Goal: Communication & Community: Answer question/provide support

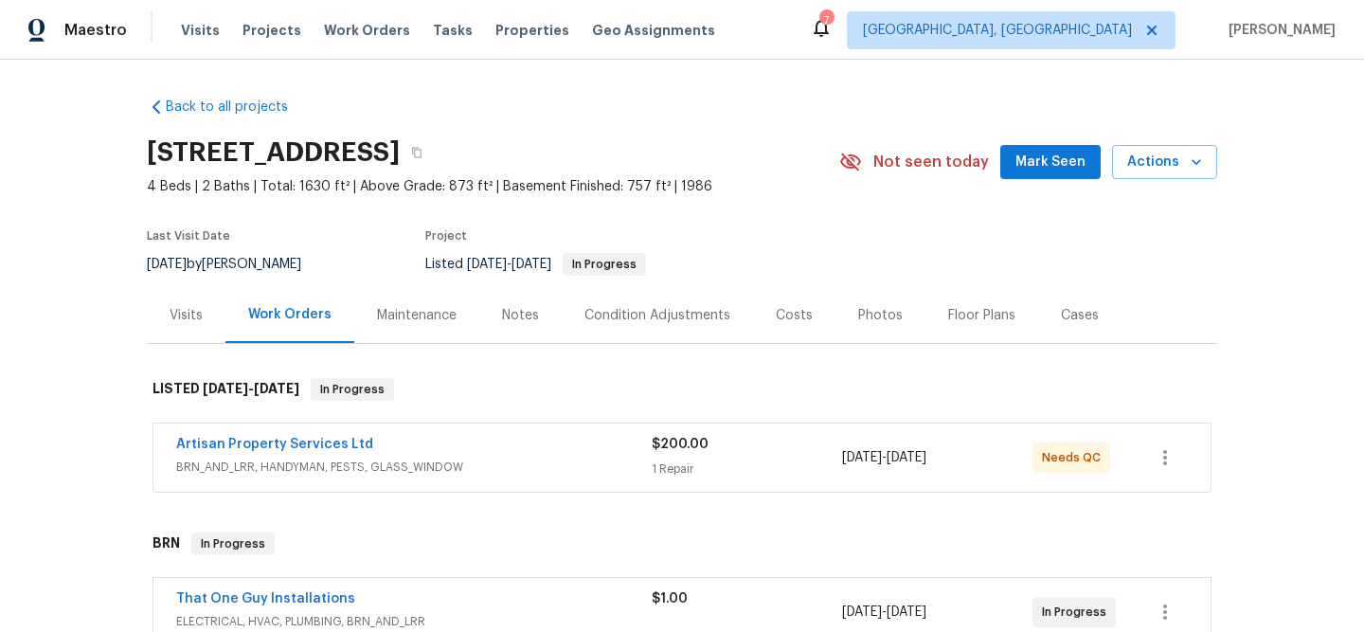
scroll to position [71, 0]
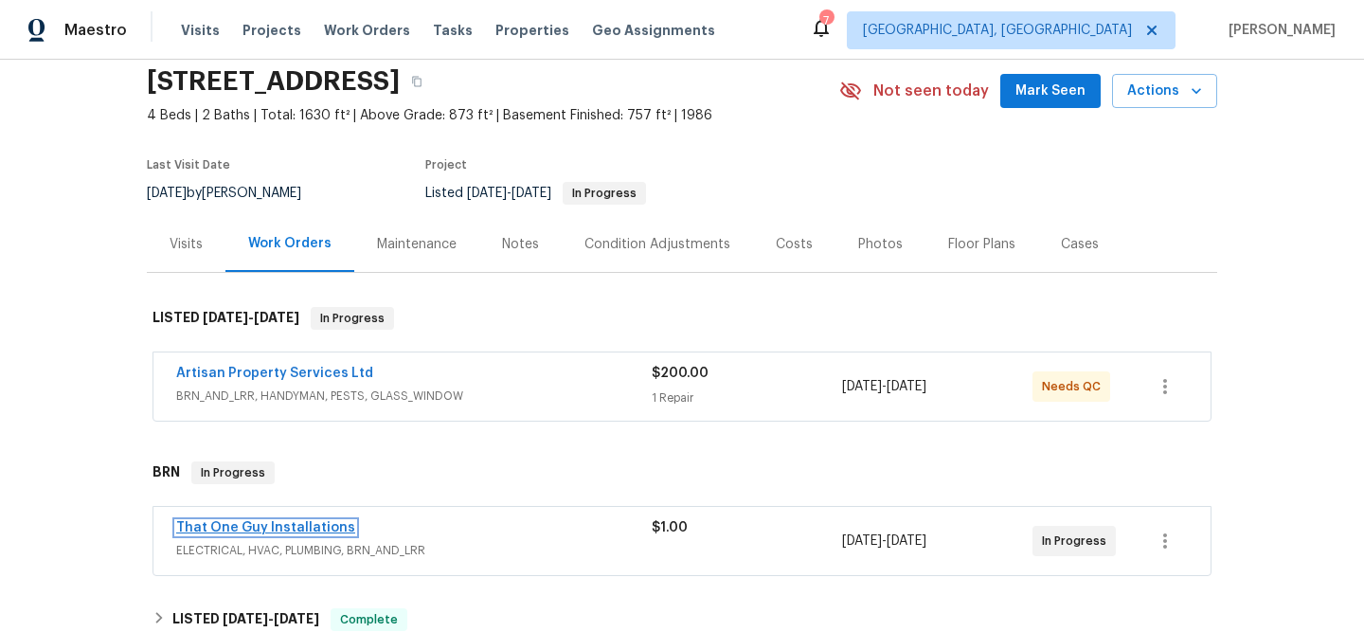
click at [205, 533] on link "That One Guy Installations" at bounding box center [265, 527] width 179 height 13
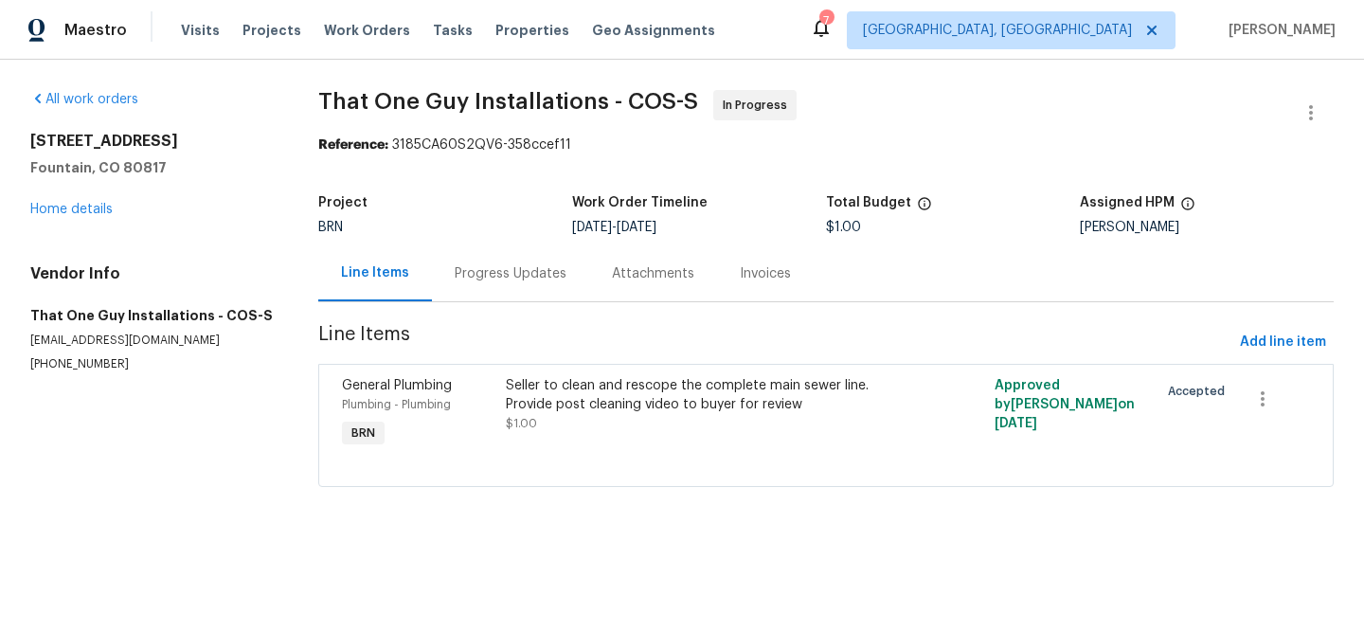
click at [462, 281] on div "Progress Updates" at bounding box center [511, 273] width 112 height 19
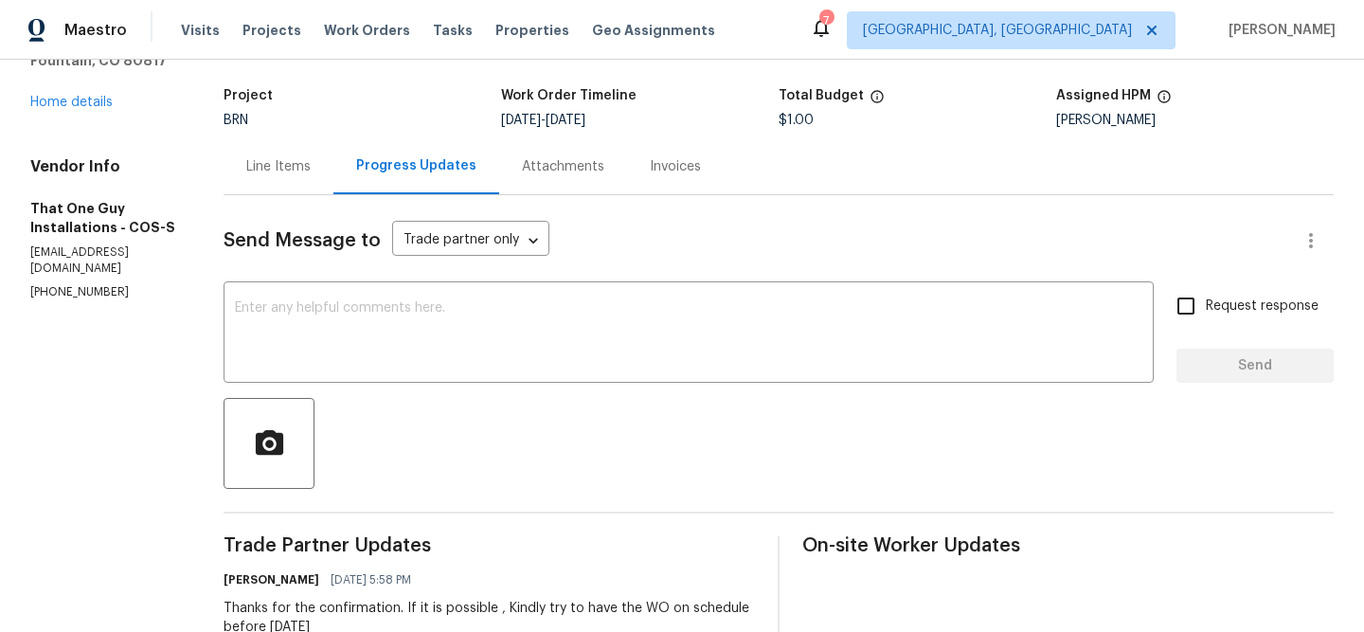
scroll to position [61, 0]
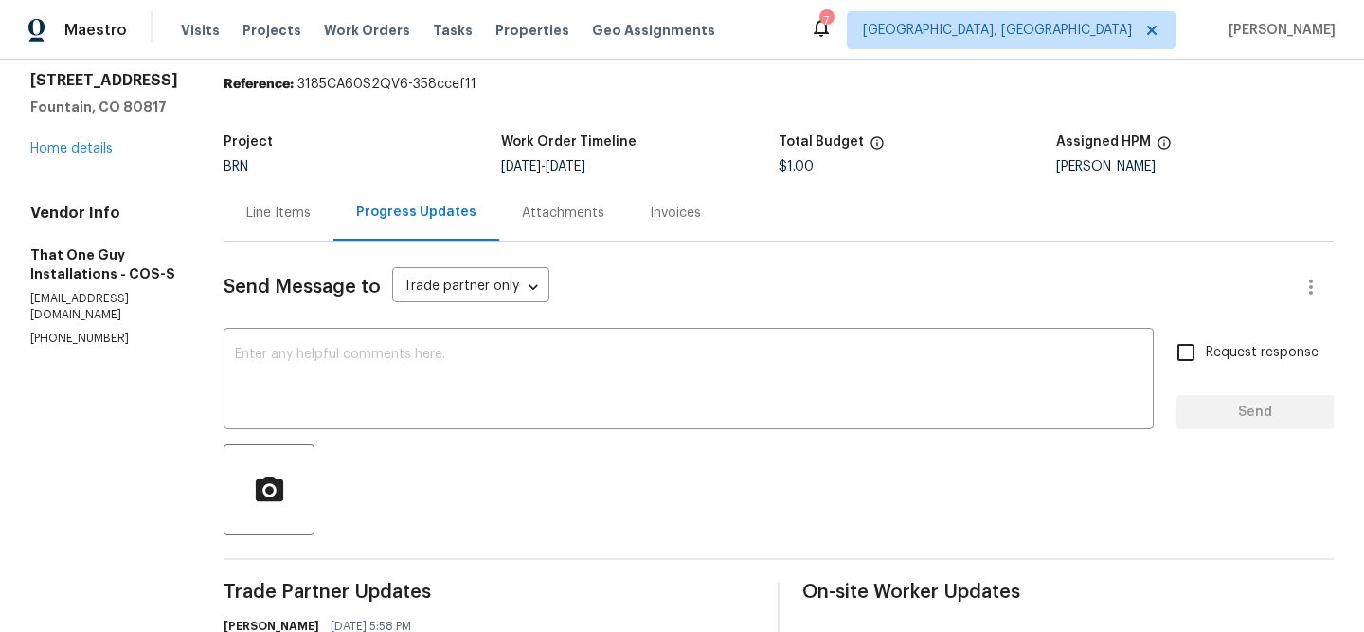
click at [86, 355] on section "All work orders 645 Blossom Field Rd Fountain, CO 80817 Home details Vendor Inf…" at bounding box center [104, 589] width 148 height 1121
copy p "(720) 242-7334"
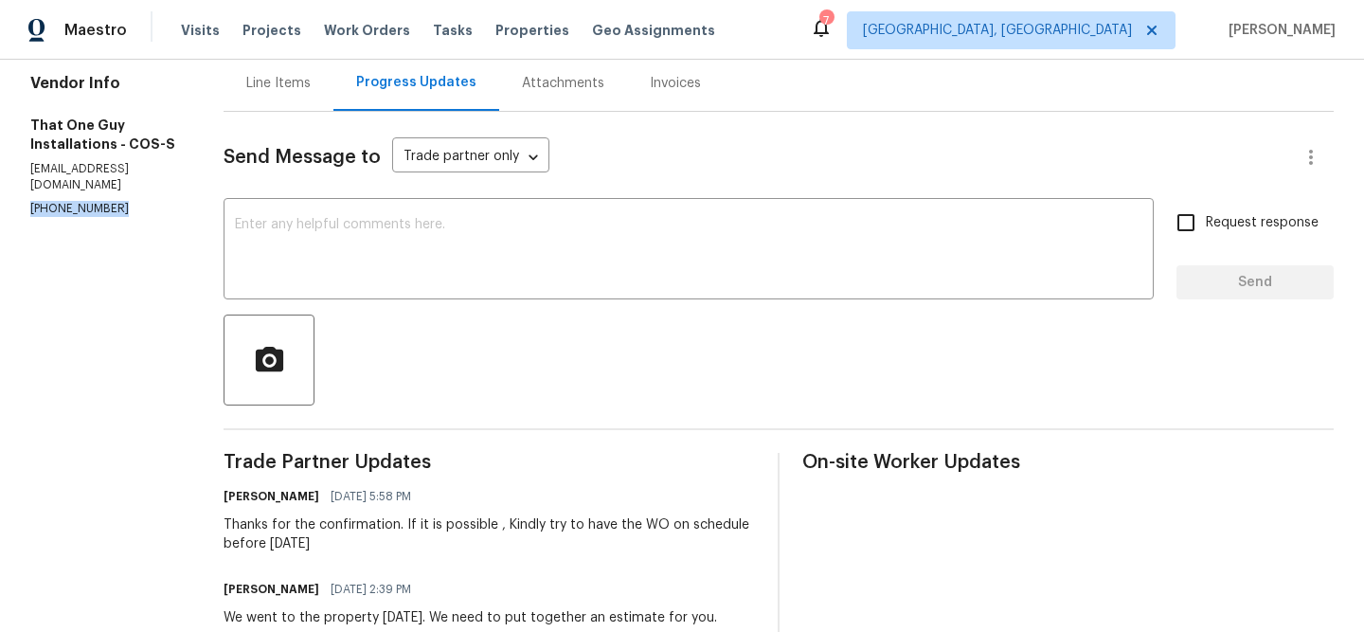
scroll to position [180, 0]
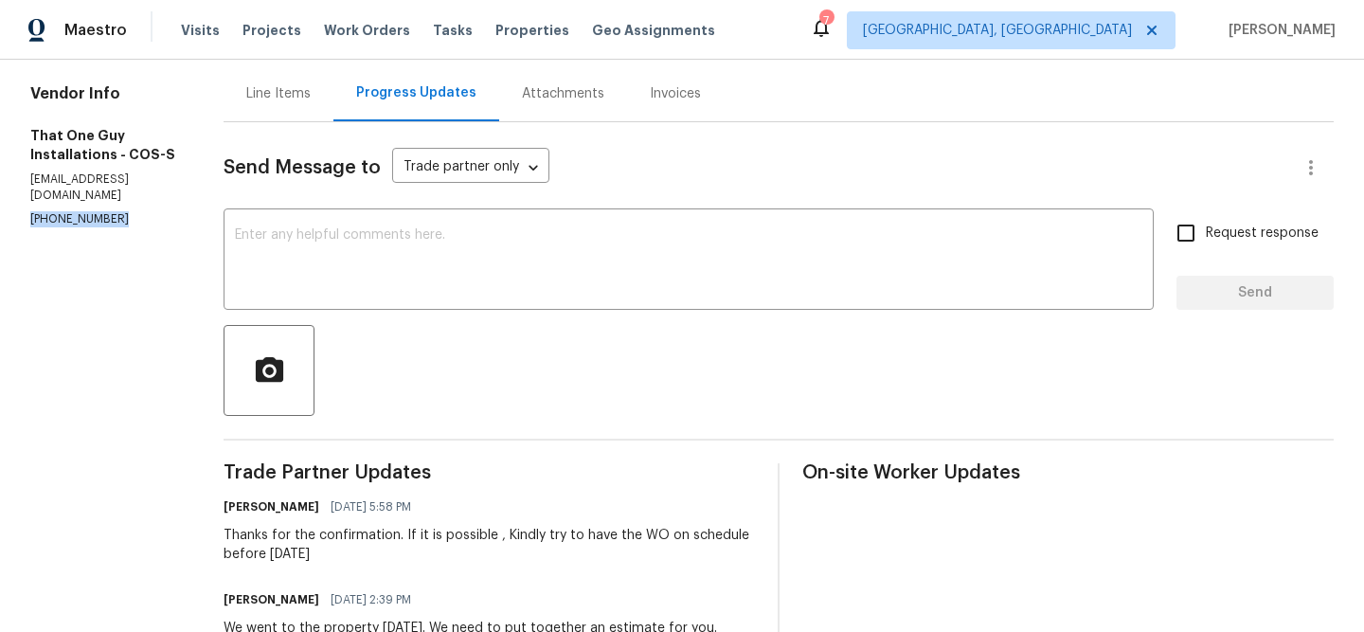
copy p "(720) 242-7334"
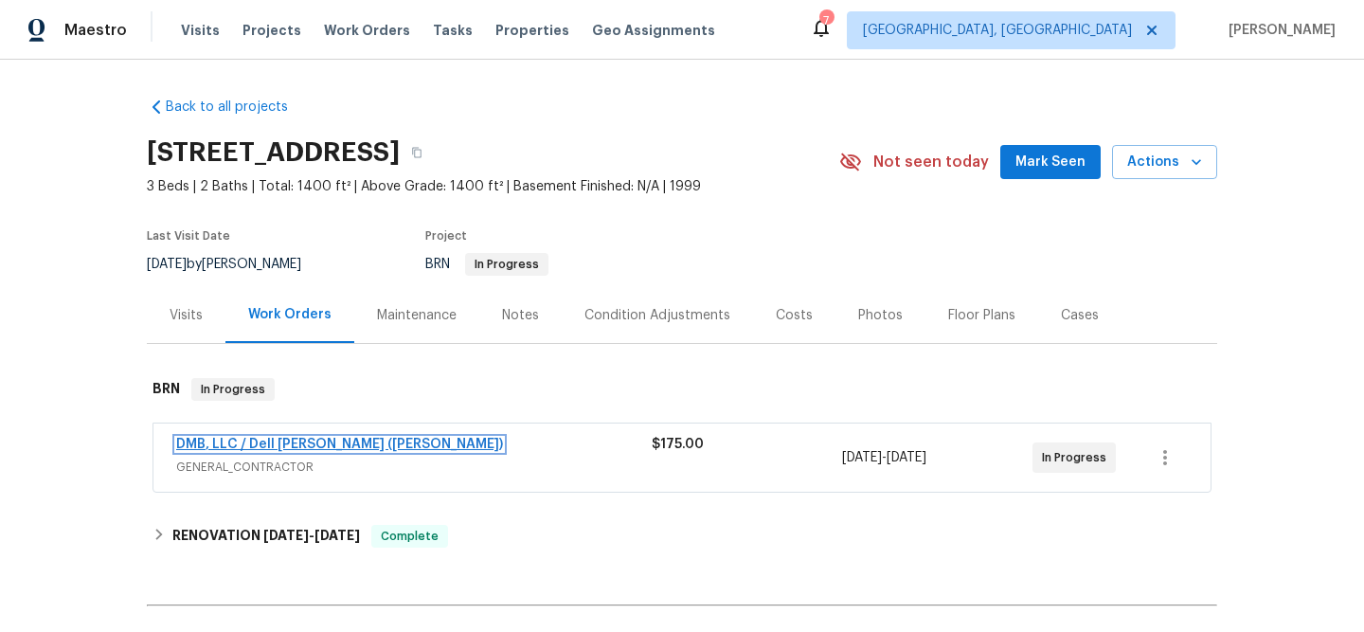
click at [224, 439] on link "DMB, LLC / Dell Bryson (Heise)" at bounding box center [339, 443] width 327 height 13
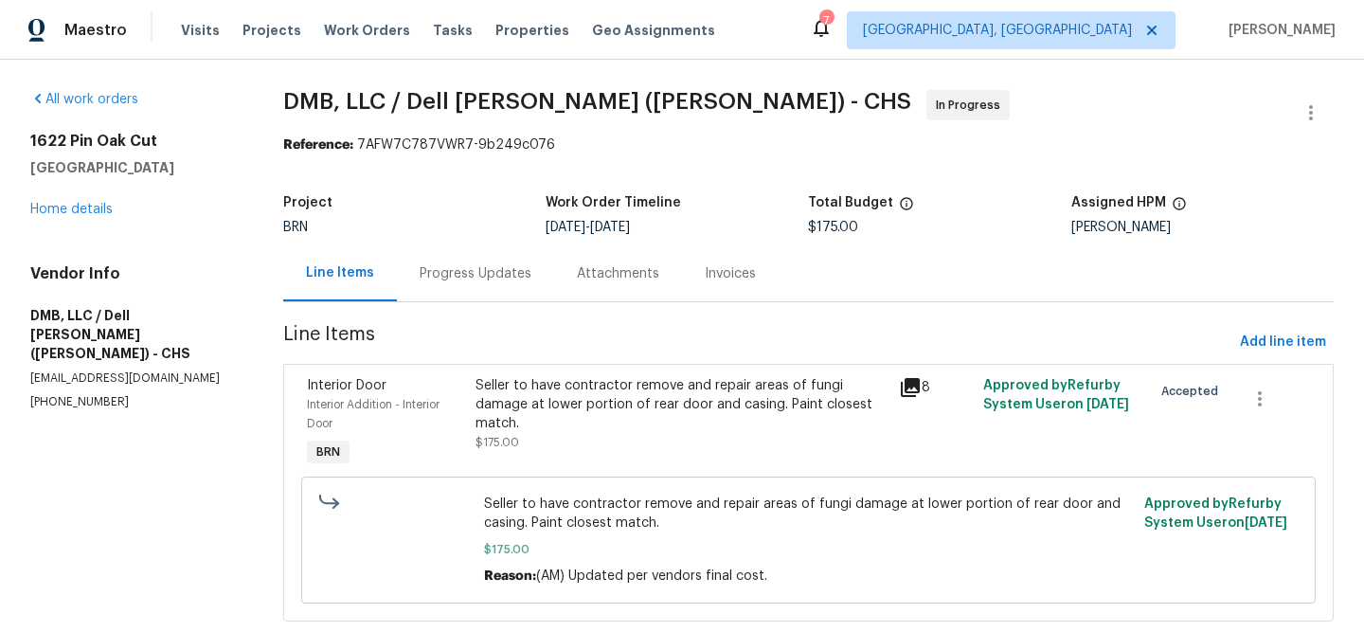
click at [545, 362] on section "DMB, LLC / Dell Bryson (Heise) - CHS In Progress Reference: 7AFW7C787VWR7-9b249…" at bounding box center [808, 367] width 1050 height 554
click at [544, 394] on div "Seller to have contractor remove and repair areas of fungi damage at lower port…" at bounding box center [680, 404] width 411 height 57
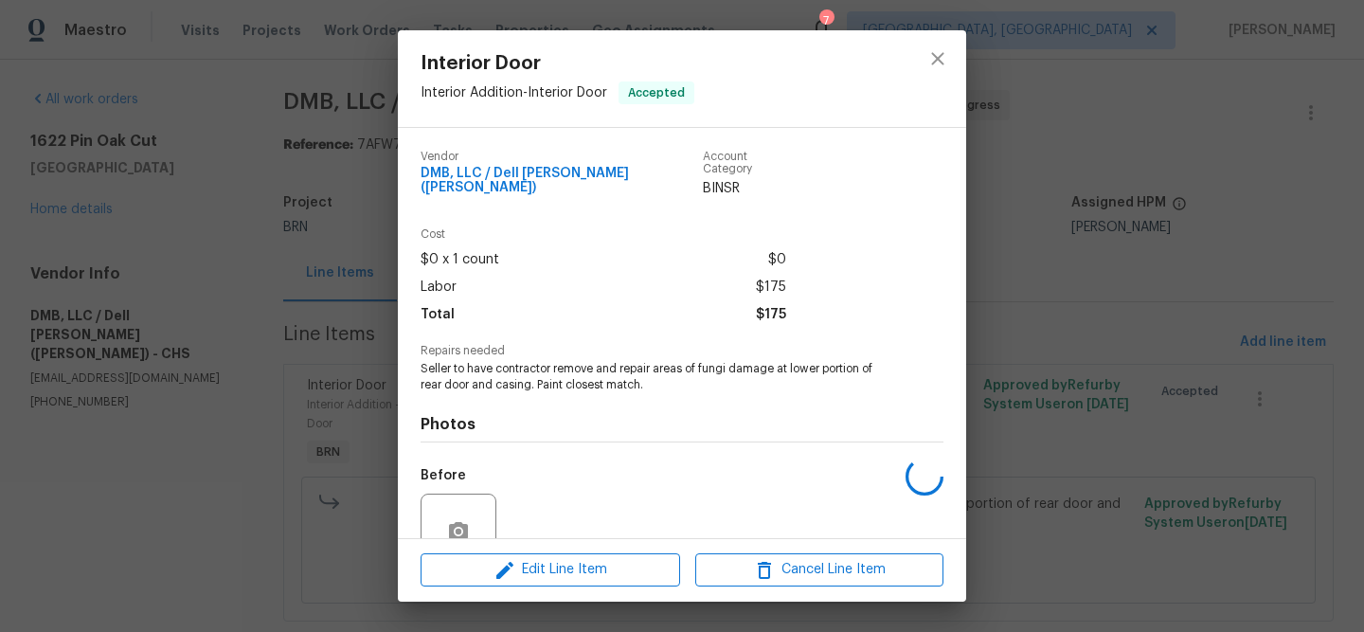
scroll to position [161, 0]
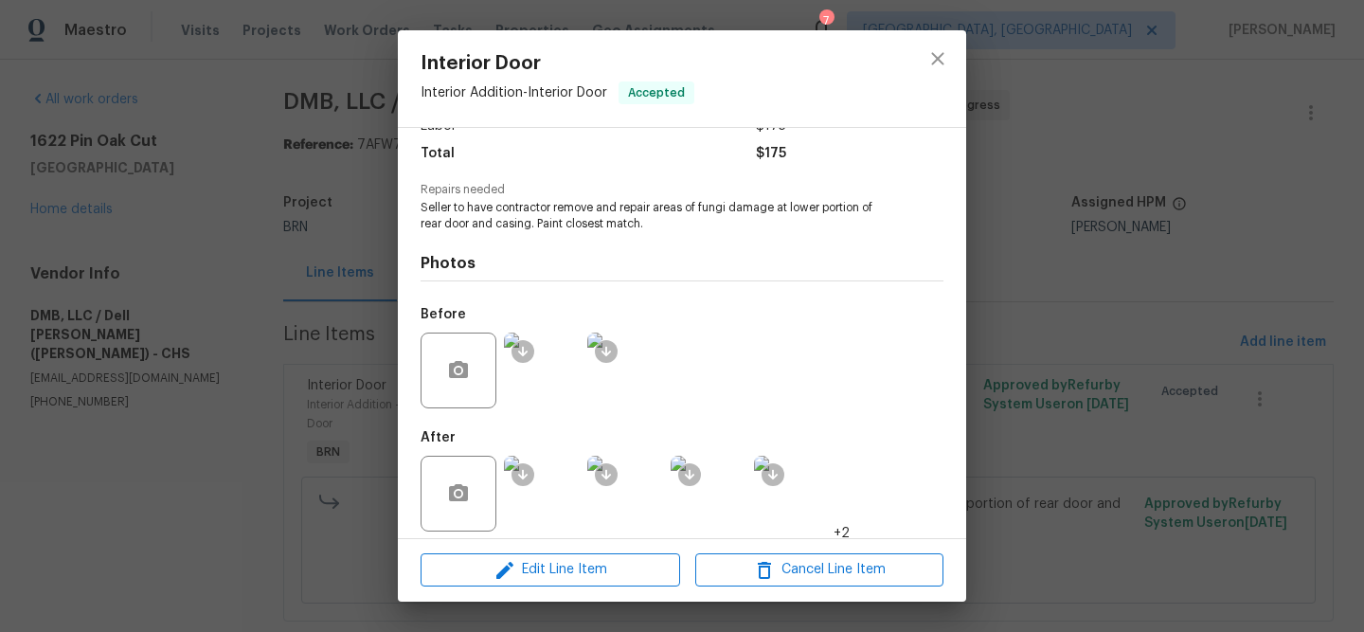
click at [162, 303] on div "Interior Door Interior Addition - Interior Door Accepted Vendor DMB, LLC / Dell…" at bounding box center [682, 316] width 1364 height 632
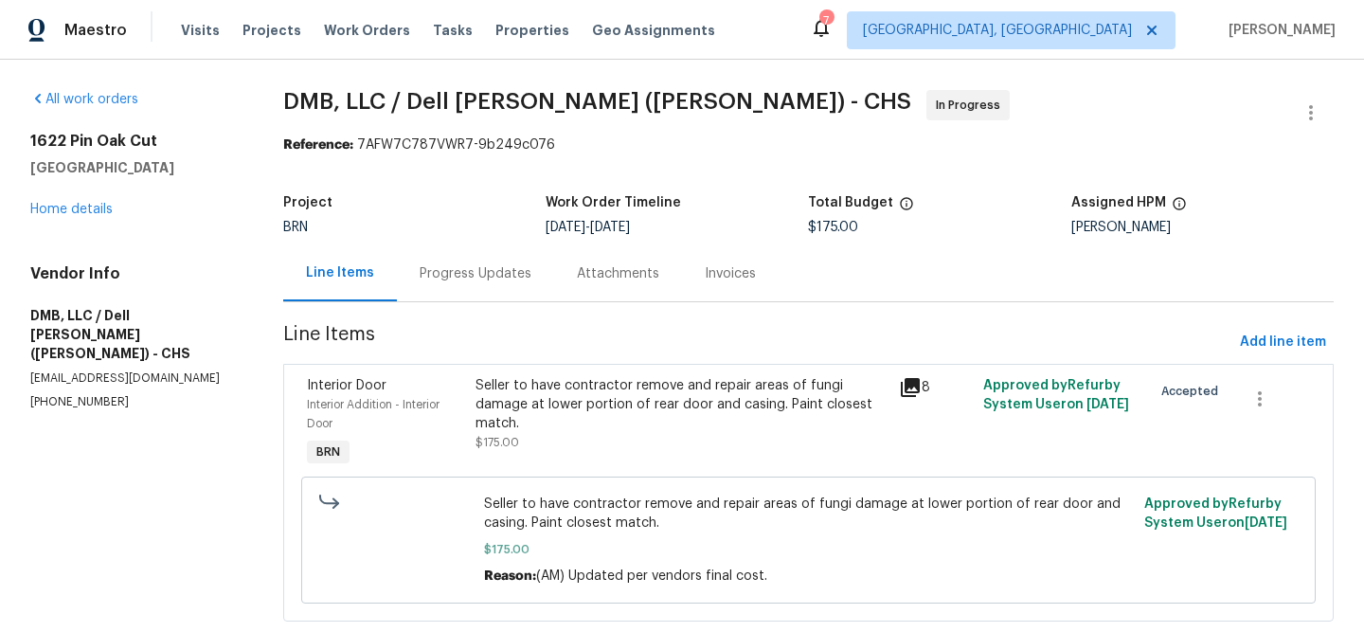
click at [54, 394] on p "(843) 991-8081" at bounding box center [133, 402] width 207 height 16
copy p "(843) 991-8081"
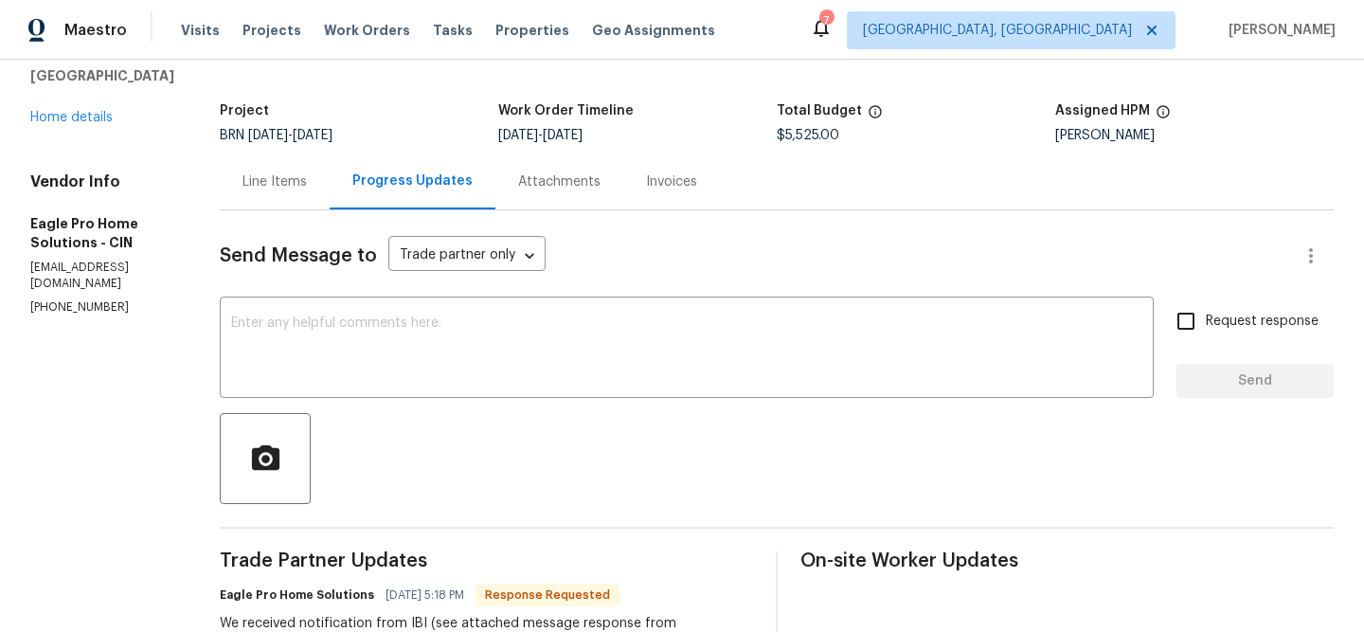
scroll to position [29, 0]
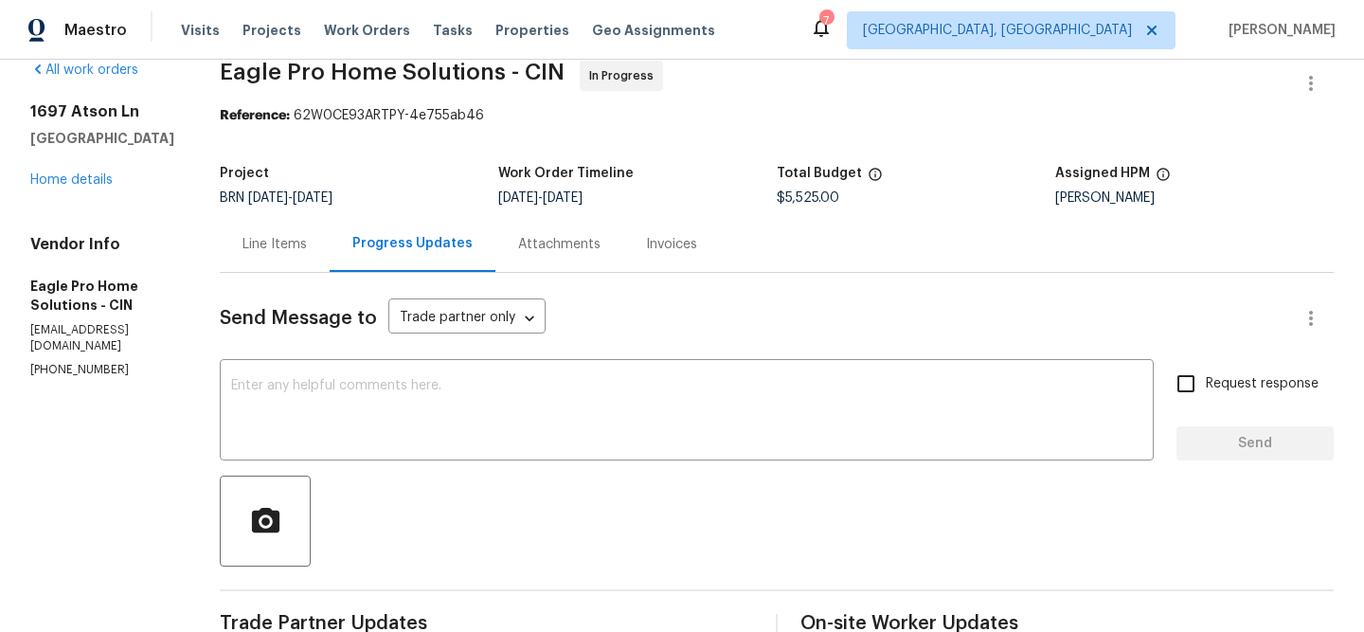
click at [321, 232] on div "Line Items" at bounding box center [275, 244] width 110 height 56
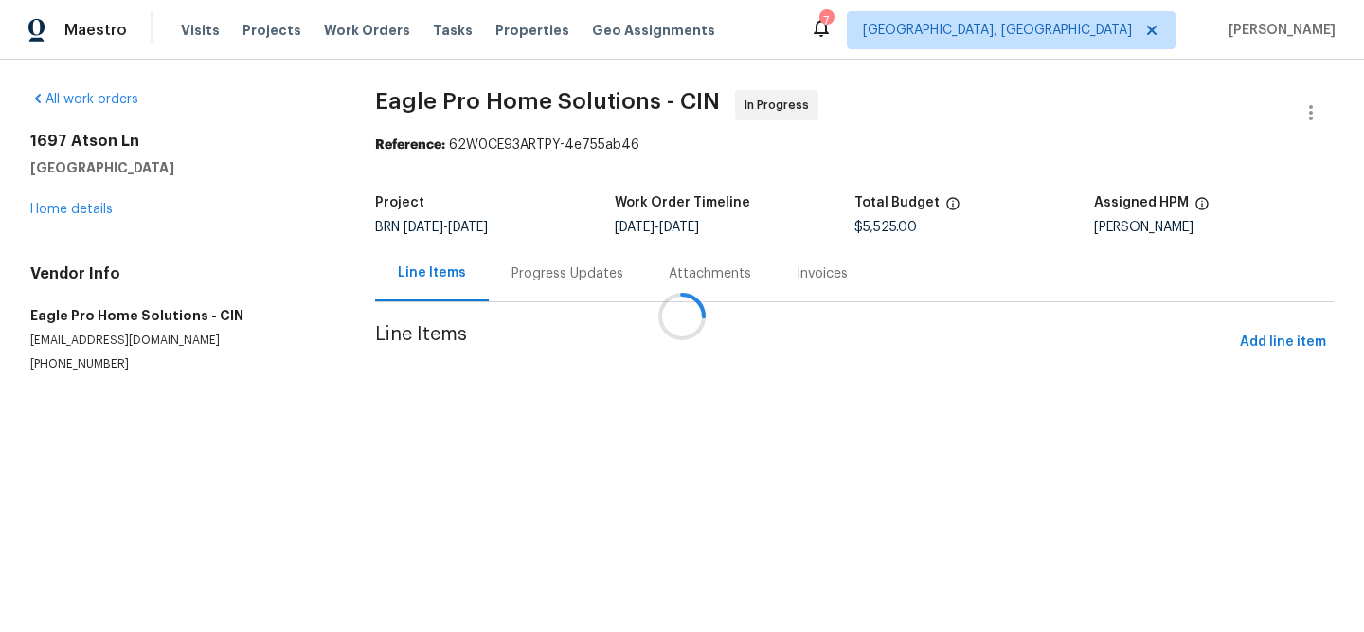
click at [593, 360] on div at bounding box center [682, 316] width 1364 height 632
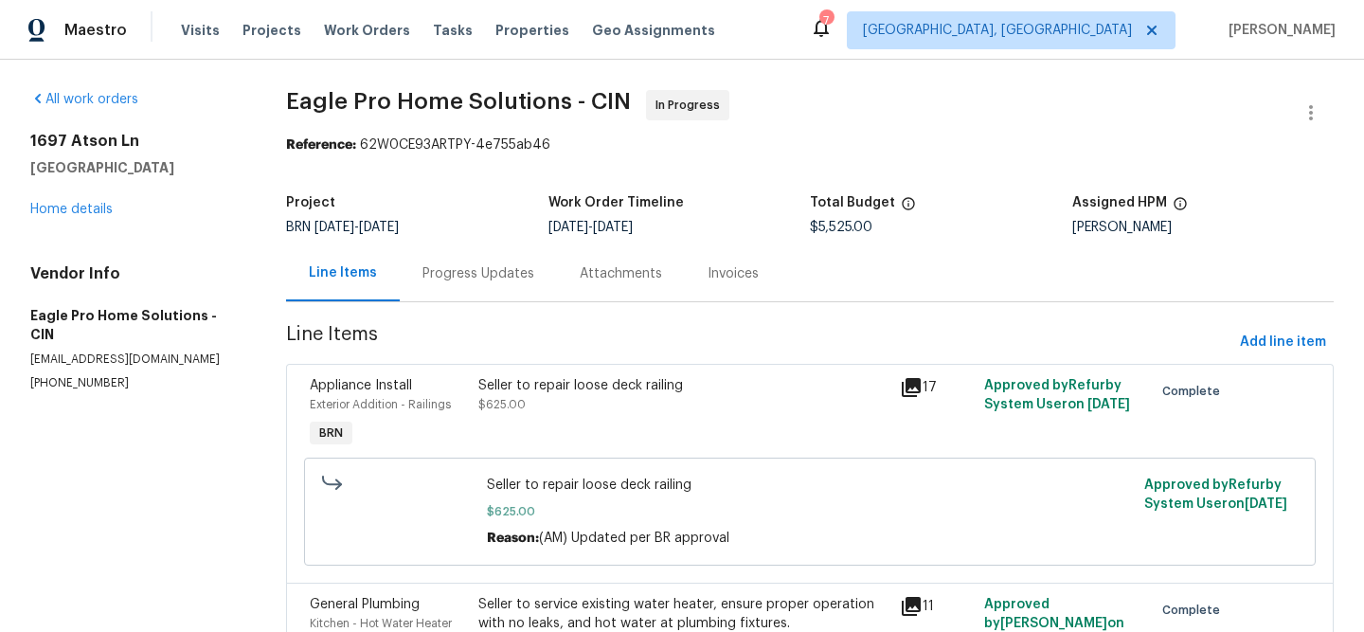
click at [566, 410] on div "Seller to repair loose deck railing $625.00" at bounding box center [683, 395] width 410 height 38
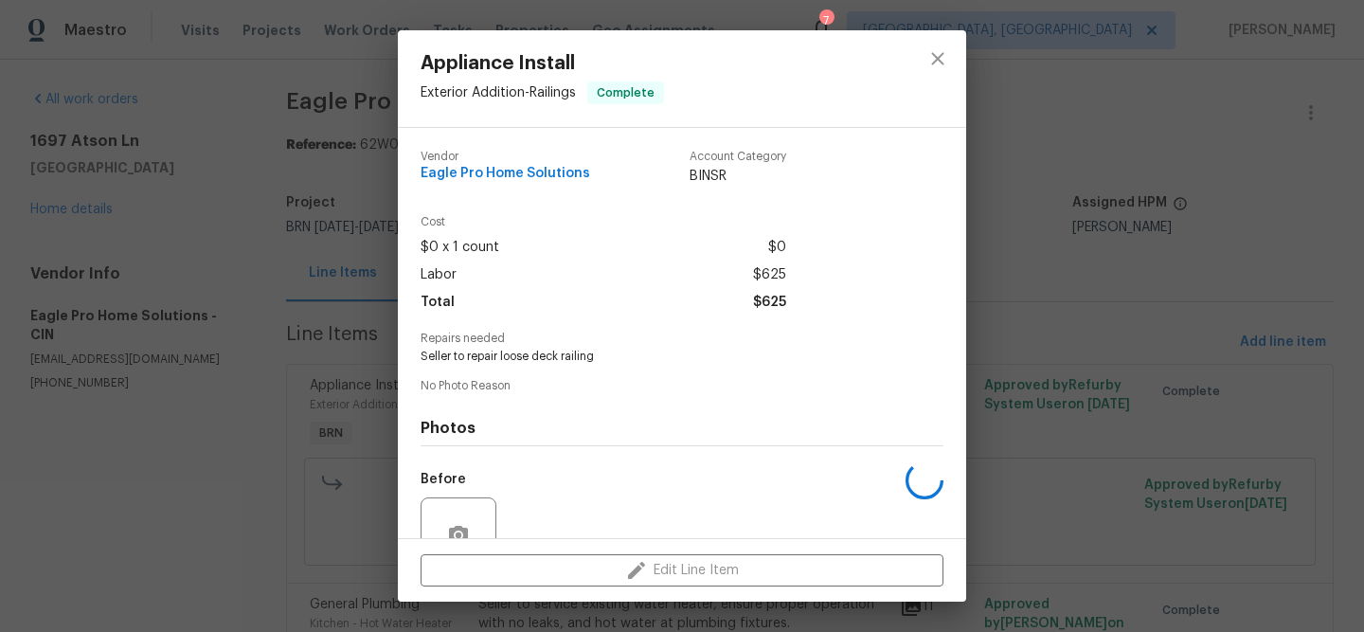
scroll to position [176, 0]
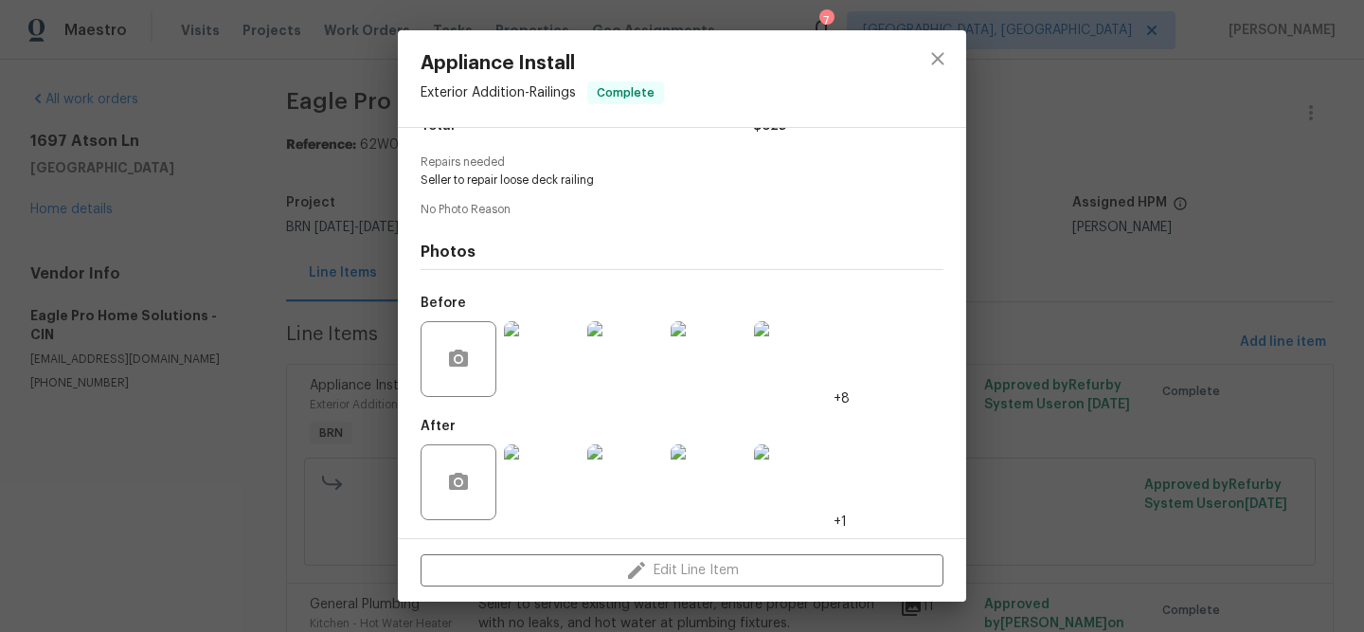
click at [198, 447] on div "Appliance Install Exterior Addition - Railings Complete Vendor Eagle Pro Home S…" at bounding box center [682, 316] width 1364 height 632
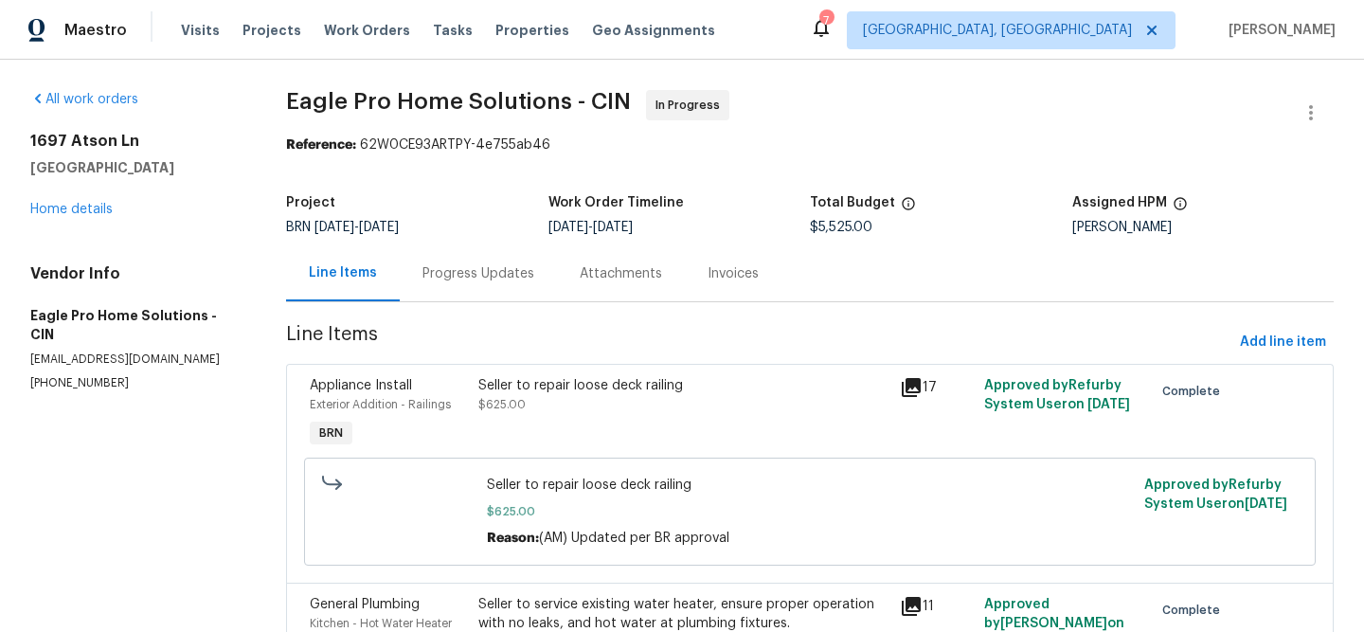
scroll to position [108, 0]
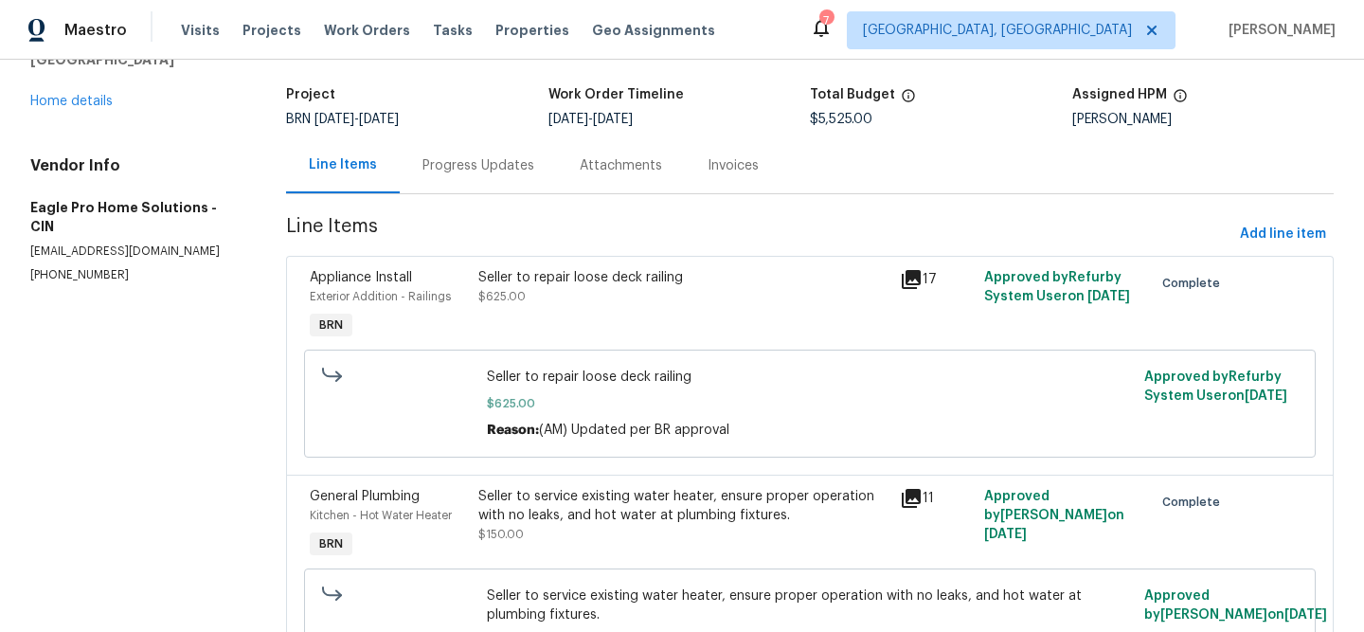
click at [562, 500] on div "Seller to service existing water heater, ensure proper operation with no leaks,…" at bounding box center [683, 506] width 410 height 38
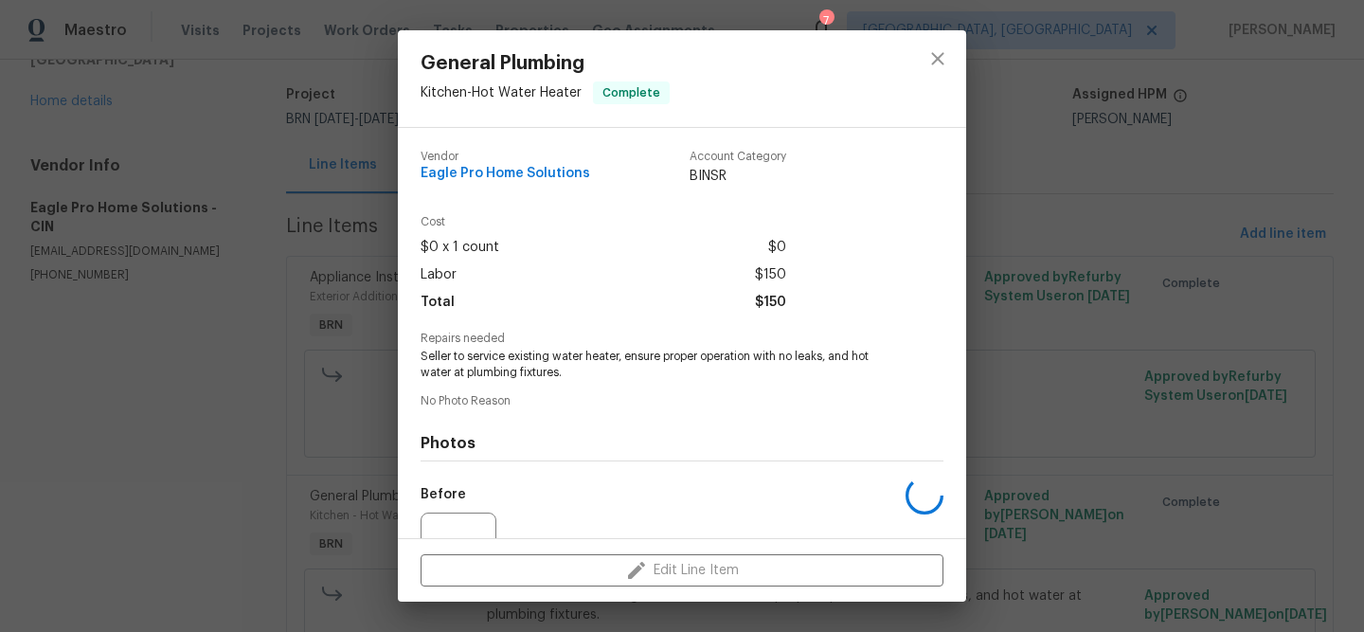
scroll to position [192, 0]
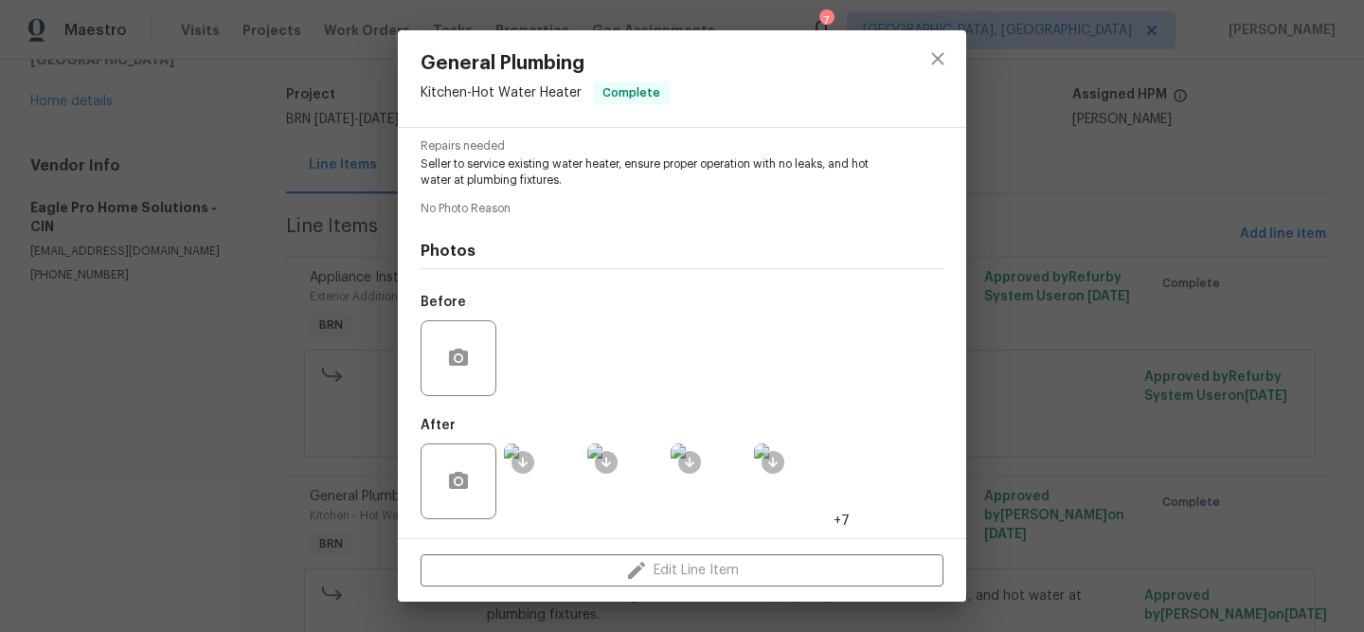
click at [251, 377] on div "General Plumbing Kitchen - Hot Water Heater Complete Vendor Eagle Pro Home Solu…" at bounding box center [682, 316] width 1364 height 632
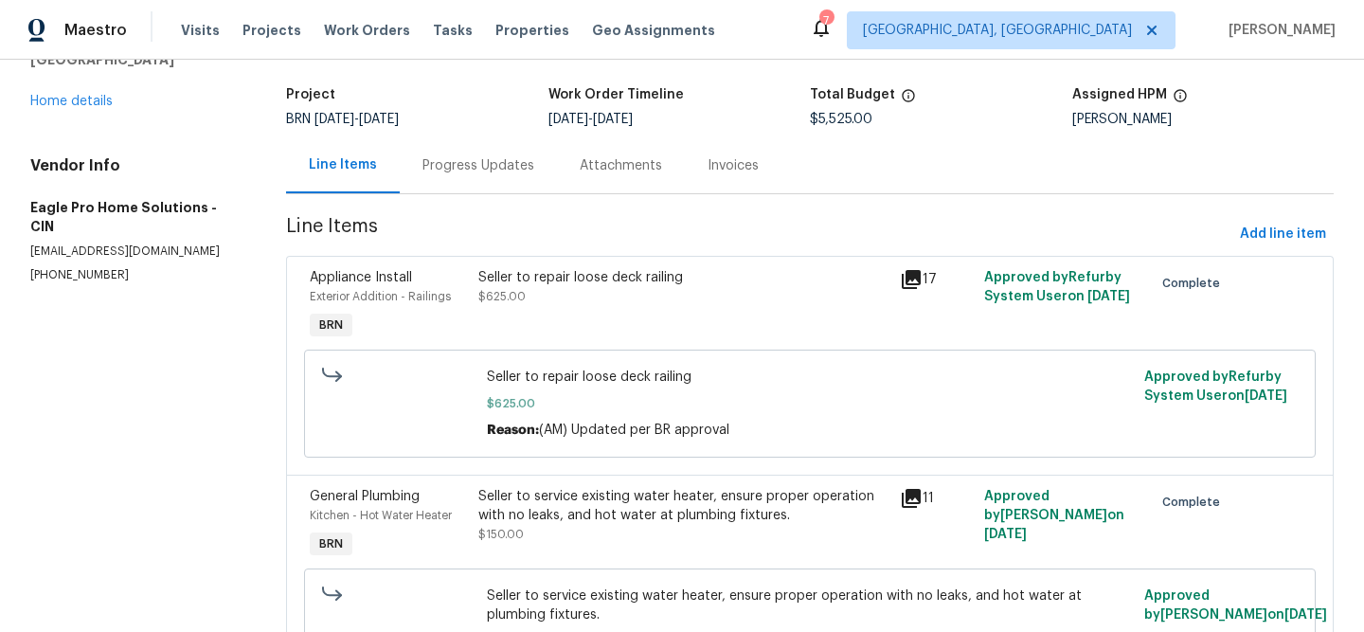
click at [471, 176] on div "Progress Updates" at bounding box center [478, 165] width 157 height 56
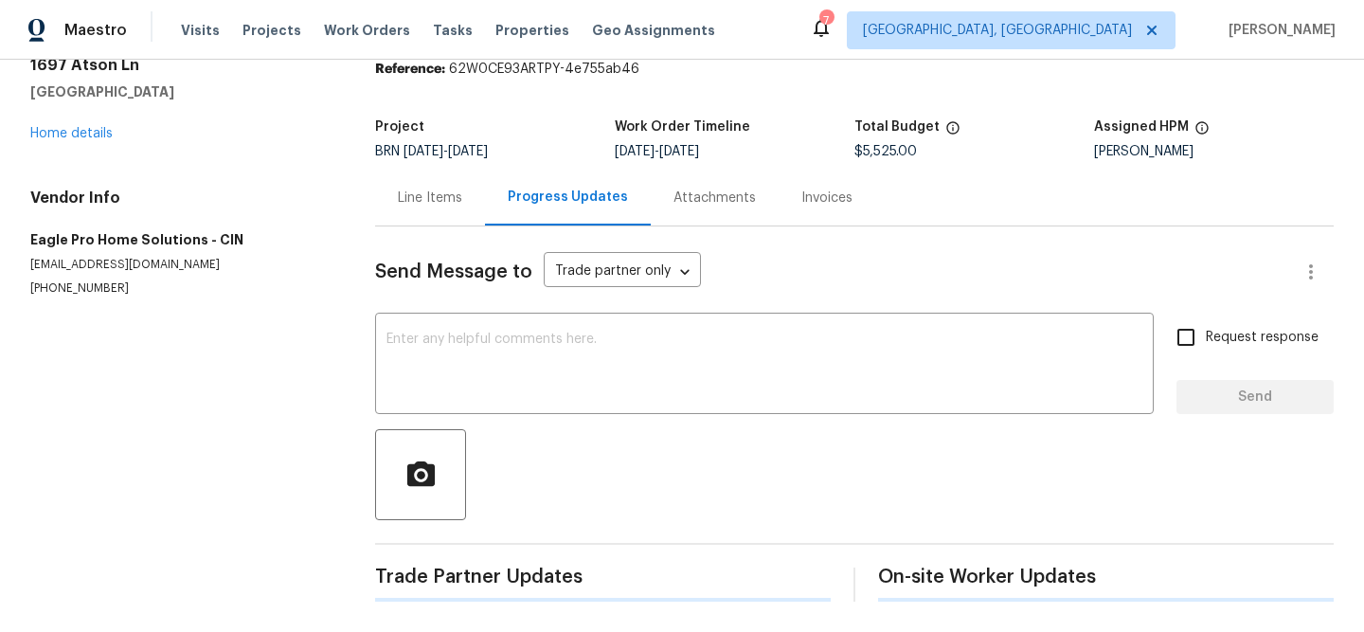
click at [659, 164] on div "Project BRN 7/24/2025 - 8/8/2025 Work Order Timeline 7/24/2025 - 7/28/2025 Tota…" at bounding box center [854, 139] width 958 height 61
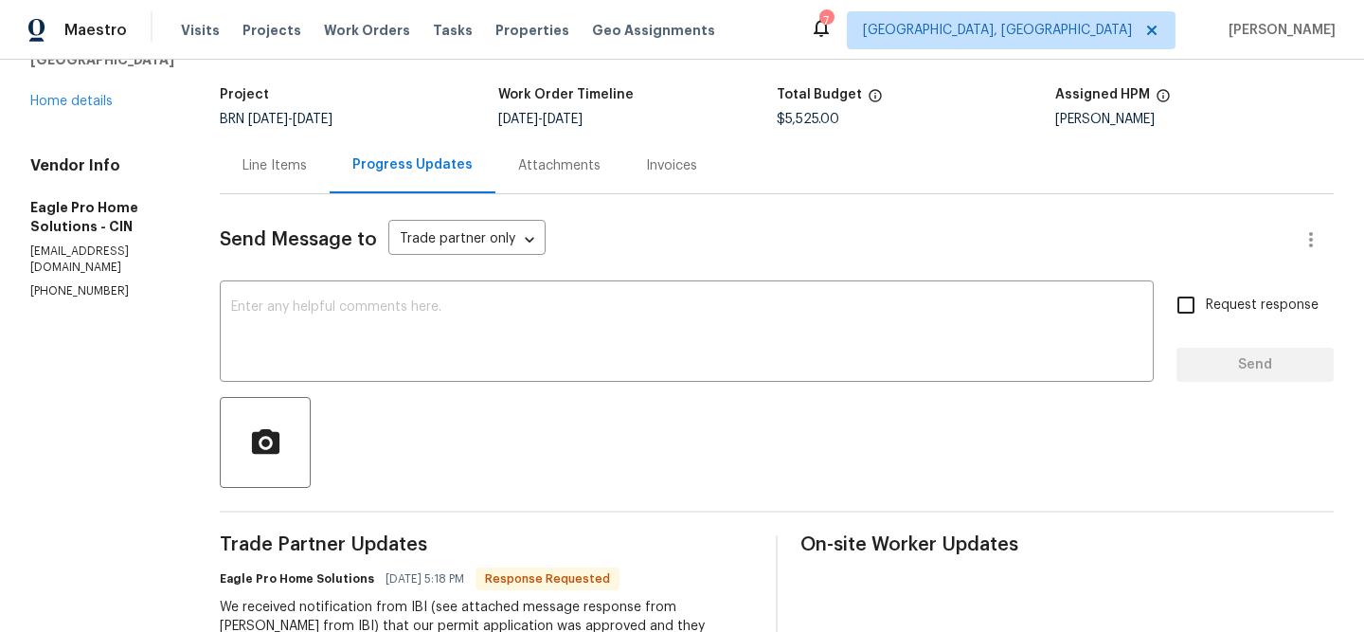
click at [548, 159] on div "Attachments" at bounding box center [559, 165] width 128 height 56
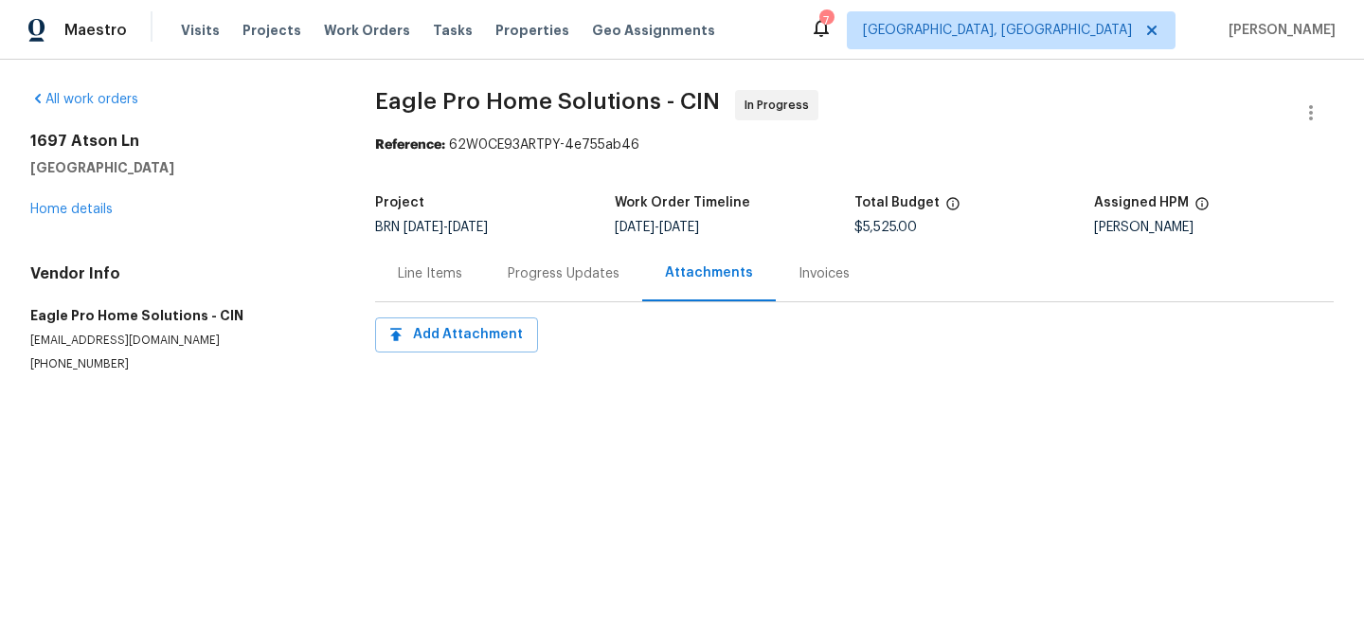
click at [580, 330] on div "Add Attachment" at bounding box center [854, 334] width 958 height 35
click at [548, 280] on div "Progress Updates" at bounding box center [564, 273] width 112 height 19
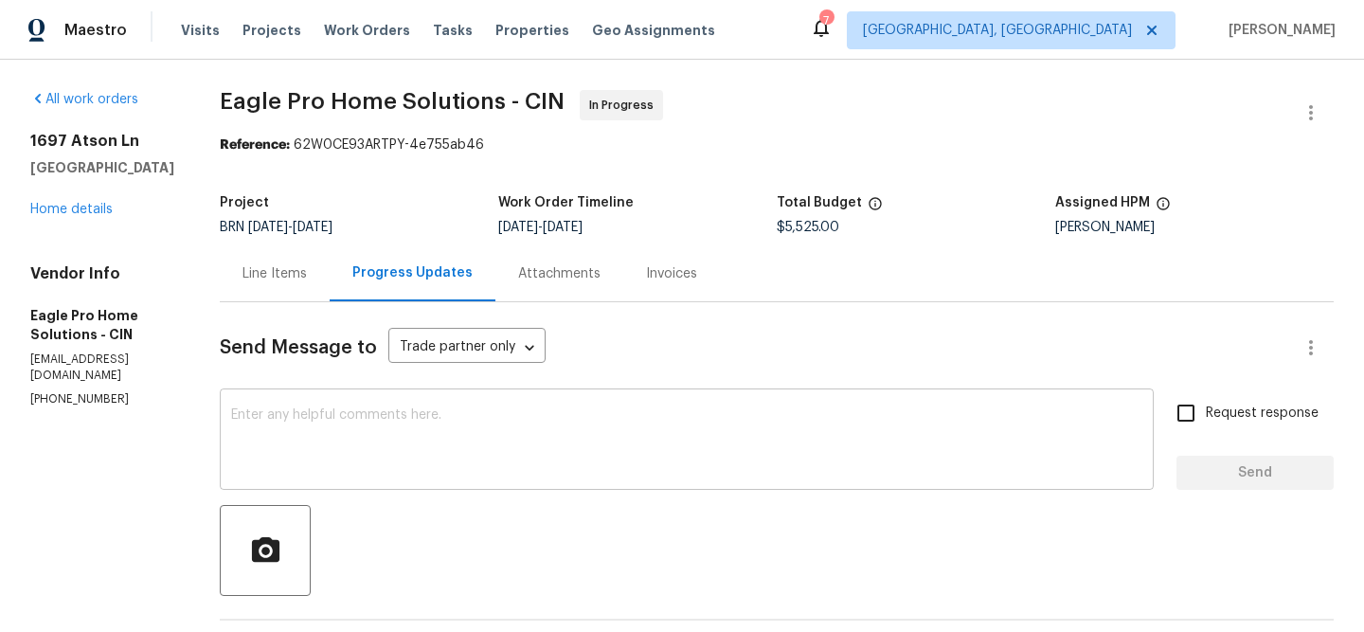
click at [373, 400] on div "x ​" at bounding box center [687, 441] width 934 height 97
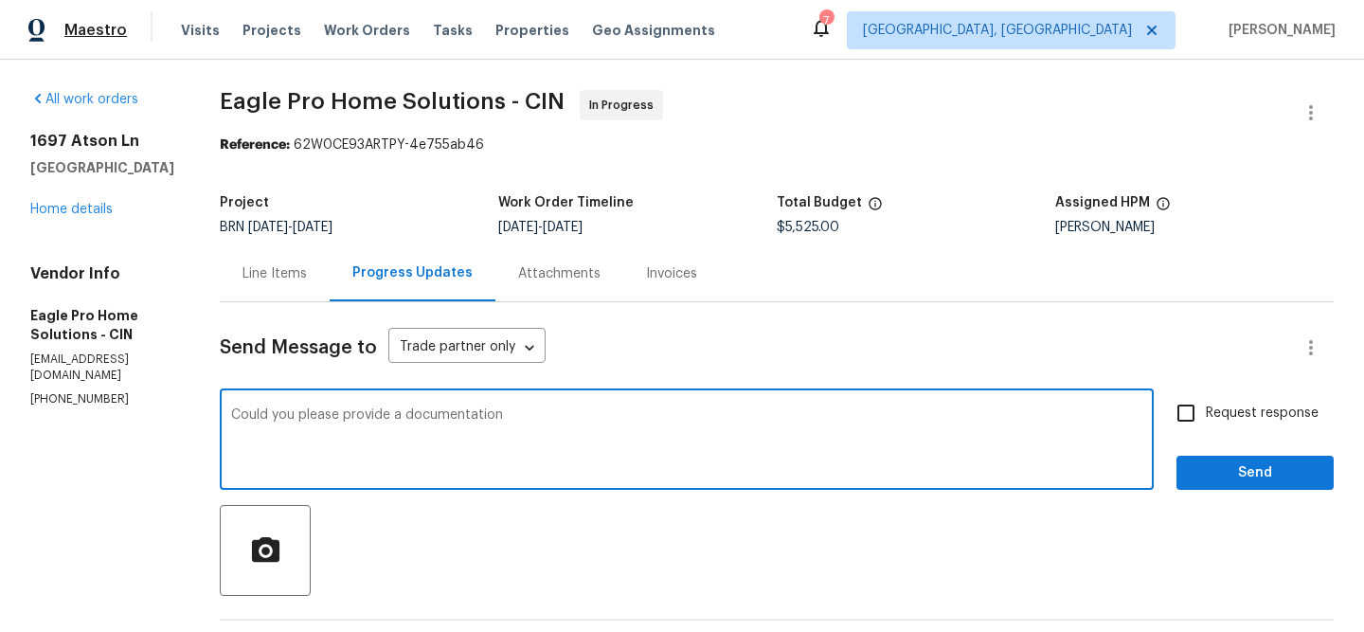
type textarea "Could you please provide a documentation"
click at [350, 420] on textarea "Could you please provide a documentation" at bounding box center [686, 441] width 911 height 66
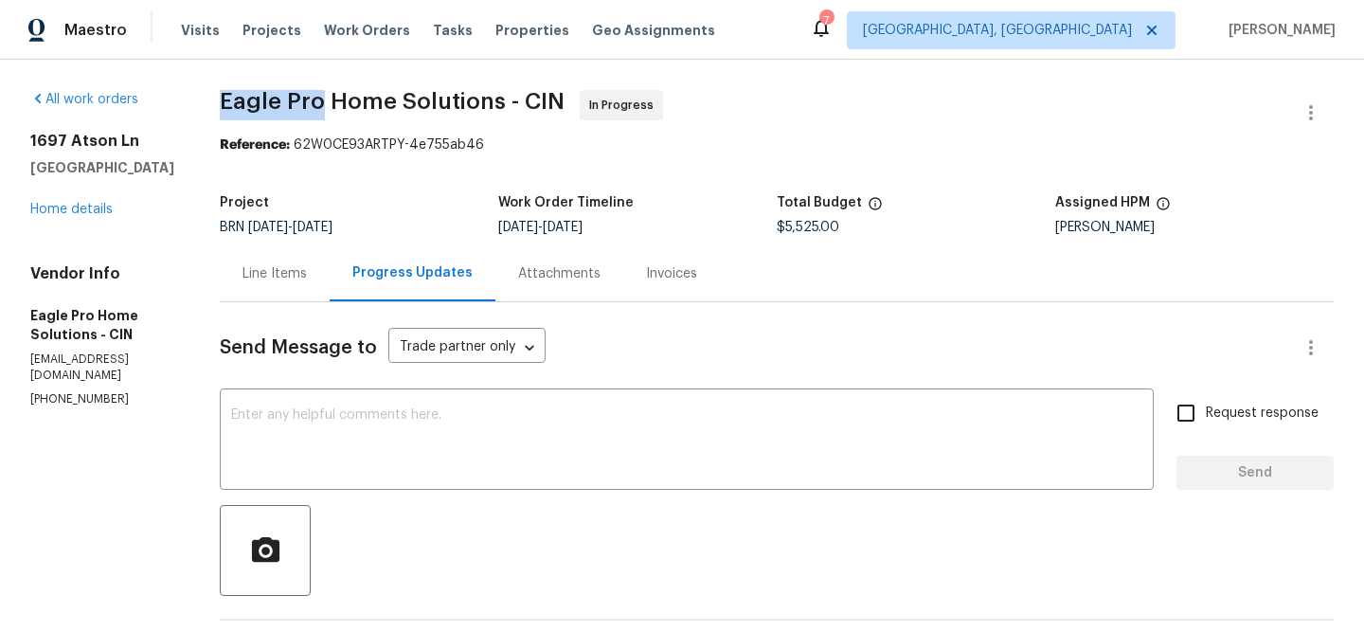
drag, startPoint x: 246, startPoint y: 102, endPoint x: 368, endPoint y: 99, distance: 122.2
copy span "Eagle Pro"
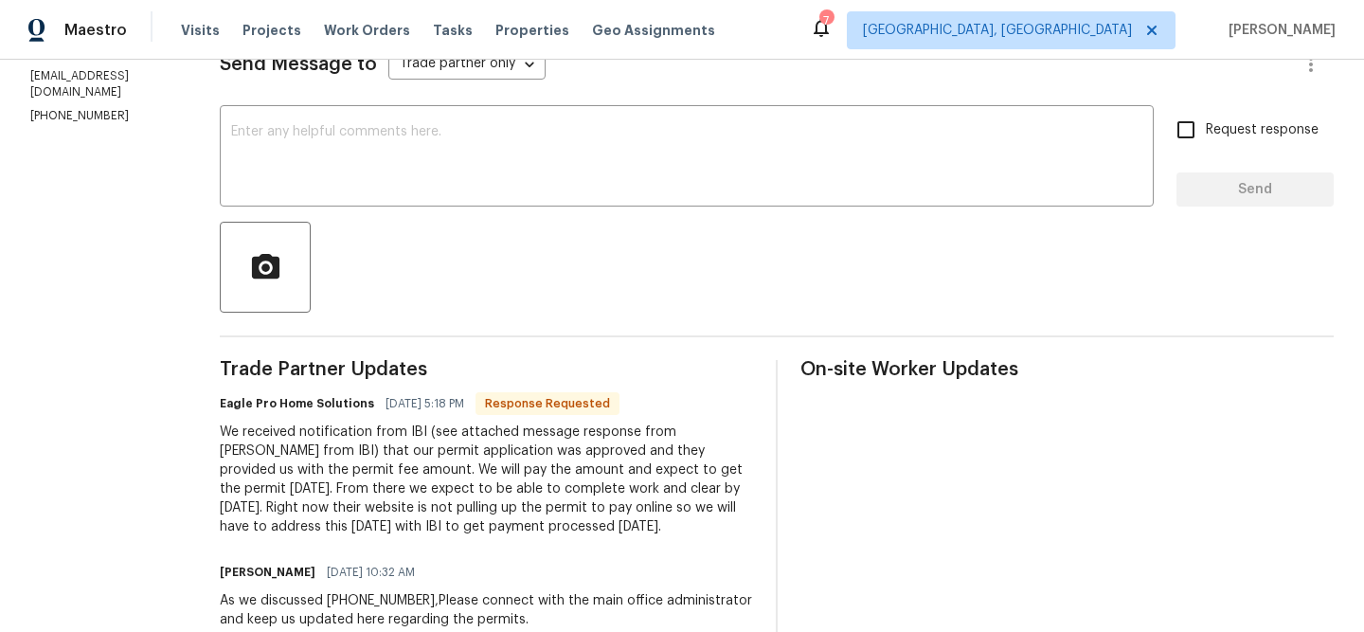
scroll to position [354, 0]
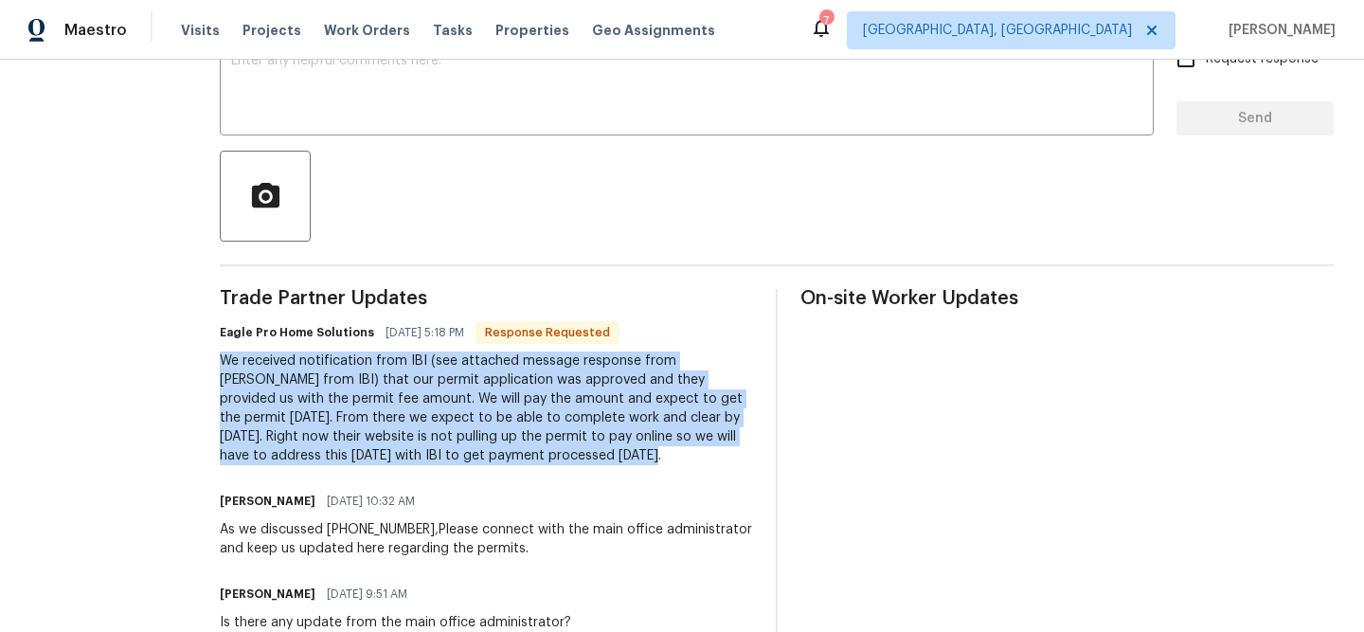
drag, startPoint x: 265, startPoint y: 361, endPoint x: 713, endPoint y: 449, distance: 456.5
copy div "We received notification from IBI (see attached message response from Sherry fr…"
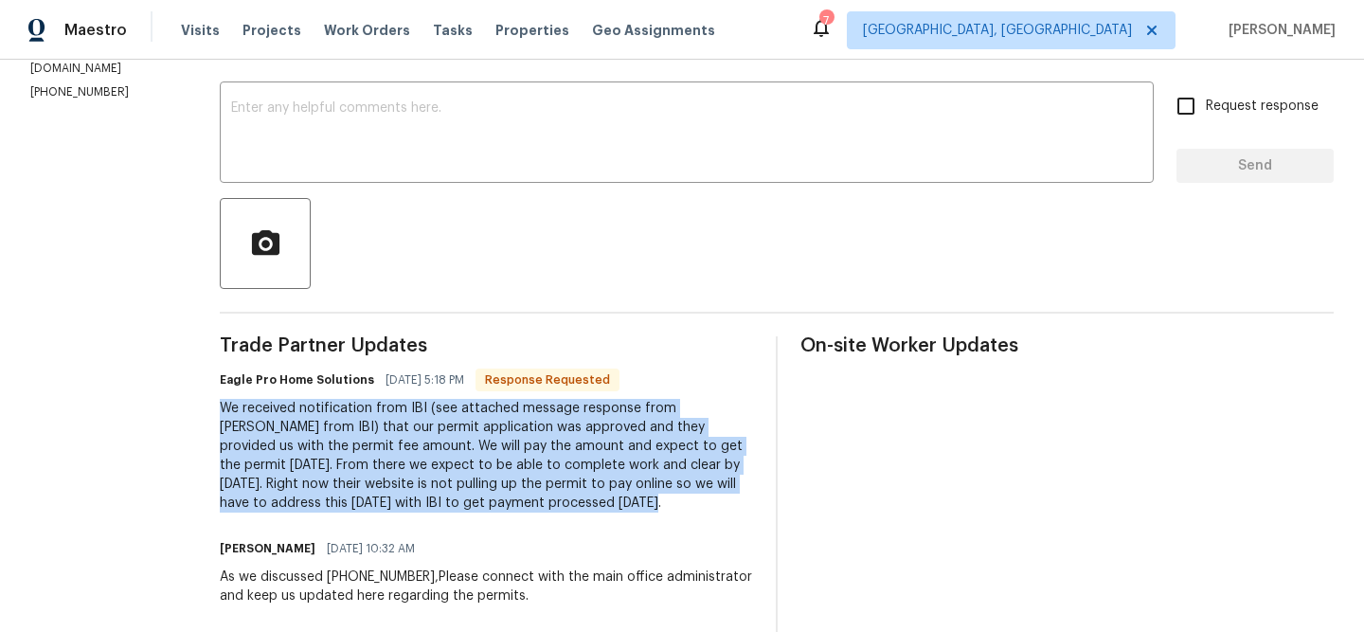
scroll to position [261, 0]
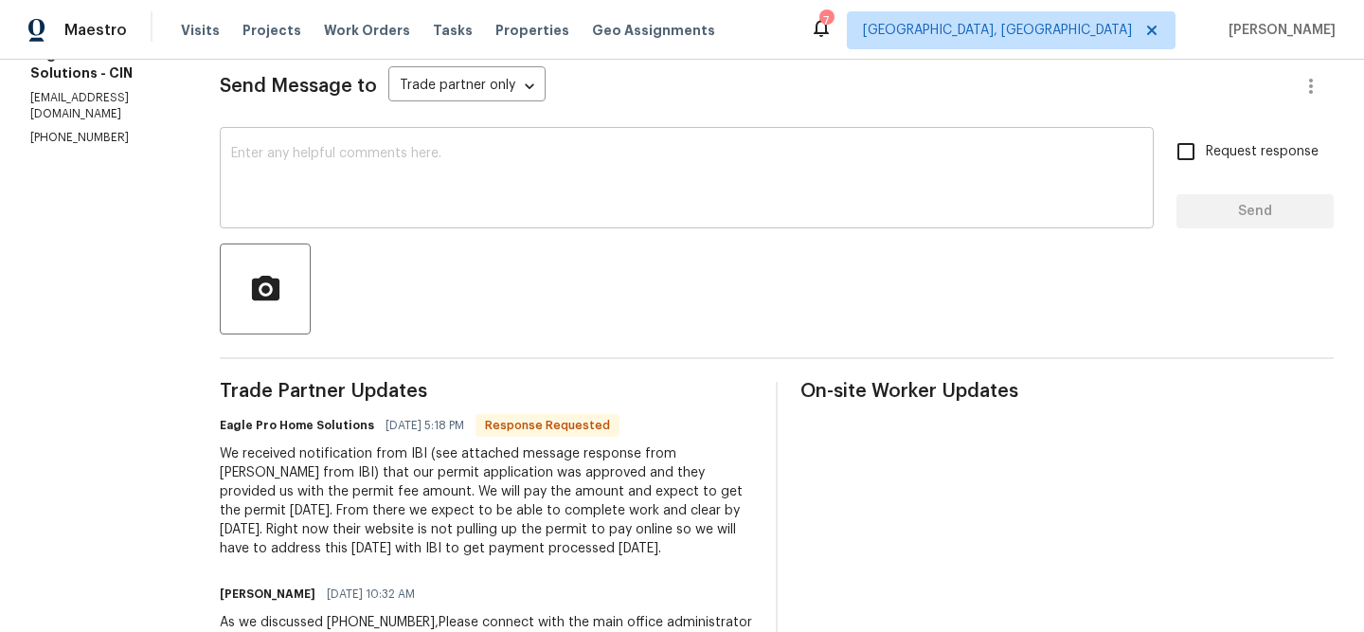
click at [376, 155] on textarea at bounding box center [686, 180] width 911 height 66
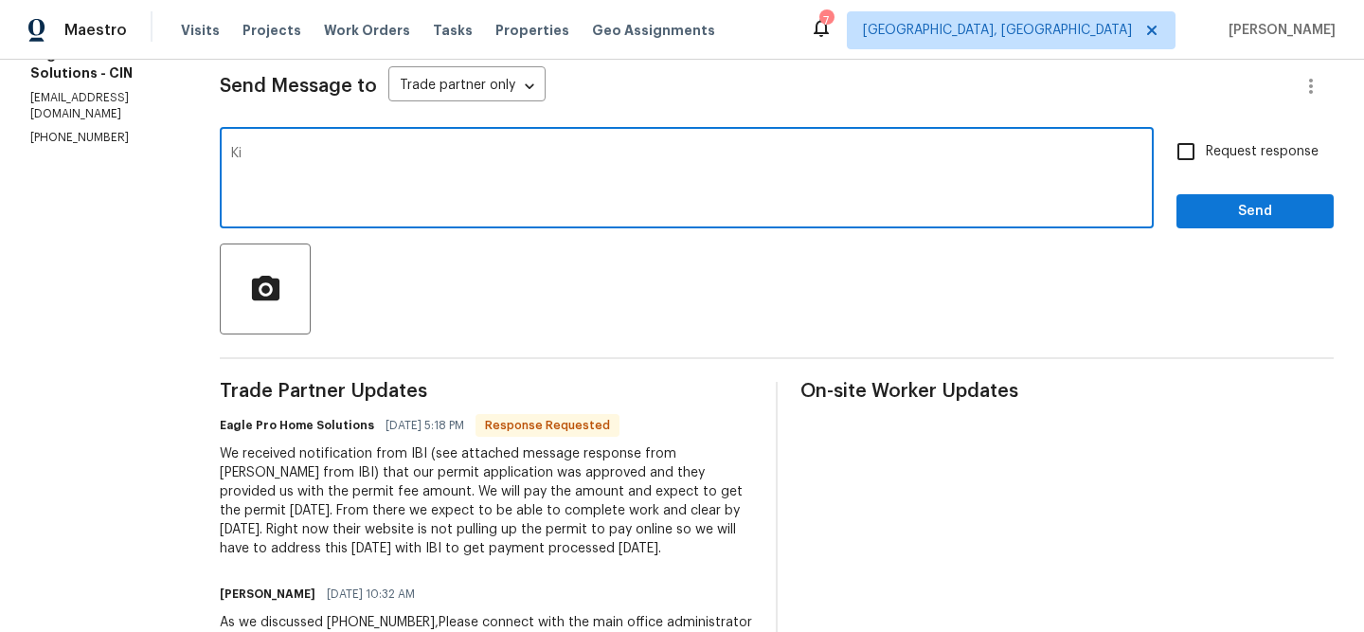
type textarea "K"
click at [378, 160] on textarea "Thanks for the headsup, Kindl;u" at bounding box center [686, 180] width 911 height 66
drag, startPoint x: 368, startPoint y: 158, endPoint x: 591, endPoint y: 152, distance: 222.6
click at [591, 152] on textarea "Thanks for the headsup, Kindl;u" at bounding box center [686, 180] width 911 height 66
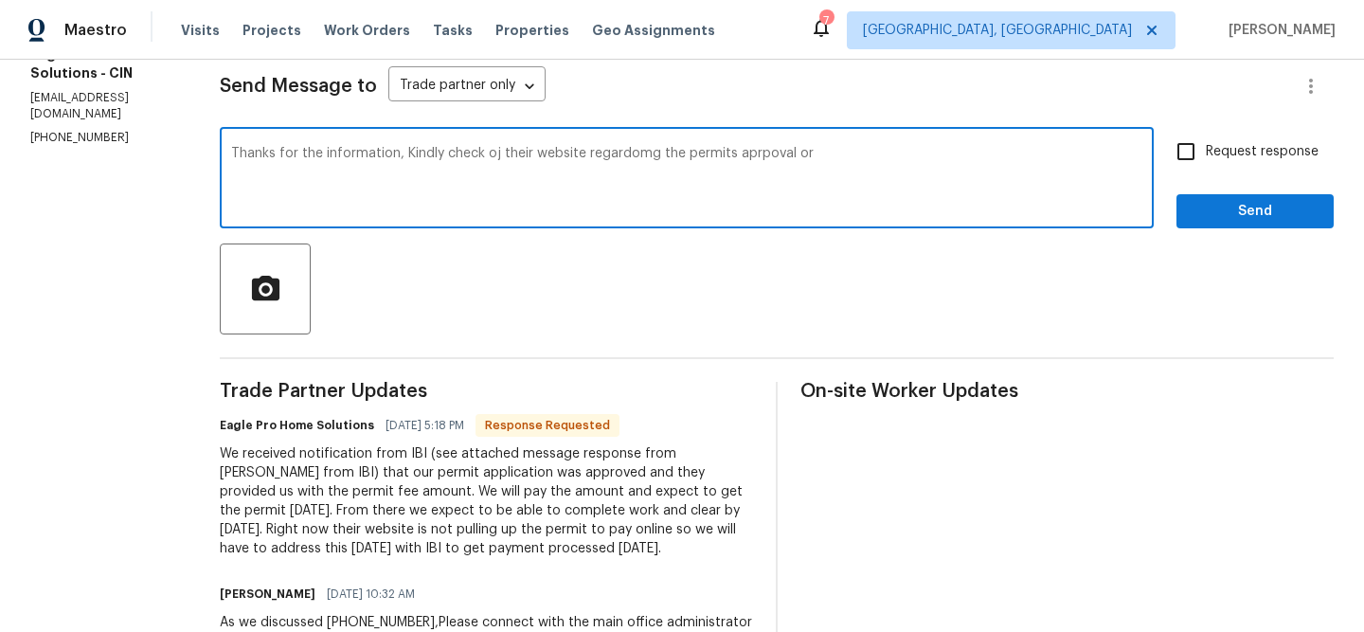
paste textarea "provide some documentation on when the permit application was submitted?"
click at [521, 170] on textarea "Thanks for the information, Kindly check oj their website regardomg the permits…" at bounding box center [686, 180] width 911 height 66
type textarea "Thanks for the information, Kindly check oj their website regardomg the permits…"
click at [452, 168] on textarea "Thanks for the information, Kindly check oj their website regardomg the permits…" at bounding box center [686, 180] width 911 height 66
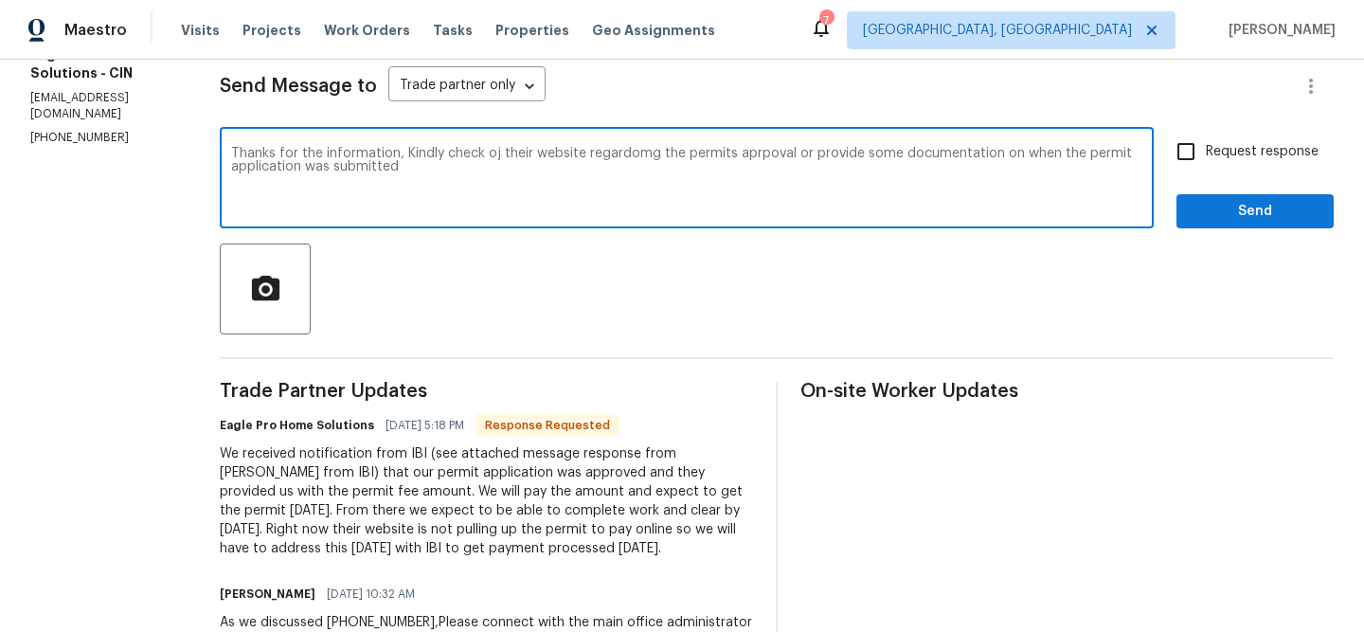
click at [452, 168] on textarea "Thanks for the information, Kindly check oj their website regardomg the permits…" at bounding box center [686, 180] width 911 height 66
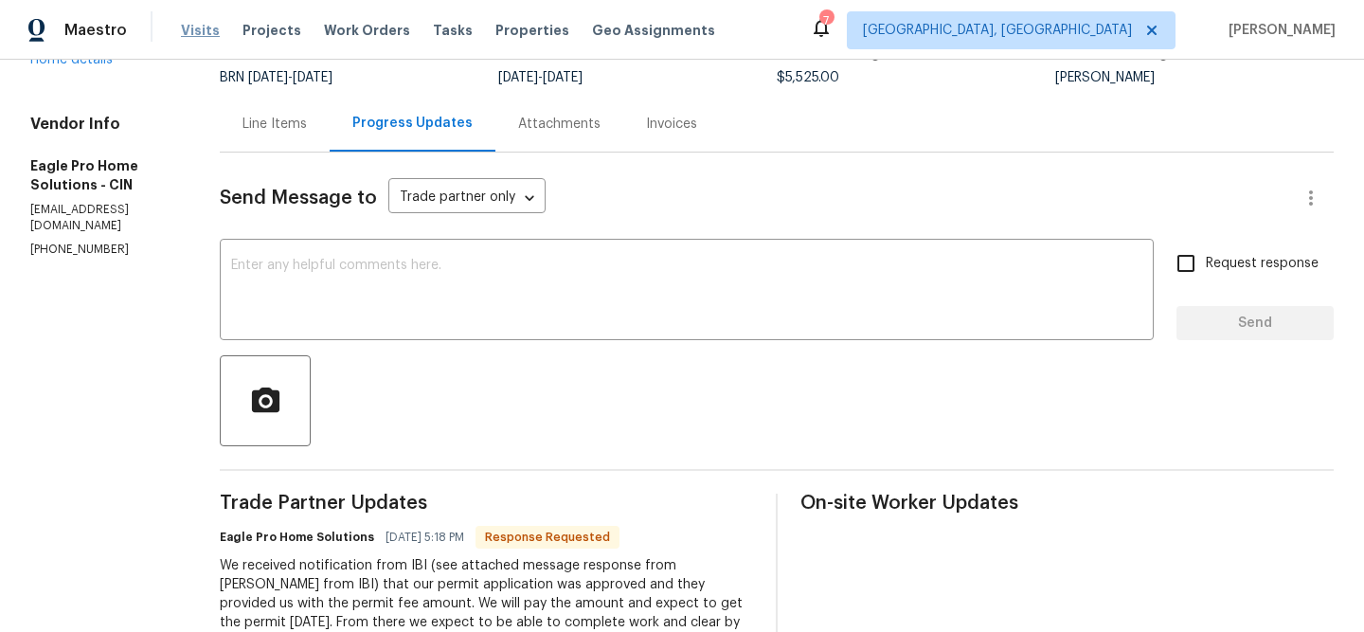
scroll to position [101, 0]
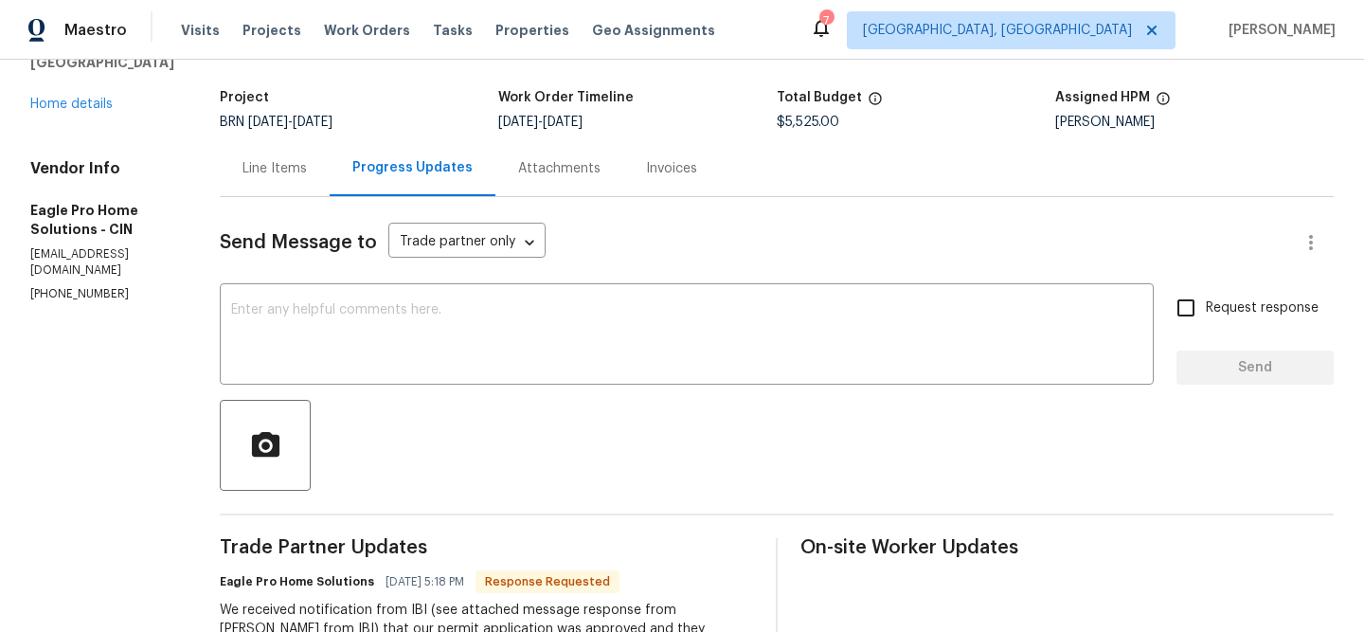
scroll to position [116, 0]
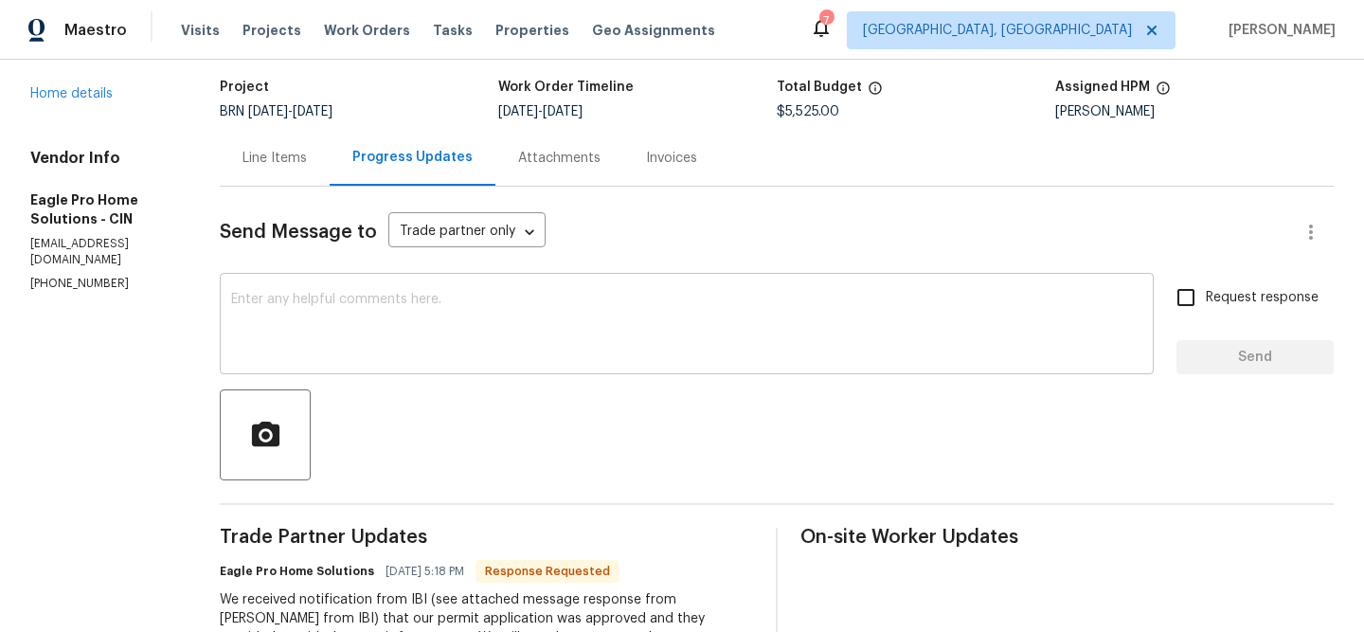
click at [324, 292] on div "x ​" at bounding box center [687, 325] width 934 height 97
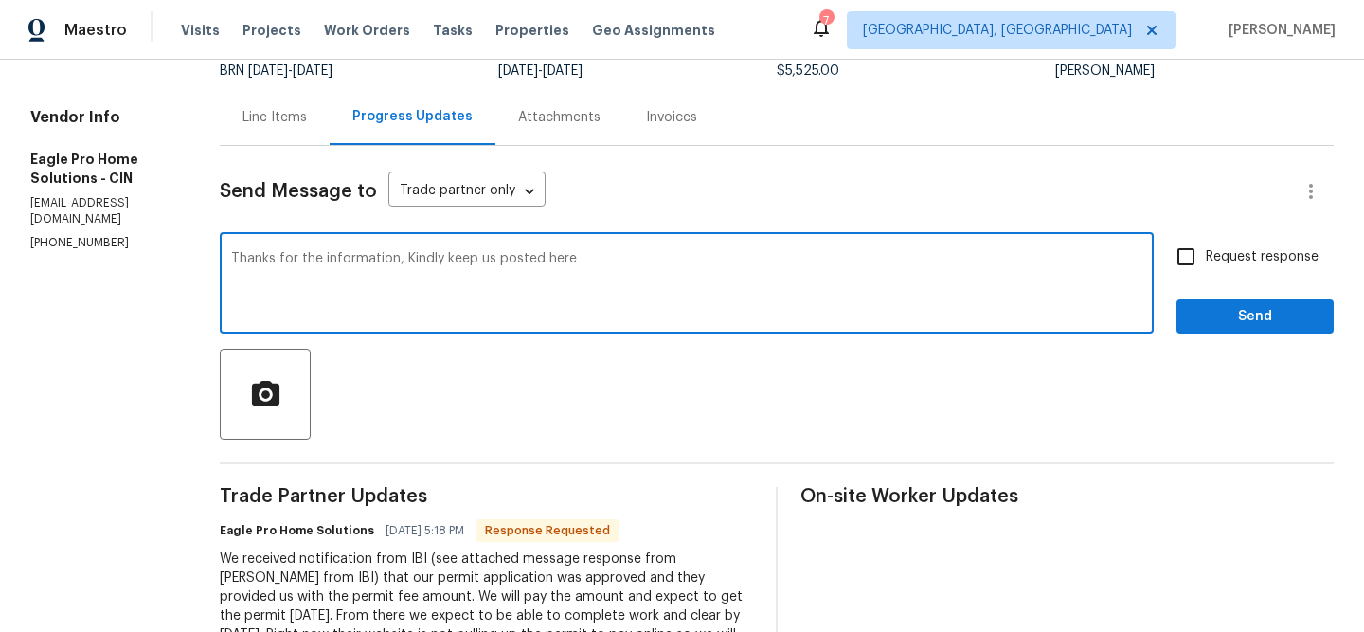
scroll to position [162, 0]
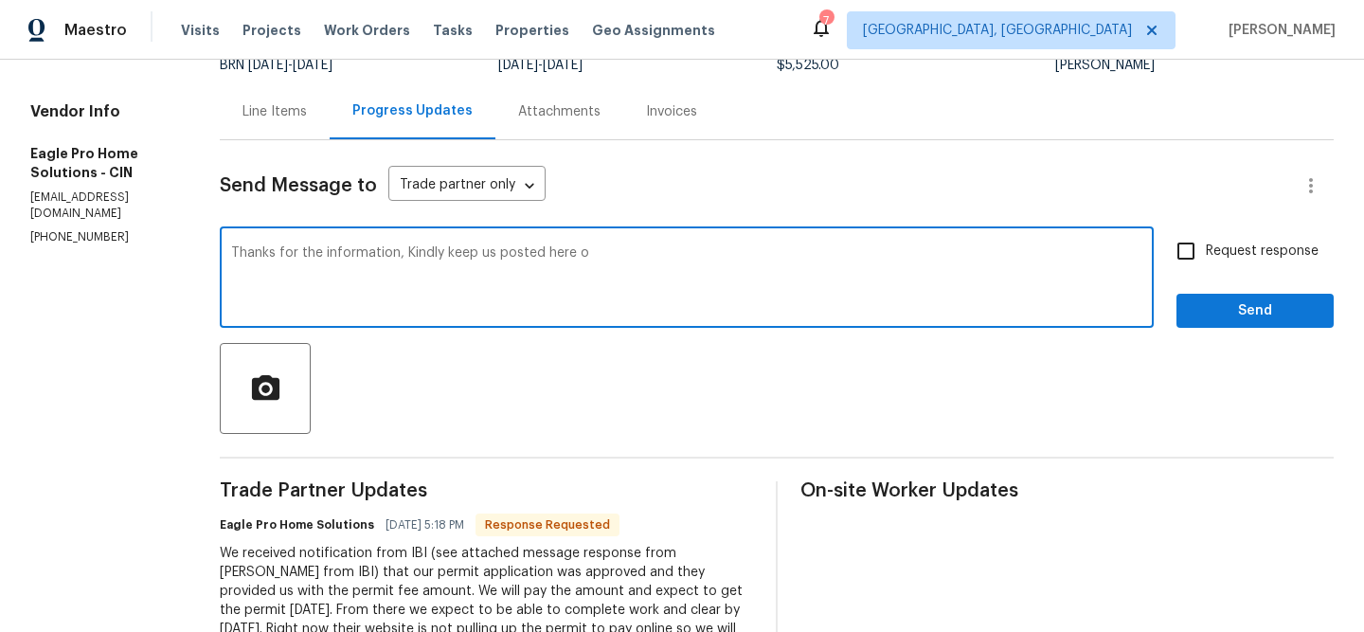
drag, startPoint x: 496, startPoint y: 257, endPoint x: 840, endPoint y: 258, distance: 343.7
click at [840, 259] on textarea "Thanks for the information, Kindly keep us posted here o" at bounding box center [686, 279] width 911 height 66
paste textarea "provide some documentation on when the permit application was submitted"
type textarea "Thanks for the information, Kindly check with them and keep us posted here rega…"
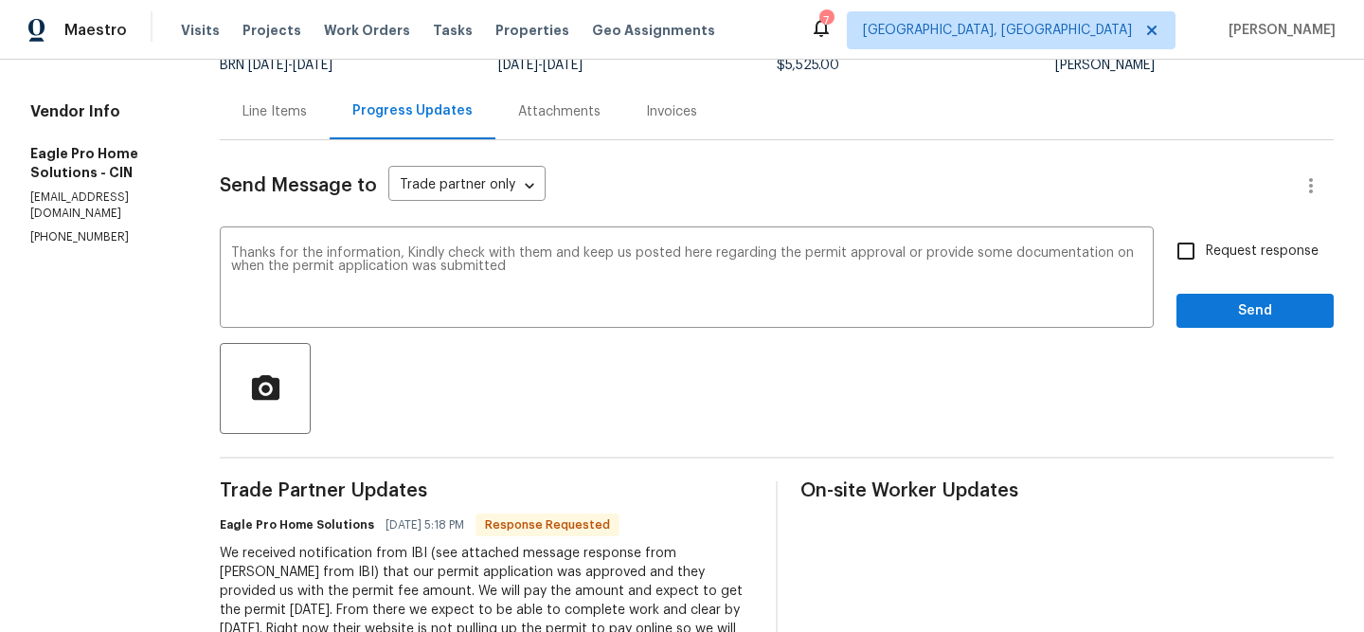
click at [1245, 261] on label "Request response" at bounding box center [1242, 251] width 152 height 40
click at [1205, 261] on input "Request response" at bounding box center [1186, 251] width 40 height 40
checkbox input "true"
click at [1234, 301] on span "Send" at bounding box center [1254, 311] width 127 height 24
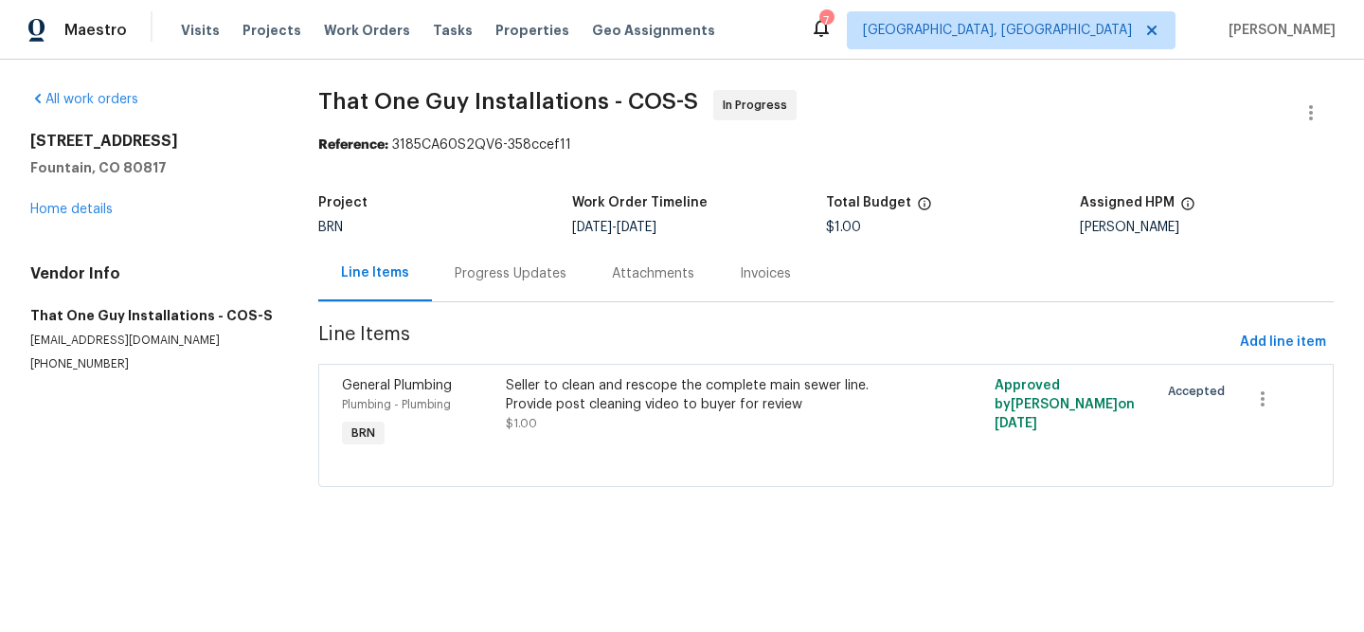
click at [473, 225] on div "BRN" at bounding box center [445, 227] width 254 height 13
click at [473, 246] on div "Progress Updates" at bounding box center [510, 273] width 157 height 56
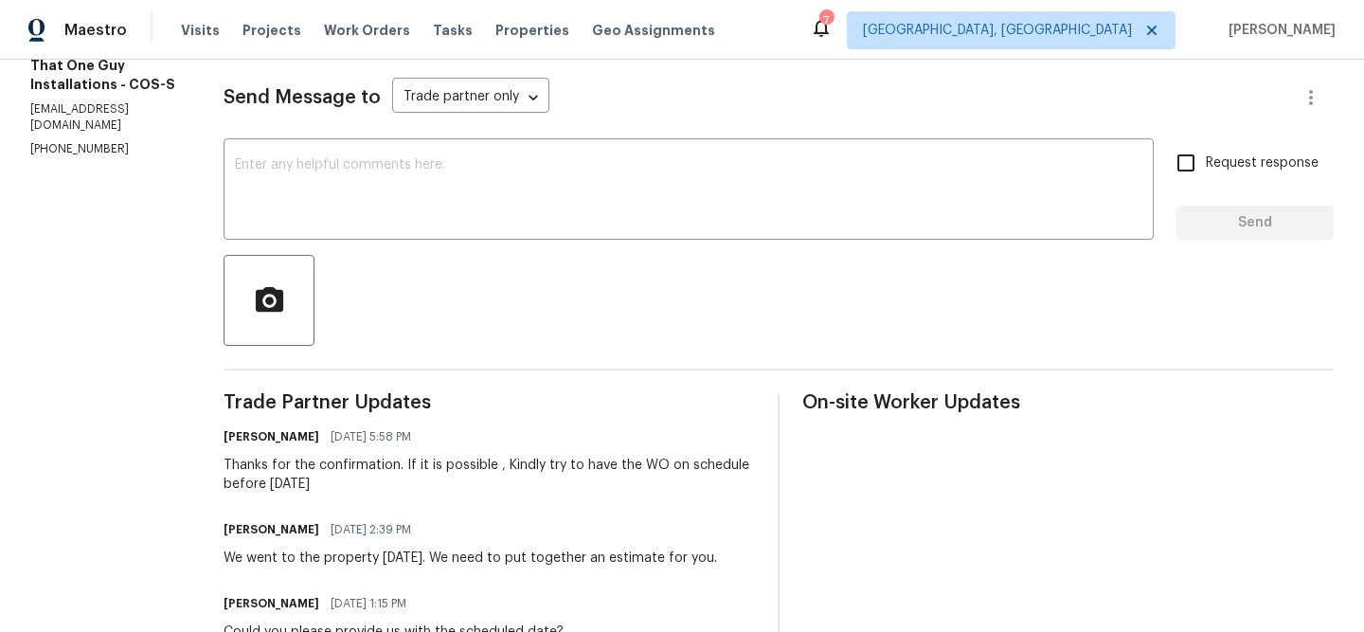
scroll to position [274, 0]
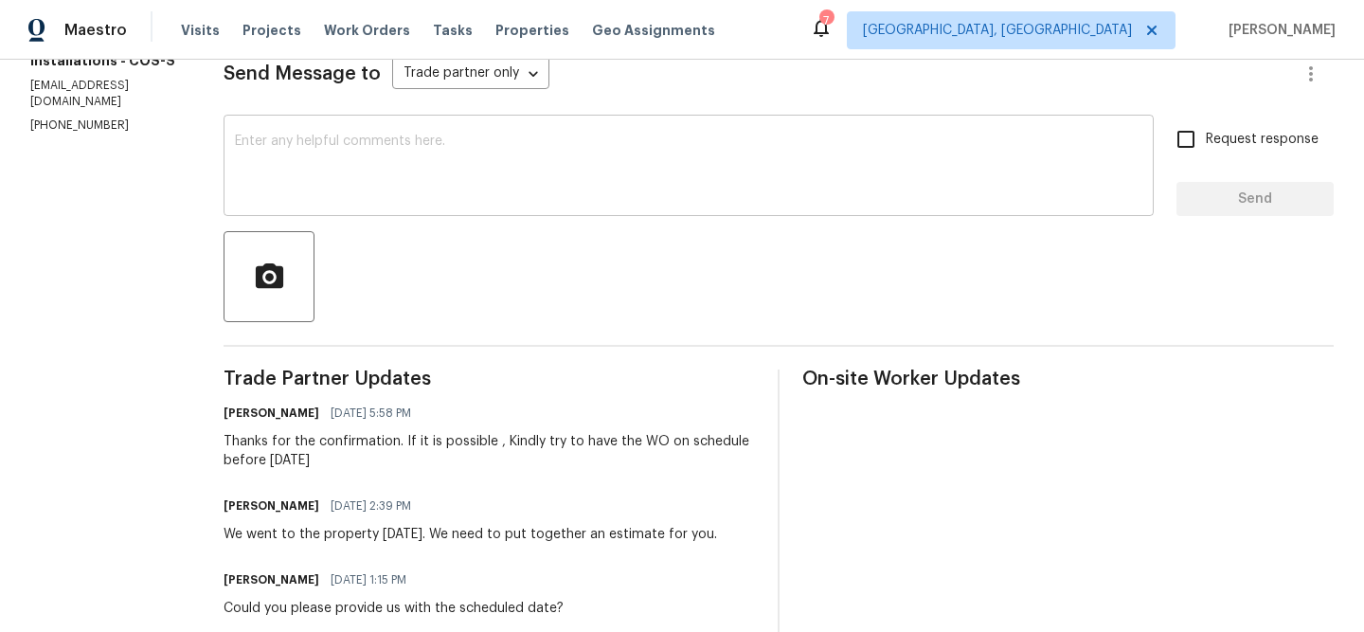
click at [344, 194] on textarea at bounding box center [688, 167] width 907 height 66
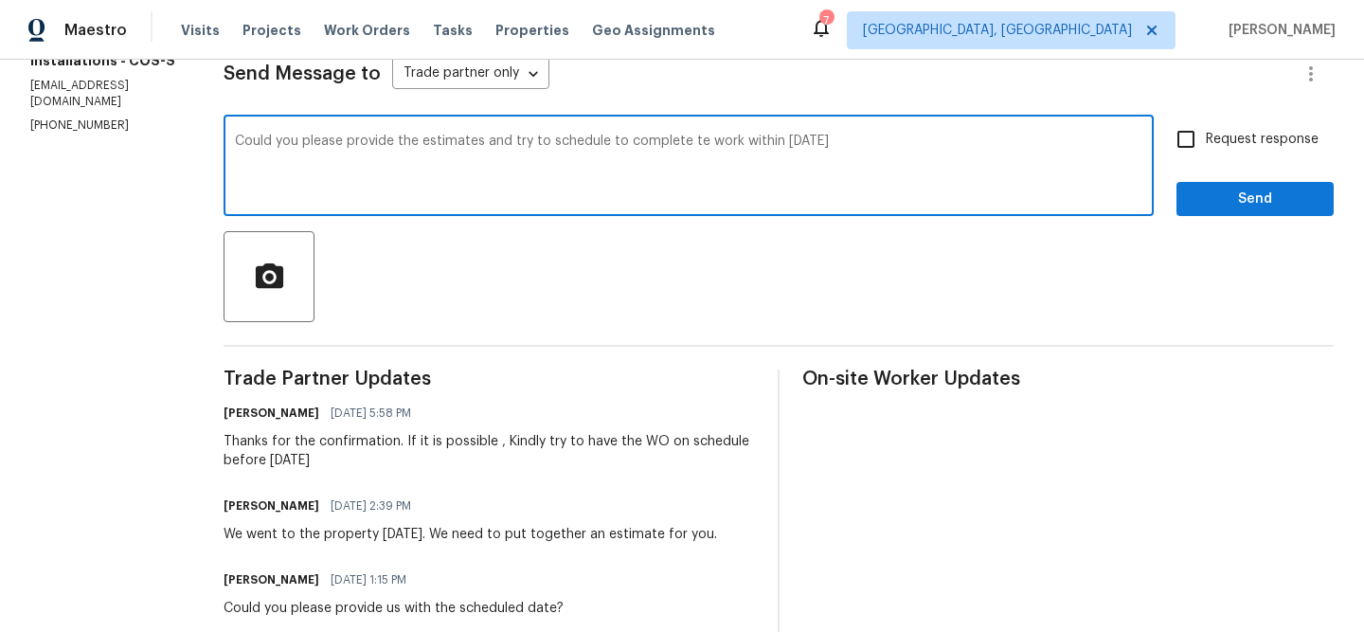
type textarea "Could you please provide the estimates and try to schedule to complete te work …"
click at [287, 147] on textarea "Could you please provide the estimates and try to schedule to complete te work …" at bounding box center [688, 167] width 907 height 66
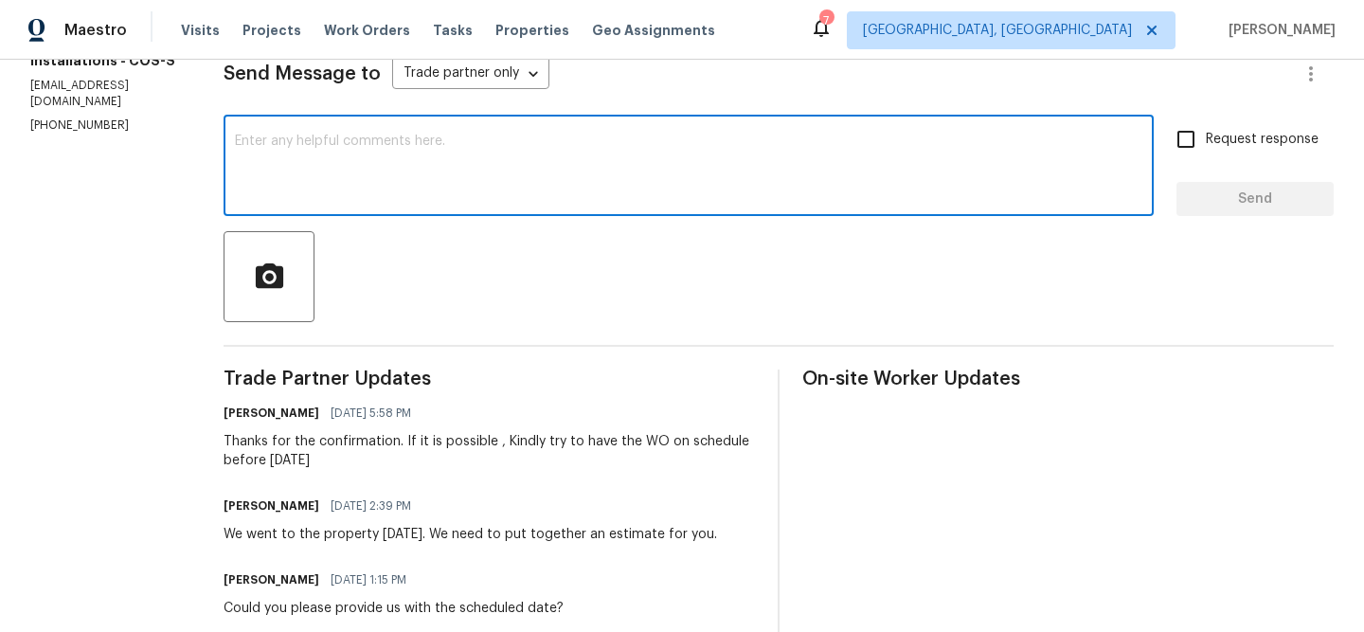
paste textarea "Could you please provide the estimates and try to schedule the work for complet…"
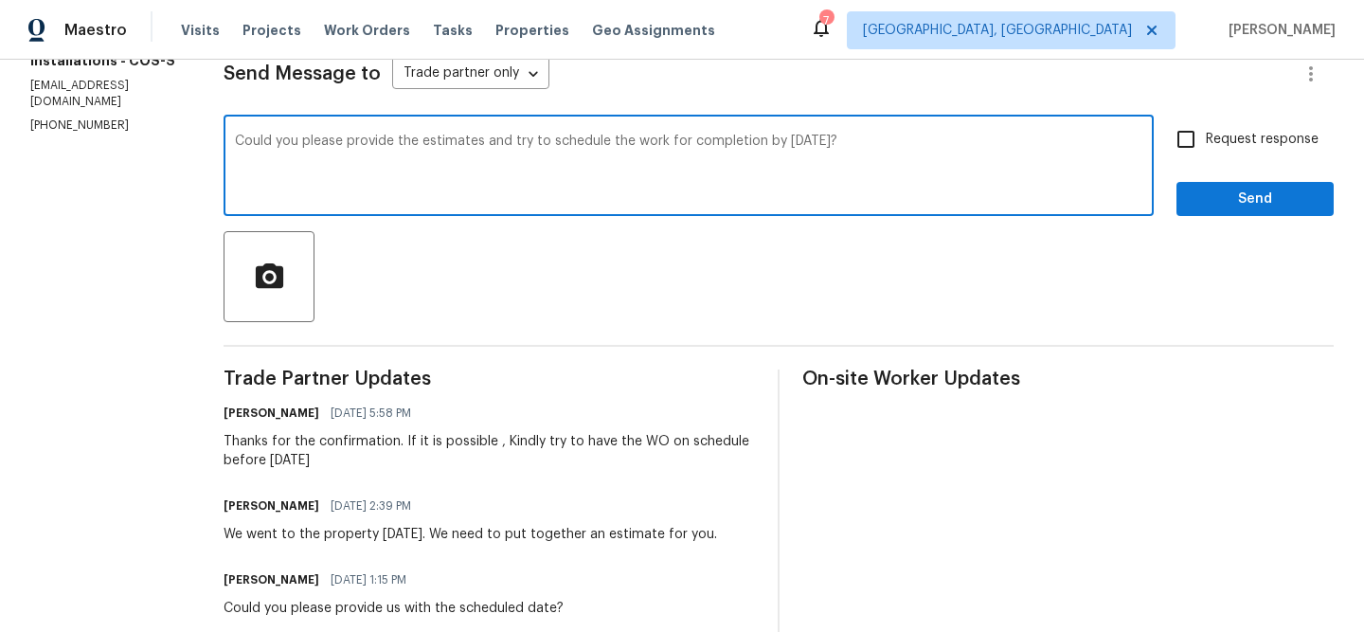
type textarea "Could you please provide the estimates and try to schedule the work for complet…"
click at [1187, 148] on input "Request response" at bounding box center [1186, 139] width 40 height 40
checkbox input "true"
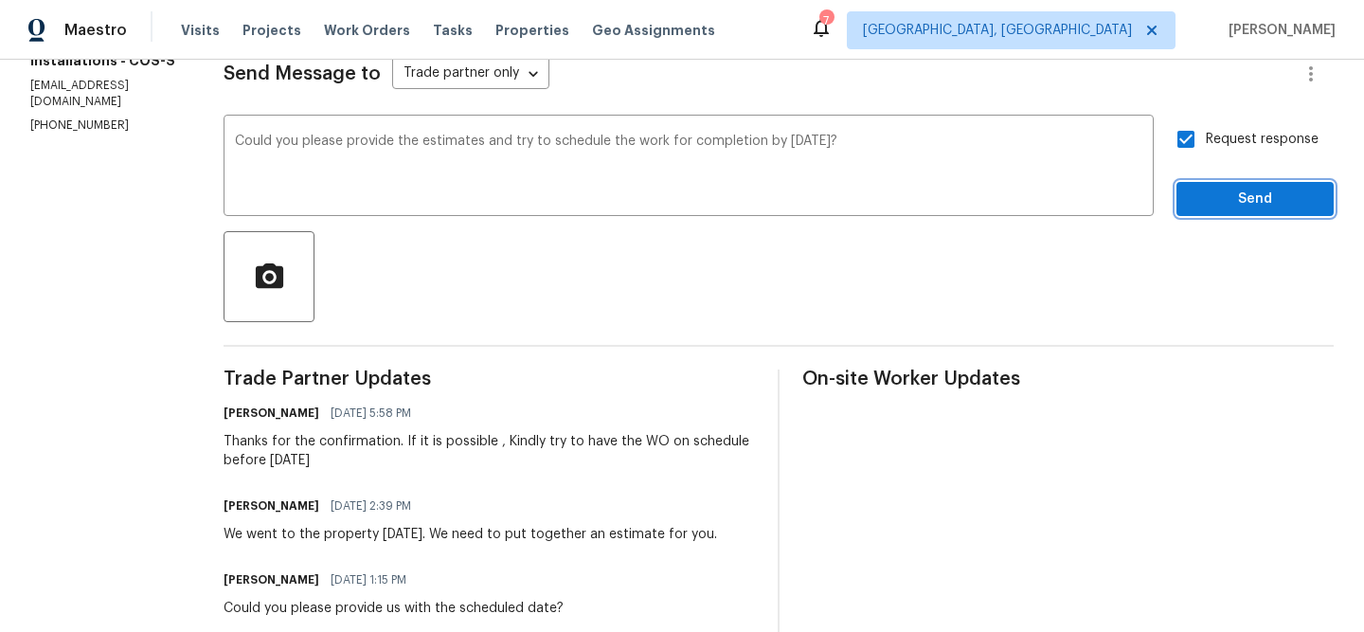
click at [1188, 183] on button "Send" at bounding box center [1254, 199] width 157 height 35
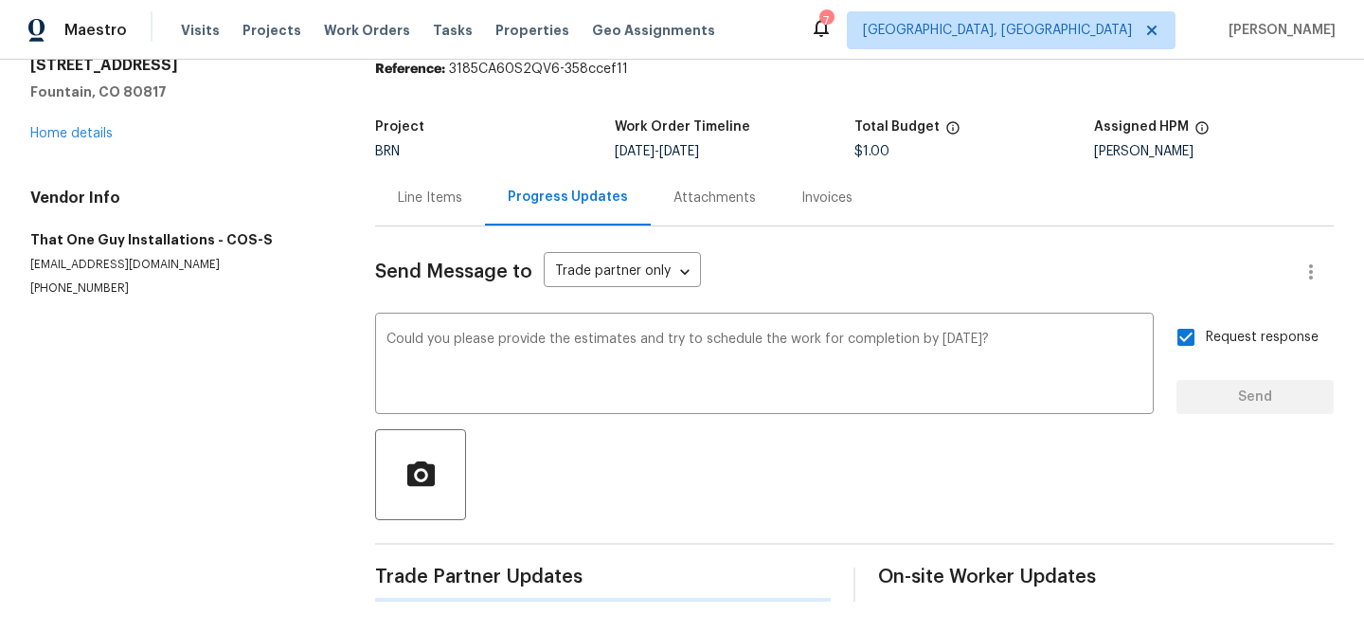
scroll to position [0, 0]
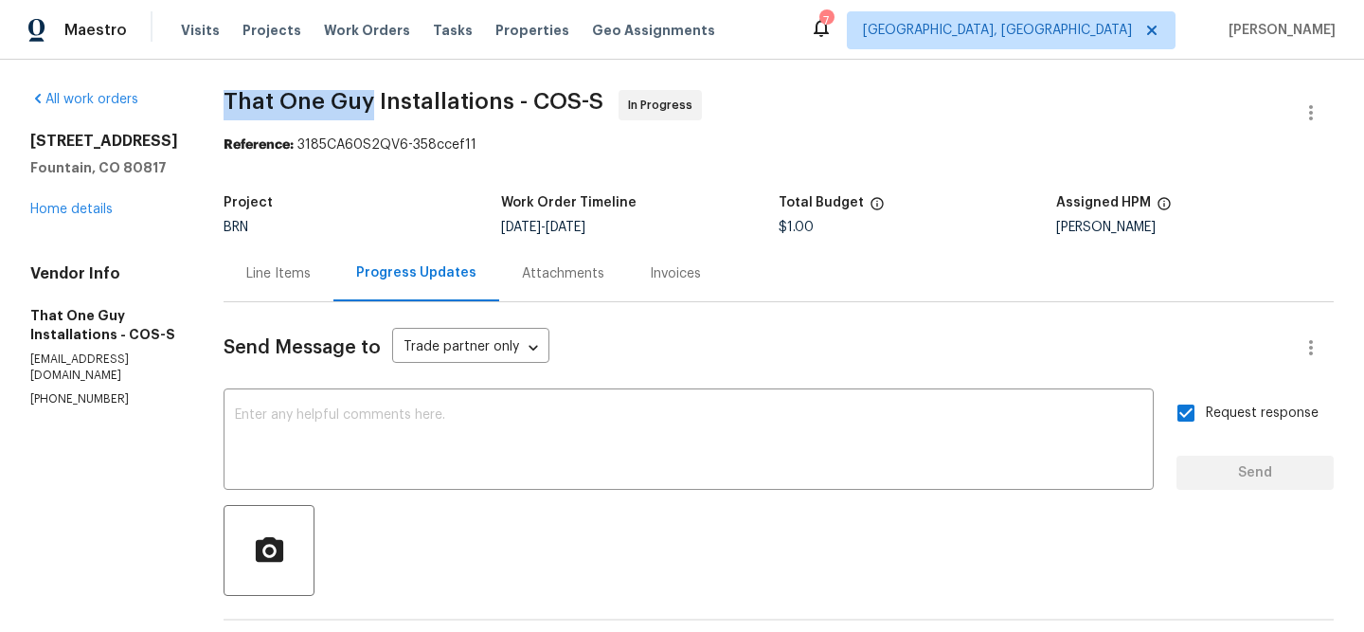
drag, startPoint x: 208, startPoint y: 98, endPoint x: 359, endPoint y: 98, distance: 150.6
copy span "That One Guy"
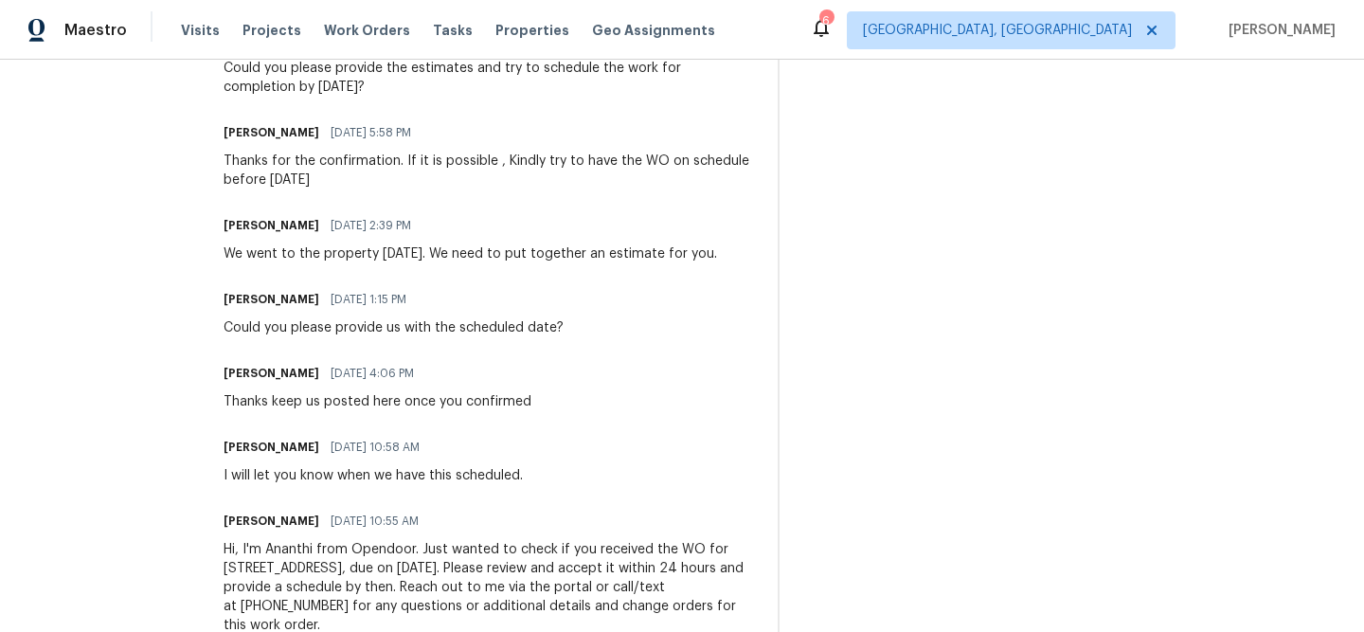
scroll to position [548, 0]
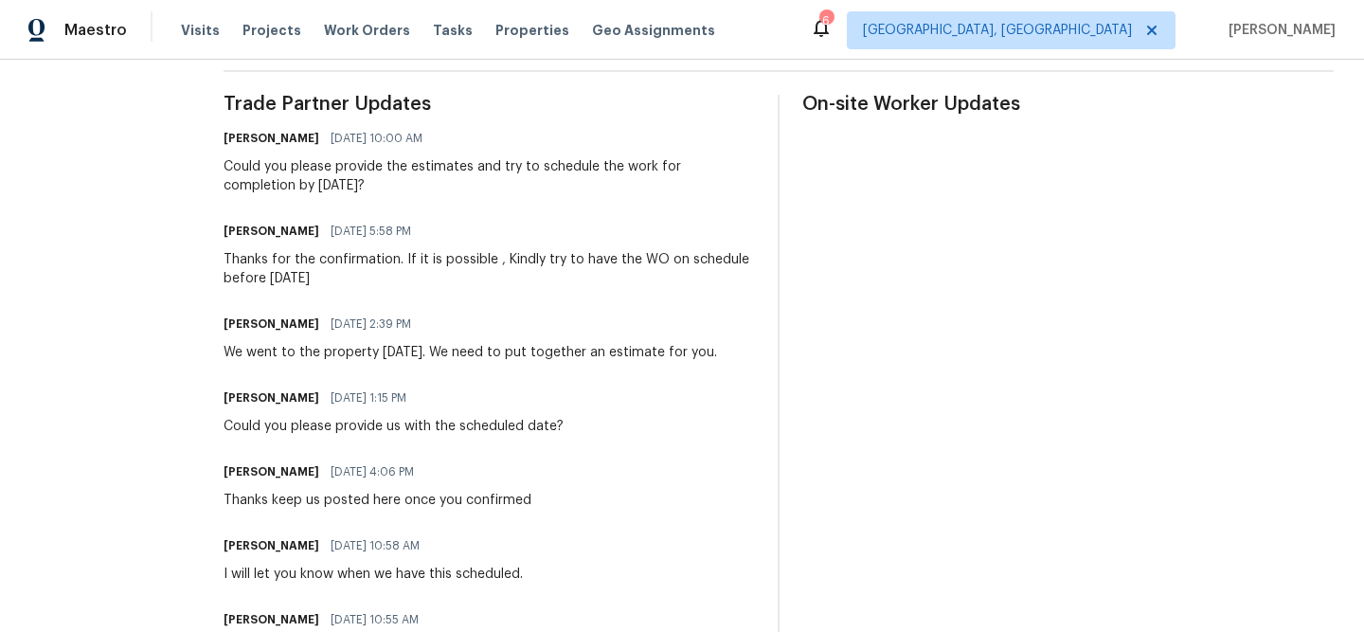
drag, startPoint x: 237, startPoint y: 357, endPoint x: 732, endPoint y: 348, distance: 495.3
click at [732, 348] on div "Matt Bailey 09/02/2025 2:39 PM We went to the property on Friday. We need to pu…" at bounding box center [488, 336] width 531 height 51
copy div "went to the property on Friday. We need to put together an estimate for you."
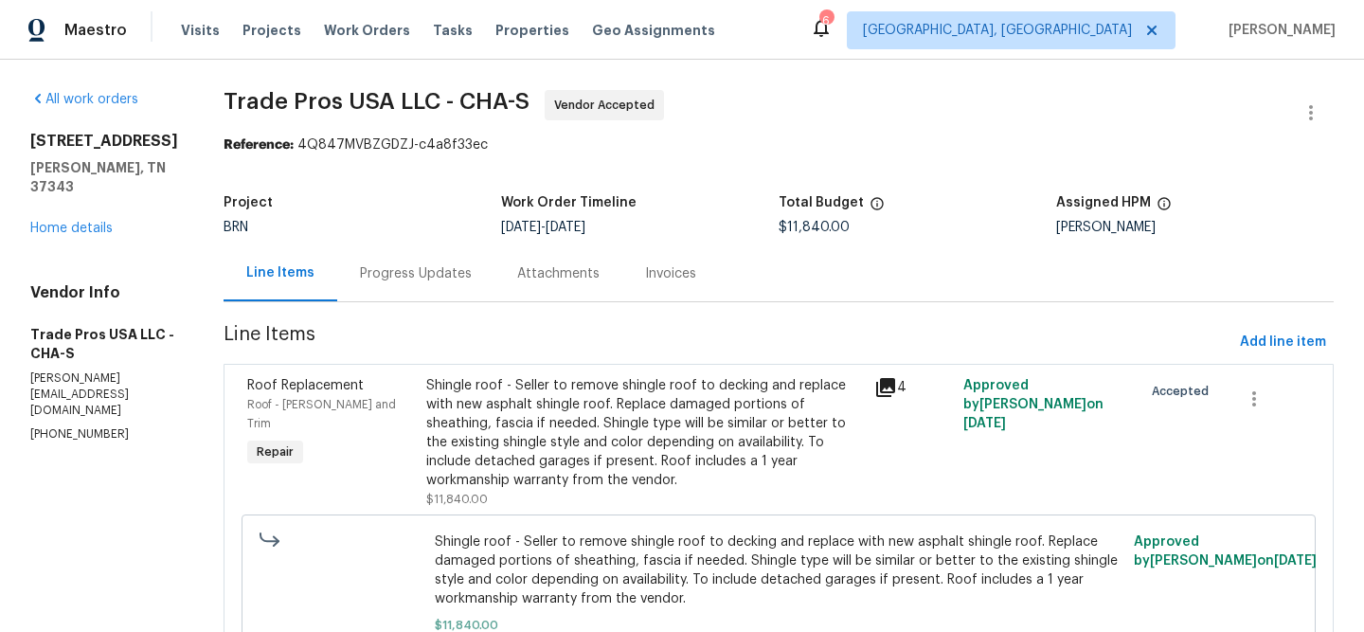
click at [413, 273] on div "Progress Updates" at bounding box center [416, 273] width 112 height 19
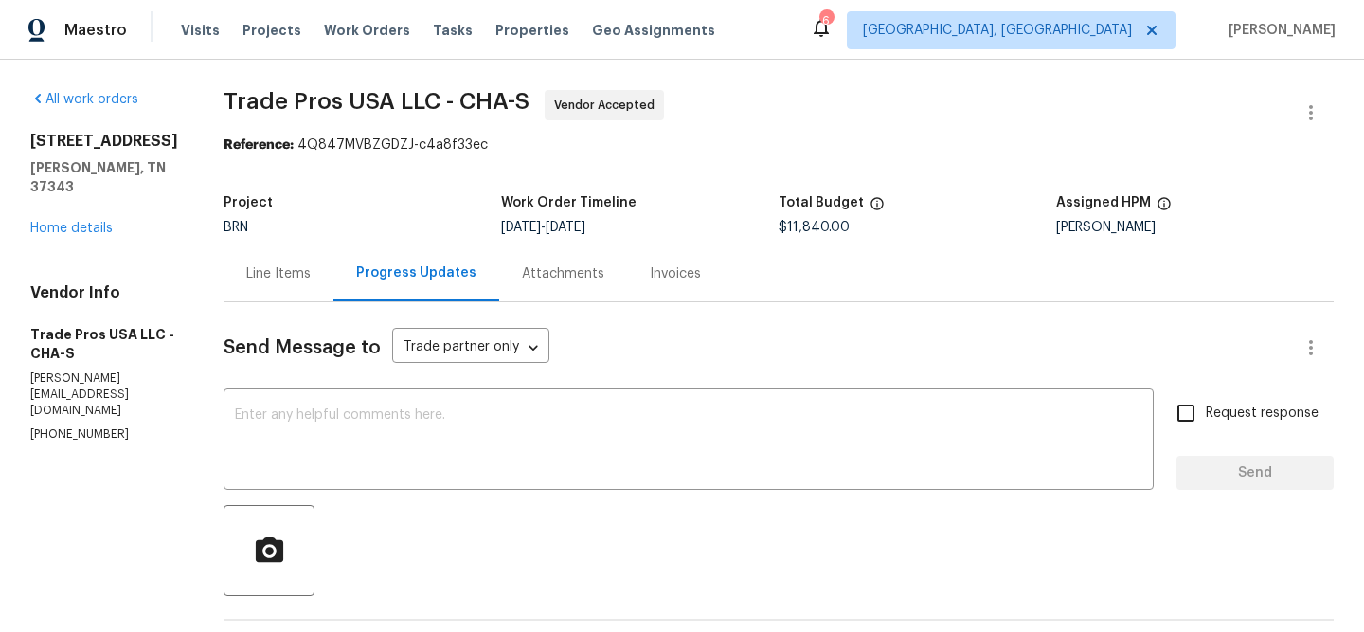
click at [282, 261] on div "Line Items" at bounding box center [278, 273] width 110 height 56
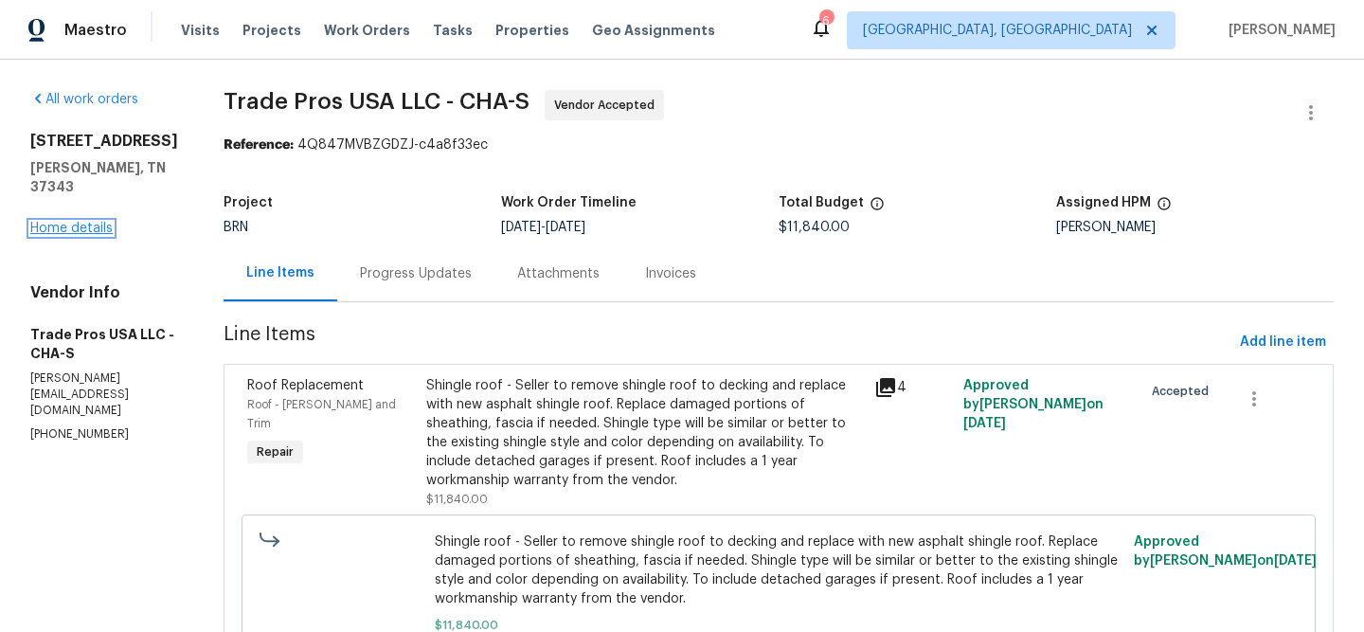
click at [76, 233] on link "Home details" at bounding box center [71, 228] width 82 height 13
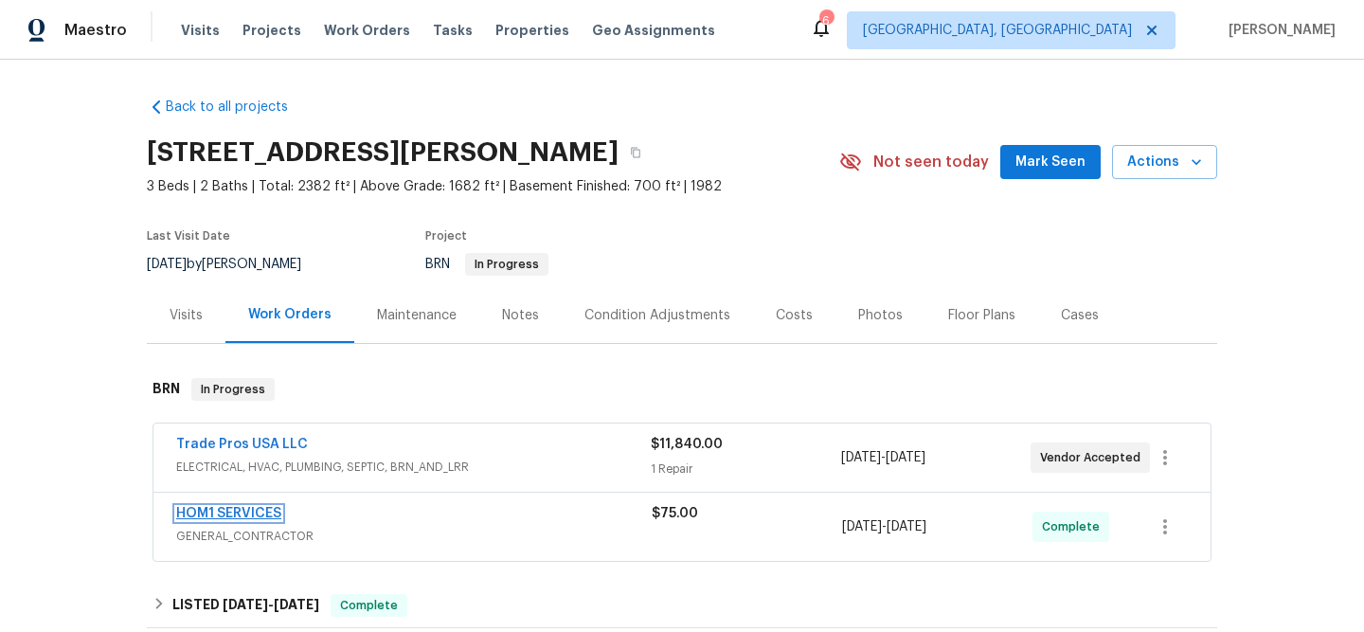
click at [205, 514] on link "HOM1 SERVICES" at bounding box center [228, 513] width 105 height 13
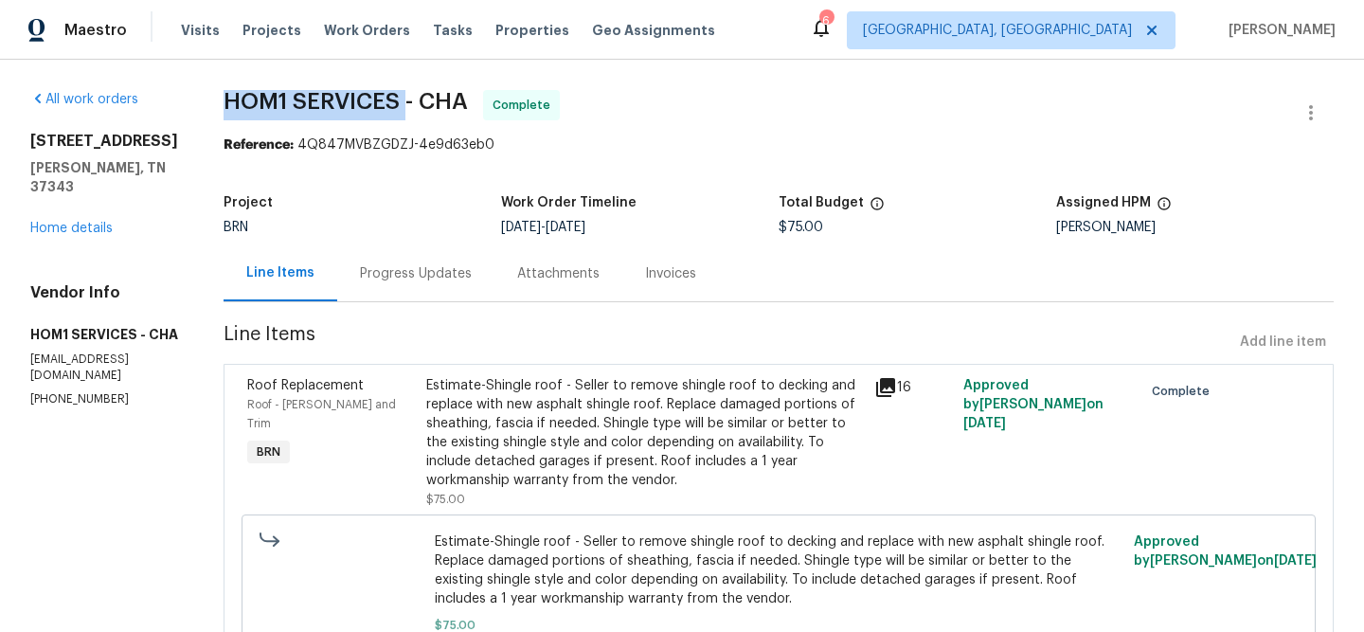
drag, startPoint x: 201, startPoint y: 108, endPoint x: 386, endPoint y: 103, distance: 185.7
click at [386, 103] on span "HOM1 SERVICES - CHA" at bounding box center [345, 101] width 244 height 23
copy span "HOM1 SERVICES"
click at [76, 235] on div "[STREET_ADDRESS][PERSON_NAME] Home details" at bounding box center [104, 185] width 148 height 106
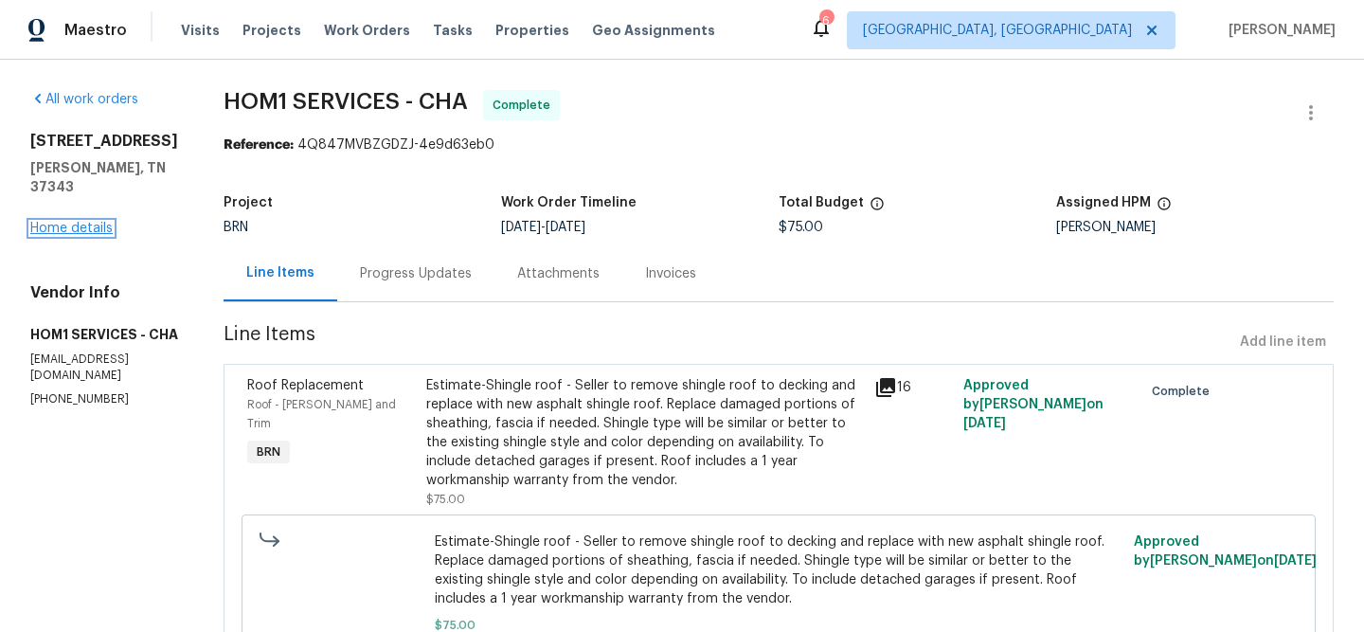
click at [56, 224] on link "Home details" at bounding box center [71, 228] width 82 height 13
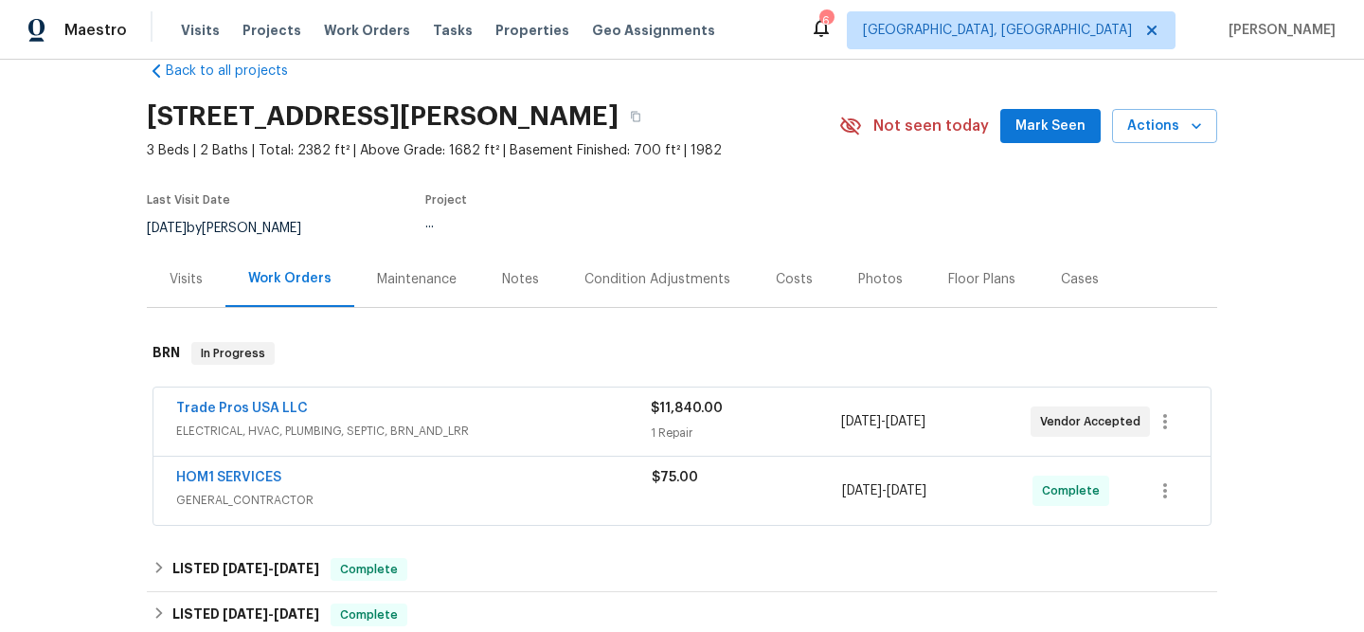
scroll to position [42, 0]
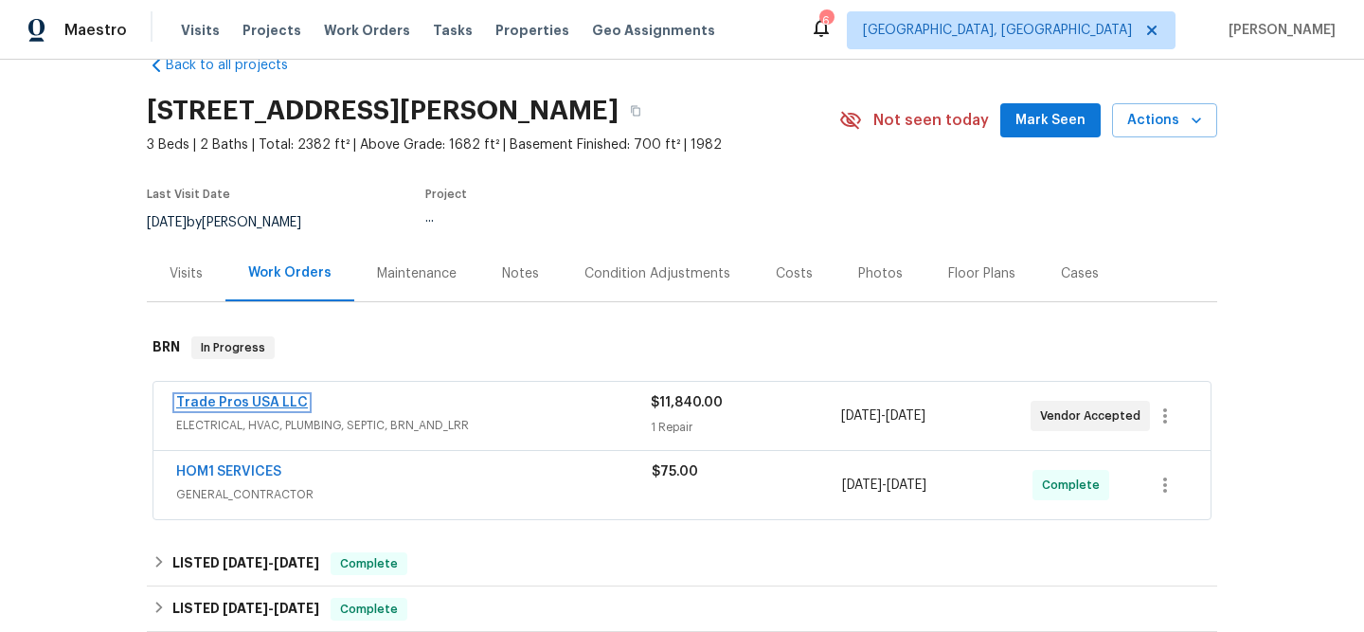
click at [195, 402] on link "Trade Pros USA LLC" at bounding box center [242, 402] width 132 height 13
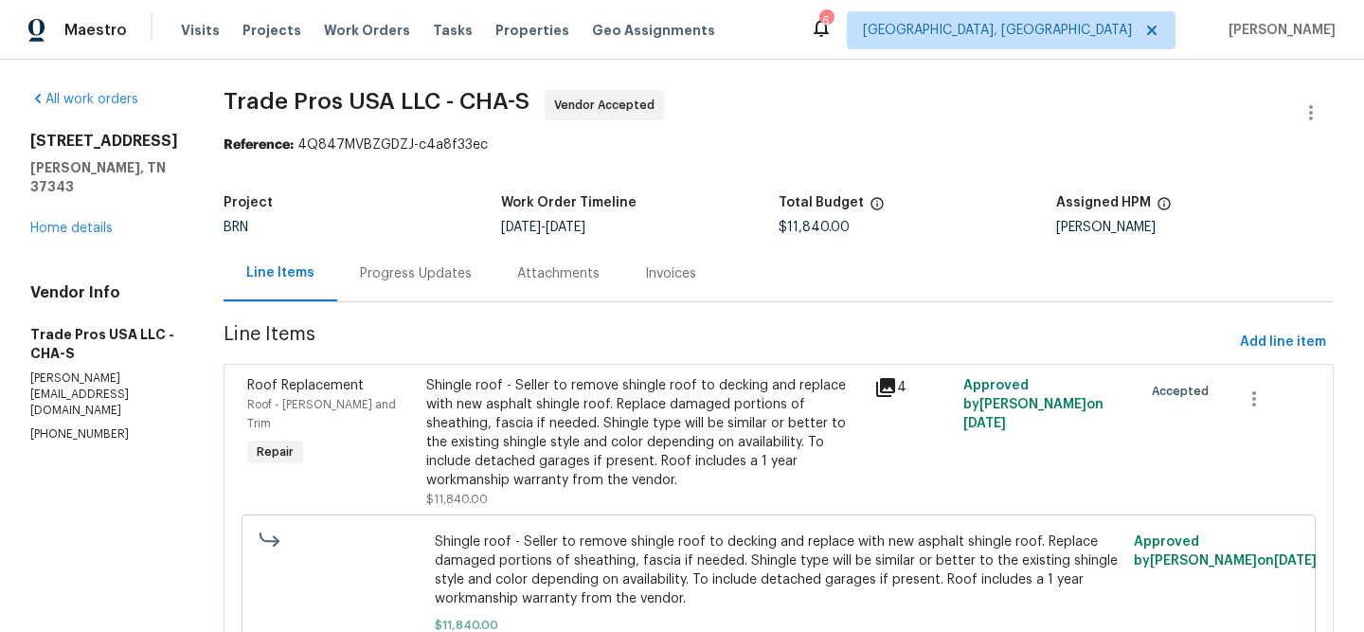
click at [233, 99] on span "Trade Pros USA LLC - CHA-S" at bounding box center [376, 101] width 306 height 23
click at [223, 106] on span "Trade Pros USA LLC - CHA-S" at bounding box center [376, 101] width 306 height 23
drag, startPoint x: 209, startPoint y: 106, endPoint x: 313, endPoint y: 108, distance: 104.2
click at [314, 108] on div "All work orders 8127 Blue Spruce Dr Hixson, TN 37343 Home details Vendor Info T…" at bounding box center [682, 405] width 1364 height 690
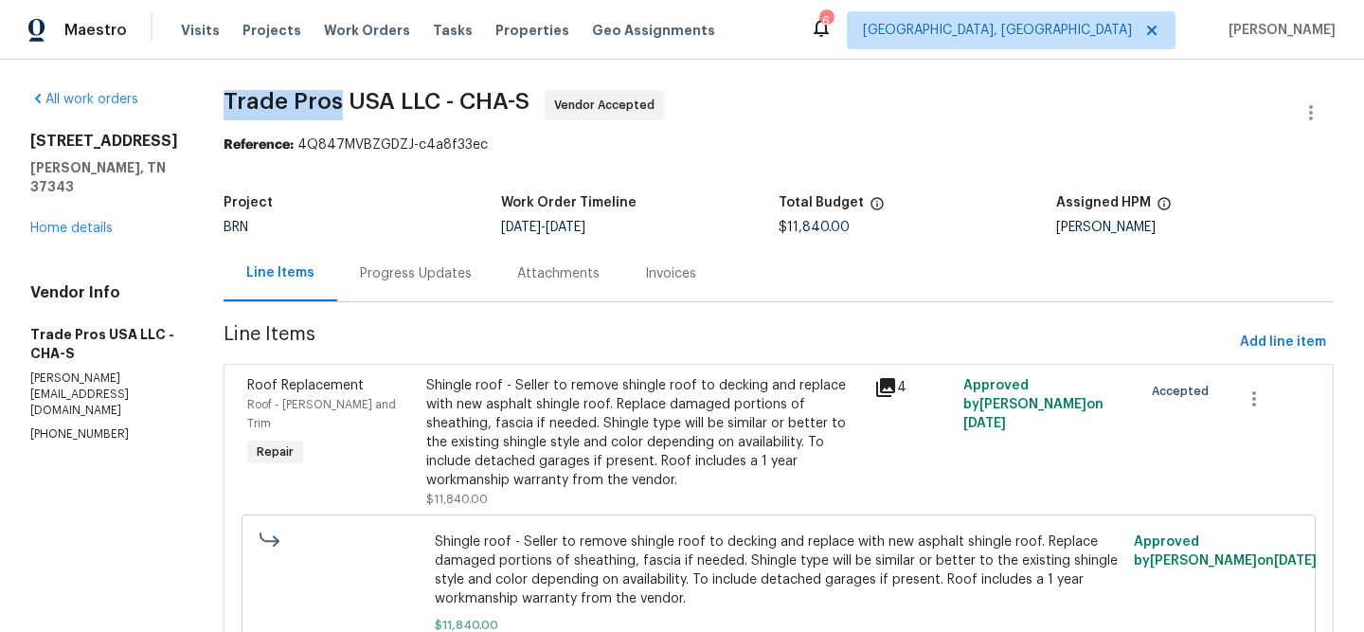
copy span "Trade Pros"
click at [68, 384] on p "trevor@tradeprosusa.com" at bounding box center [104, 394] width 148 height 48
click at [59, 426] on p "(256) 910-1247" at bounding box center [104, 434] width 148 height 16
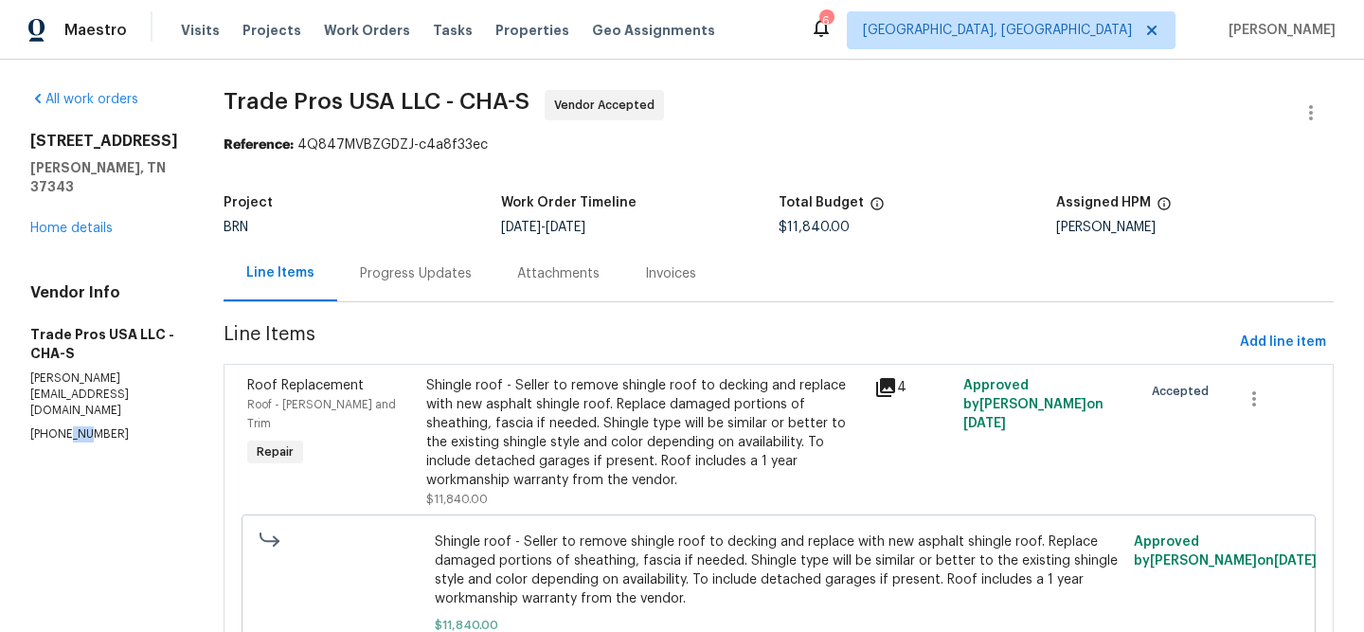
click at [59, 426] on p "(256) 910-1247" at bounding box center [104, 434] width 148 height 16
copy p "(256) 910-1247"
click at [437, 281] on div "Progress Updates" at bounding box center [416, 273] width 112 height 19
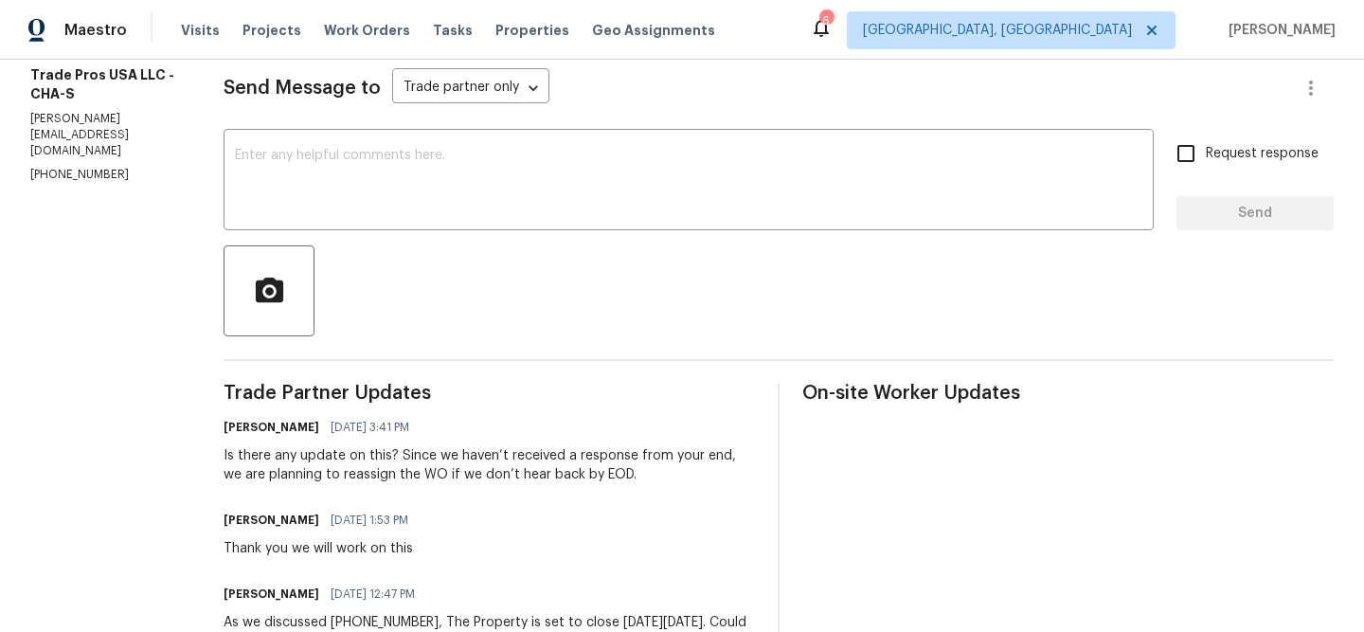
scroll to position [250, 0]
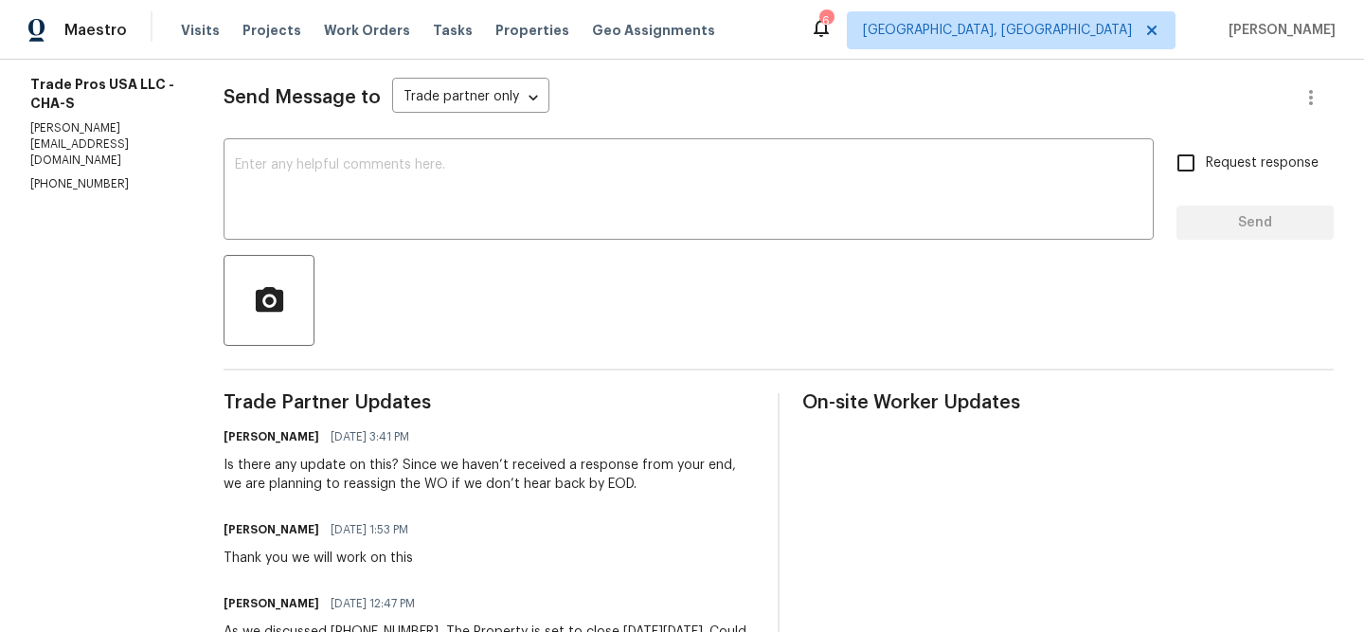
click at [71, 176] on p "(256) 910-1247" at bounding box center [104, 184] width 148 height 16
copy p "(256) 910-1247"
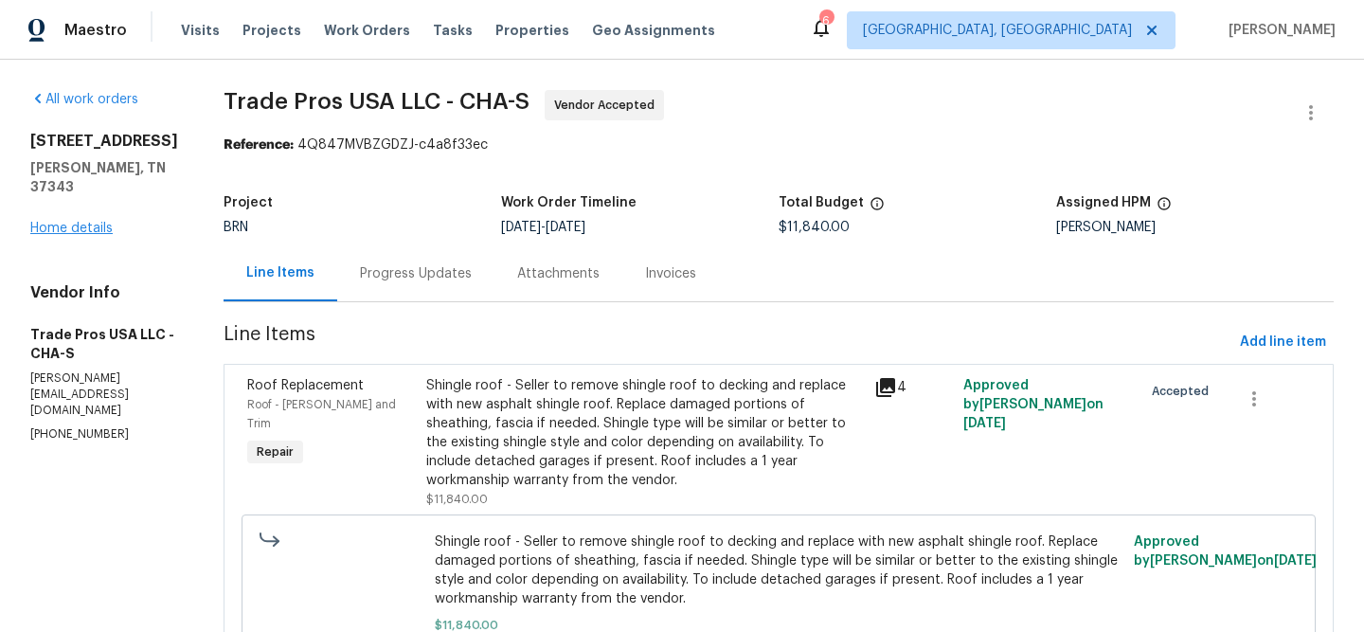
click at [82, 234] on div "[STREET_ADDRESS][PERSON_NAME] Home details" at bounding box center [104, 185] width 148 height 106
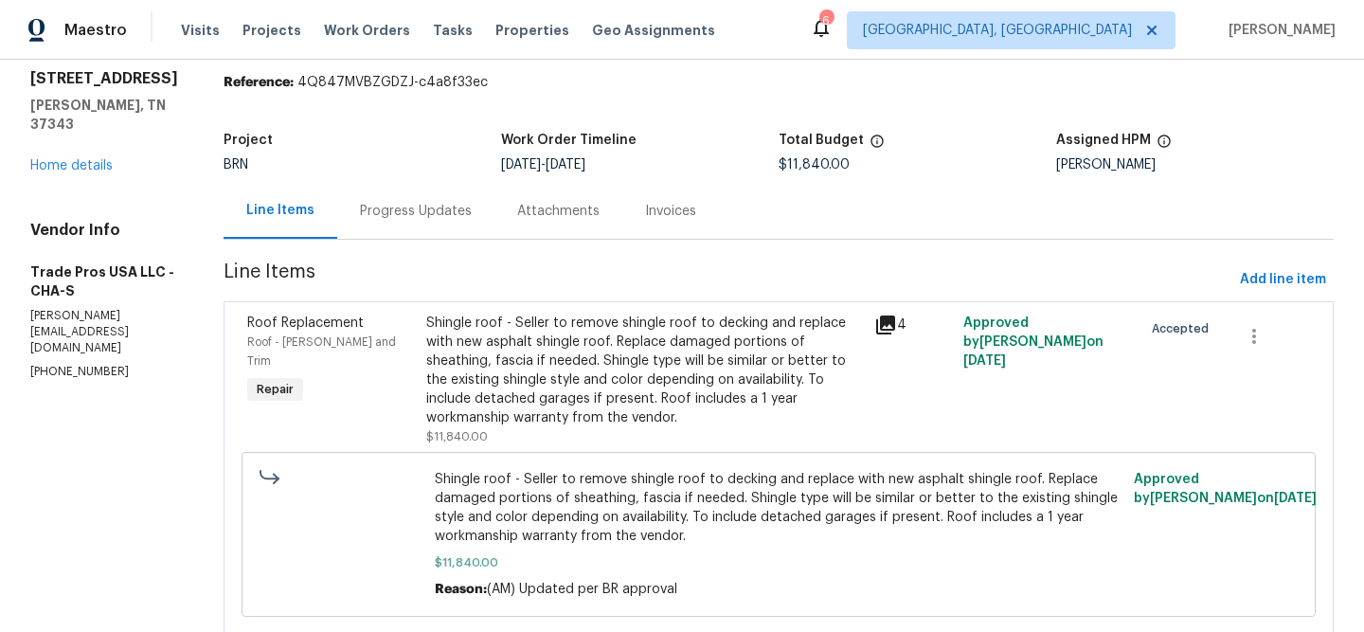
scroll to position [119, 0]
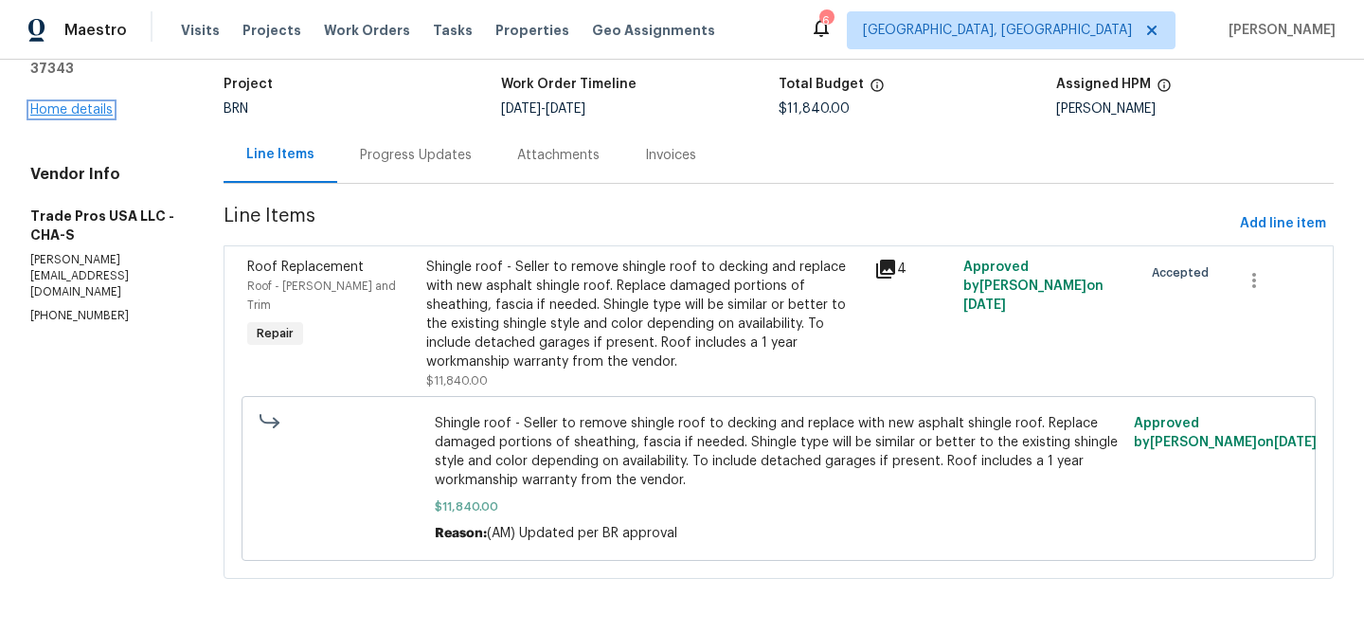
click at [85, 105] on link "Home details" at bounding box center [71, 109] width 82 height 13
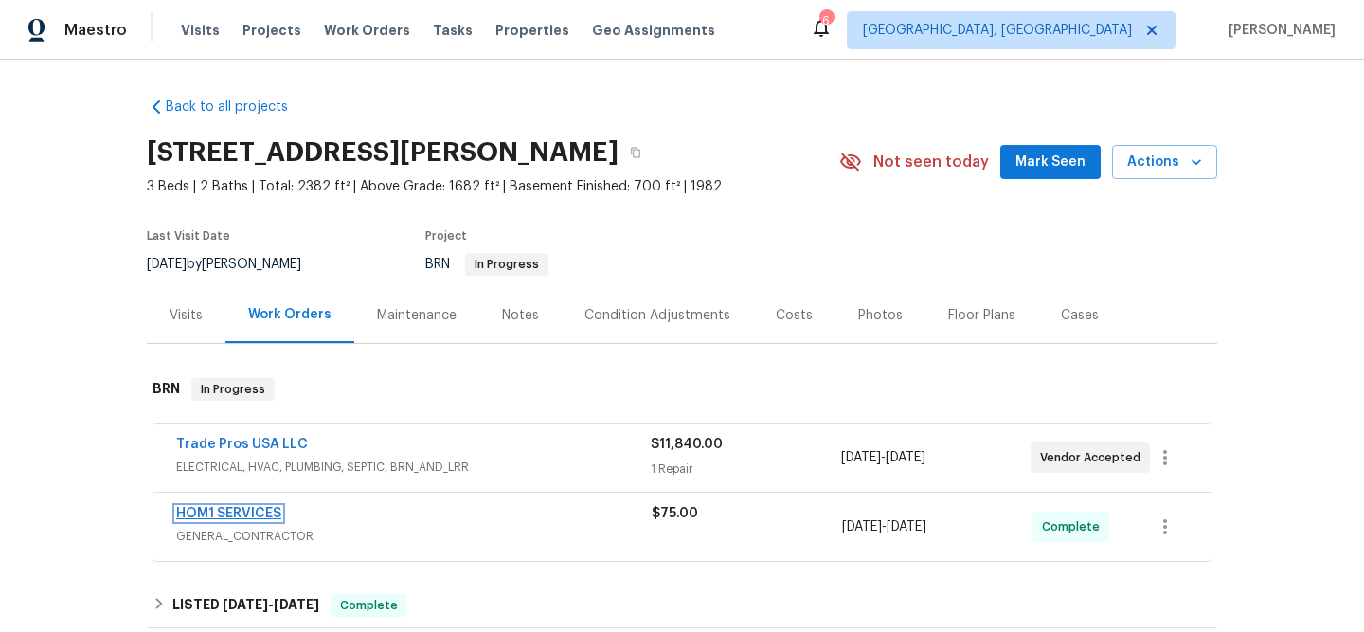
click at [213, 513] on link "HOM1 SERVICES" at bounding box center [228, 513] width 105 height 13
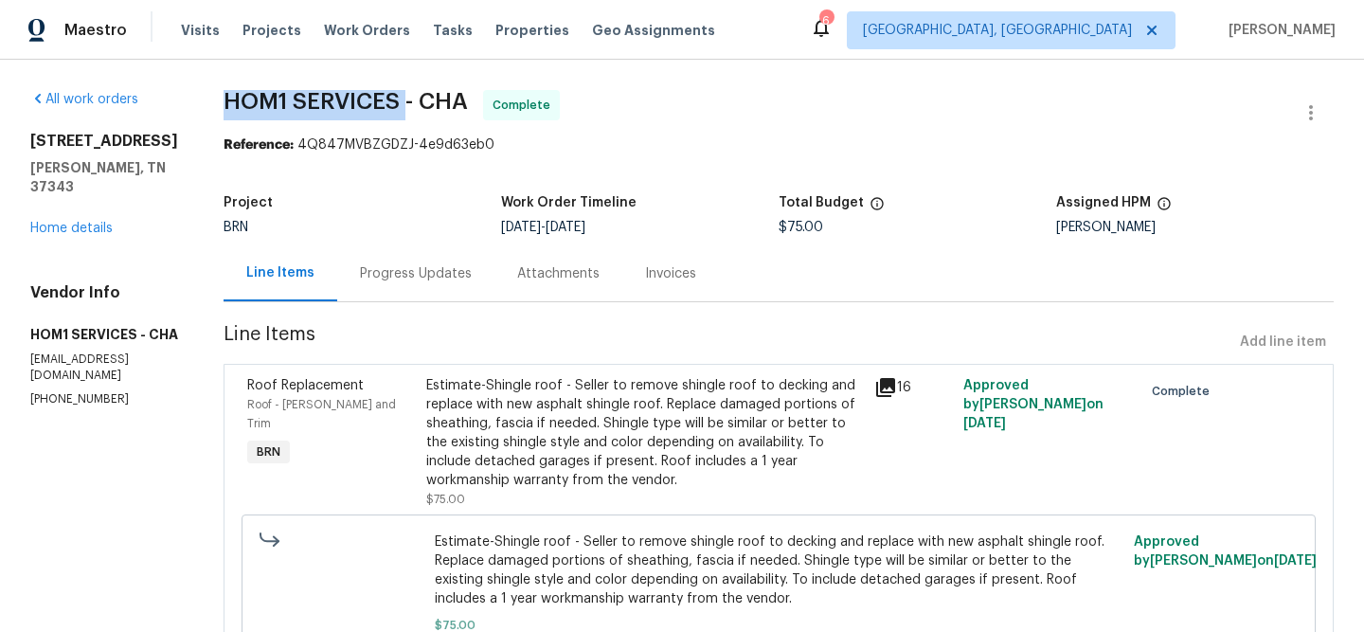
drag, startPoint x: 196, startPoint y: 109, endPoint x: 381, endPoint y: 104, distance: 184.7
click at [381, 104] on div "All work orders [STREET_ADDRESS][PERSON_NAME] Home details Vendor Info HOM1 SER…" at bounding box center [682, 405] width 1364 height 690
copy span "HOM1 SERVICES"
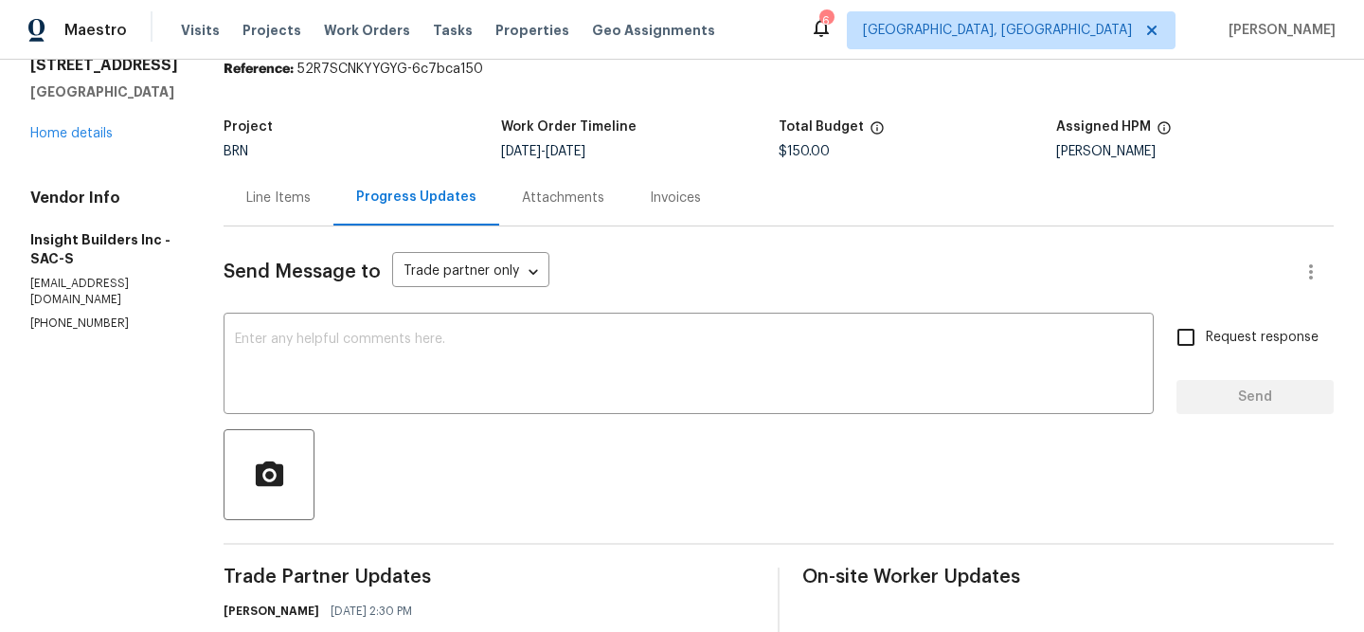
scroll to position [160, 0]
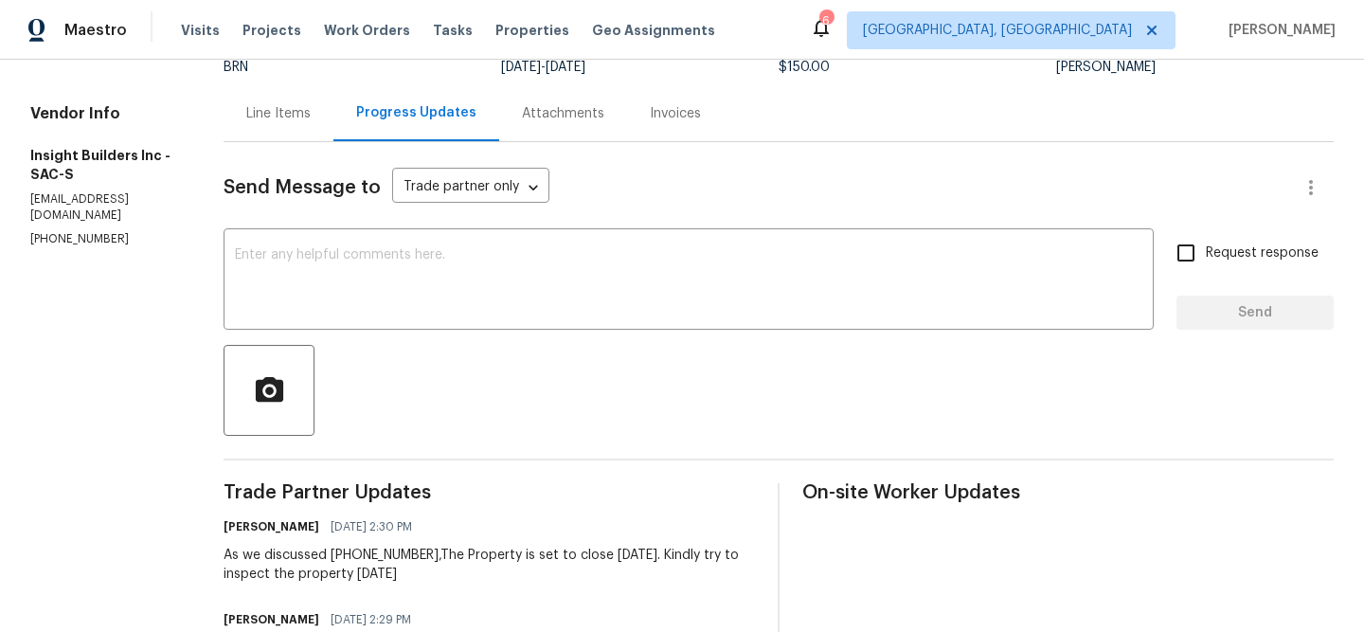
click at [93, 231] on p "(916) 236-7546" at bounding box center [104, 239] width 148 height 16
copy p "(916) 236-7546"
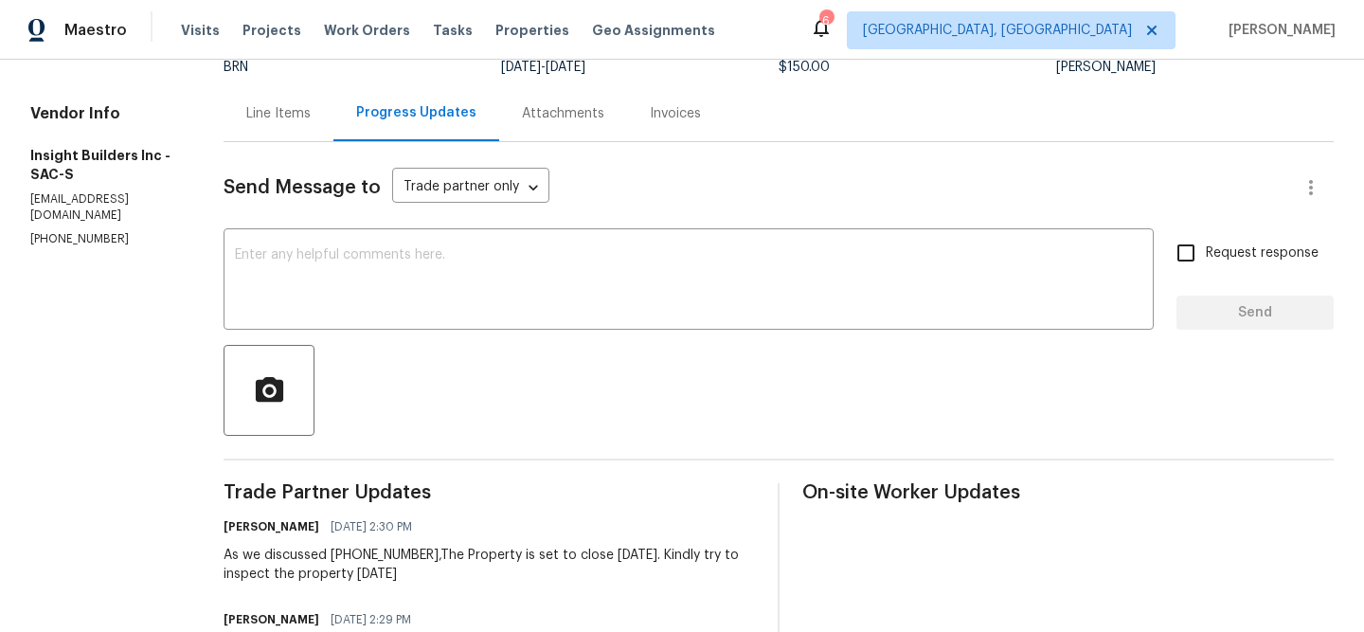
click at [281, 117] on div "Line Items" at bounding box center [278, 113] width 64 height 19
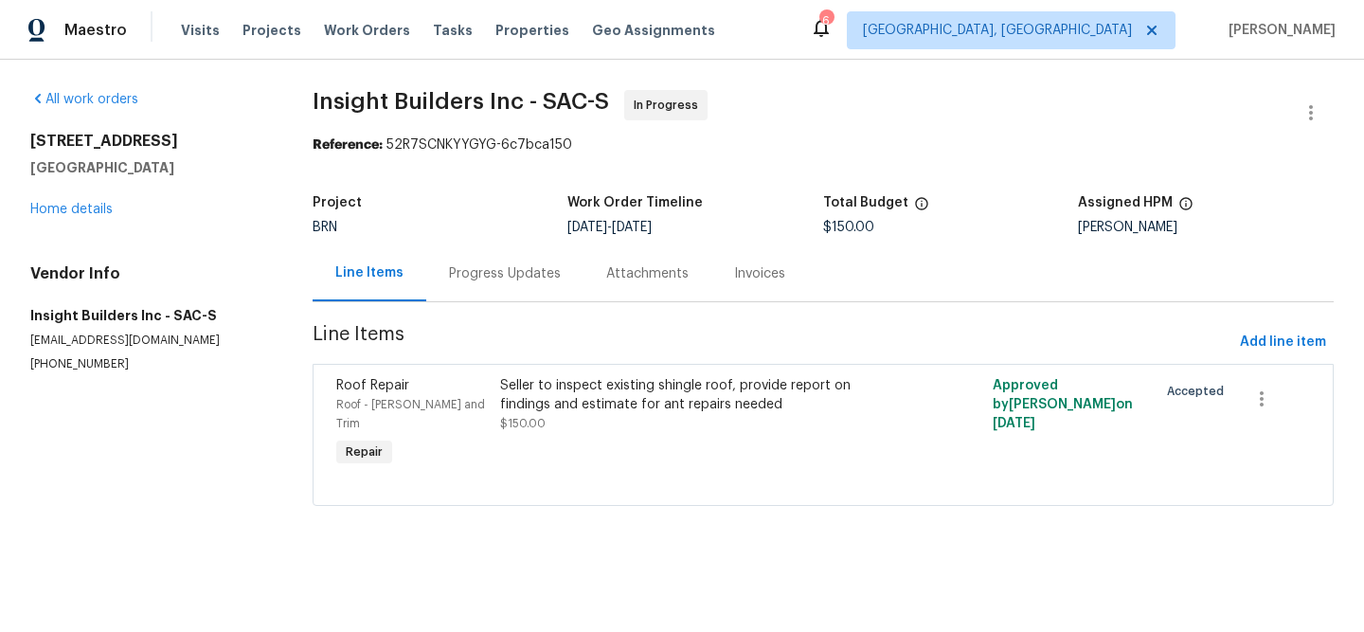
click at [488, 266] on div "Progress Updates" at bounding box center [505, 273] width 112 height 19
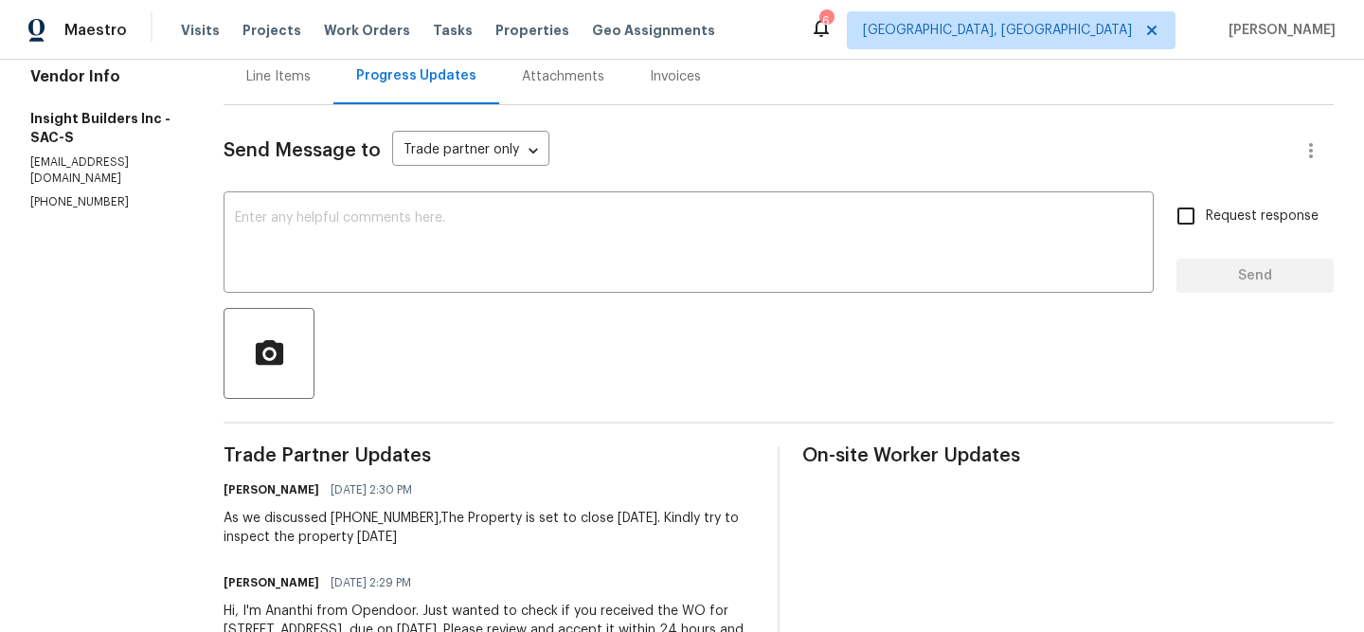
scroll to position [218, 0]
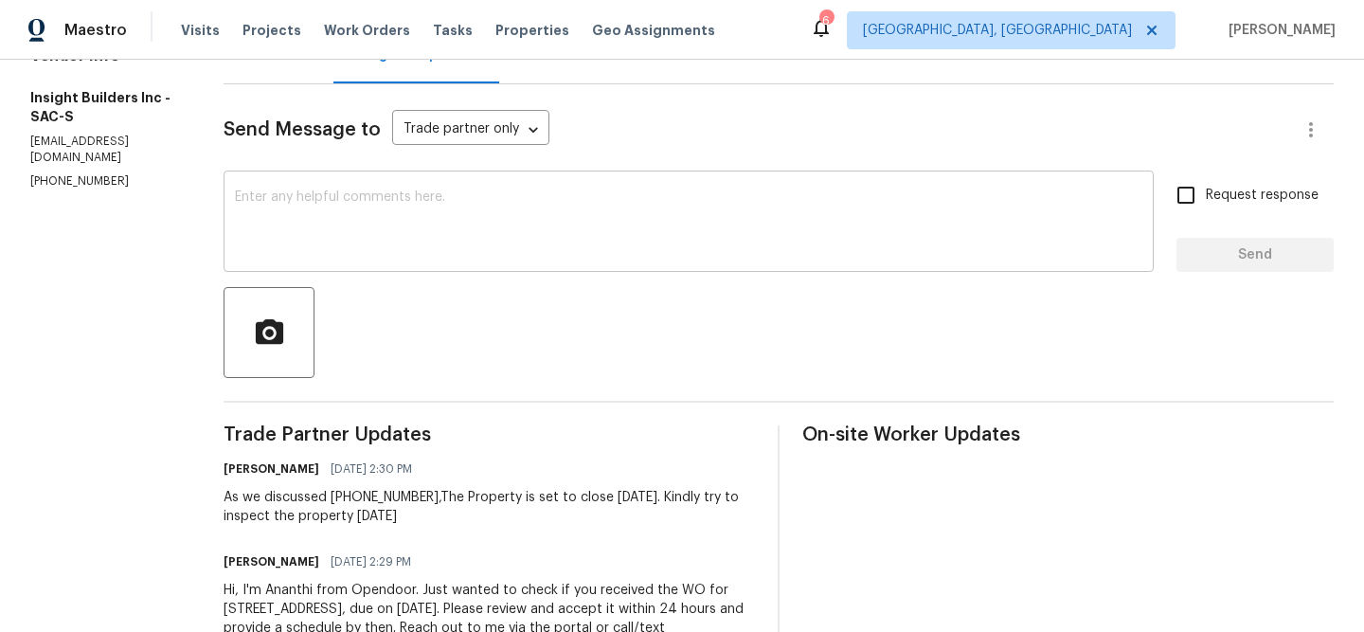
click at [408, 262] on div "x ​" at bounding box center [688, 223] width 930 height 97
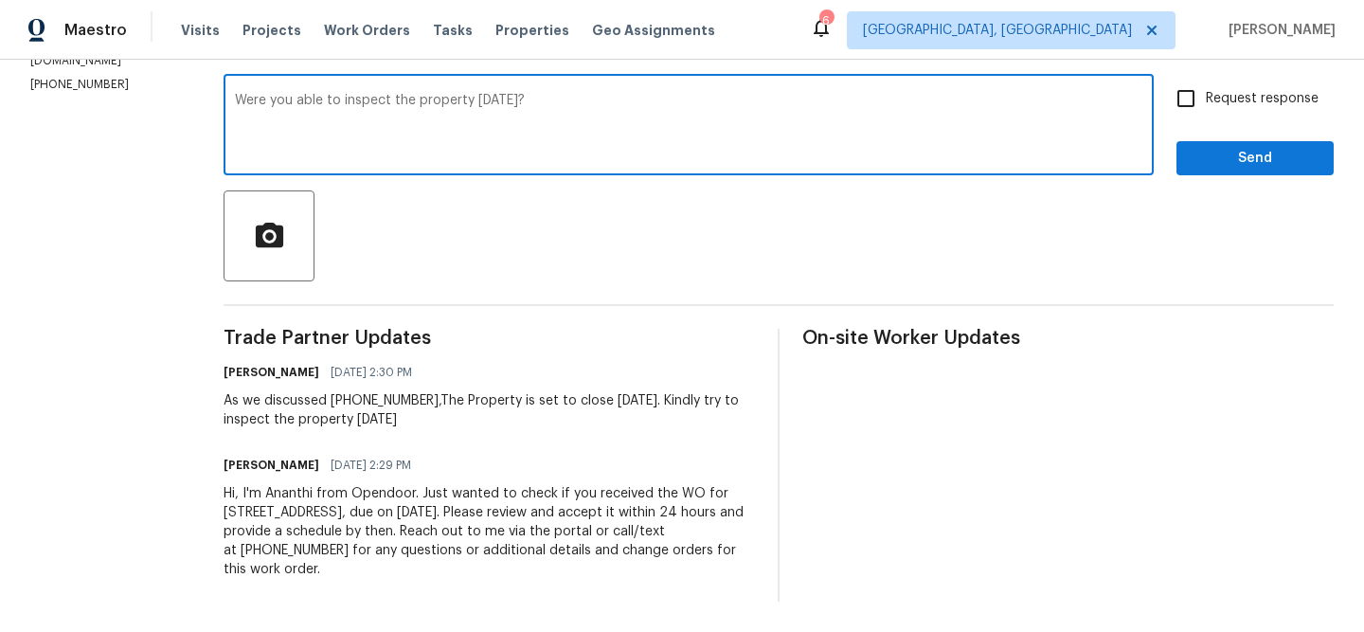
scroll to position [227, 0]
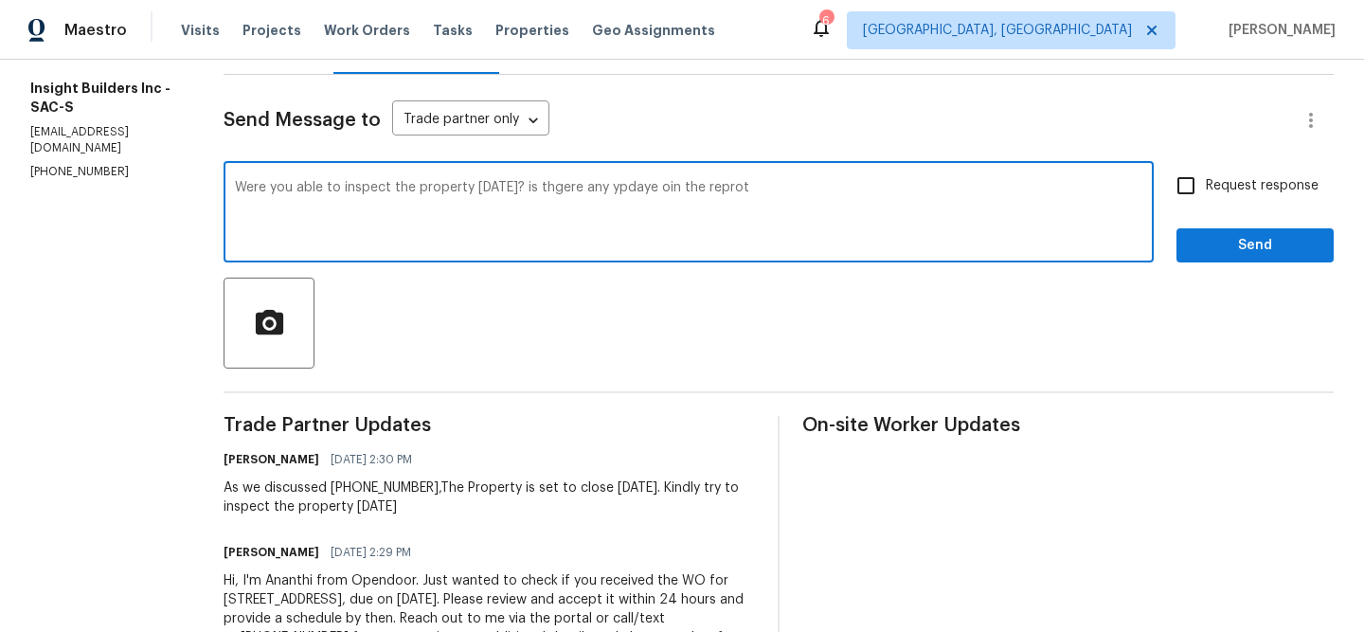
type textarea "Were you able to inspect the property yesterday? is thgere any ypdaye oin the r…"
click at [416, 197] on textarea "Were you able to inspect the property yesterday? is thgere any ypdaye oin the r…" at bounding box center [688, 214] width 907 height 66
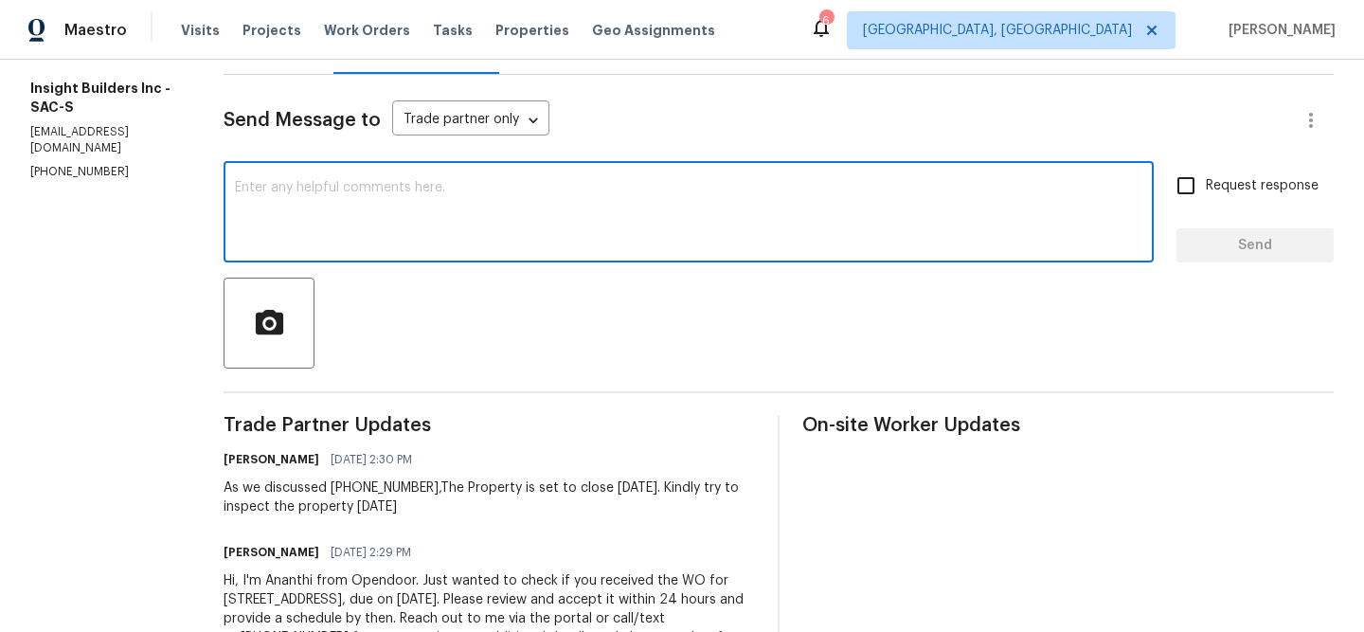
paste textarea "Were you able to inspect the property yesterday? Is there any update on the rep…"
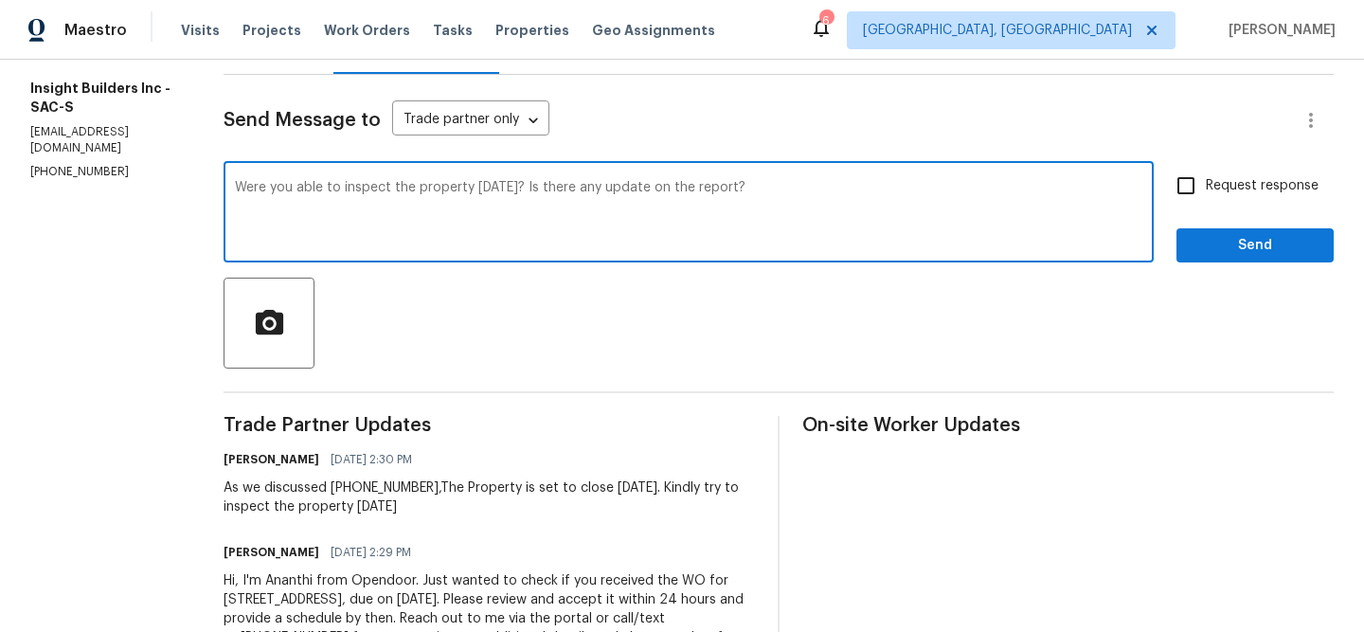
type textarea "Were you able to inspect the property yesterday? Is there any update on the rep…"
click at [1224, 189] on span "Request response" at bounding box center [1261, 186] width 113 height 20
click at [1205, 189] on input "Request response" at bounding box center [1186, 186] width 40 height 40
checkbox input "true"
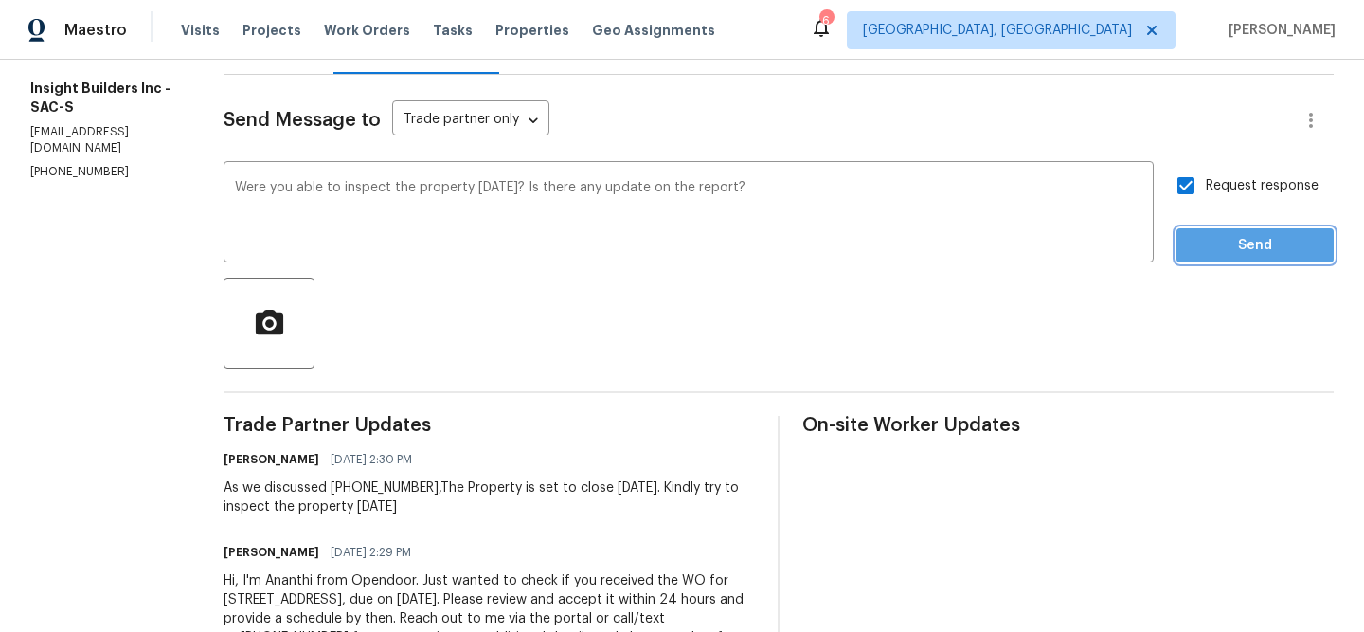
click at [1219, 228] on button "Send" at bounding box center [1254, 245] width 157 height 35
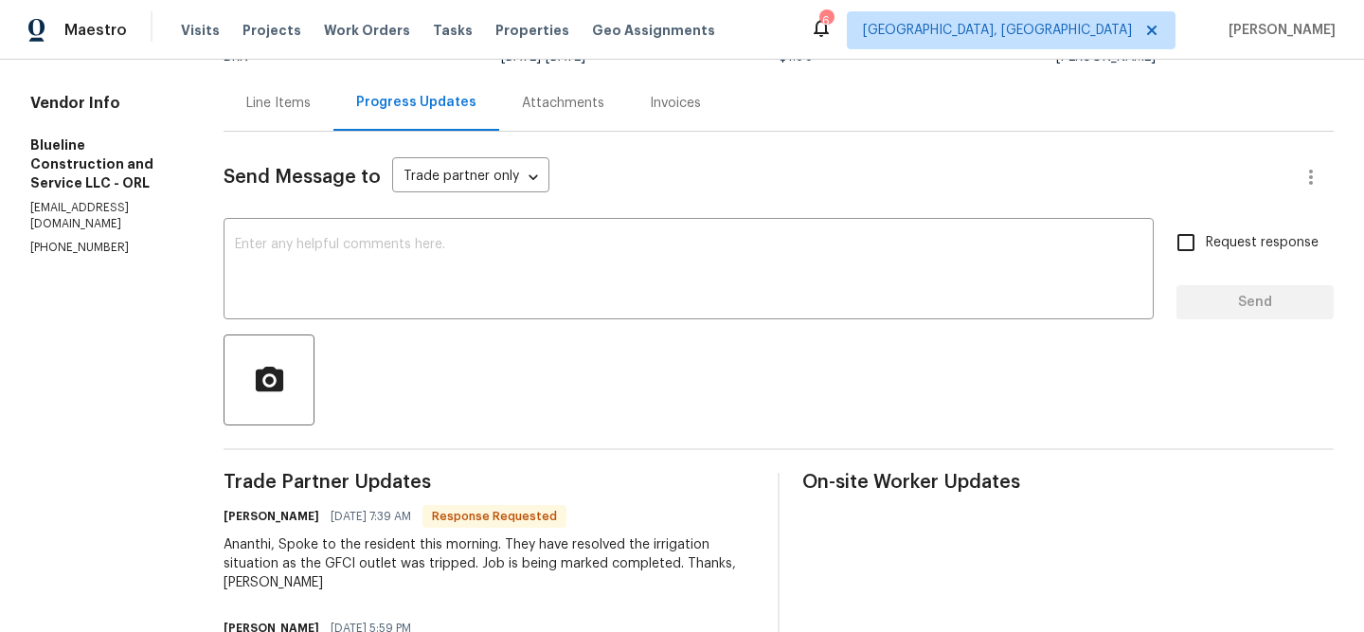
scroll to position [163, 0]
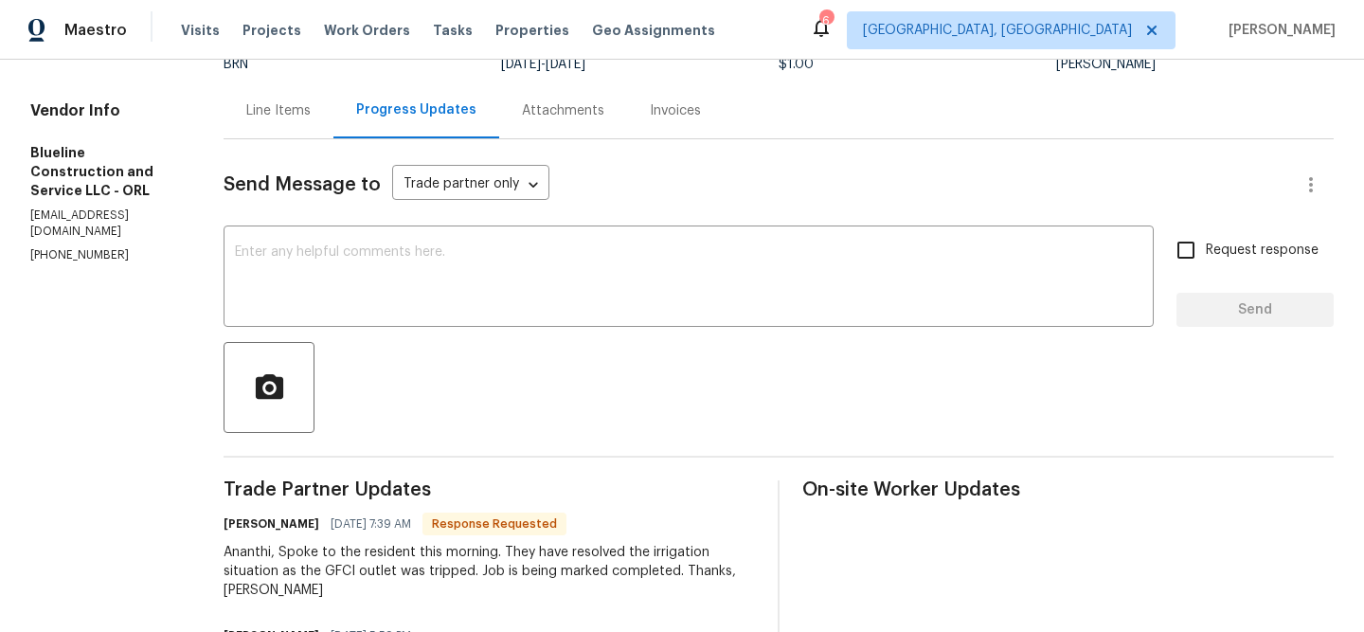
click at [311, 119] on div "Line Items" at bounding box center [278, 110] width 64 height 19
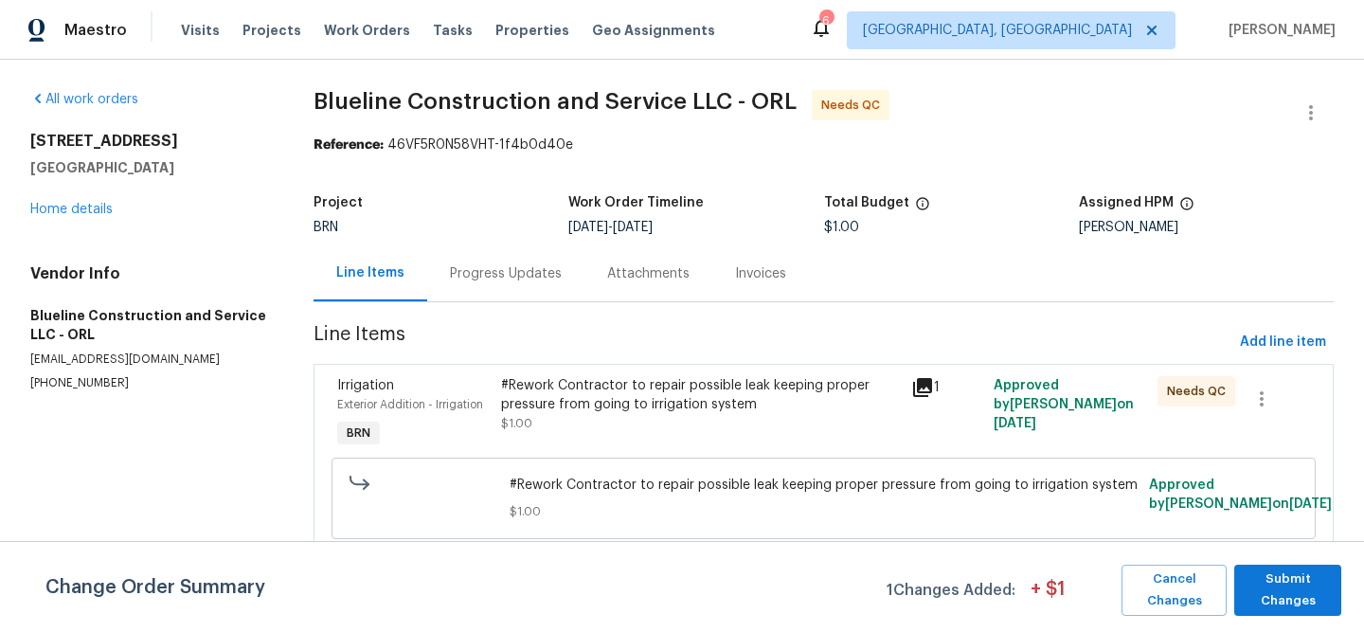
click at [604, 401] on div "#Rework Contractor to repair possible leak keeping proper pressure from going t…" at bounding box center [700, 395] width 399 height 38
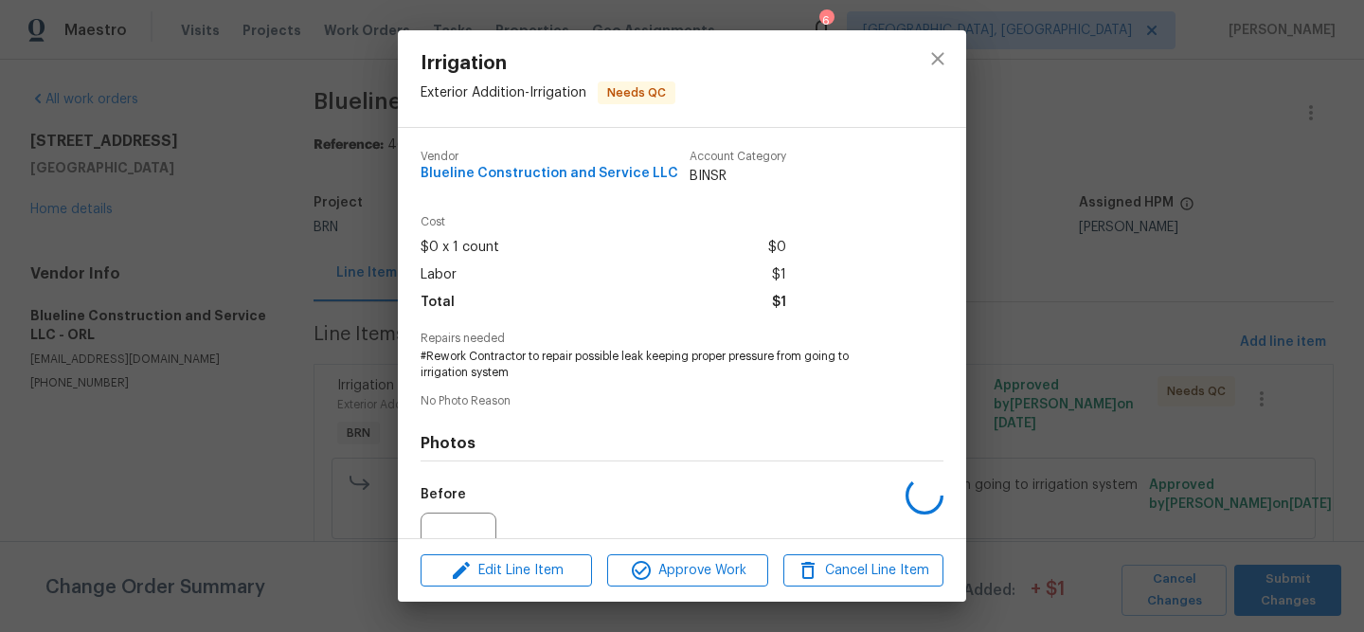
scroll to position [192, 0]
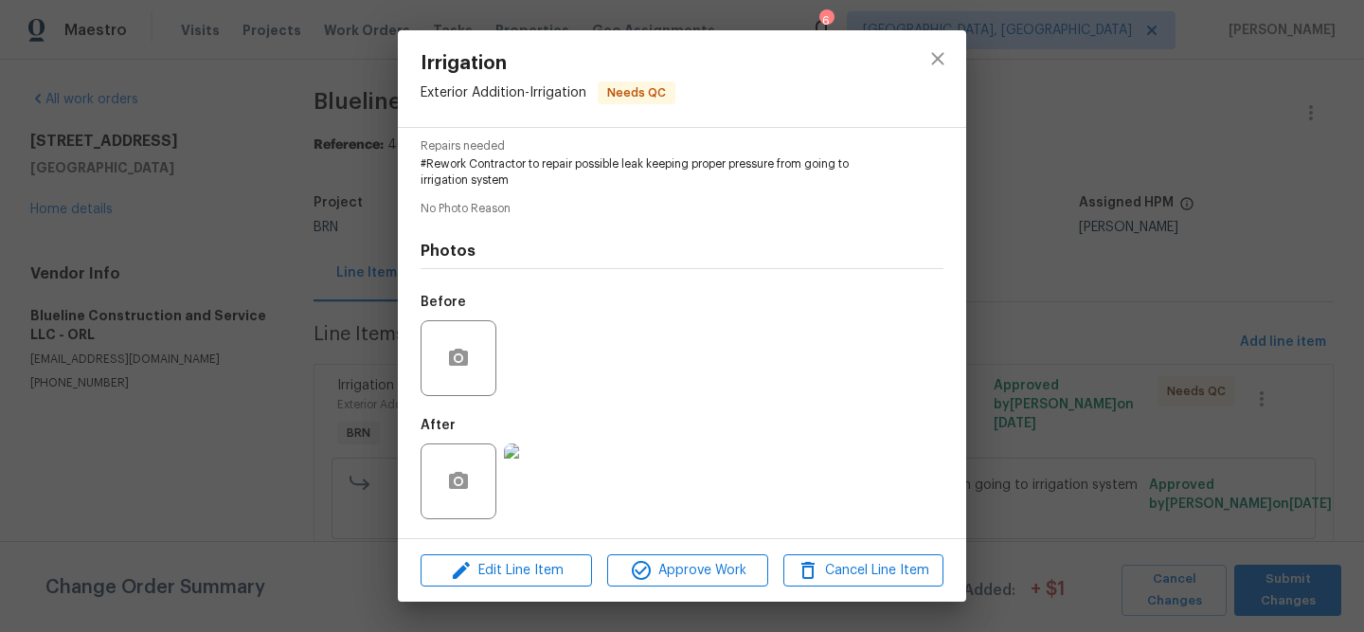
click at [1038, 369] on div "Irrigation Exterior Addition - Irrigation Needs QC Vendor Blueline Construction…" at bounding box center [682, 316] width 1364 height 632
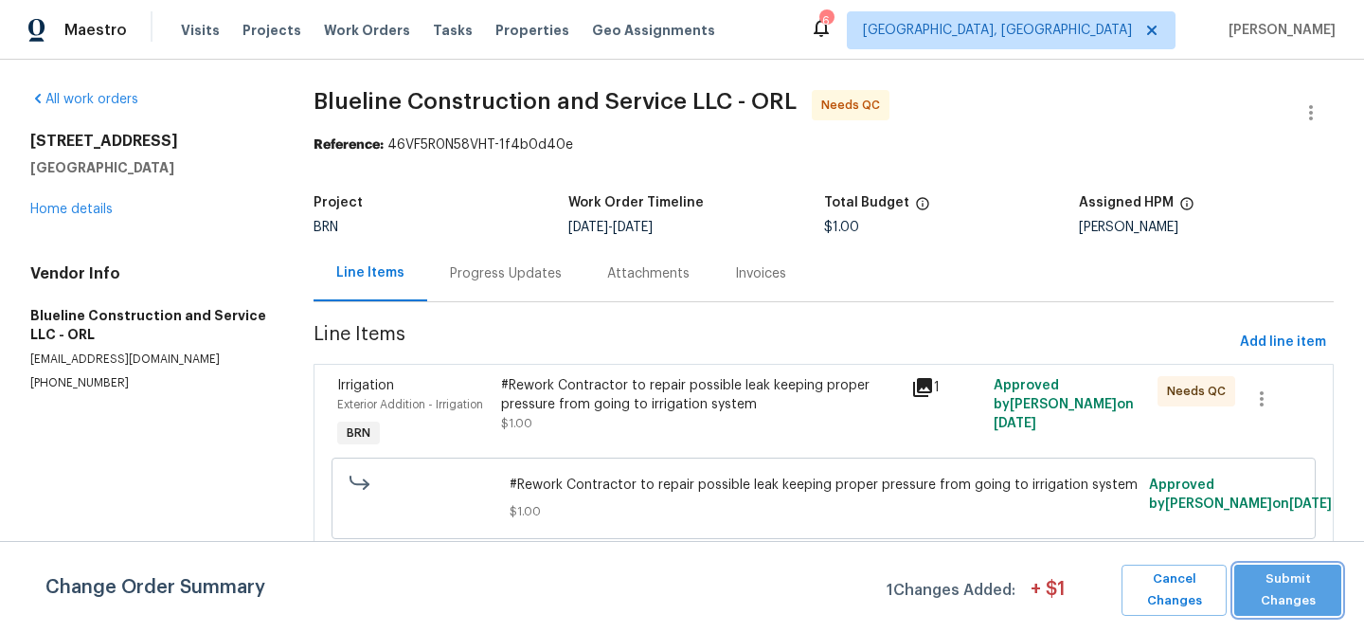
click at [1271, 584] on span "Submit Changes" at bounding box center [1287, 590] width 88 height 44
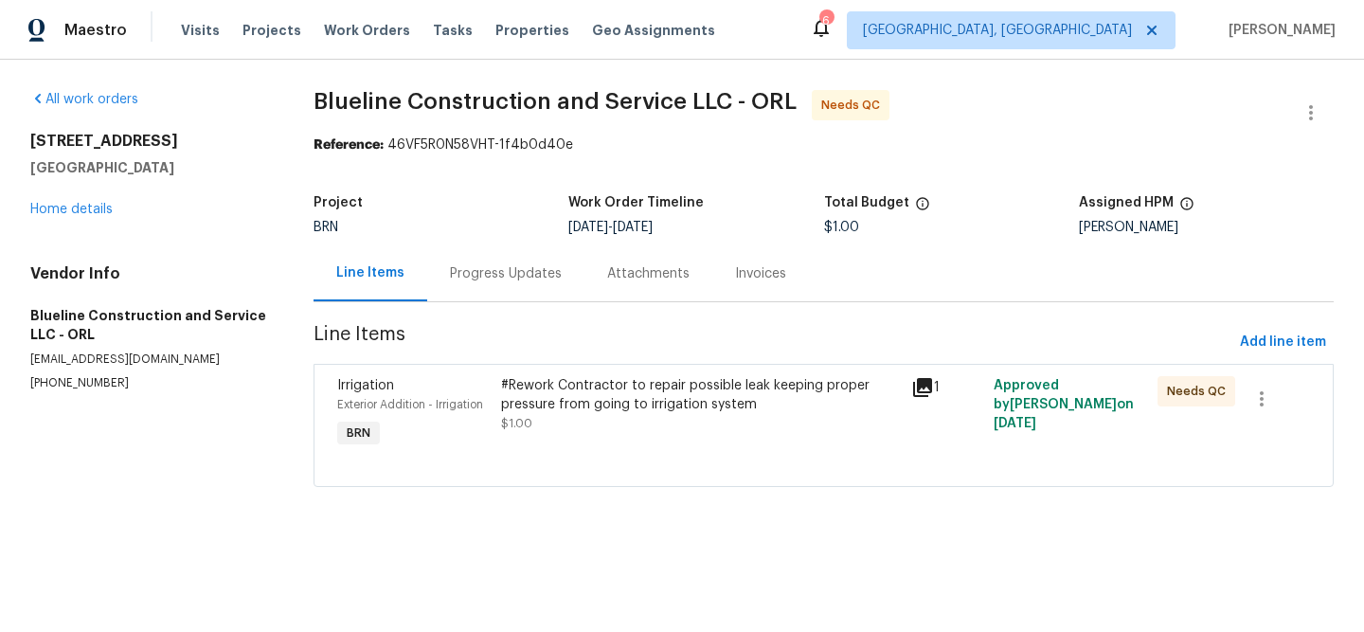
click at [46, 388] on p "[PHONE_NUMBER]" at bounding box center [149, 383] width 238 height 16
copy p "[PHONE_NUMBER]"
click at [601, 423] on div "#Rework Contractor to repair possible leak keeping proper pressure from going t…" at bounding box center [700, 404] width 399 height 57
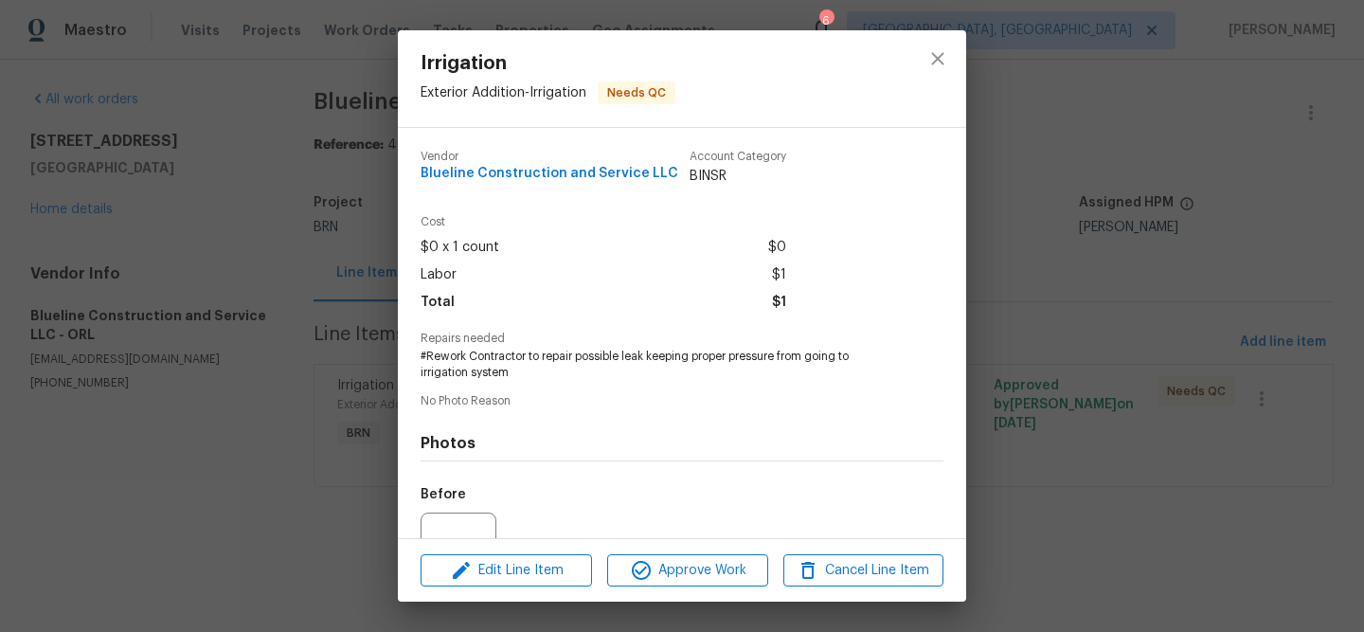
click at [236, 331] on div "Irrigation Exterior Addition - Irrigation Needs QC Vendor Blueline Construction…" at bounding box center [682, 316] width 1364 height 632
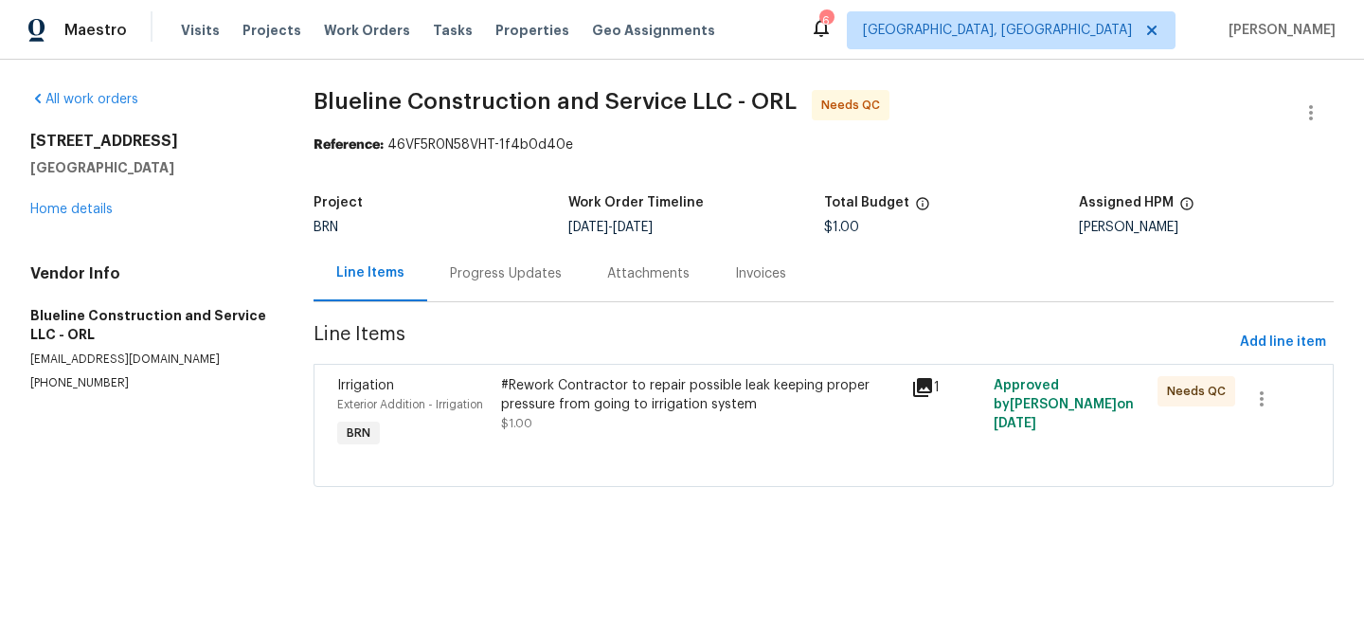
click at [466, 273] on div "Progress Updates" at bounding box center [506, 273] width 112 height 19
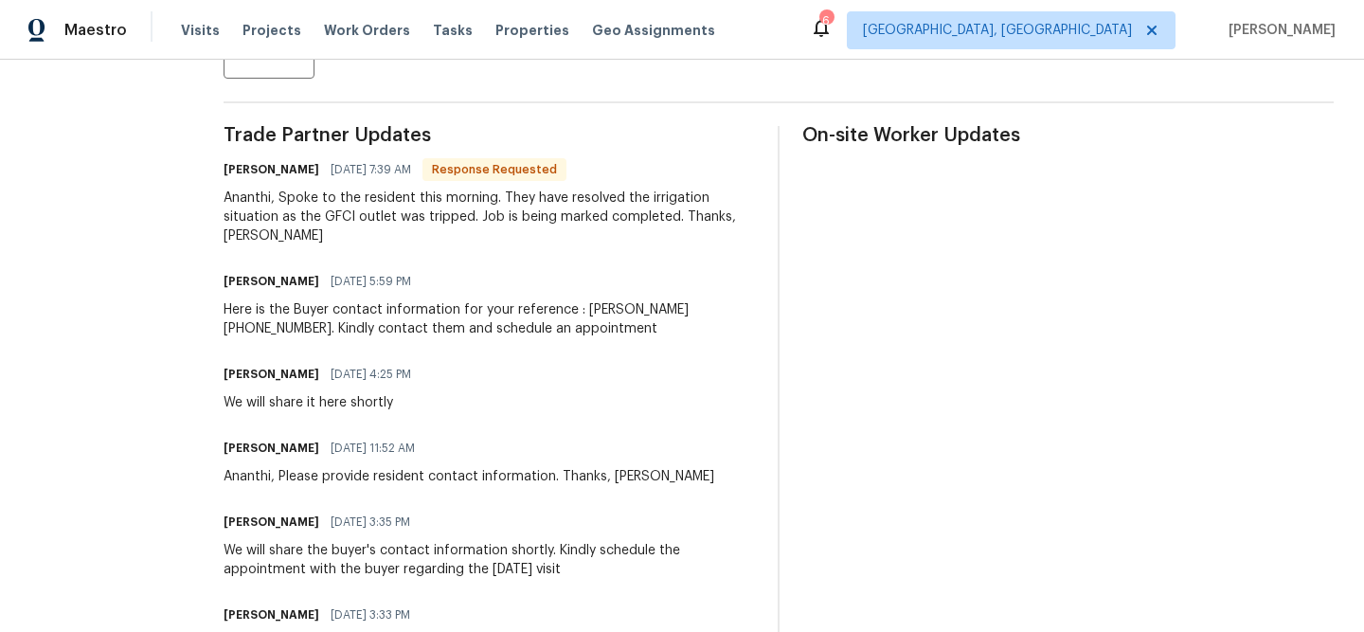
scroll to position [518, 0]
drag, startPoint x: 680, startPoint y: 198, endPoint x: 312, endPoint y: 217, distance: 367.9
click at [312, 217] on div "Ananthi, Spoke to the resident this morning. They have resolved the irrigation …" at bounding box center [488, 215] width 531 height 57
copy div "irrigation situation"
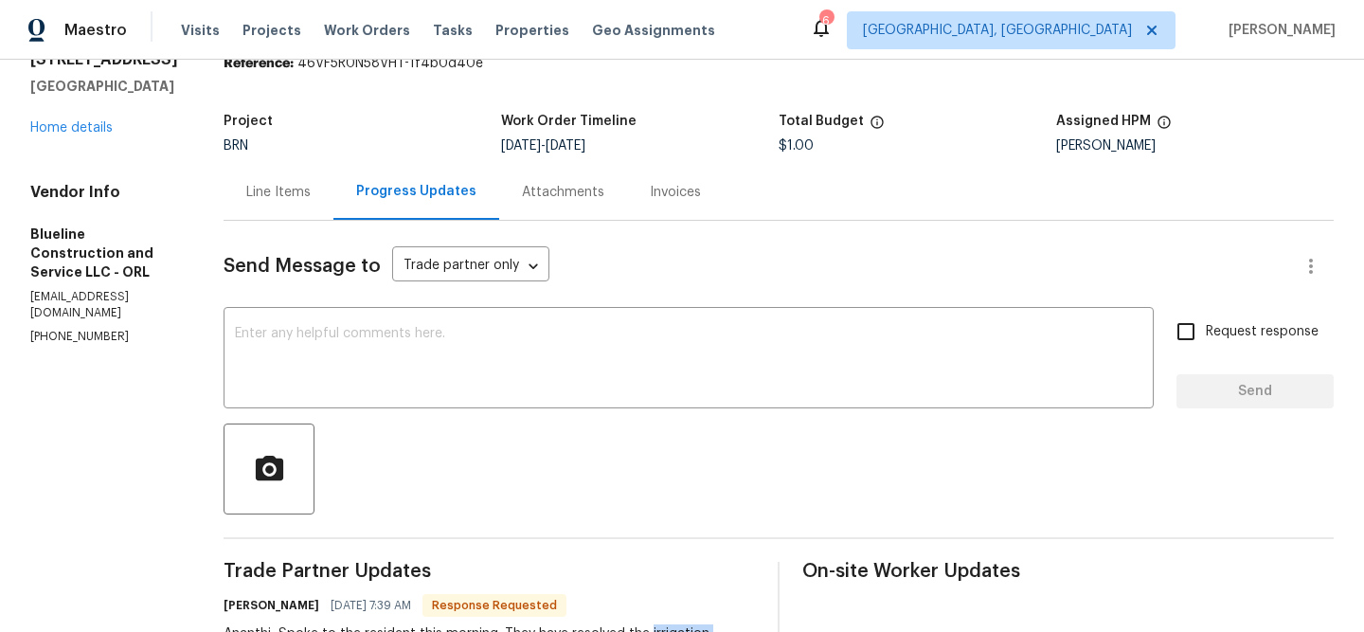
scroll to position [75, 0]
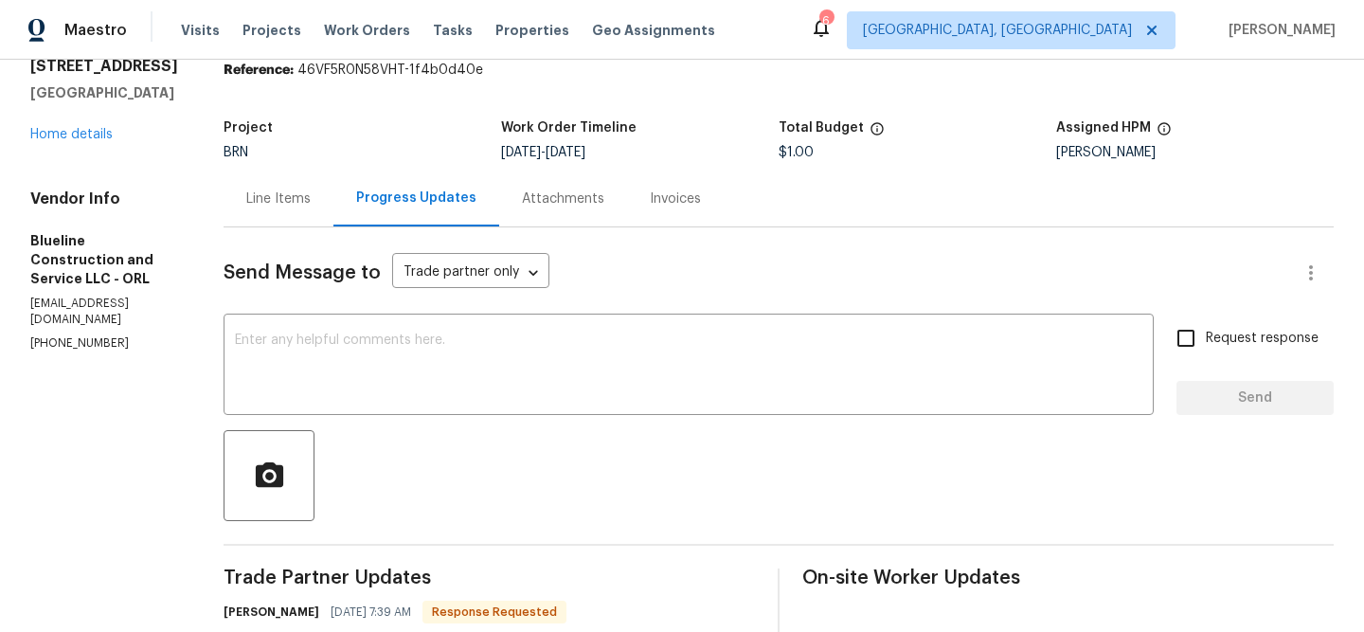
copy p "(407) 702-8301"
click at [426, 371] on textarea at bounding box center [688, 366] width 907 height 66
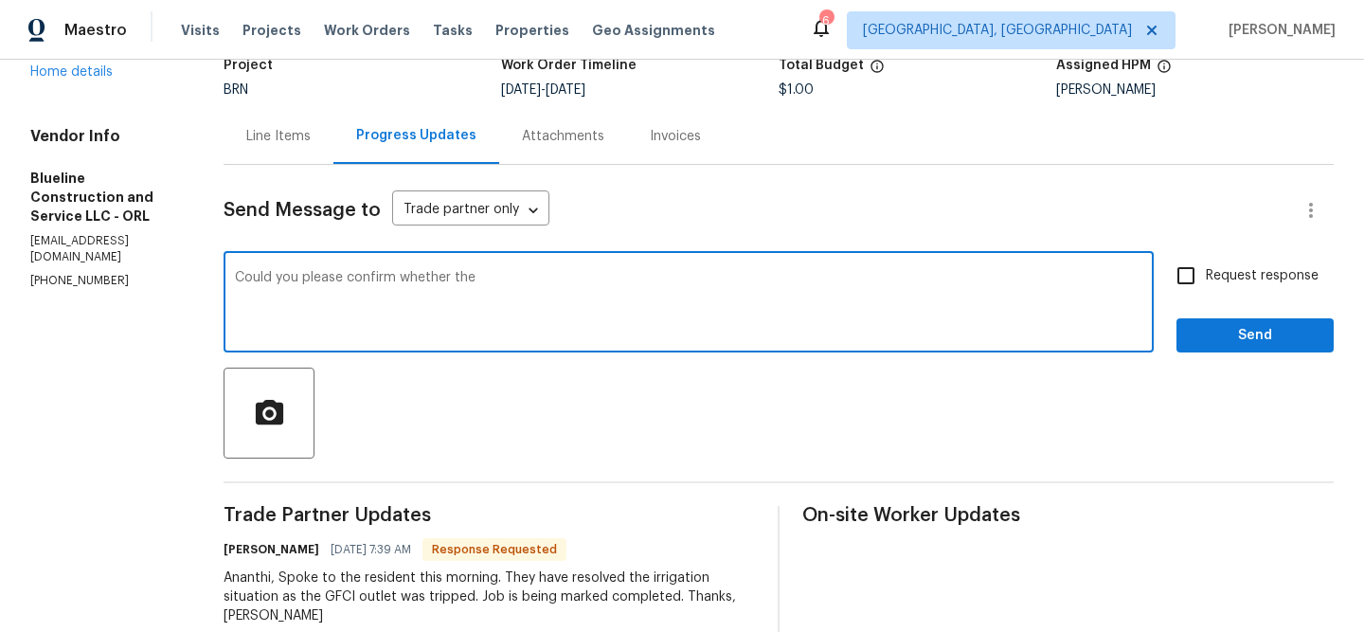
scroll to position [187, 0]
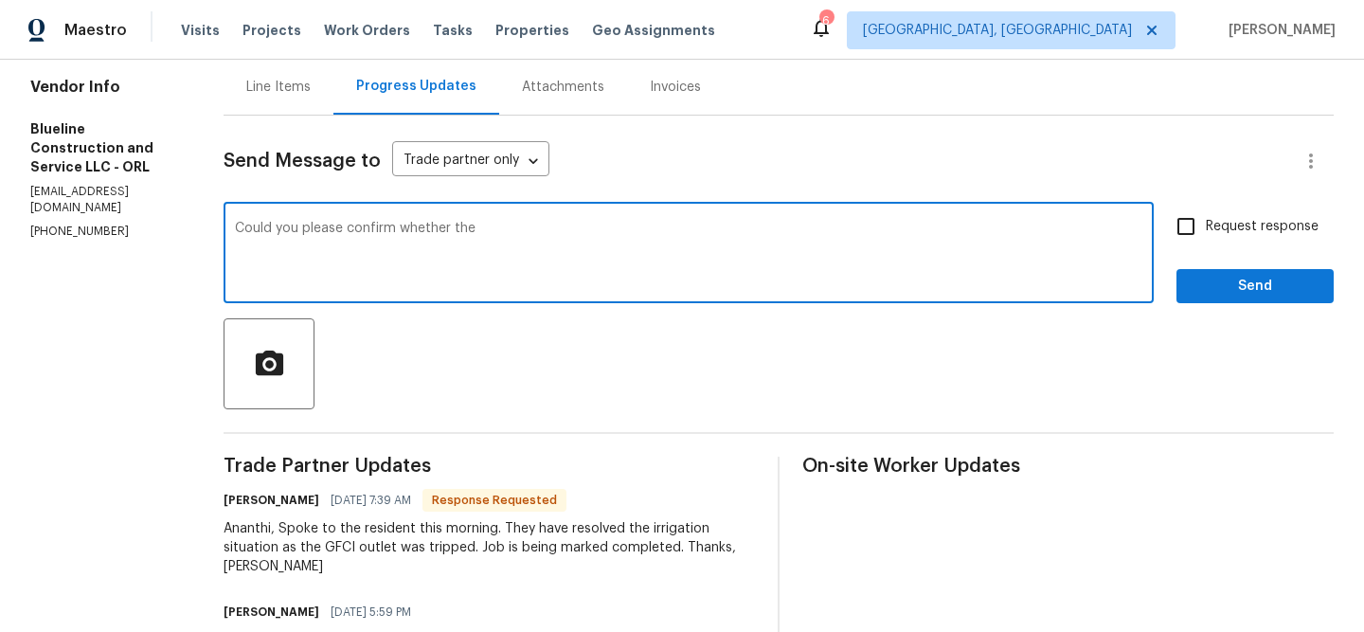
click at [413, 531] on div "Ananthi, Spoke to the resident this morning. They have resolved the irrigation …" at bounding box center [488, 547] width 531 height 57
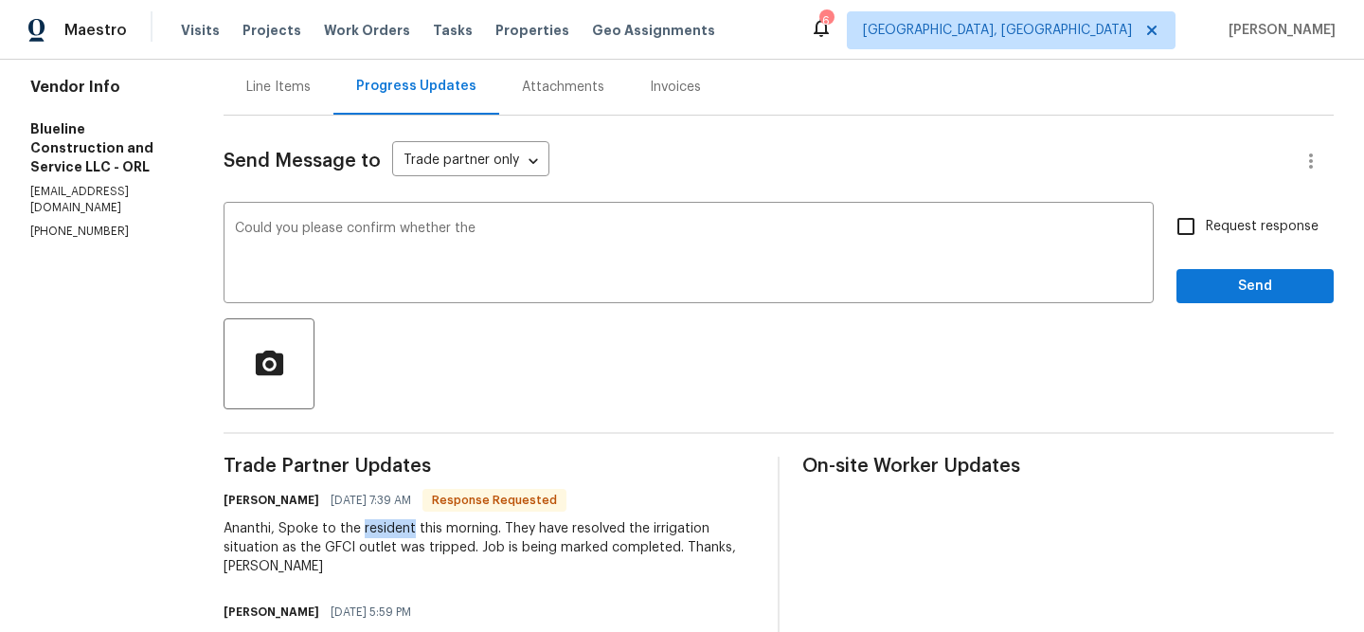
click at [413, 531] on div "Ananthi, Spoke to the resident this morning. They have resolved the irrigation …" at bounding box center [488, 547] width 531 height 57
copy div "resident"
click at [554, 223] on textarea "Could you please confirm whether the" at bounding box center [688, 255] width 907 height 66
paste textarea "resident"
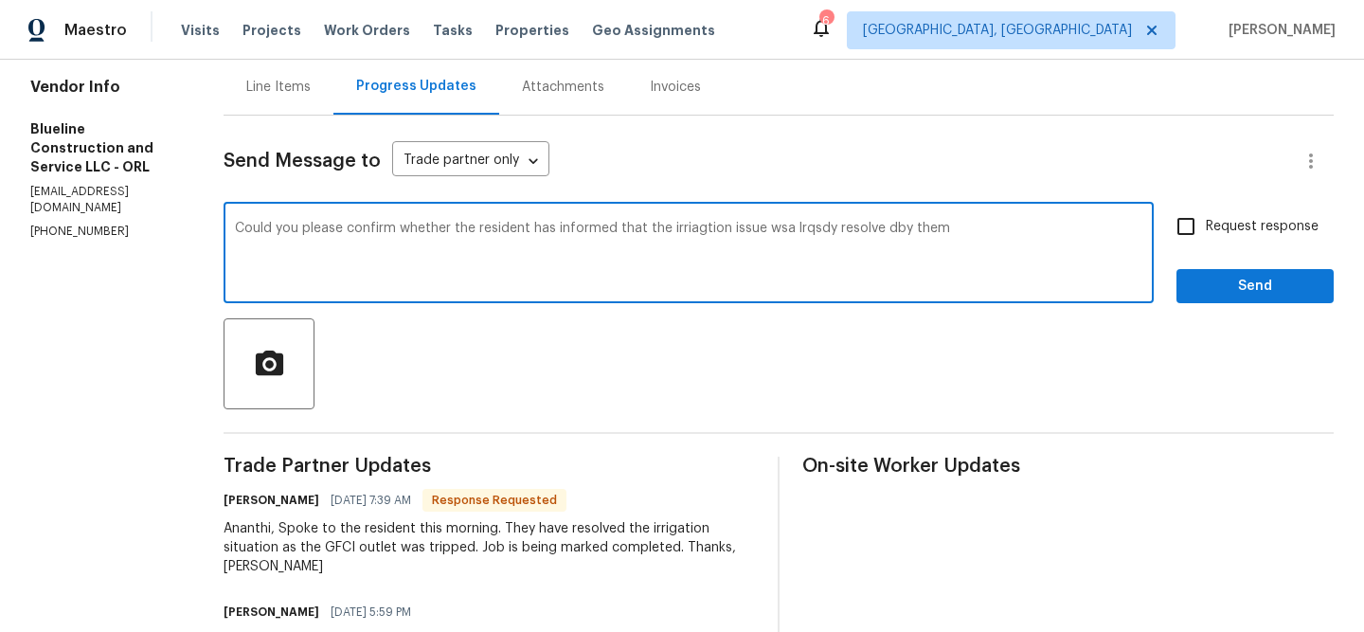
type textarea "Could you please confirm whether the resident has informed that the irriagtion …"
click at [376, 217] on div "Could you please confirm whether the resident has informed that the irriagtion …" at bounding box center [688, 254] width 930 height 97
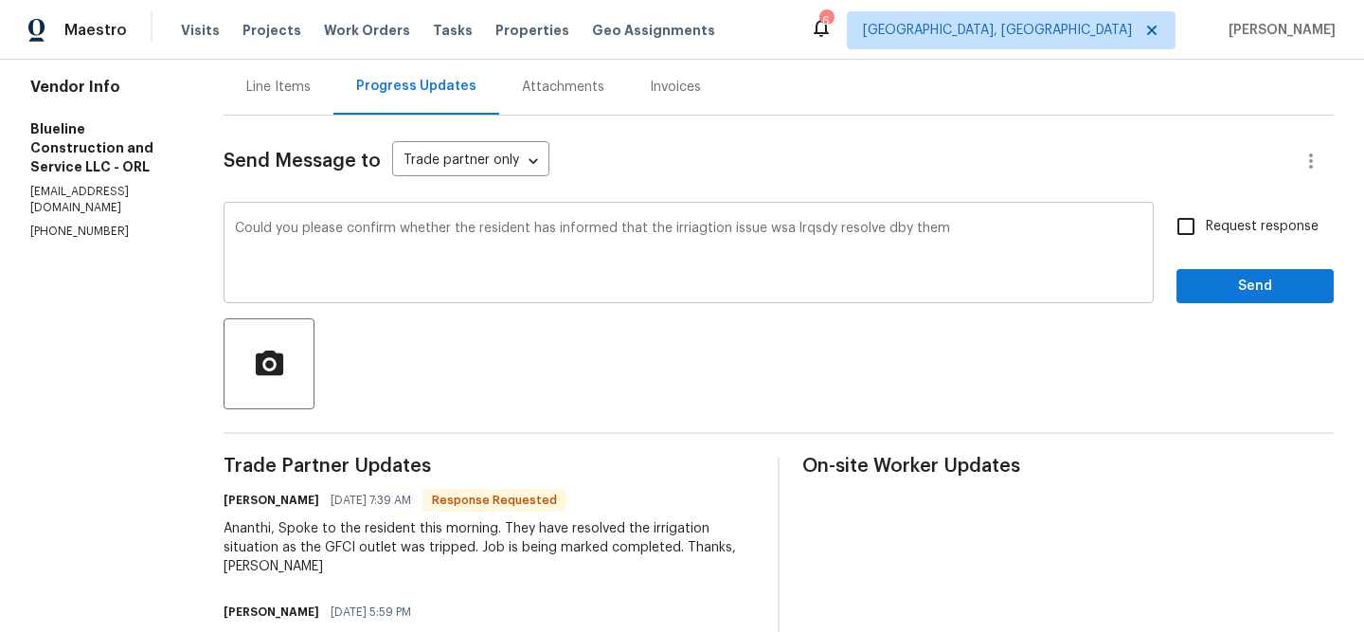
click at [376, 217] on div "Could you please confirm whether the resident has informed that the irriagtion …" at bounding box center [688, 254] width 930 height 97
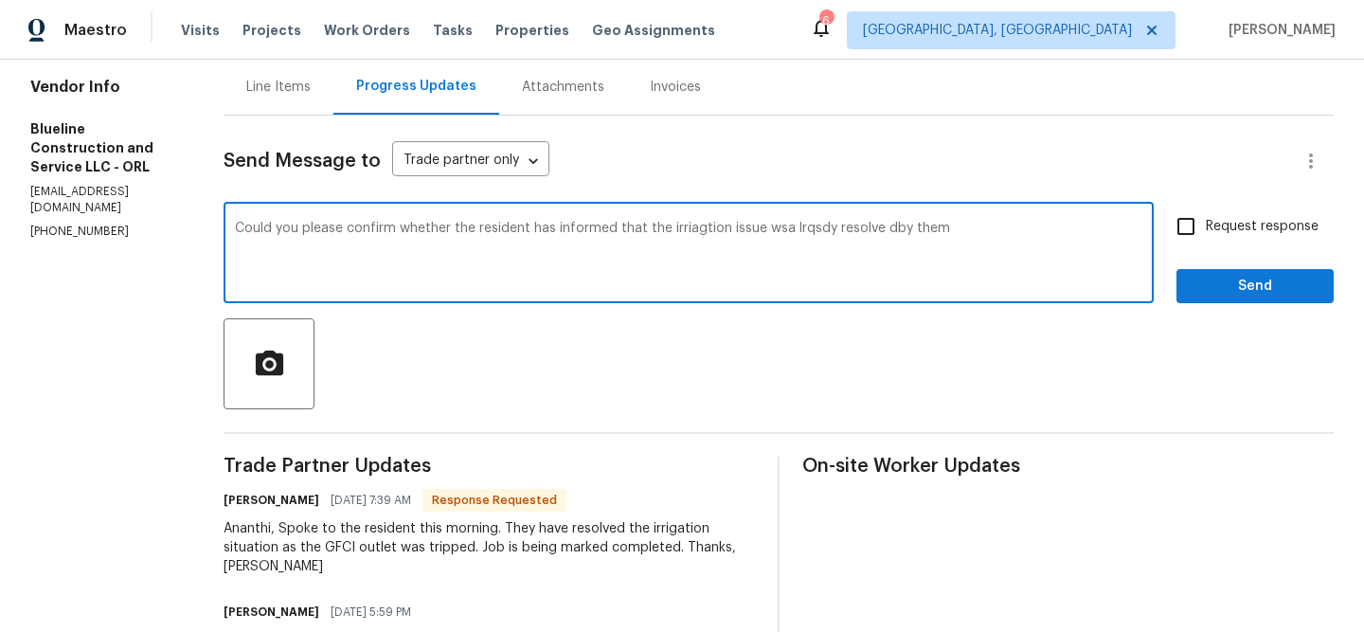
click at [359, 226] on textarea "Could you please confirm whether the resident has informed that the irriagtion …" at bounding box center [688, 255] width 907 height 66
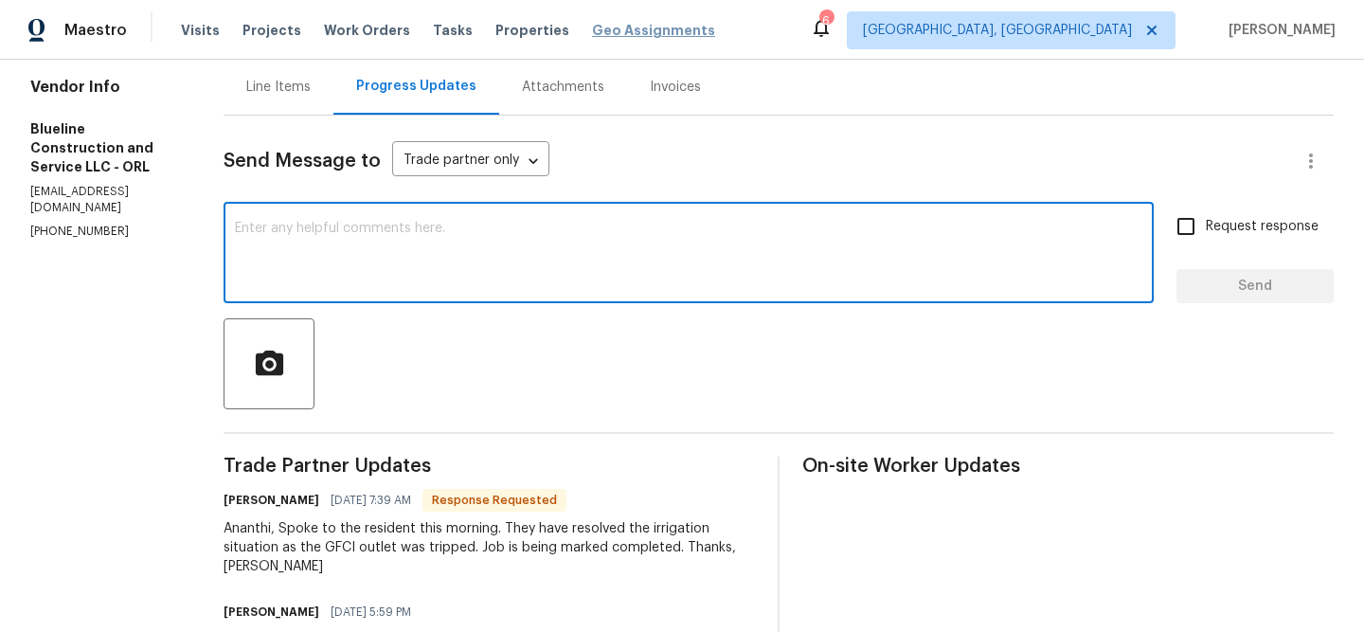
paste textarea "Could you please confirm whether the resident has informed you that the irrigat…"
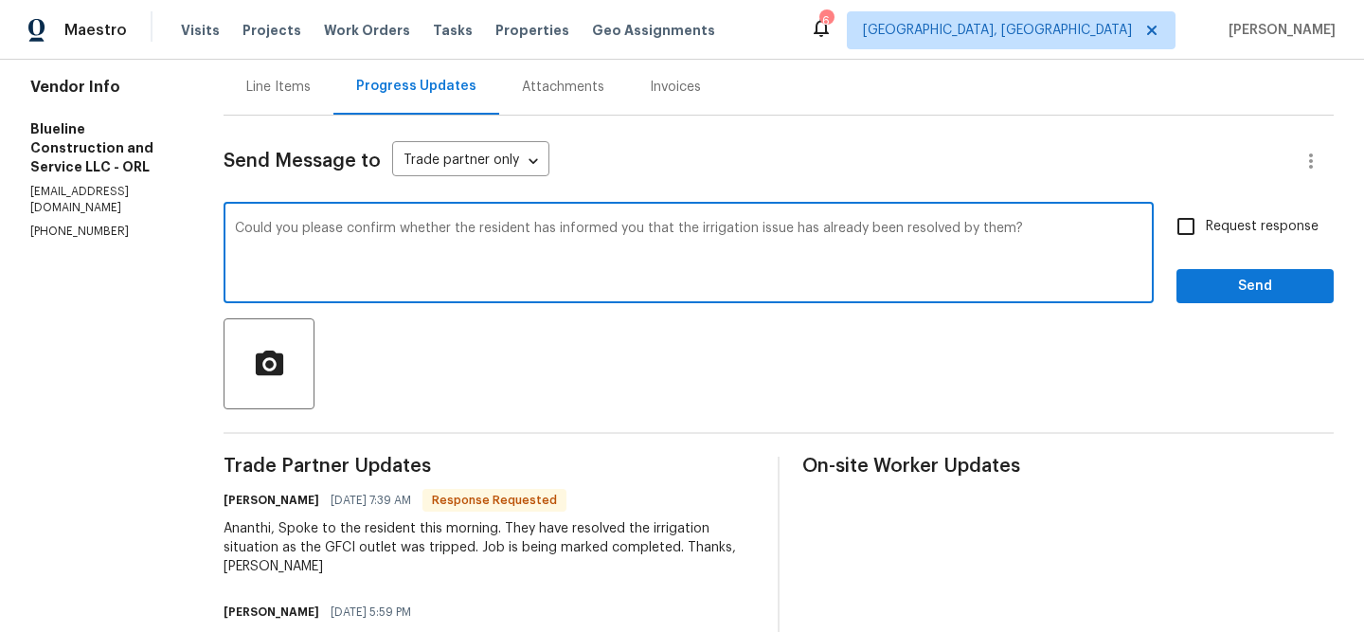
type textarea "Could you please confirm whether the resident has informed you that the irrigat…"
click at [1259, 241] on label "Request response" at bounding box center [1242, 226] width 152 height 40
click at [1205, 241] on input "Request response" at bounding box center [1186, 226] width 40 height 40
checkbox input "true"
click at [1094, 234] on textarea "Could you please confirm whether the resident has informed you that the irrigat…" at bounding box center [688, 255] width 907 height 66
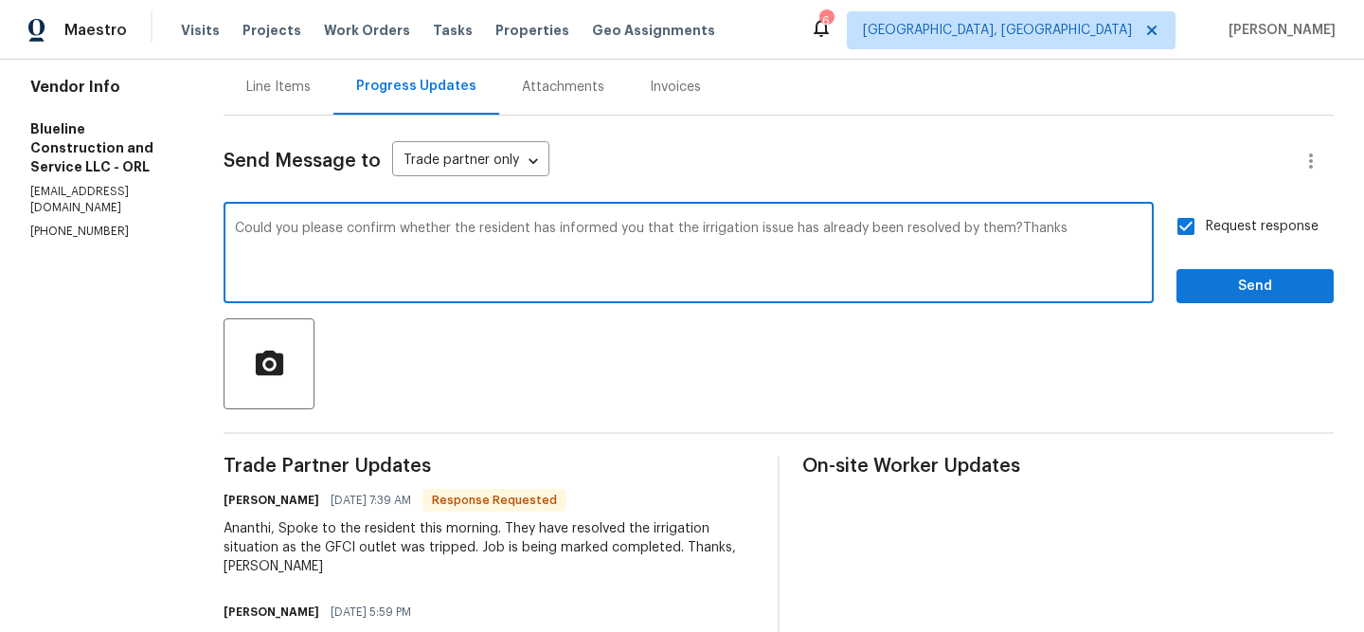
type textarea "Could you please confirm whether the resident has informed you that the irrigat…"
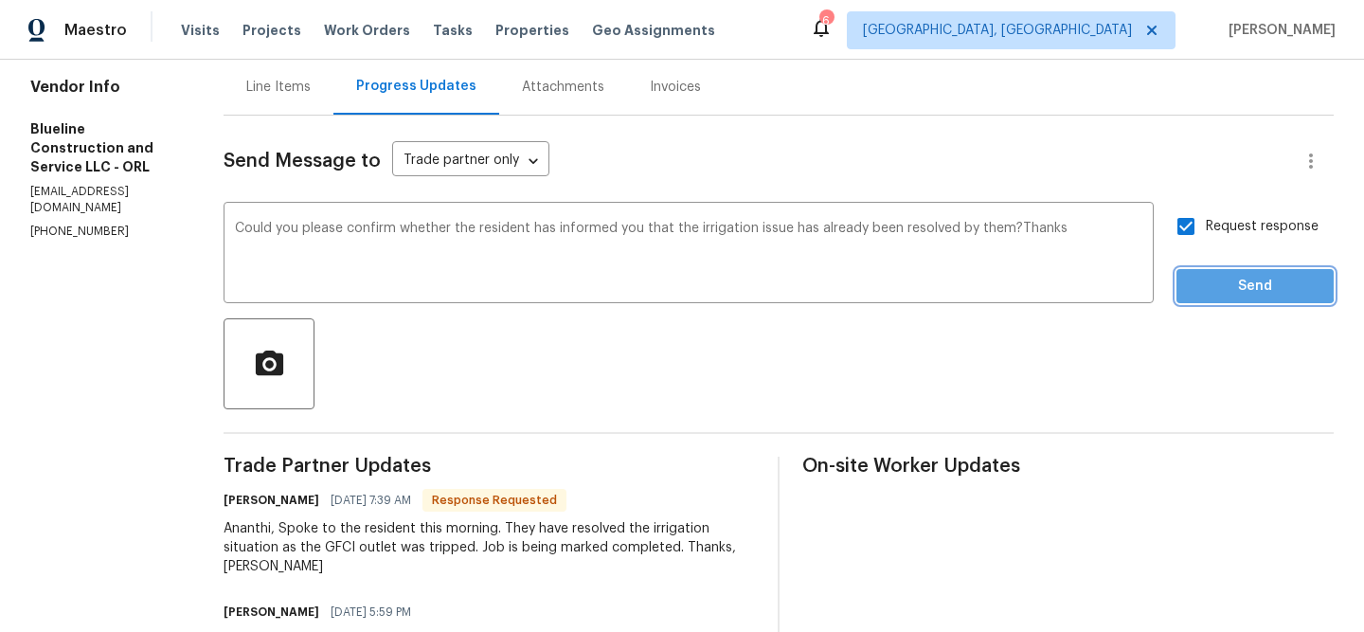
click at [1210, 277] on span "Send" at bounding box center [1254, 287] width 127 height 24
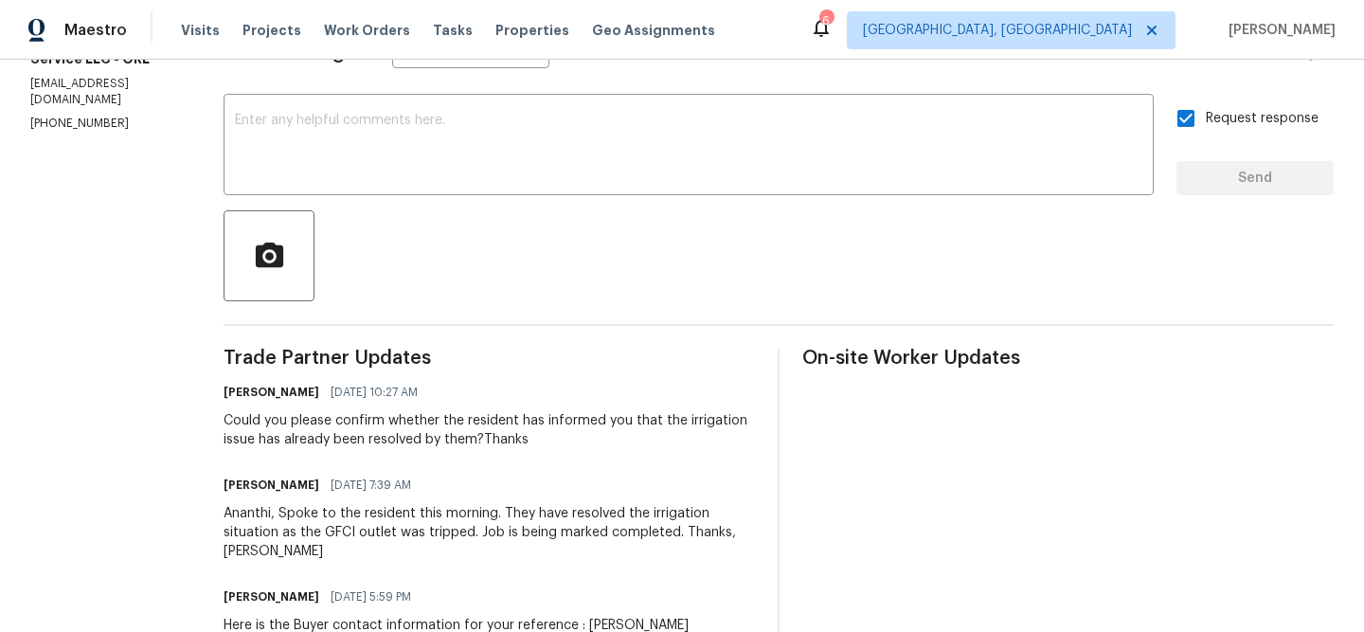
scroll to position [311, 0]
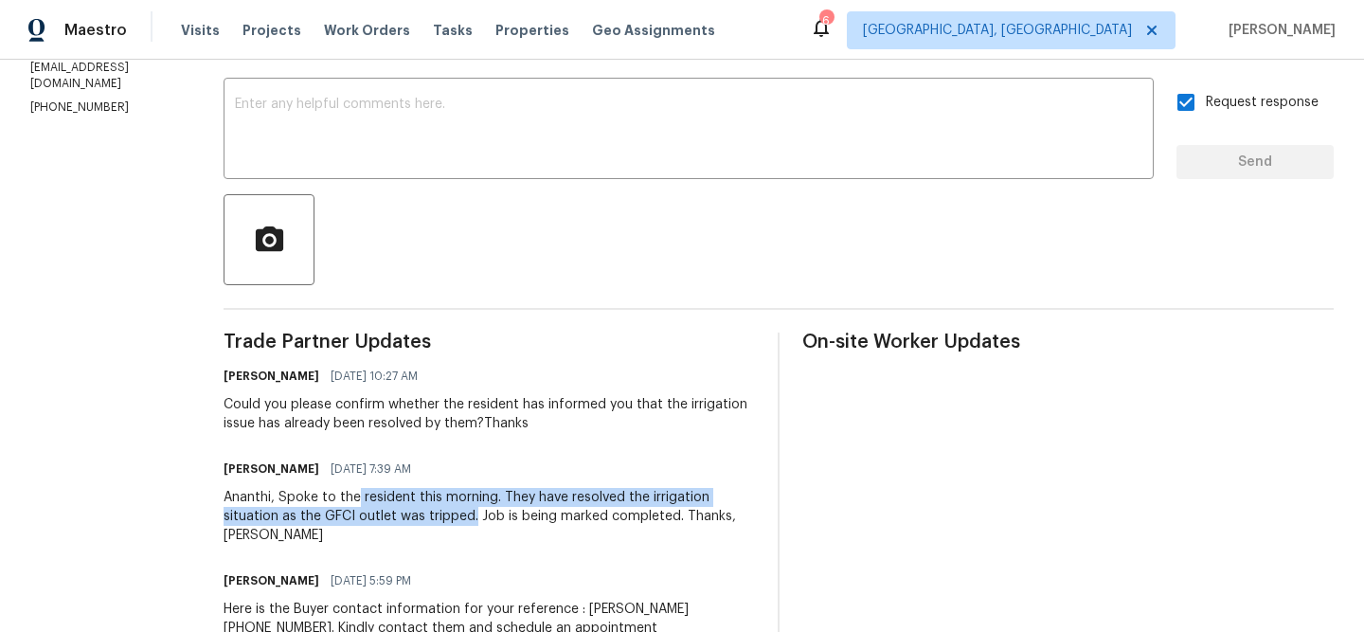
drag, startPoint x: 392, startPoint y: 500, endPoint x: 506, endPoint y: 512, distance: 114.3
click at [506, 512] on div "Ananthi, Spoke to the resident this morning. They have resolved the irrigation …" at bounding box center [488, 516] width 531 height 57
copy div "resident this morning. They have resolved the irrigation situation as the GFCI …"
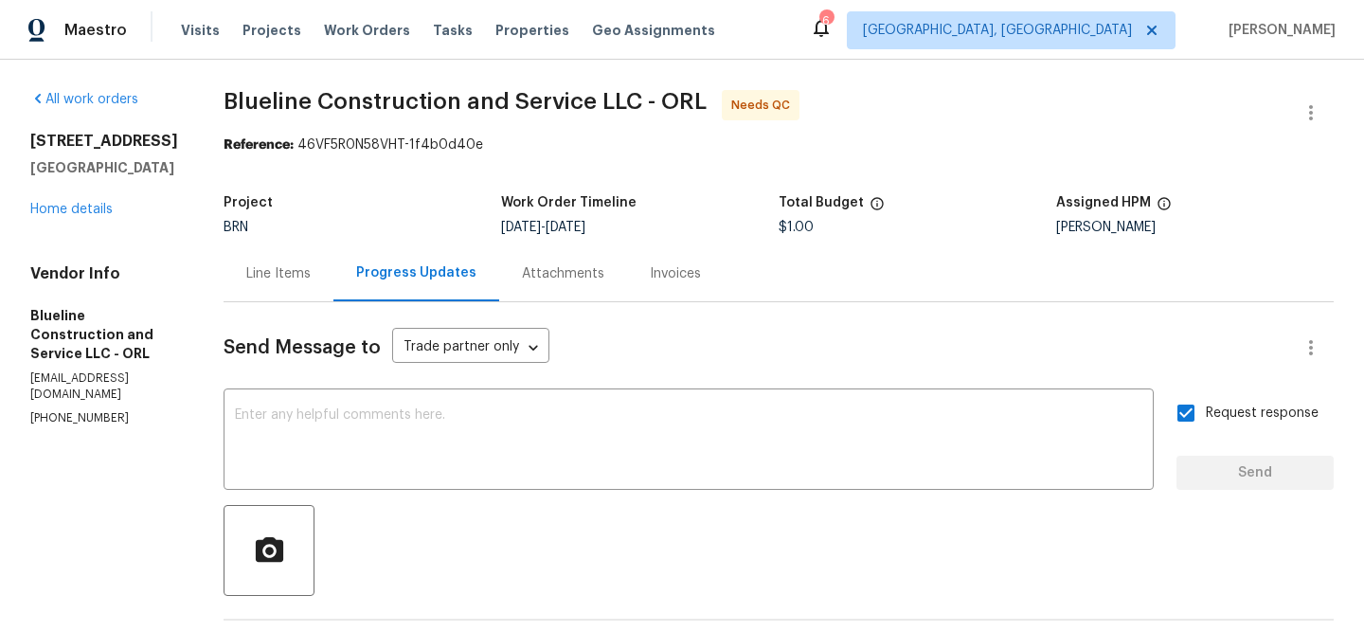
click at [297, 251] on div "Line Items" at bounding box center [278, 273] width 110 height 56
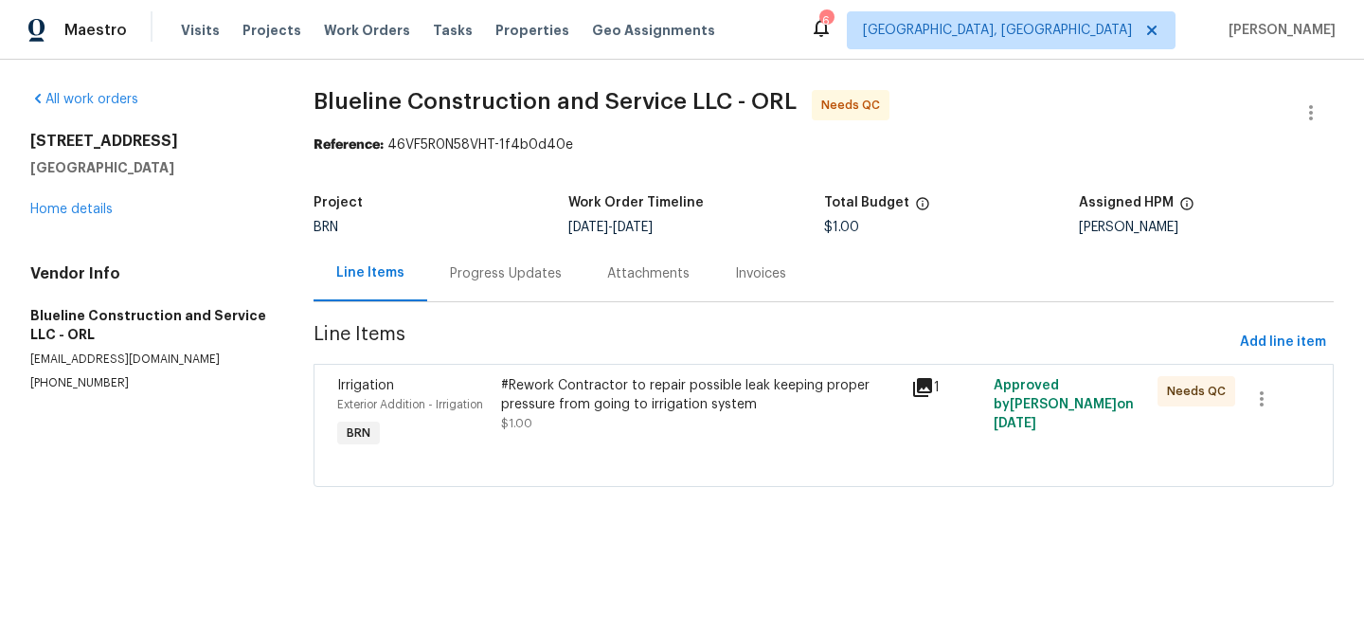
click at [523, 412] on div "#Rework Contractor to repair possible leak keeping proper pressure from going t…" at bounding box center [700, 395] width 399 height 38
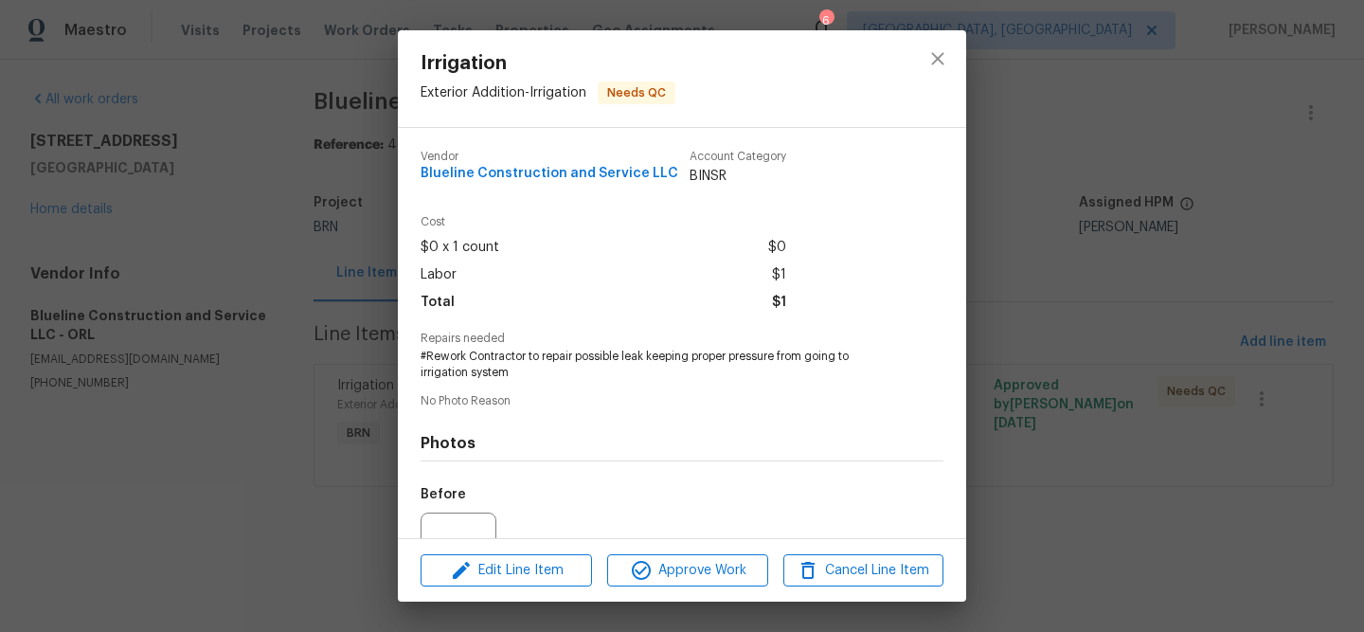
scroll to position [192, 0]
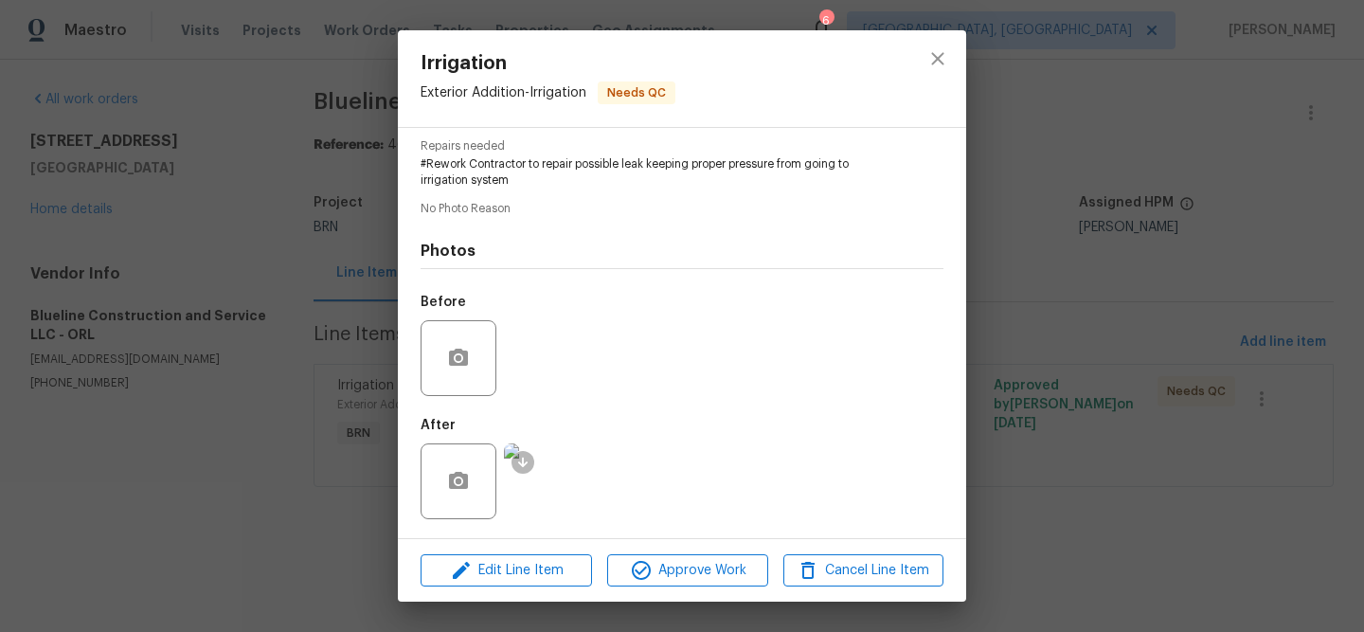
click at [538, 459] on img at bounding box center [542, 481] width 76 height 76
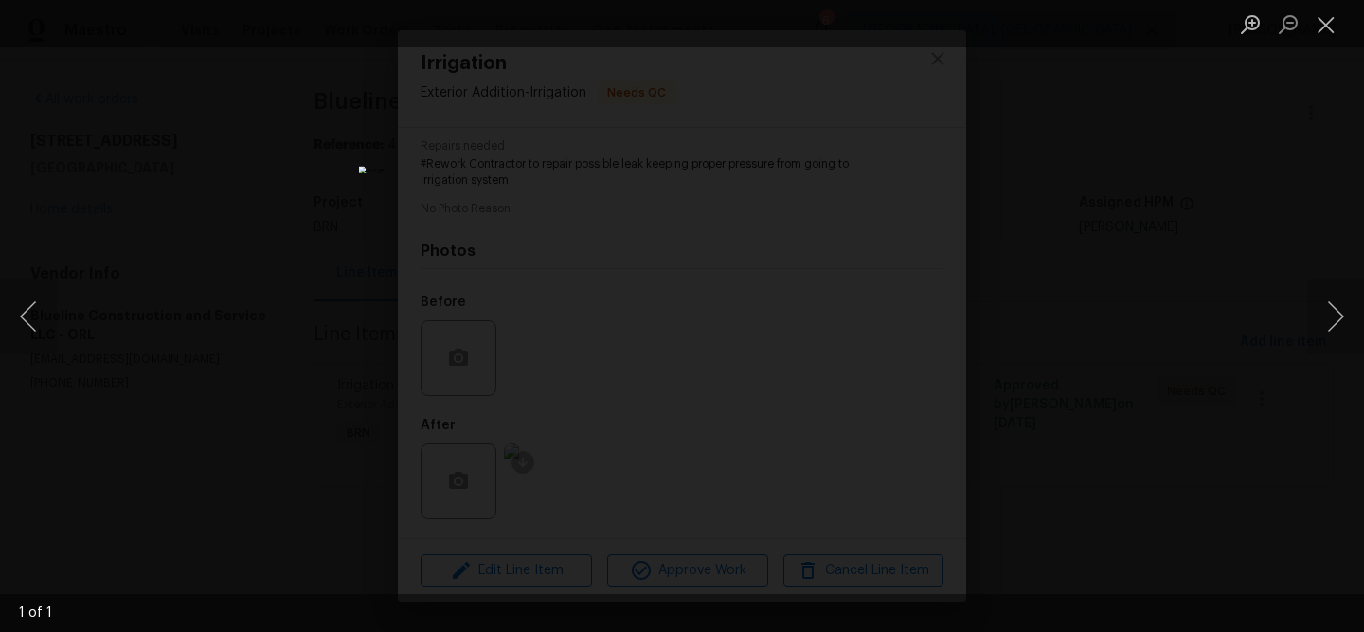
click at [132, 252] on div "Lightbox" at bounding box center [682, 316] width 1364 height 632
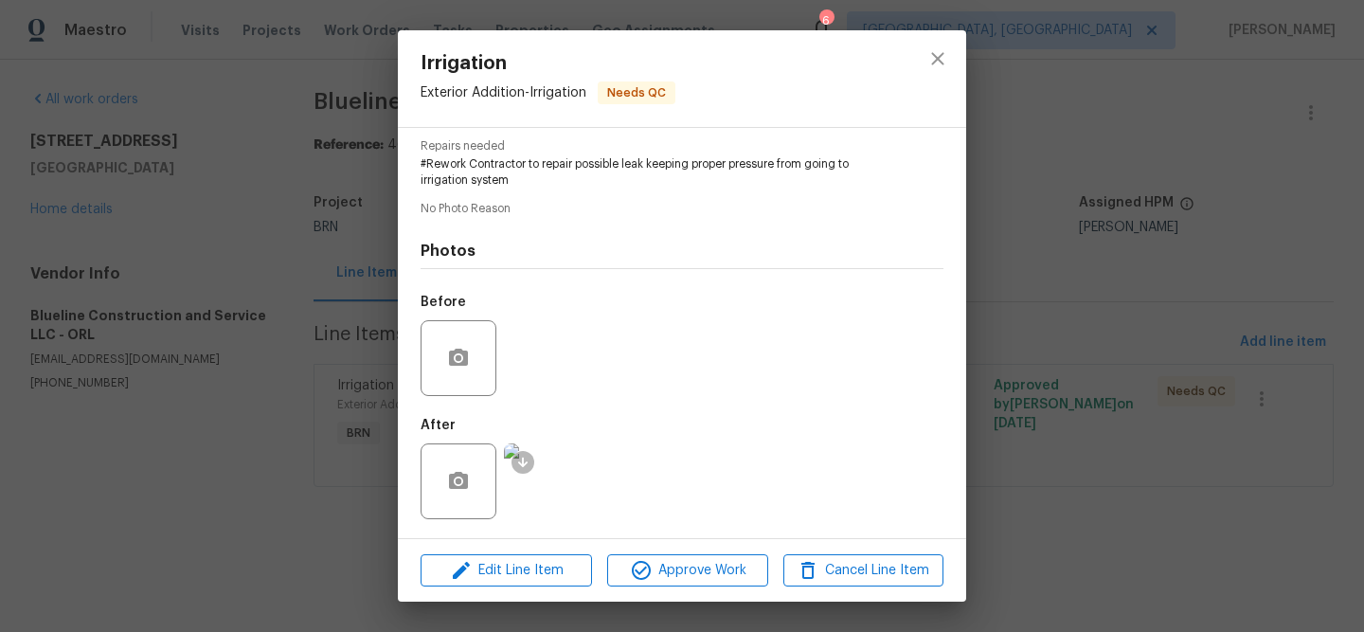
click at [173, 170] on div "Irrigation Exterior Addition - Irrigation Needs QC Vendor Blueline Construction…" at bounding box center [682, 316] width 1364 height 632
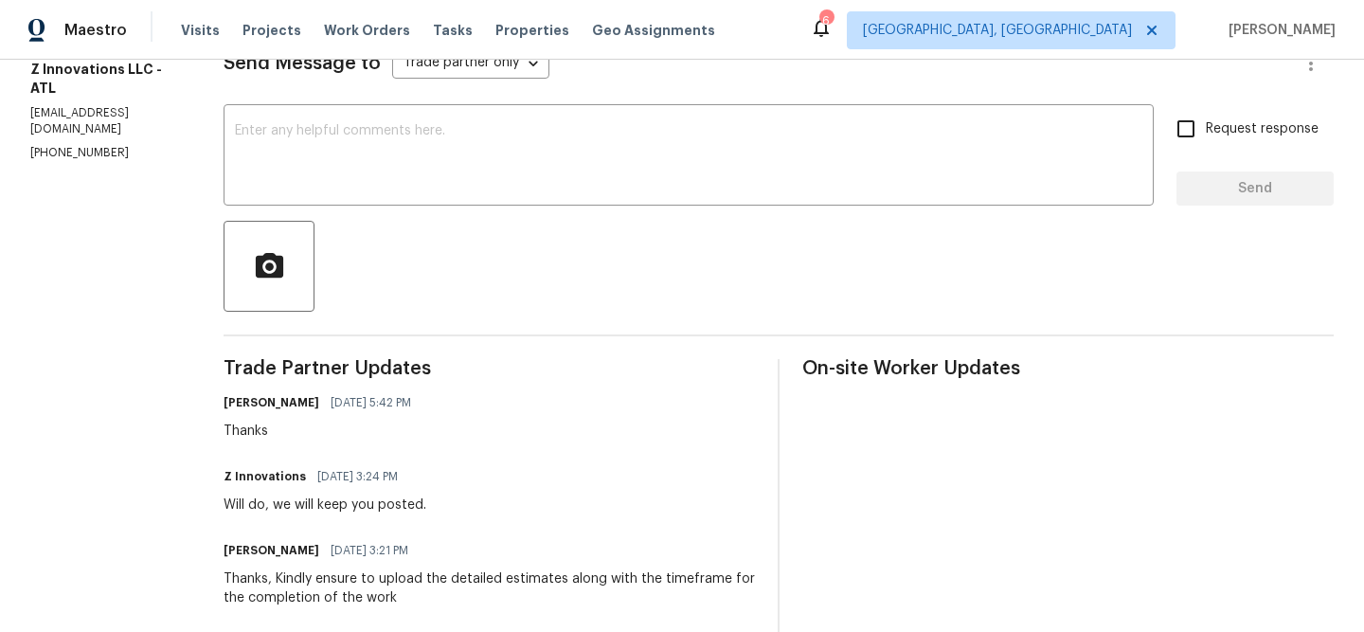
scroll to position [300, 0]
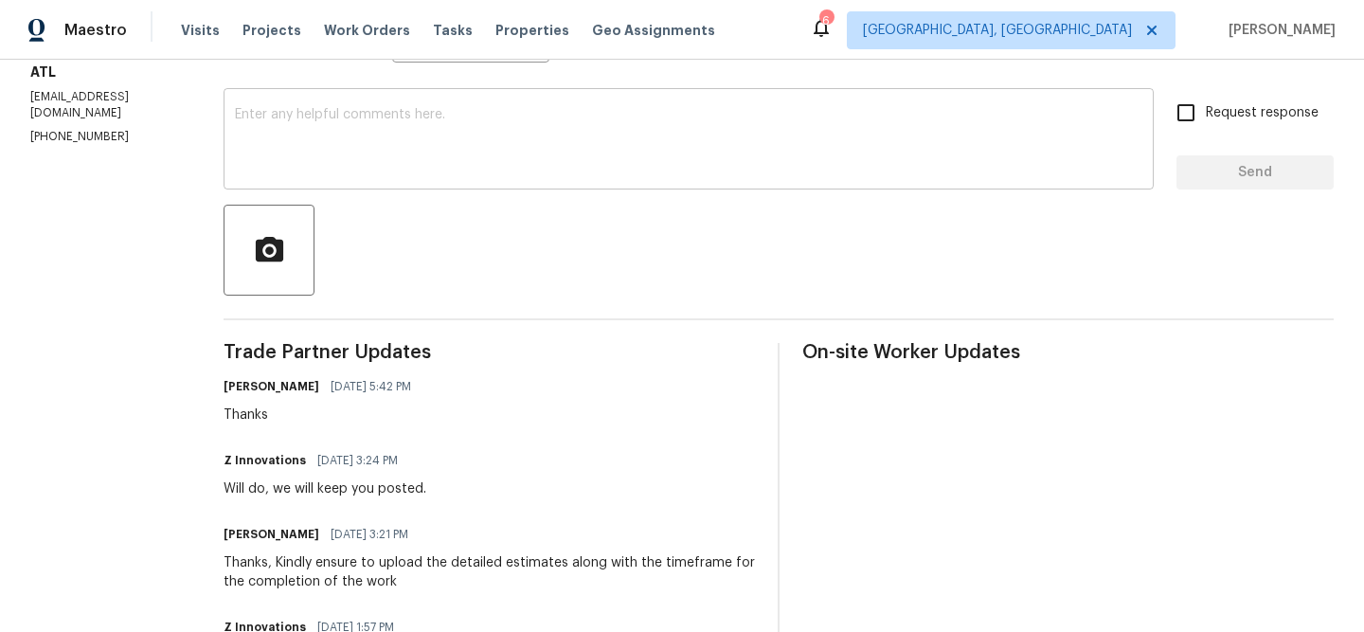
click at [349, 162] on textarea at bounding box center [688, 141] width 907 height 66
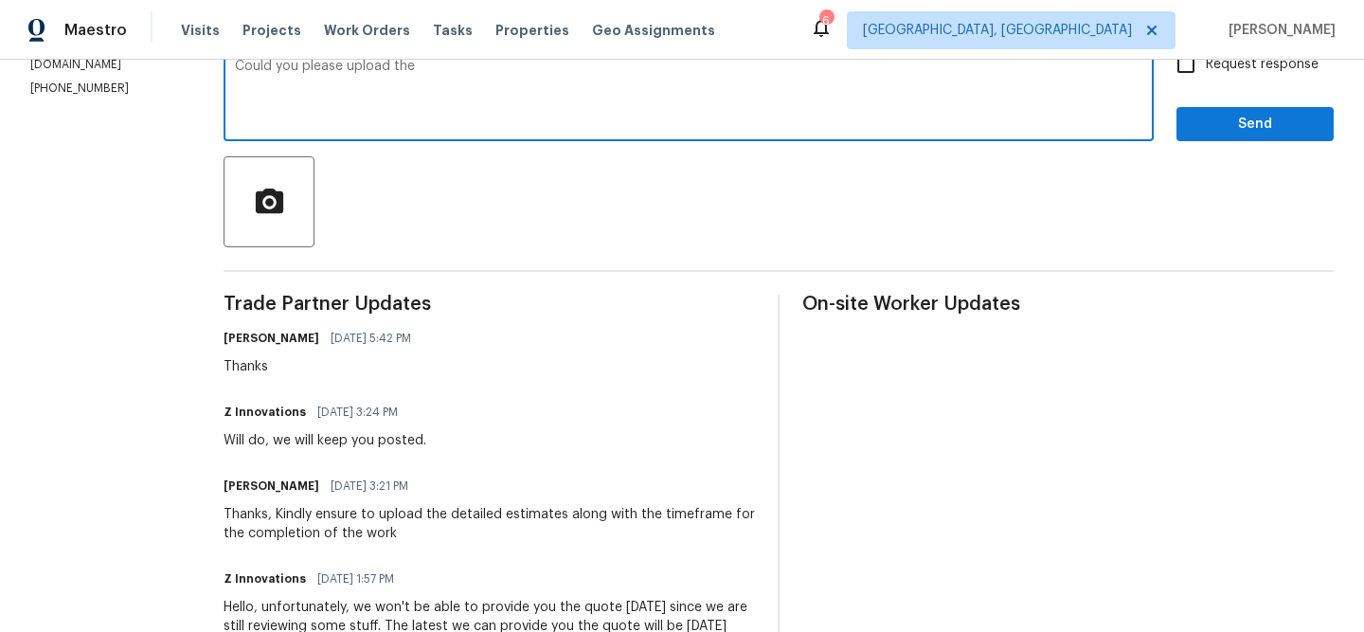
scroll to position [372, 0]
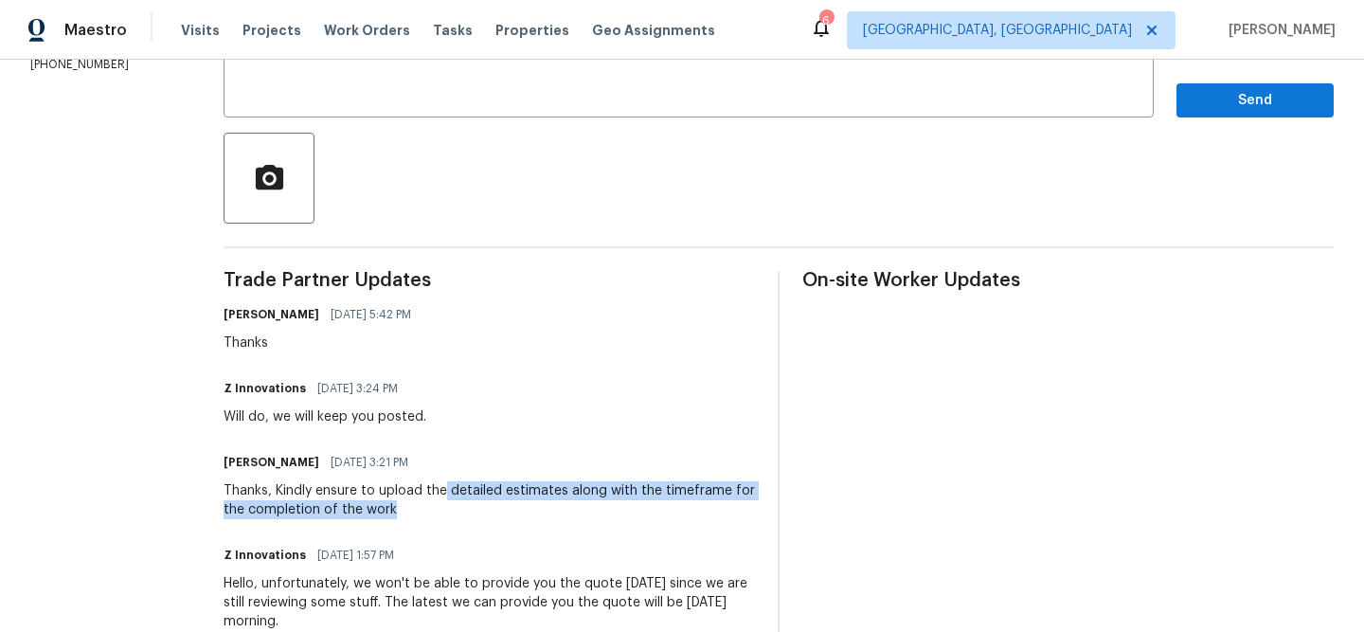
drag, startPoint x: 438, startPoint y: 495, endPoint x: 490, endPoint y: 527, distance: 60.4
copy div "detailed estimates along with the timeframe for the completion of the work"
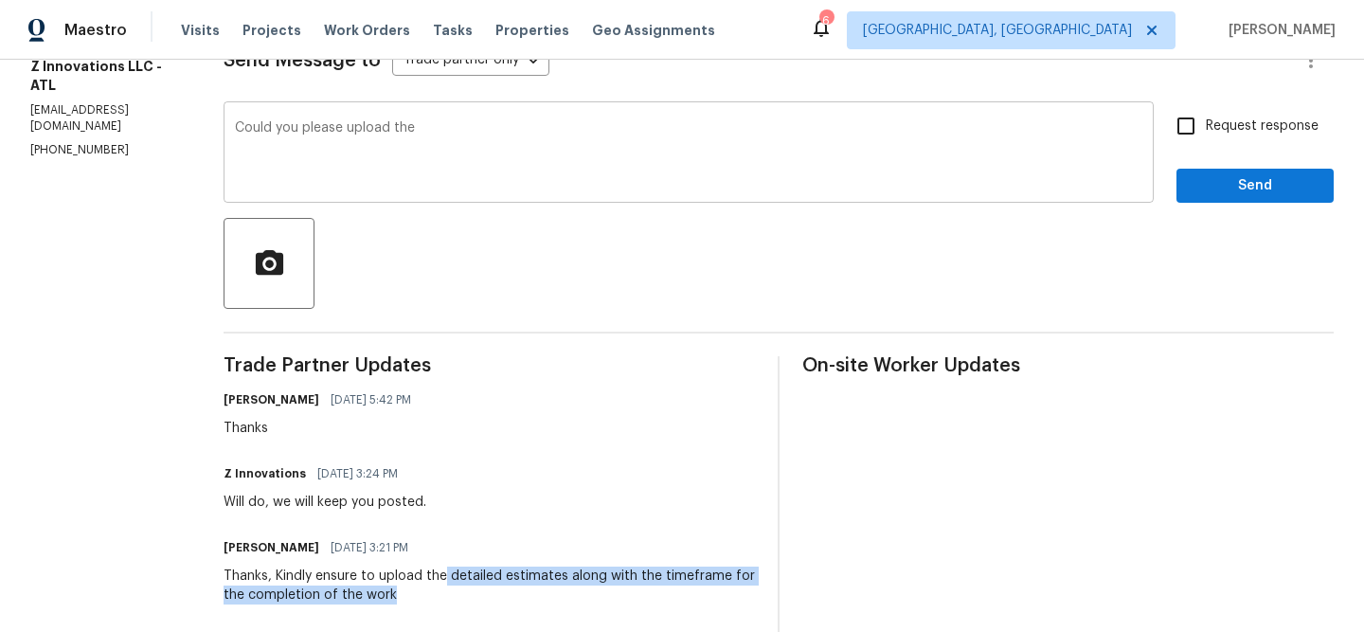
scroll to position [130, 0]
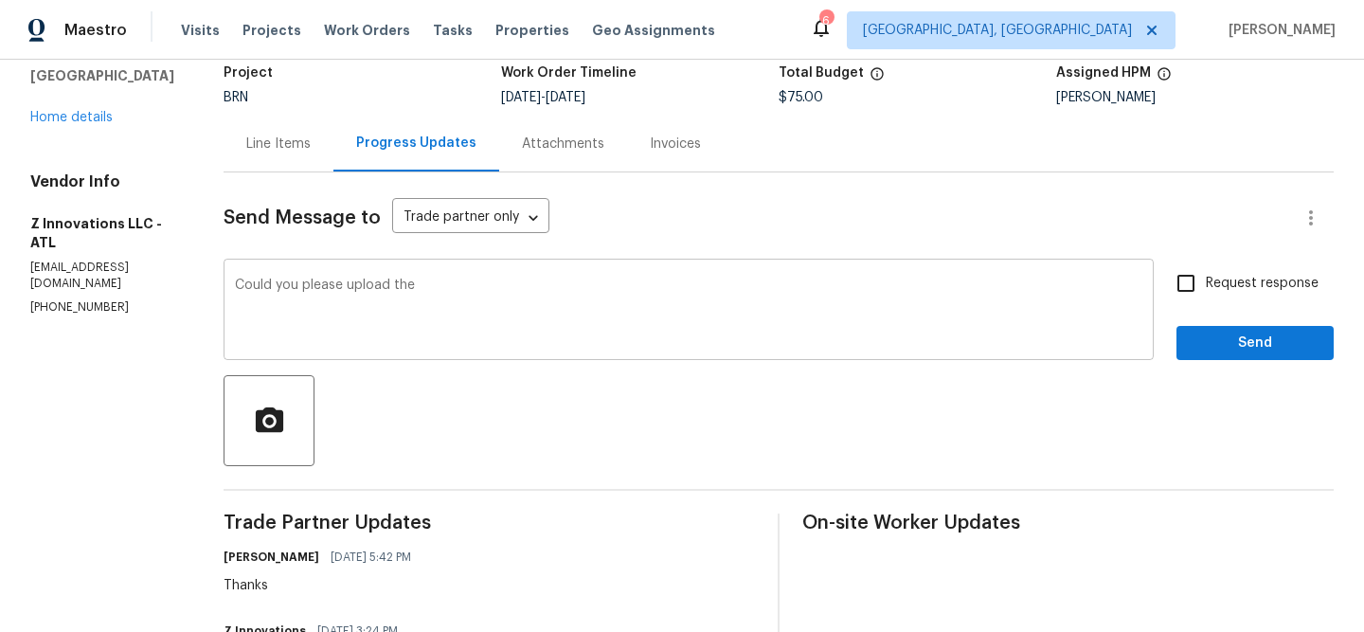
click at [429, 297] on textarea "Could you please upload the" at bounding box center [688, 311] width 907 height 66
paste textarea "detailed estimates along with the timeframe for the completion of the work"
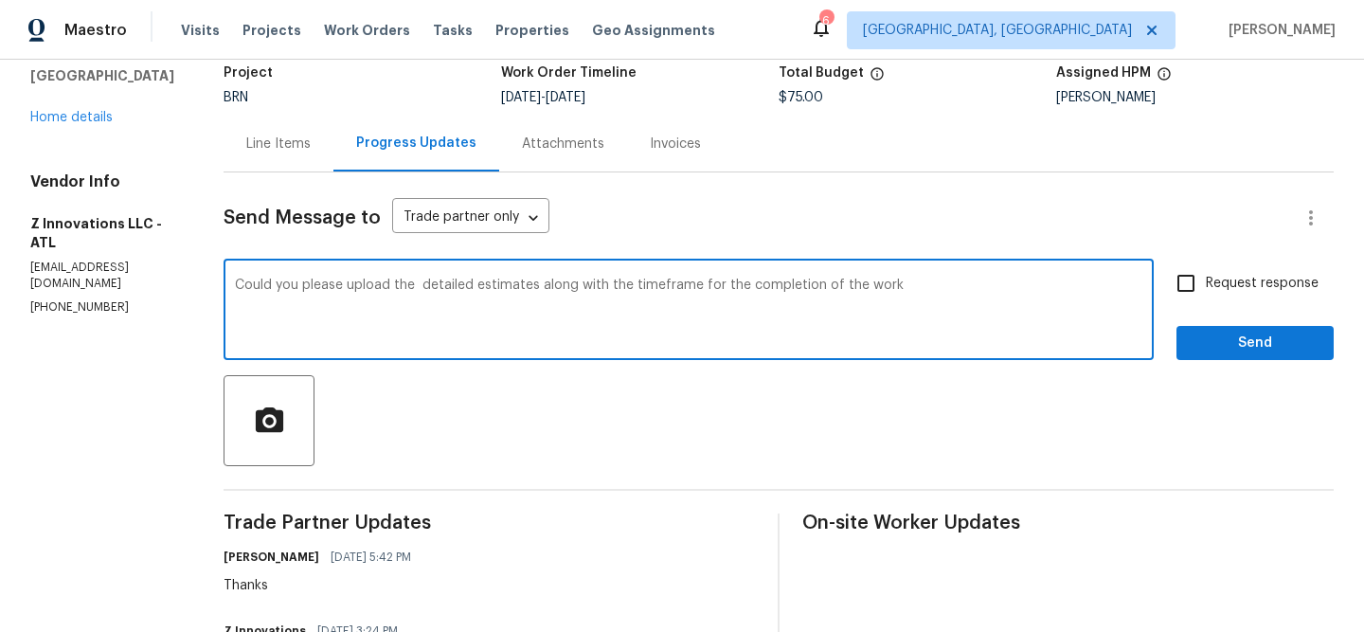
click at [413, 288] on textarea "Could you please upload the detailed estimates along with the timeframe for the…" at bounding box center [688, 311] width 907 height 66
click at [929, 289] on textarea "Could you please upload the detailed estimates along with the timeframe for the…" at bounding box center [688, 311] width 907 height 66
type textarea "Could you please upload the detailed estimates along with the timeframe for the…"
click at [1188, 283] on input "Request response" at bounding box center [1186, 283] width 40 height 40
checkbox input "true"
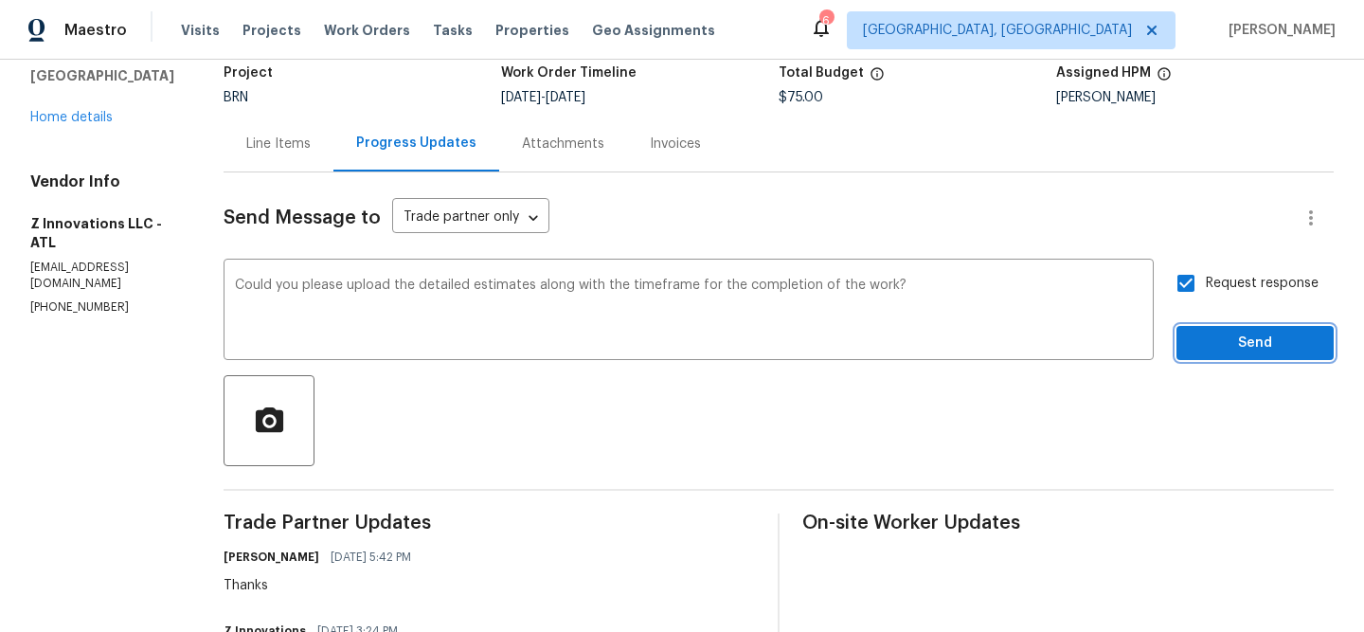
click at [1196, 334] on span "Send" at bounding box center [1254, 343] width 127 height 24
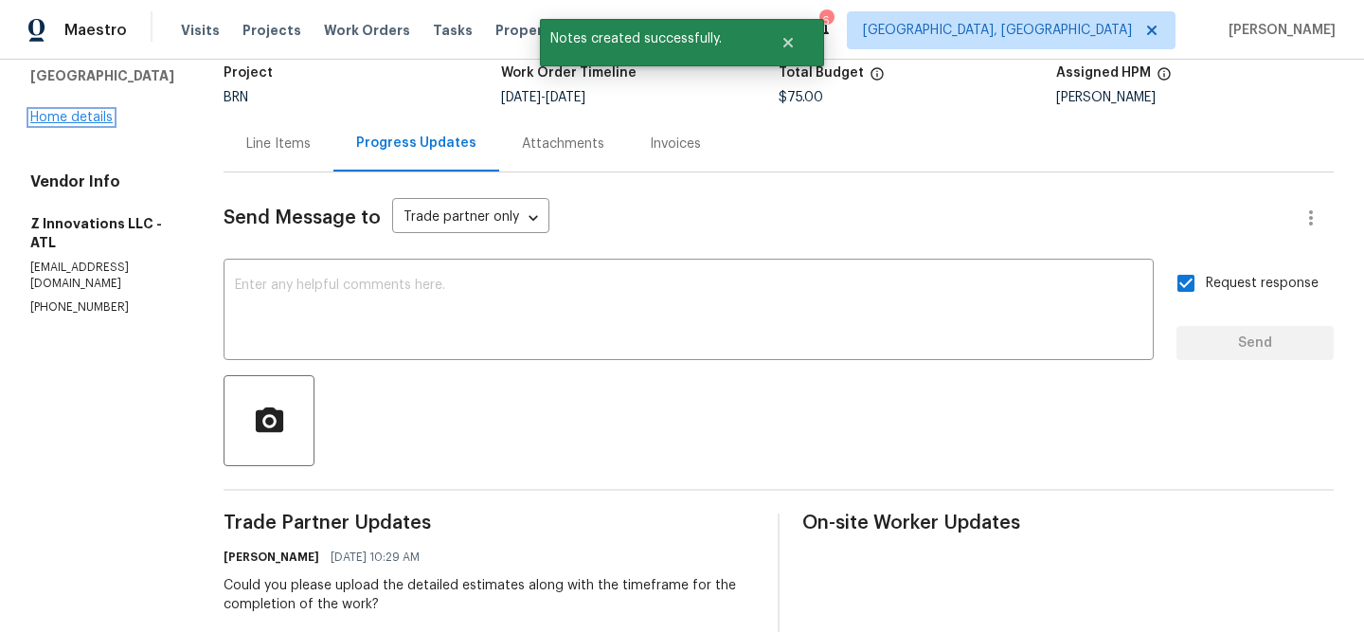
click at [80, 111] on link "Home details" at bounding box center [71, 117] width 82 height 13
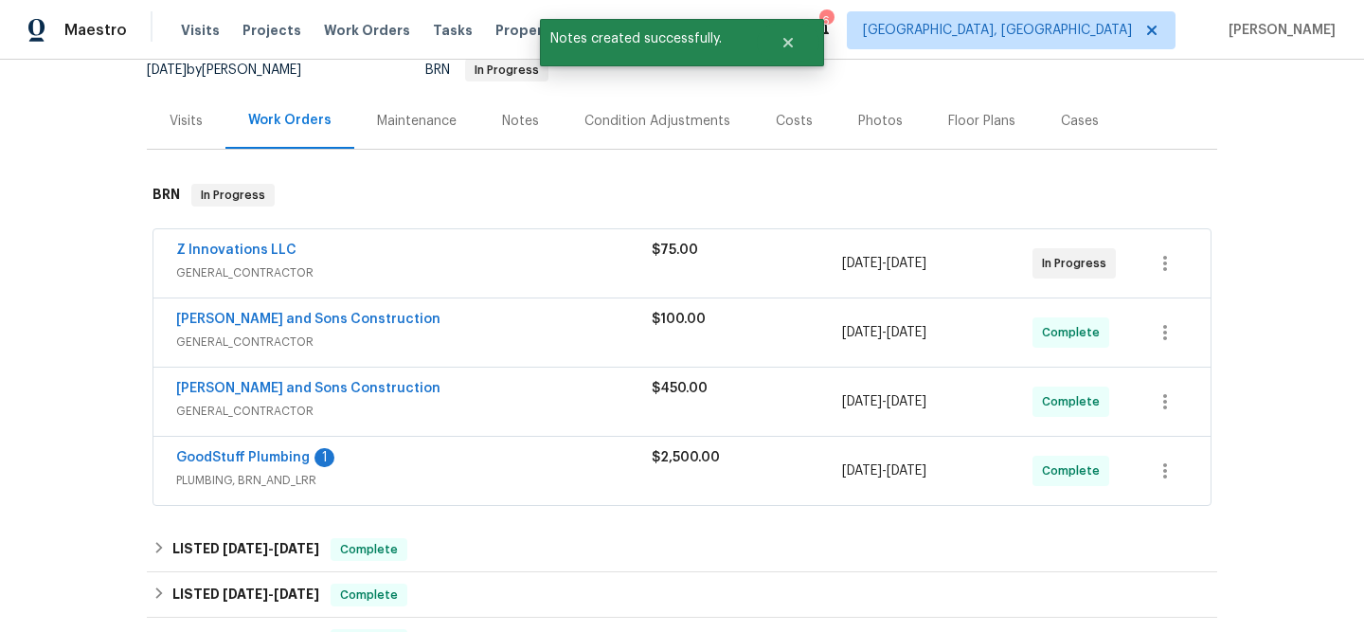
scroll to position [223, 0]
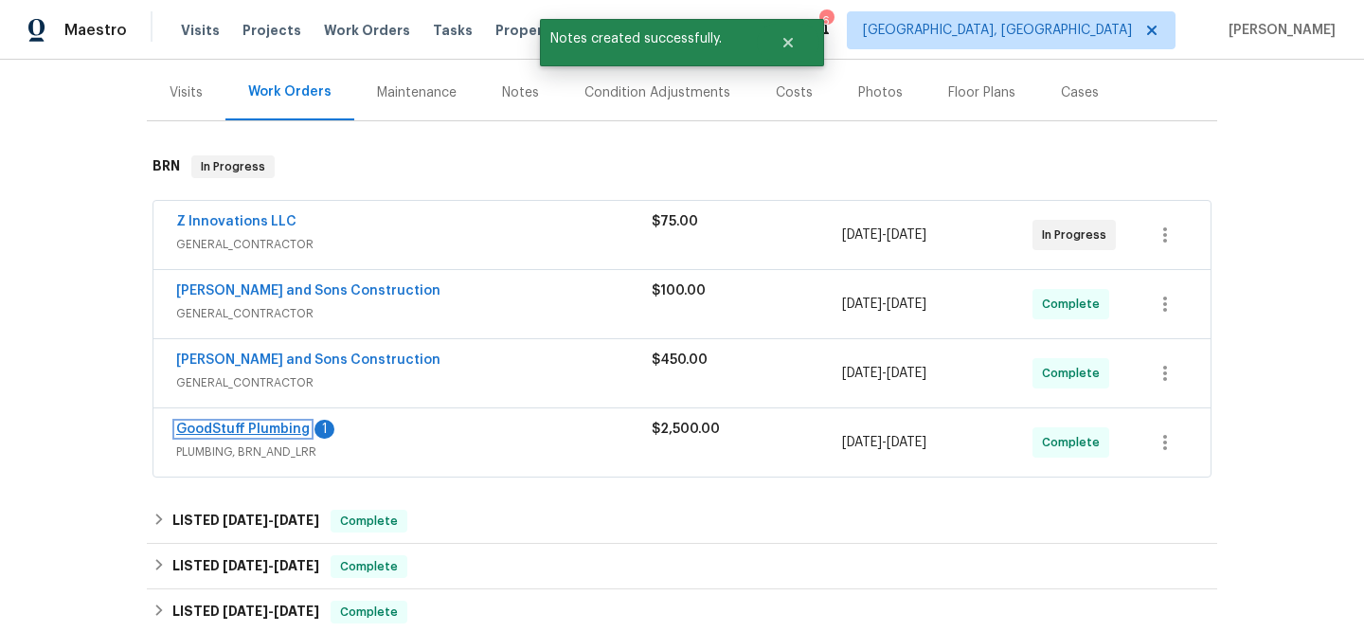
click at [215, 423] on link "GoodStuff Plumbing" at bounding box center [243, 428] width 134 height 13
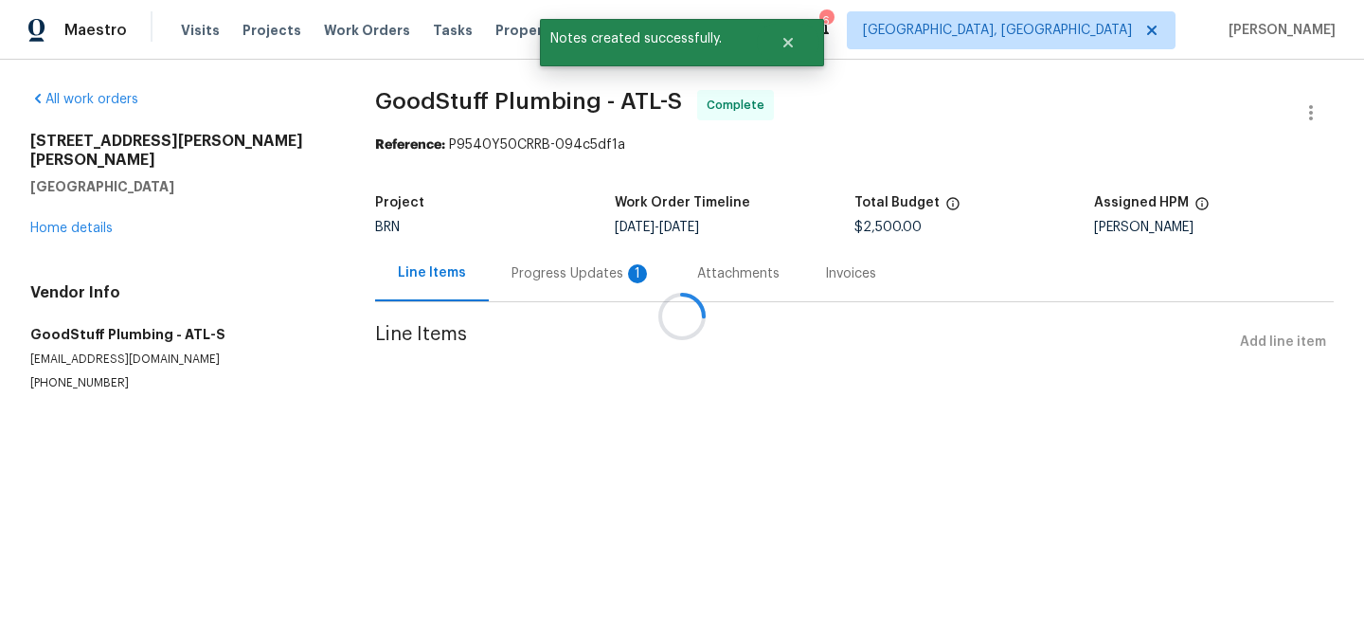
click at [526, 263] on div at bounding box center [682, 316] width 1364 height 632
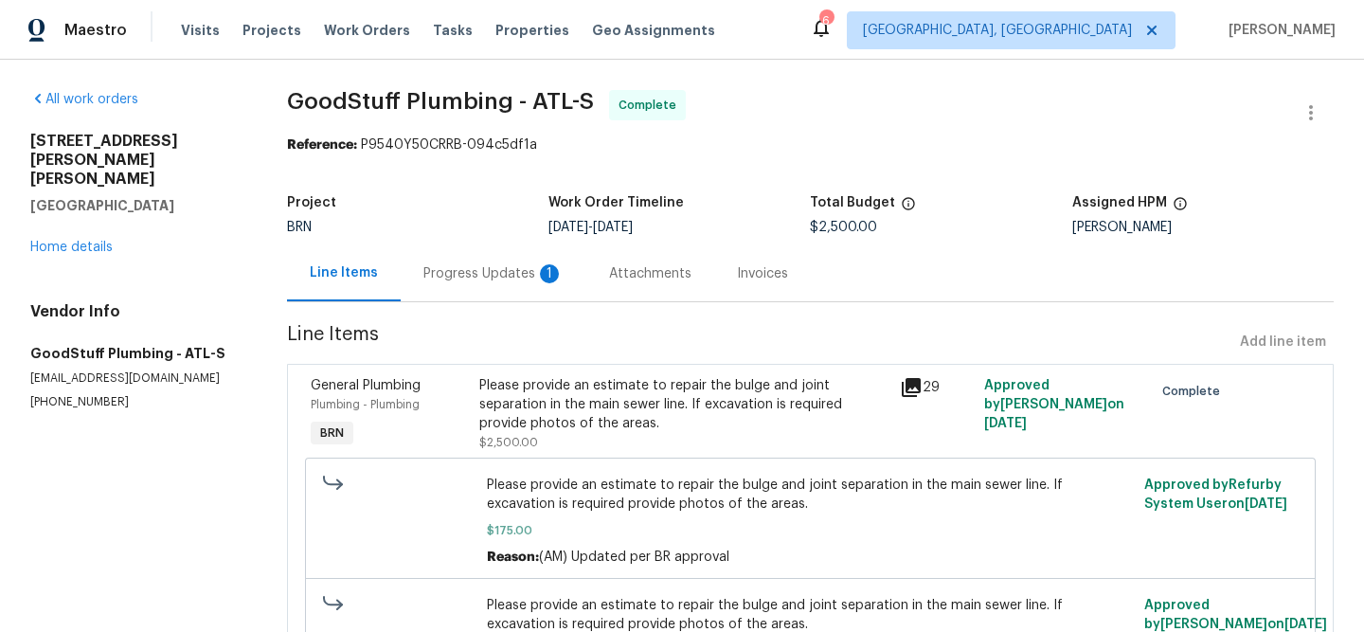
click at [487, 280] on div "Progress Updates 1" at bounding box center [493, 273] width 140 height 19
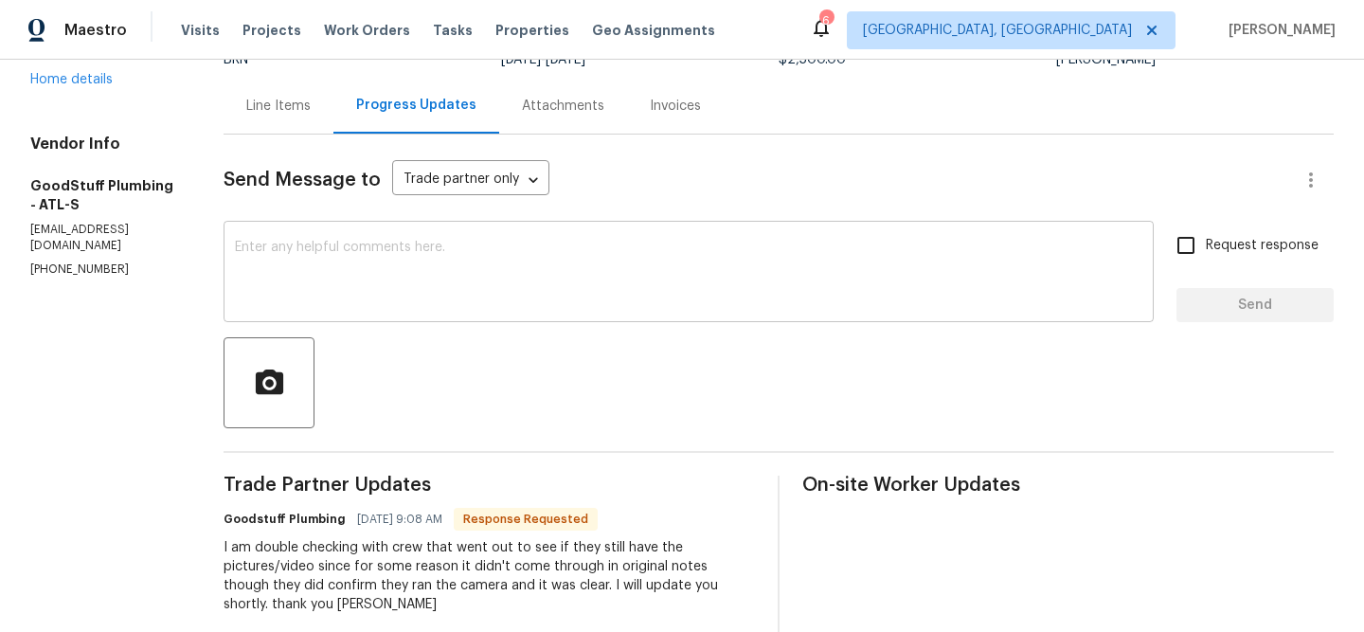
scroll to position [154, 0]
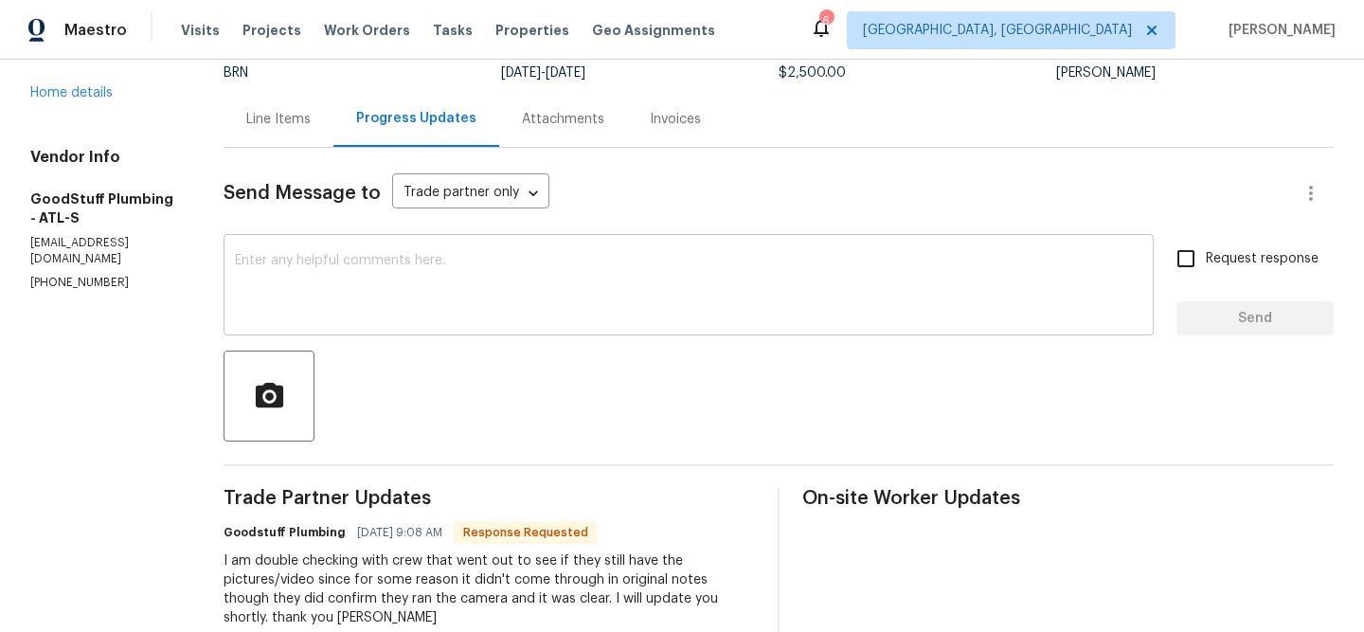
click at [382, 285] on textarea at bounding box center [688, 287] width 907 height 66
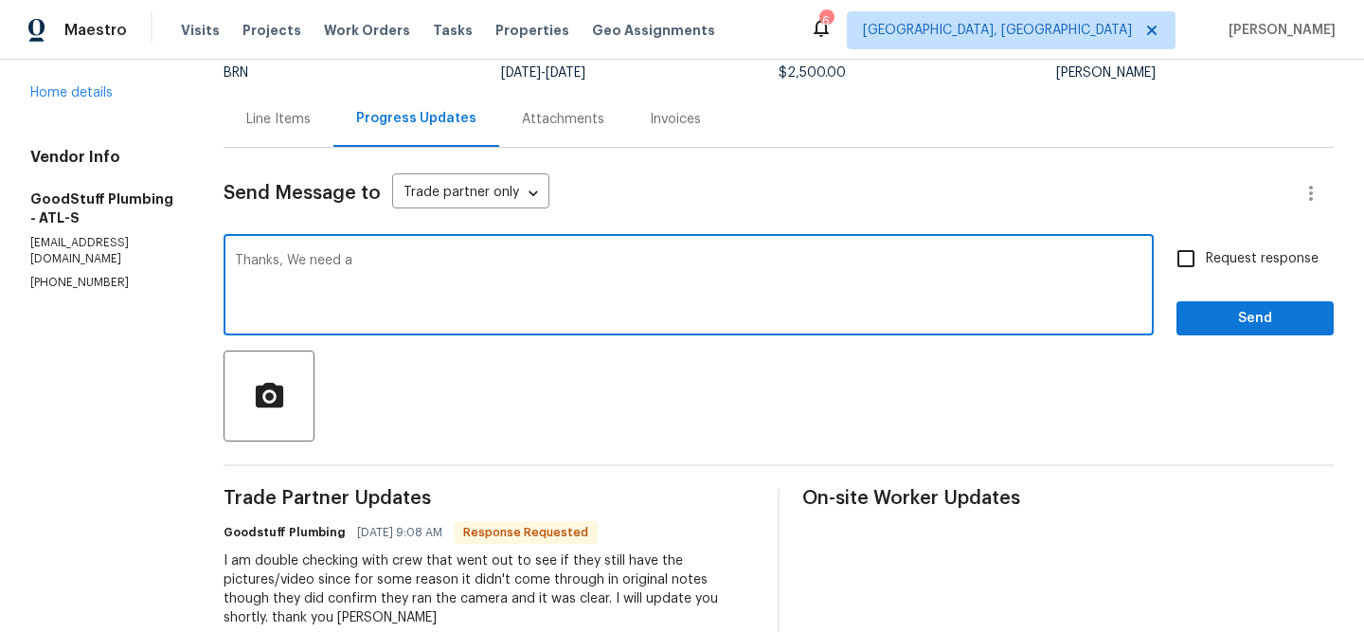
paste textarea "post-repair sewer scope video confirming no defects."
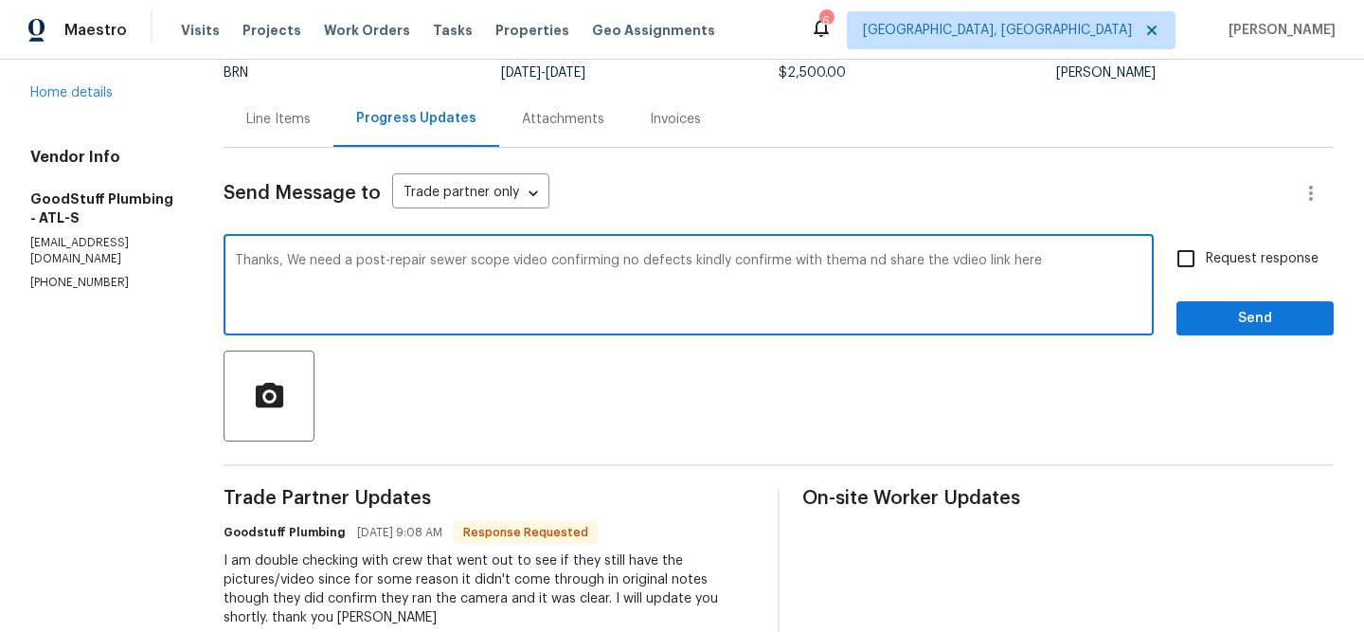
click at [352, 261] on textarea "Thanks, We need a post-repair sewer scope video confirming no defects kindly co…" at bounding box center [688, 287] width 907 height 66
paste textarea "you. We need a post-repair sewer scope video confirming there are no defects. P…"
type textarea "Thank you. We need a post-repair sewer scope video confirming there are no defe…"
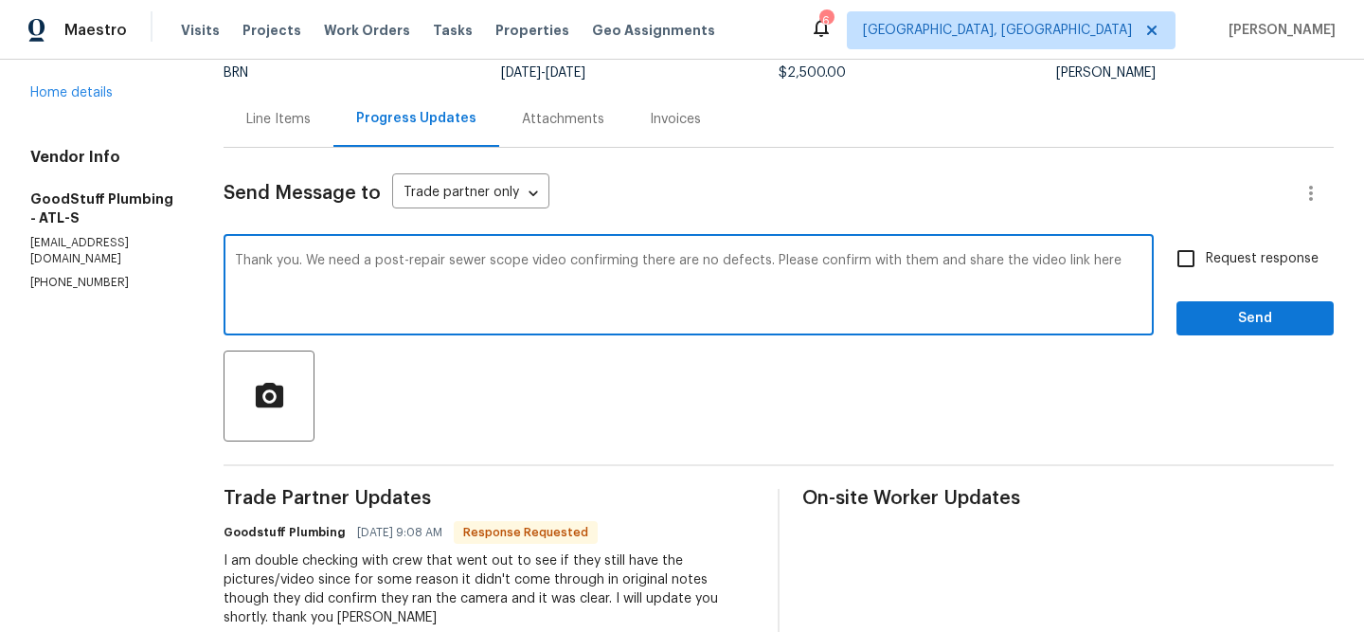
click at [1185, 252] on input "Request response" at bounding box center [1186, 259] width 40 height 40
checkbox input "true"
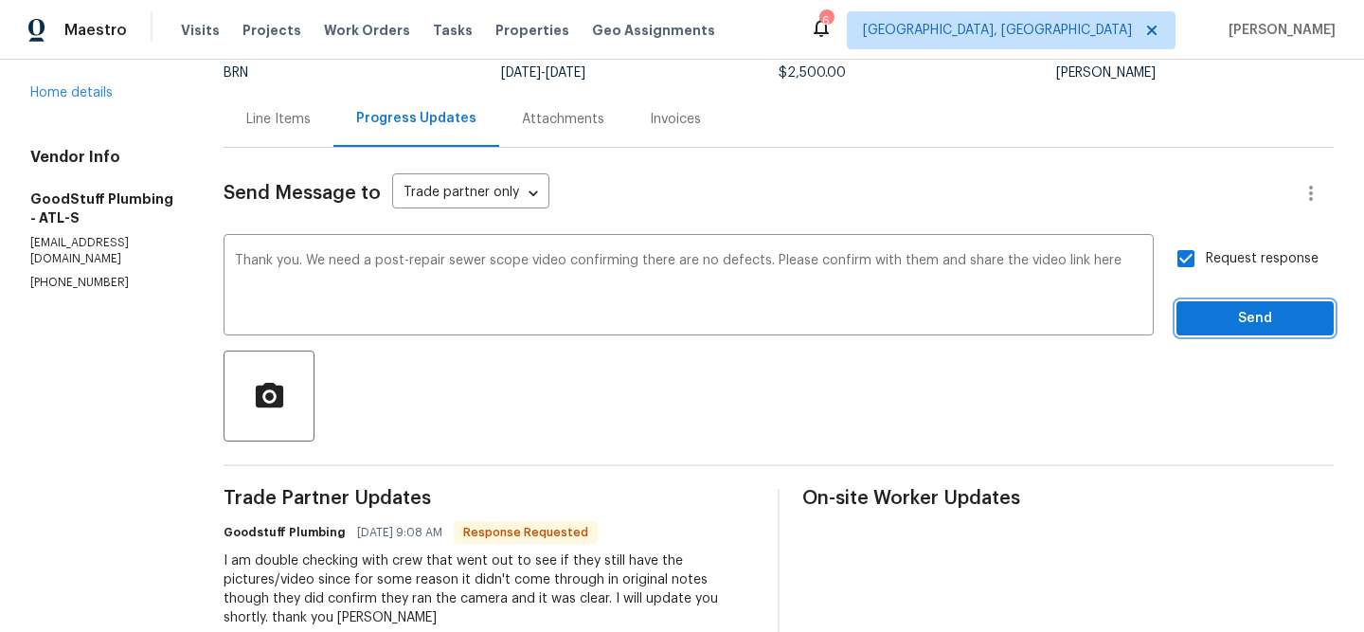
click at [1216, 318] on span "Send" at bounding box center [1254, 319] width 127 height 24
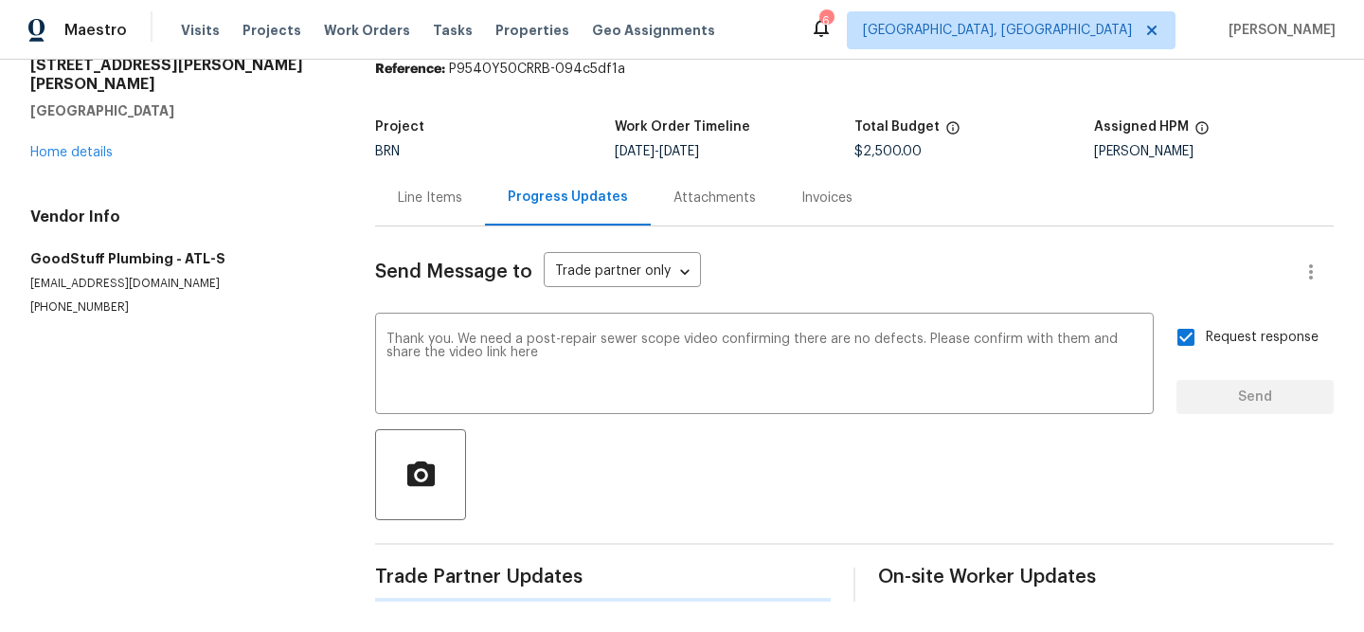
scroll to position [0, 0]
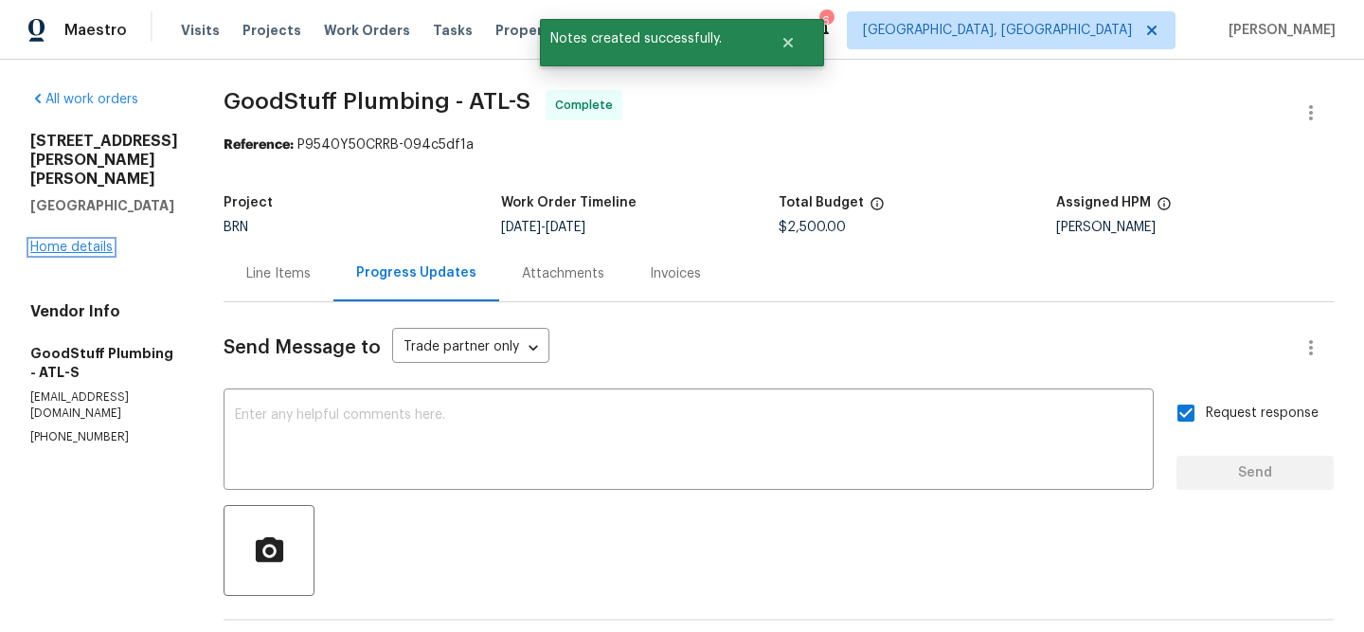
click at [74, 241] on link "Home details" at bounding box center [71, 247] width 82 height 13
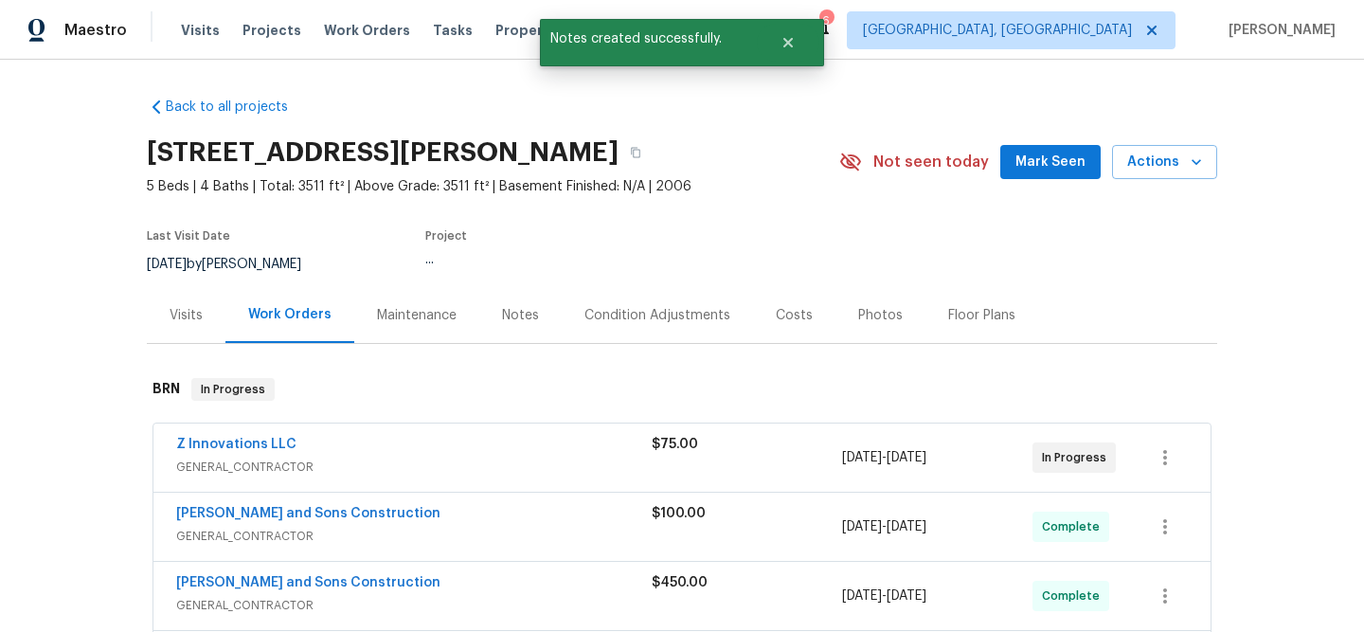
scroll to position [80, 0]
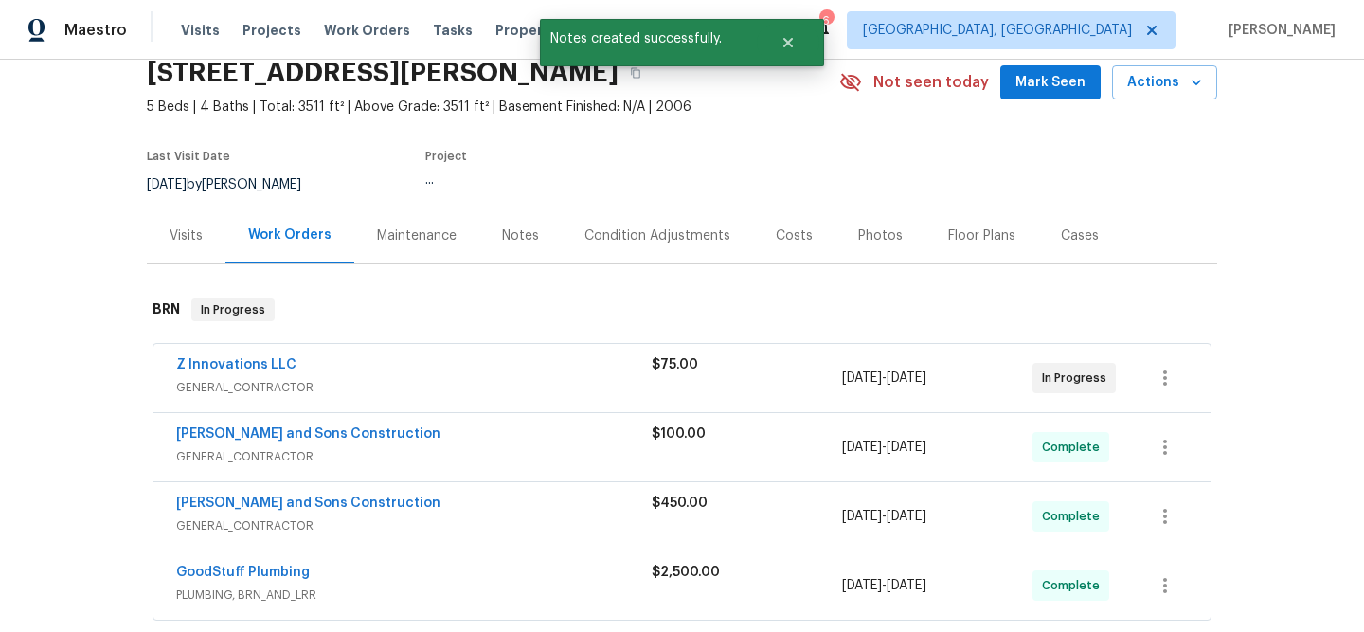
click at [228, 357] on span "Z Innovations LLC" at bounding box center [236, 364] width 120 height 19
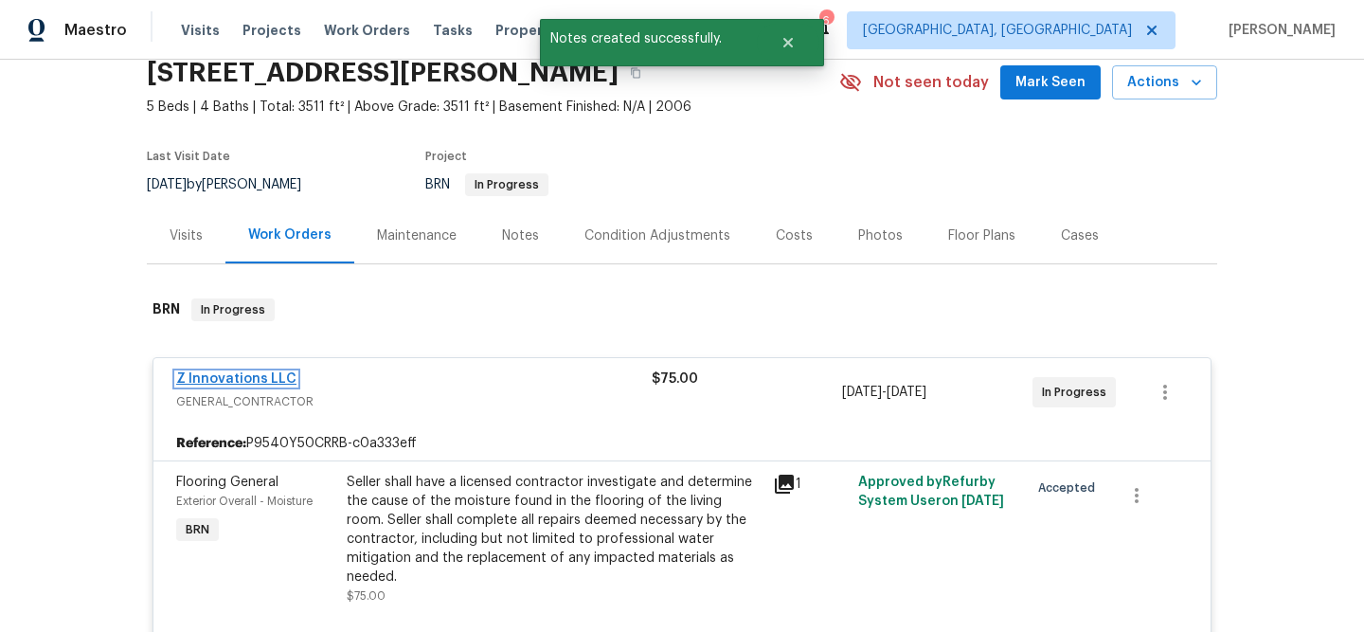
click at [216, 380] on link "Z Innovations LLC" at bounding box center [236, 378] width 120 height 13
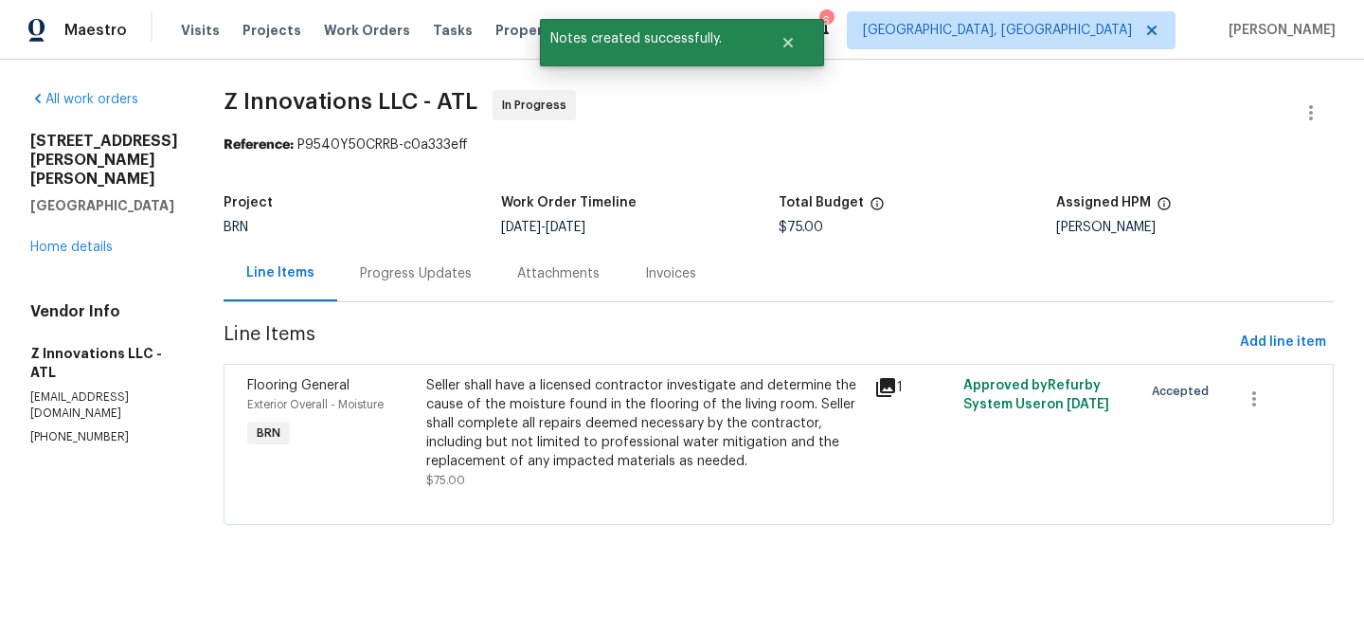
click at [51, 429] on p "(470) 210-1536" at bounding box center [104, 437] width 148 height 16
copy p "(470) 210-1536"
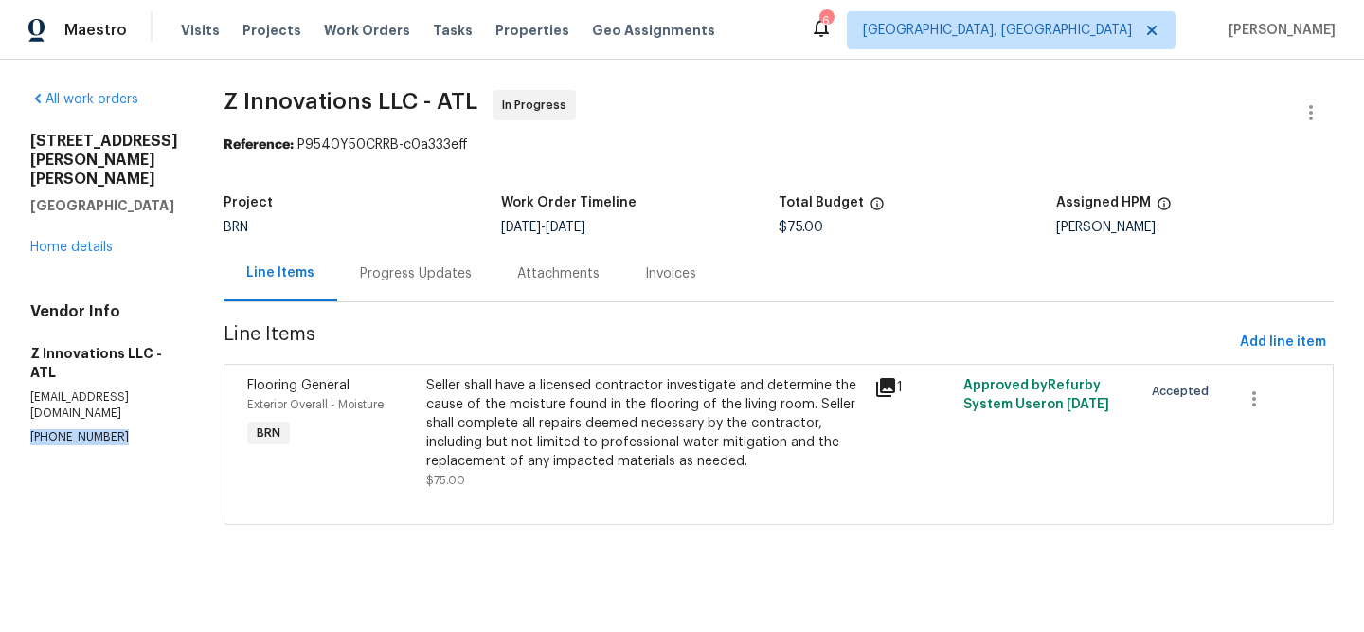
copy p "(470) 210-1536"
click at [494, 409] on div "Seller shall have a licensed contractor investigate and determine the cause of …" at bounding box center [644, 423] width 437 height 95
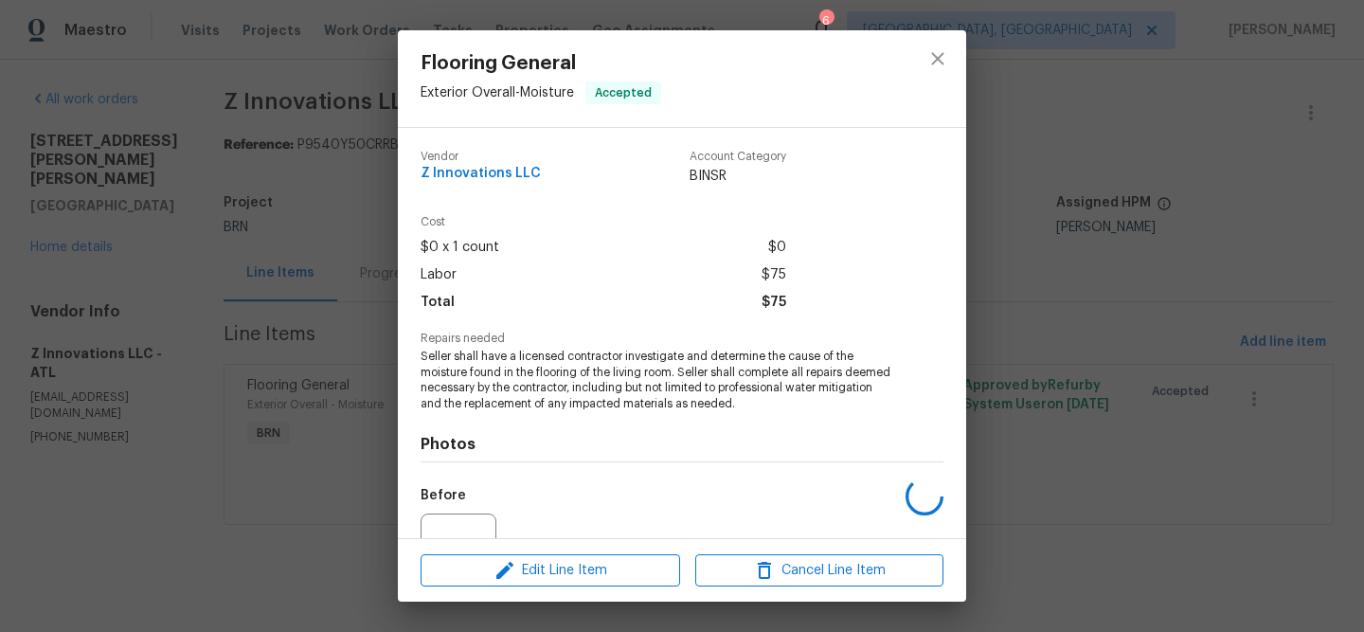
scroll to position [193, 0]
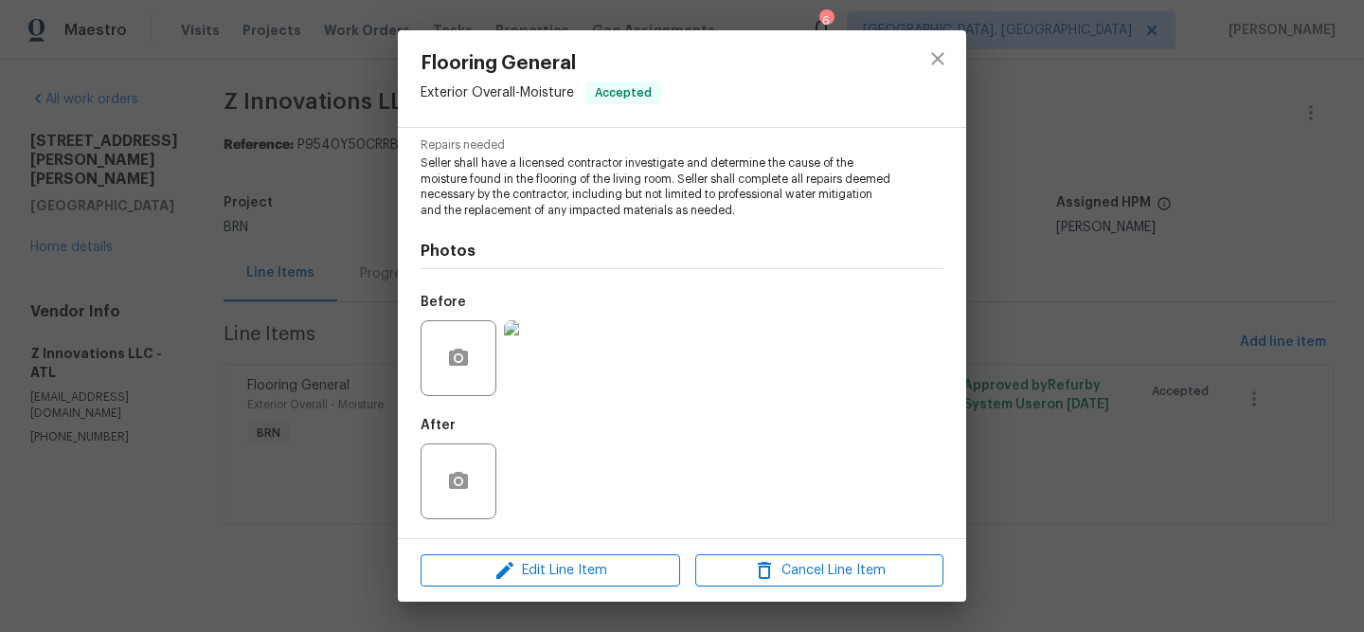
click at [525, 384] on img at bounding box center [542, 358] width 76 height 76
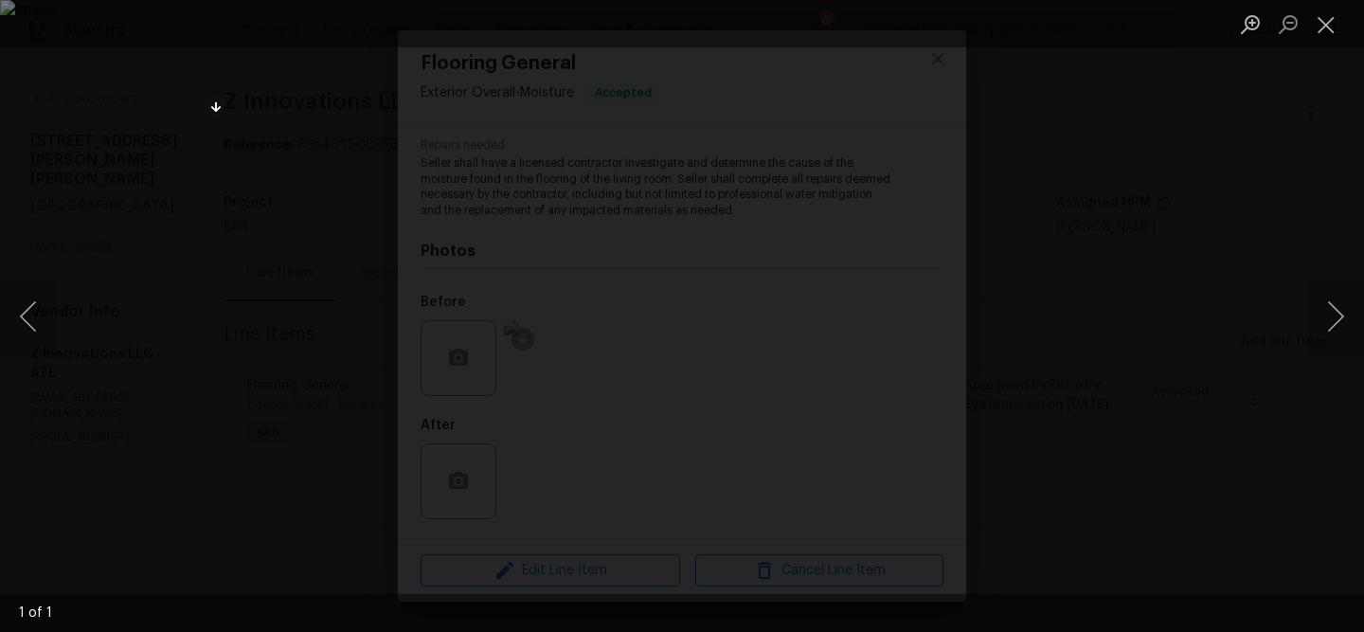
click at [156, 460] on div "Lightbox" at bounding box center [682, 316] width 1364 height 632
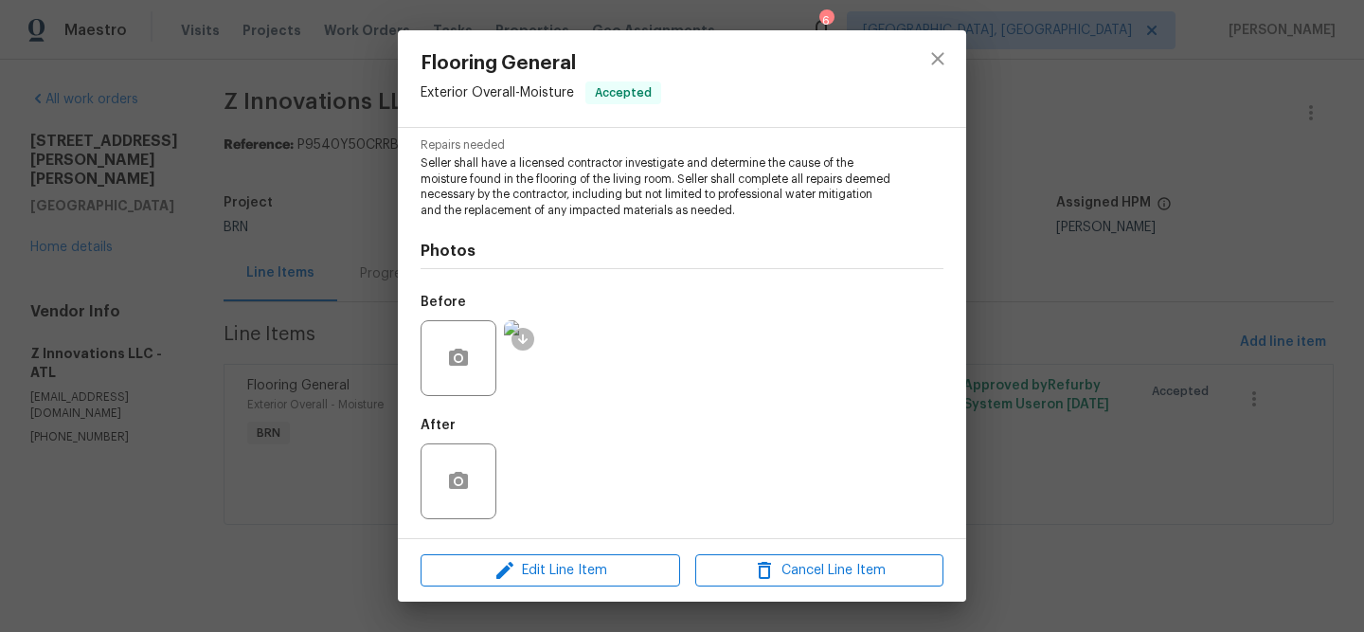
click at [122, 457] on div "Flooring General Exterior Overall - Moisture Accepted Vendor Z Innovations LLC …" at bounding box center [682, 316] width 1364 height 632
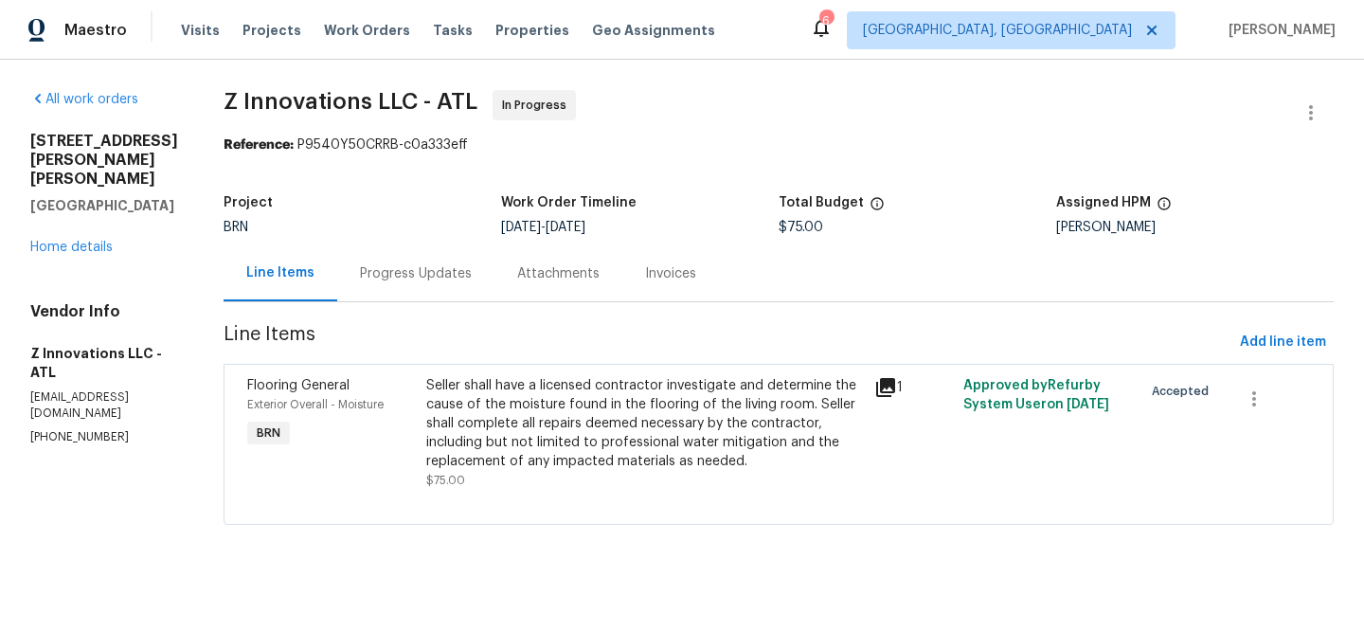
click at [396, 268] on div "Progress Updates" at bounding box center [416, 273] width 112 height 19
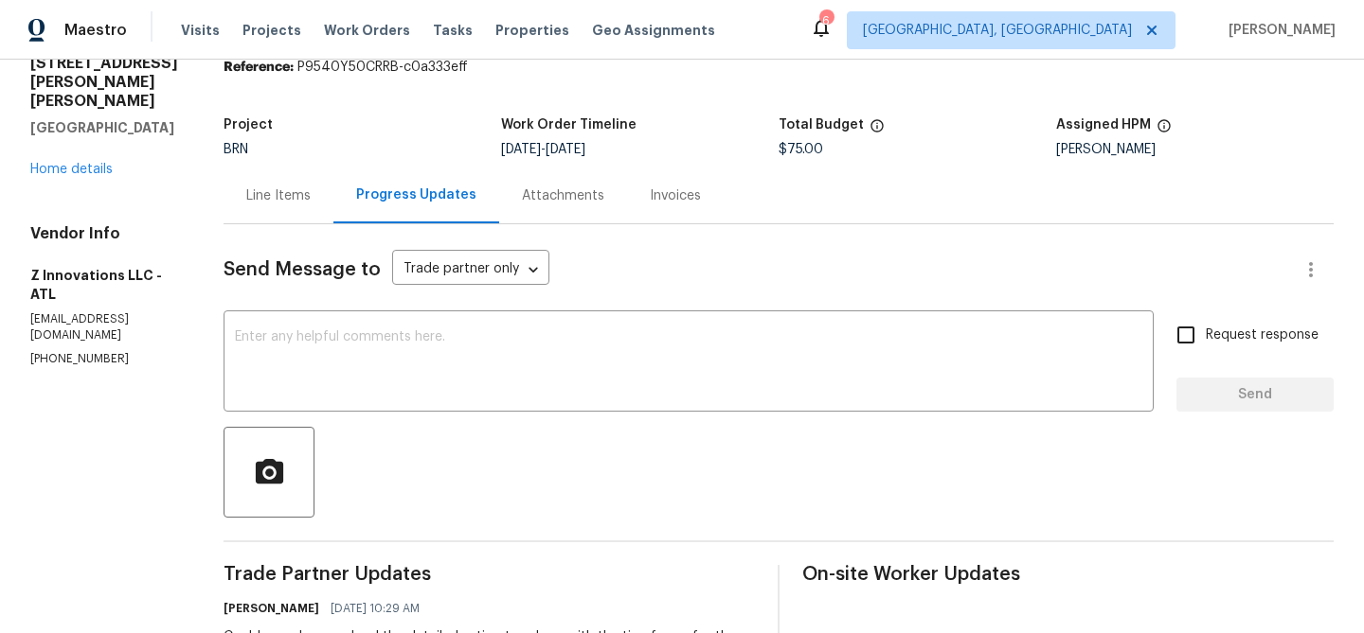
scroll to position [110, 0]
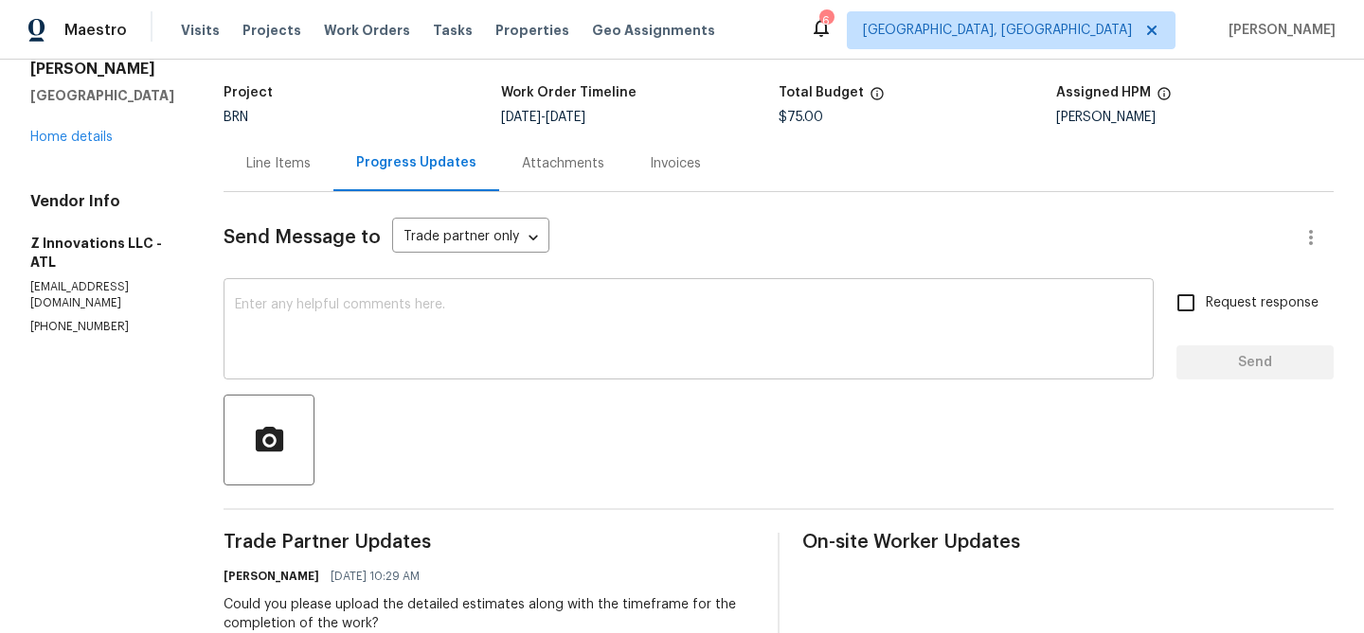
click at [270, 322] on textarea at bounding box center [688, 331] width 907 height 66
click at [72, 279] on div "Vendor Info Z Innovations LLC - ATL reno@zinnovationsga.com (470) 210-1536" at bounding box center [104, 263] width 148 height 143
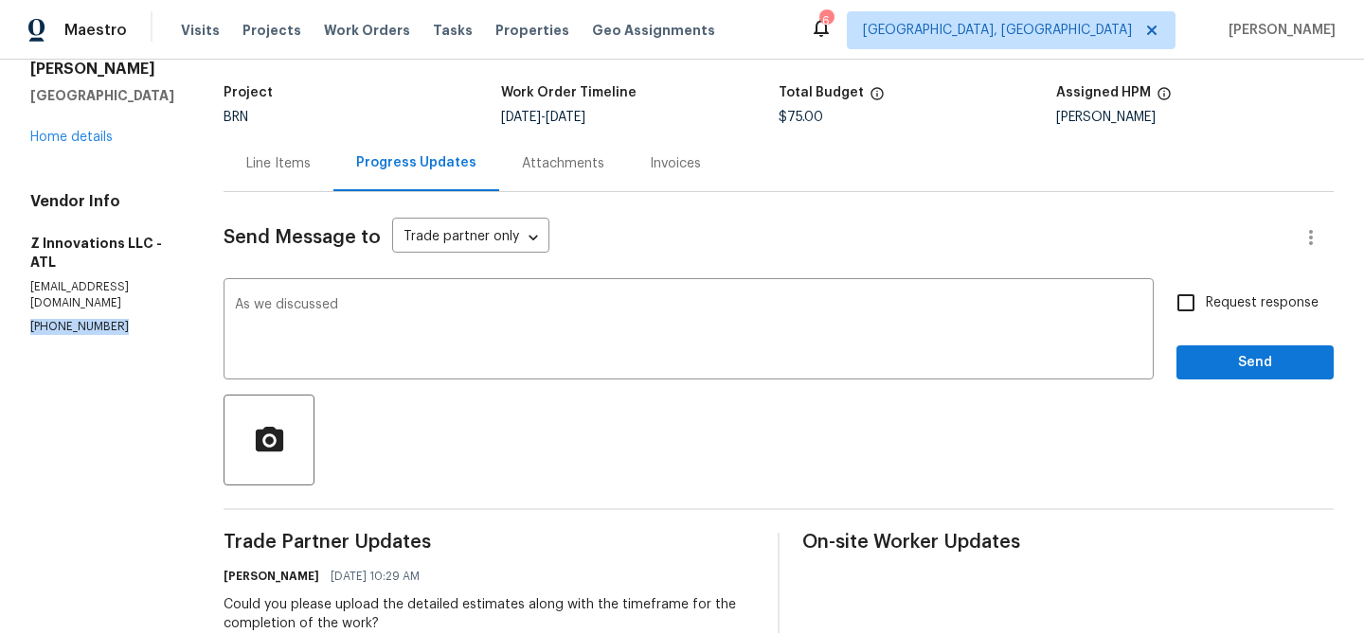
click at [72, 279] on div "Vendor Info Z Innovations LLC - ATL reno@zinnovationsga.com (470) 210-1536" at bounding box center [104, 263] width 148 height 143
copy p "(470) 210-1536"
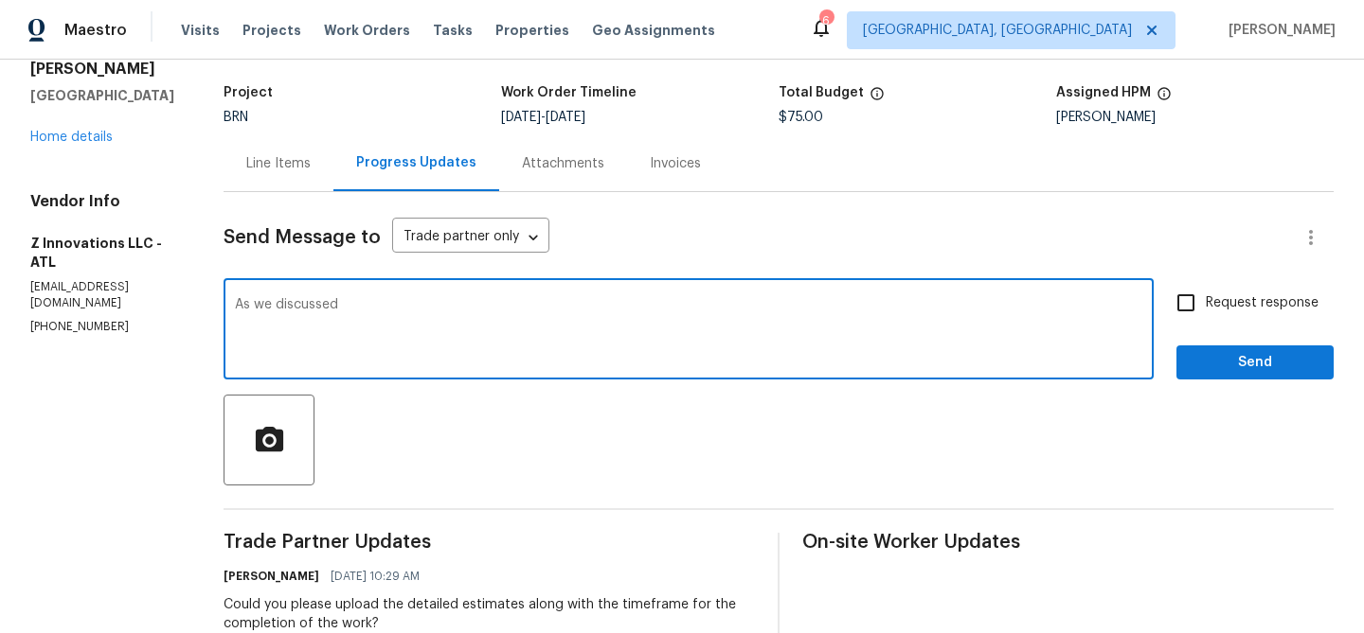
click at [355, 305] on textarea "As we discussed" at bounding box center [688, 331] width 907 height 66
paste textarea "(470) 210-1536"
type textarea "As we discussed (470) 210-1536, Kindly ensure to upload the detailed estimates …"
click at [1189, 294] on input "Request response" at bounding box center [1186, 303] width 40 height 40
checkbox input "true"
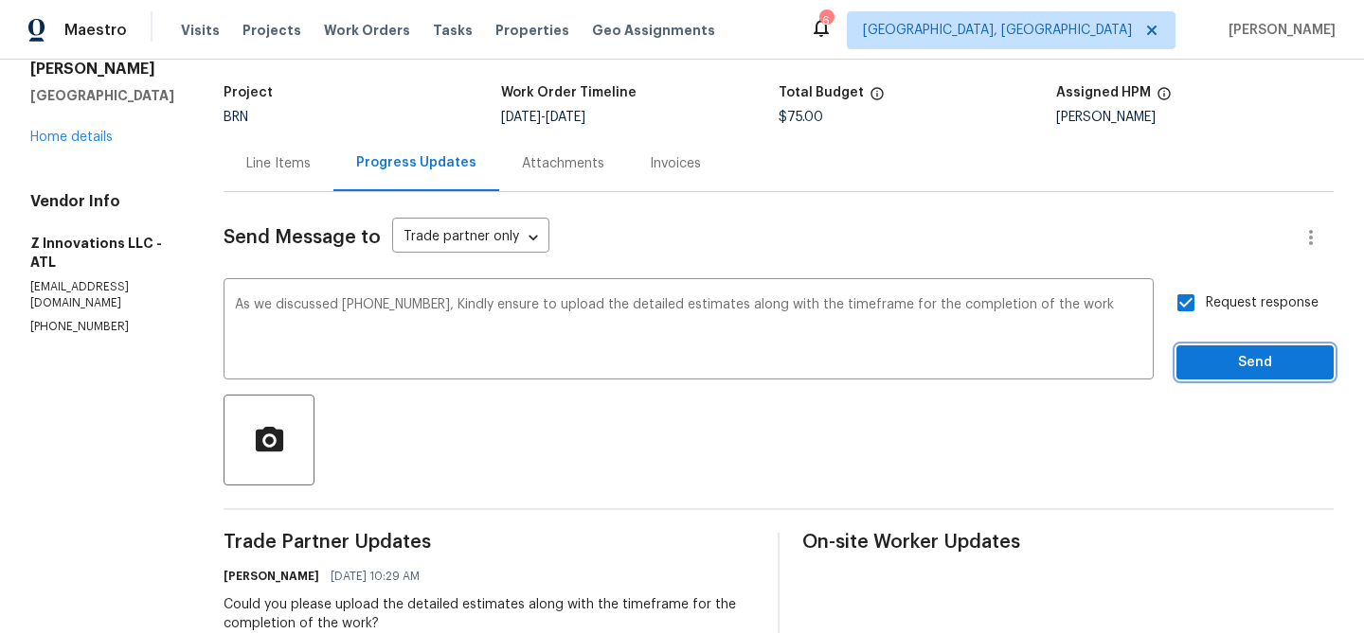
click at [1197, 374] on button "Send" at bounding box center [1254, 363] width 157 height 35
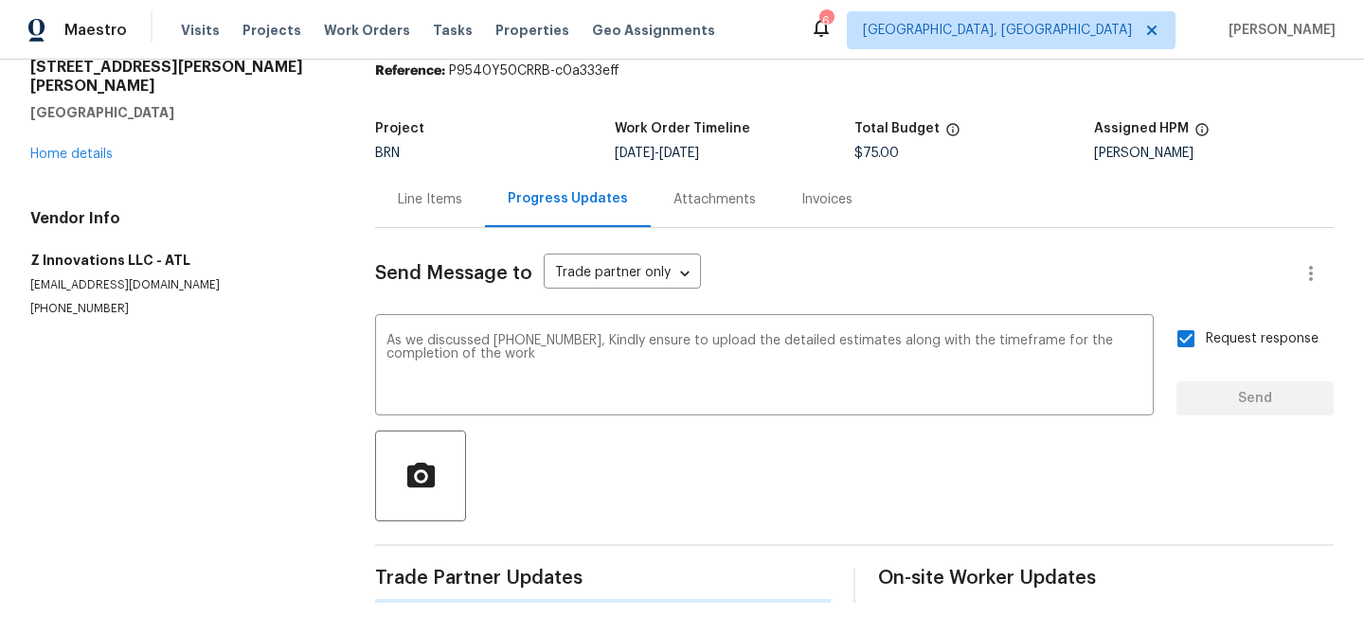
scroll to position [0, 0]
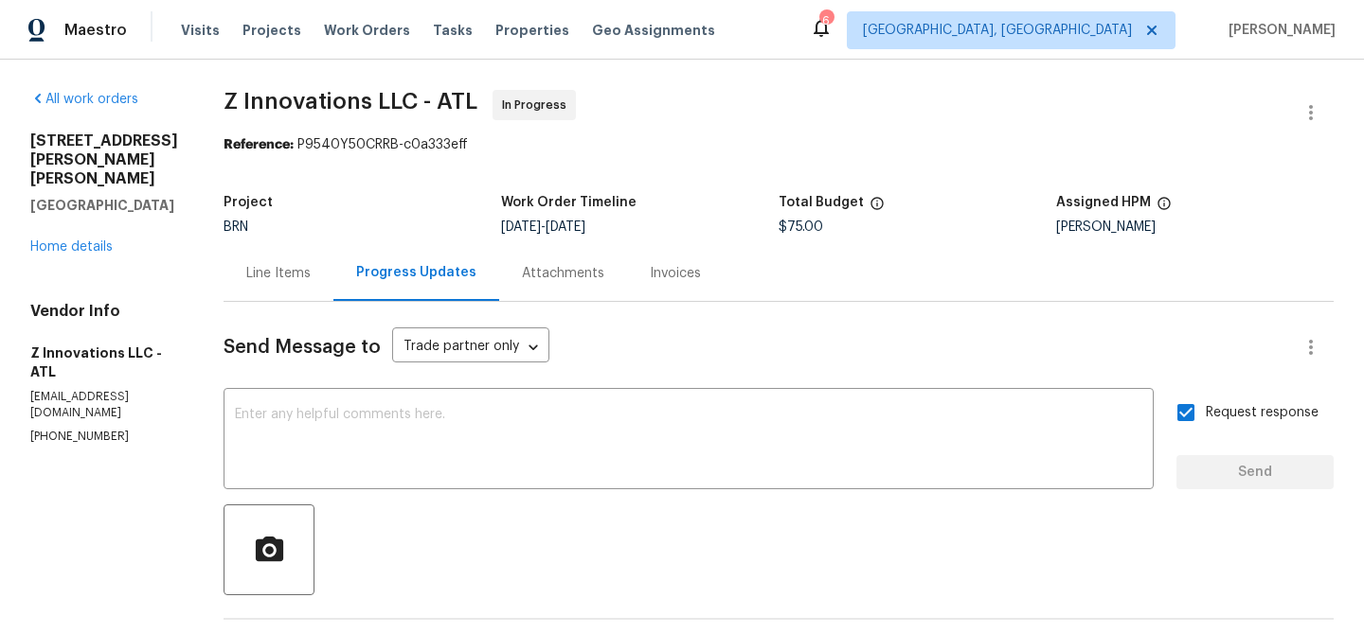
drag, startPoint x: 196, startPoint y: 86, endPoint x: 276, endPoint y: 84, distance: 79.6
drag, startPoint x: 214, startPoint y: 100, endPoint x: 369, endPoint y: 102, distance: 155.3
copy span "Z Innovations"
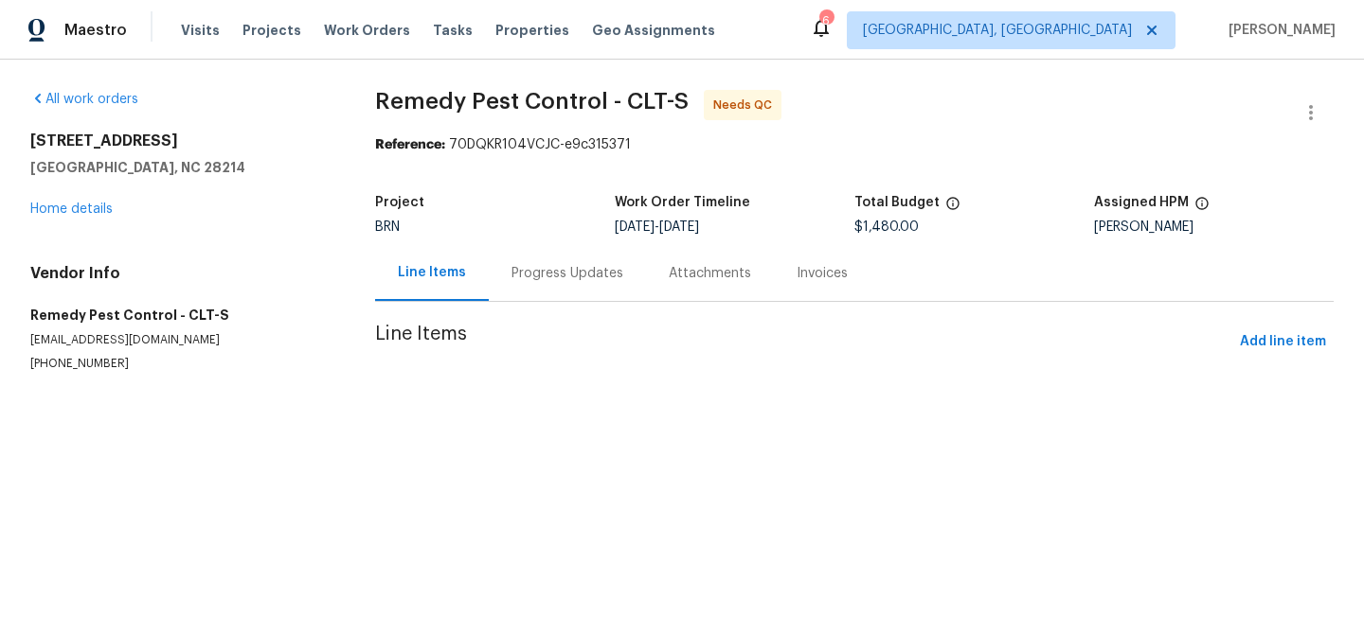
click at [512, 275] on div "Progress Updates" at bounding box center [567, 273] width 112 height 19
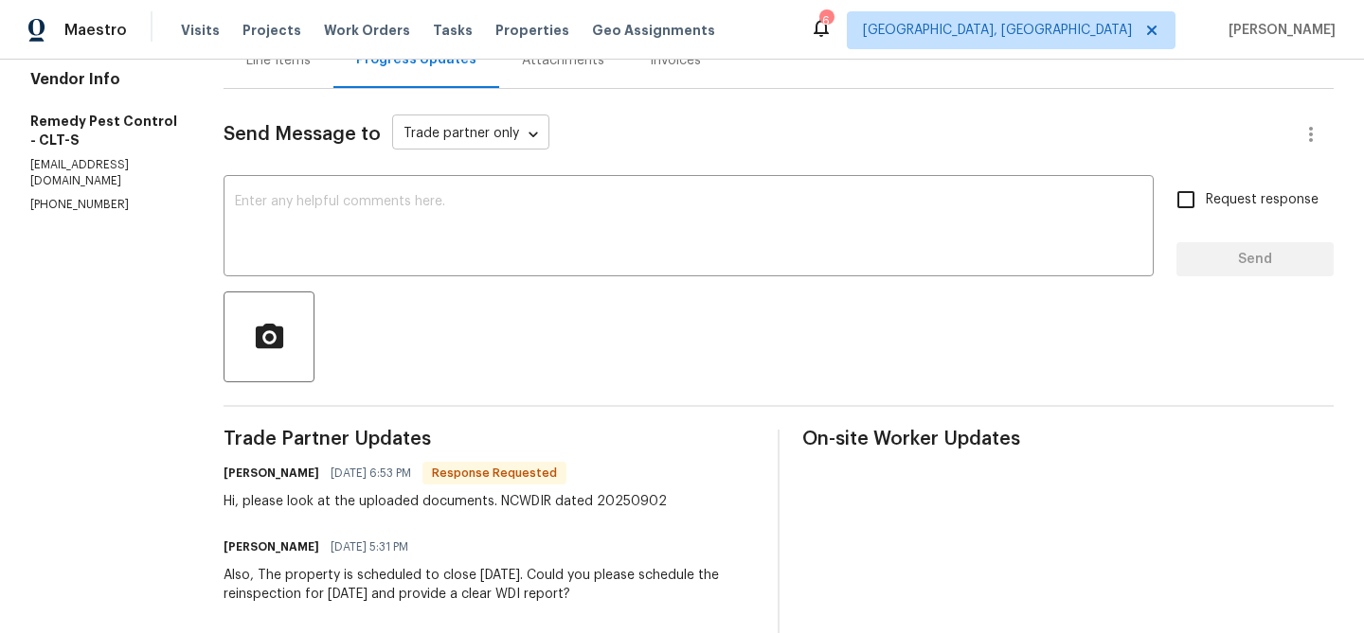
scroll to position [216, 0]
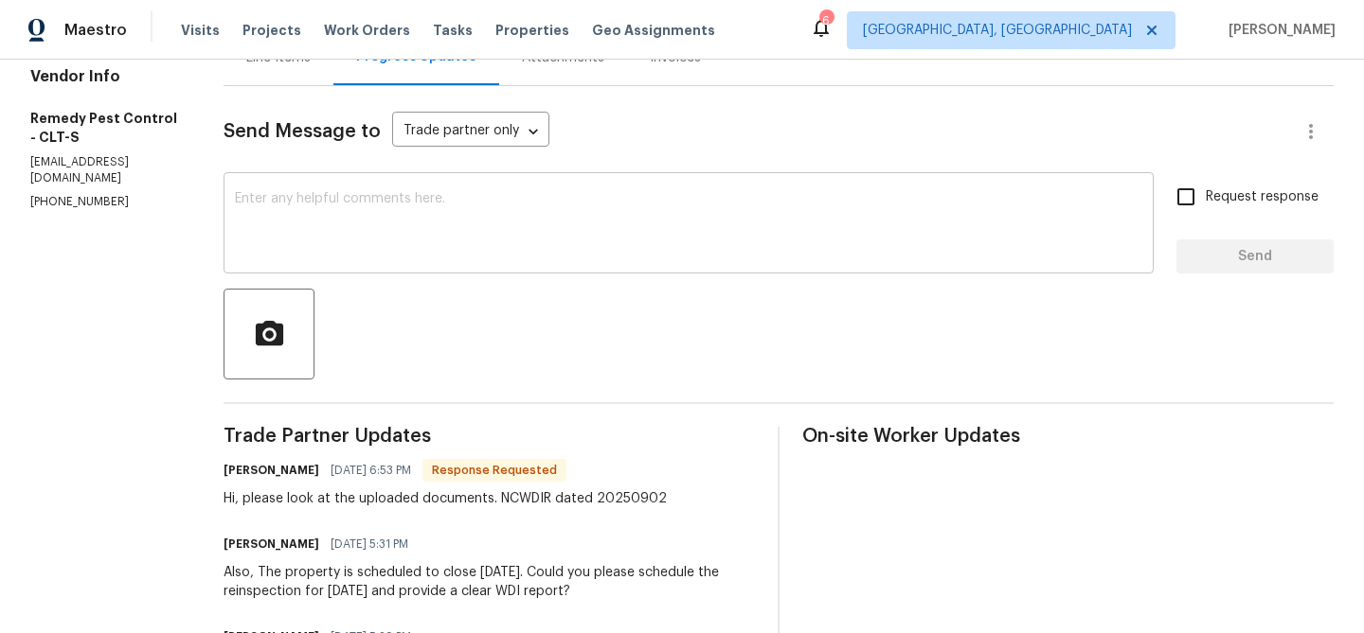
click at [332, 205] on textarea at bounding box center [688, 225] width 907 height 66
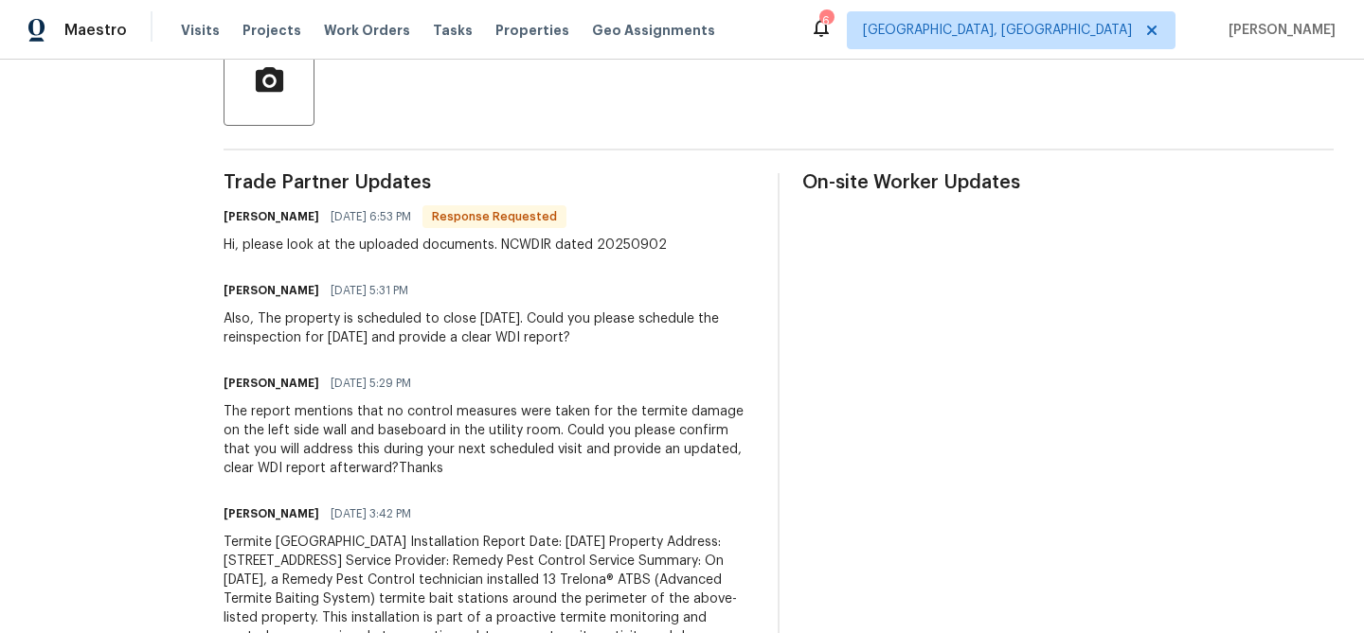
scroll to position [492, 0]
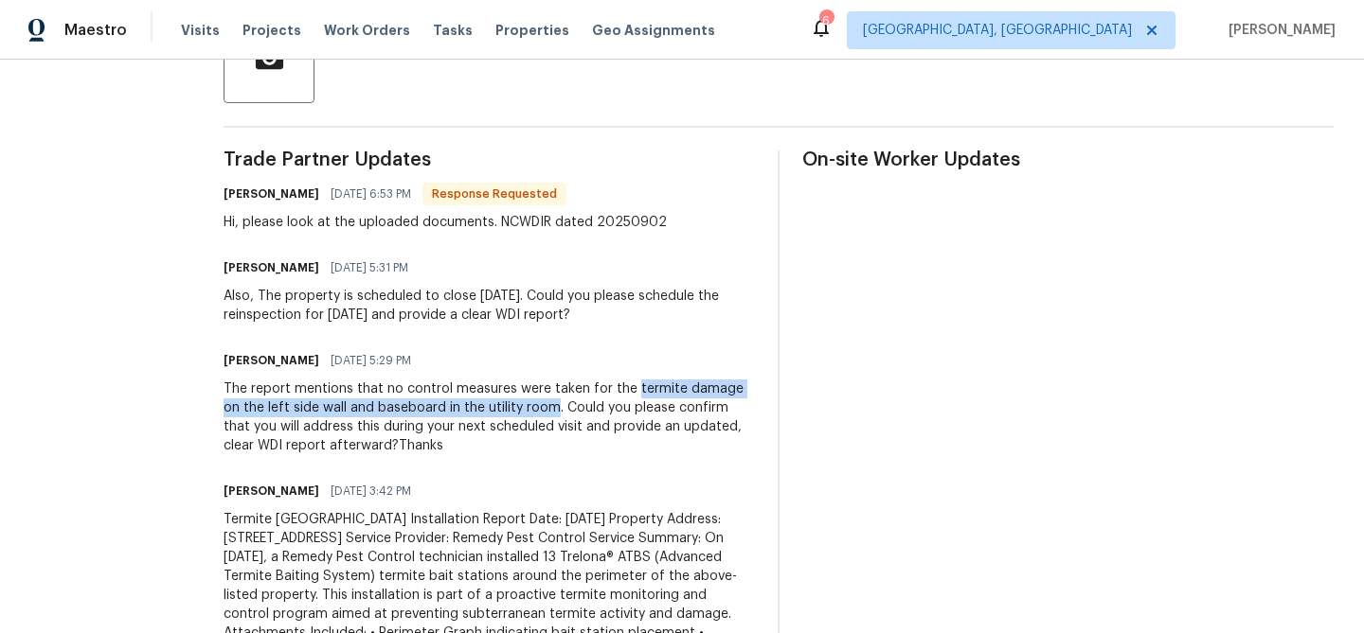
drag, startPoint x: 599, startPoint y: 390, endPoint x: 508, endPoint y: 403, distance: 92.8
click at [508, 403] on div "The report mentions that no control measures were taken for the termite damage …" at bounding box center [488, 418] width 531 height 76
copy div "termite damage on the left side wall and baseboard in the utility room"
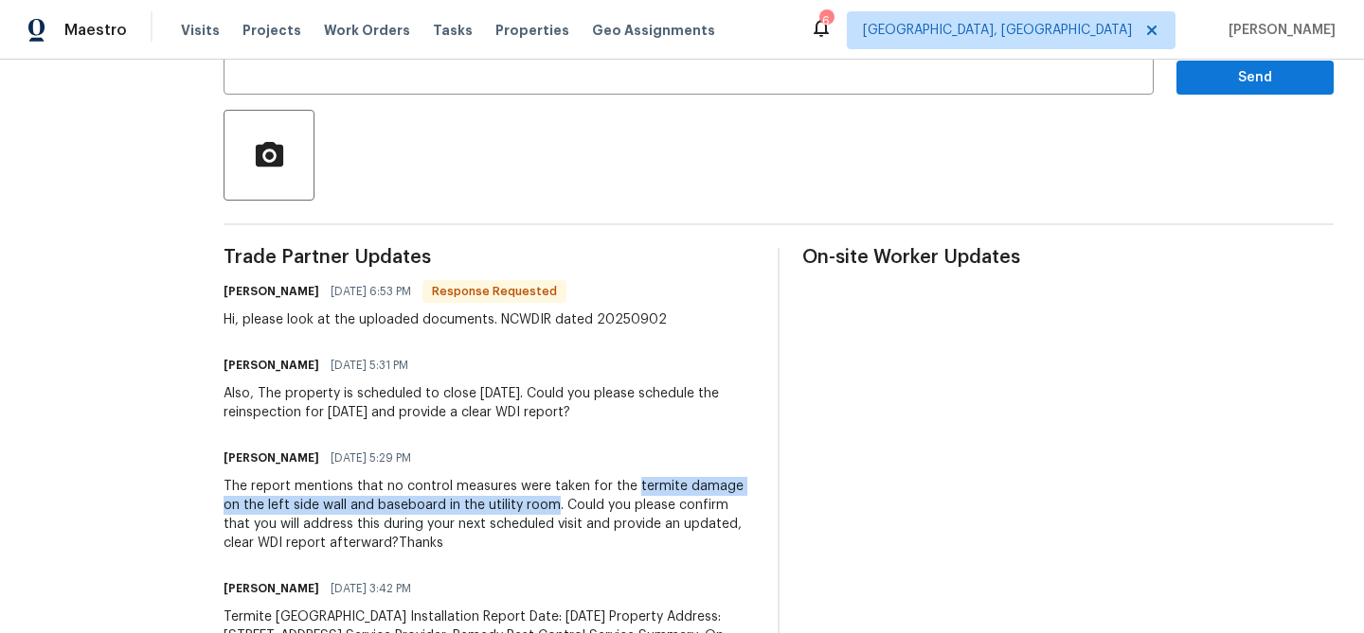
scroll to position [316, 0]
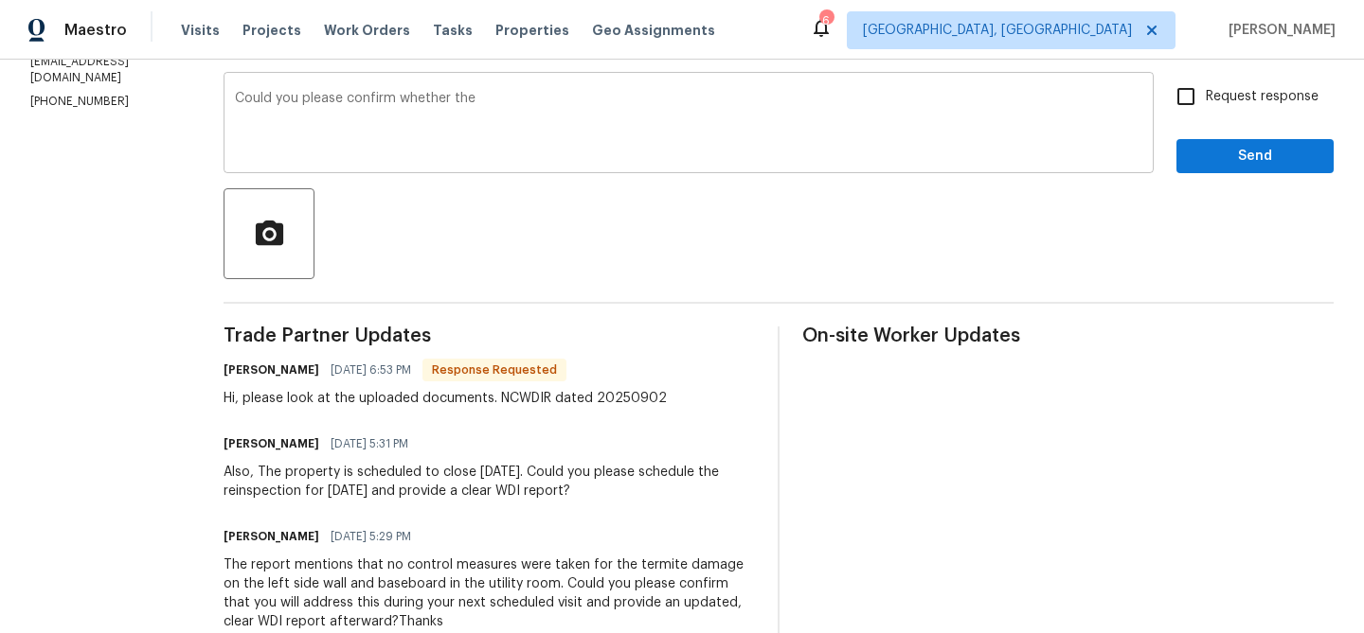
click at [508, 125] on textarea "Could you please confirm whether the" at bounding box center [688, 125] width 907 height 66
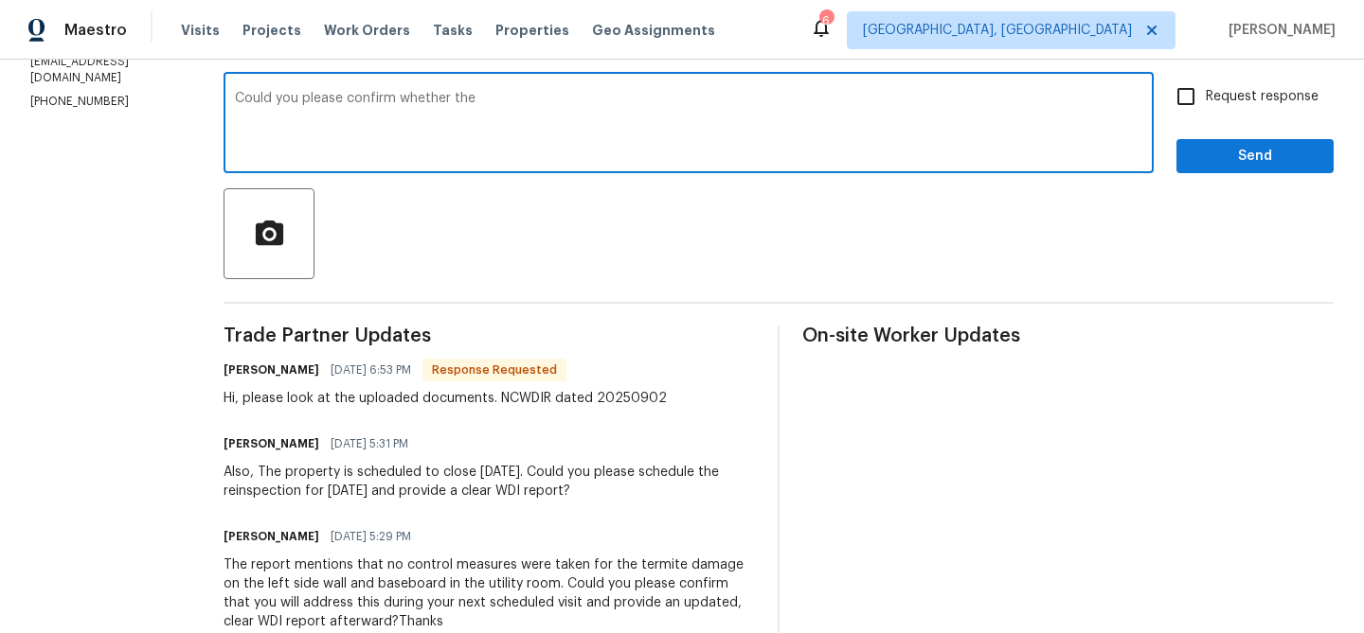
paste textarea "termite damage on the left side wall and baseboard in the utility room"
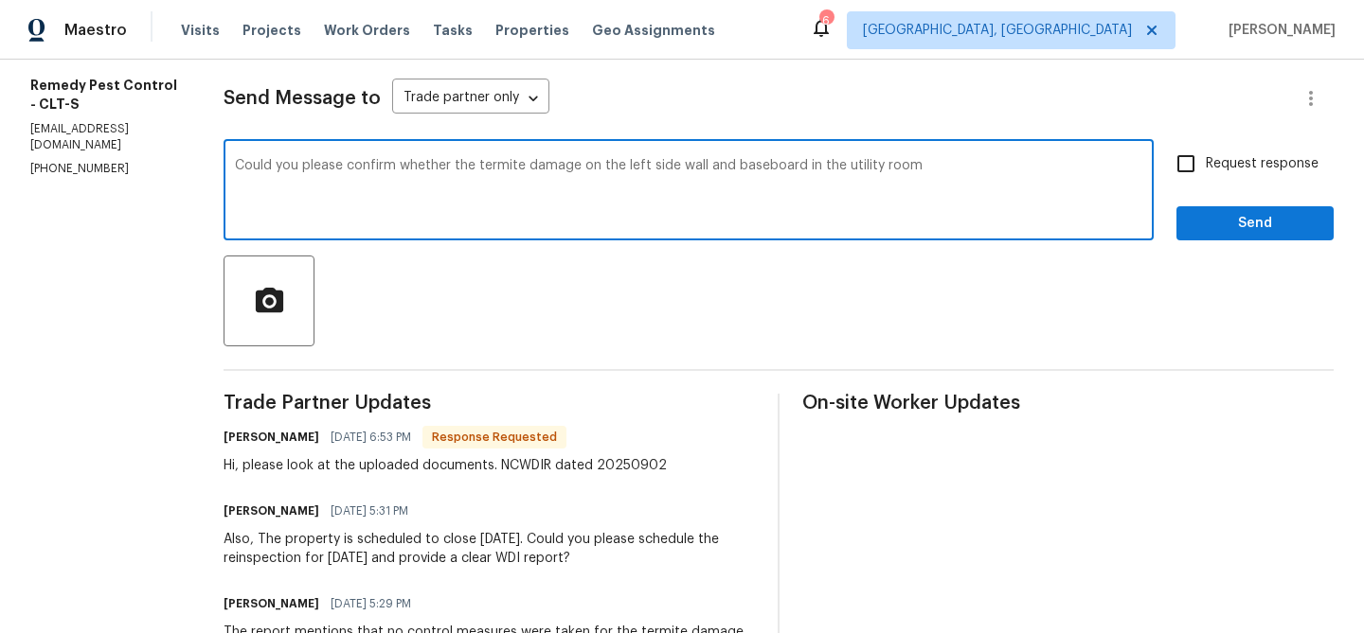
scroll to position [235, 0]
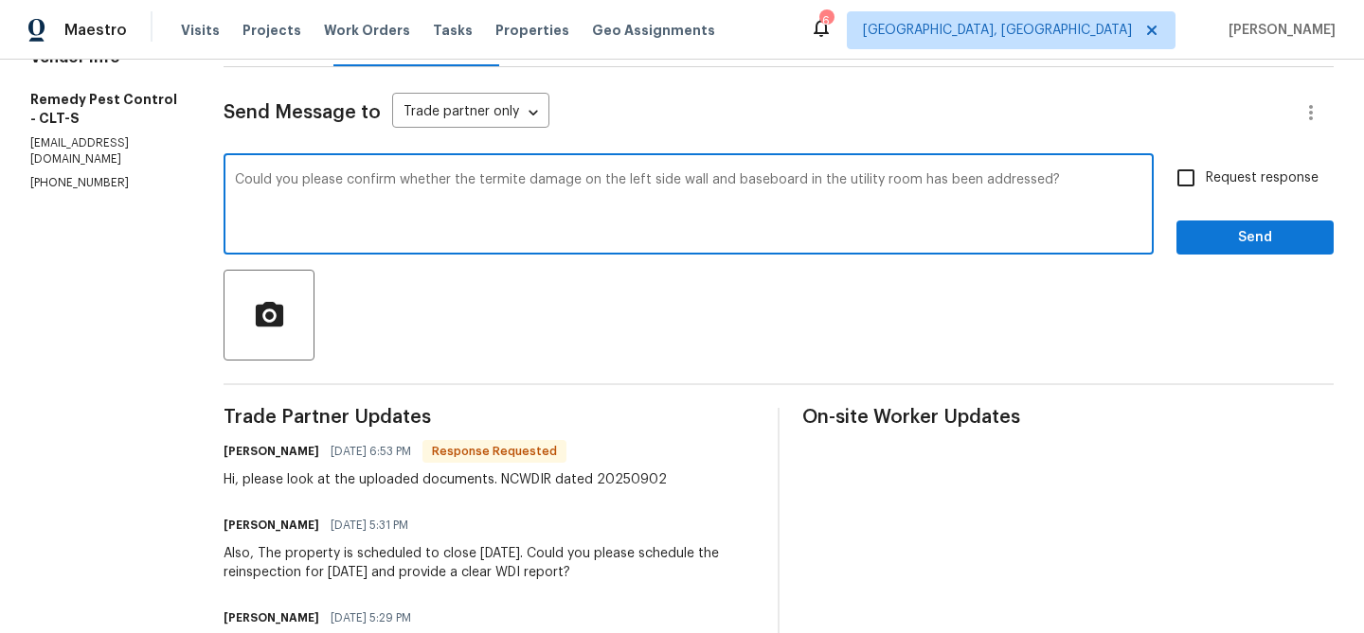
type textarea "Could you please confirm whether the termite damage on the left side wall and b…"
click at [1174, 185] on input "Request response" at bounding box center [1186, 178] width 40 height 40
checkbox input "true"
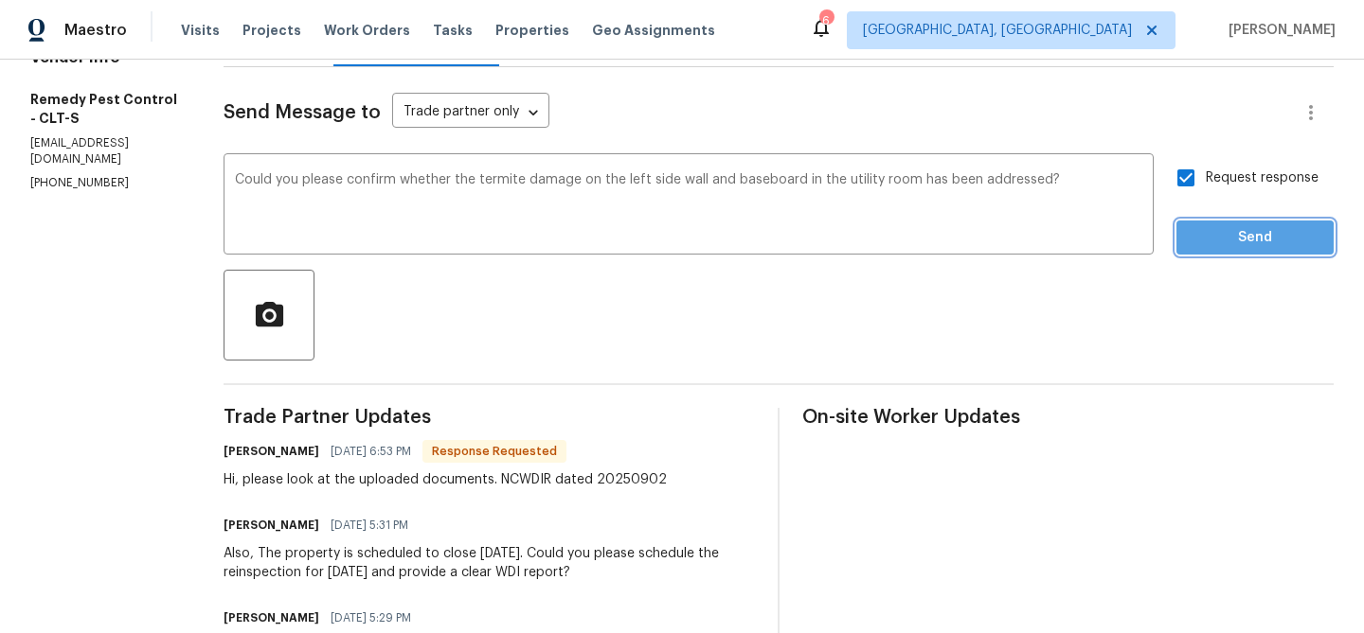
click at [1194, 241] on span "Send" at bounding box center [1254, 238] width 127 height 24
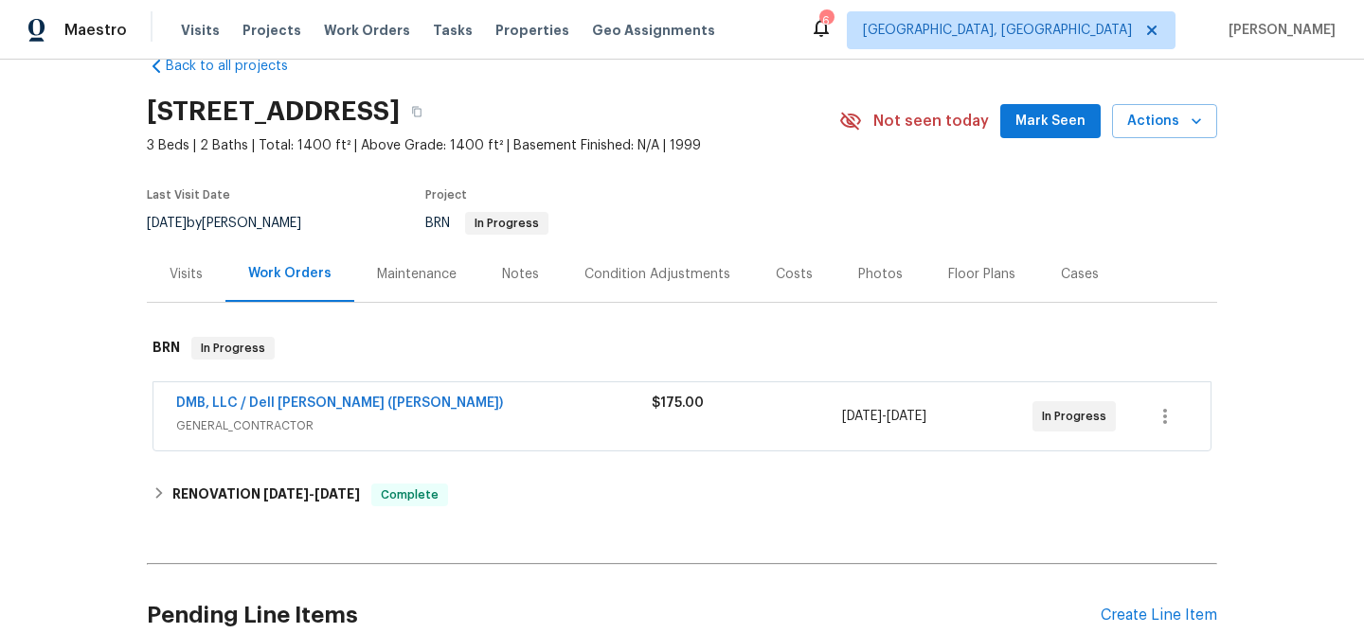
scroll to position [87, 0]
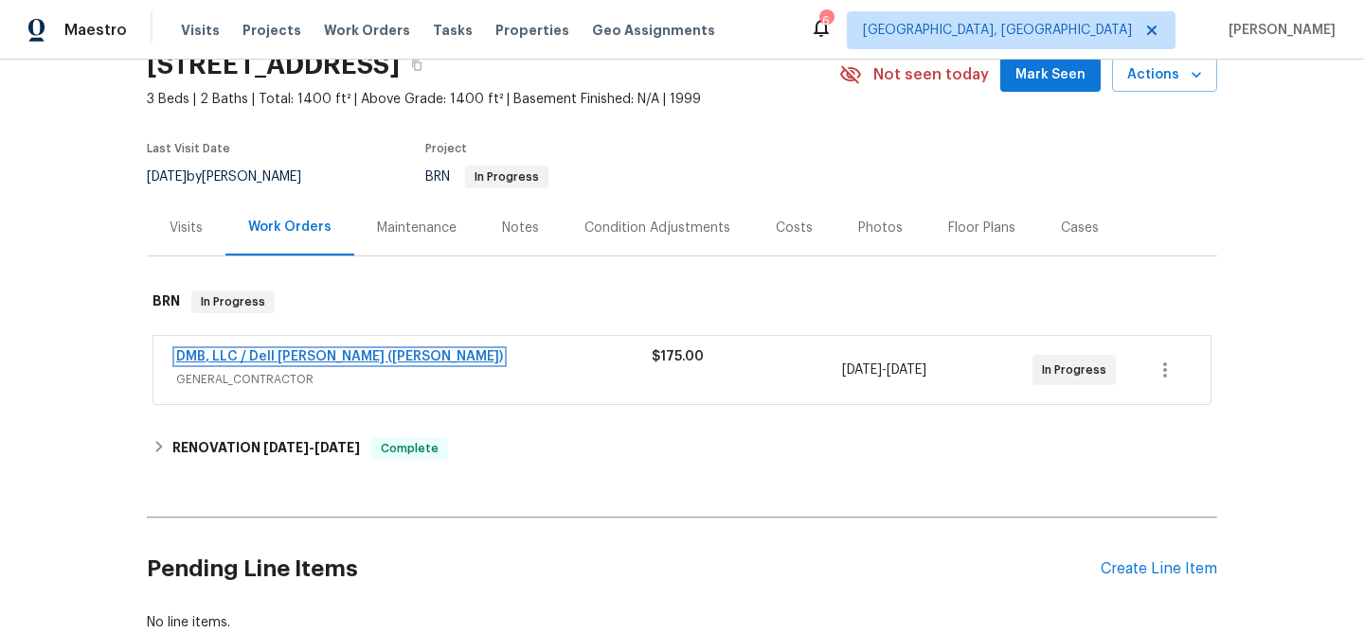
click at [248, 355] on link "DMB, LLC / Dell [PERSON_NAME] ([PERSON_NAME])" at bounding box center [339, 356] width 327 height 13
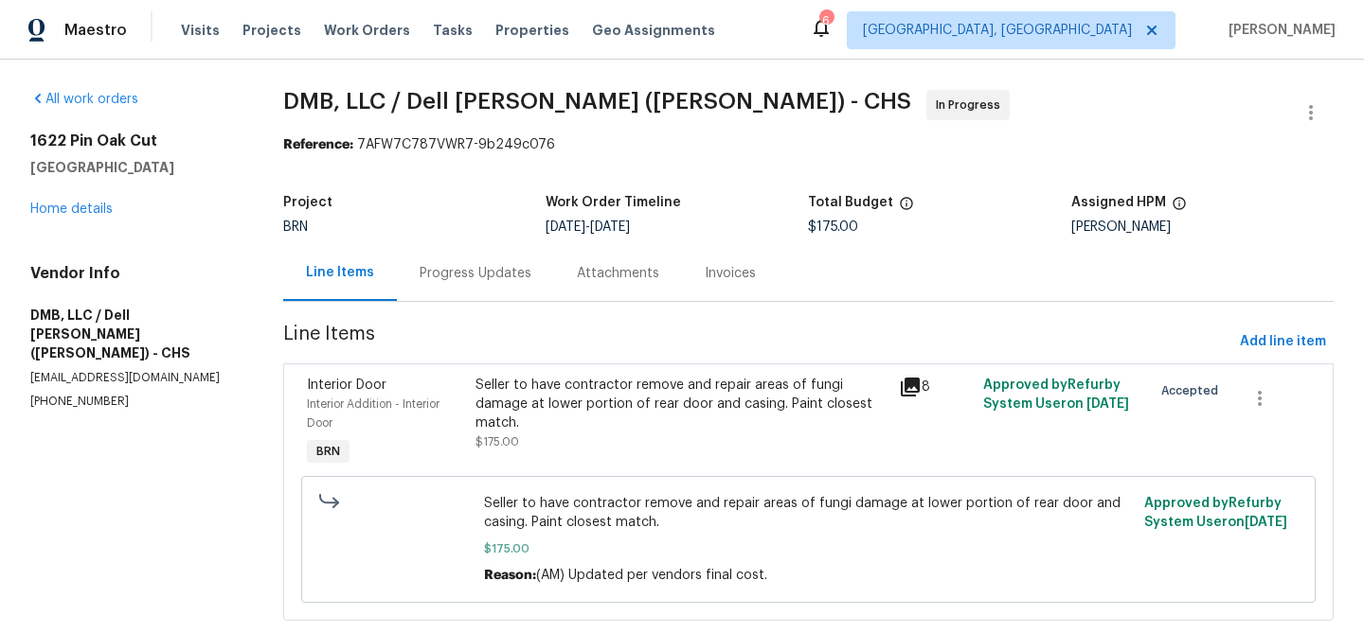
click at [58, 394] on p "[PHONE_NUMBER]" at bounding box center [133, 402] width 207 height 16
copy p "[PHONE_NUMBER]"
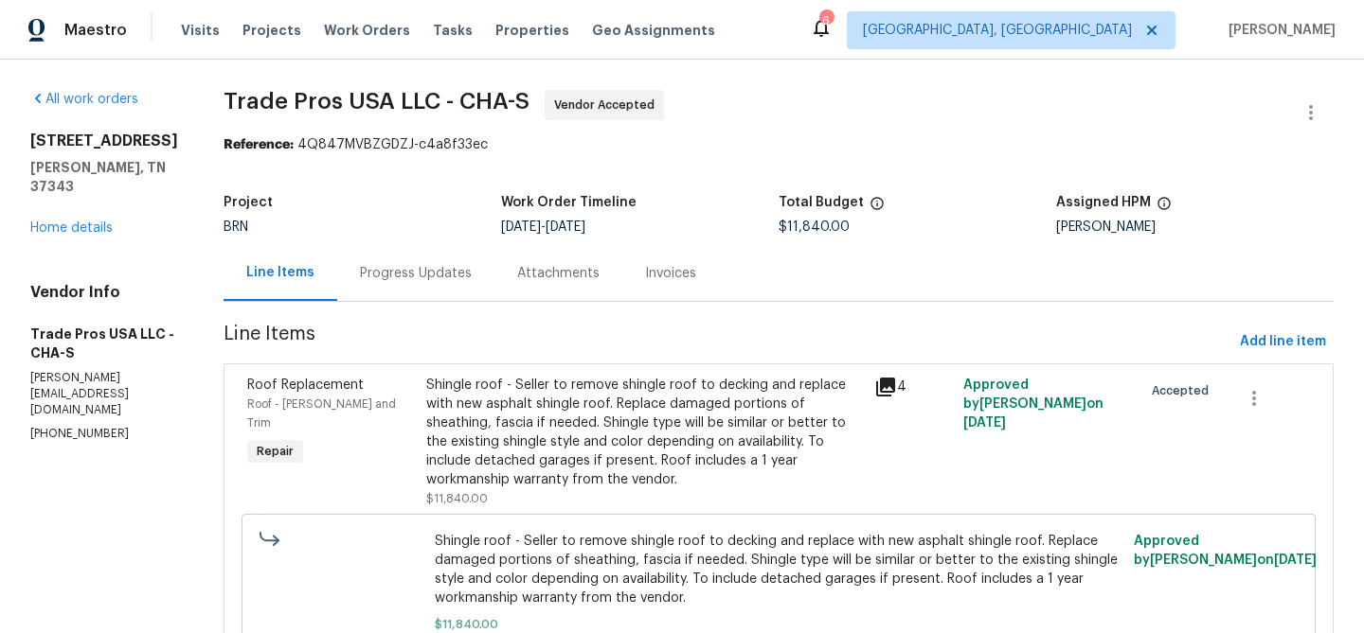
click at [392, 250] on div "Progress Updates" at bounding box center [415, 273] width 157 height 56
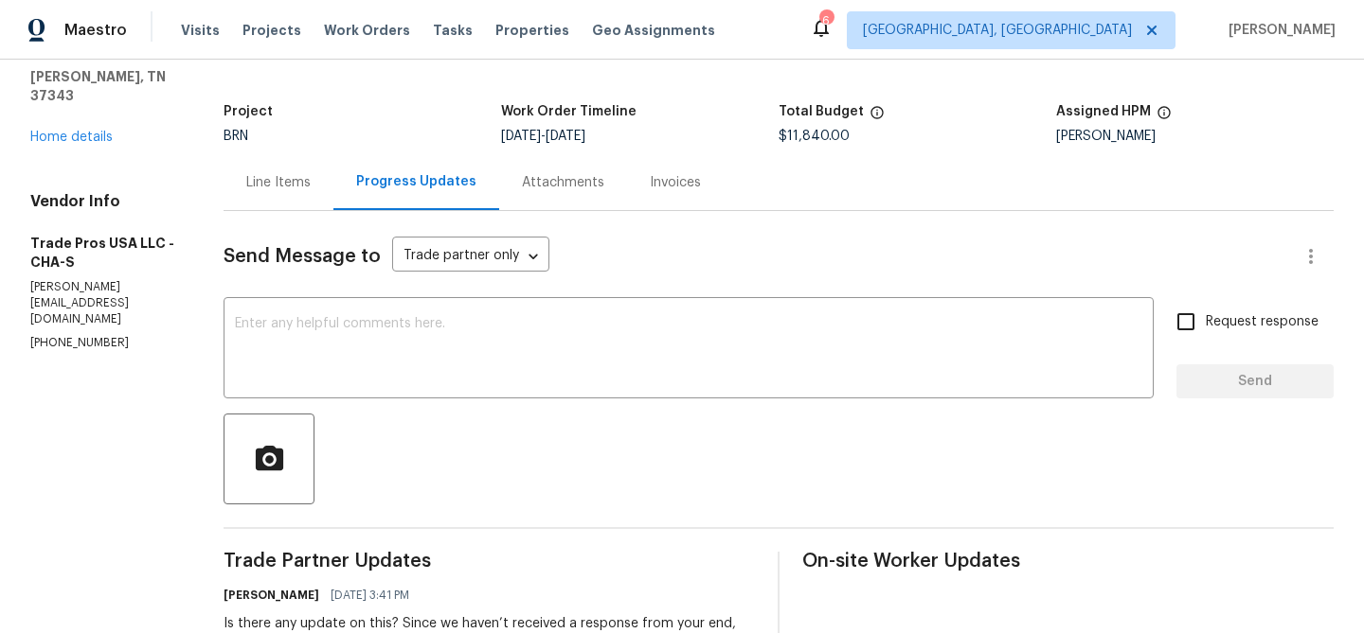
scroll to position [68, 0]
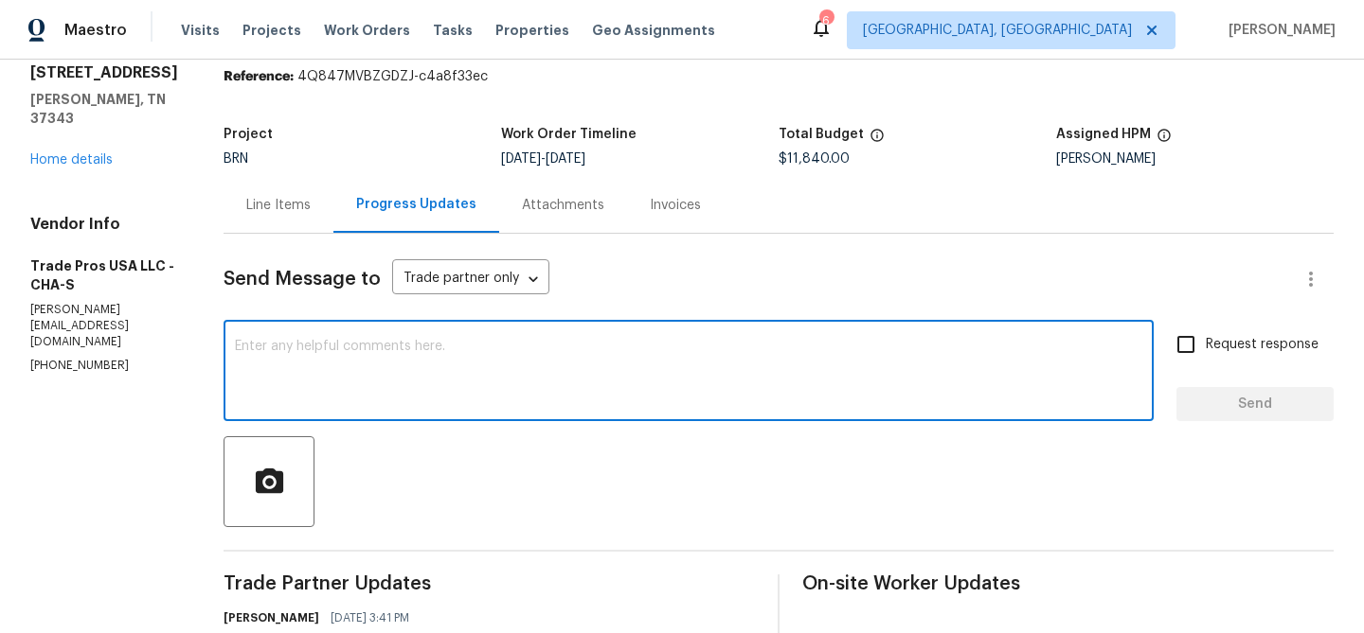
click at [350, 391] on textarea at bounding box center [688, 373] width 907 height 66
type textarea "R"
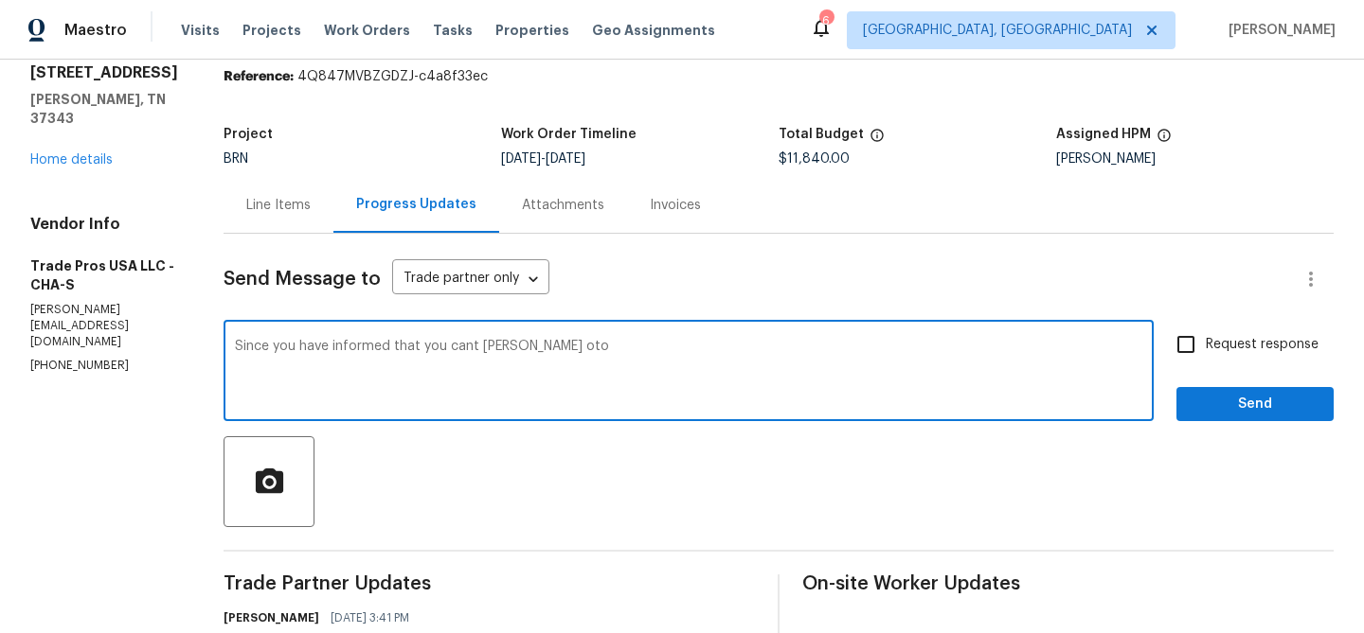
paste textarea "get the roof done."
type textarea "Since you have informed that you cant abke oto get the roof done. Reassigning t…"
click at [635, 337] on div "Since you have informed that you cant abke oto get the roof done. Reassigning t…" at bounding box center [688, 373] width 930 height 97
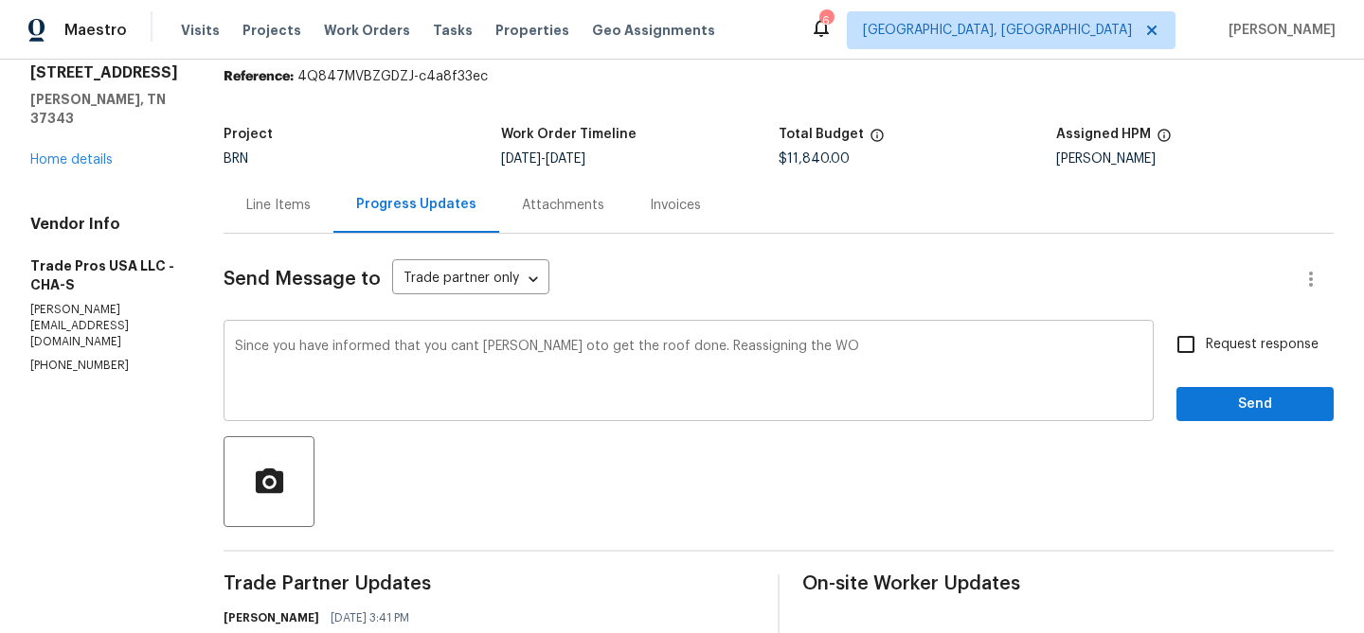
click at [635, 337] on div "Since you have informed that you cant abke oto get the roof done. Reassigning t…" at bounding box center [688, 373] width 930 height 97
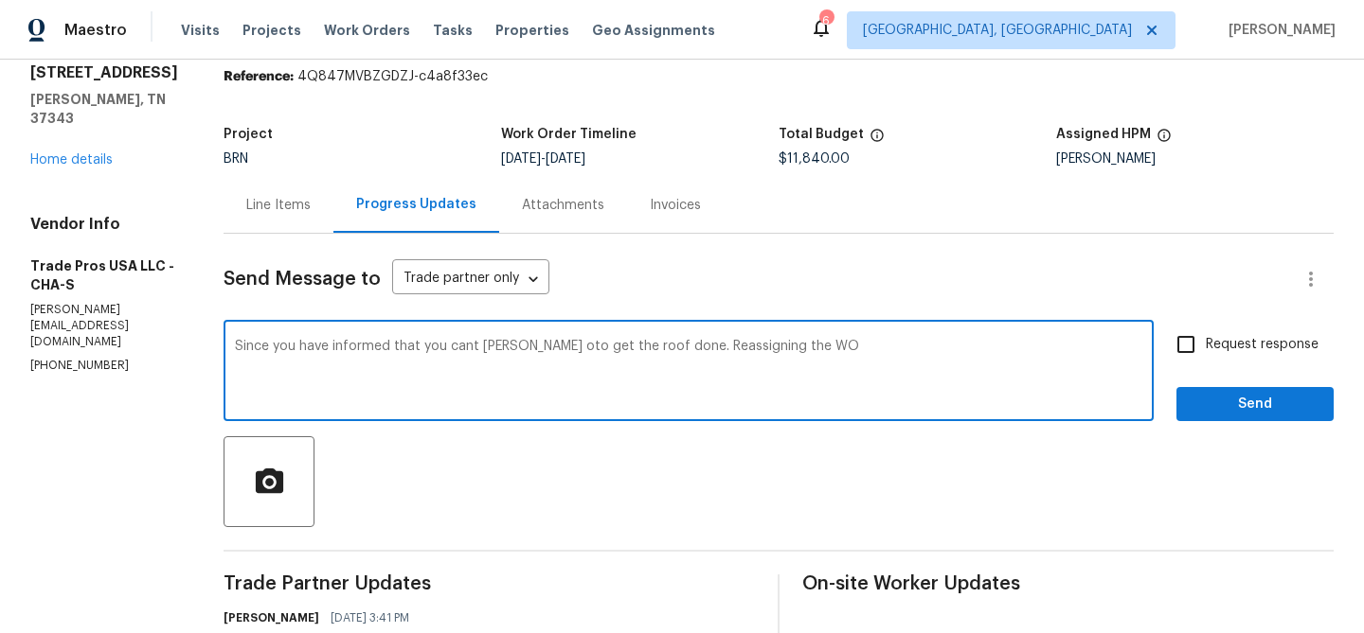
click at [598, 358] on textarea "Since you have informed that you cant abke oto get the roof done. Reassigning t…" at bounding box center [688, 373] width 907 height 66
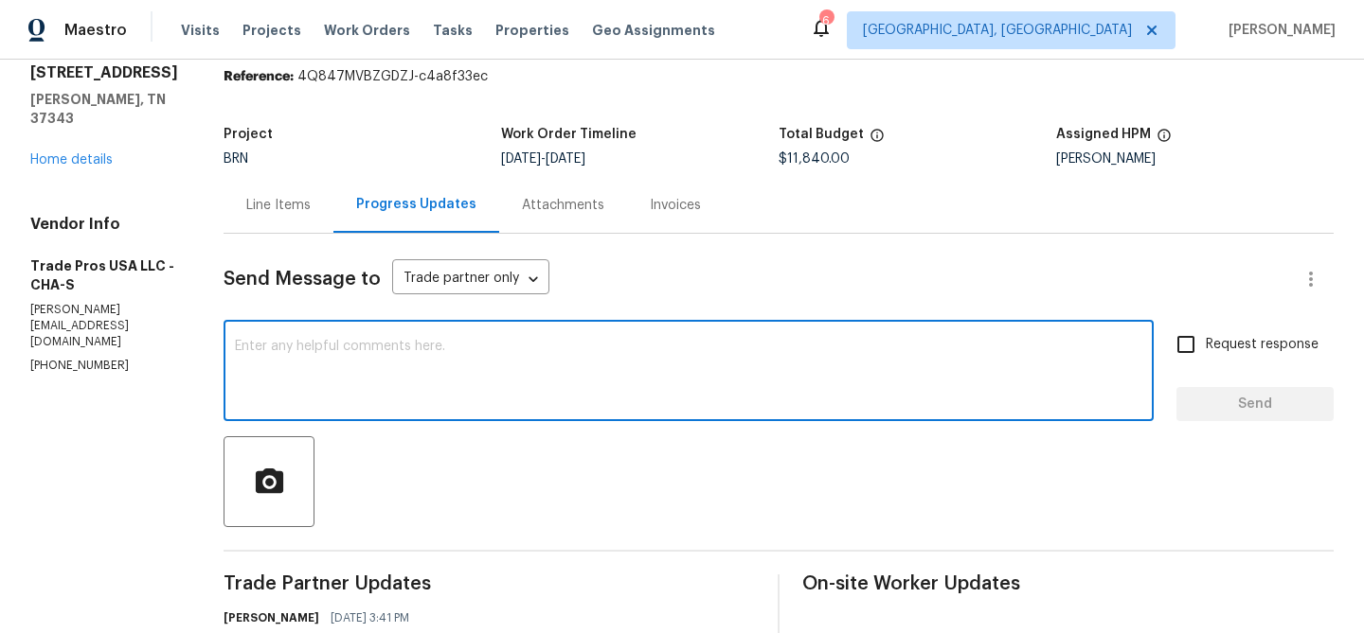
paste textarea "Since you’ve confirmed that you’re unable to complete the roof work, the WO is …"
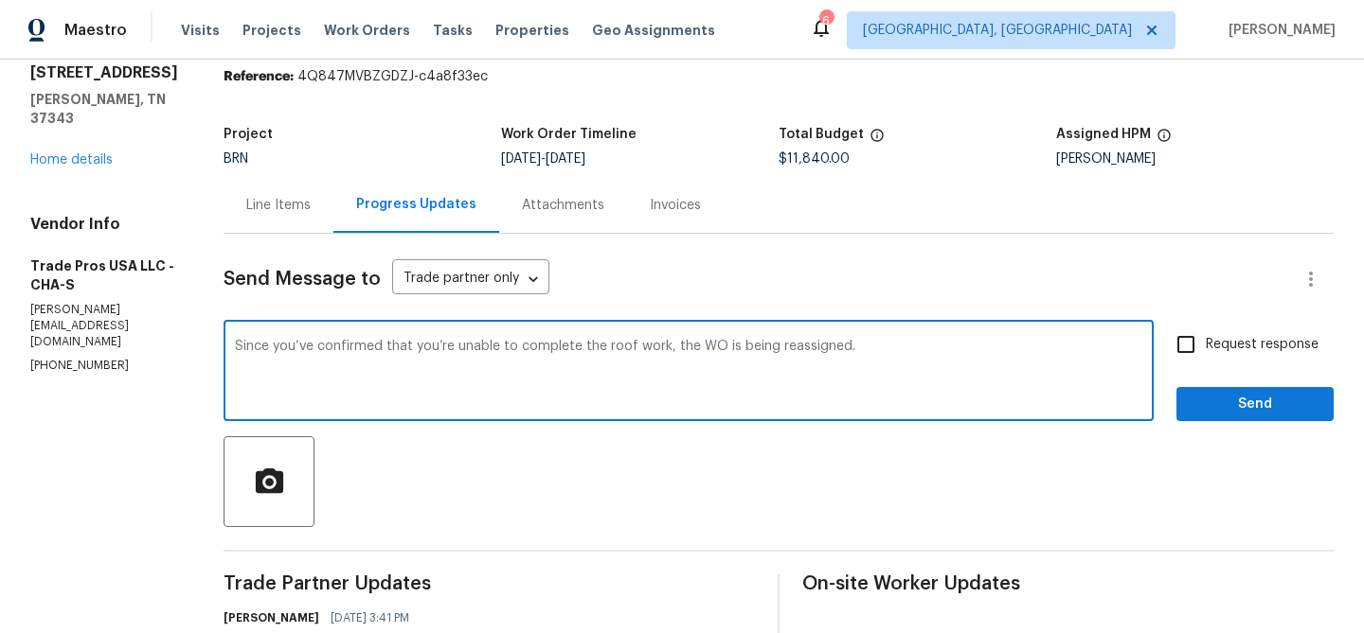
type textarea "Since you’ve confirmed that you’re unable to complete the roof work, the WO is …"
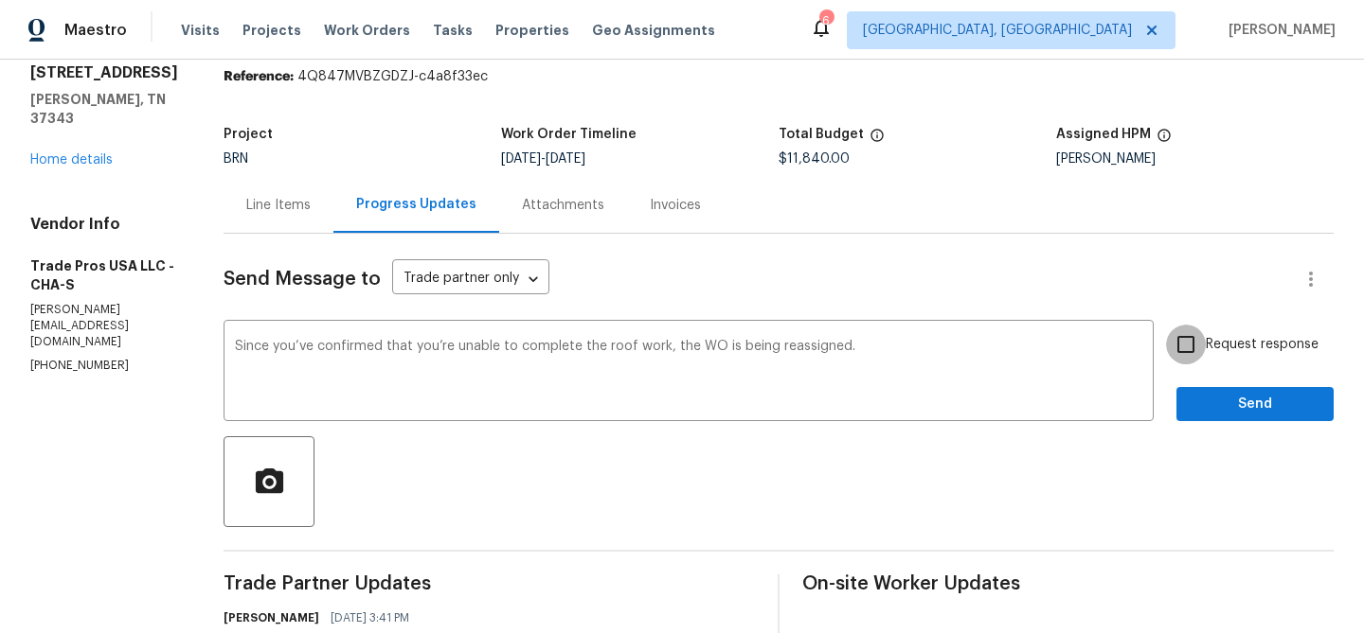
click at [1181, 333] on input "Request response" at bounding box center [1186, 345] width 40 height 40
checkbox input "true"
click at [1214, 417] on button "Send" at bounding box center [1254, 404] width 157 height 35
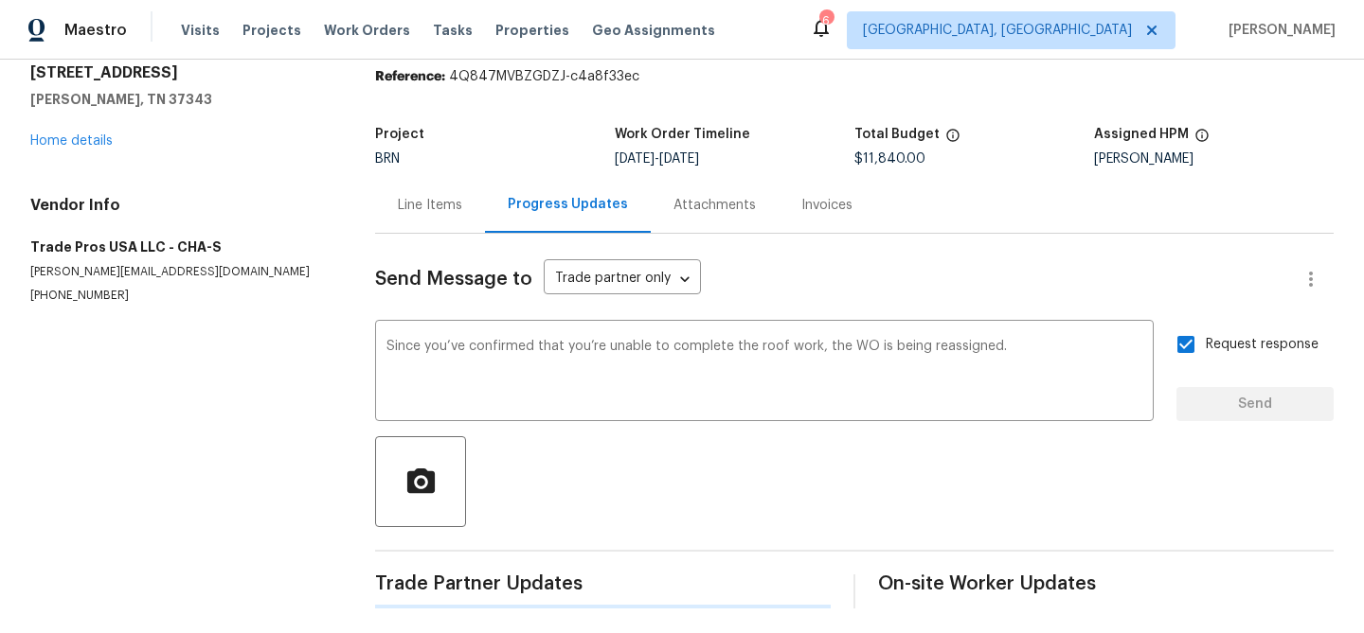
scroll to position [0, 0]
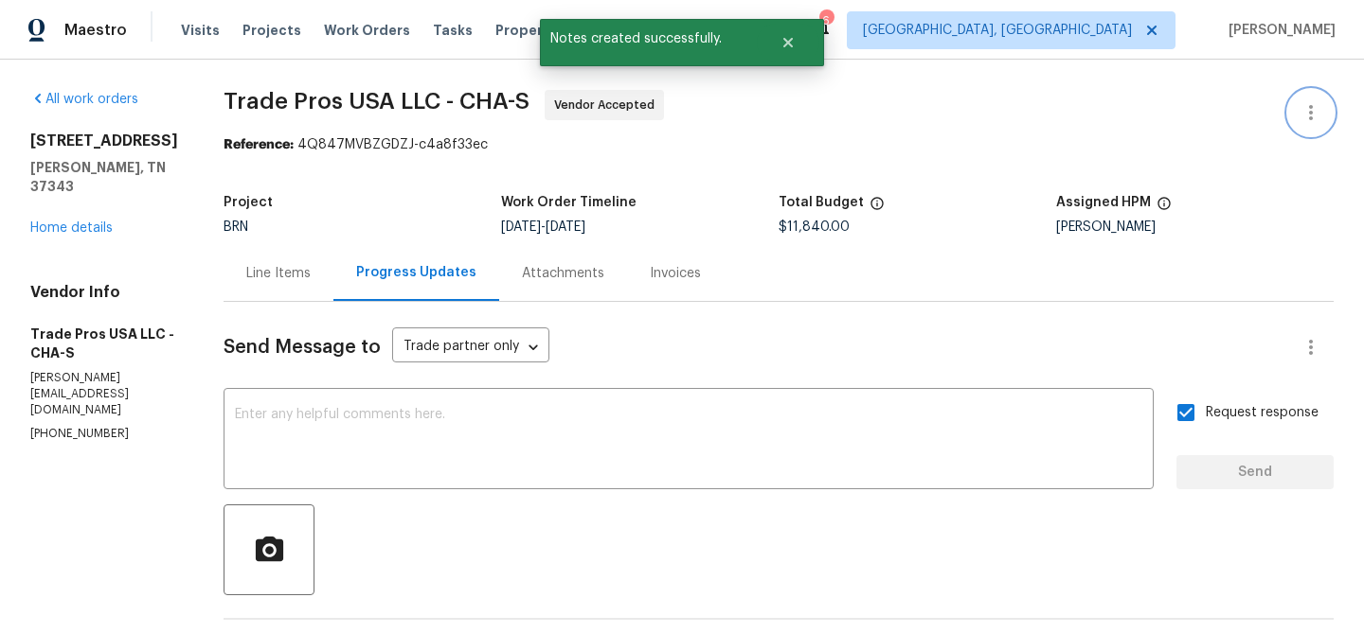
click at [1301, 102] on icon "button" at bounding box center [1310, 112] width 23 height 23
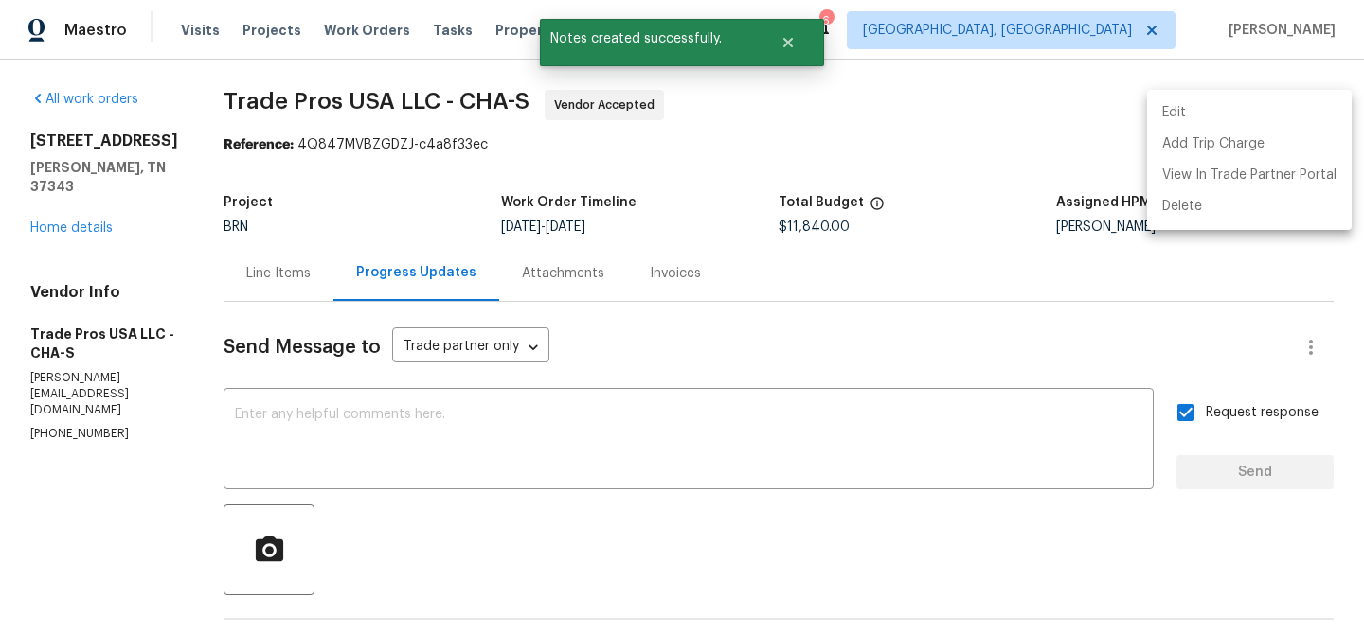
click at [1226, 107] on li "Edit" at bounding box center [1249, 113] width 205 height 31
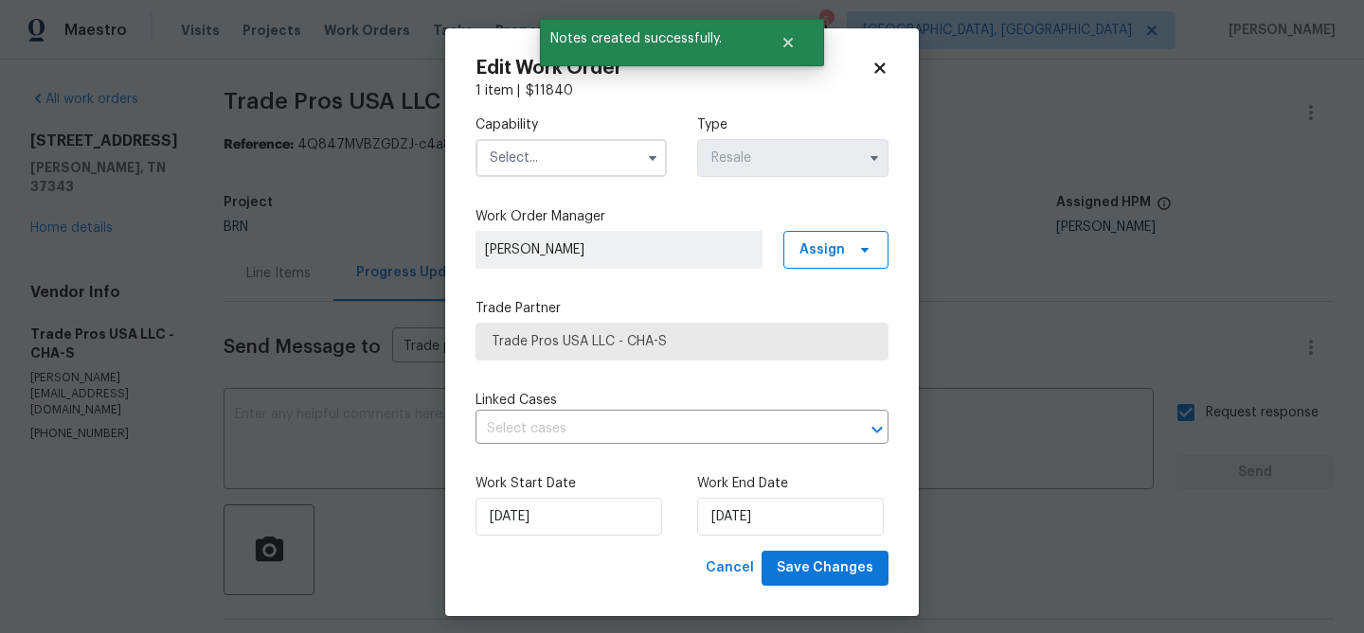
click at [521, 162] on input "text" at bounding box center [570, 158] width 191 height 38
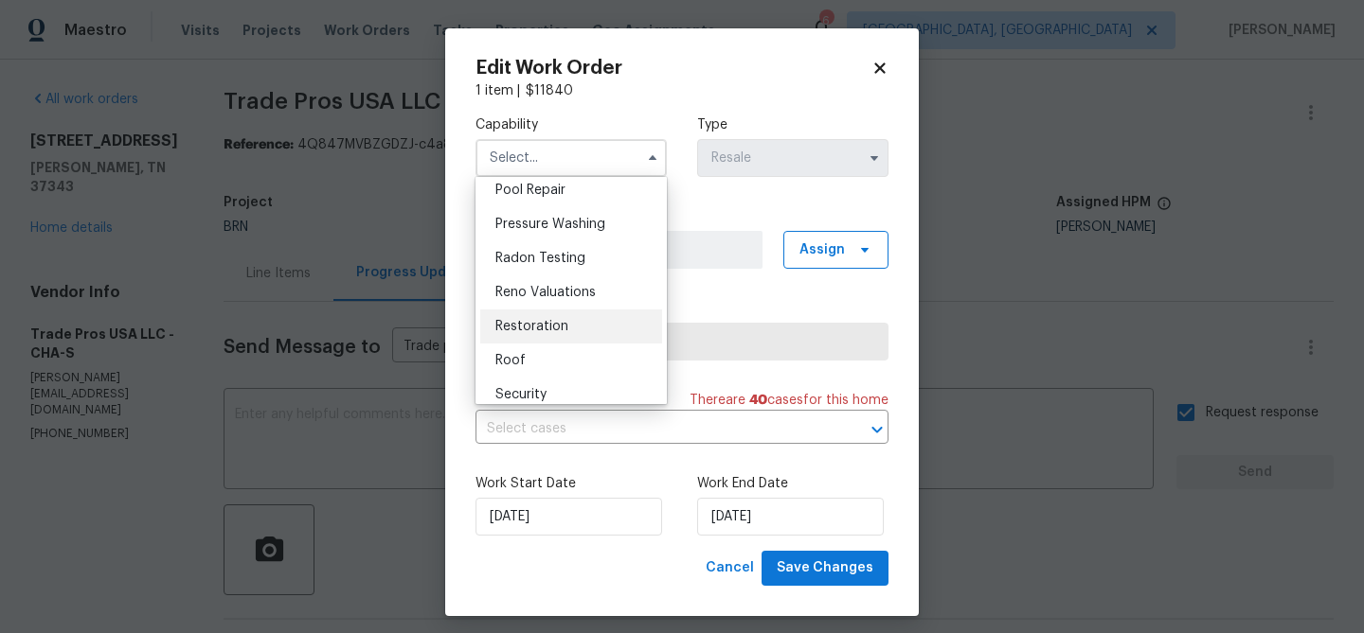
scroll to position [1833, 0]
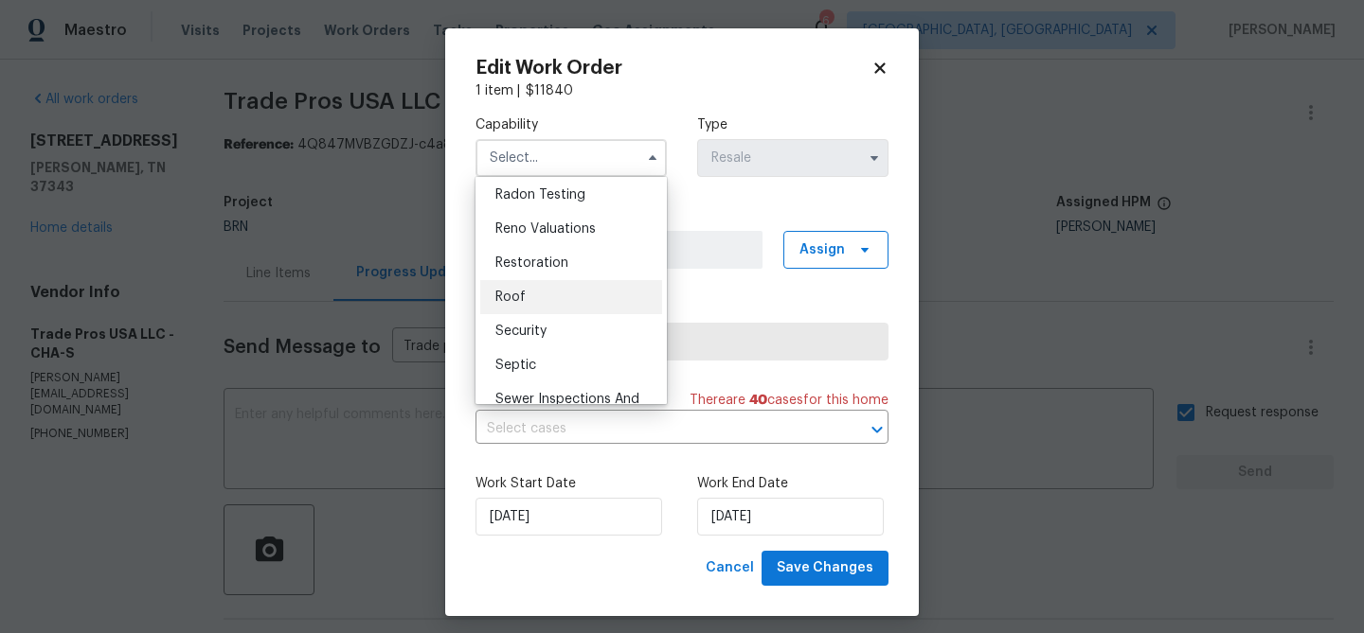
click at [533, 294] on div "Roof" at bounding box center [571, 297] width 182 height 34
type input "Roof"
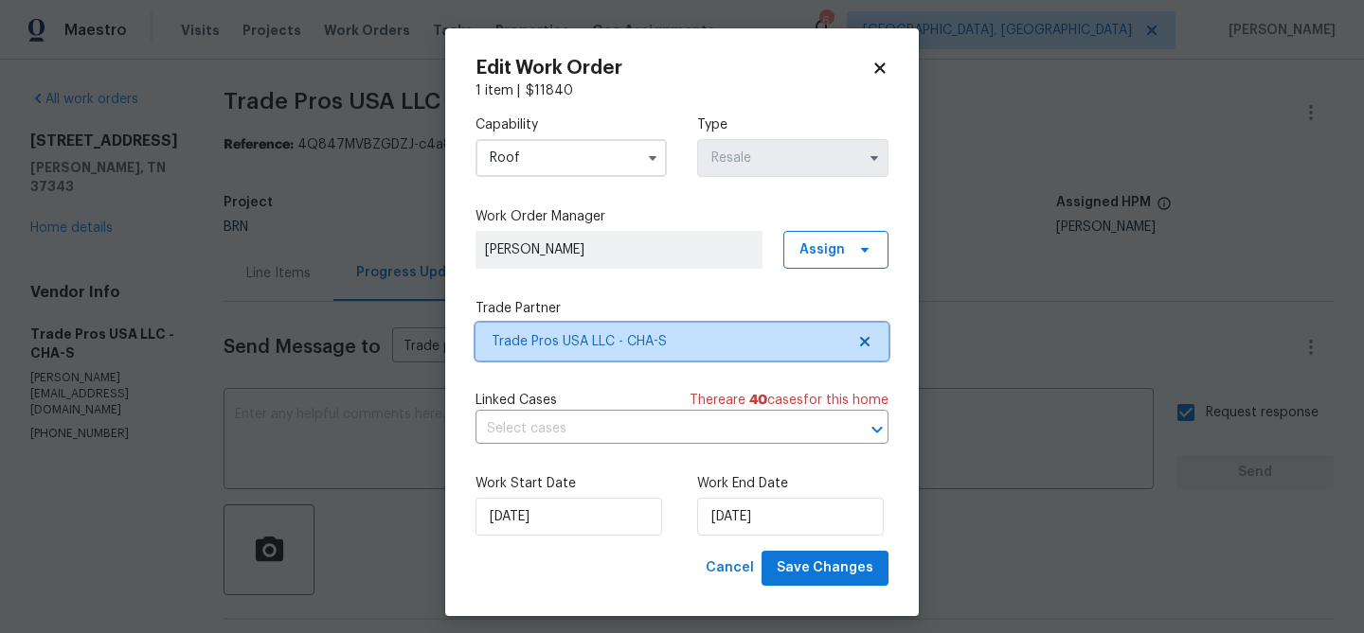
click at [533, 349] on span "Trade Pros USA LLC - CHA-S" at bounding box center [667, 341] width 353 height 19
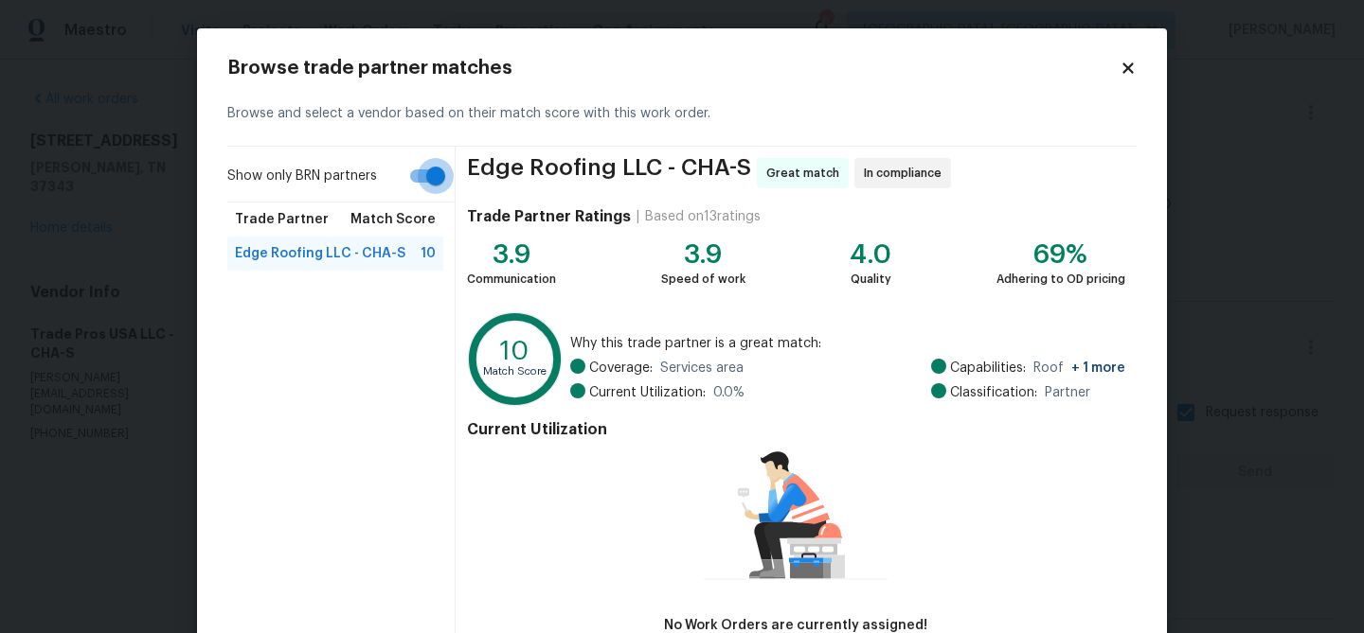
click at [435, 164] on input "Show only BRN partners" at bounding box center [436, 176] width 108 height 36
checkbox input "false"
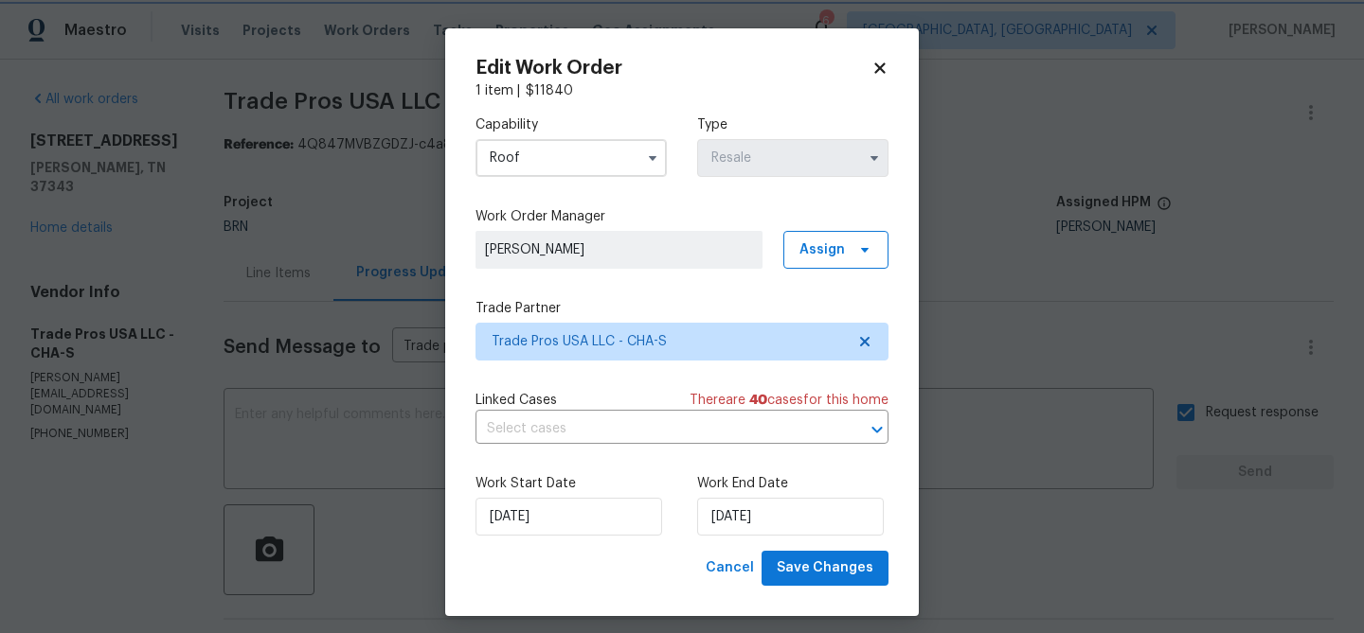
click at [190, 170] on body "Maestro Visits Projects Work Orders Tasks Properties Geo Assignments 6 Albuquer…" at bounding box center [682, 316] width 1364 height 633
click at [595, 163] on input "Roof" at bounding box center [570, 158] width 191 height 38
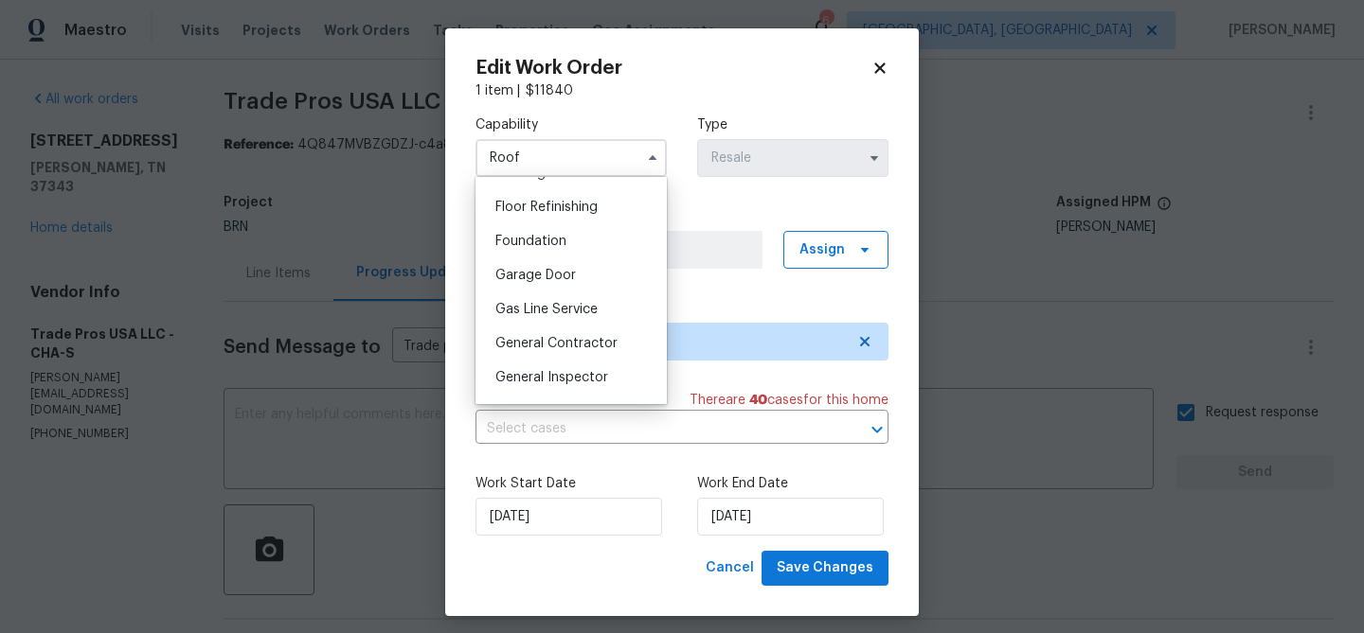
scroll to position [777, 0]
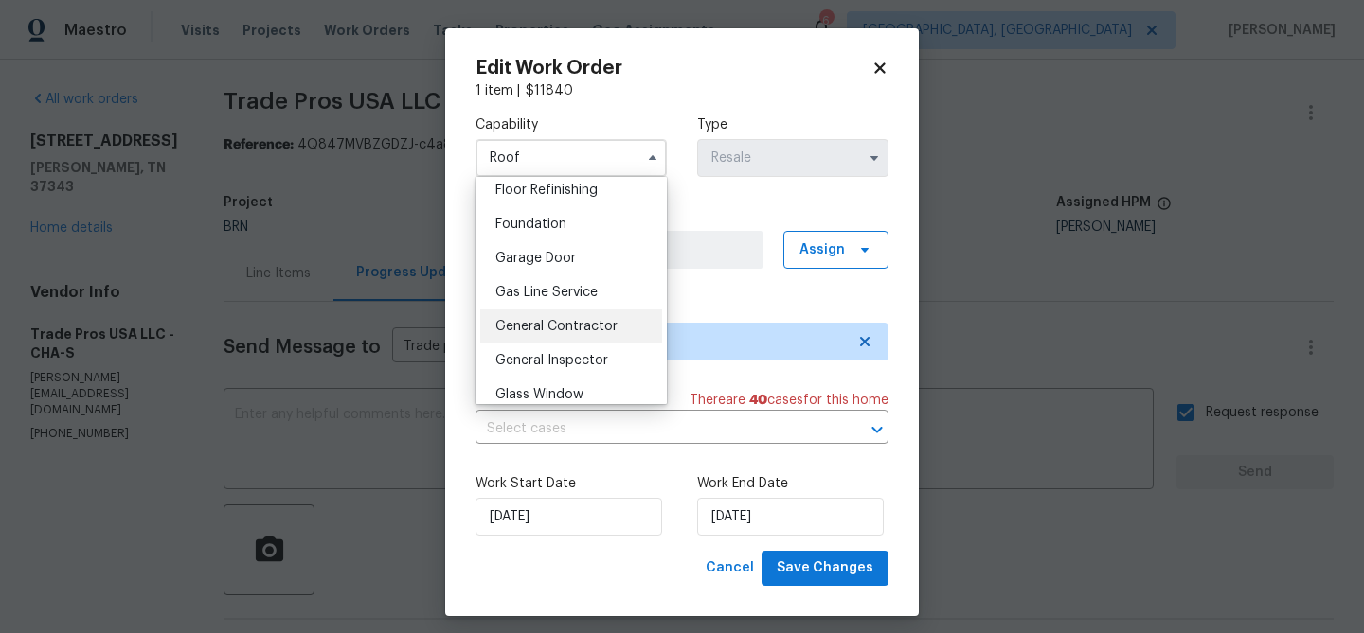
click at [553, 332] on span "General Contractor" at bounding box center [556, 326] width 122 height 13
type input "General Contractor"
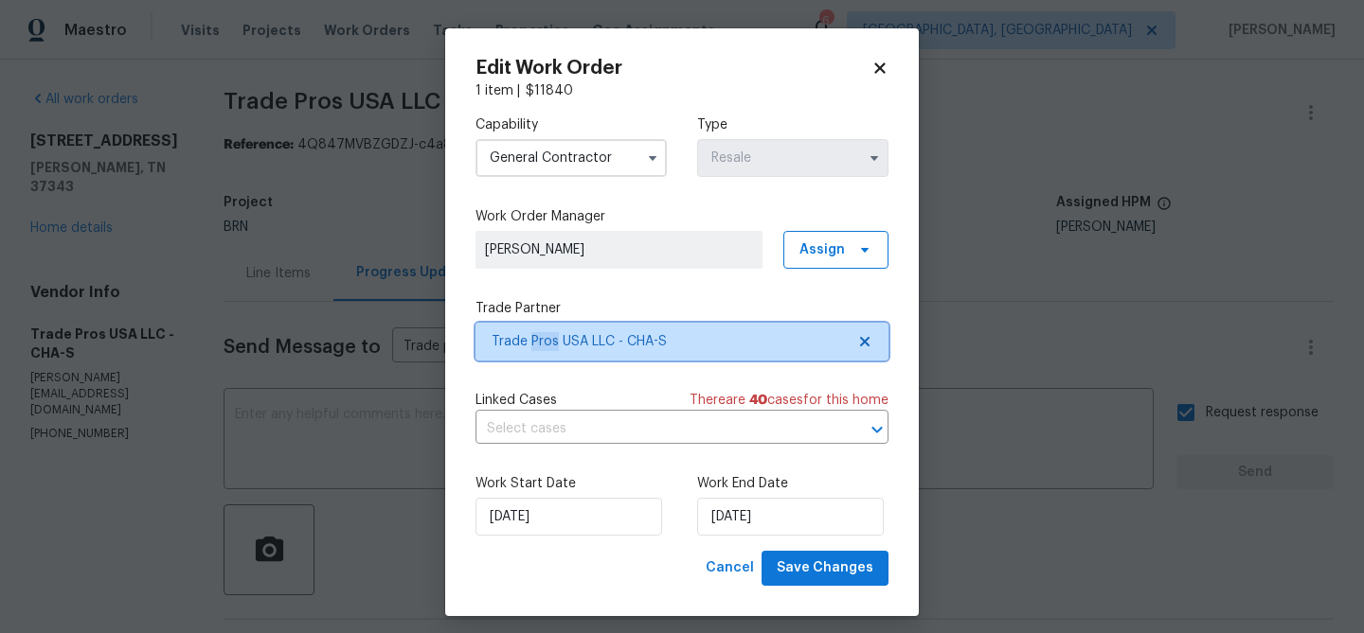
click at [552, 333] on span "Trade Pros USA LLC - CHA-S" at bounding box center [667, 341] width 353 height 19
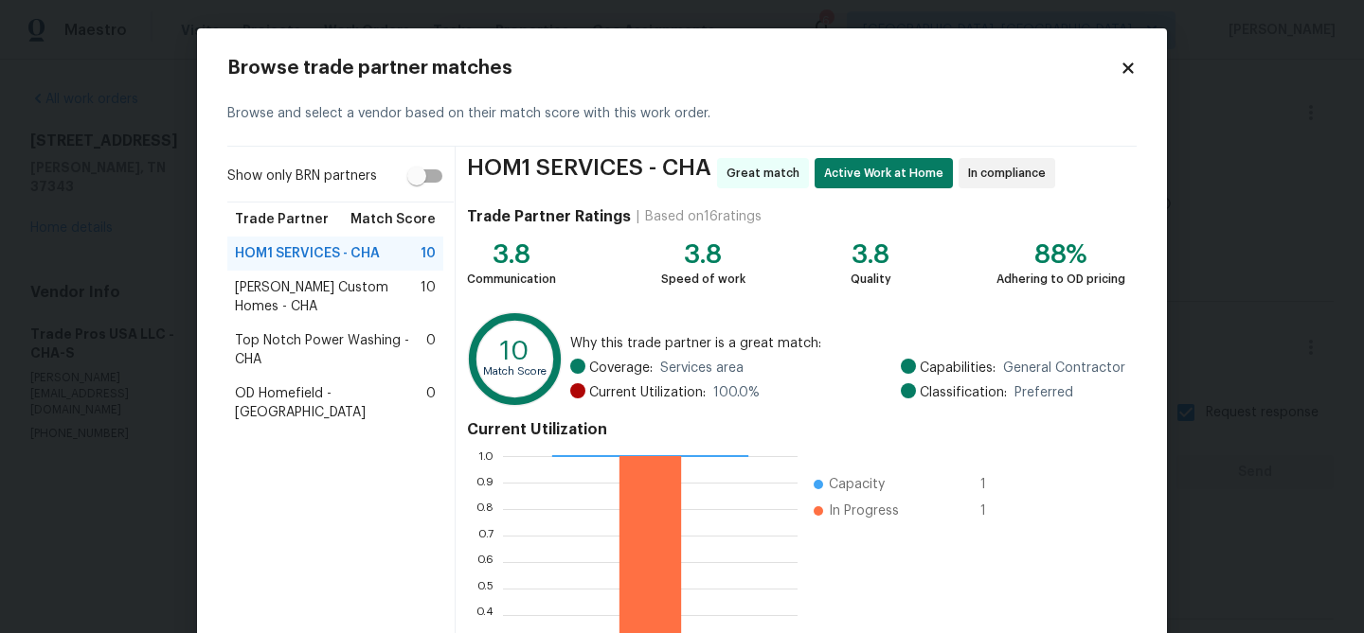
scroll to position [202, 0]
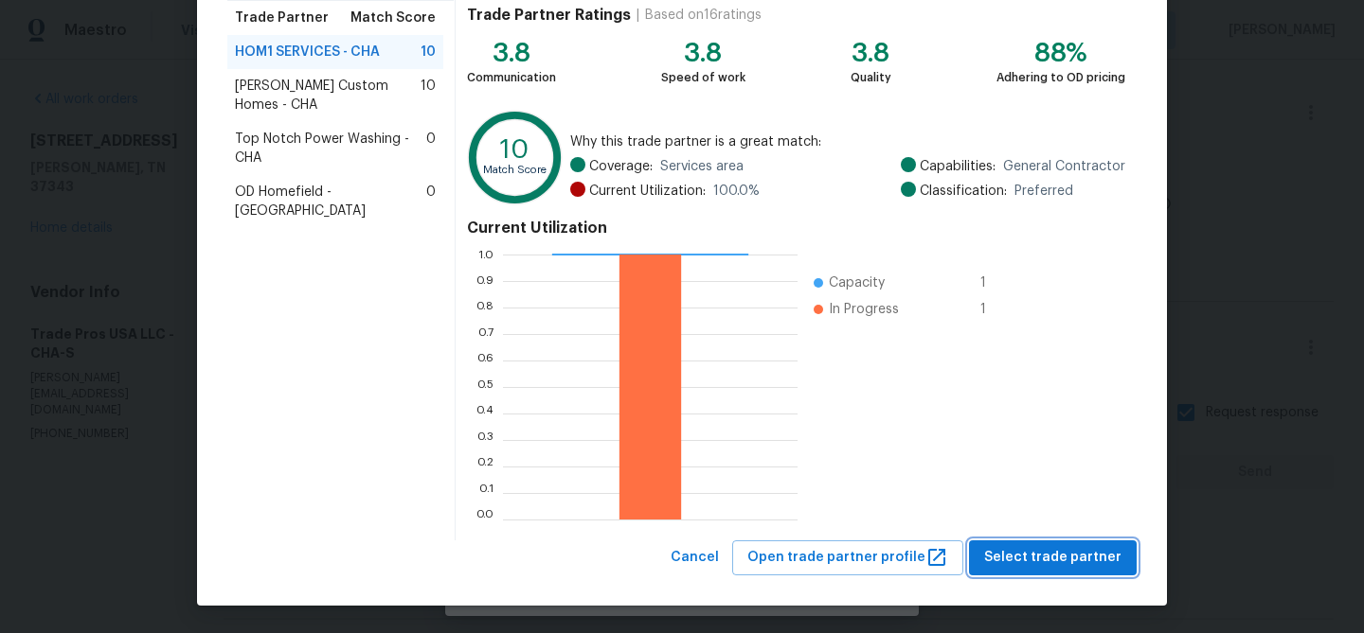
click at [1018, 556] on span "Select trade partner" at bounding box center [1052, 558] width 137 height 24
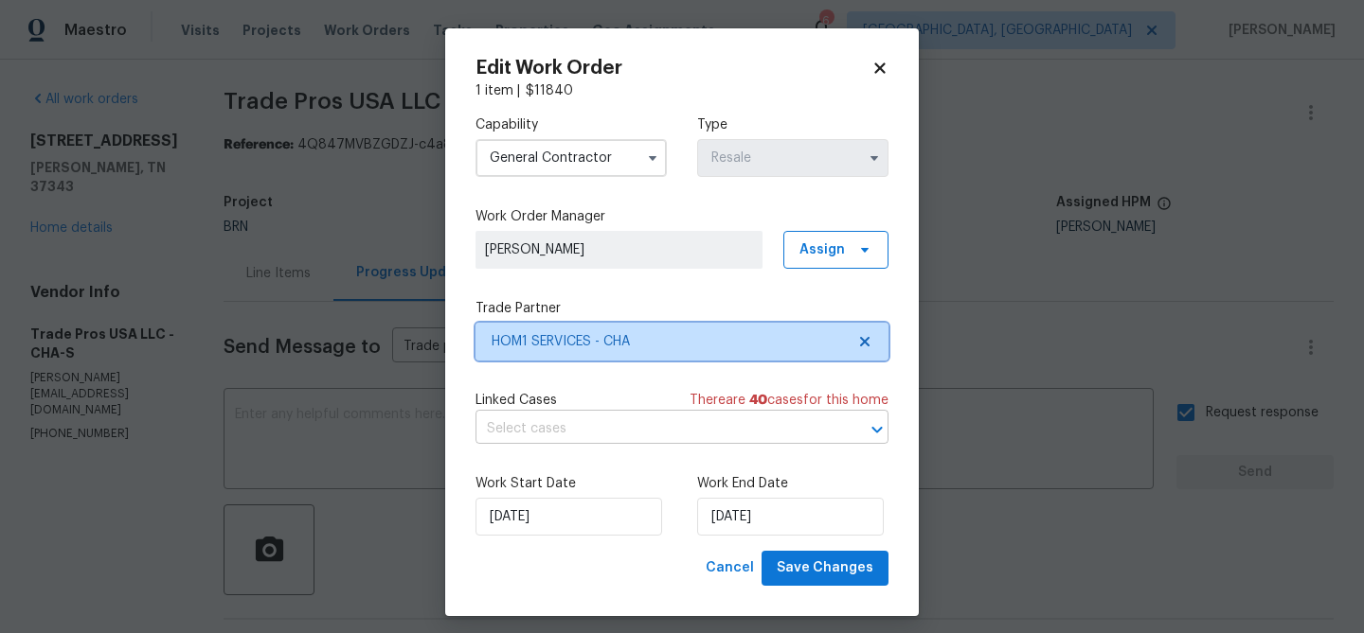
scroll to position [0, 0]
click at [603, 434] on input "text" at bounding box center [655, 429] width 360 height 29
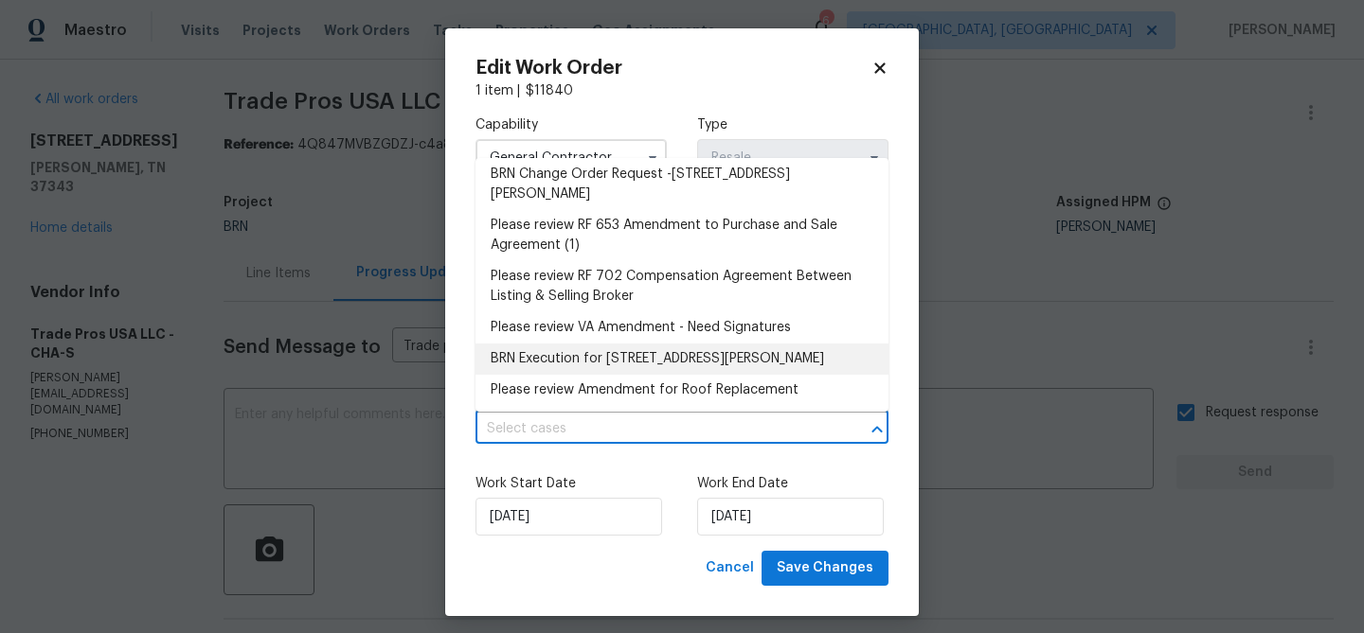
scroll to position [185, 0]
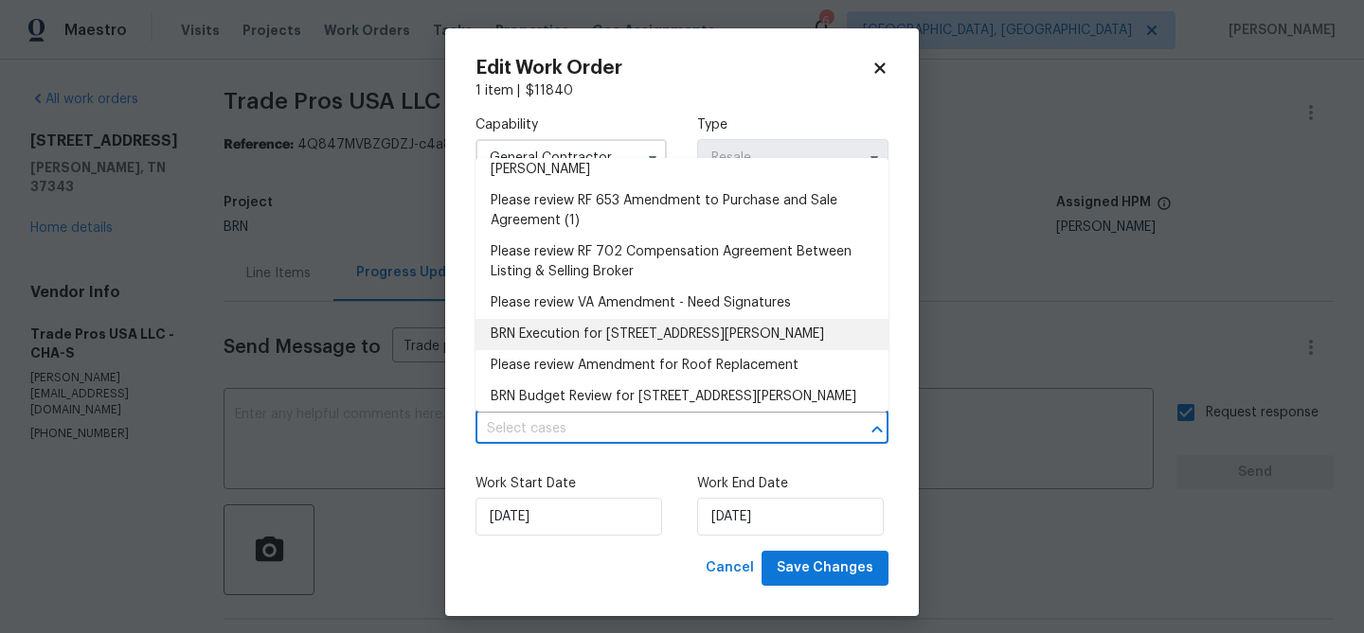
click at [526, 339] on li "BRN Execution for 8127 Blue Spruce Dr, Hixson, TN 37343" at bounding box center [681, 334] width 413 height 31
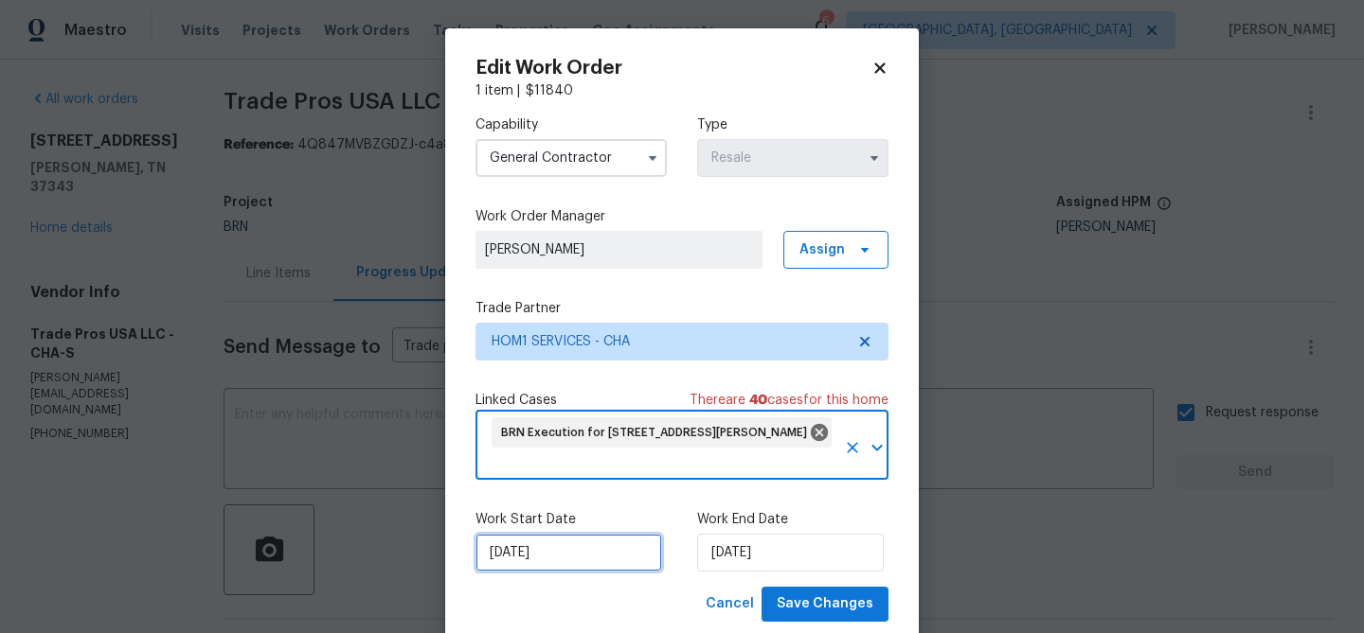
click at [576, 546] on input "19/08/2025" at bounding box center [568, 553] width 187 height 38
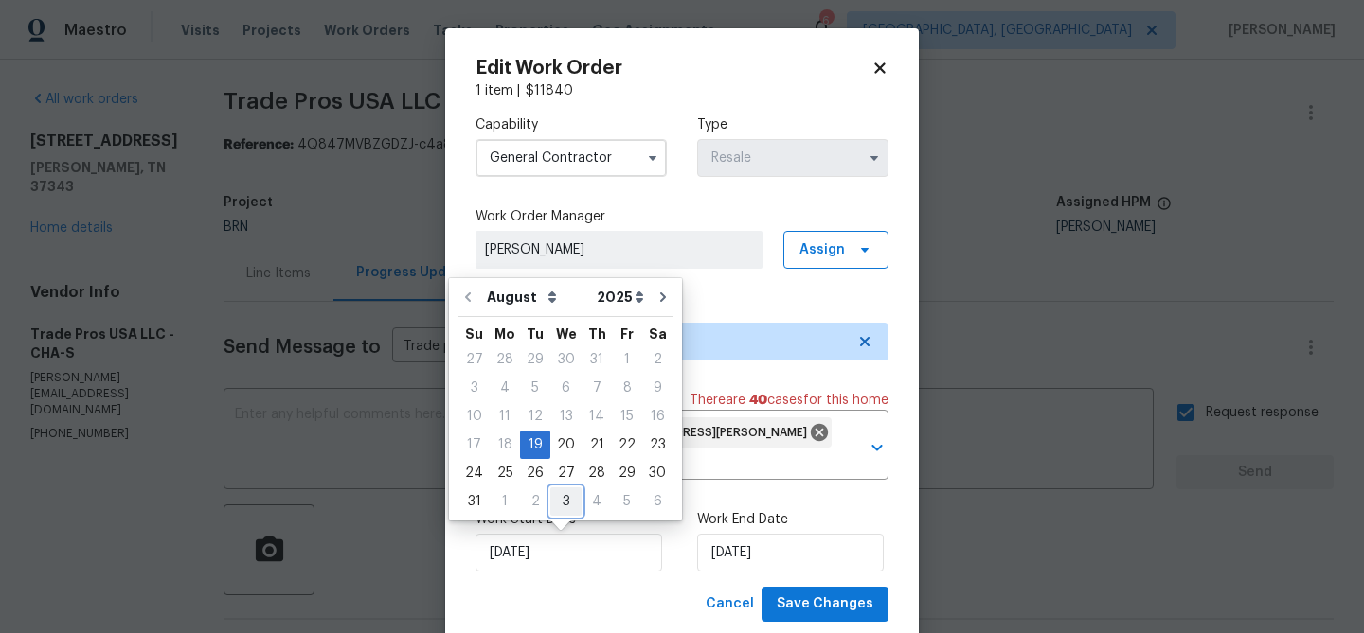
click at [554, 501] on div "3" at bounding box center [565, 502] width 31 height 27
type input "[DATE]"
select select "8"
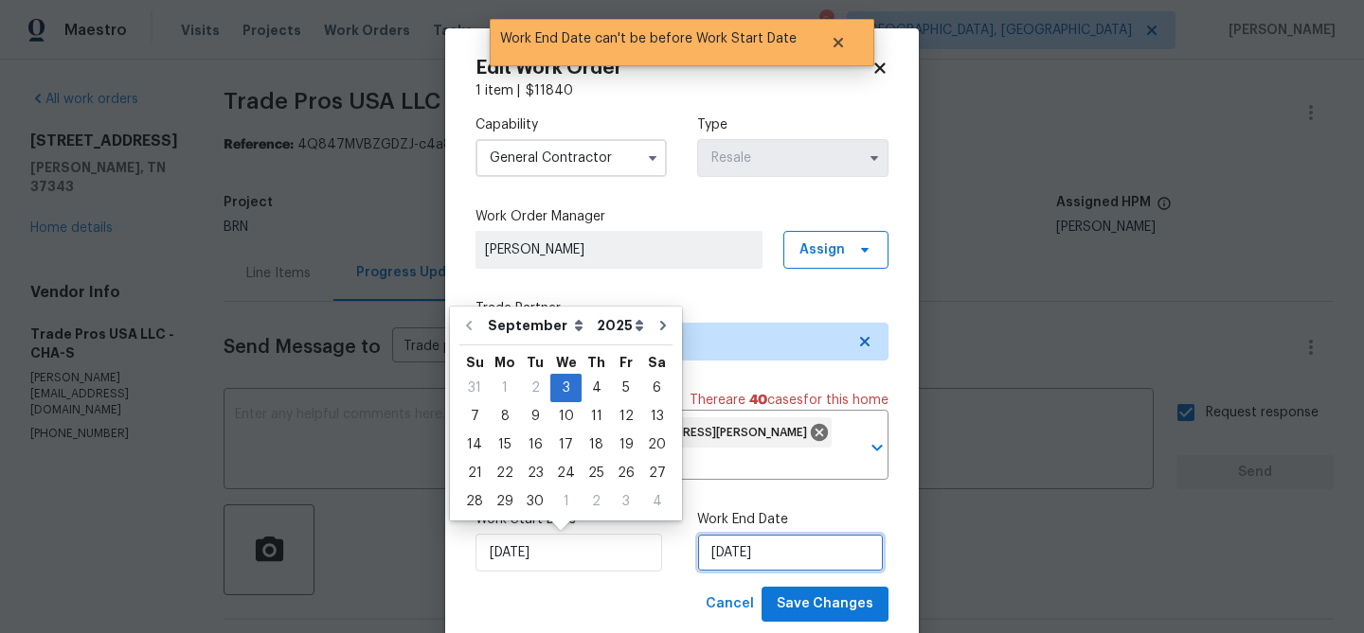
click at [723, 557] on input "[DATE]" at bounding box center [790, 553] width 187 height 38
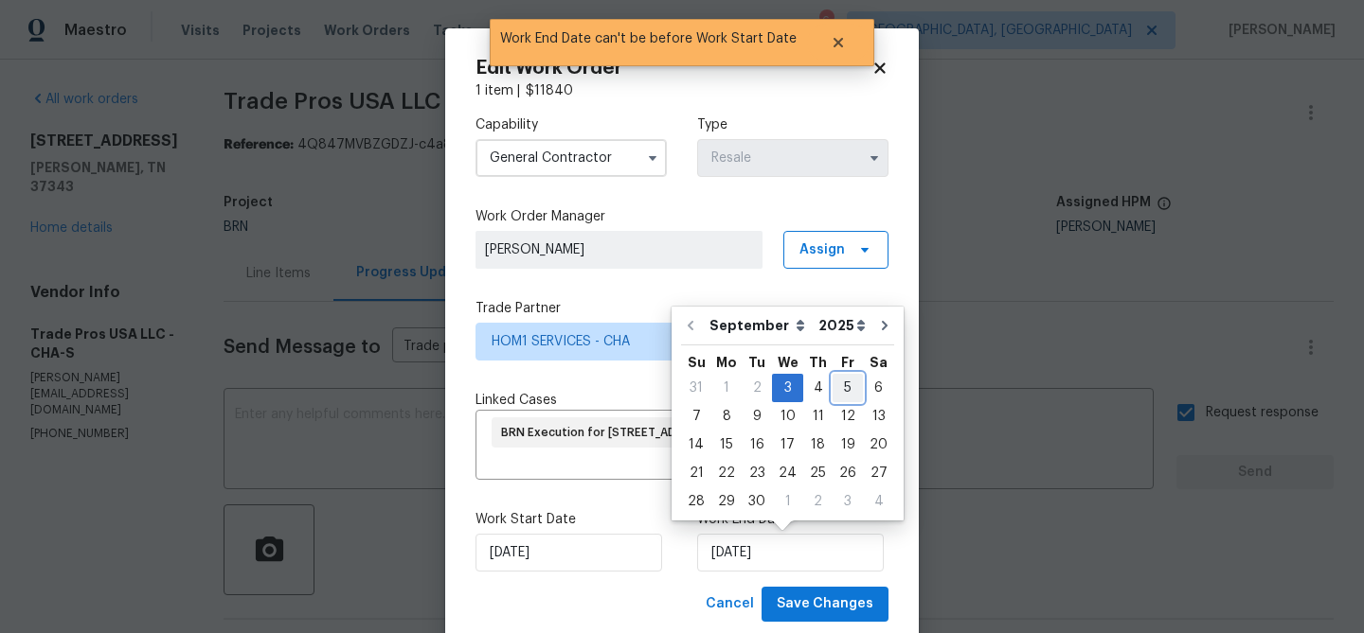
click at [841, 389] on div "5" at bounding box center [847, 388] width 30 height 27
type input "05/09/2025"
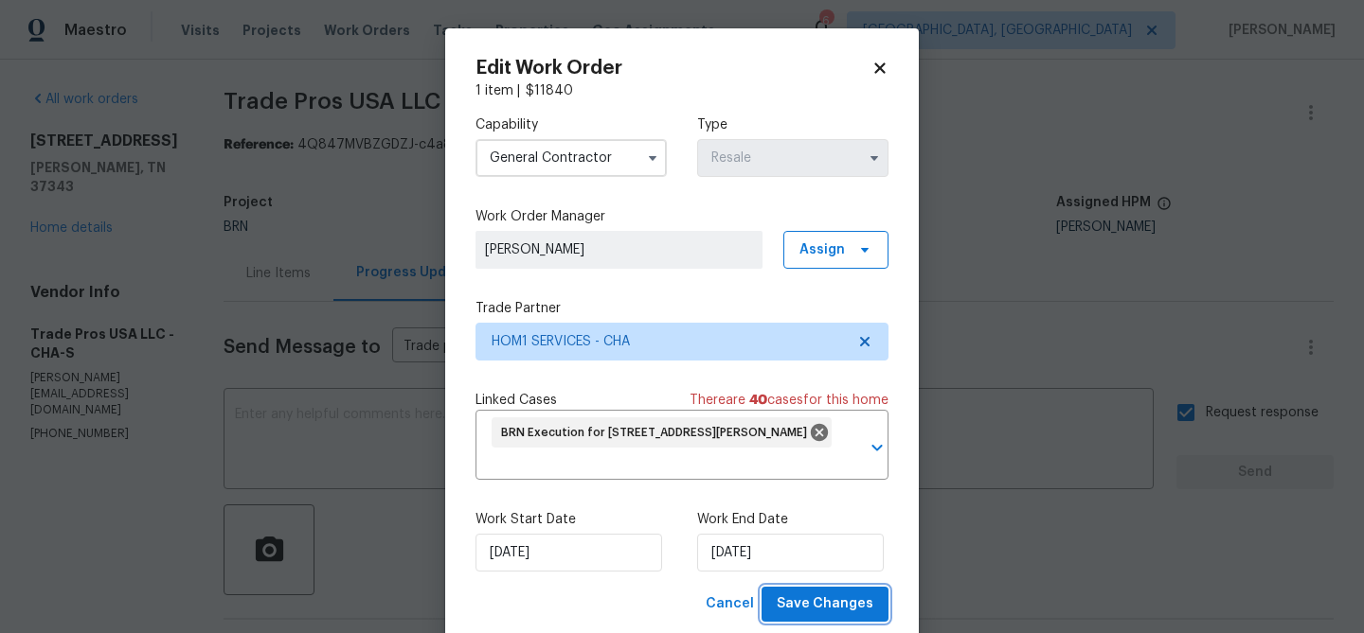
click at [808, 605] on span "Save Changes" at bounding box center [824, 605] width 97 height 24
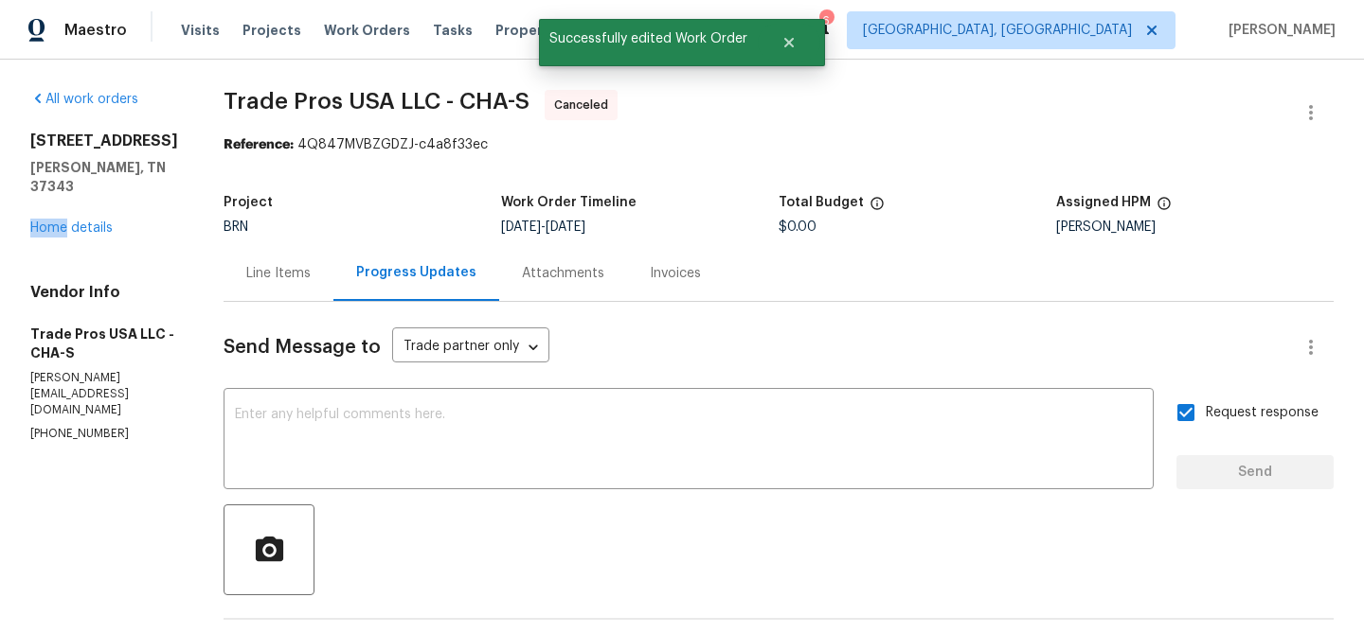
click at [65, 218] on div "8127 Blue Spruce Dr Hixson, TN 37343 Home details" at bounding box center [104, 185] width 148 height 106
click at [65, 232] on link "Home details" at bounding box center [71, 228] width 82 height 13
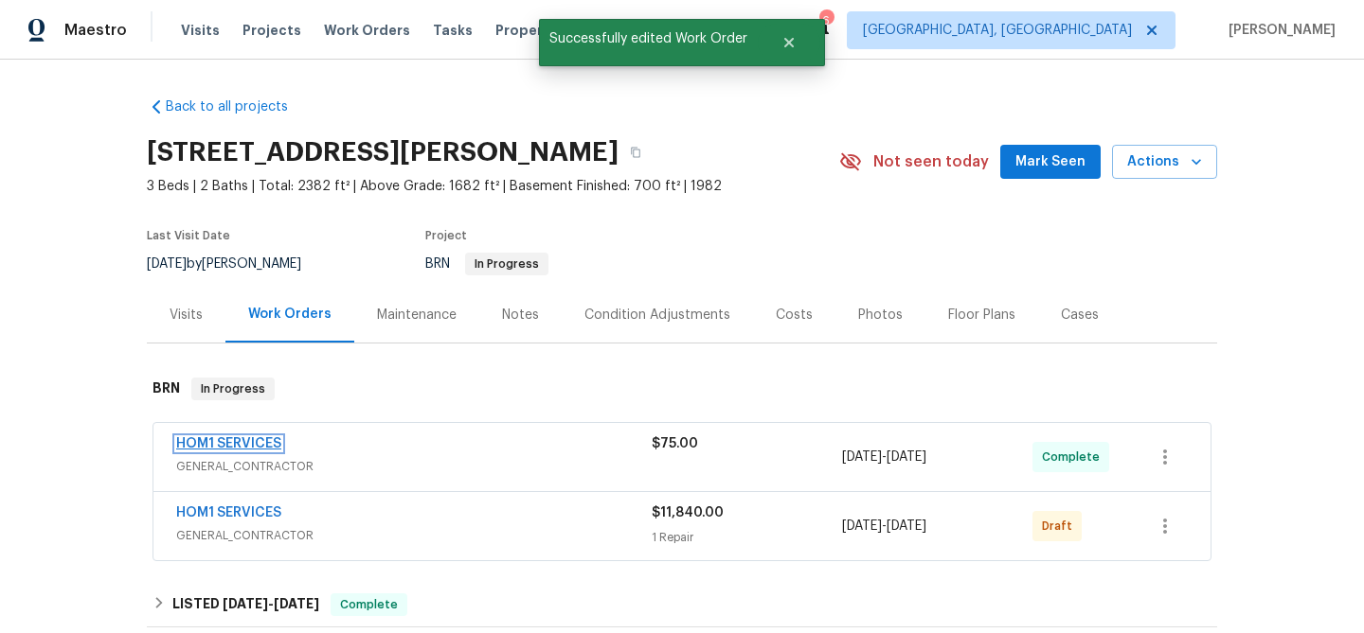
click at [224, 443] on link "HOM1 SERVICES" at bounding box center [228, 443] width 105 height 13
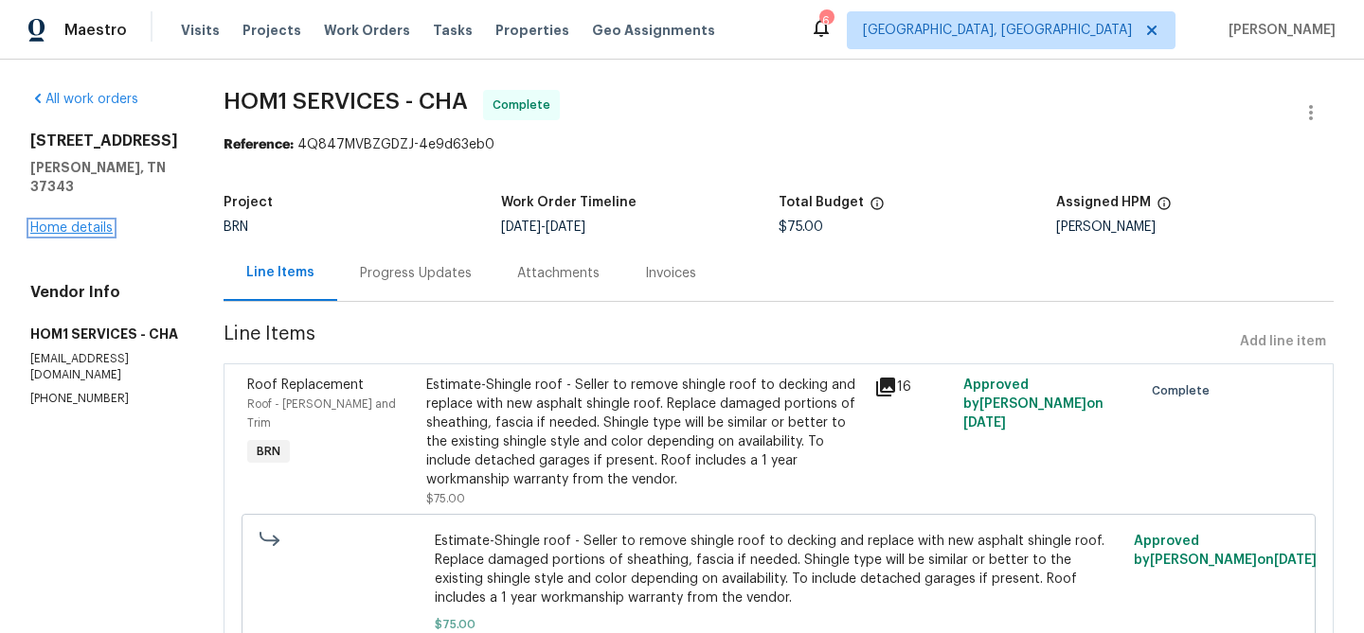
click at [53, 231] on link "Home details" at bounding box center [71, 228] width 82 height 13
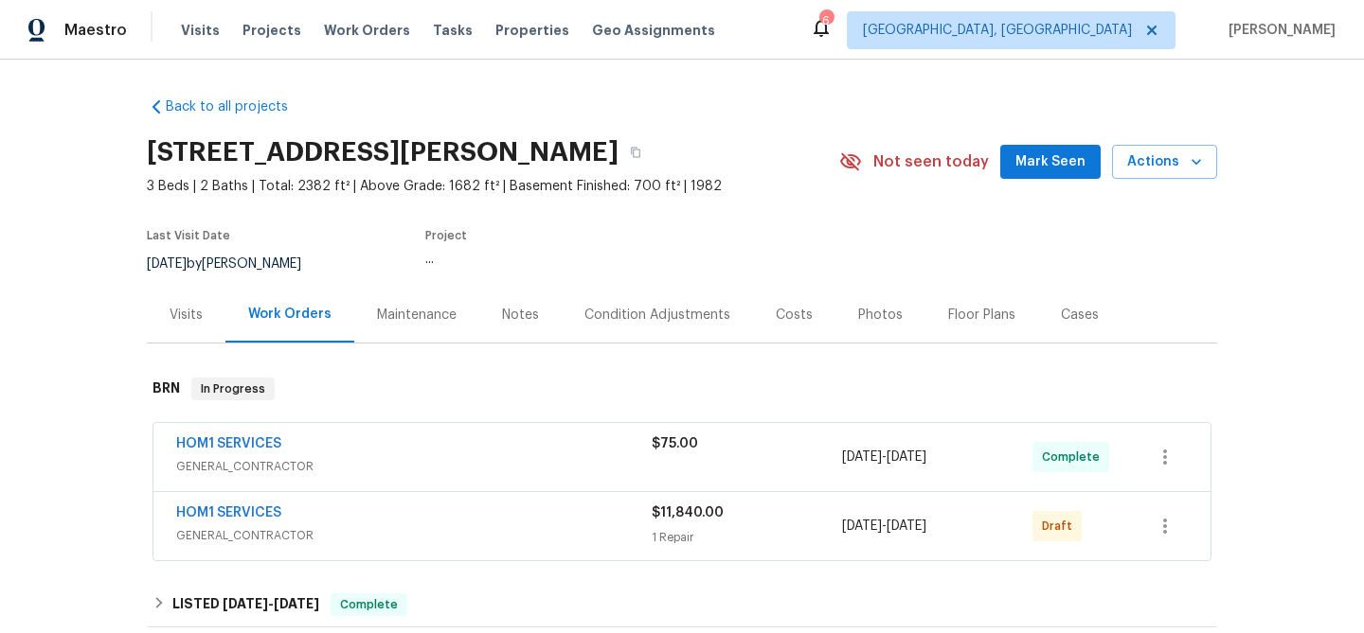
scroll to position [108, 0]
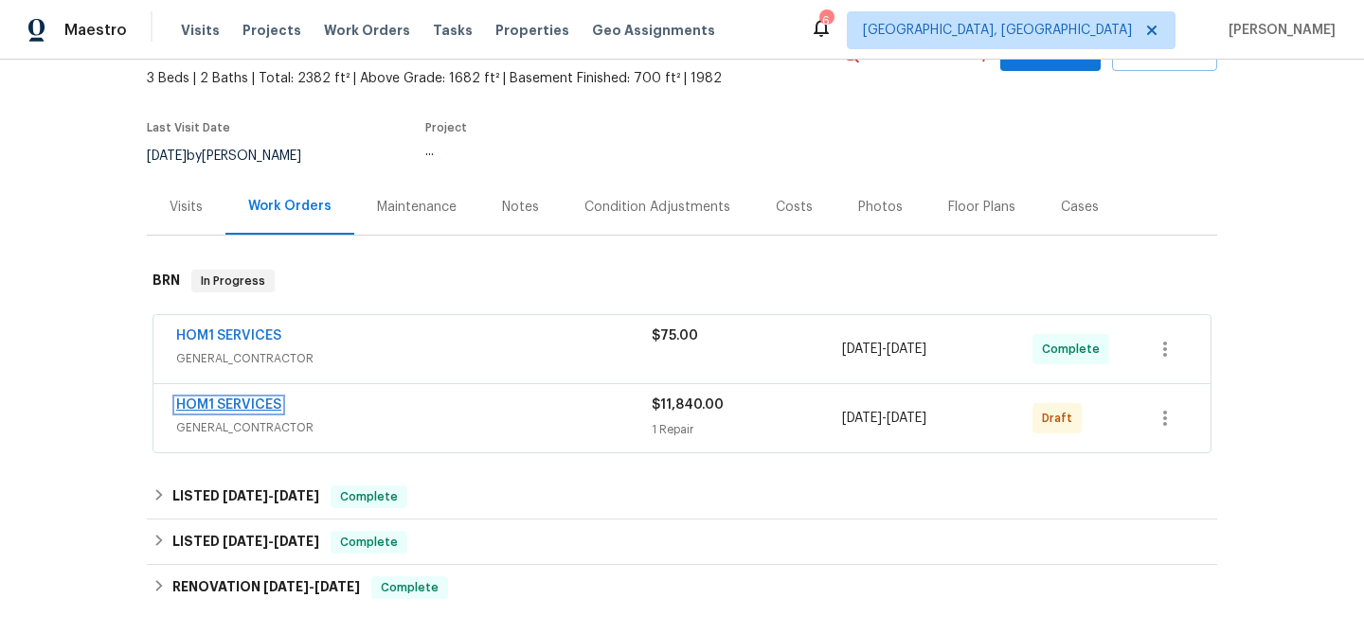
click at [219, 407] on link "HOM1 SERVICES" at bounding box center [228, 405] width 105 height 13
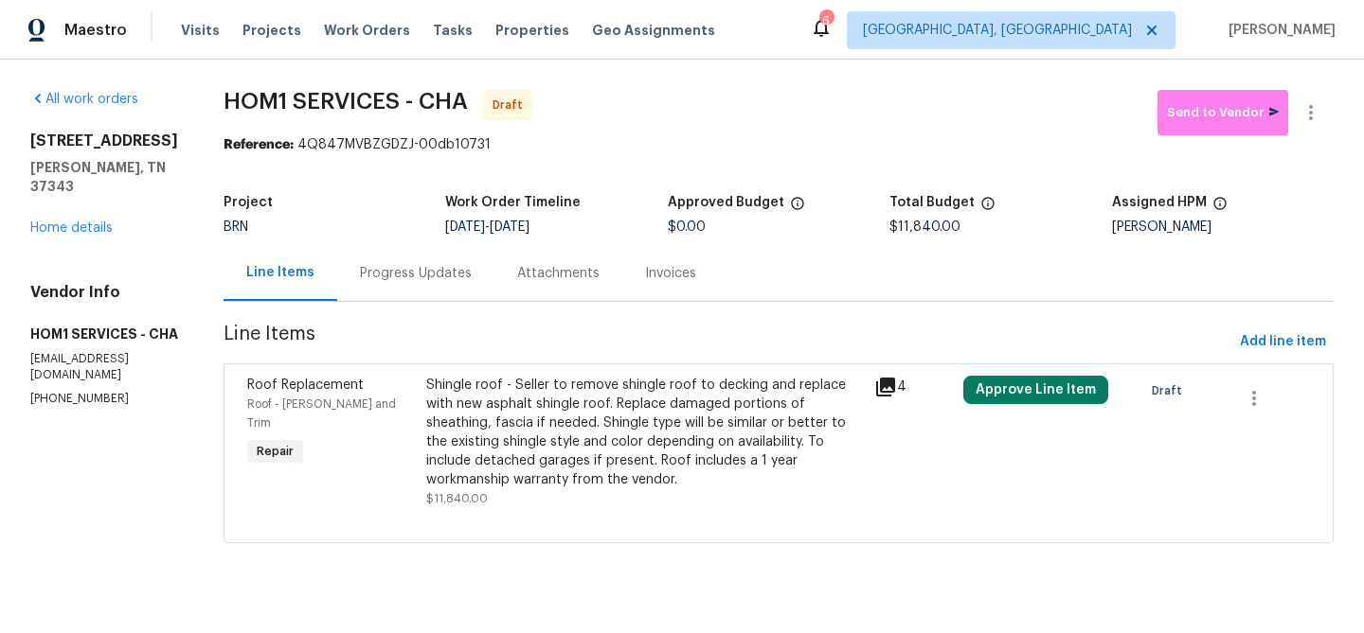
click at [388, 277] on div "Progress Updates" at bounding box center [416, 273] width 112 height 19
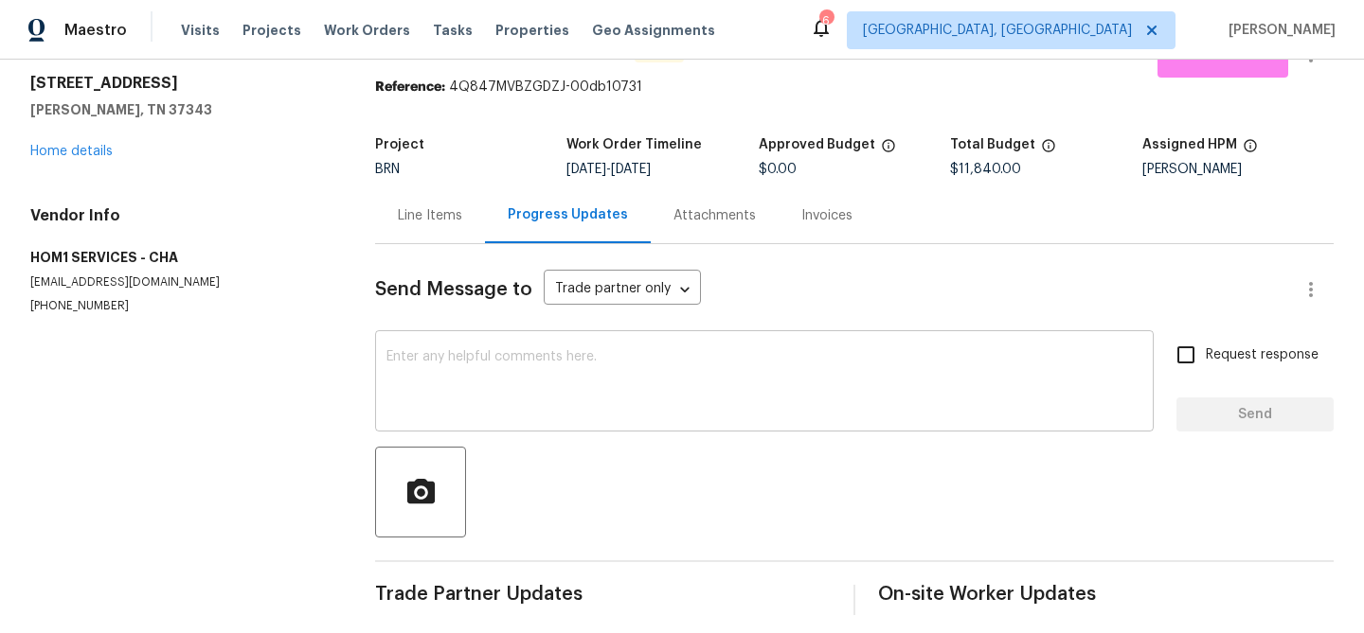
scroll to position [70, 0]
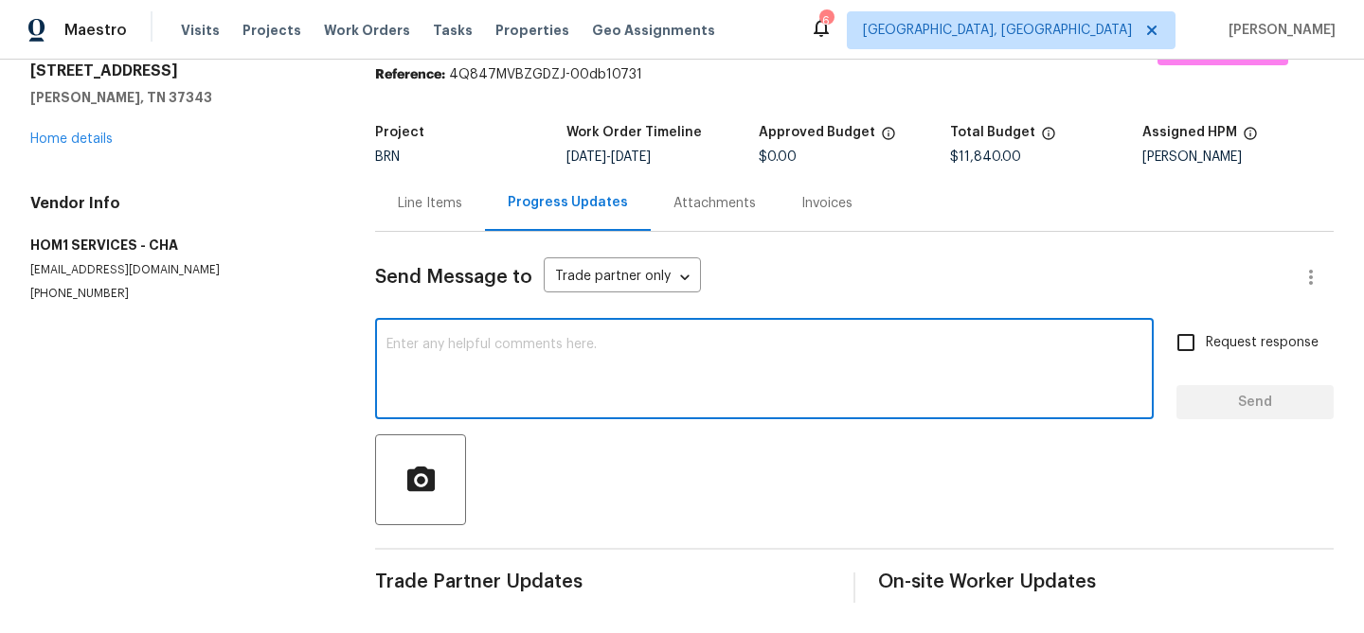
click at [447, 401] on textarea at bounding box center [764, 371] width 756 height 66
paste textarea "Hi, I'm Ananthi from Opendoor. Just wanted to check if you received the WO for …"
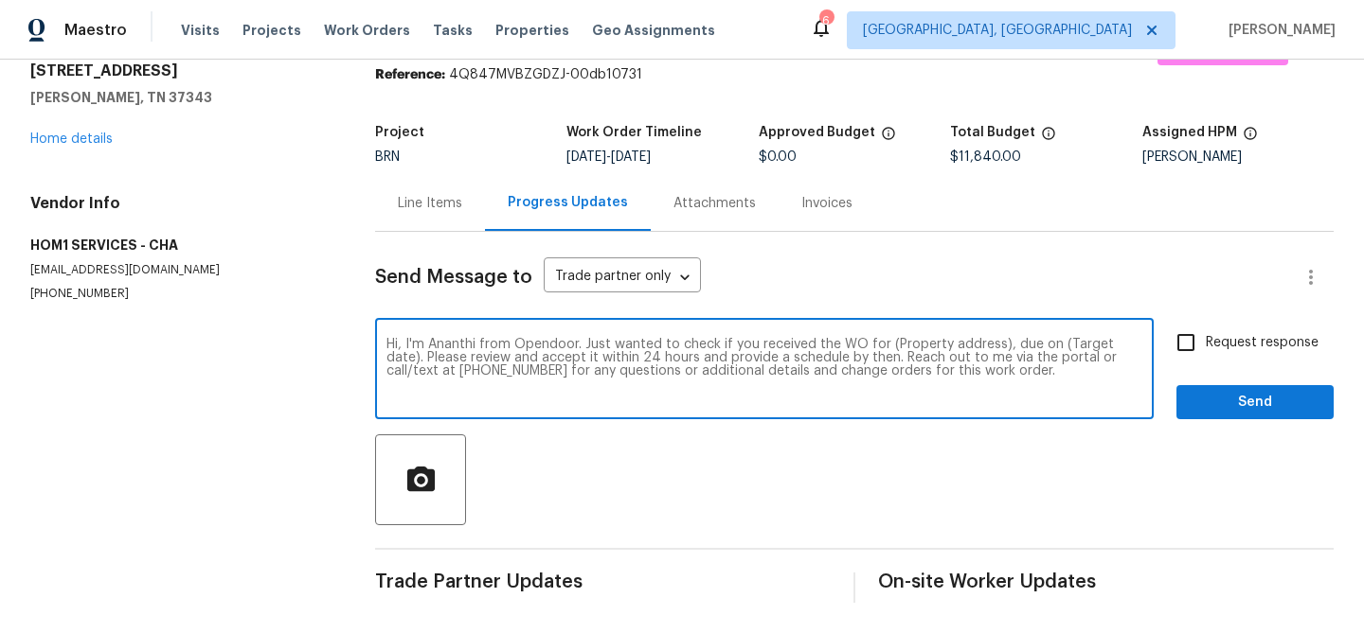
drag, startPoint x: 996, startPoint y: 348, endPoint x: 887, endPoint y: 348, distance: 108.9
click at [887, 348] on textarea "Hi, I'm Ananthi from Opendoor. Just wanted to check if you received the WO for …" at bounding box center [764, 371] width 756 height 66
paste textarea "8127 Blue Spruce Dr, Hixson, TN 37343"
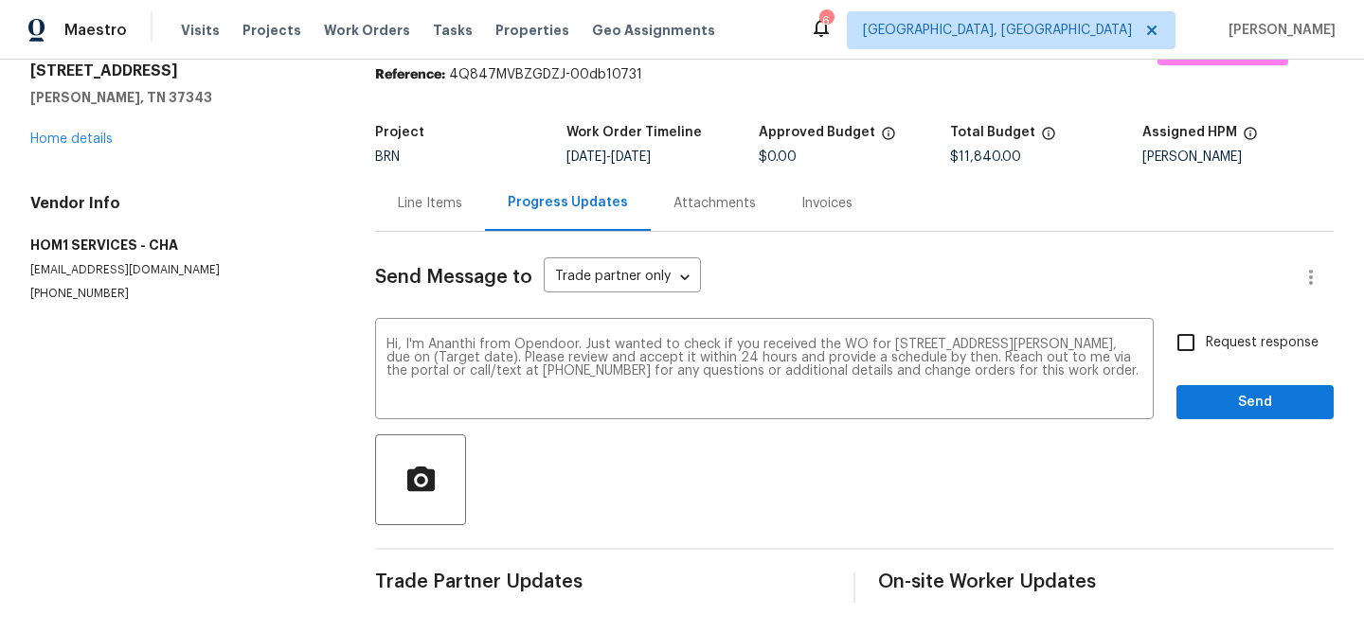
drag, startPoint x: 634, startPoint y: 151, endPoint x: 695, endPoint y: 149, distance: 60.6
click at [694, 149] on figure "Work Order Timeline 9/3/2025 - 9/5/2025" at bounding box center [661, 145] width 191 height 38
drag, startPoint x: 693, startPoint y: 159, endPoint x: 634, endPoint y: 158, distance: 58.7
click at [634, 158] on div "9/3/2025 - 9/5/2025" at bounding box center [661, 157] width 191 height 13
copy span "9/5/2025"
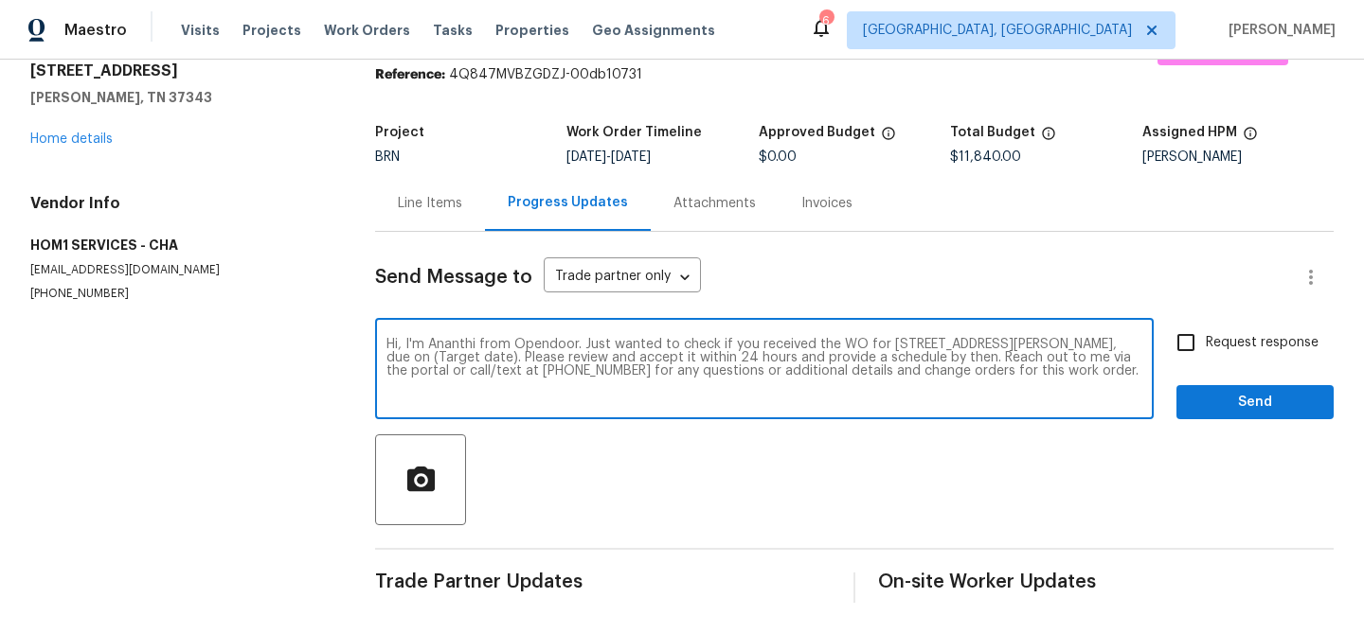
drag, startPoint x: 509, startPoint y: 358, endPoint x: 441, endPoint y: 356, distance: 68.2
click at [441, 356] on textarea "Hi, I'm Ananthi from Opendoor. Just wanted to check if you received the WO for …" at bounding box center [764, 371] width 756 height 66
paste textarea "9/5/2025"
type textarea "Hi, I'm Ananthi from Opendoor. Just wanted to check if you received the WO for …"
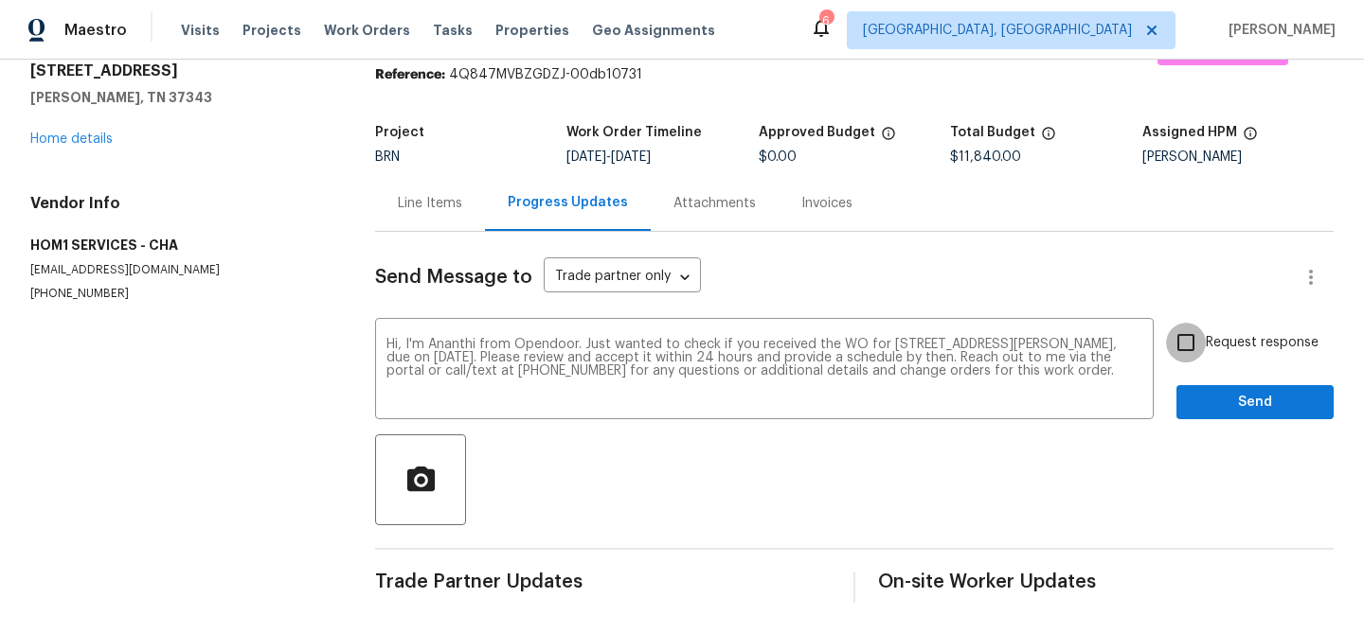
click at [1196, 326] on input "Request response" at bounding box center [1186, 343] width 40 height 40
checkbox input "true"
click at [1195, 399] on span "Send" at bounding box center [1254, 403] width 127 height 24
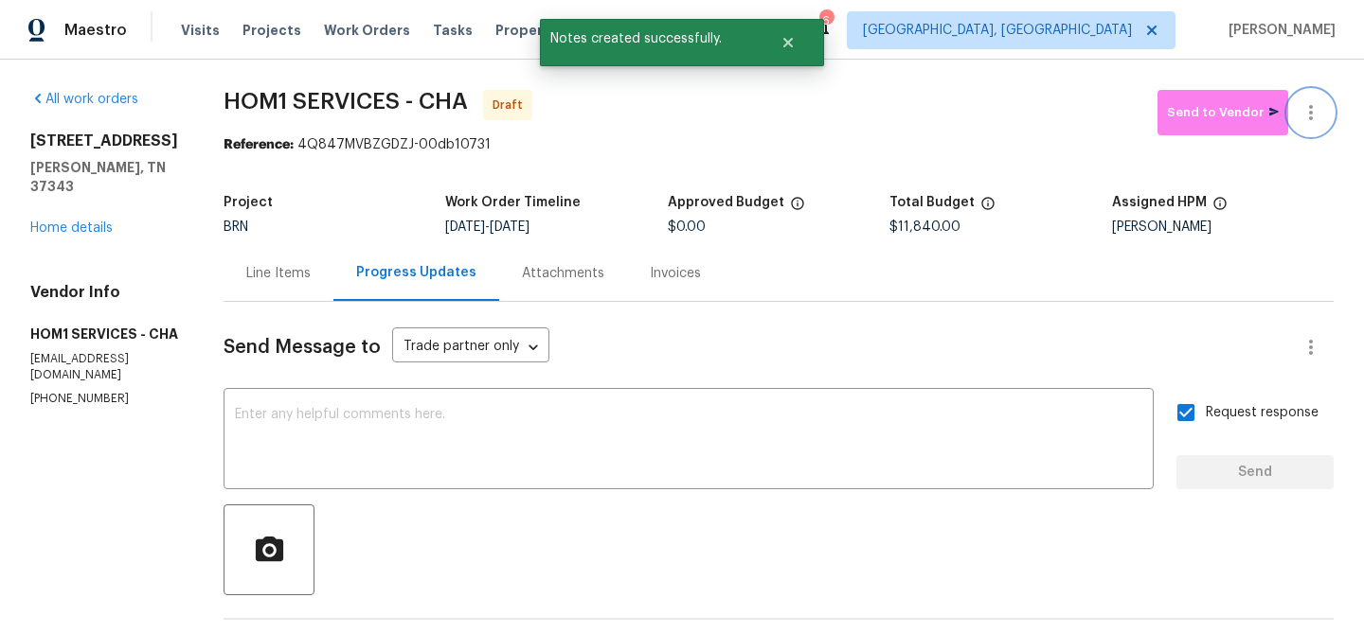
click at [1319, 99] on button "button" at bounding box center [1310, 112] width 45 height 45
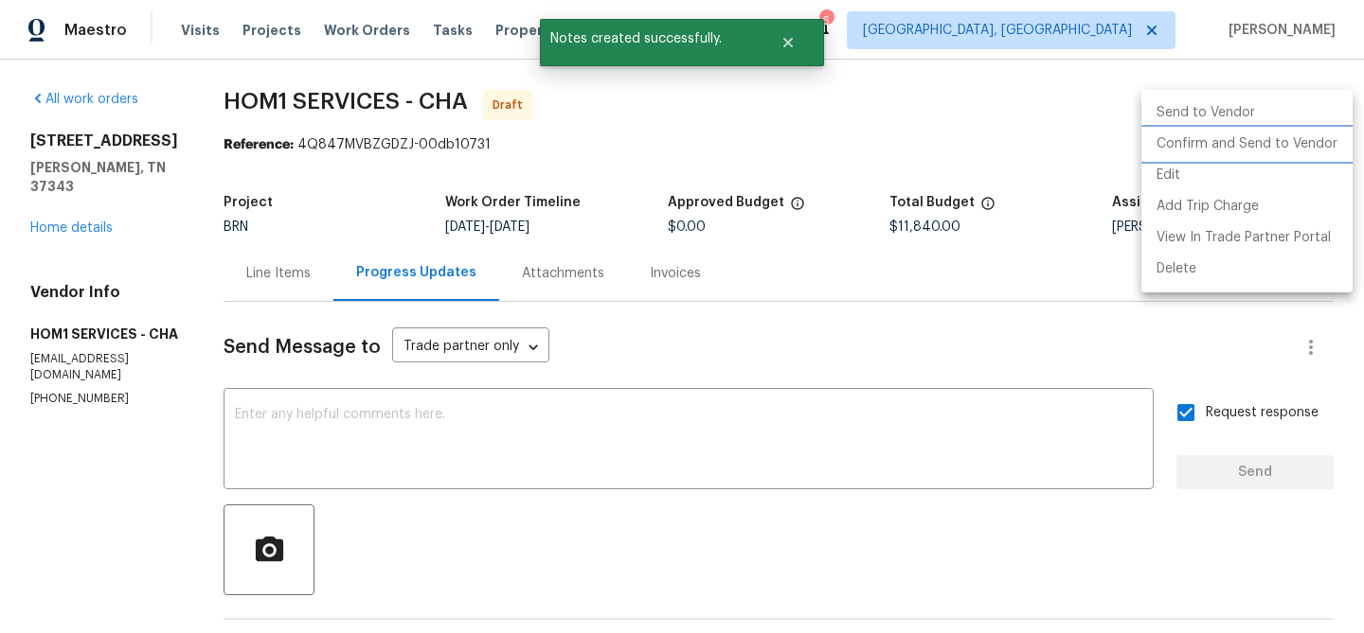
click at [1214, 140] on li "Confirm and Send to Vendor" at bounding box center [1246, 144] width 211 height 31
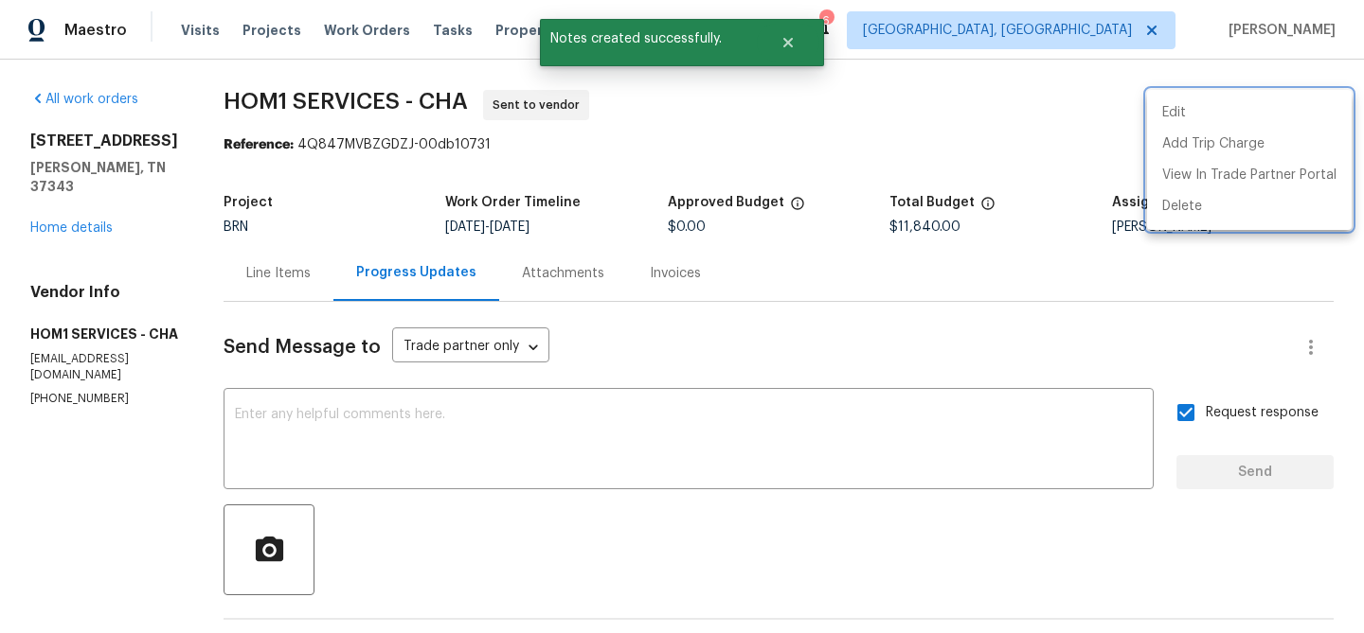
click at [460, 373] on div at bounding box center [682, 316] width 1364 height 633
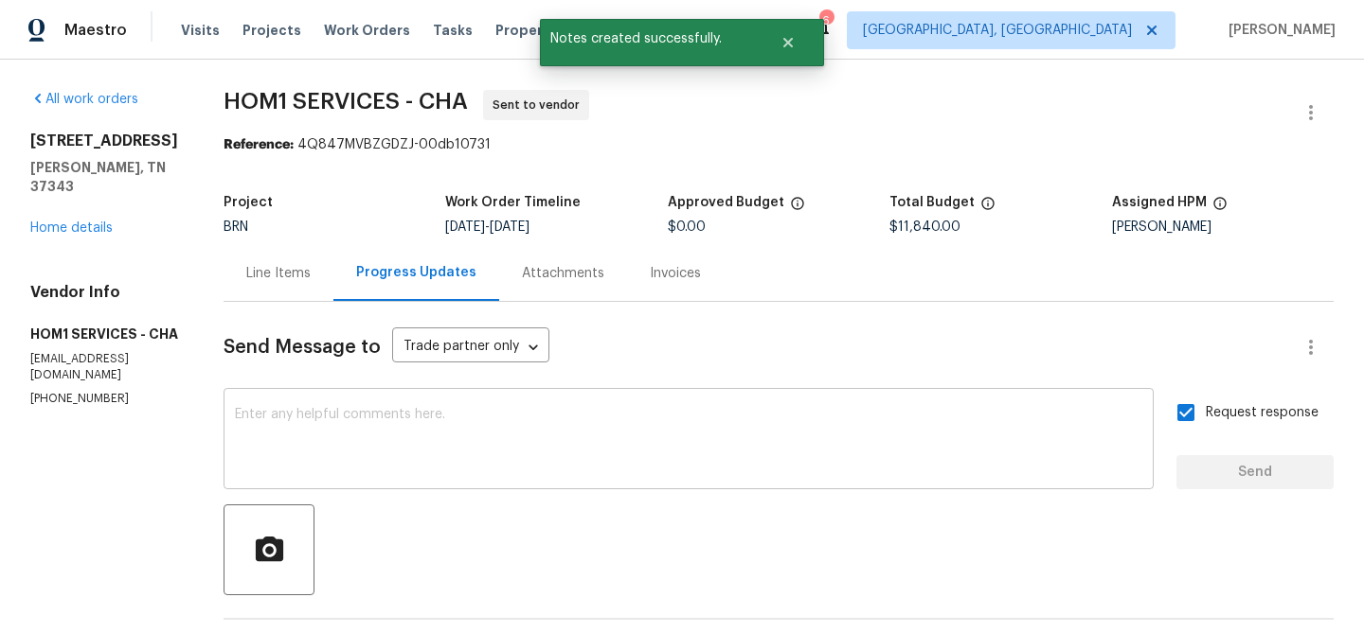
click at [407, 400] on div "x ​" at bounding box center [688, 441] width 930 height 97
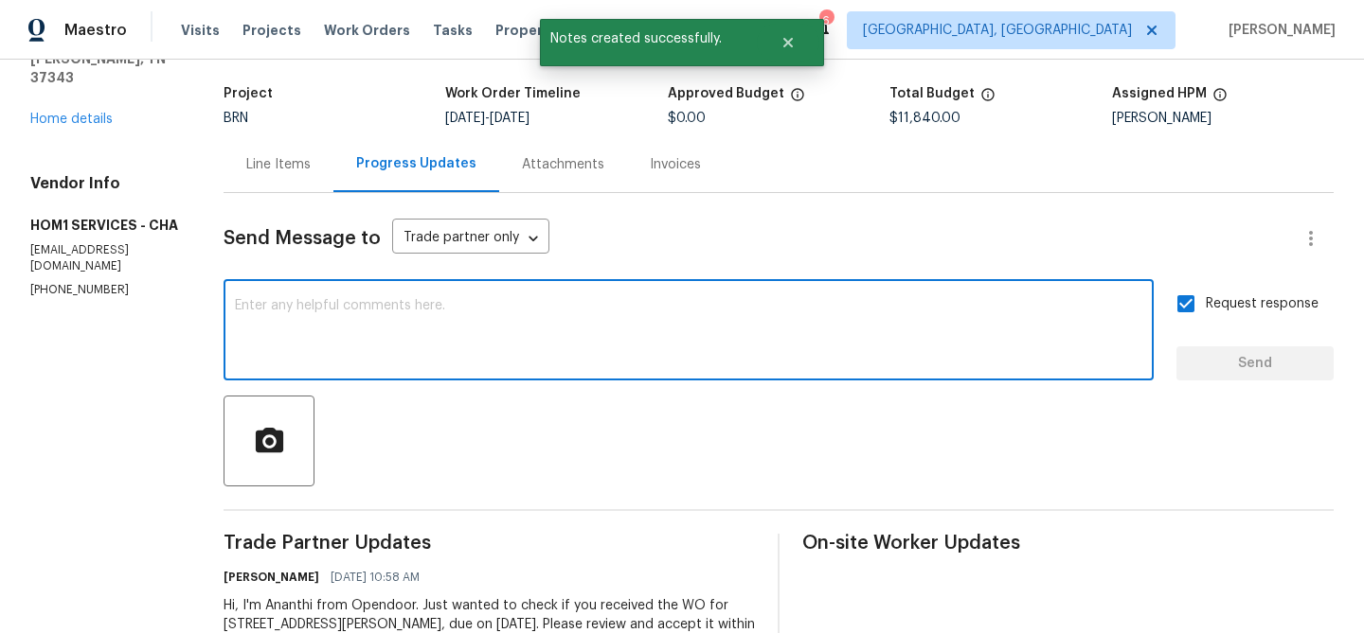
scroll to position [114, 0]
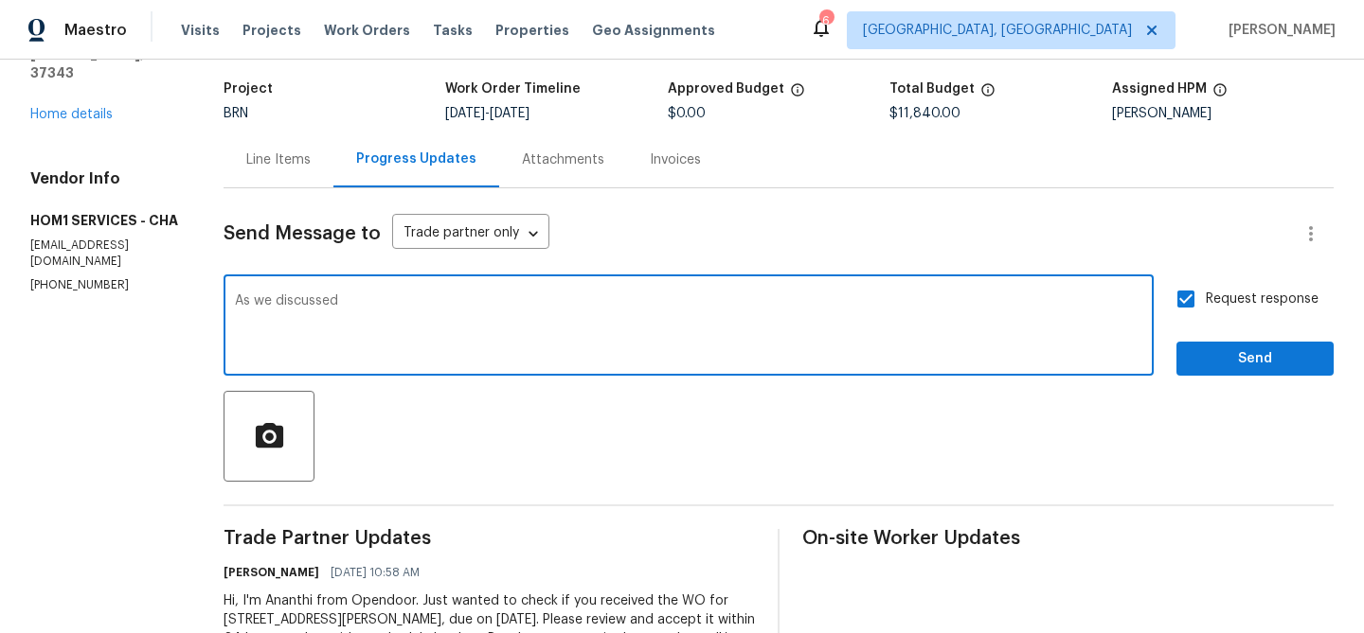
click at [47, 294] on p "(859) 913-3215" at bounding box center [104, 285] width 148 height 16
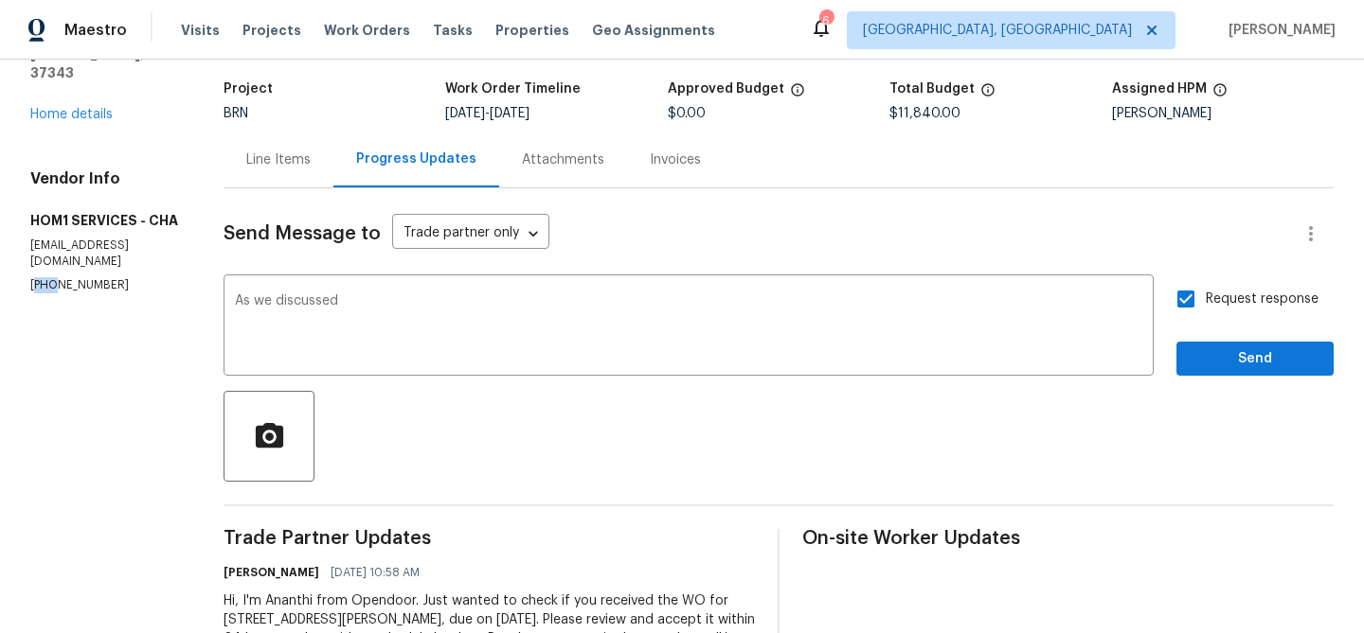
click at [47, 294] on p "(859) 913-3215" at bounding box center [104, 285] width 148 height 16
copy p "(859) 913-3215"
click at [342, 310] on textarea "As we discussed" at bounding box center [688, 327] width 907 height 66
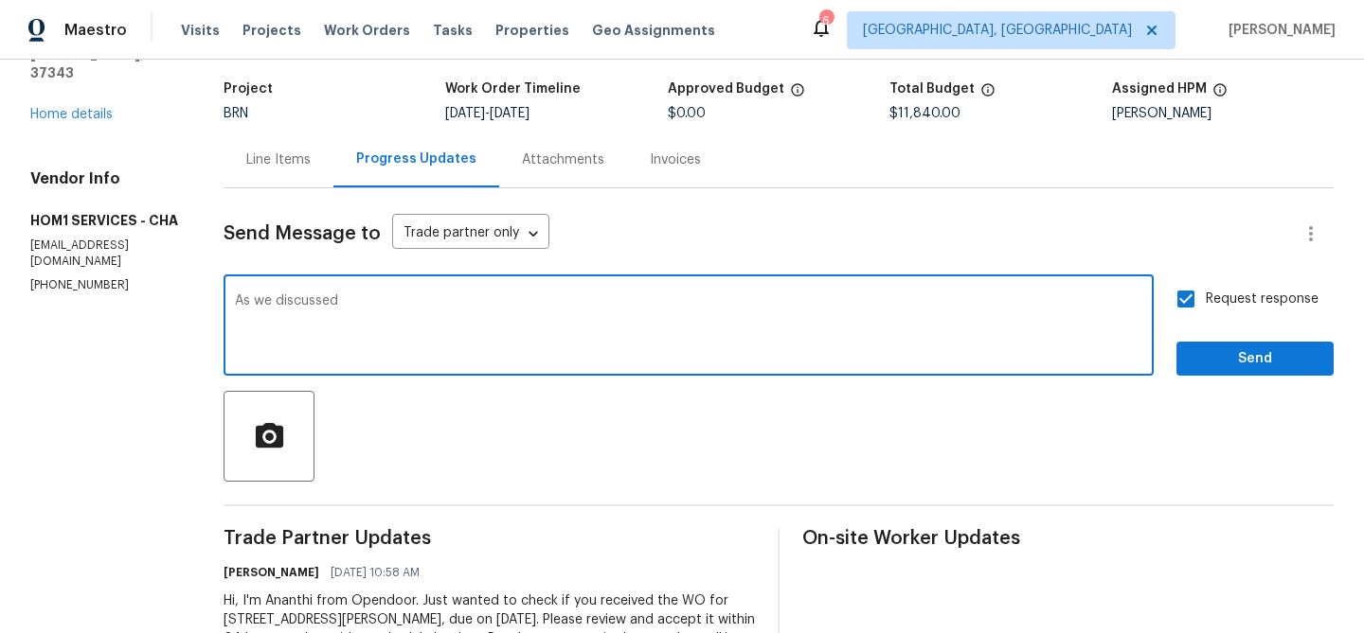
paste textarea "(859) 913-3215"
type textarea "As we discussed (859) 913-3215, We have reassigned the WO . Could you please ac…"
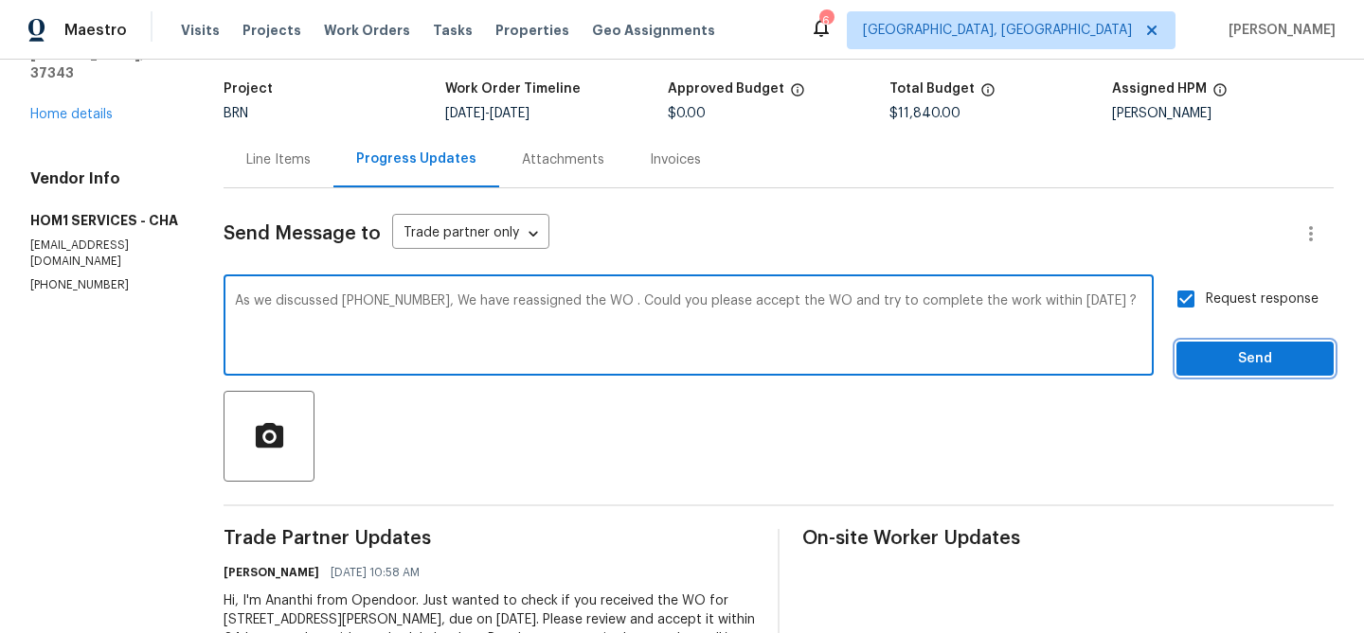
click at [1205, 368] on span "Send" at bounding box center [1254, 360] width 127 height 24
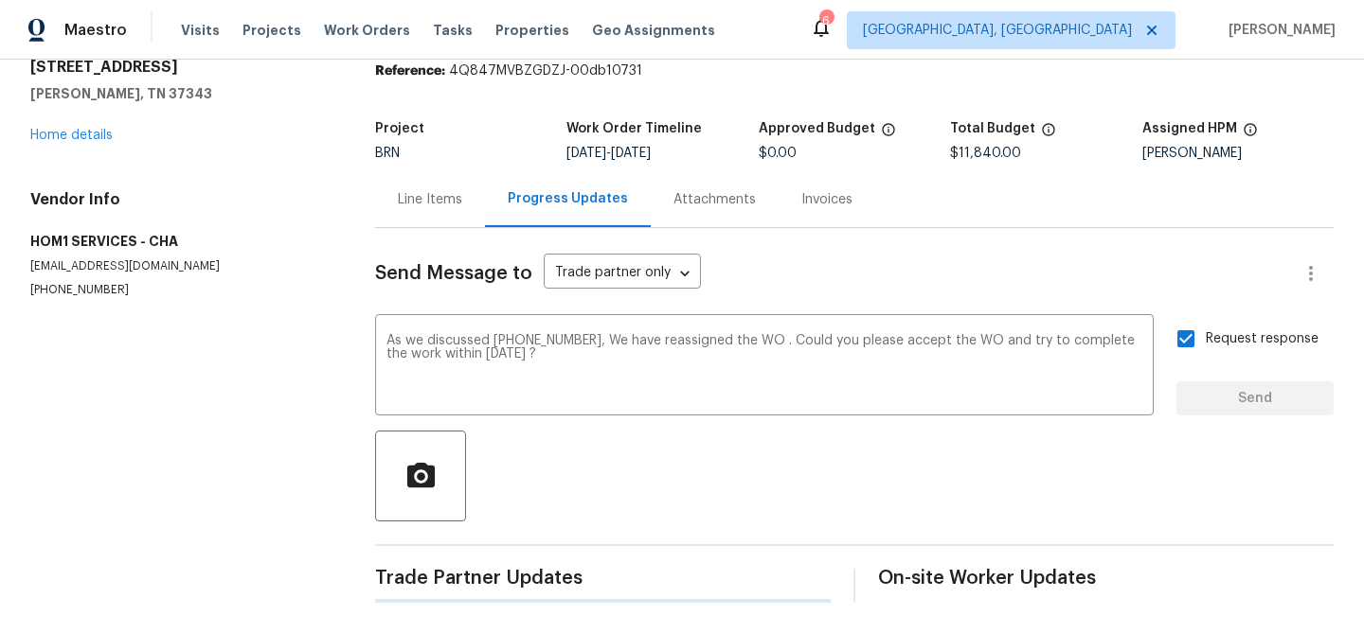
scroll to position [0, 0]
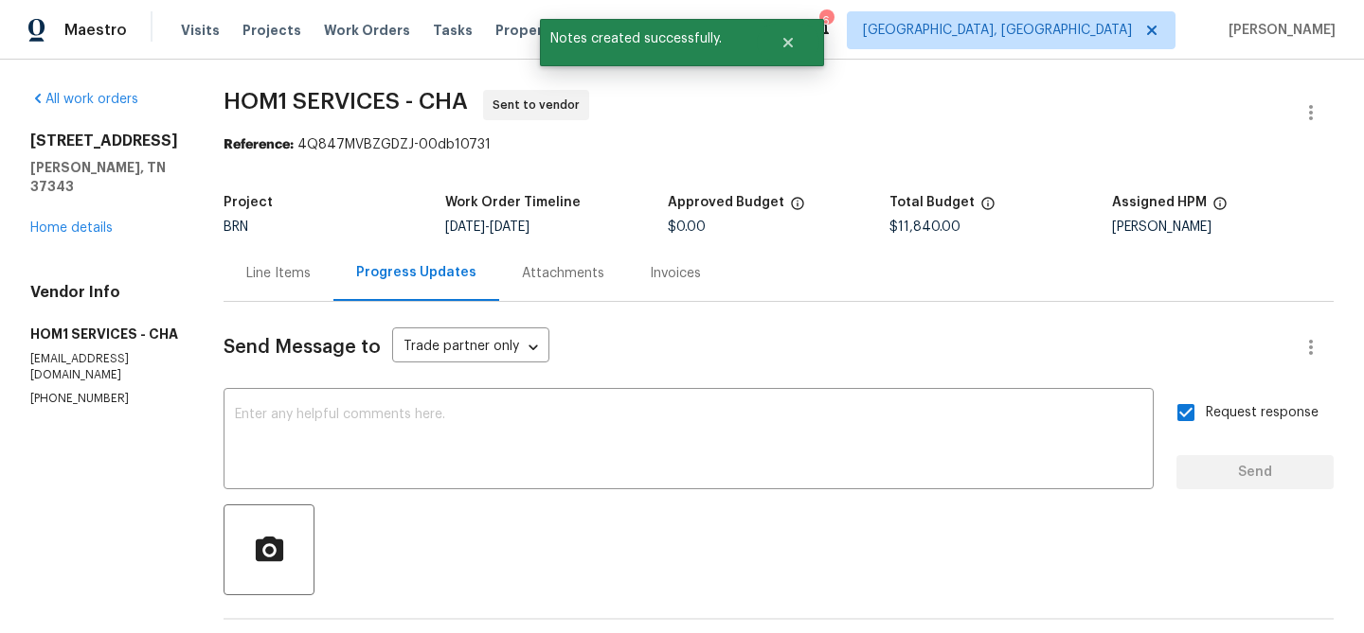
click at [55, 401] on p "(859) 913-3215" at bounding box center [104, 399] width 148 height 16
copy p "(859) 913-3215"
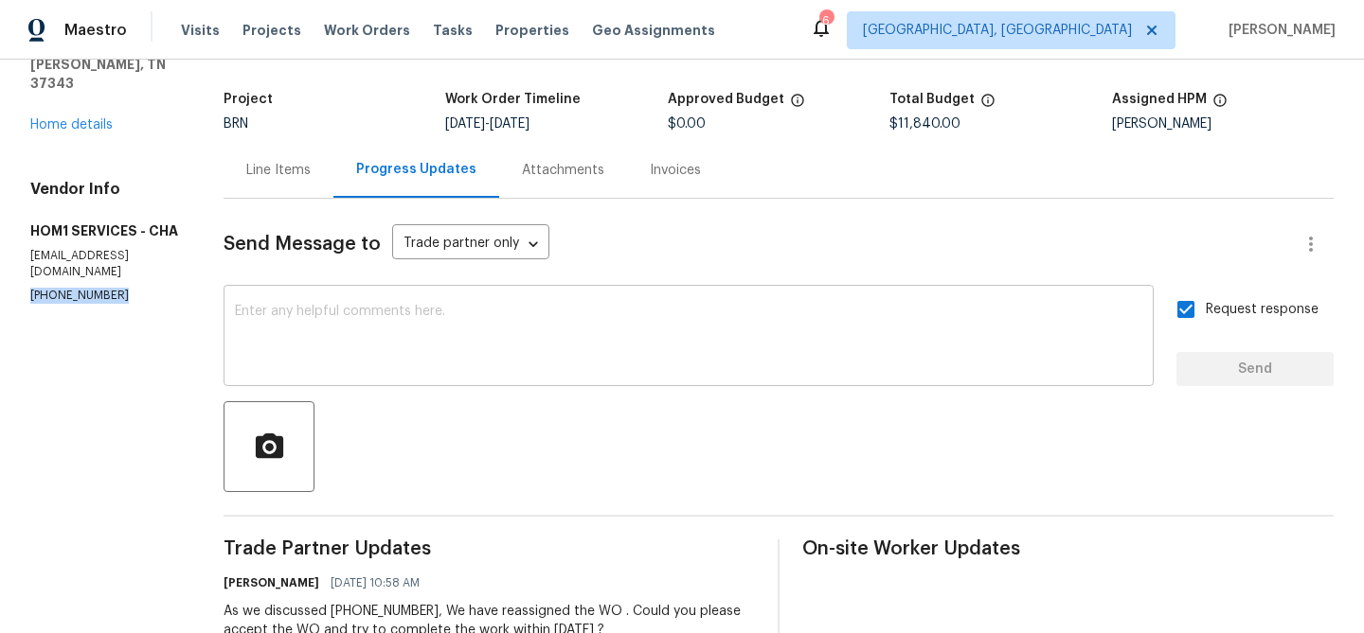
scroll to position [198, 0]
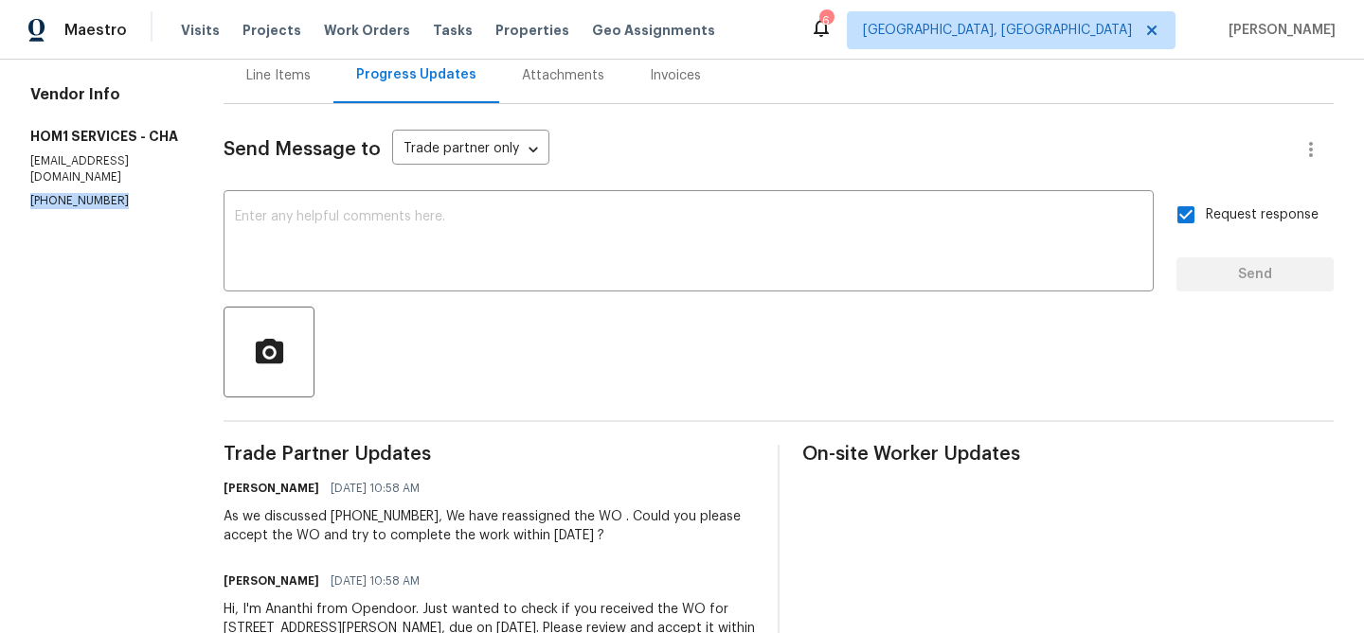
drag, startPoint x: 599, startPoint y: 517, endPoint x: 644, endPoint y: 532, distance: 47.0
click at [644, 532] on div "As we discussed (859) 913-3215, We have reassigned the WO . Could you please ac…" at bounding box center [488, 527] width 531 height 38
copy div "Could you please accept the WO and try to complete the work within Friday 09/05…"
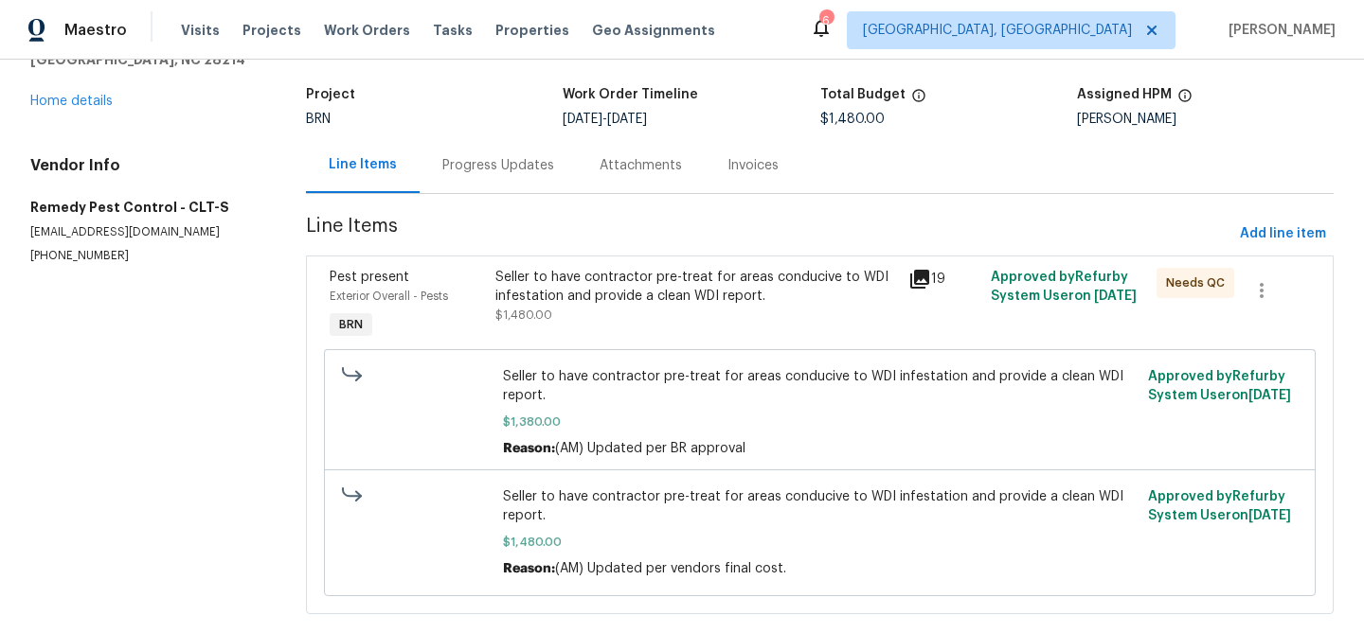
click at [487, 180] on div "Progress Updates" at bounding box center [497, 165] width 157 height 56
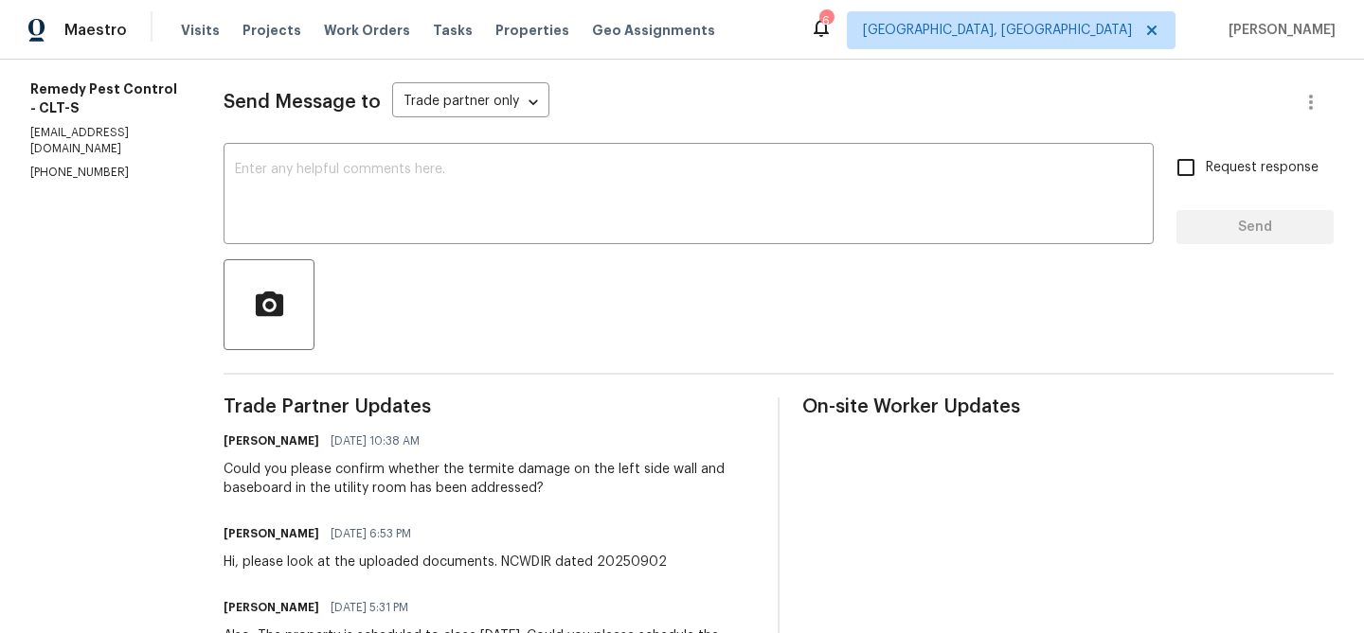
scroll to position [45, 0]
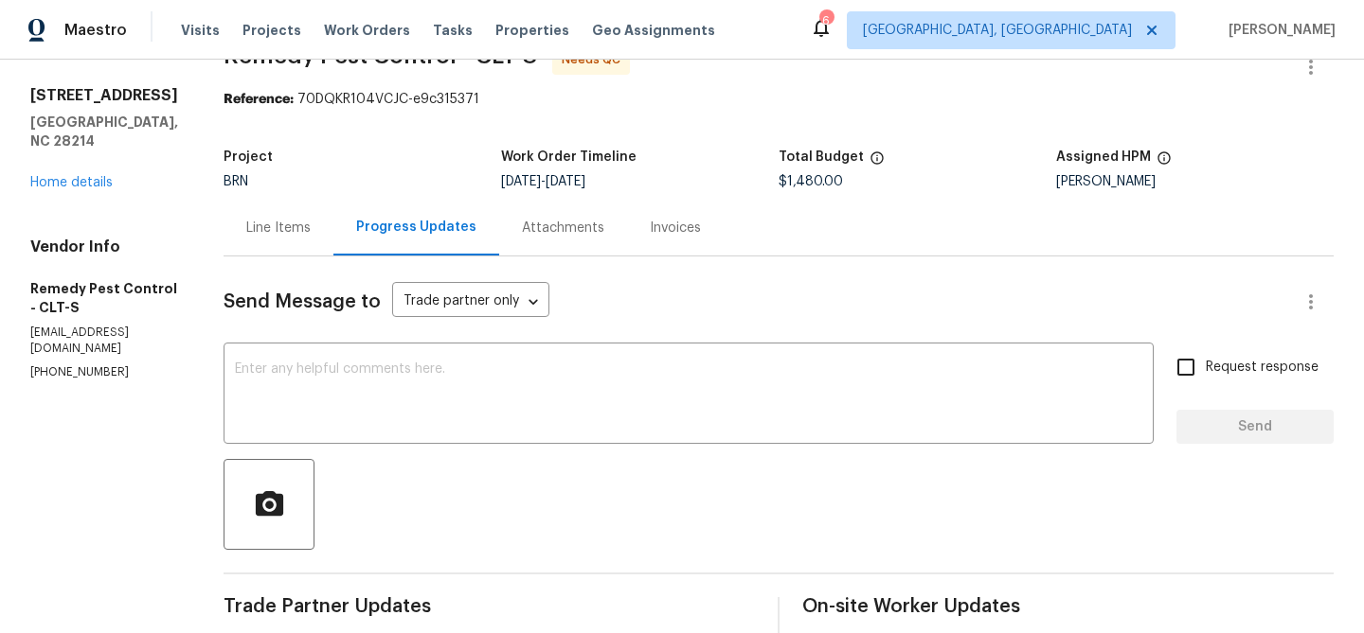
click at [246, 235] on div "Line Items" at bounding box center [278, 228] width 64 height 19
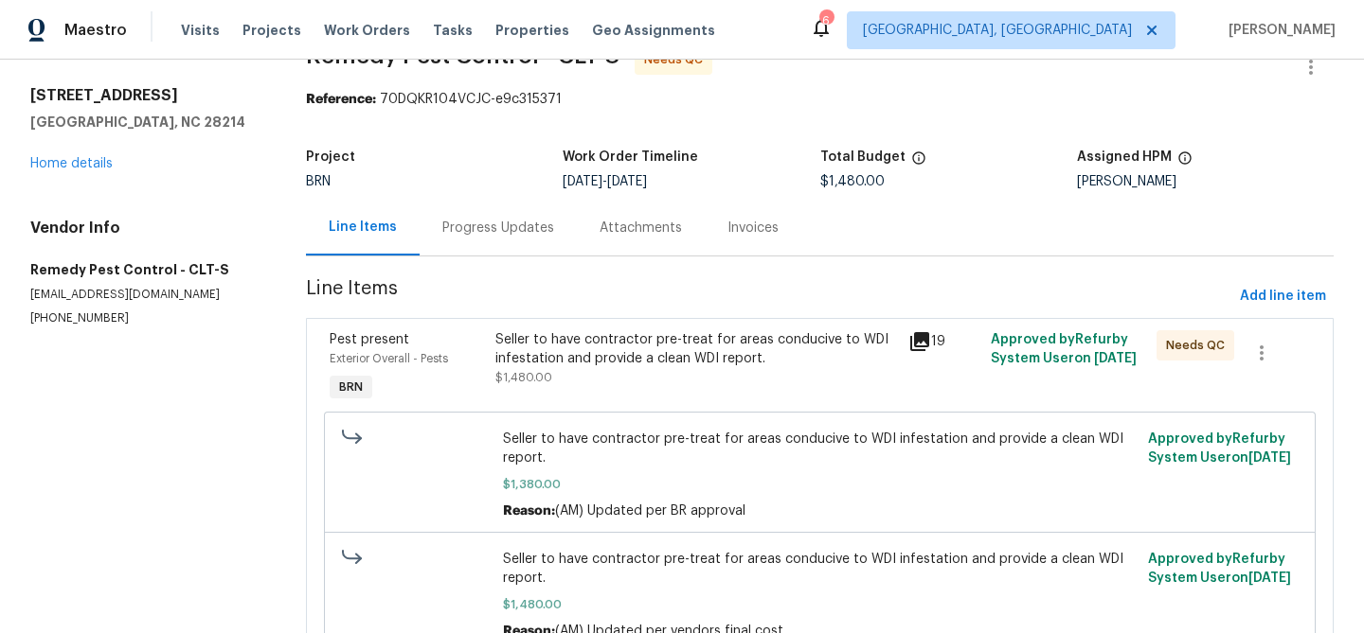
click at [509, 366] on div "Seller to have contractor pre-treat for areas conducive to WDI infestation and …" at bounding box center [695, 349] width 401 height 38
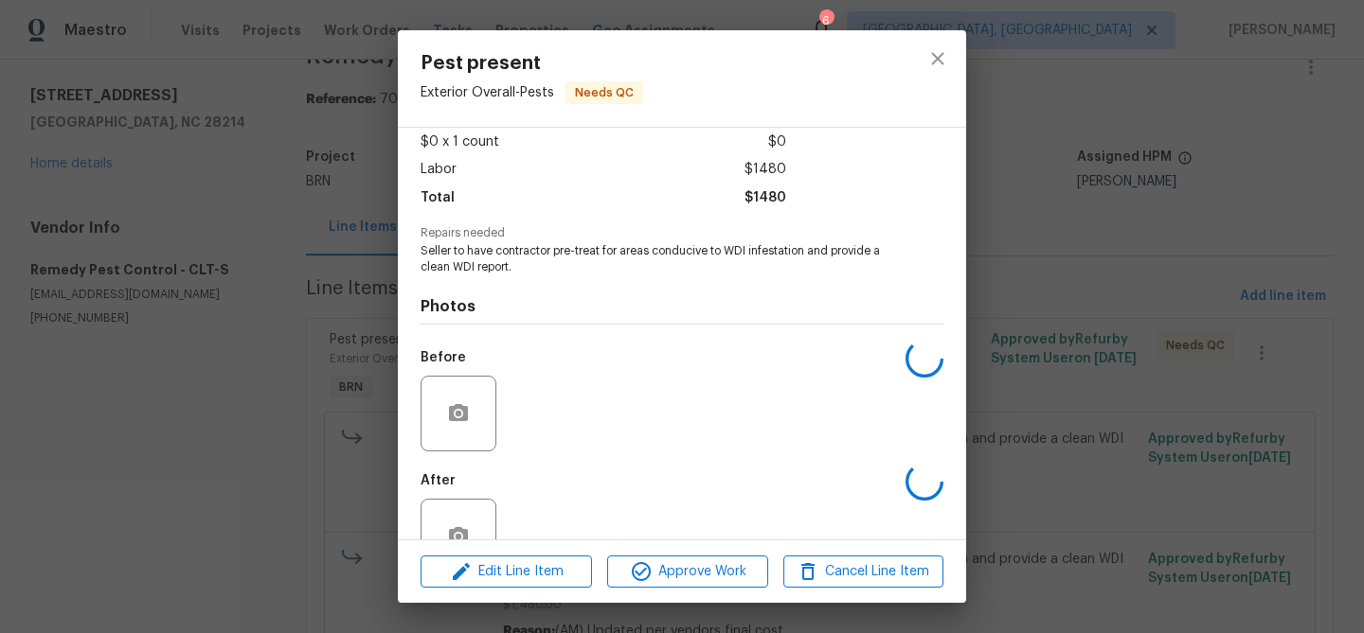
scroll to position [159, 0]
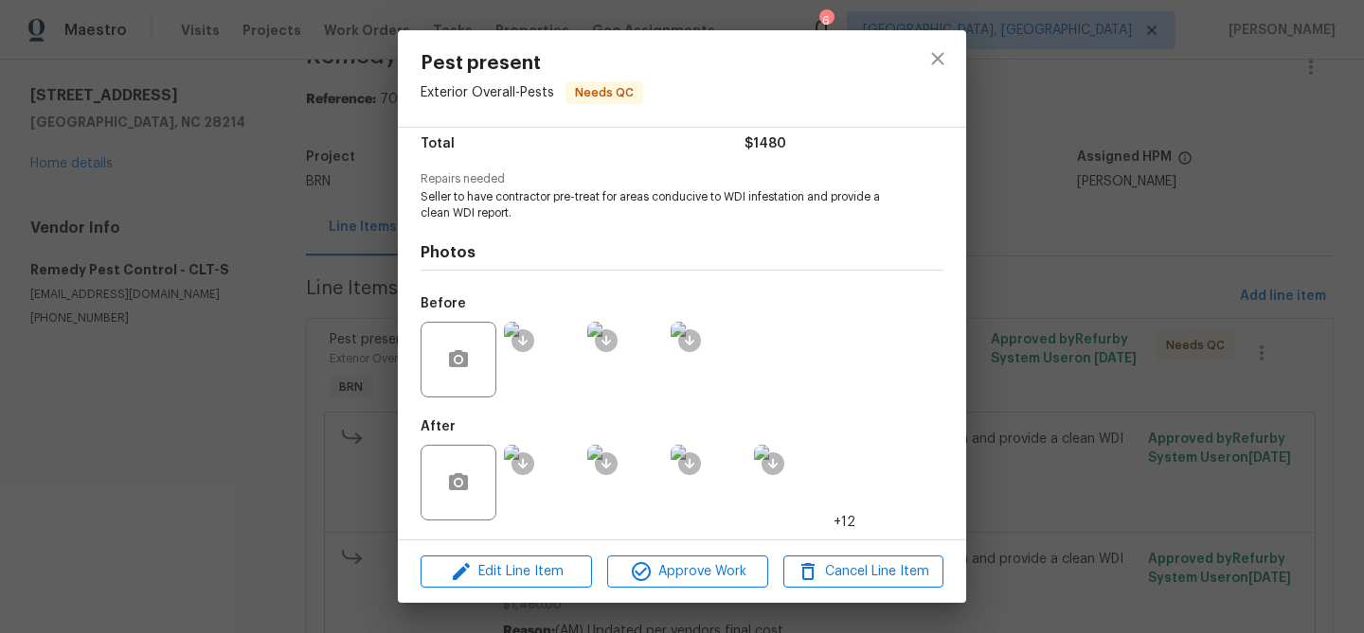
click at [538, 474] on img at bounding box center [542, 483] width 76 height 76
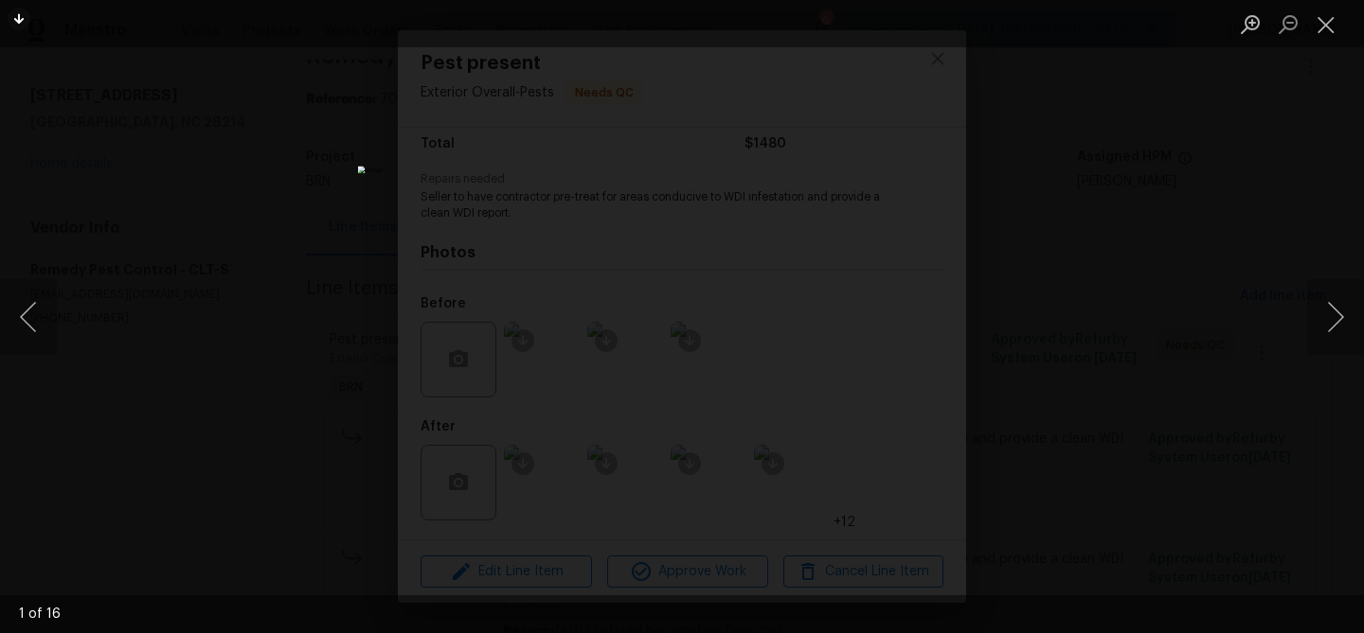
click at [57, 298] on div "Lightbox" at bounding box center [682, 316] width 1364 height 633
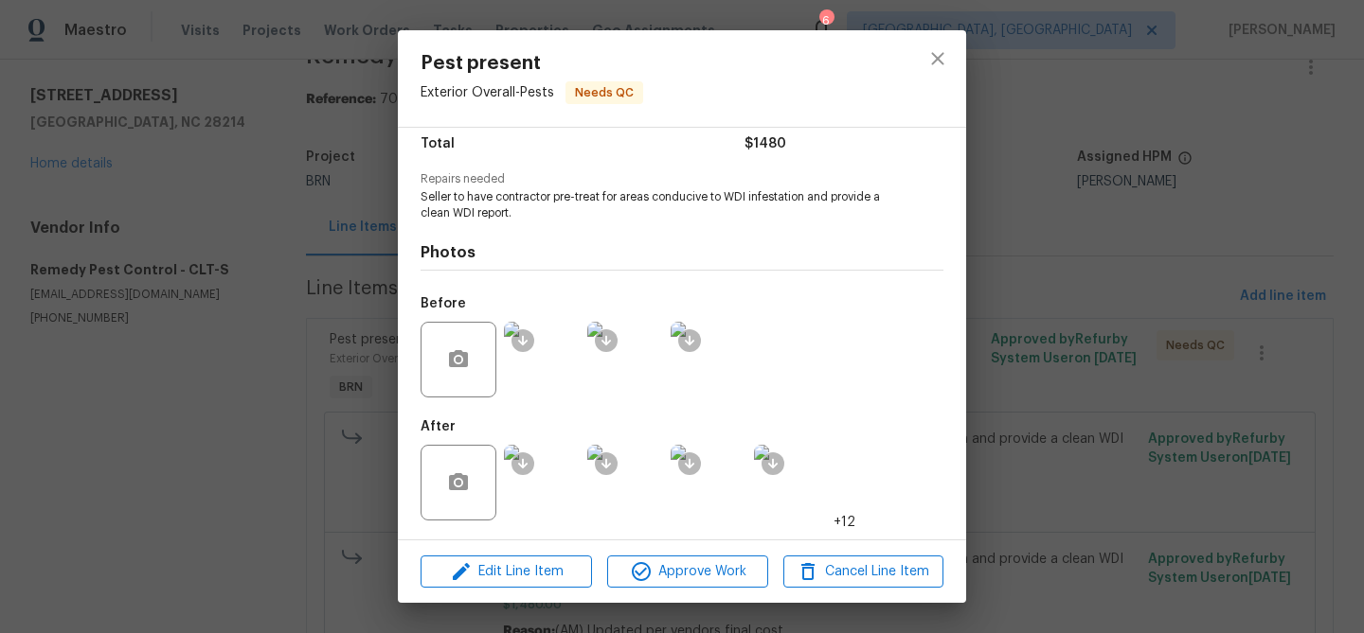
click at [168, 252] on div "Pest present Exterior Overall - Pests Needs QC Vendor Remedy Pest Control Accou…" at bounding box center [682, 316] width 1364 height 633
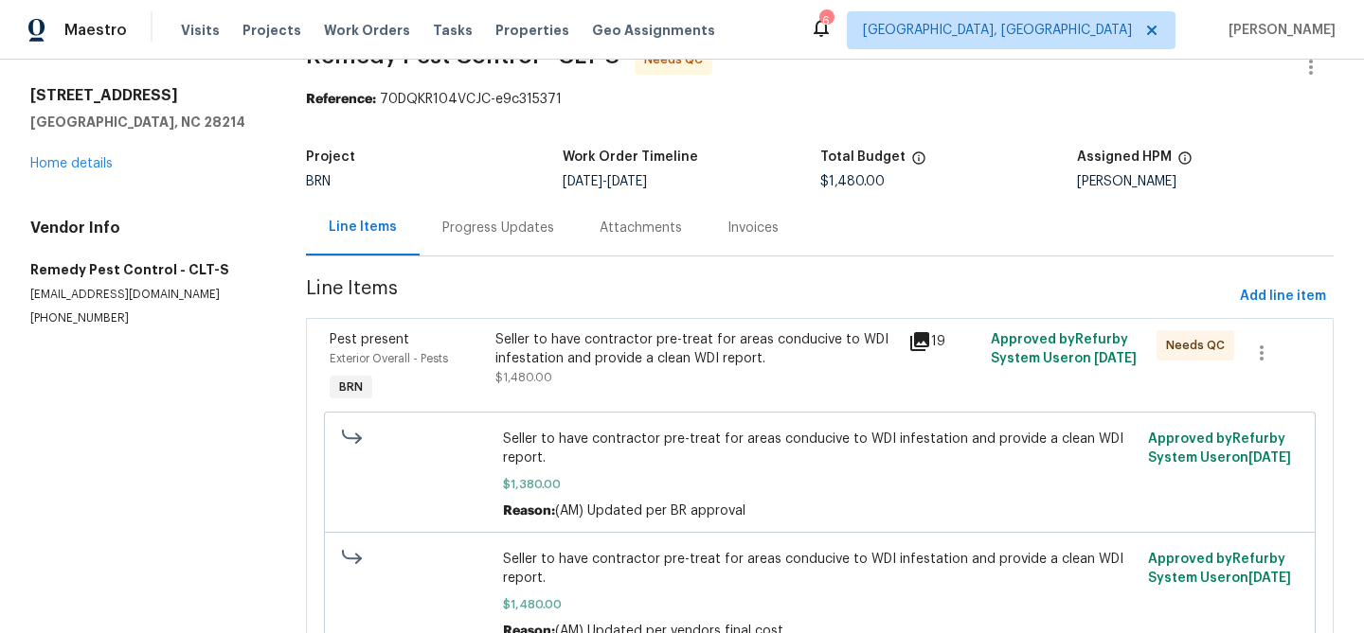
click at [66, 341] on section "All work orders 1415 Newfound Hollow Dr Charlotte, NC 28214 Home details Vendor…" at bounding box center [145, 372] width 230 height 655
click at [63, 328] on section "All work orders 1415 Newfound Hollow Dr Charlotte, NC 28214 Home details Vendor…" at bounding box center [145, 372] width 230 height 655
copy p "(704) 464-4944"
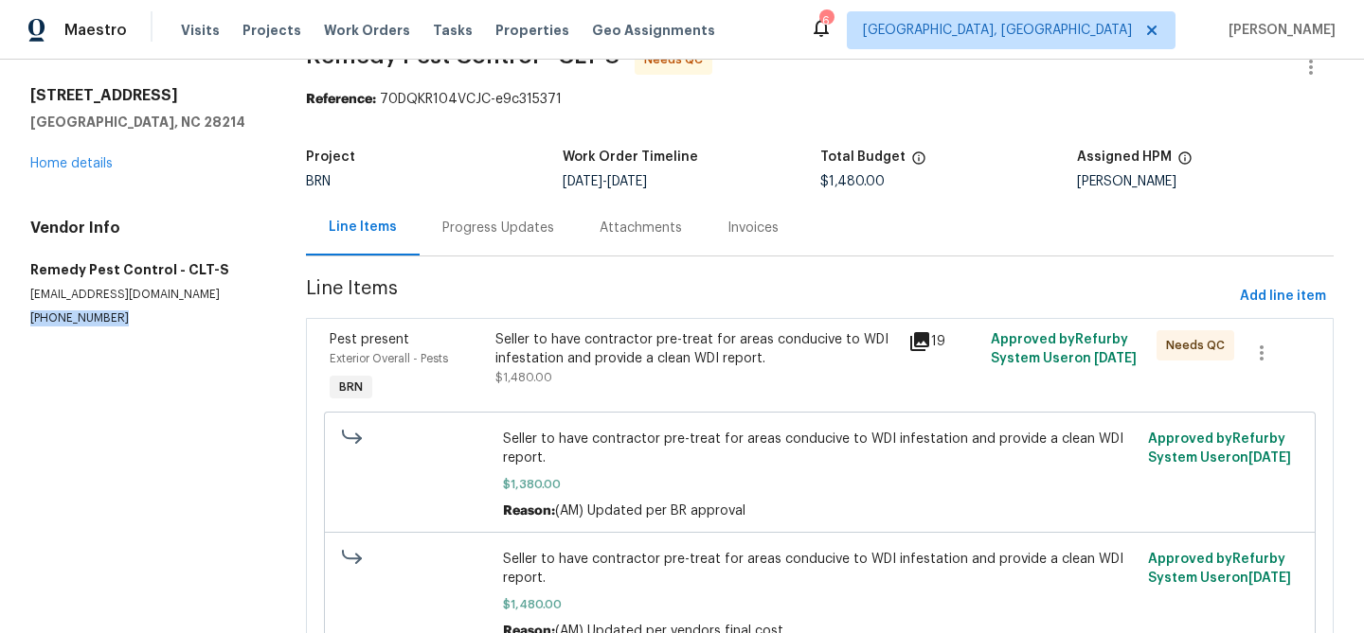
scroll to position [0, 0]
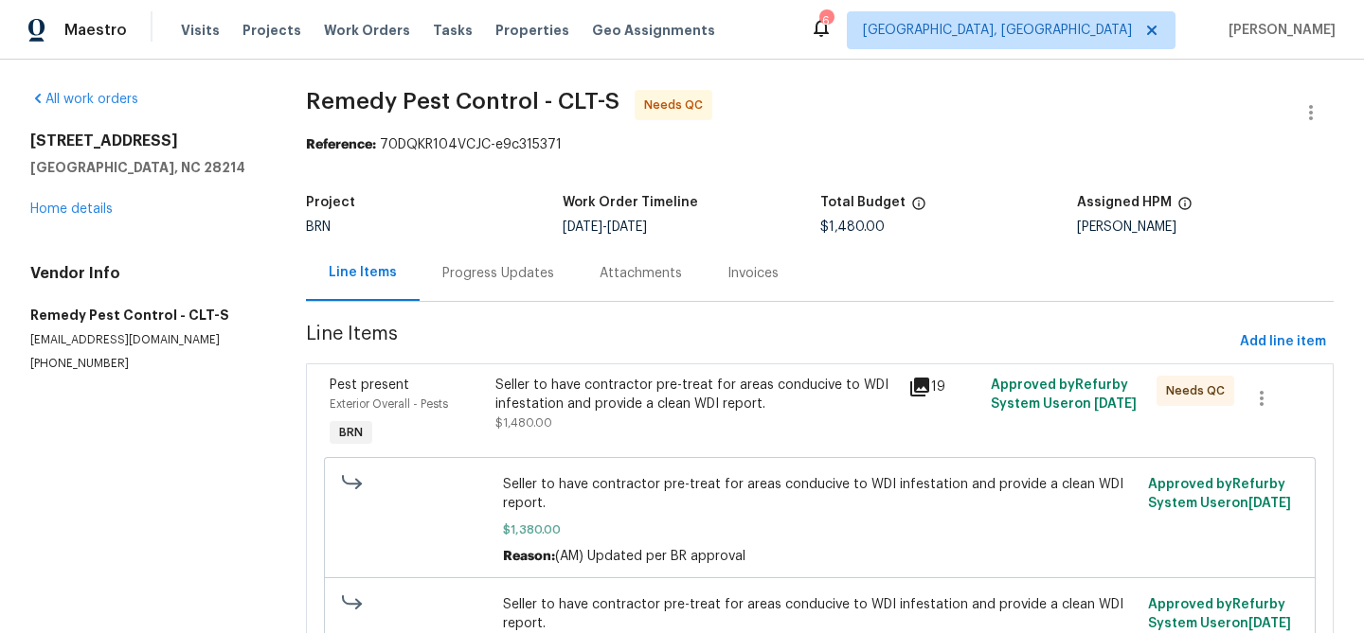
click at [465, 253] on div "Progress Updates" at bounding box center [497, 273] width 157 height 56
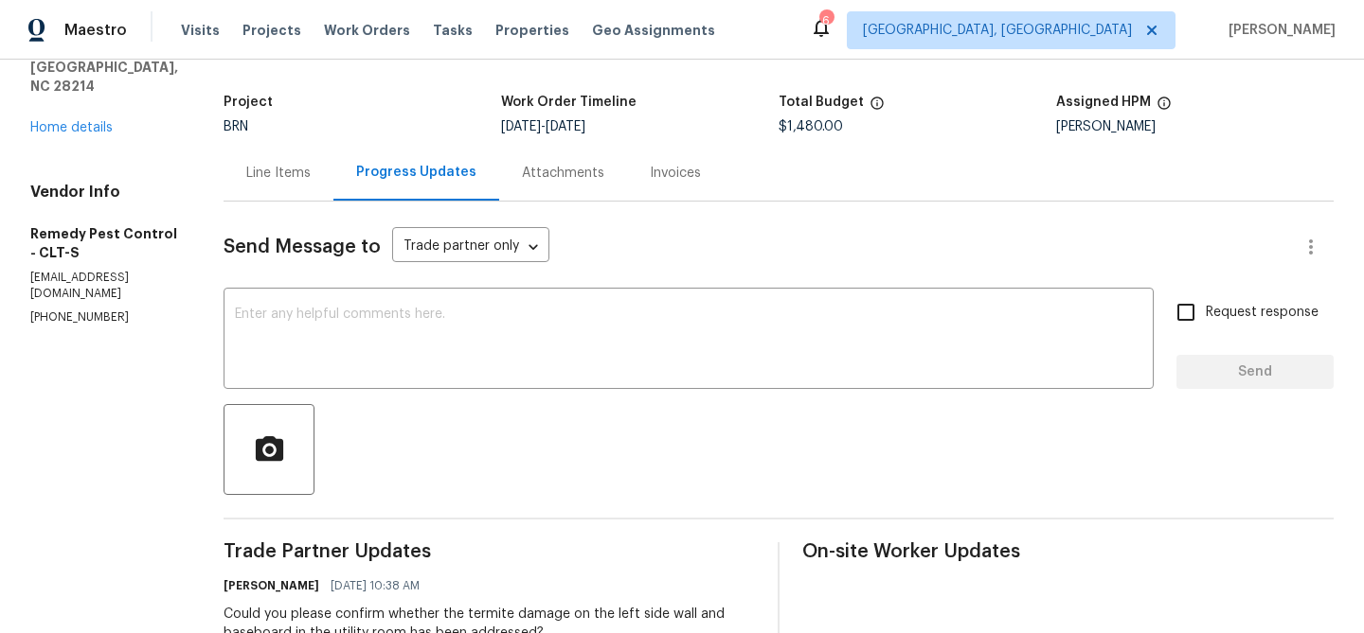
scroll to position [26, 0]
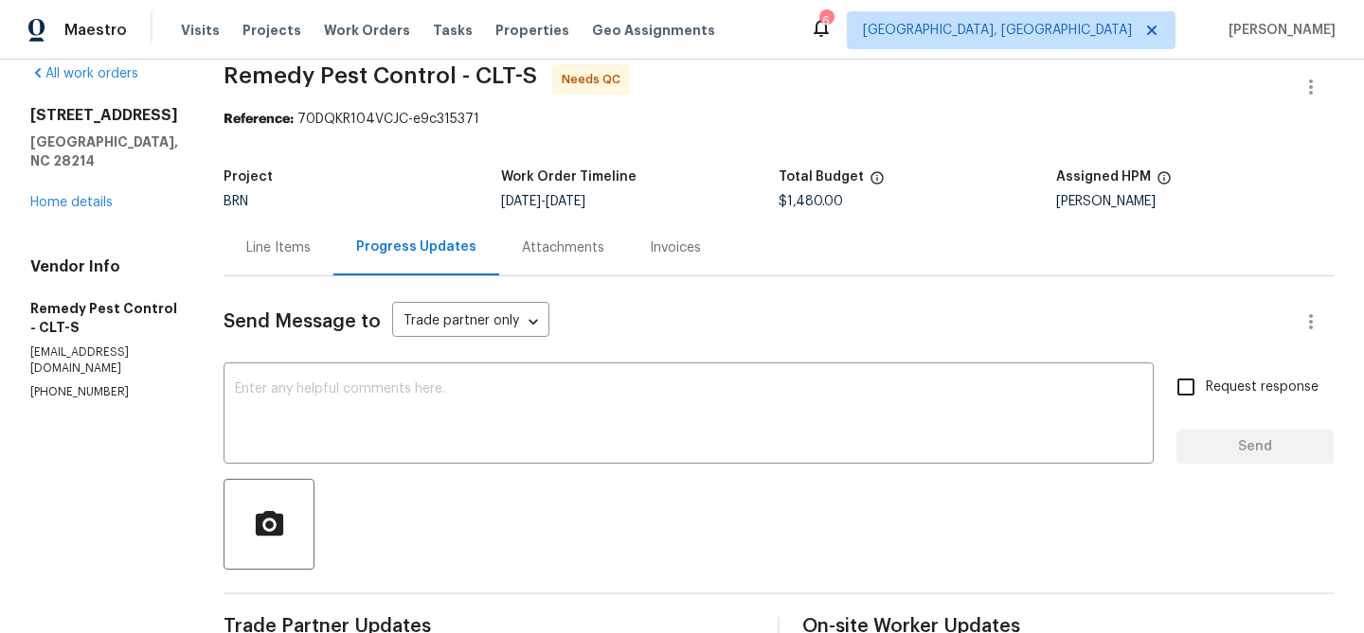
click at [246, 242] on div "Line Items" at bounding box center [278, 248] width 64 height 19
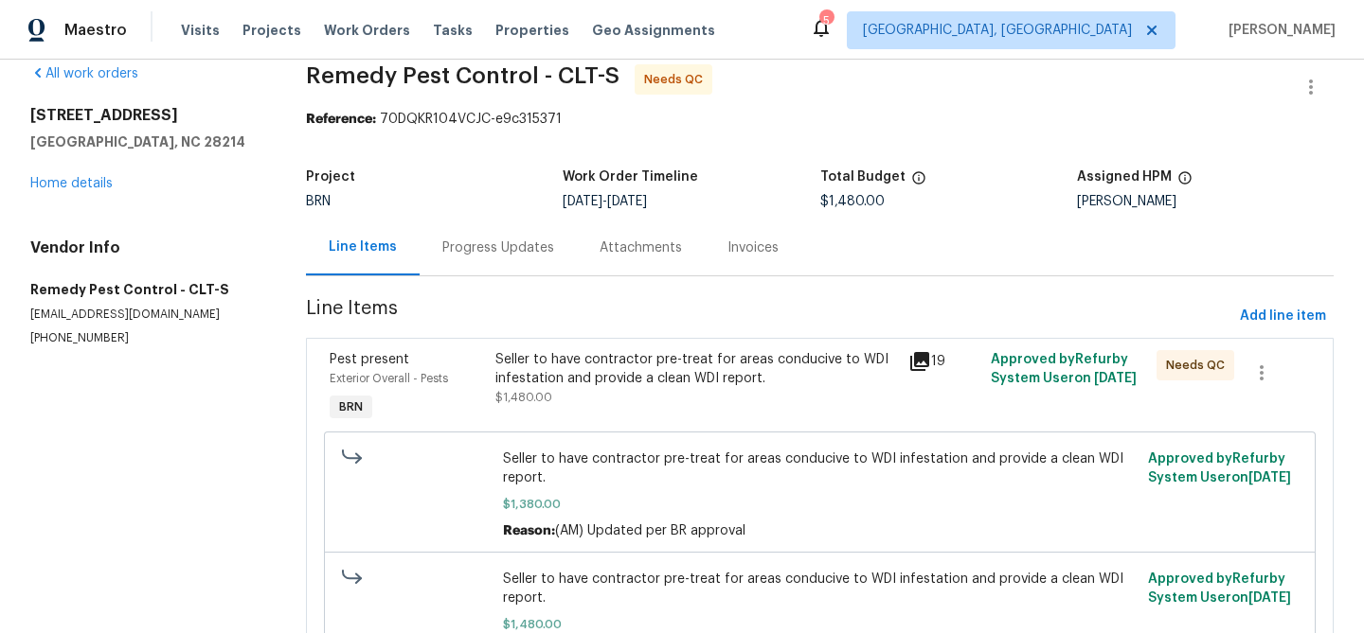
click at [475, 270] on div "Progress Updates" at bounding box center [497, 248] width 157 height 56
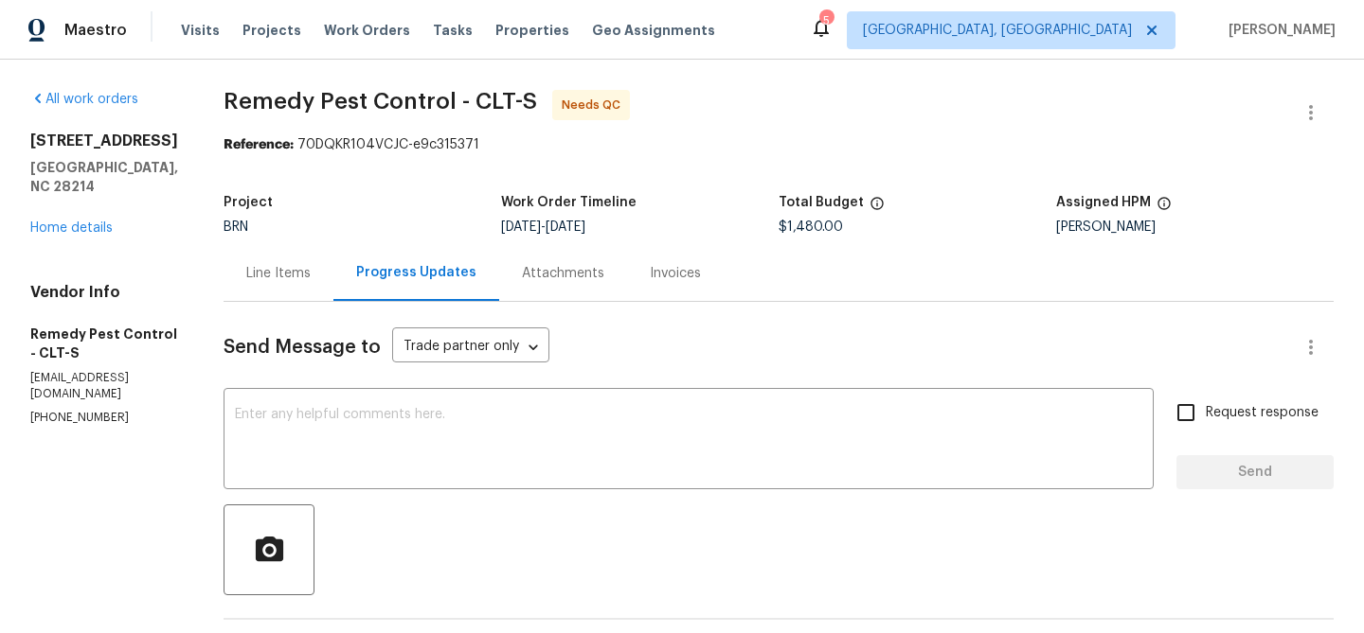
click at [244, 290] on div "Line Items" at bounding box center [278, 273] width 110 height 56
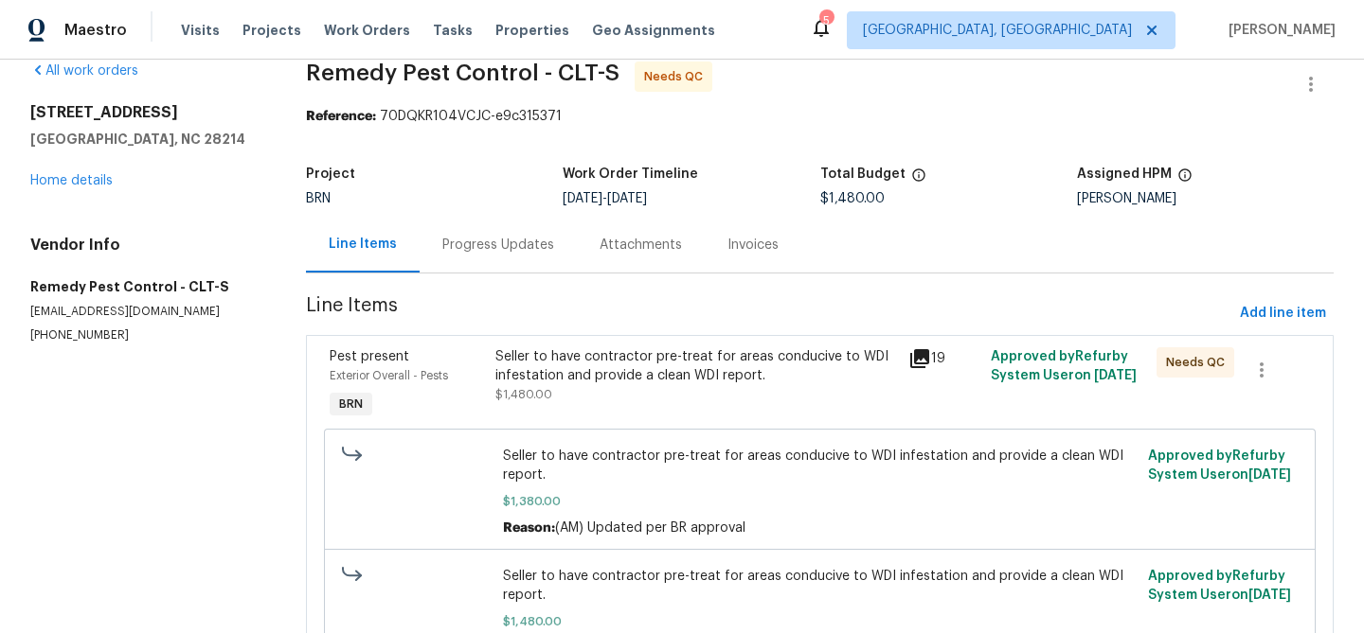
scroll to position [37, 0]
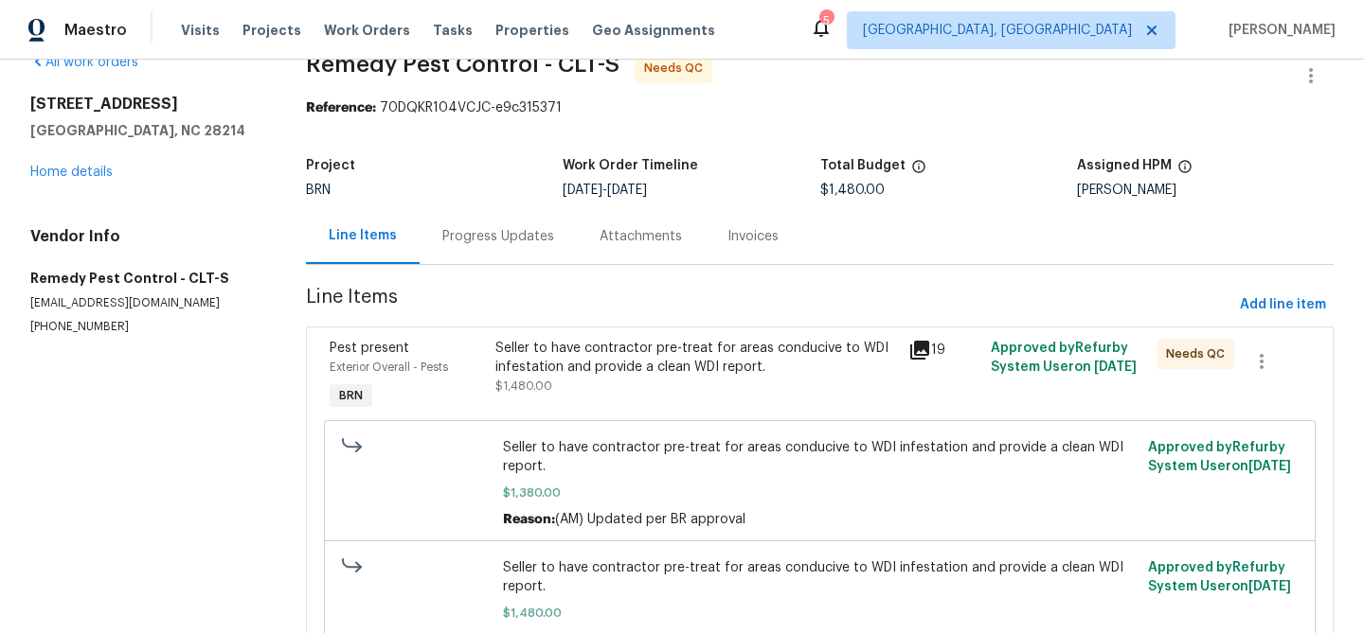
click at [488, 230] on div "Progress Updates" at bounding box center [498, 236] width 112 height 19
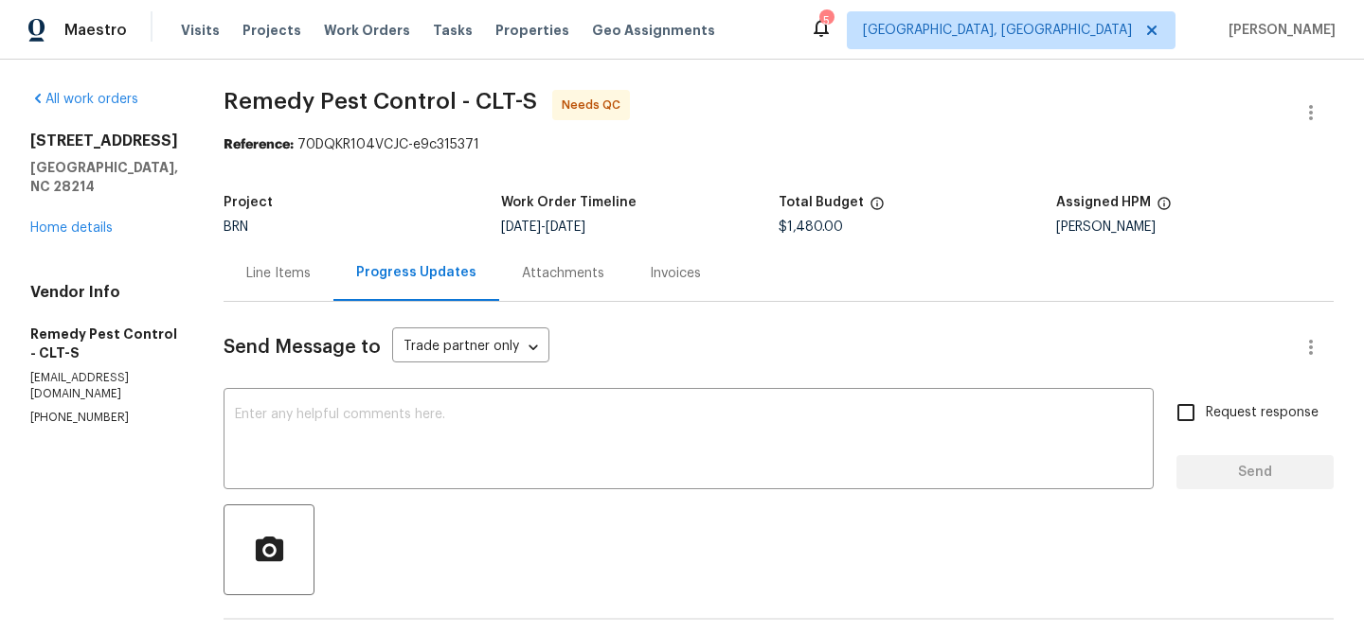
click at [246, 275] on div "Line Items" at bounding box center [278, 273] width 64 height 19
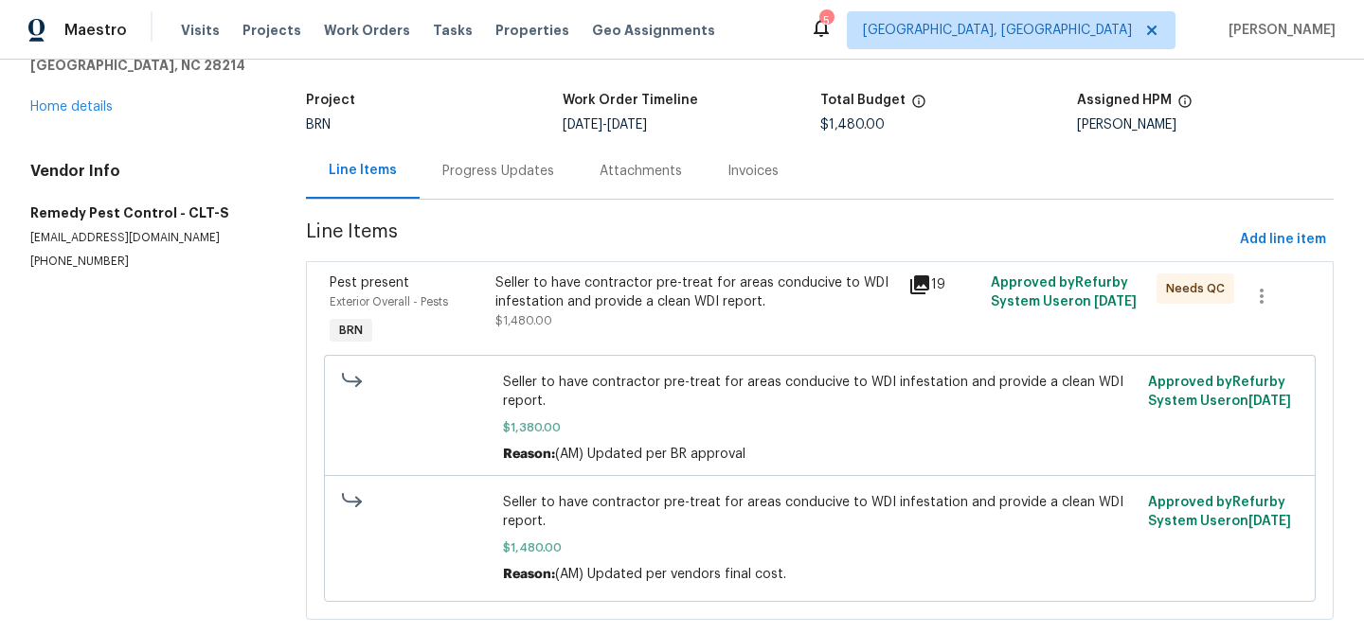
scroll to position [143, 0]
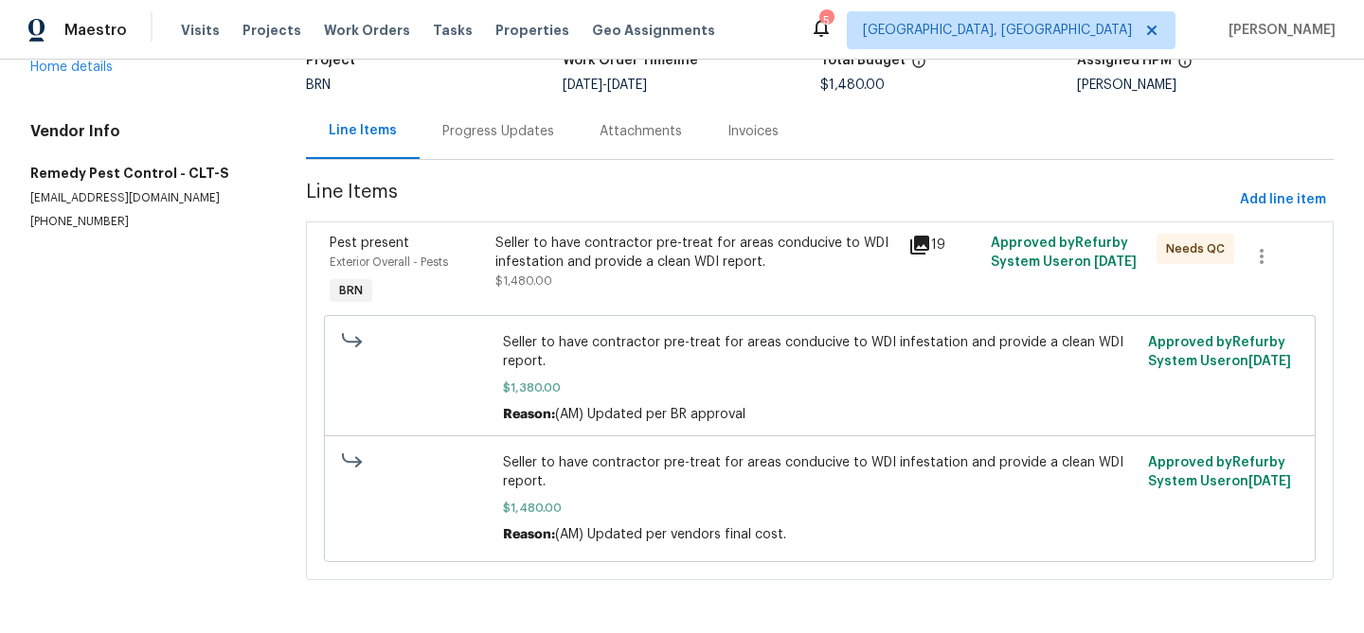
click at [472, 140] on div "Progress Updates" at bounding box center [497, 131] width 157 height 56
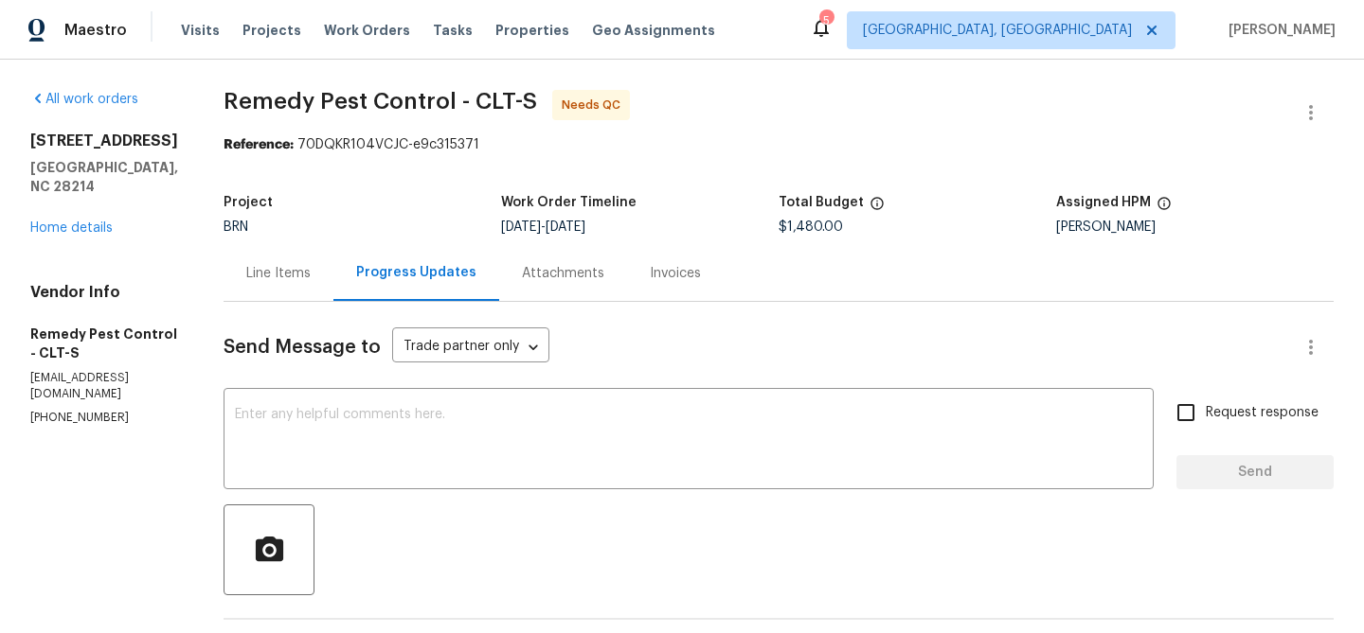
click at [237, 292] on div "Line Items" at bounding box center [278, 273] width 110 height 56
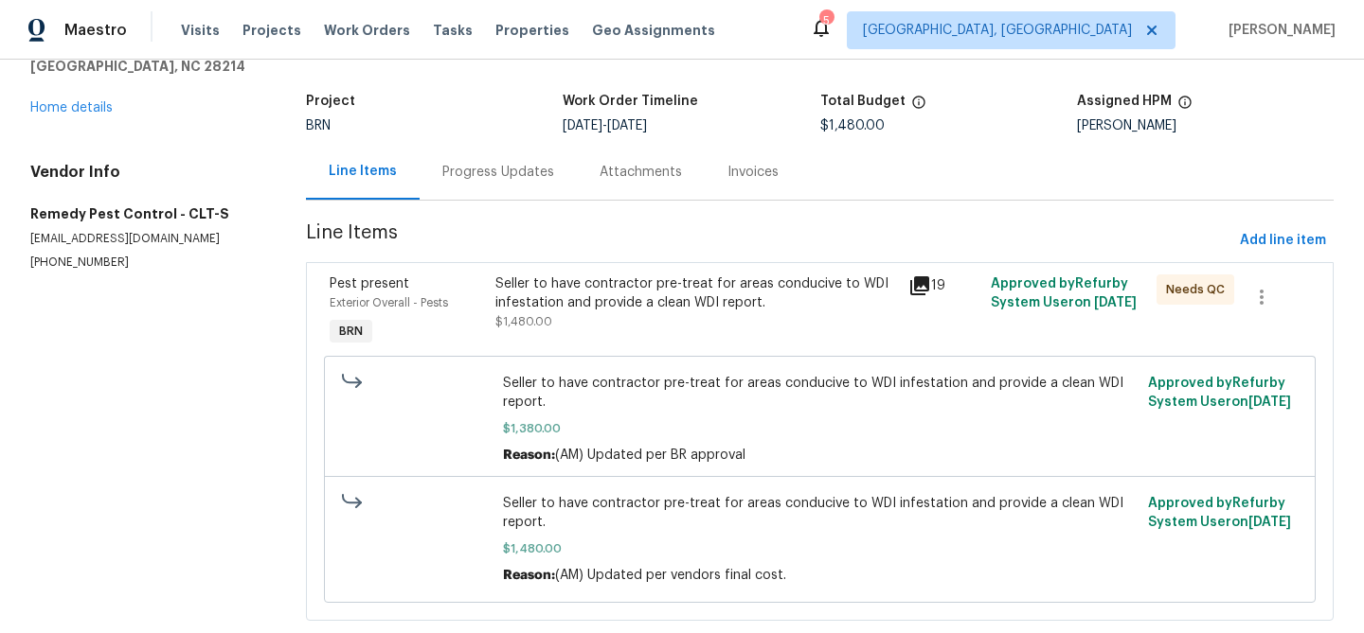
click at [476, 163] on div "Progress Updates" at bounding box center [498, 172] width 112 height 19
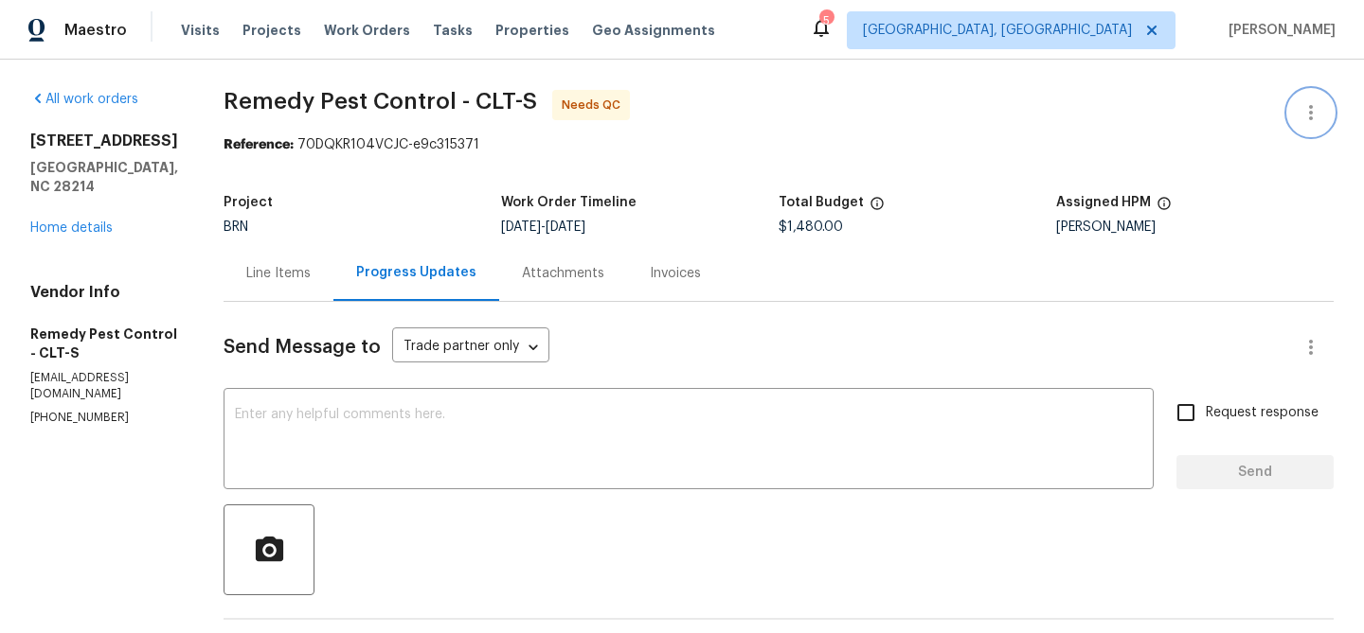
click at [1320, 104] on icon "button" at bounding box center [1310, 112] width 23 height 23
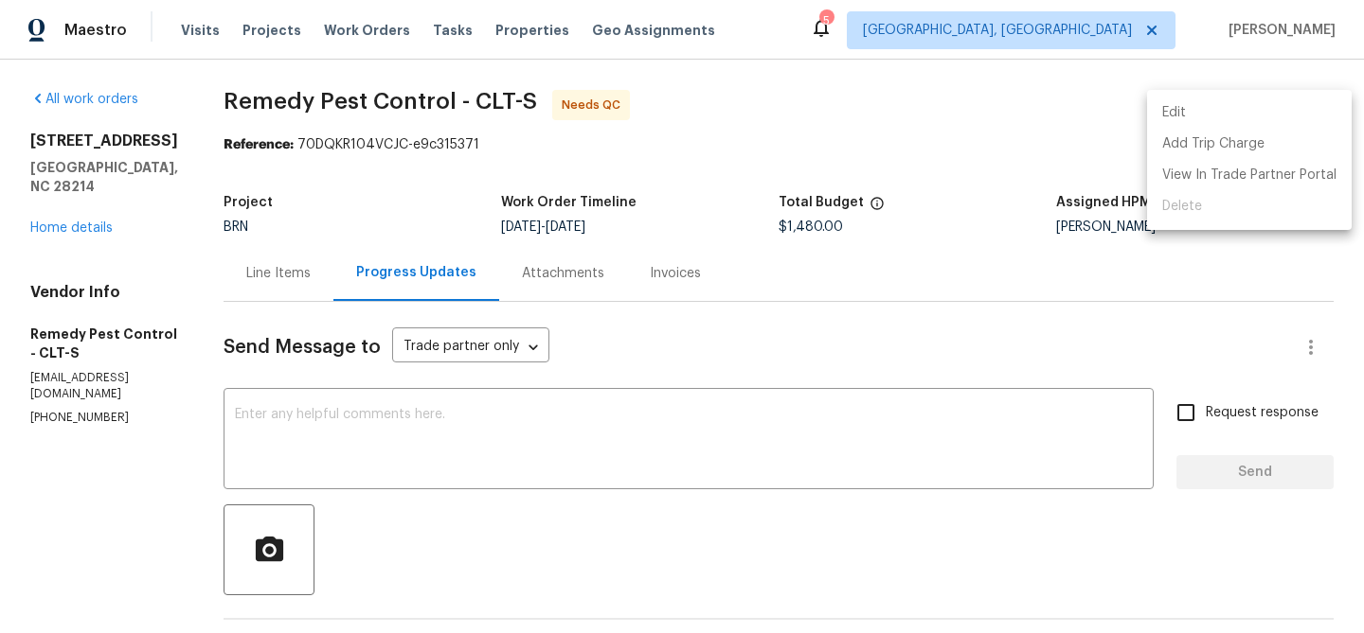
click at [1241, 107] on li "Edit" at bounding box center [1249, 113] width 205 height 31
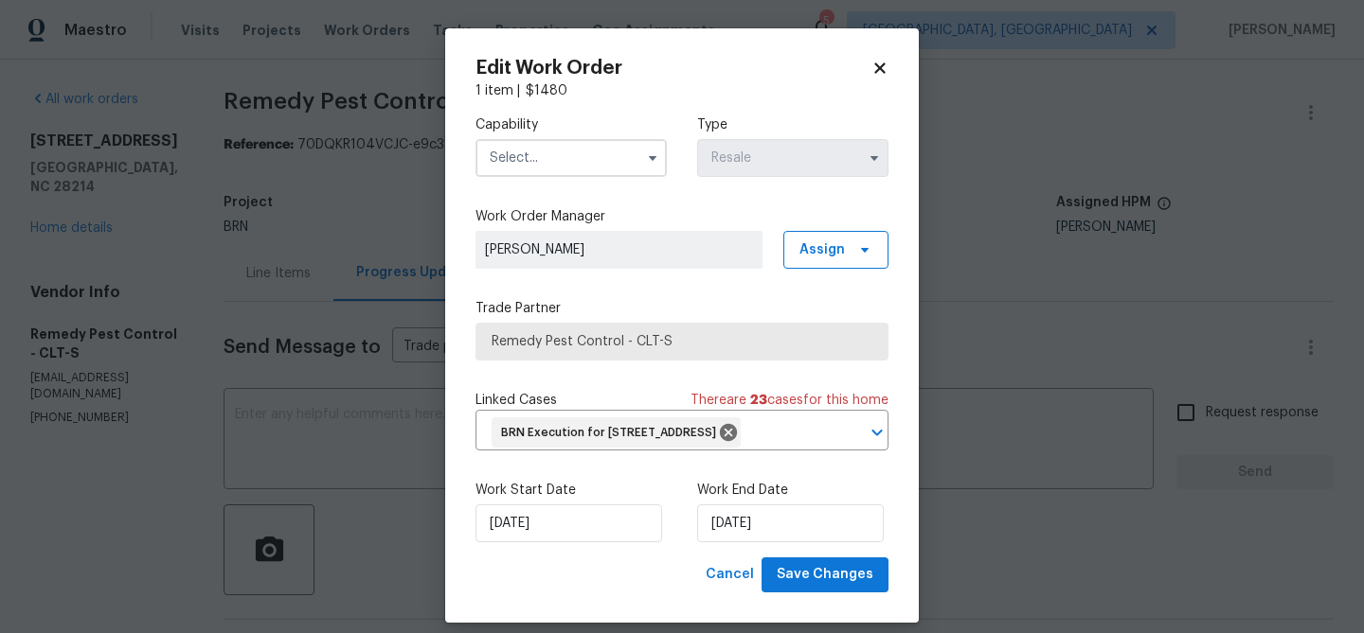
click at [604, 154] on input "text" at bounding box center [570, 158] width 191 height 38
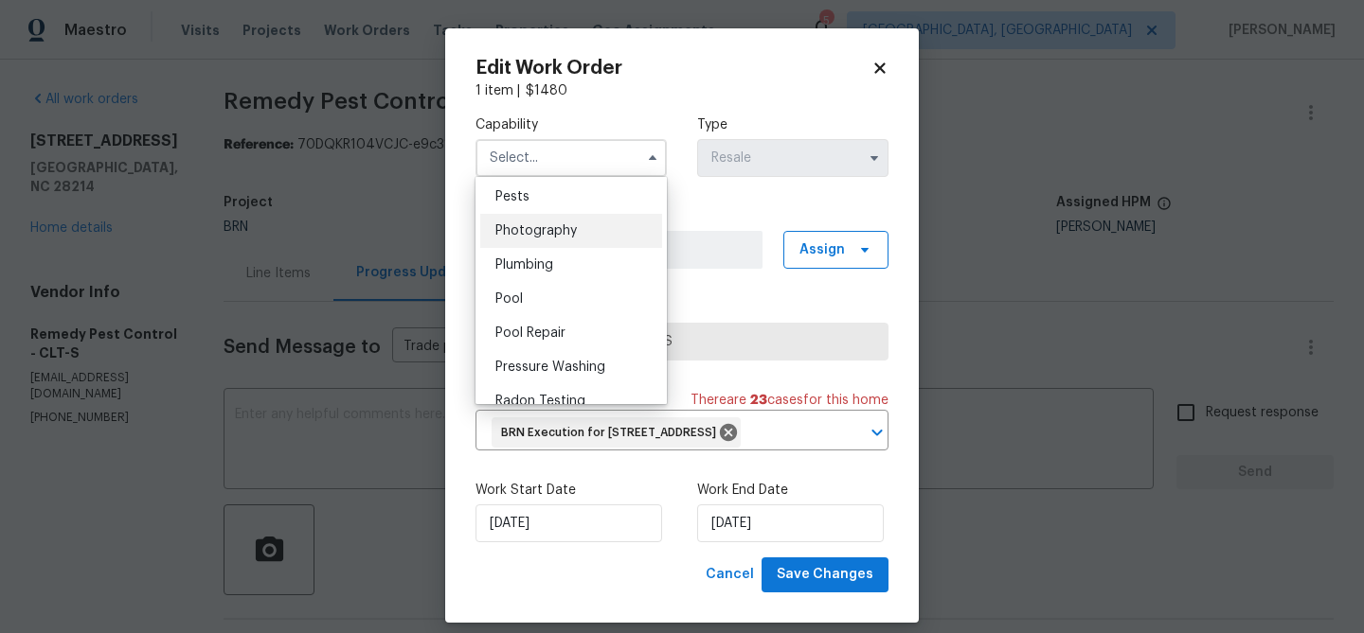
scroll to position [1603, 0]
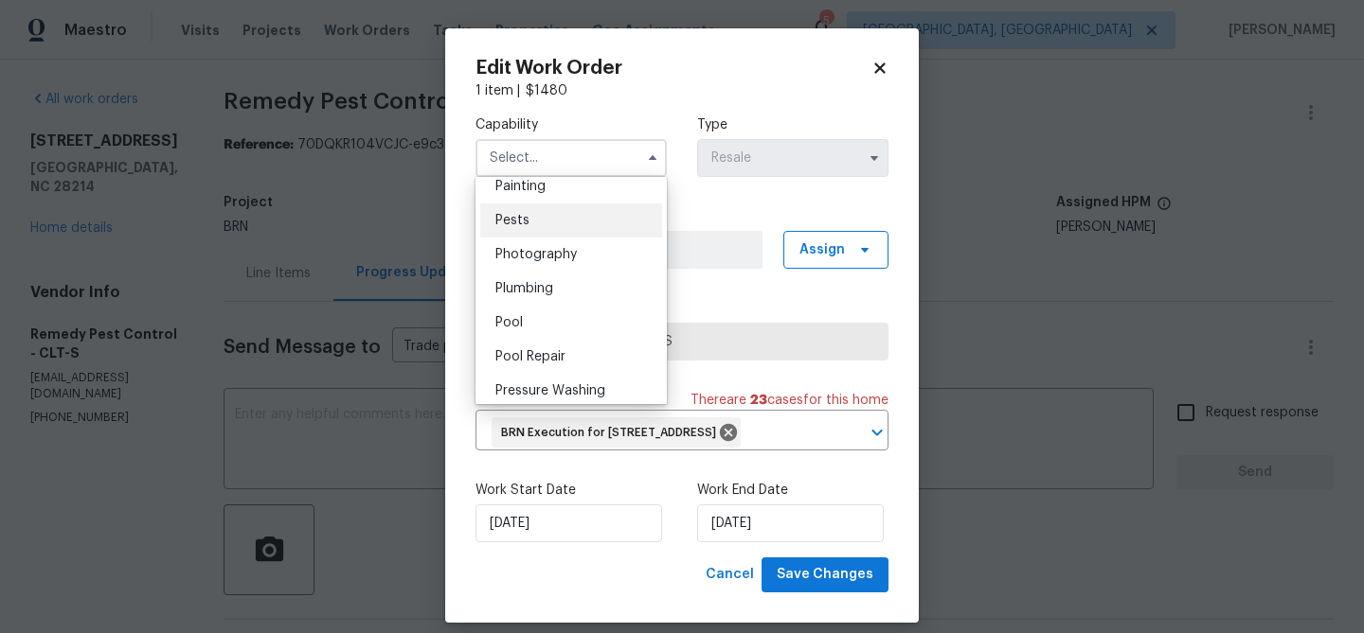
click at [543, 221] on div "Pests" at bounding box center [571, 221] width 182 height 34
type input "Pests"
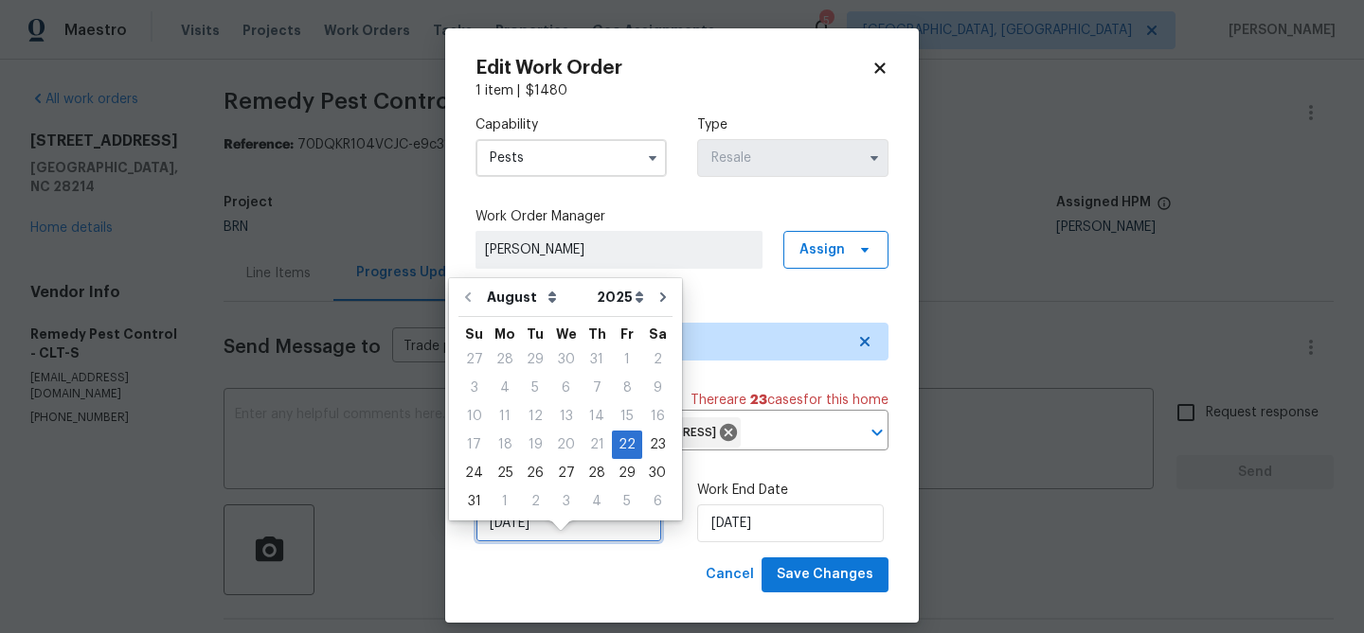
click at [541, 543] on input "22/08/2025" at bounding box center [568, 524] width 187 height 38
click at [535, 501] on div "2" at bounding box center [535, 502] width 30 height 27
type input "02/09/2025"
select select "8"
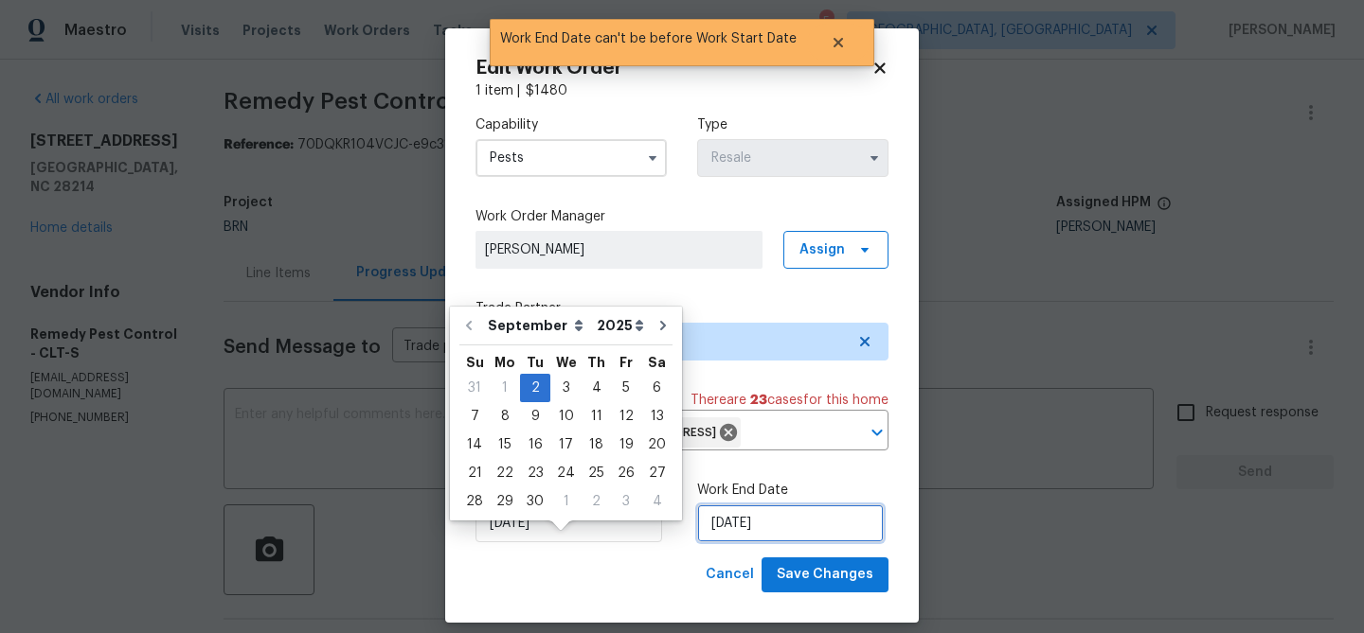
click at [734, 543] on input "02/09/2025" at bounding box center [790, 524] width 187 height 38
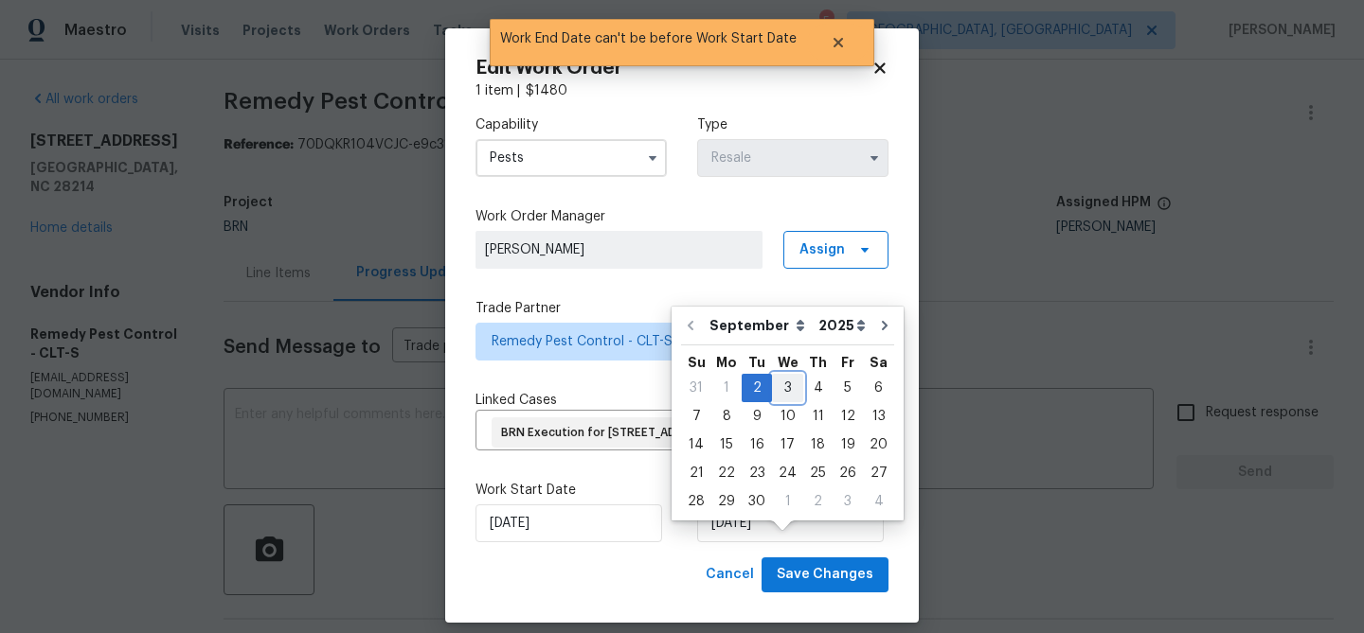
click at [776, 392] on div "3" at bounding box center [787, 388] width 31 height 27
type input "[DATE]"
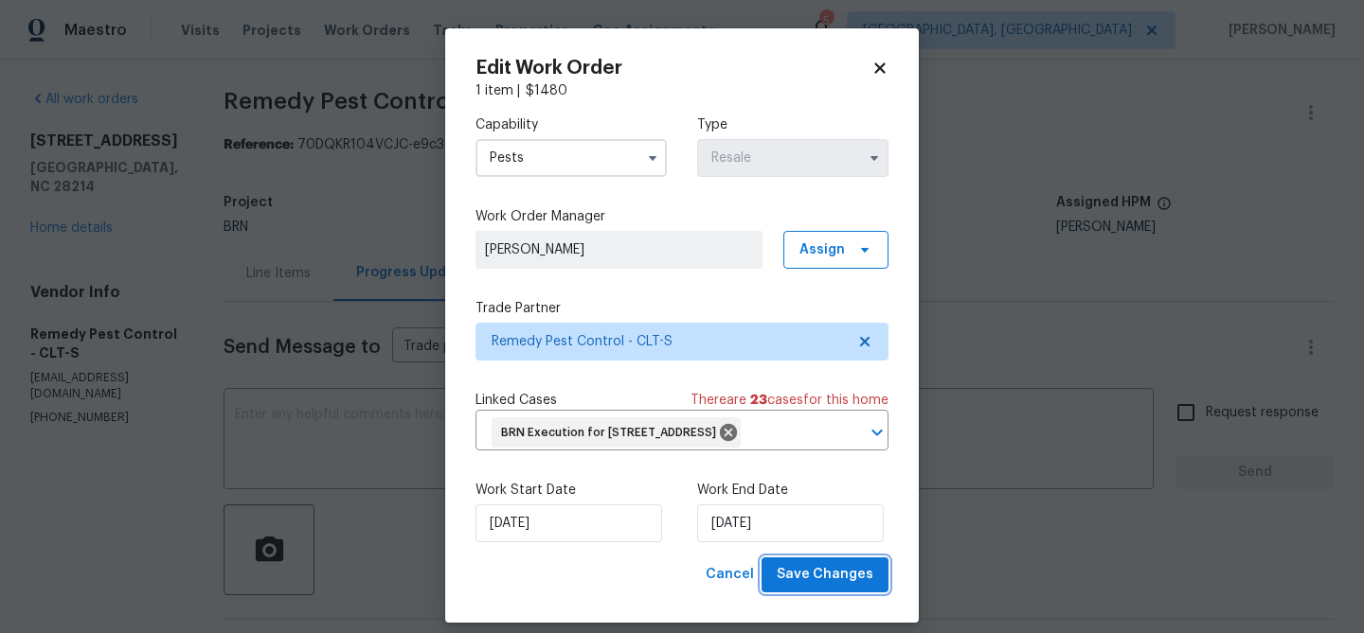
click at [789, 590] on button "Save Changes" at bounding box center [824, 575] width 127 height 35
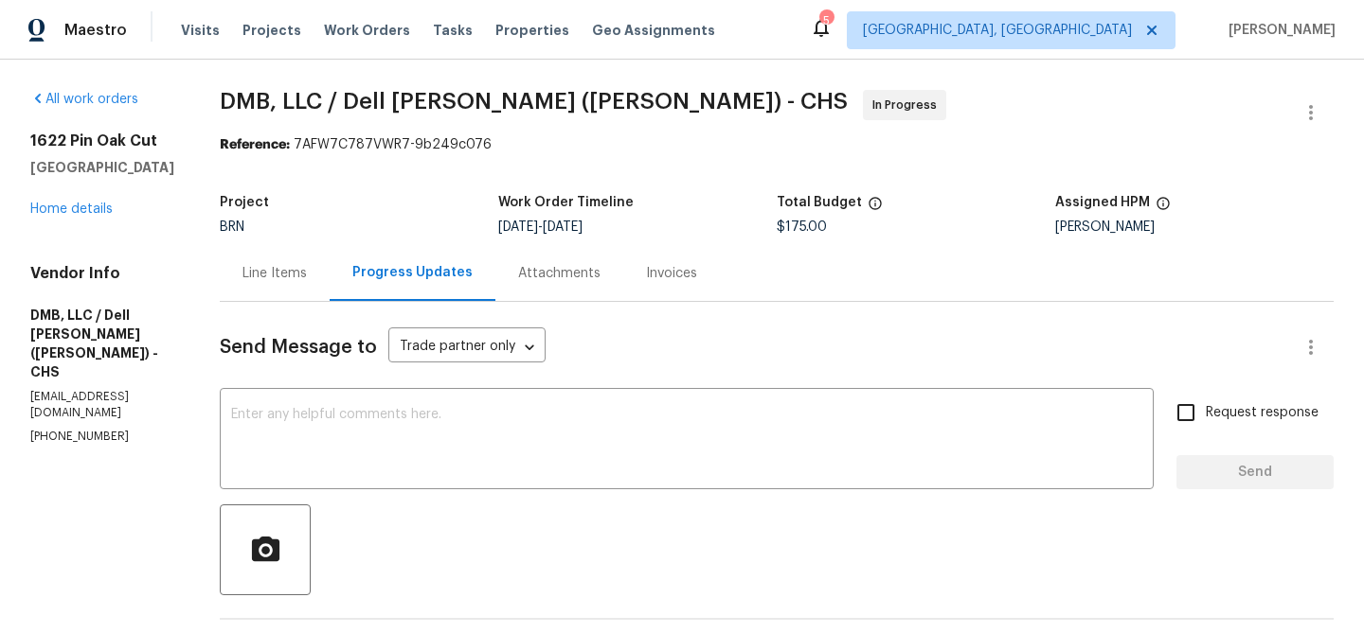
click at [242, 274] on div "Line Items" at bounding box center [274, 273] width 64 height 19
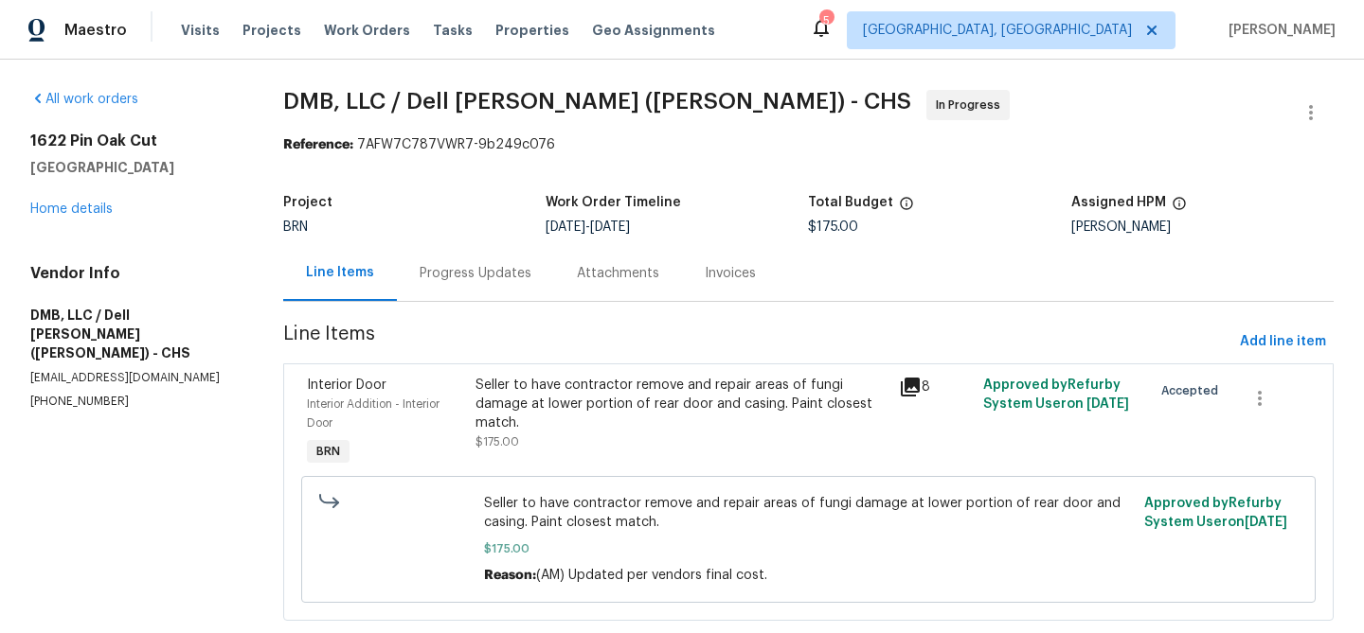
click at [581, 384] on div "Seller to have contractor remove and repair areas of fungi damage at lower port…" at bounding box center [680, 404] width 411 height 57
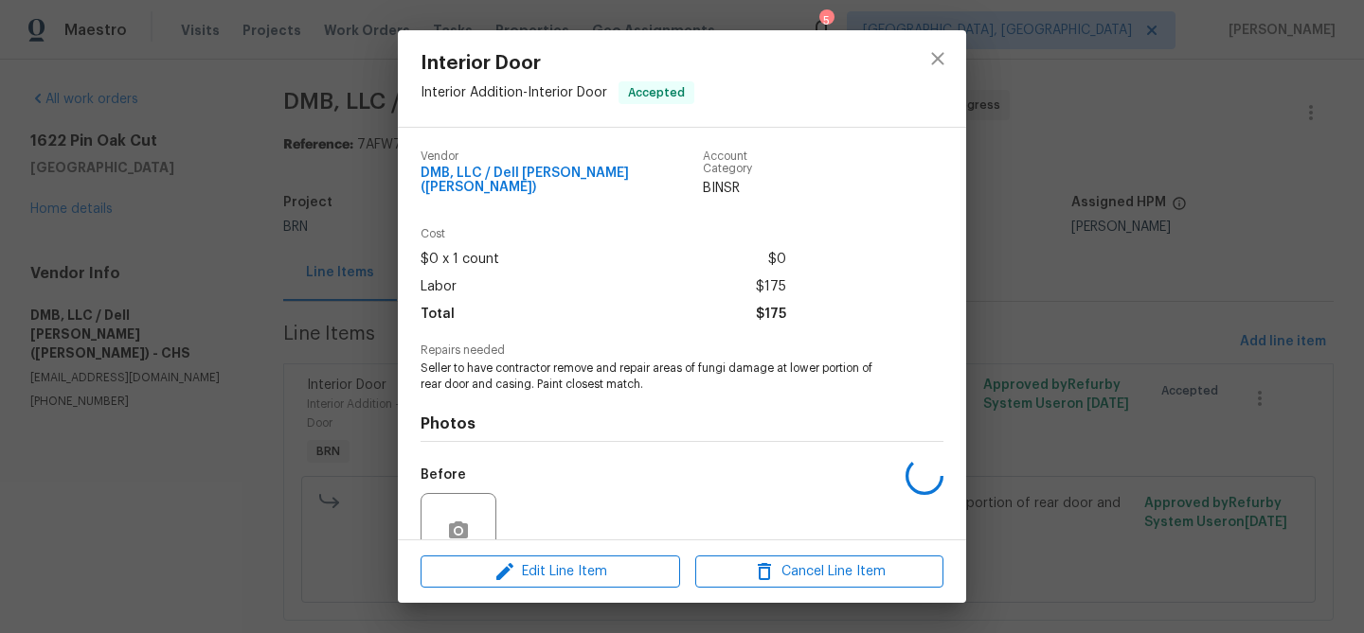
scroll to position [159, 0]
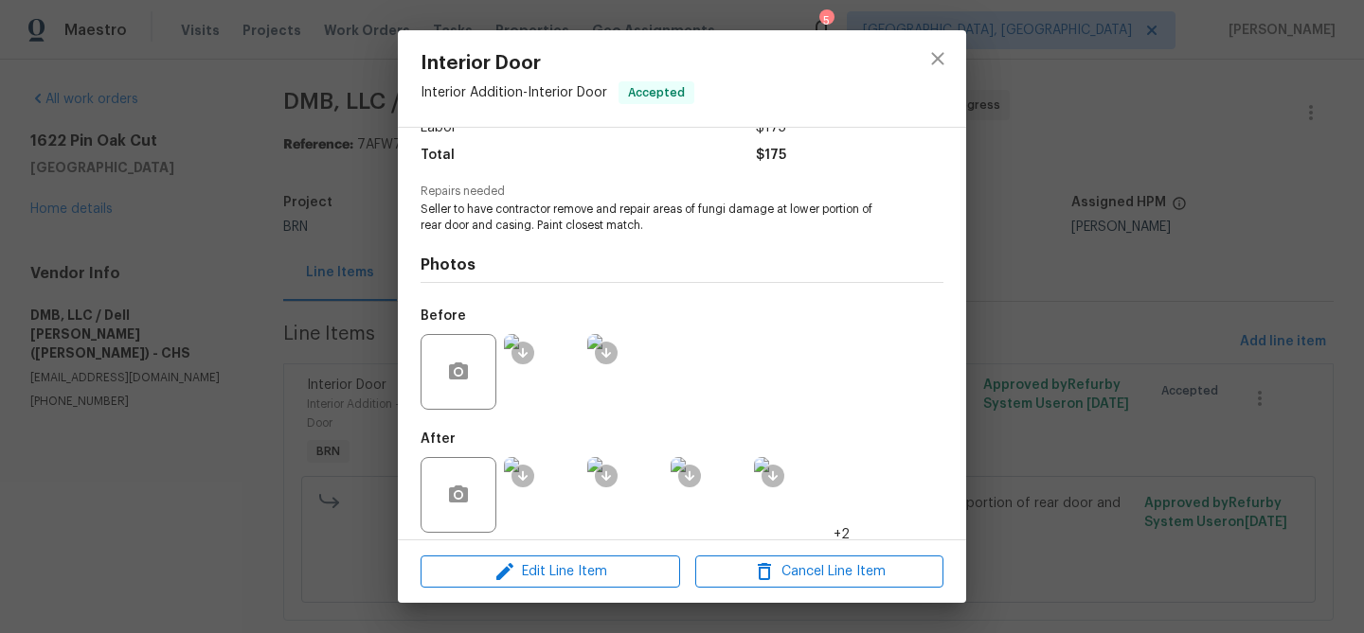
click at [541, 365] on img at bounding box center [542, 372] width 76 height 76
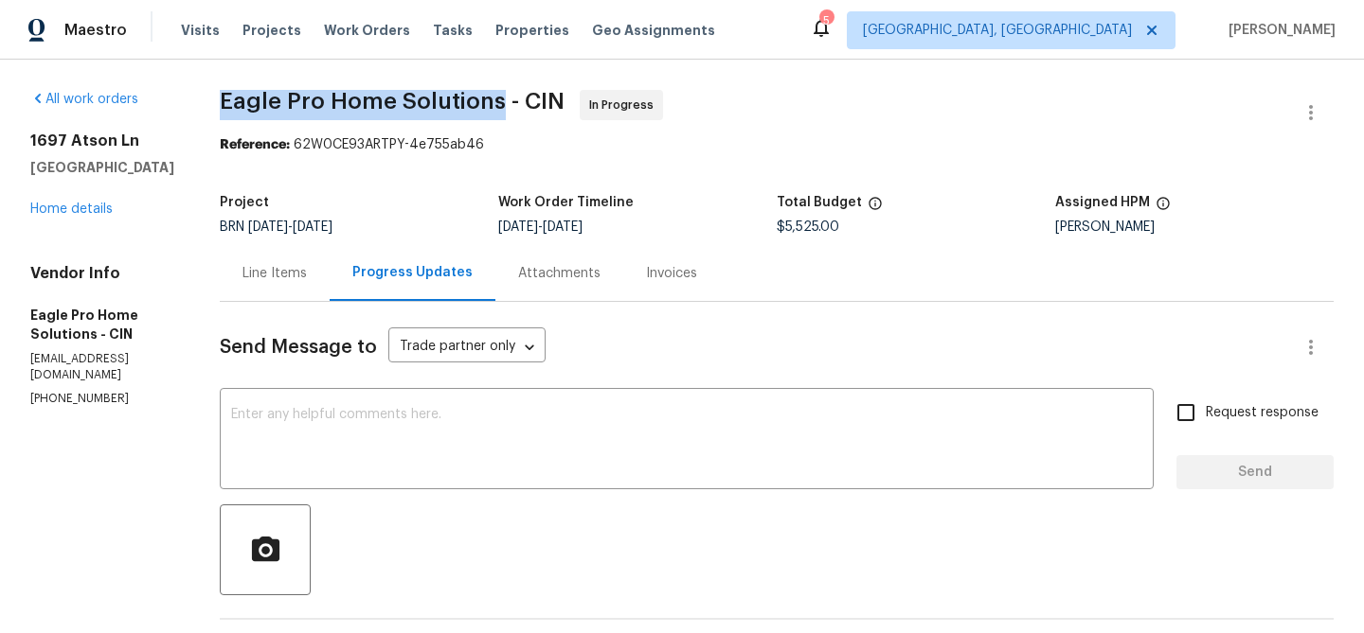
drag, startPoint x: 258, startPoint y: 98, endPoint x: 549, endPoint y: 96, distance: 291.7
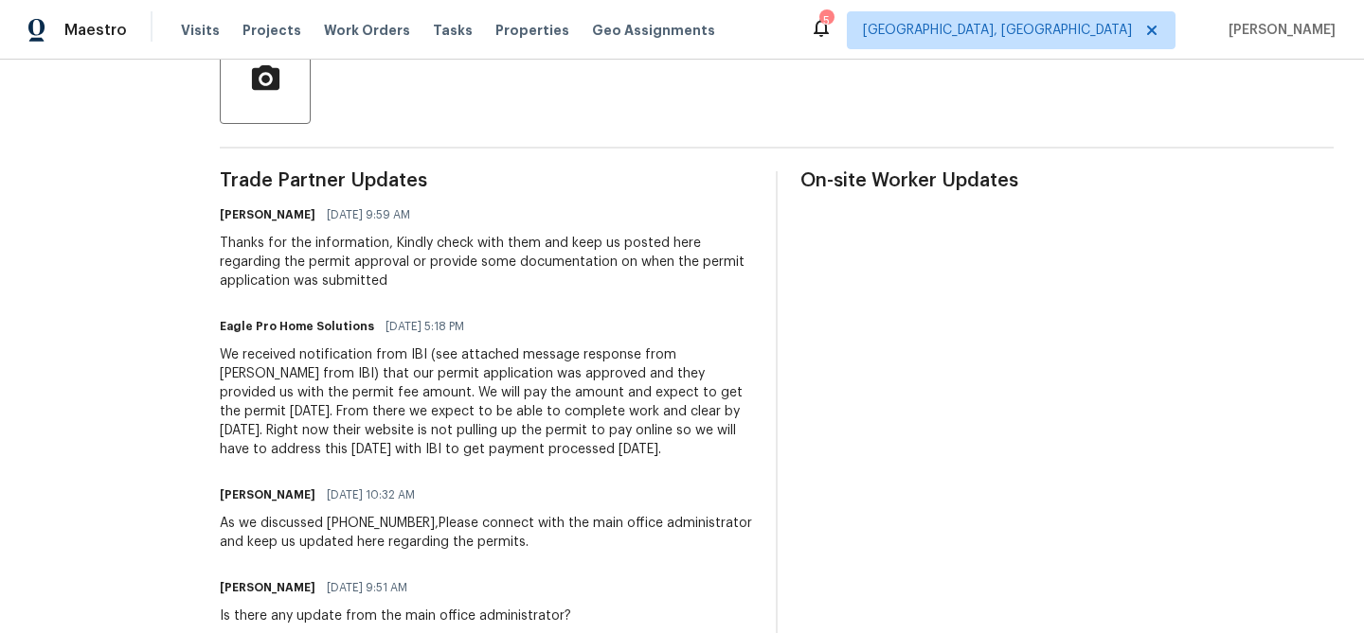
scroll to position [473, 0]
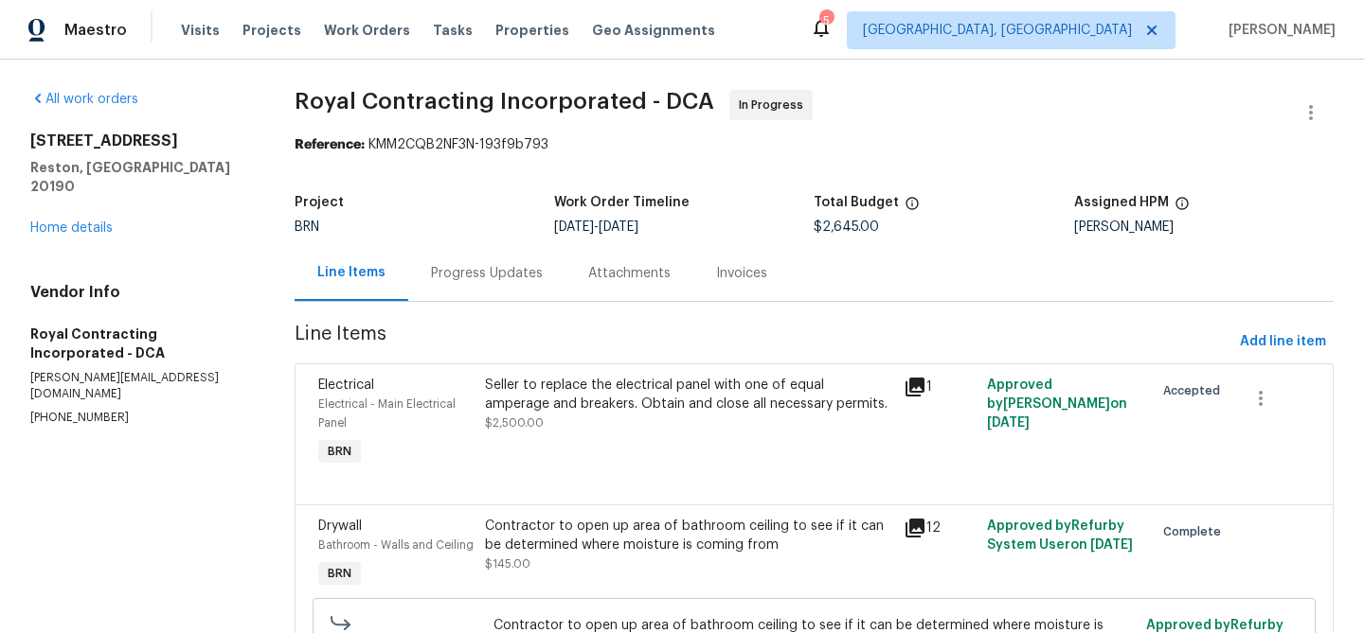
click at [468, 257] on div "Progress Updates" at bounding box center [486, 273] width 157 height 56
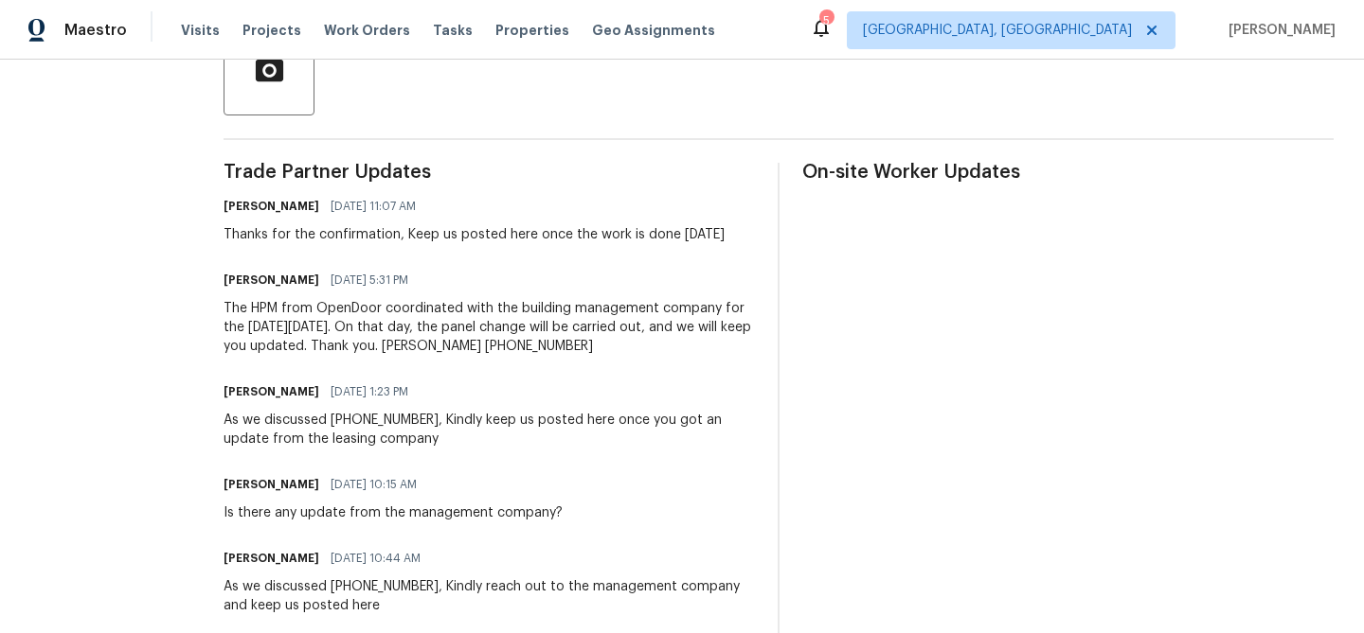
scroll to position [473, 0]
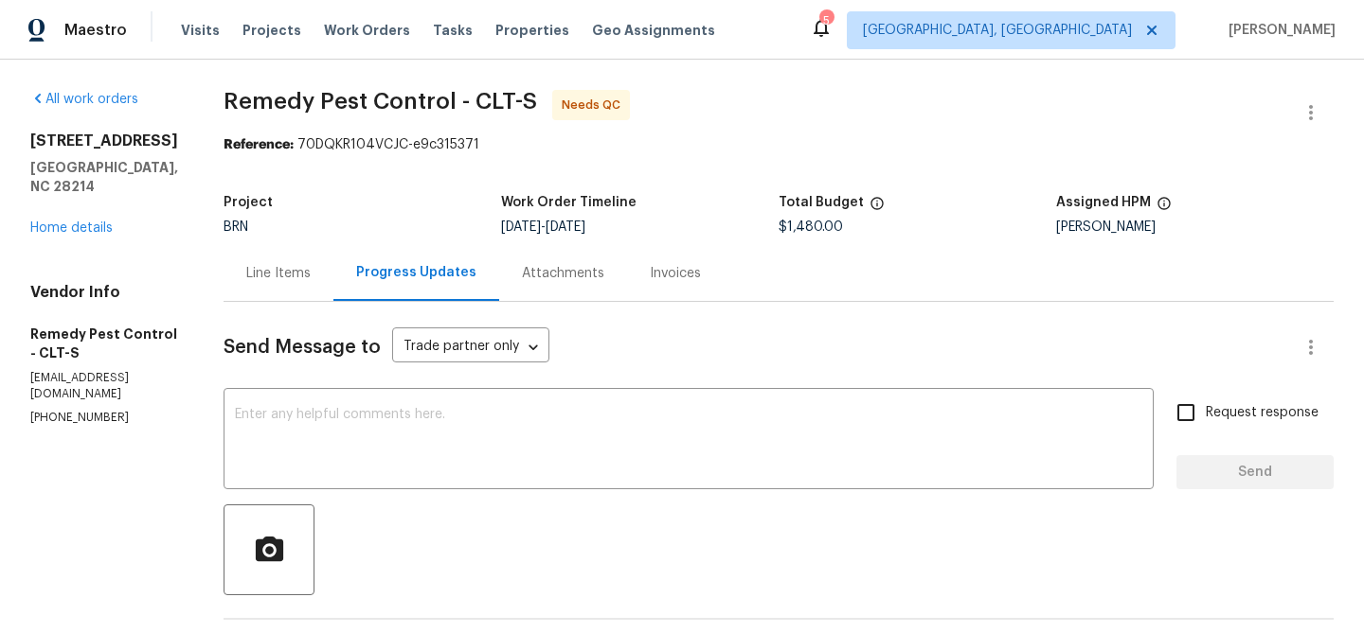
click at [248, 277] on div "Line Items" at bounding box center [278, 273] width 64 height 19
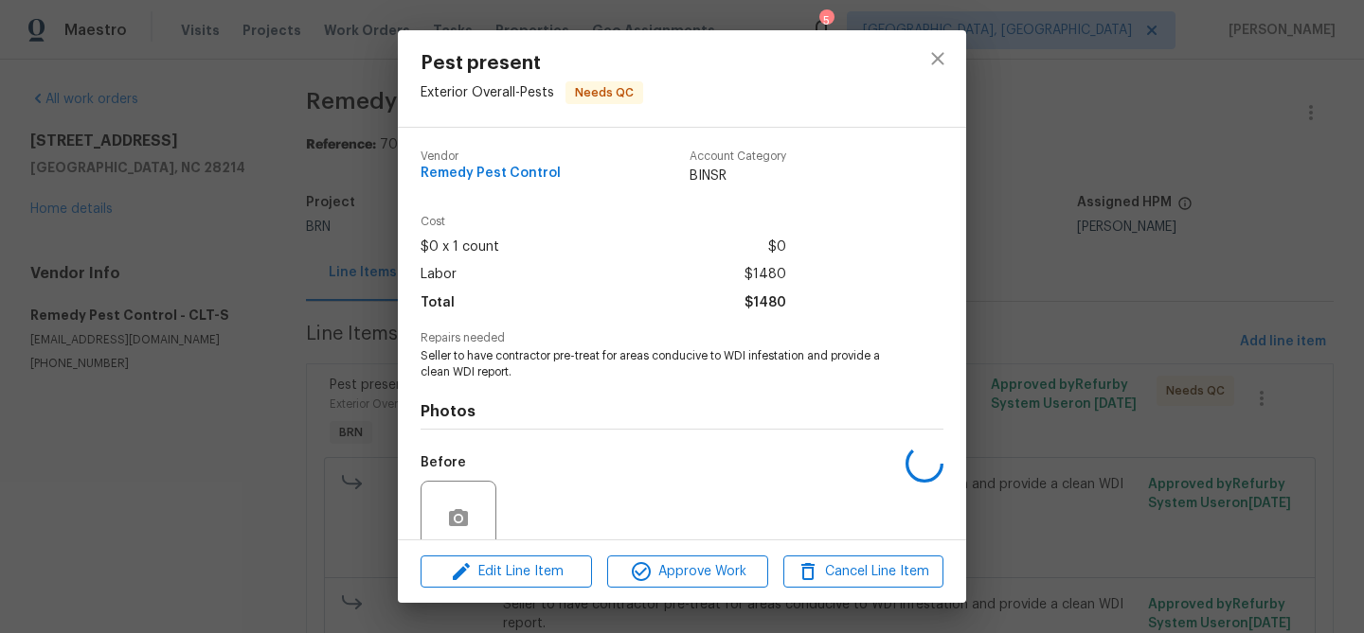
scroll to position [159, 0]
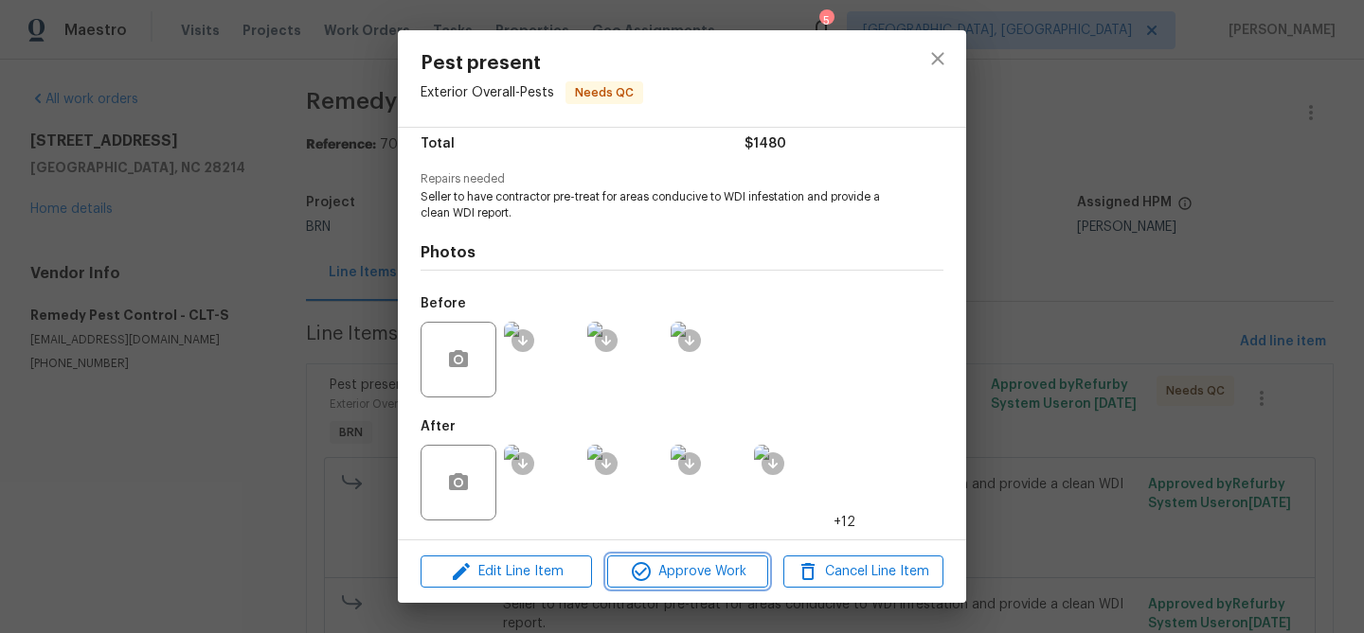
click at [647, 567] on icon "button" at bounding box center [641, 572] width 23 height 23
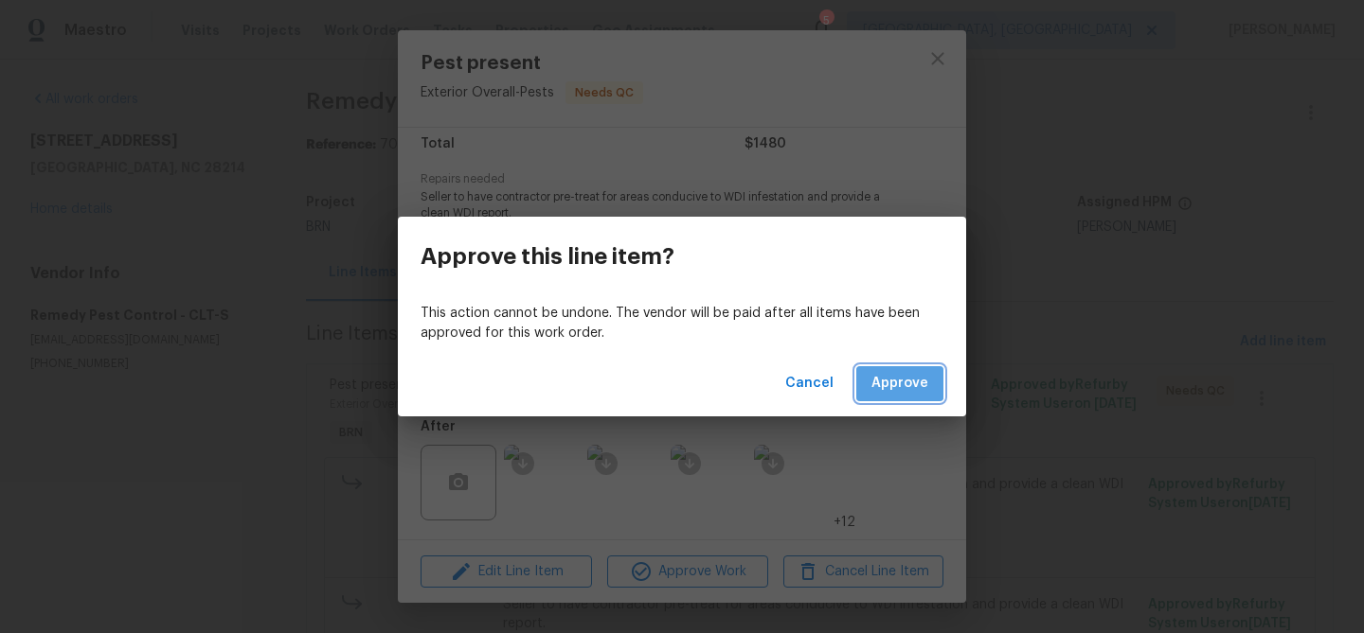
click at [889, 375] on span "Approve" at bounding box center [899, 384] width 57 height 24
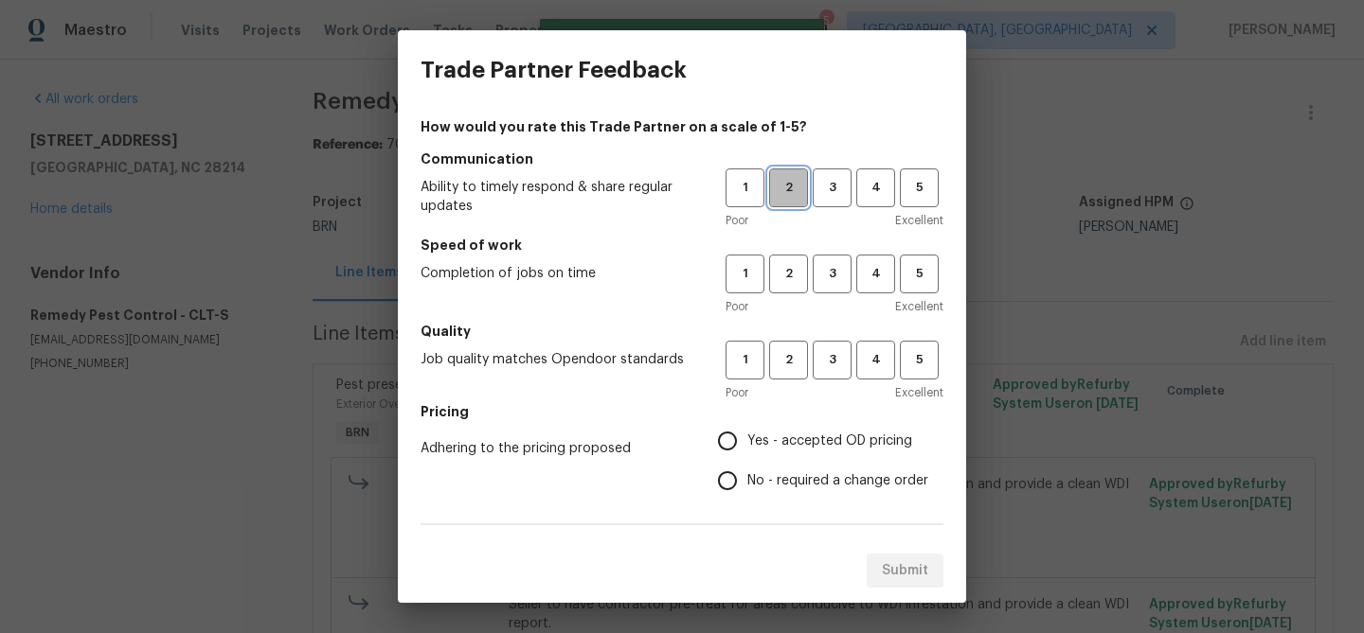
click at [786, 200] on button "2" at bounding box center [788, 188] width 39 height 39
click at [785, 254] on h5 "Speed of work" at bounding box center [681, 245] width 523 height 19
click at [785, 300] on div "Poor Excellent" at bounding box center [834, 306] width 218 height 19
click at [784, 297] on div "Poor Excellent" at bounding box center [834, 306] width 218 height 19
click at [784, 294] on div "1 2 3 4 5 Poor Excellent" at bounding box center [834, 286] width 218 height 62
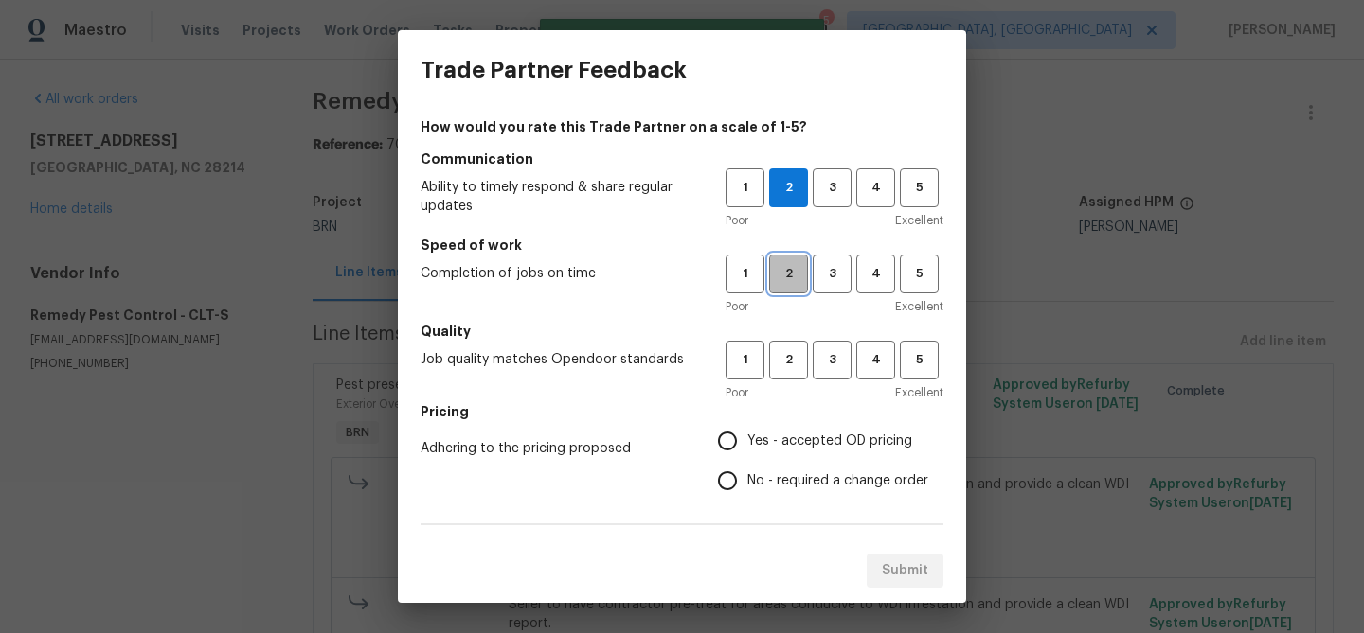
click at [783, 280] on span "2" at bounding box center [788, 274] width 35 height 22
click at [783, 348] on button "2" at bounding box center [788, 360] width 39 height 39
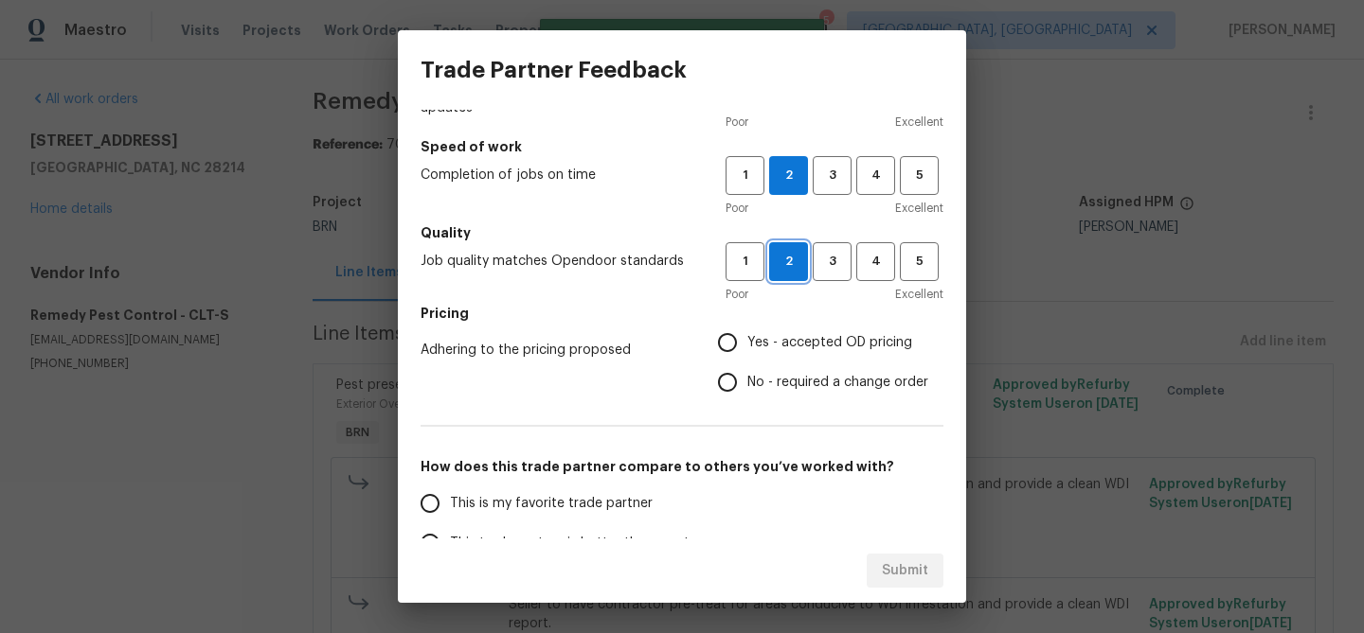
scroll to position [188, 0]
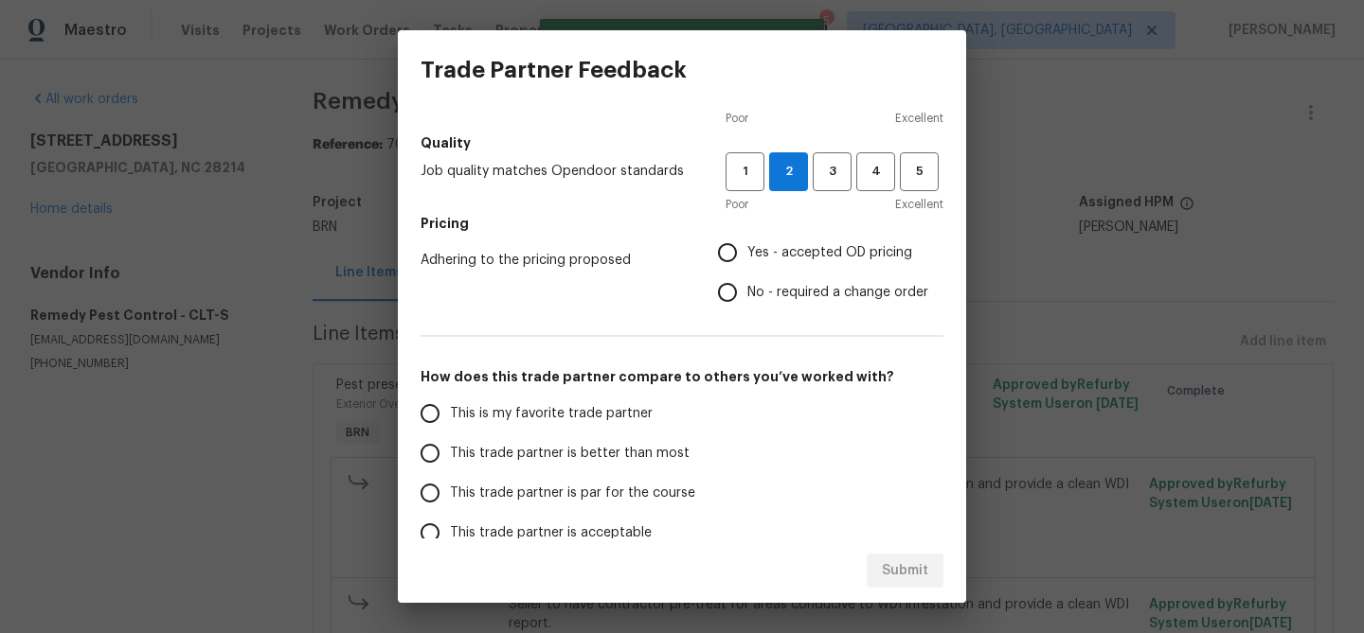
click at [727, 295] on input "No - required a change order" at bounding box center [727, 293] width 40 height 40
radio input "true"
click at [455, 454] on span "This trade partner is better than most" at bounding box center [570, 454] width 240 height 20
click at [450, 454] on input "This trade partner is better than most" at bounding box center [430, 454] width 40 height 40
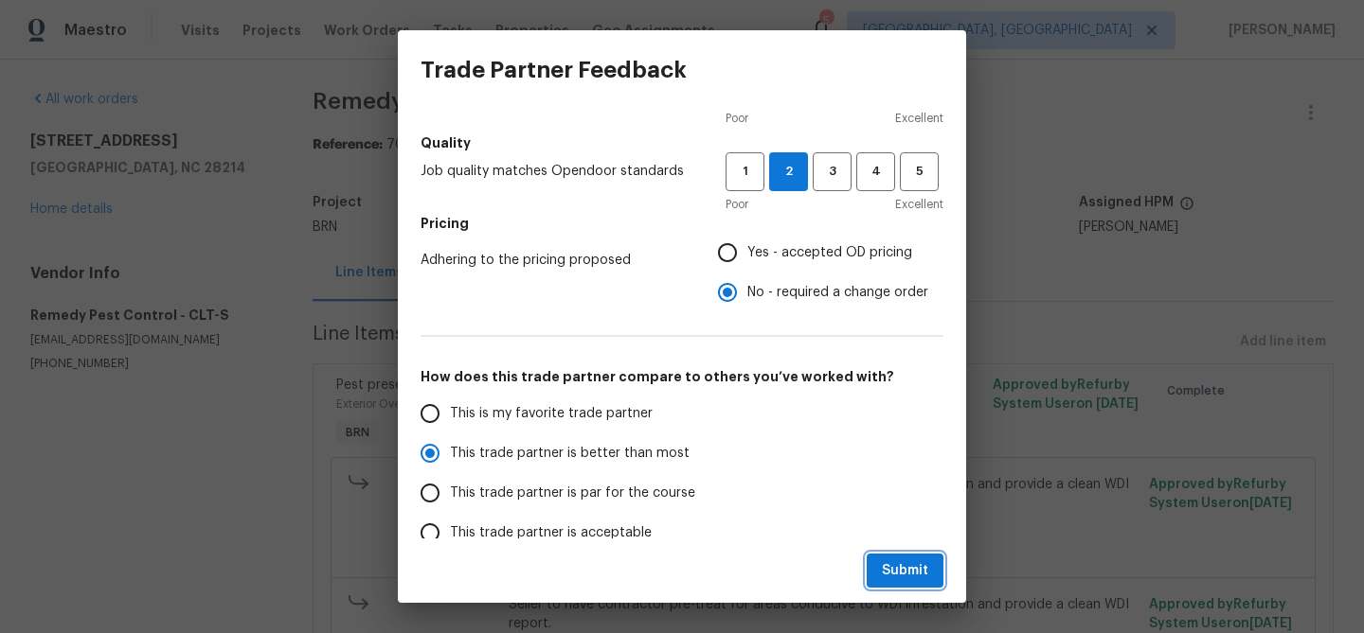
click at [897, 562] on span "Submit" at bounding box center [905, 572] width 46 height 24
radio input "true"
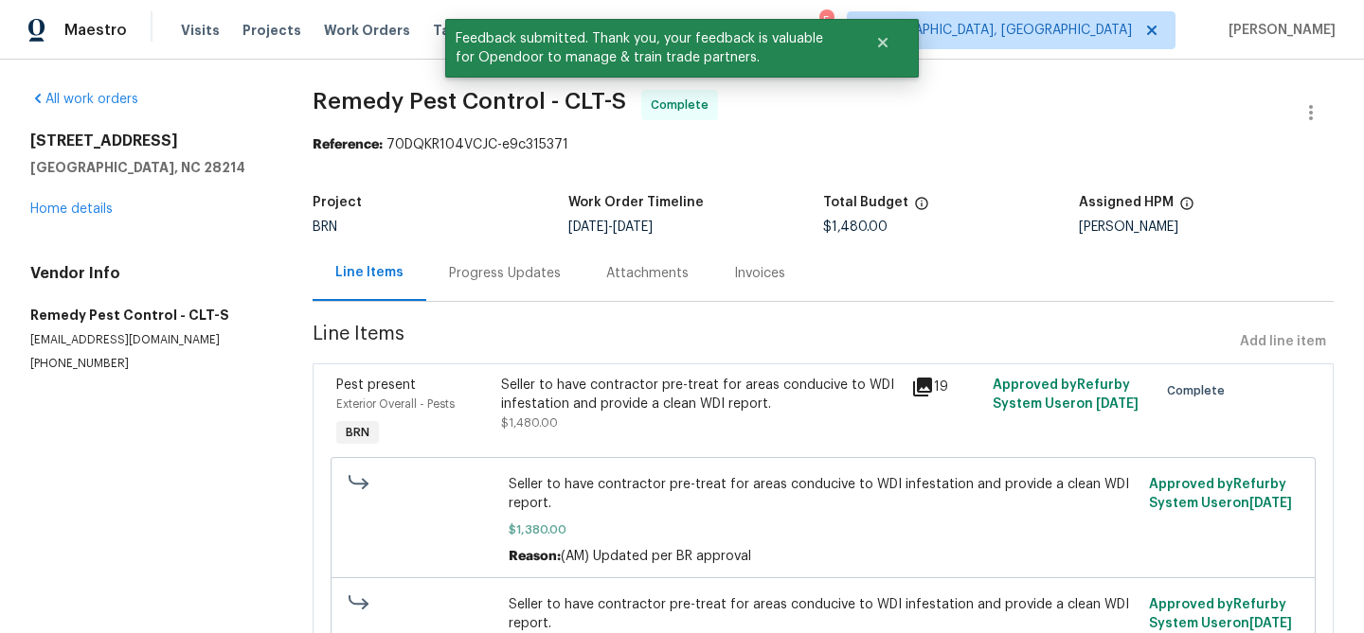
click at [498, 275] on div "Progress Updates" at bounding box center [505, 273] width 112 height 19
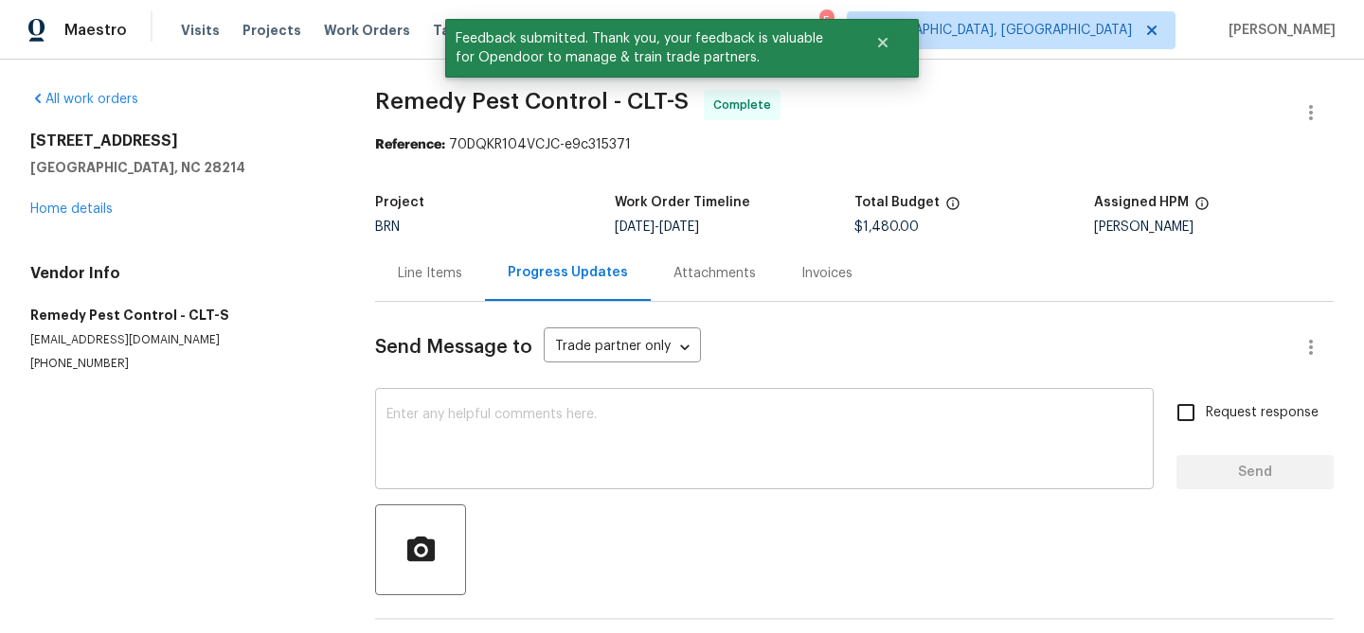
click at [519, 448] on textarea at bounding box center [764, 441] width 756 height 66
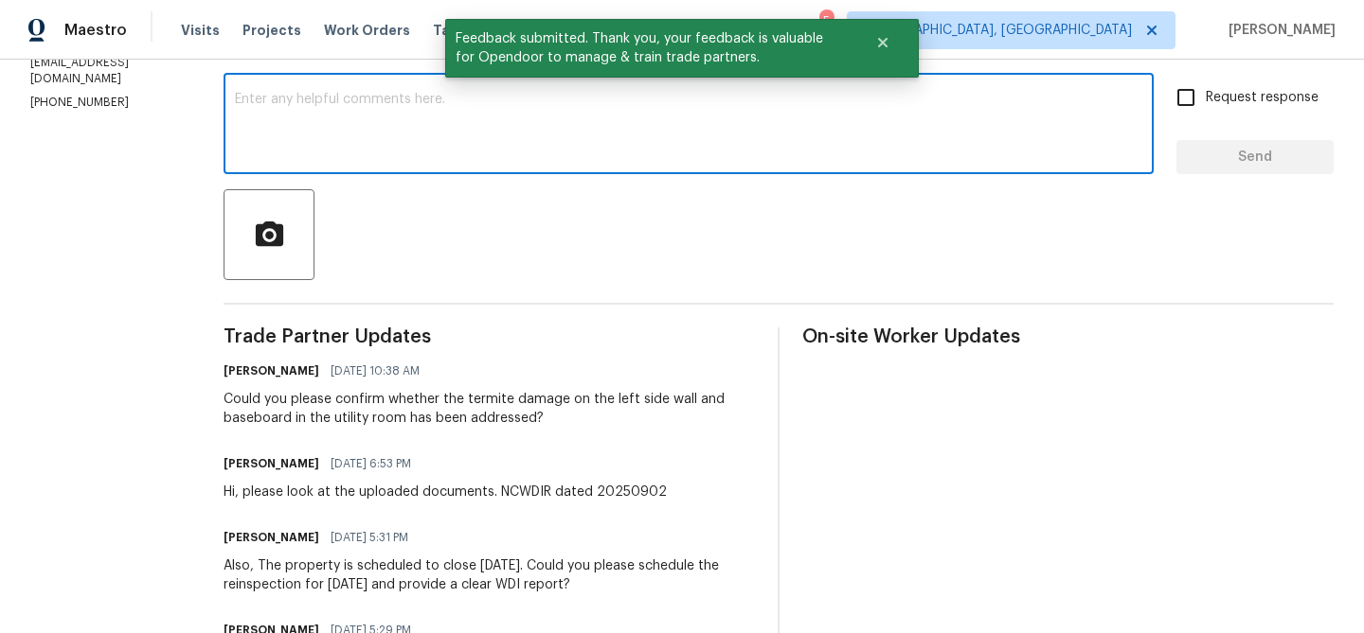
scroll to position [361, 0]
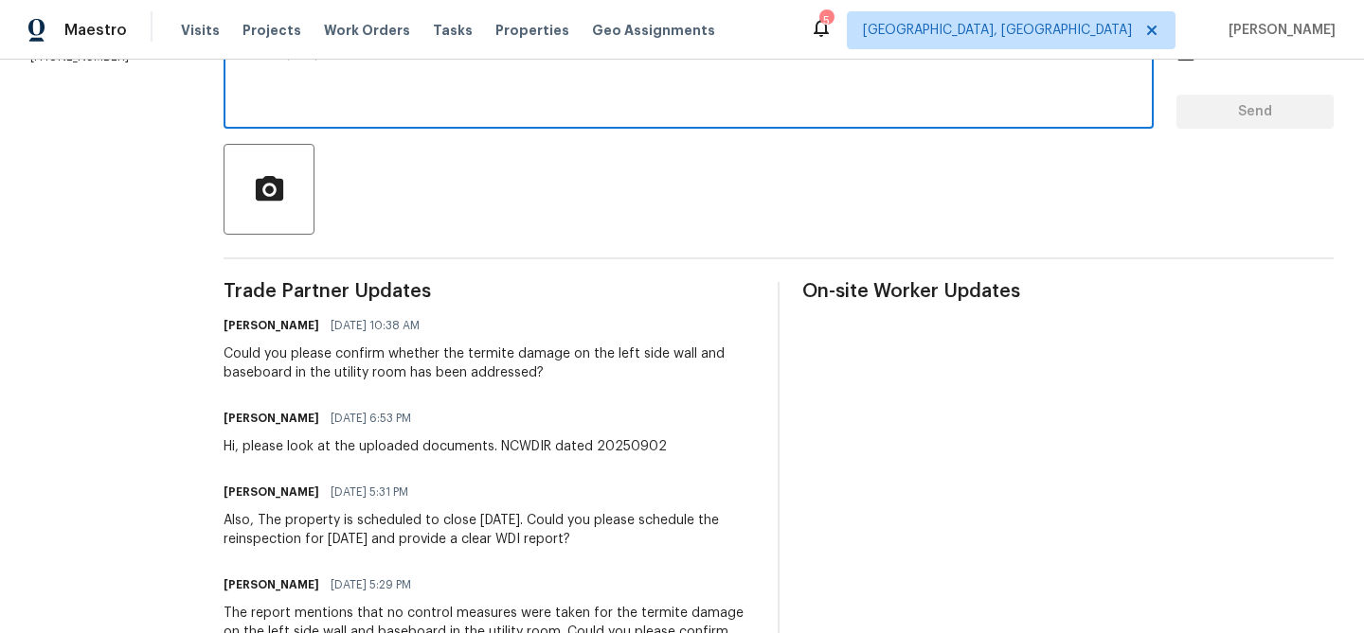
paste textarea "WO is approved, Please upload the invoice under the invoice section.Thanks"
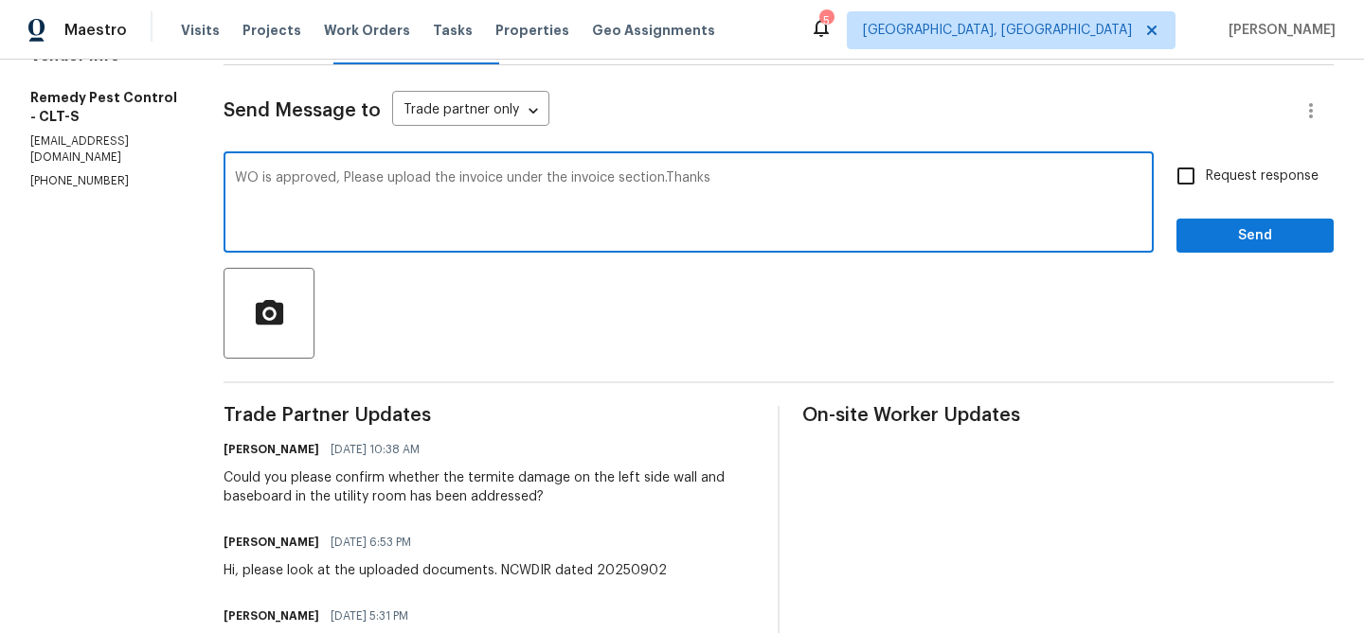
type textarea "WO is approved, Please upload the invoice under the invoice section.Thanks"
click at [1202, 188] on input "Request response" at bounding box center [1186, 176] width 40 height 40
checkbox input "true"
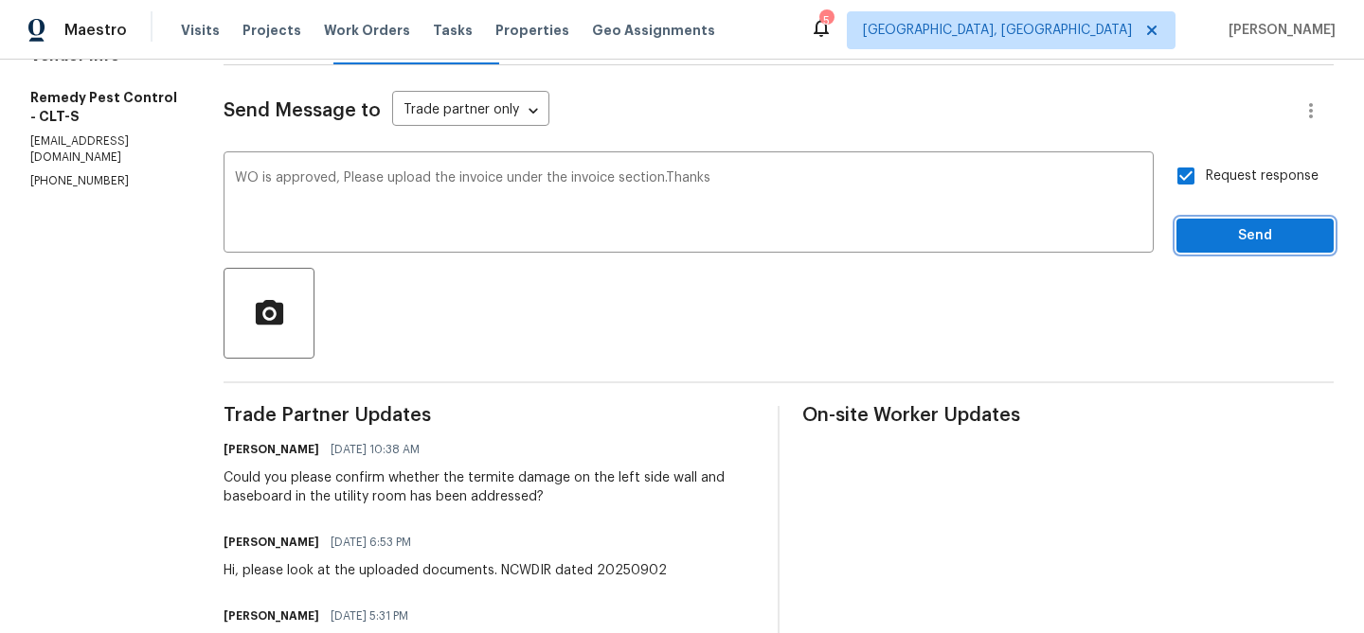
click at [1184, 232] on button "Send" at bounding box center [1254, 236] width 157 height 35
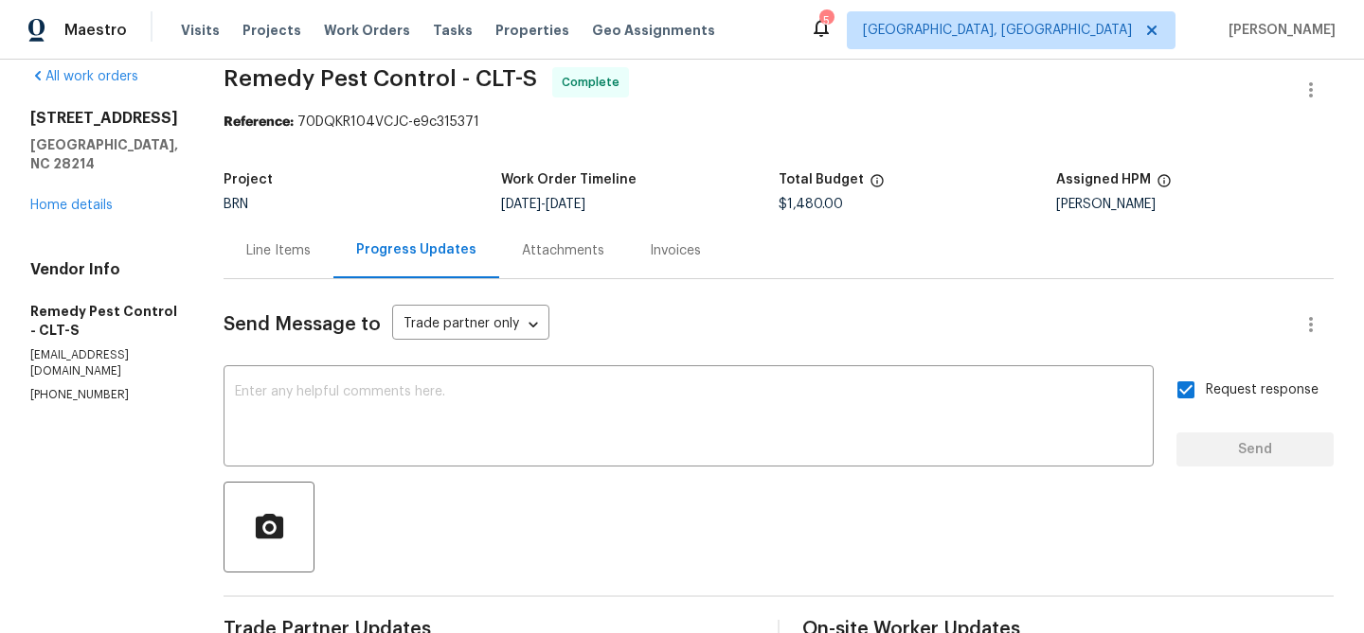
scroll to position [9, 0]
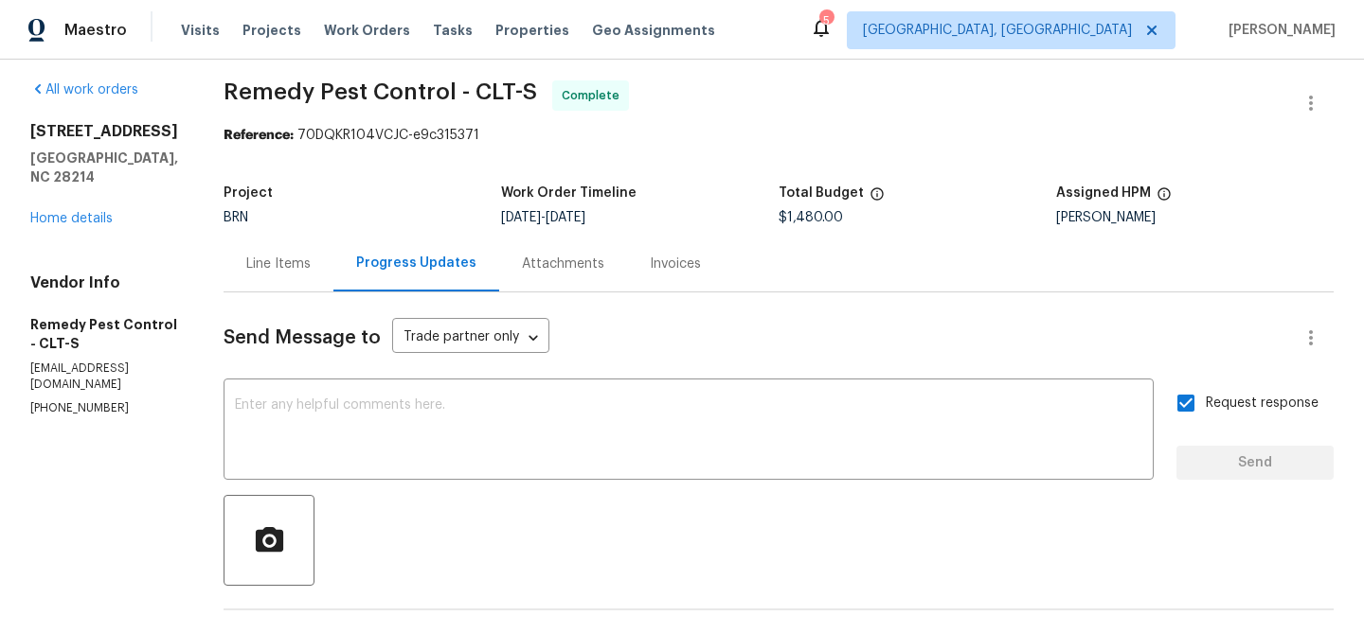
click at [628, 280] on div "Invoices" at bounding box center [675, 264] width 97 height 56
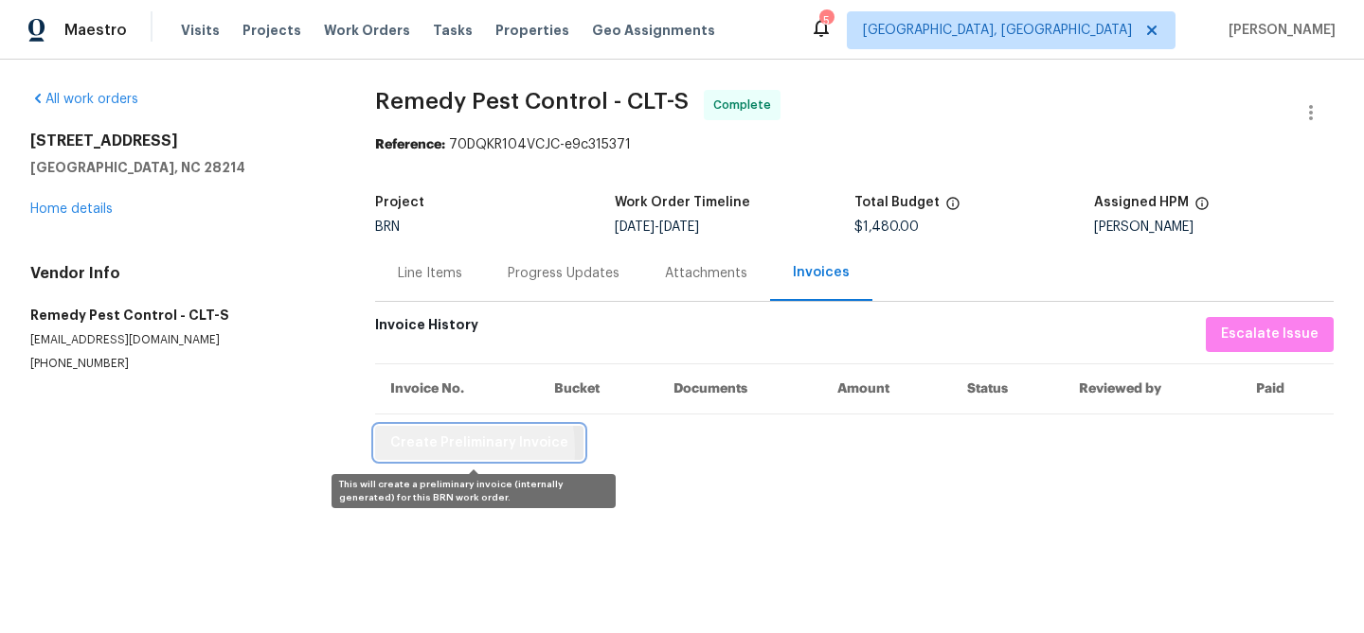
click at [412, 451] on span "Create Preliminary Invoice" at bounding box center [479, 444] width 178 height 24
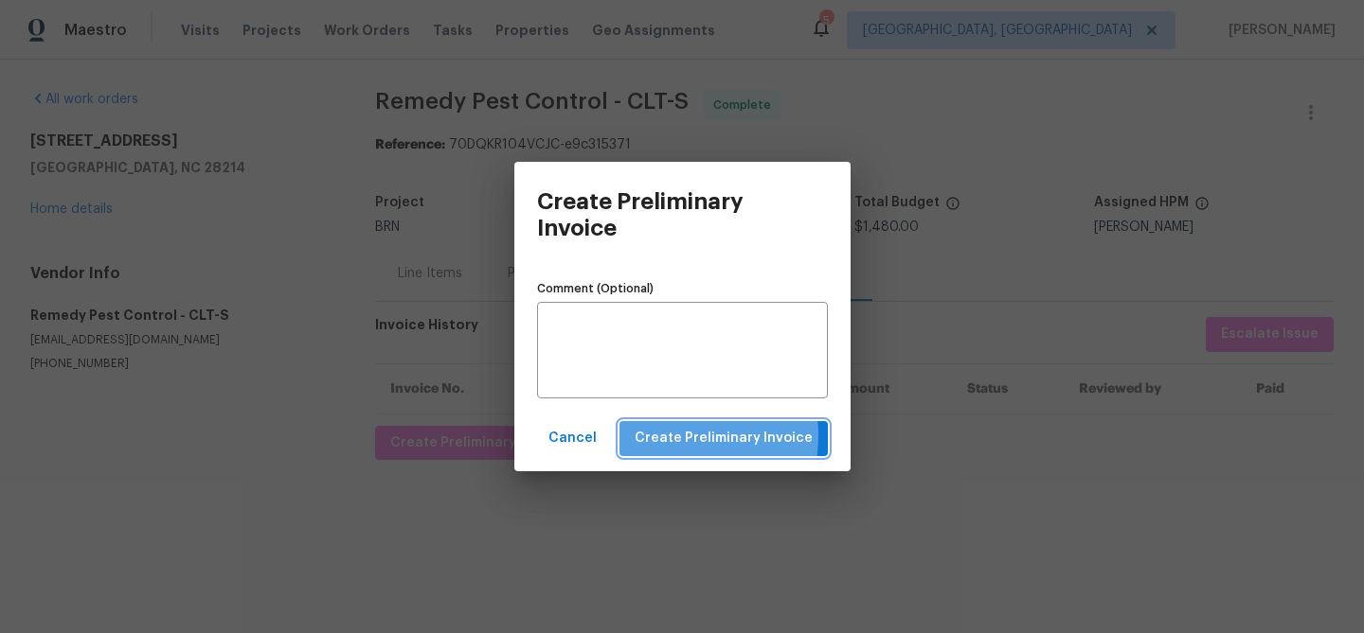
click at [678, 436] on span "Create Preliminary Invoice" at bounding box center [723, 439] width 178 height 24
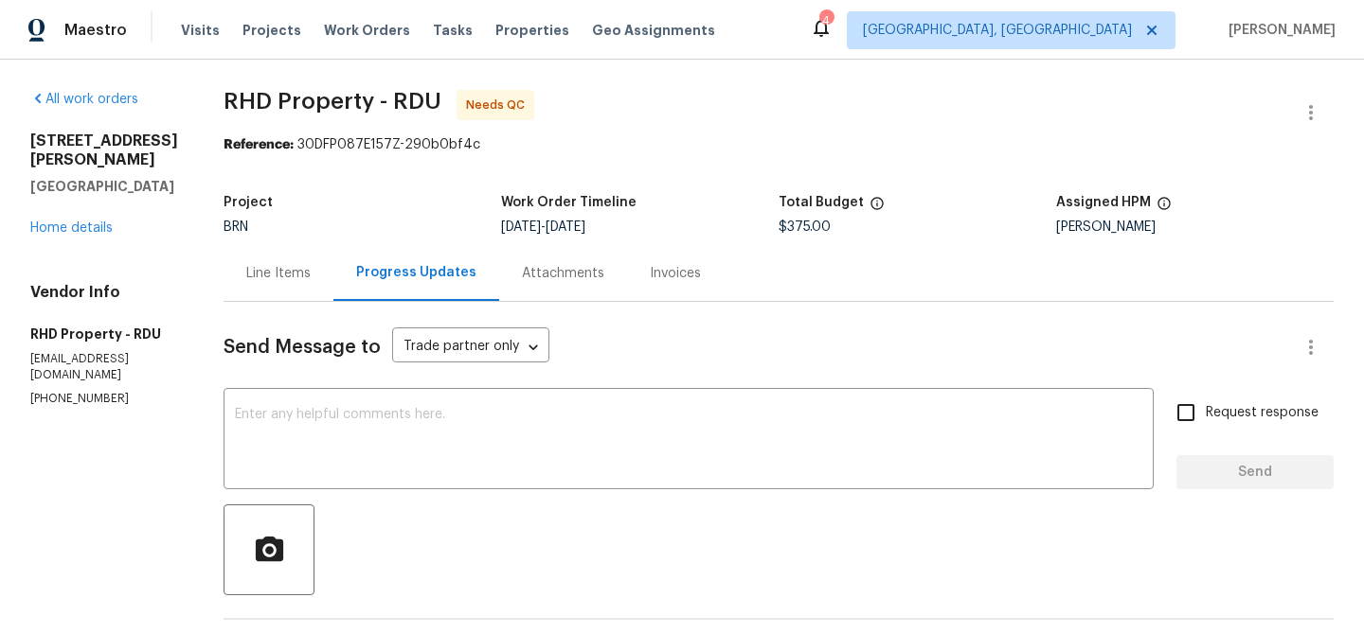
click at [293, 261] on div "Line Items" at bounding box center [278, 273] width 110 height 56
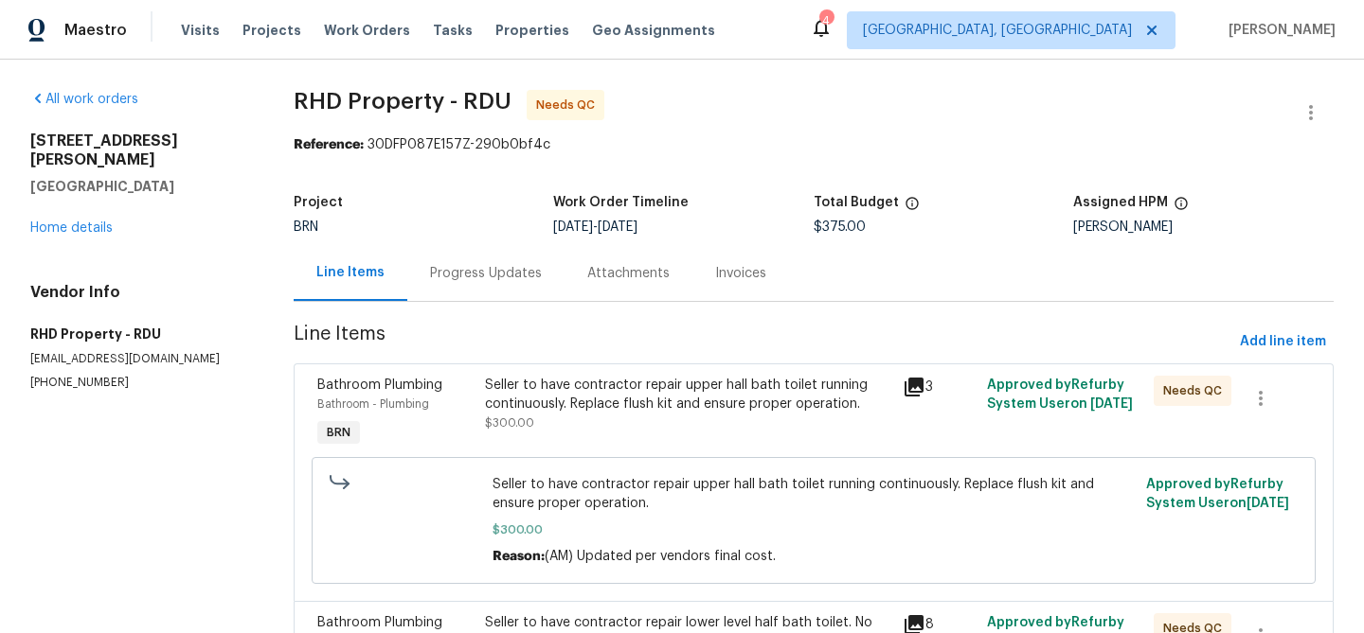
click at [536, 382] on div "Seller to have contractor repair upper hall bath toilet running continuously. R…" at bounding box center [688, 395] width 407 height 38
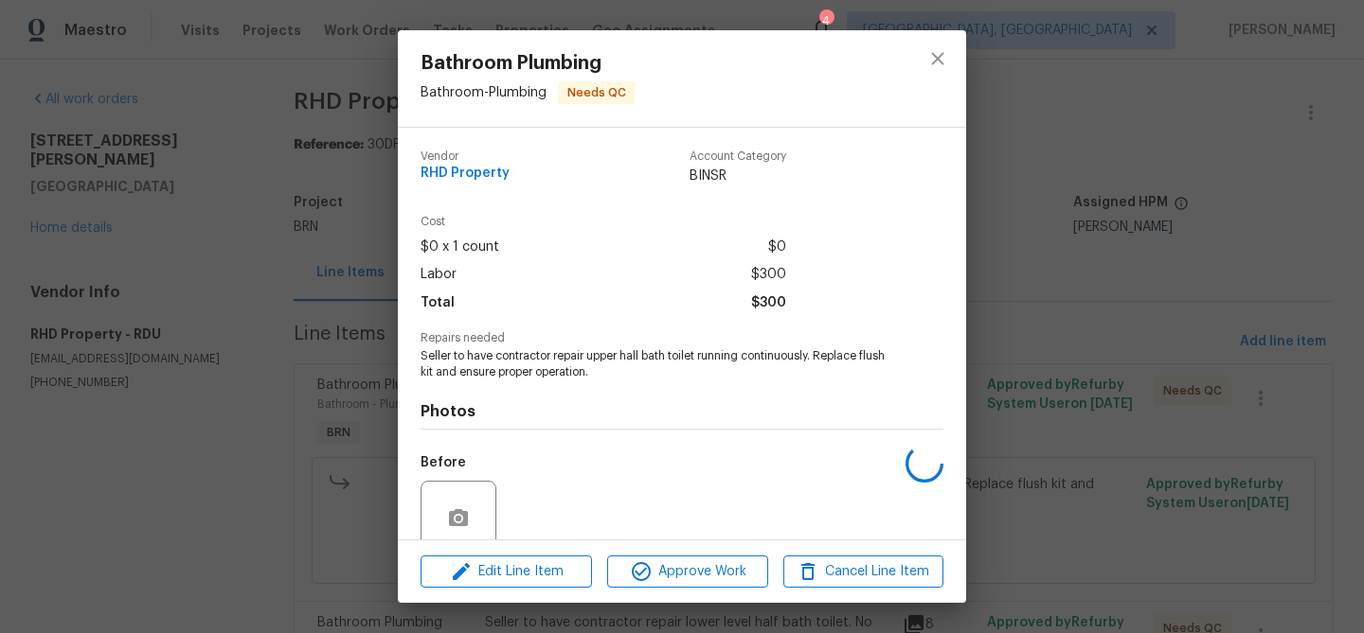
scroll to position [159, 0]
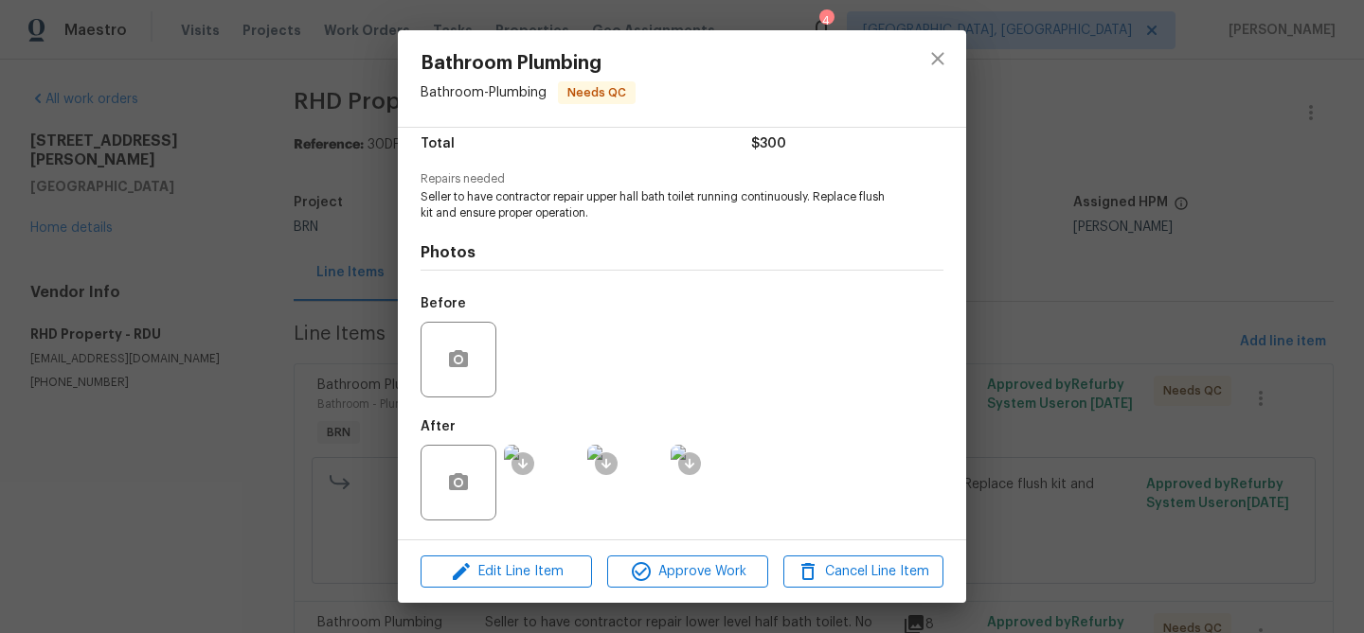
click at [551, 503] on img at bounding box center [542, 483] width 76 height 76
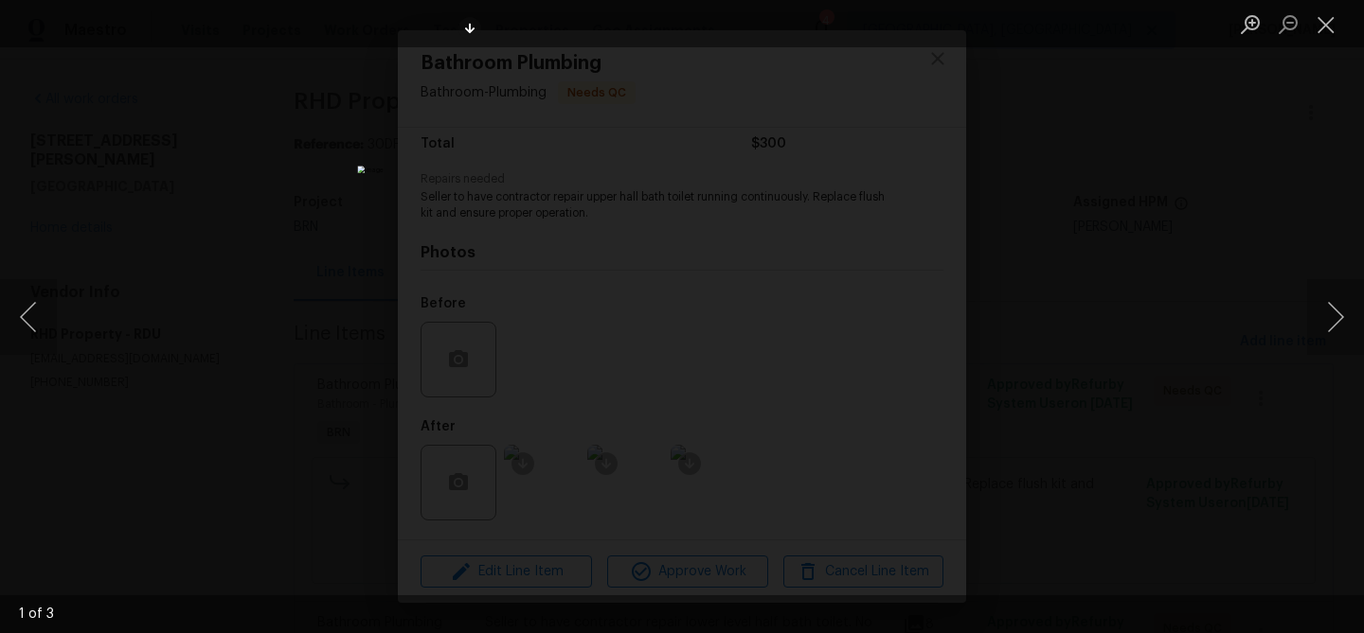
click at [277, 155] on div "Lightbox" at bounding box center [682, 316] width 1364 height 633
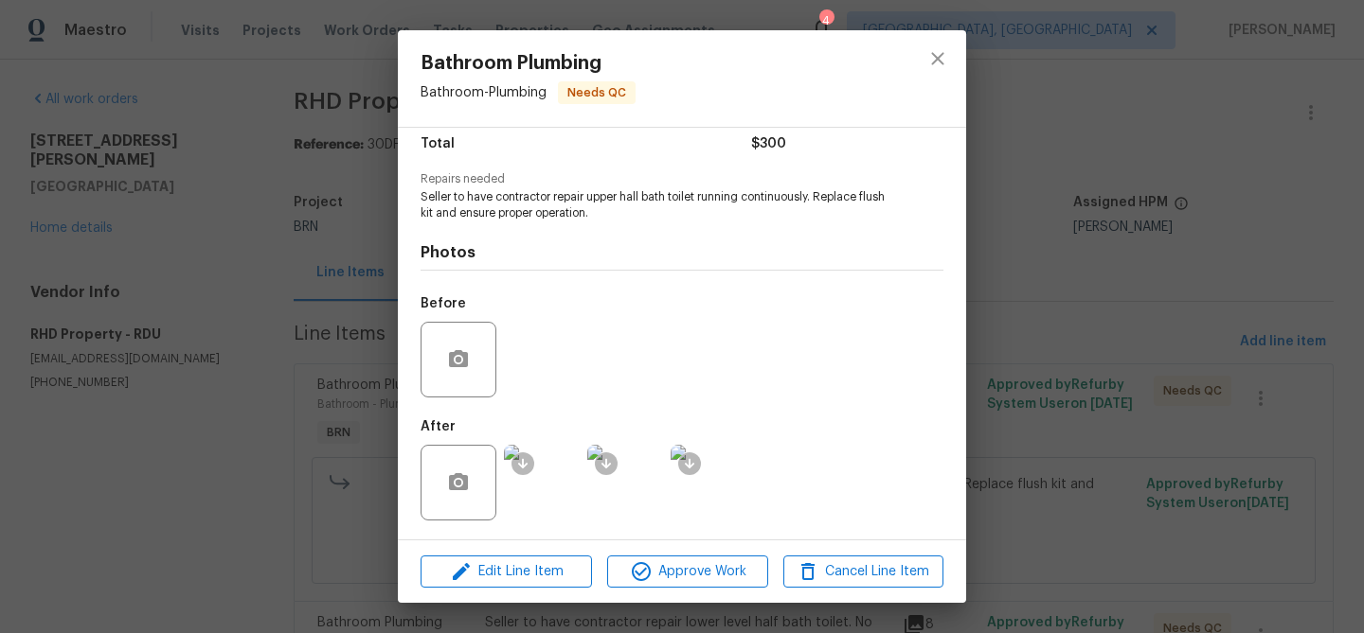
click at [549, 486] on img at bounding box center [542, 483] width 76 height 76
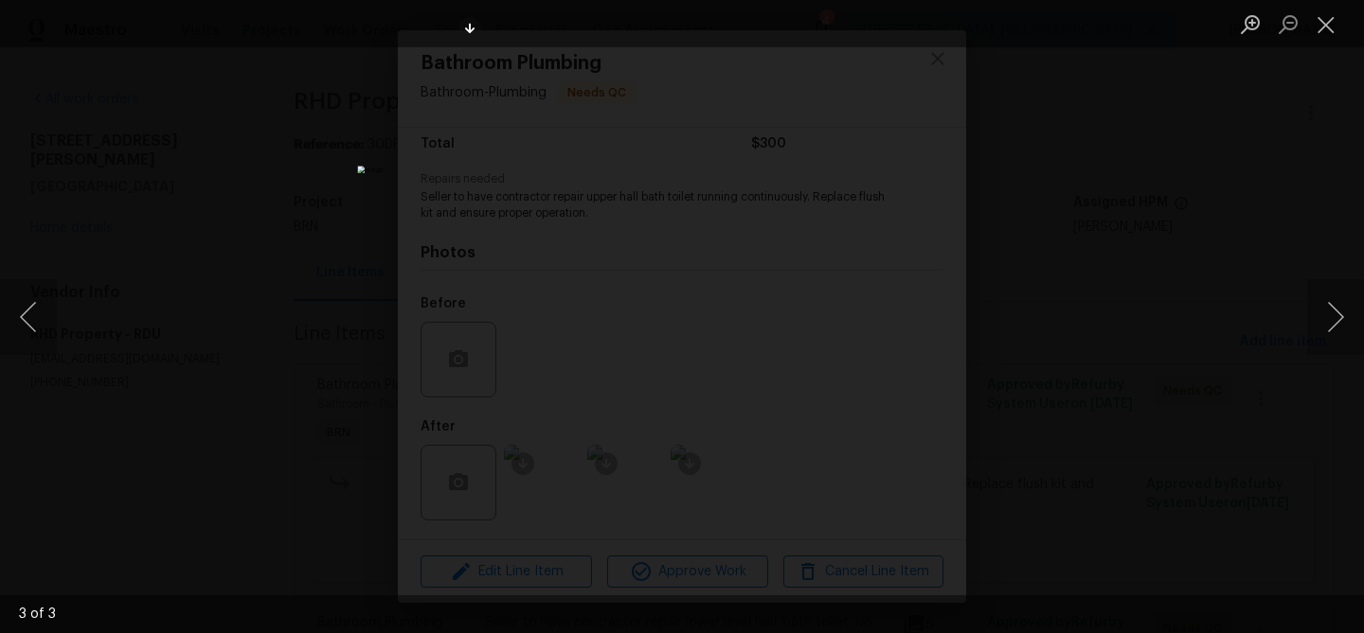
click at [237, 261] on div "Lightbox" at bounding box center [682, 316] width 1364 height 633
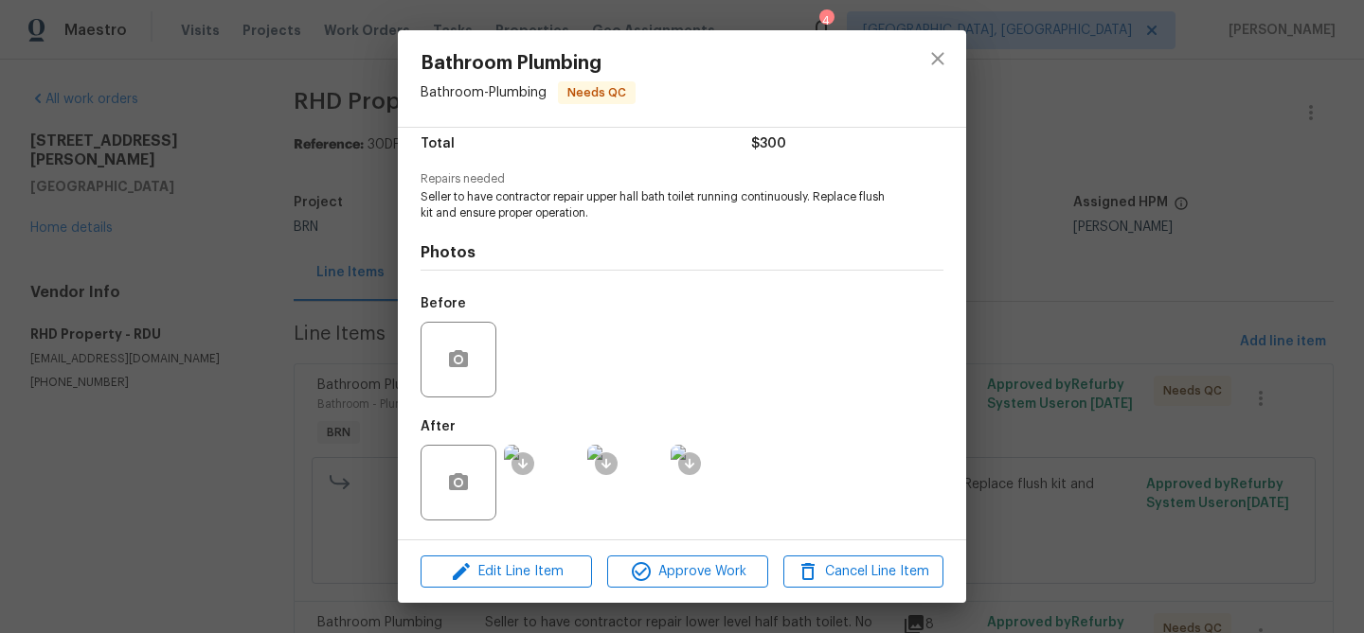
click at [242, 297] on div "Bathroom Plumbing Bathroom - Plumbing Needs QC Vendor RHD Property Account Cate…" at bounding box center [682, 316] width 1364 height 633
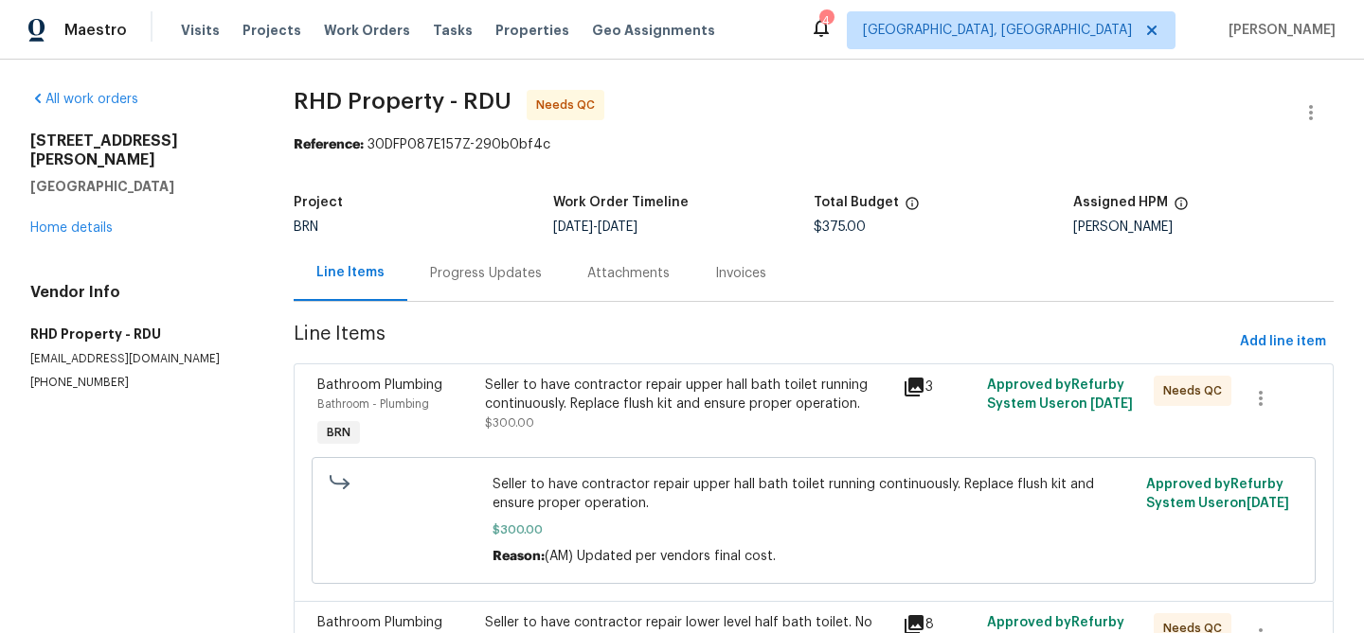
scroll to position [145, 0]
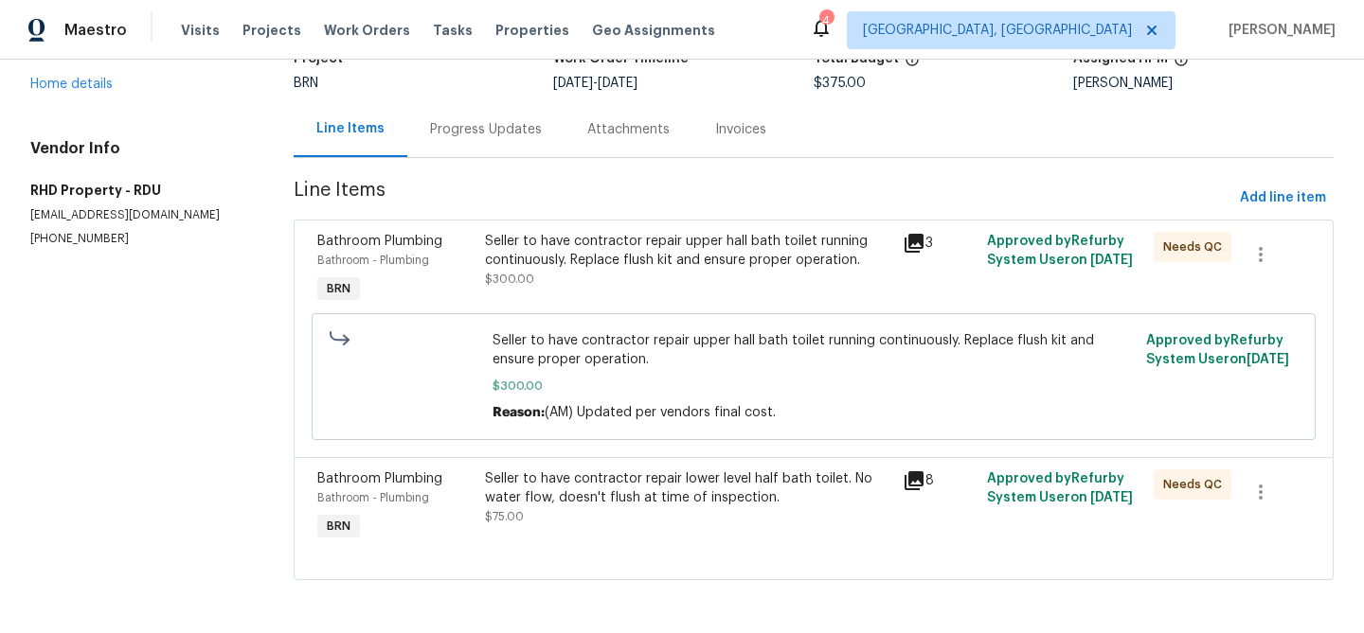
click at [590, 519] on div "Seller to have contractor repair lower level half bath toilet. No water flow, d…" at bounding box center [688, 498] width 407 height 57
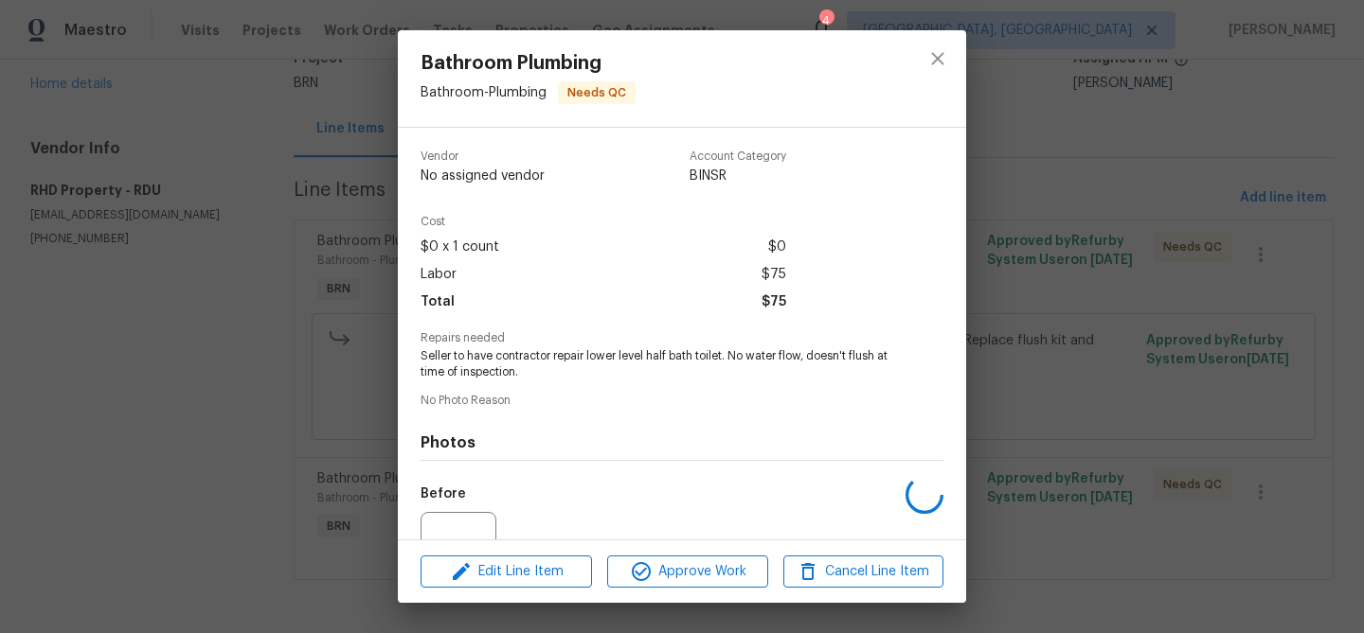
scroll to position [190, 0]
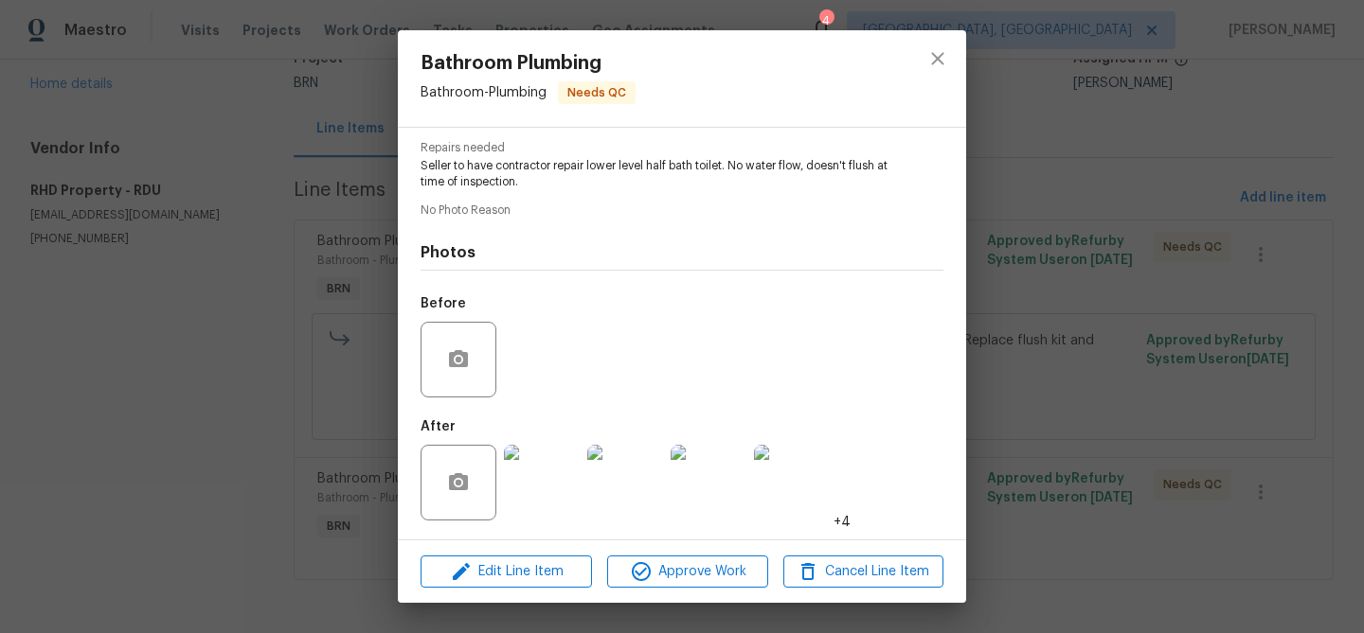
click at [542, 484] on img at bounding box center [542, 483] width 76 height 76
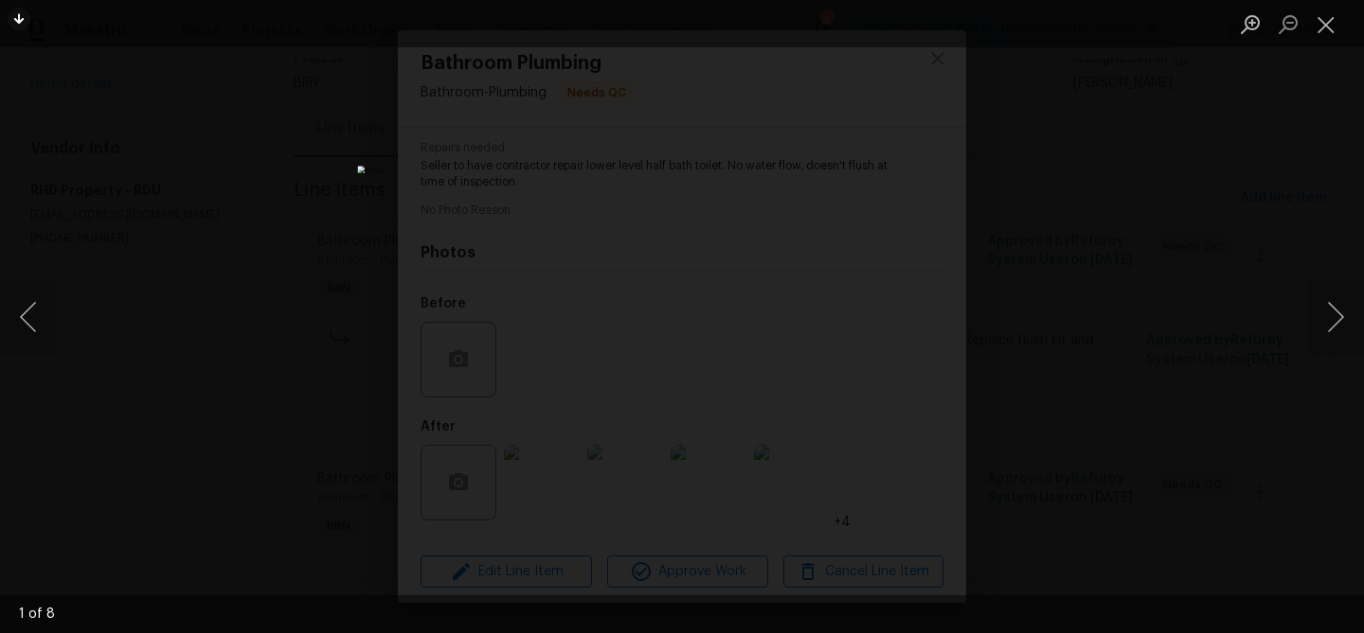
click at [263, 263] on div "Lightbox" at bounding box center [682, 316] width 1364 height 633
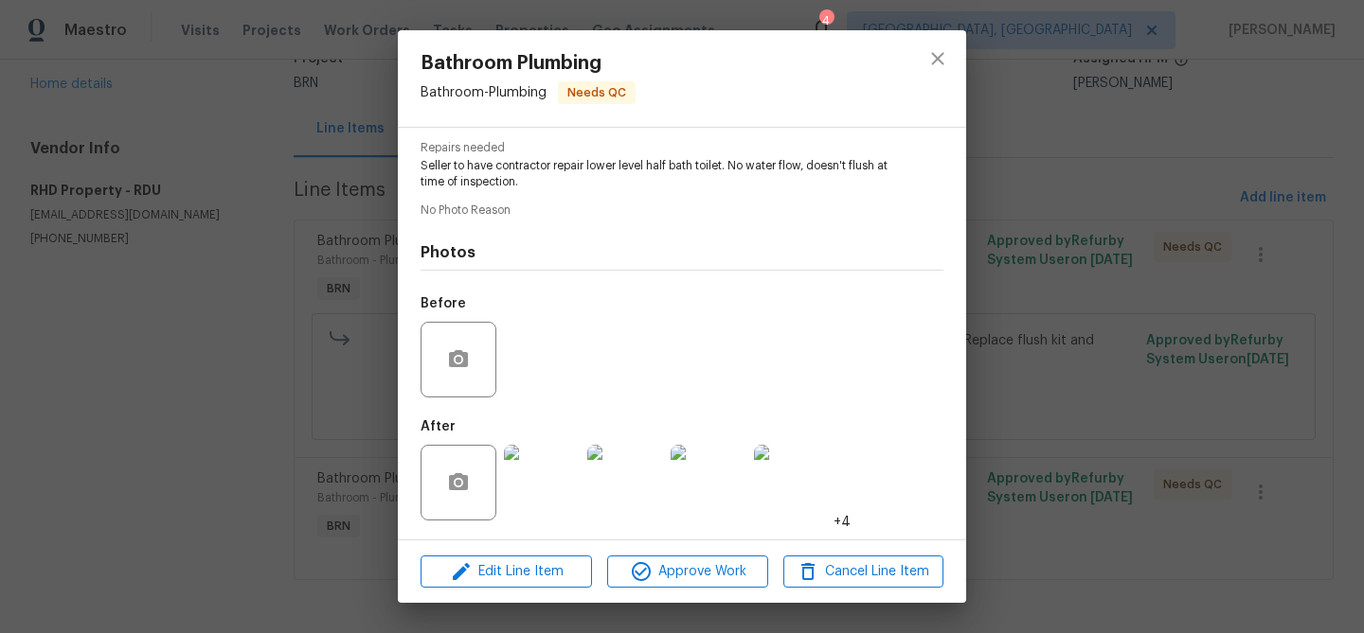
click at [277, 244] on div "Bathroom Plumbing Bathroom - Plumbing Needs QC Vendor RHD Property Account Cate…" at bounding box center [682, 316] width 1364 height 633
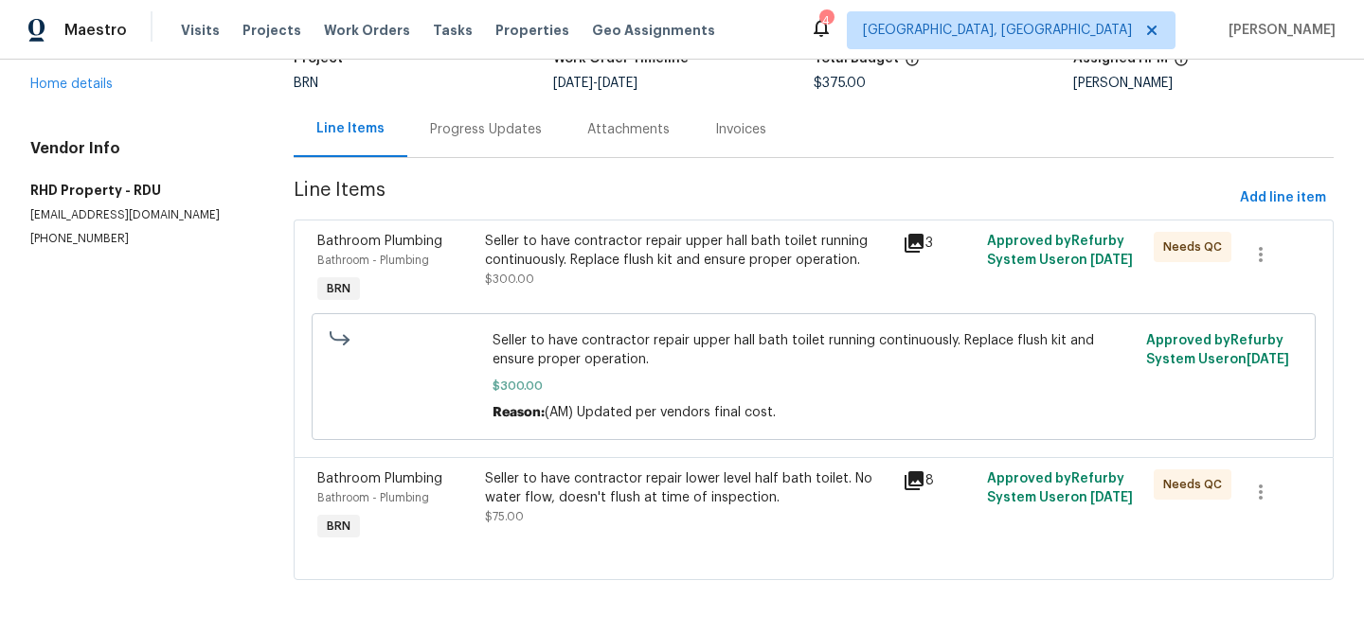
click at [449, 126] on div "Progress Updates" at bounding box center [486, 129] width 112 height 19
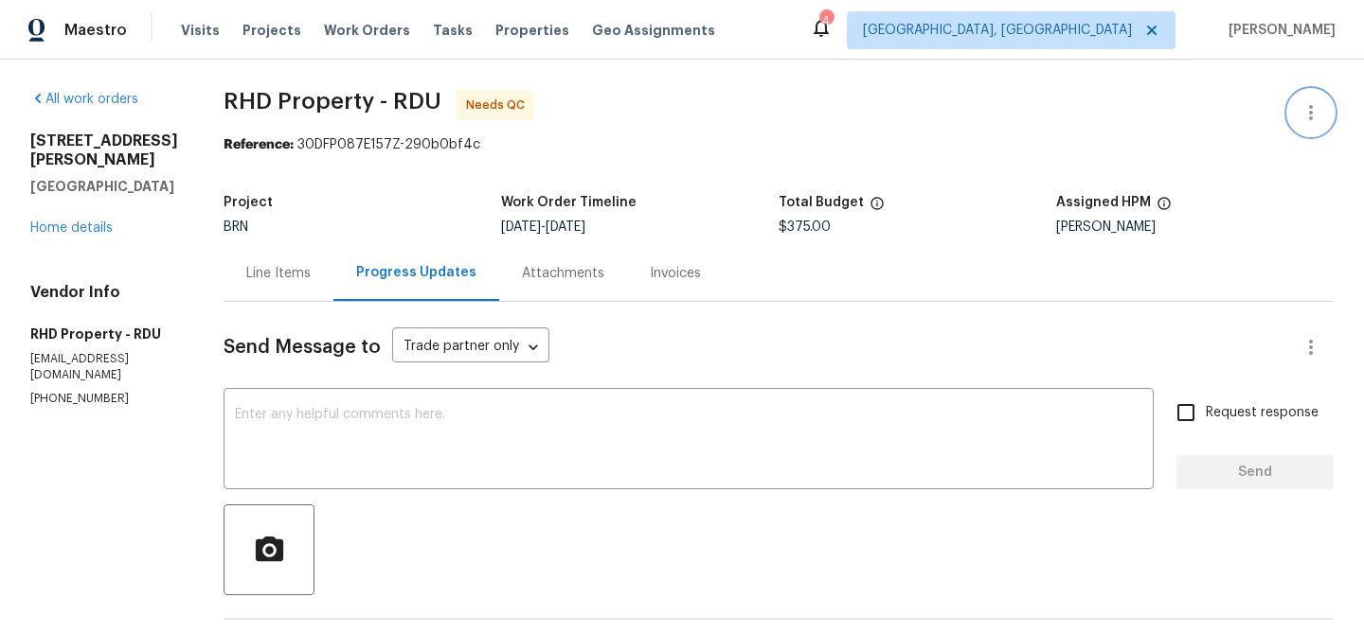
click at [1314, 107] on icon "button" at bounding box center [1310, 112] width 23 height 23
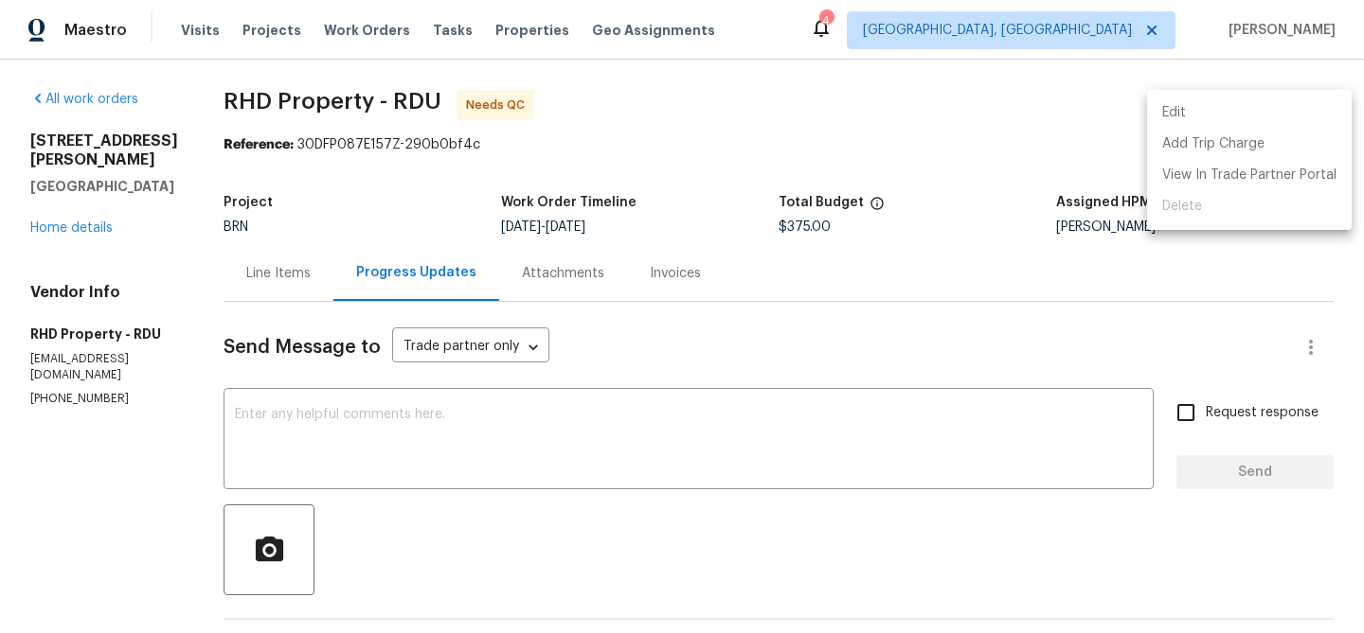
click at [1255, 107] on li "Edit" at bounding box center [1249, 113] width 205 height 31
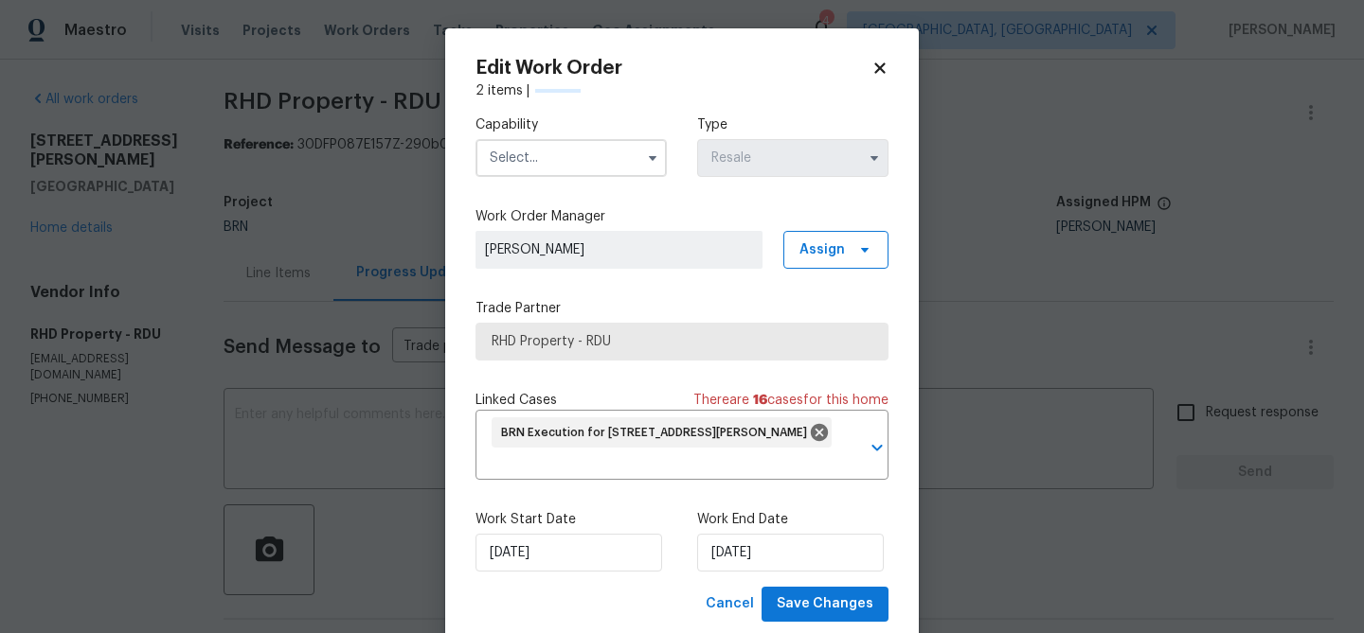
click at [606, 146] on input "text" at bounding box center [570, 158] width 191 height 38
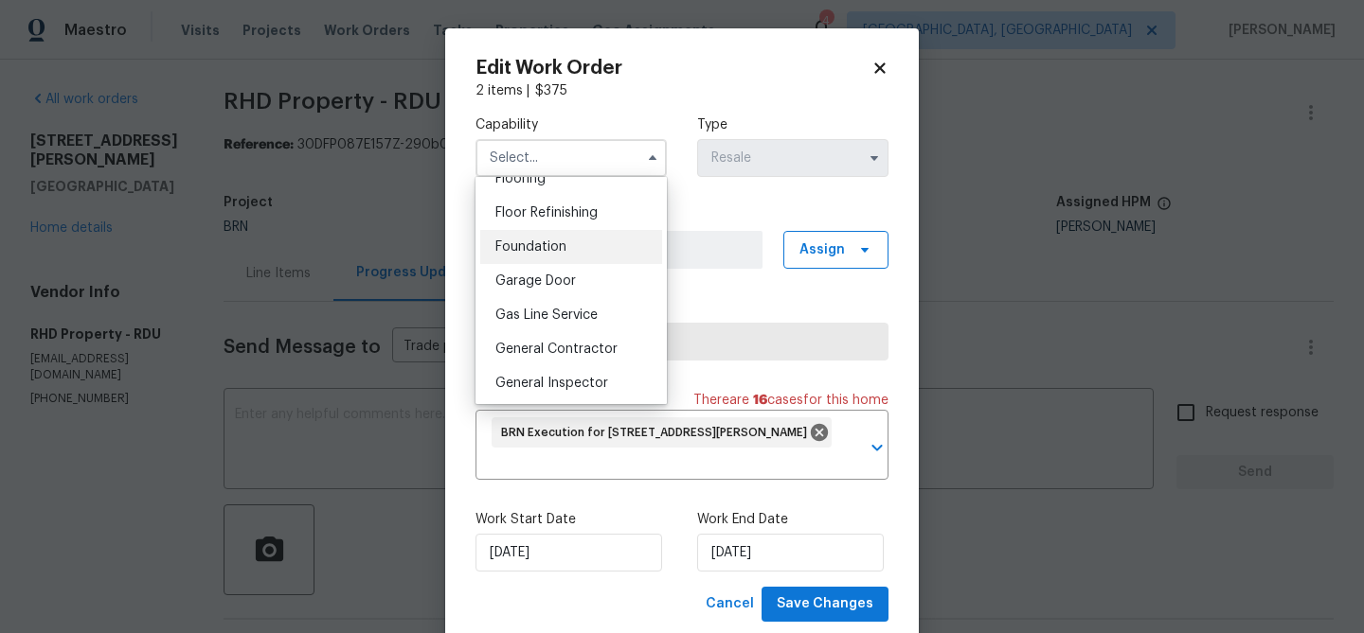
scroll to position [763, 0]
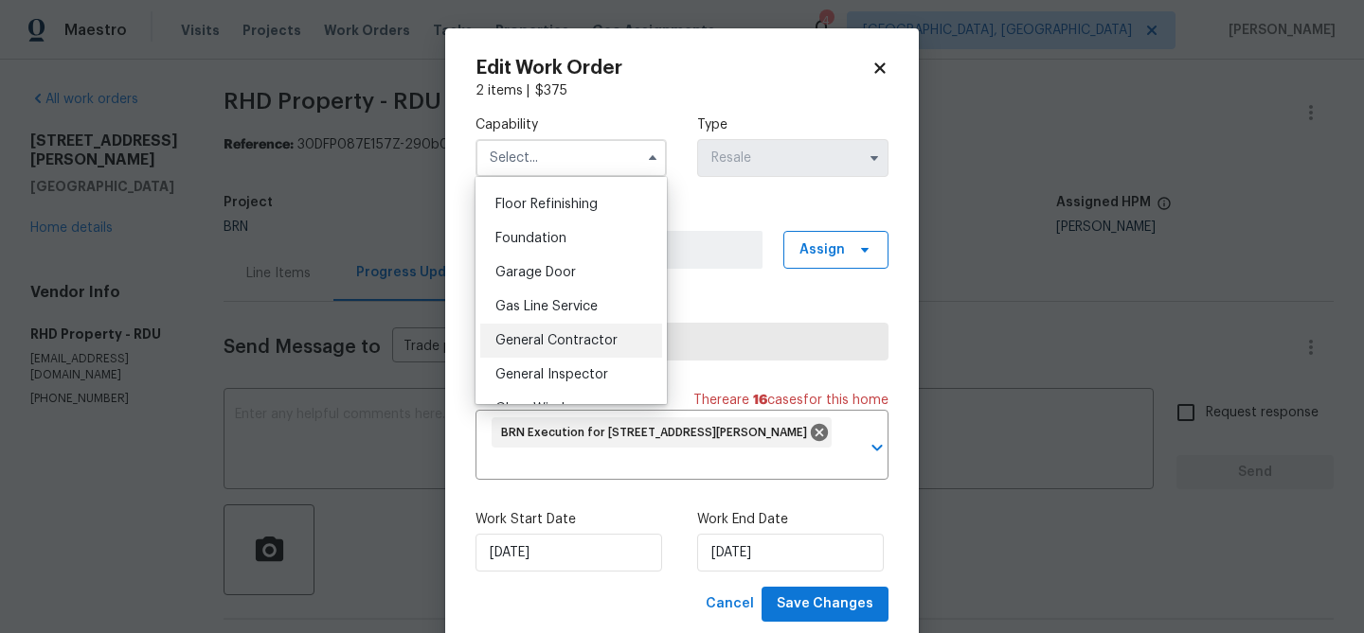
click at [555, 340] on span "General Contractor" at bounding box center [556, 340] width 122 height 13
type input "General Contractor"
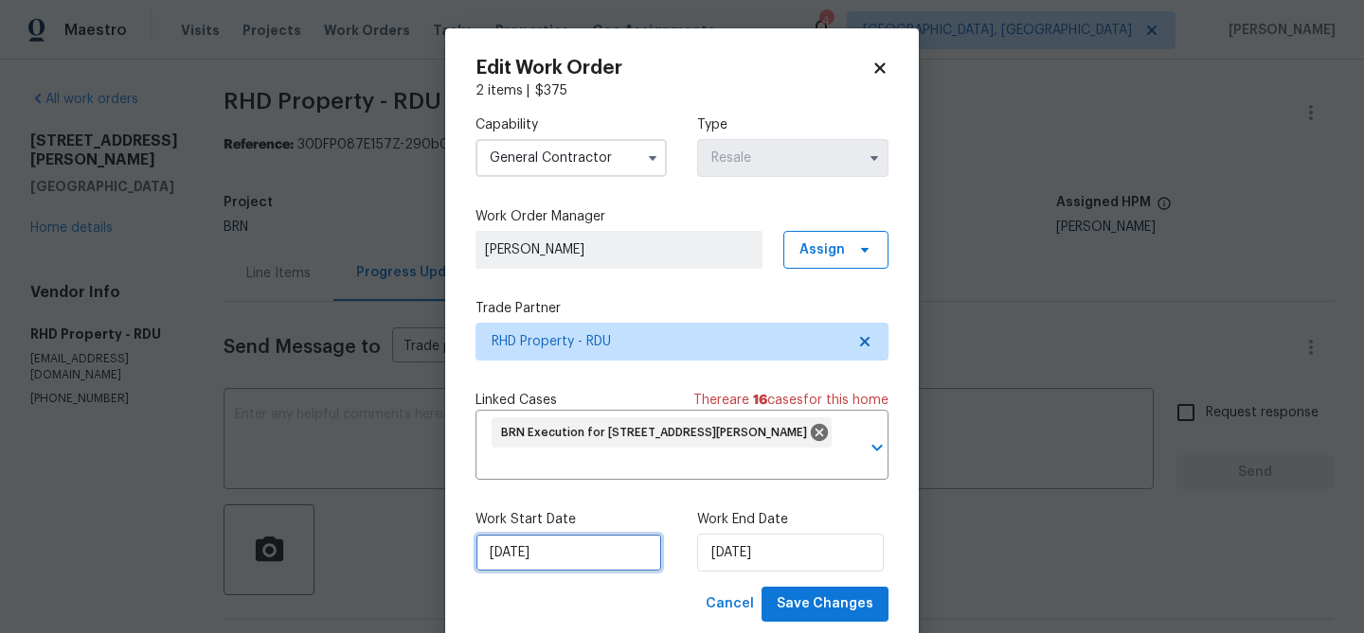
click at [509, 558] on input "26/08/2025" at bounding box center [568, 553] width 187 height 38
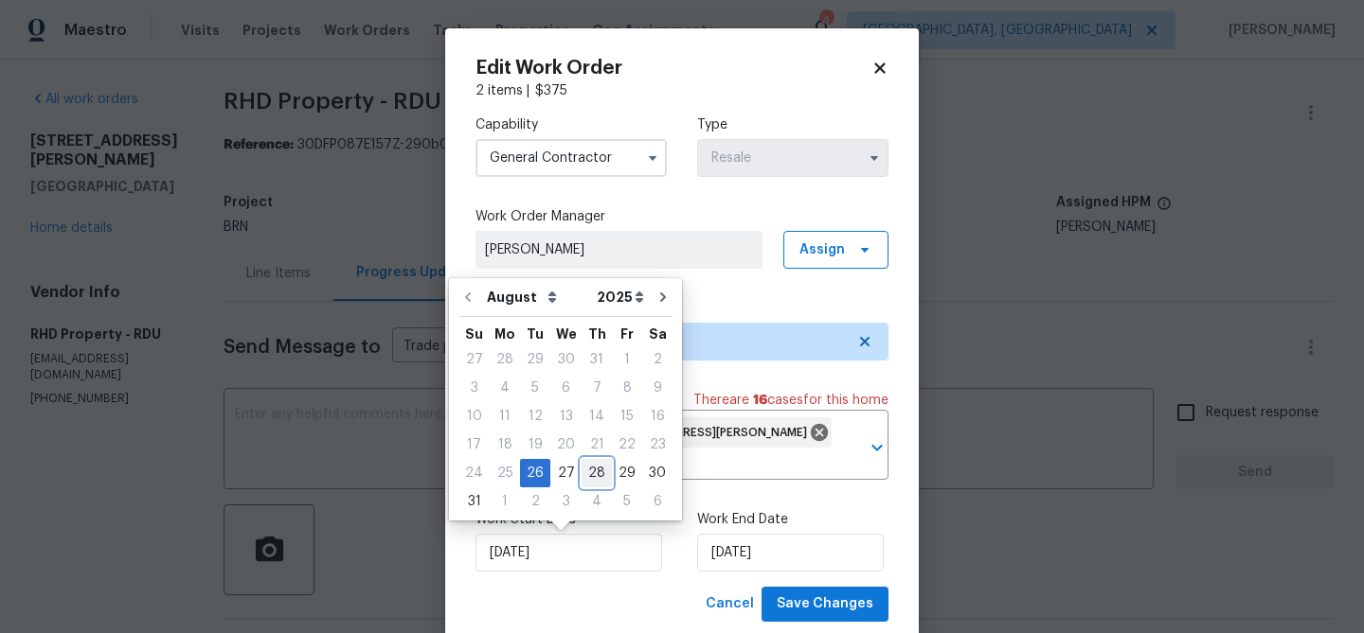
click at [594, 476] on div "28" at bounding box center [596, 473] width 30 height 27
type input "28/08/2025"
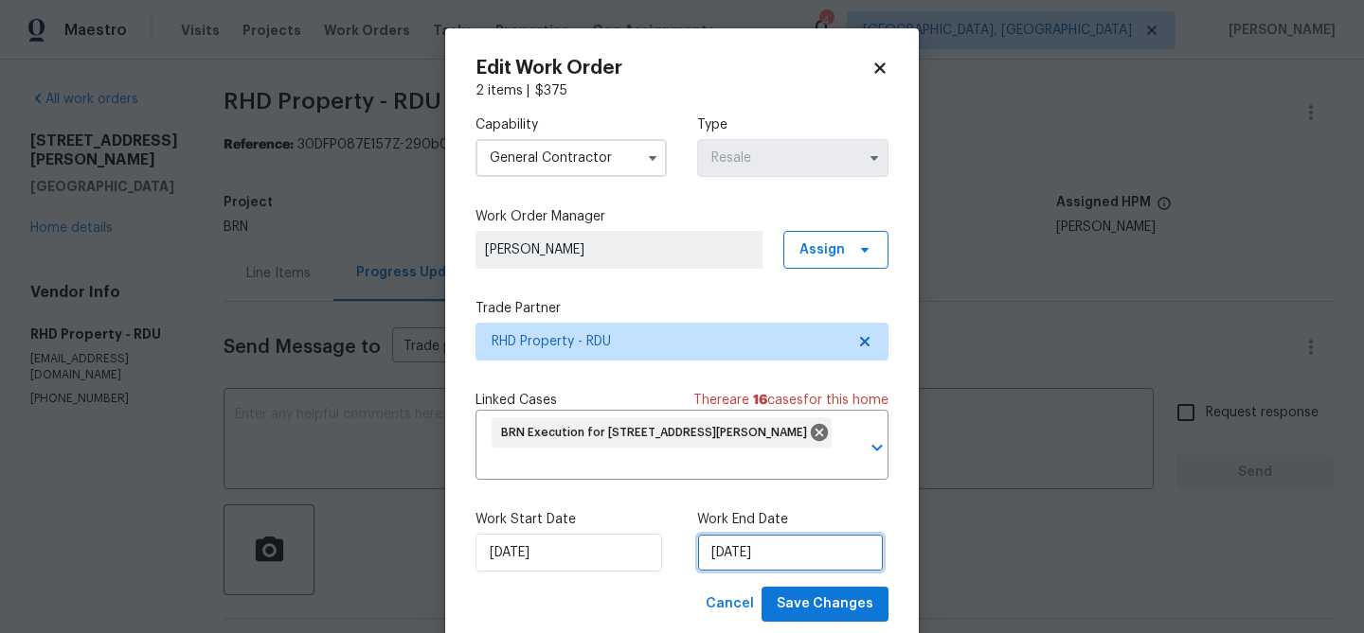
click at [713, 542] on input "28/08/2025" at bounding box center [790, 553] width 187 height 38
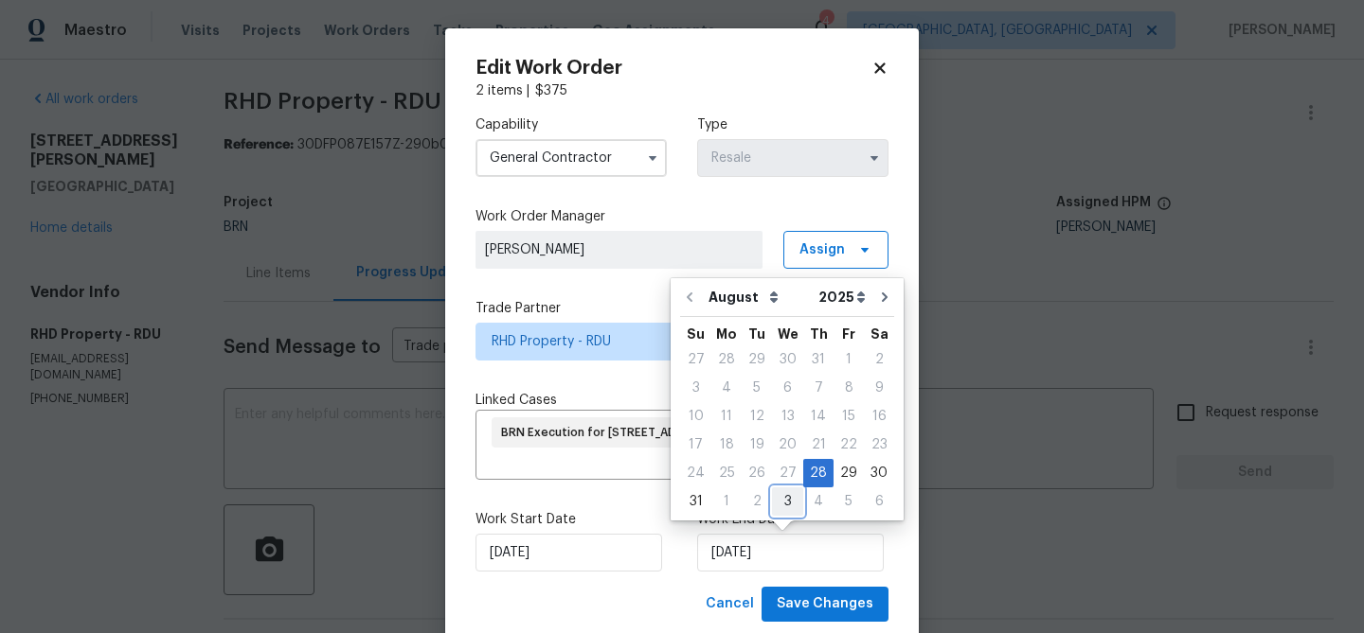
click at [780, 504] on div "3" at bounding box center [787, 502] width 31 height 27
type input "03/09/2025"
select select "8"
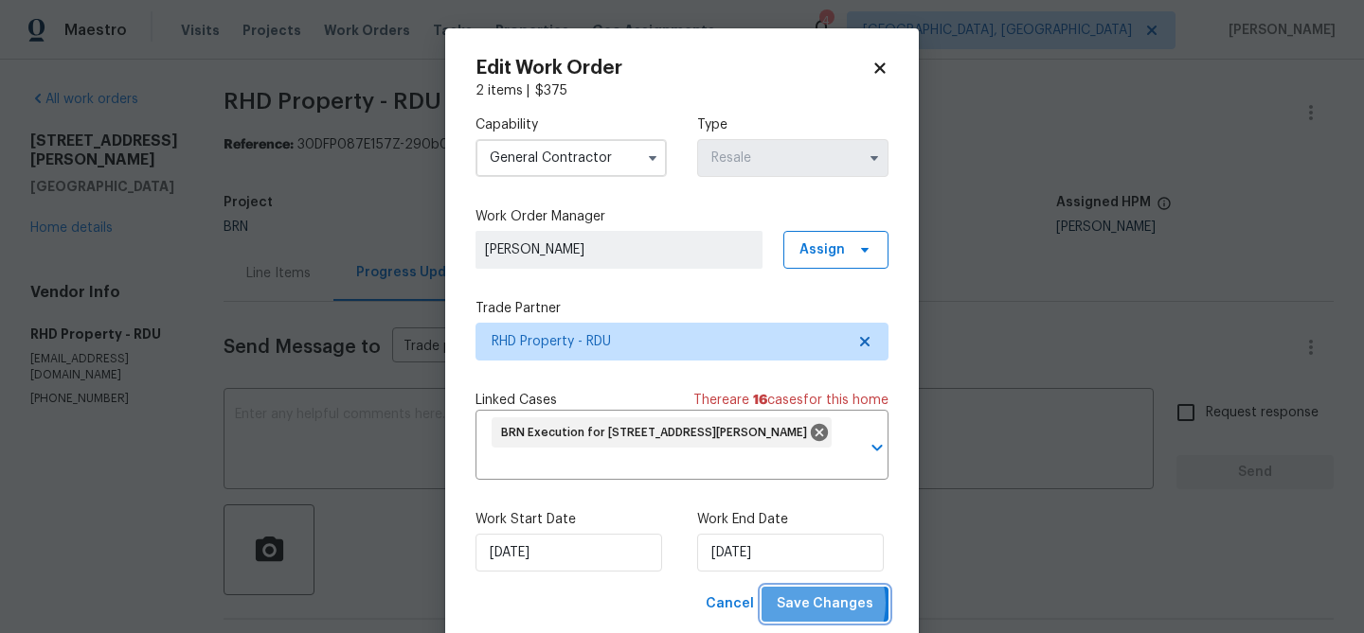
click at [812, 605] on span "Save Changes" at bounding box center [824, 605] width 97 height 24
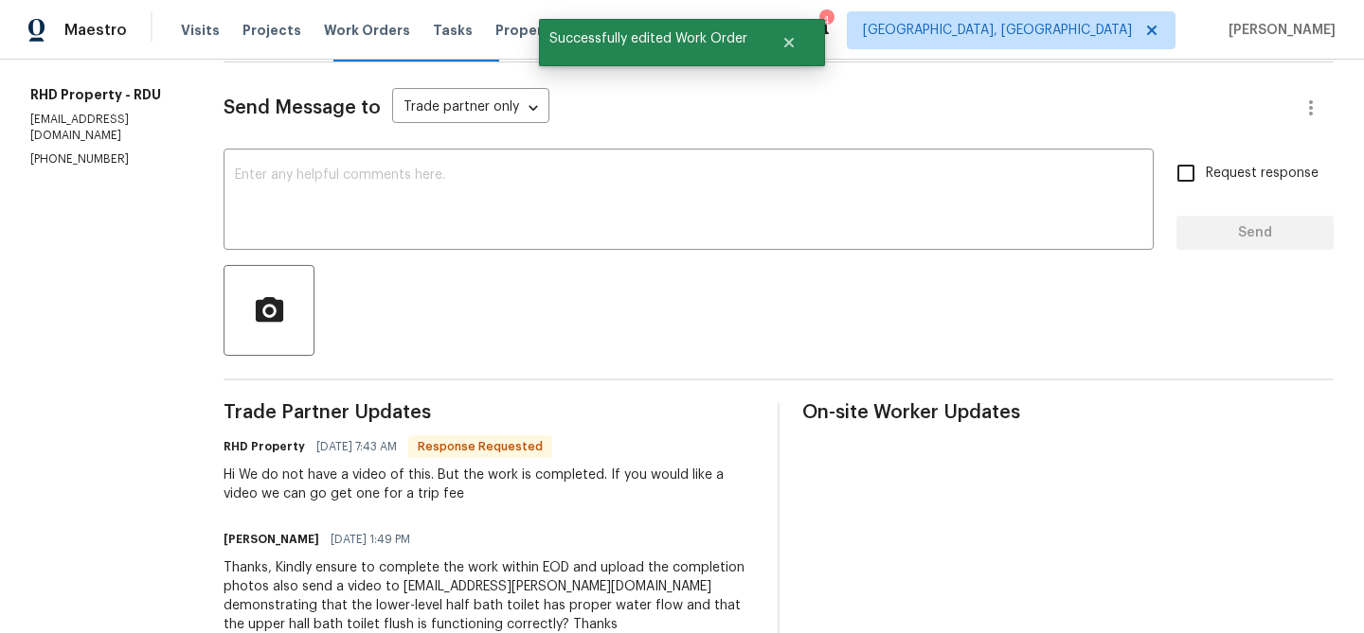
scroll to position [250, 0]
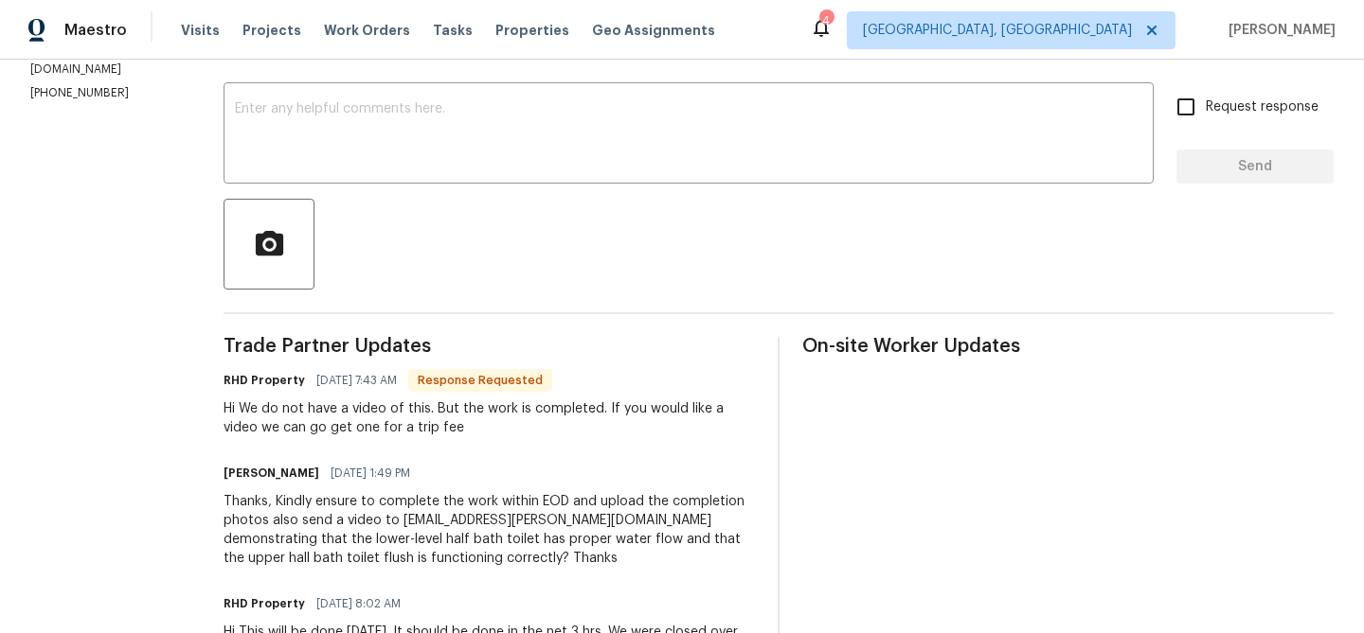
scroll to position [367, 0]
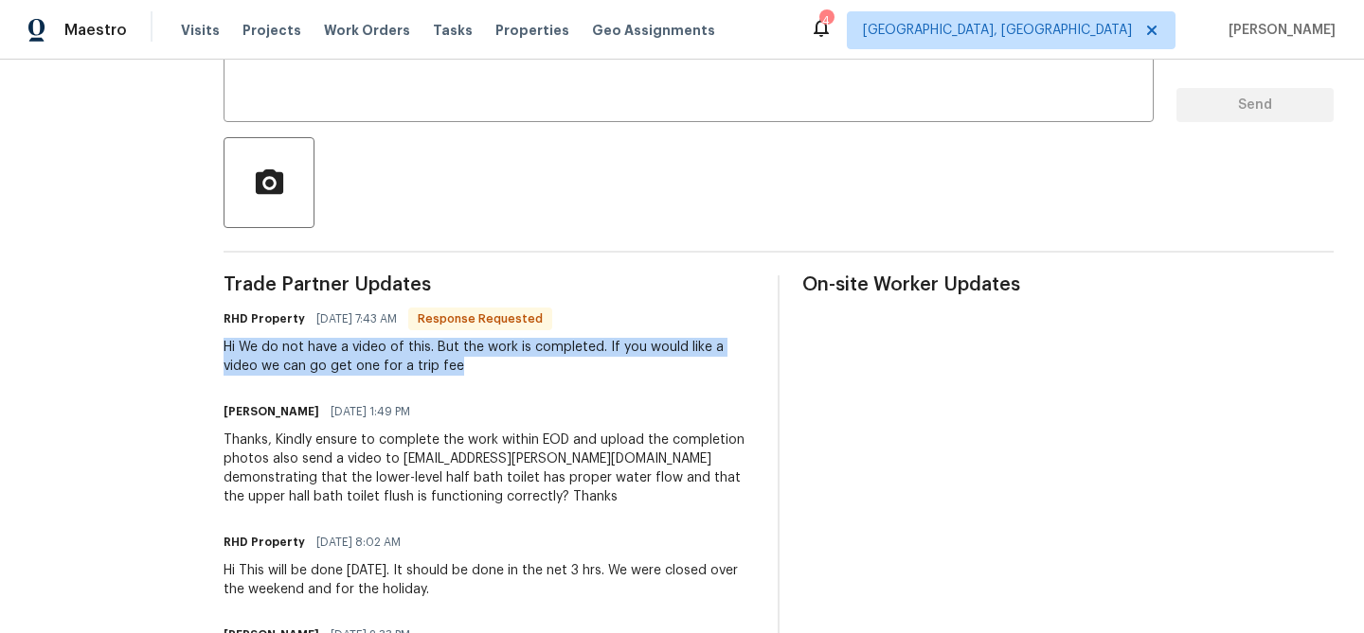
drag, startPoint x: 249, startPoint y: 346, endPoint x: 483, endPoint y: 366, distance: 234.7
click at [483, 366] on div "Hi We do not have a video of this. But the work is completed. If you would like…" at bounding box center [488, 357] width 531 height 38
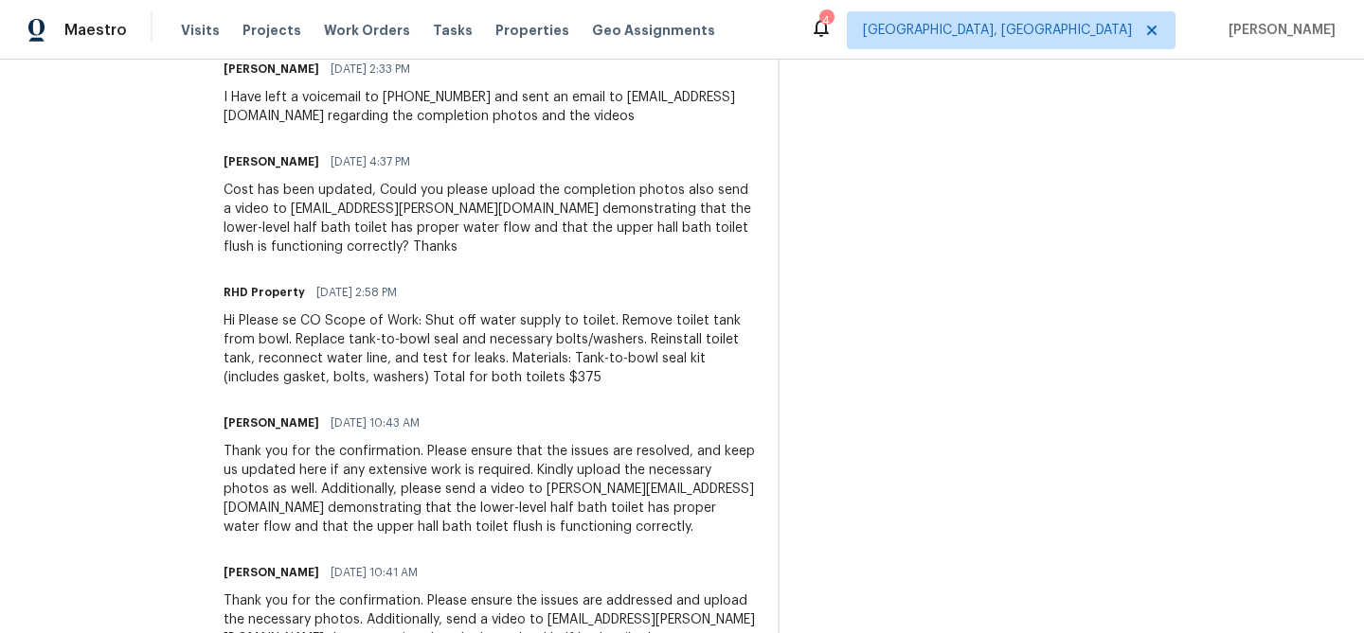
scroll to position [936, 0]
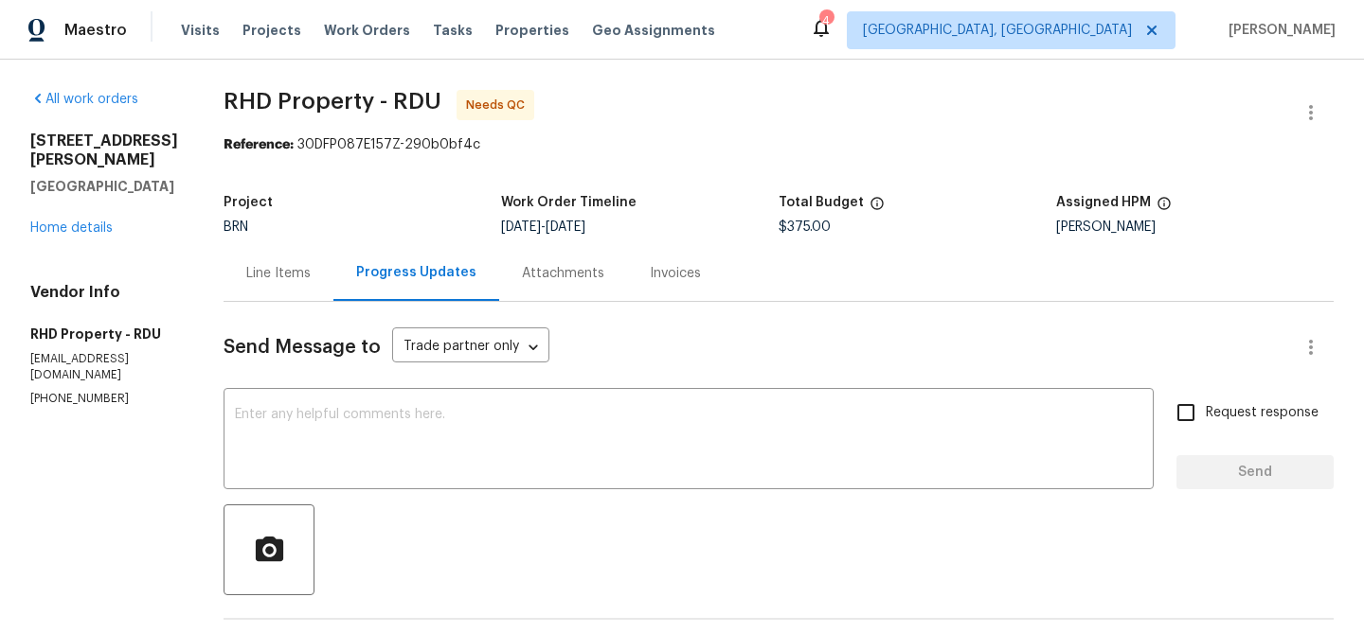
click at [317, 257] on div "Line Items" at bounding box center [278, 273] width 110 height 56
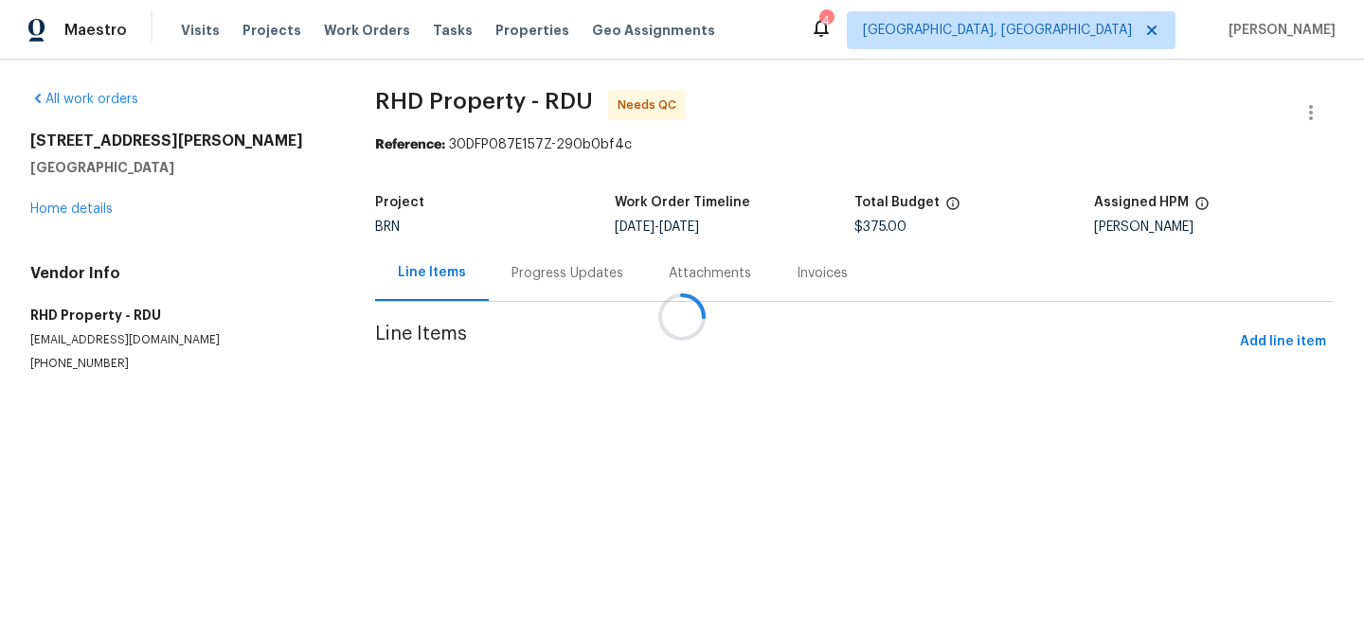
click at [592, 384] on div at bounding box center [682, 316] width 1364 height 633
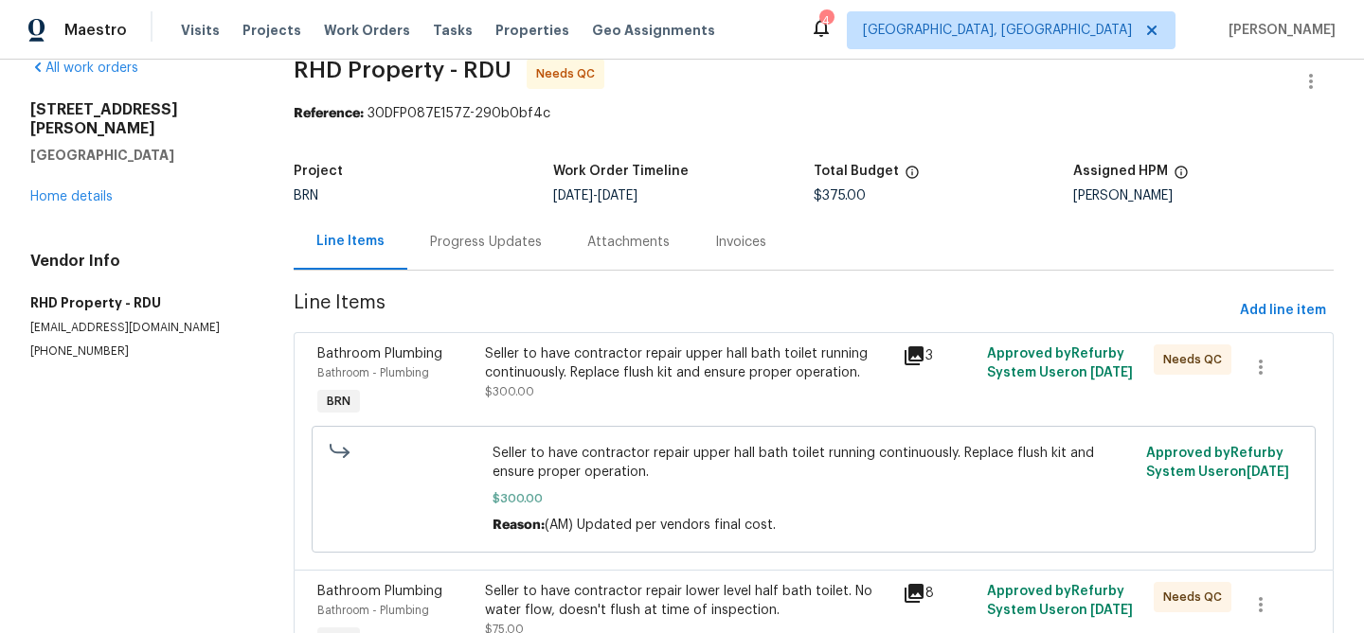
scroll to position [54, 0]
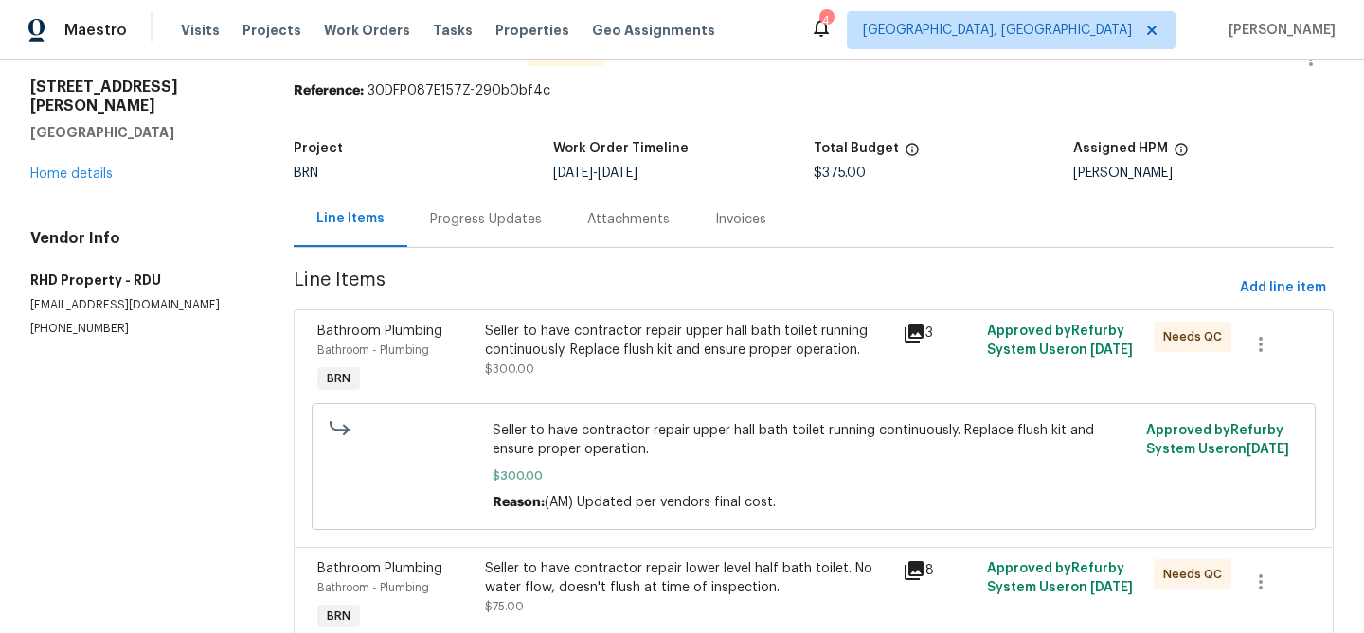
click at [574, 381] on div "Seller to have contractor repair upper hall bath toilet running continuously. R…" at bounding box center [688, 359] width 419 height 87
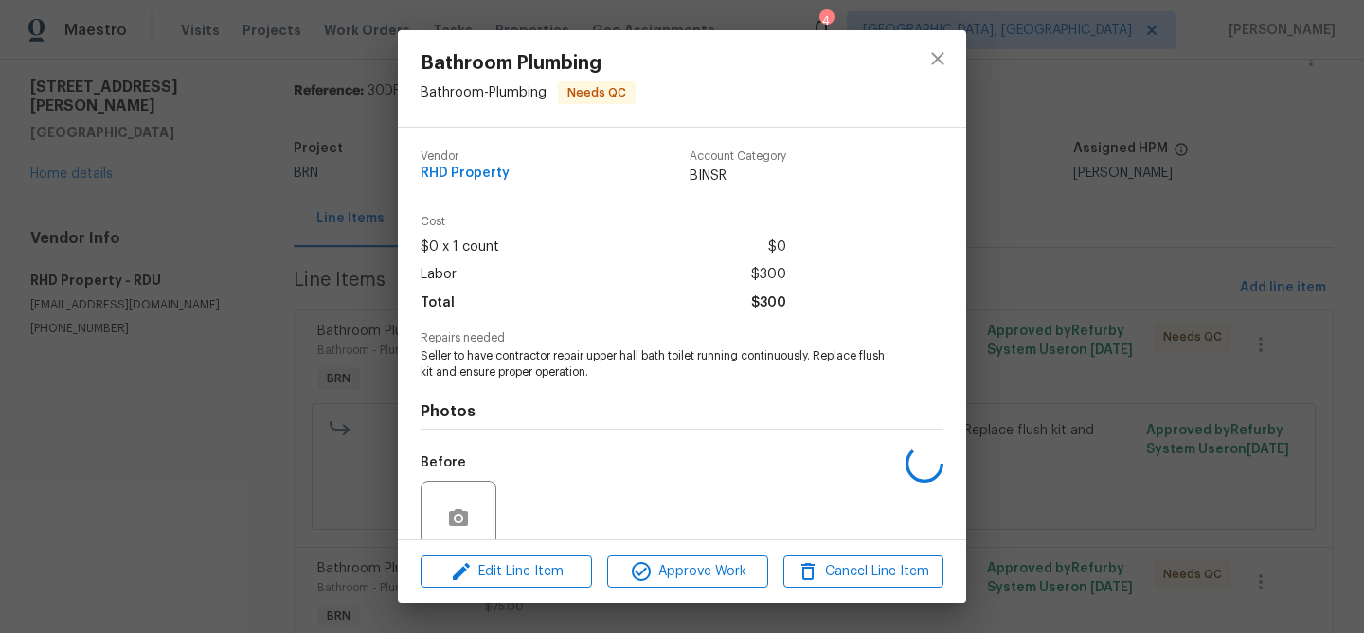
scroll to position [159, 0]
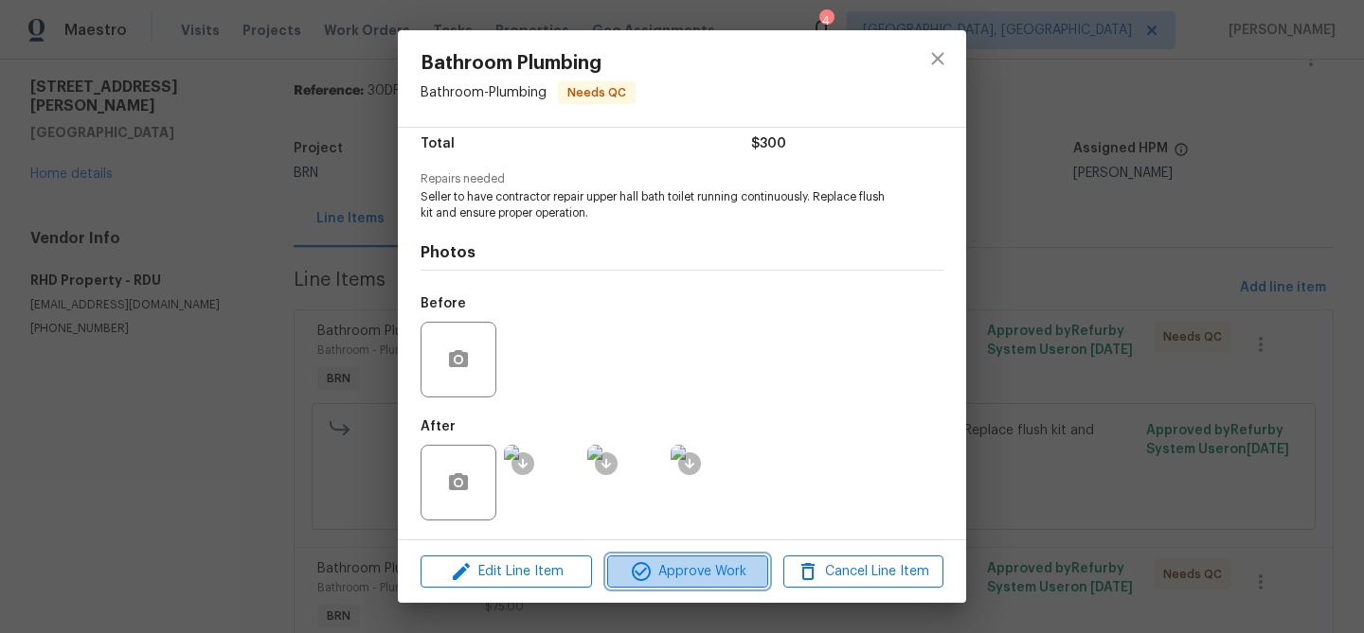
click at [651, 562] on icon "button" at bounding box center [641, 572] width 23 height 23
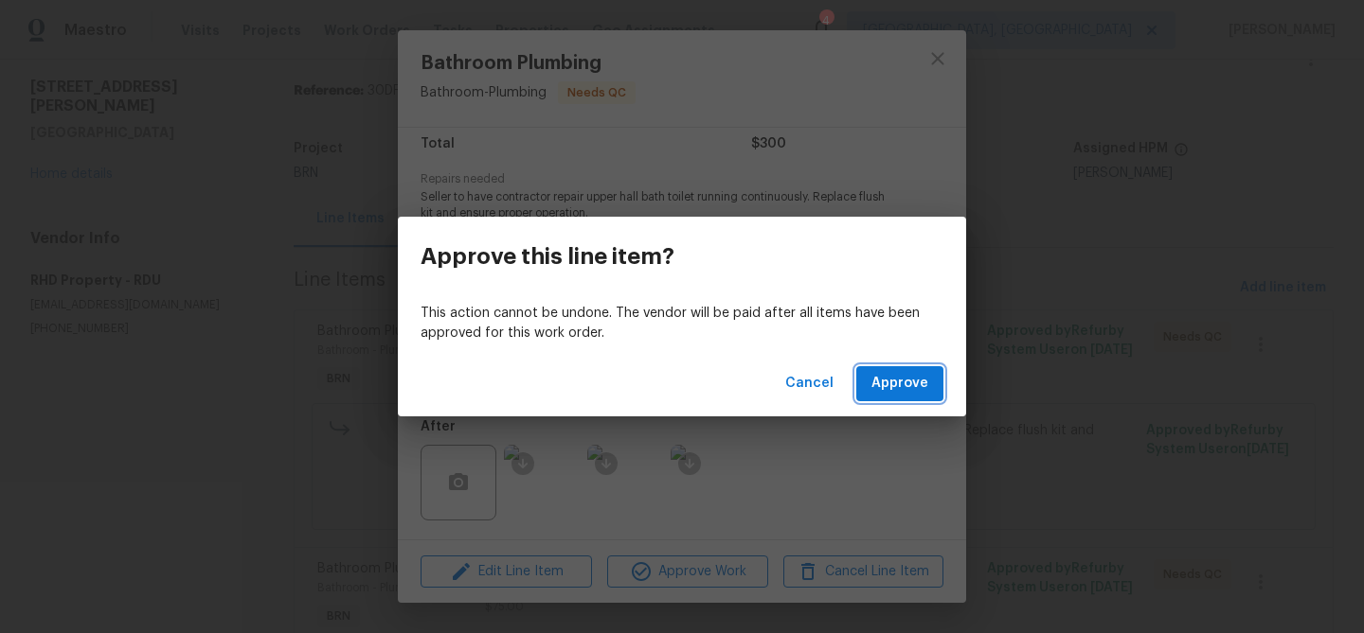
click at [880, 384] on span "Approve" at bounding box center [899, 384] width 57 height 24
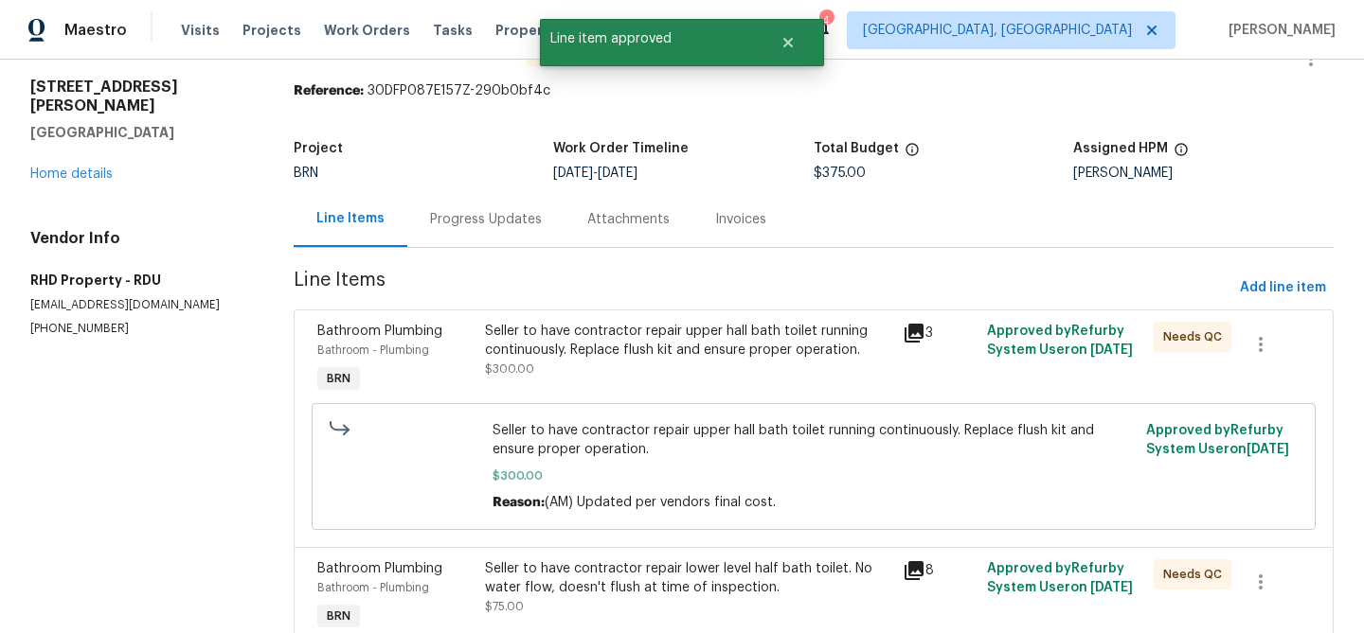
scroll to position [0, 0]
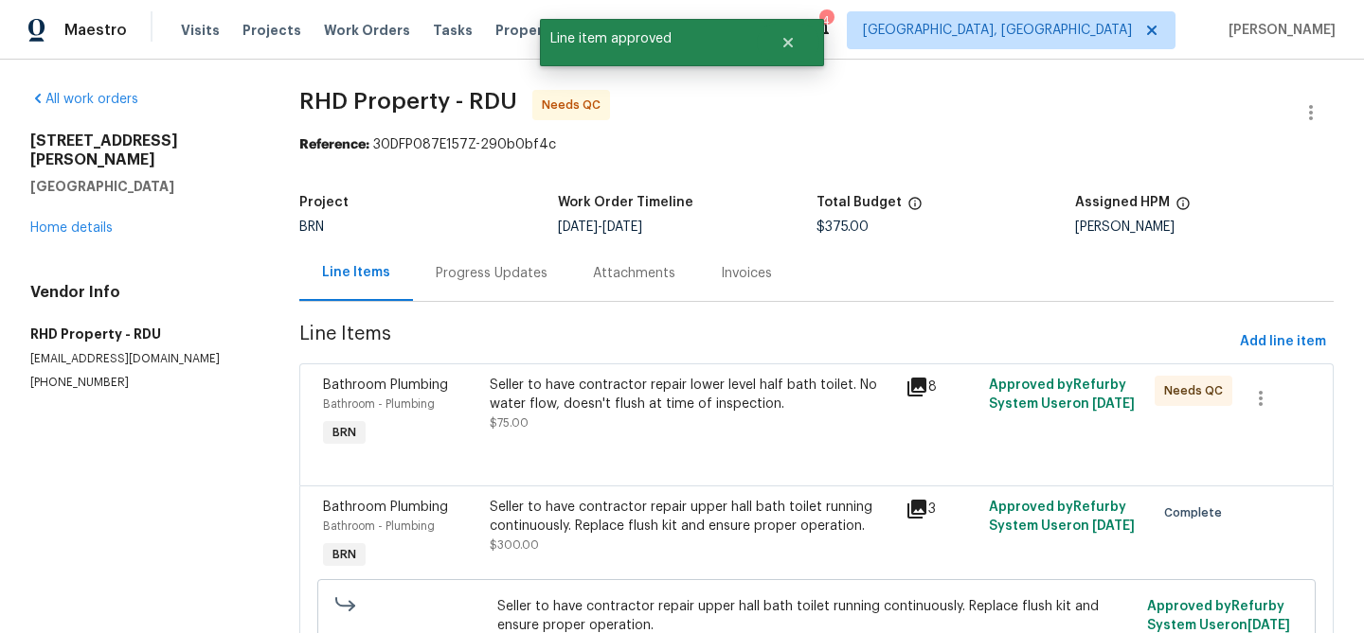
click at [606, 396] on div "Seller to have contractor repair lower level half bath toilet. No water flow, d…" at bounding box center [692, 395] width 404 height 38
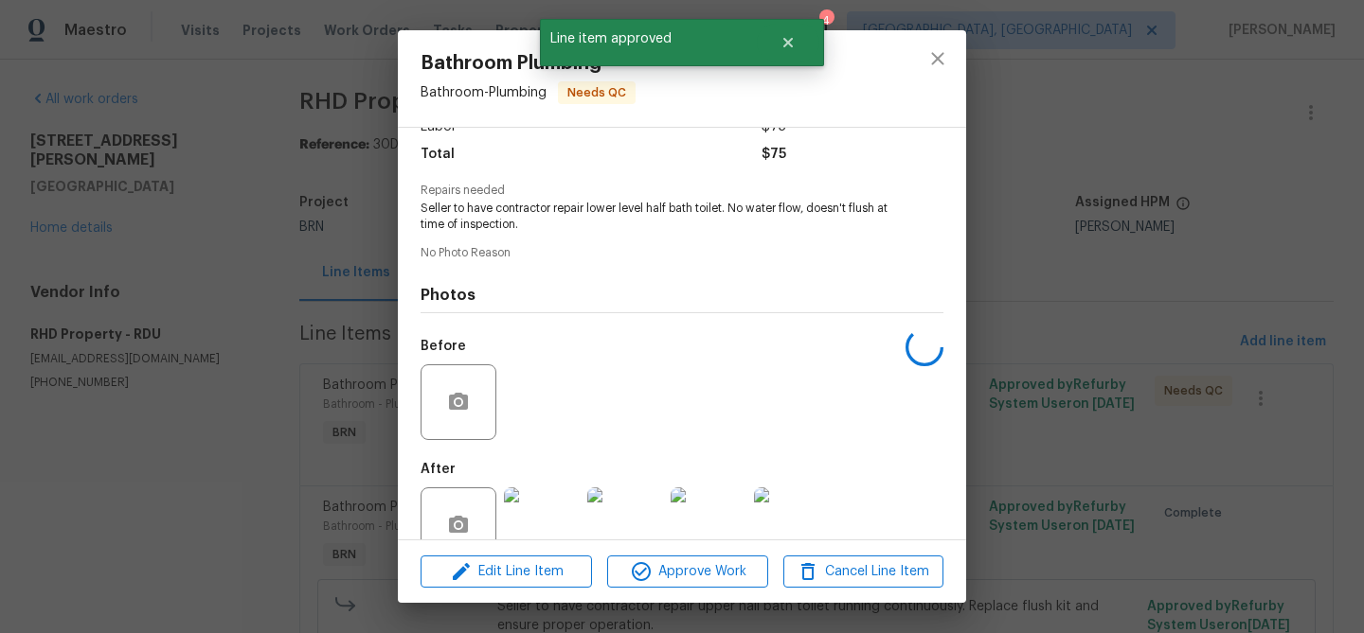
scroll to position [190, 0]
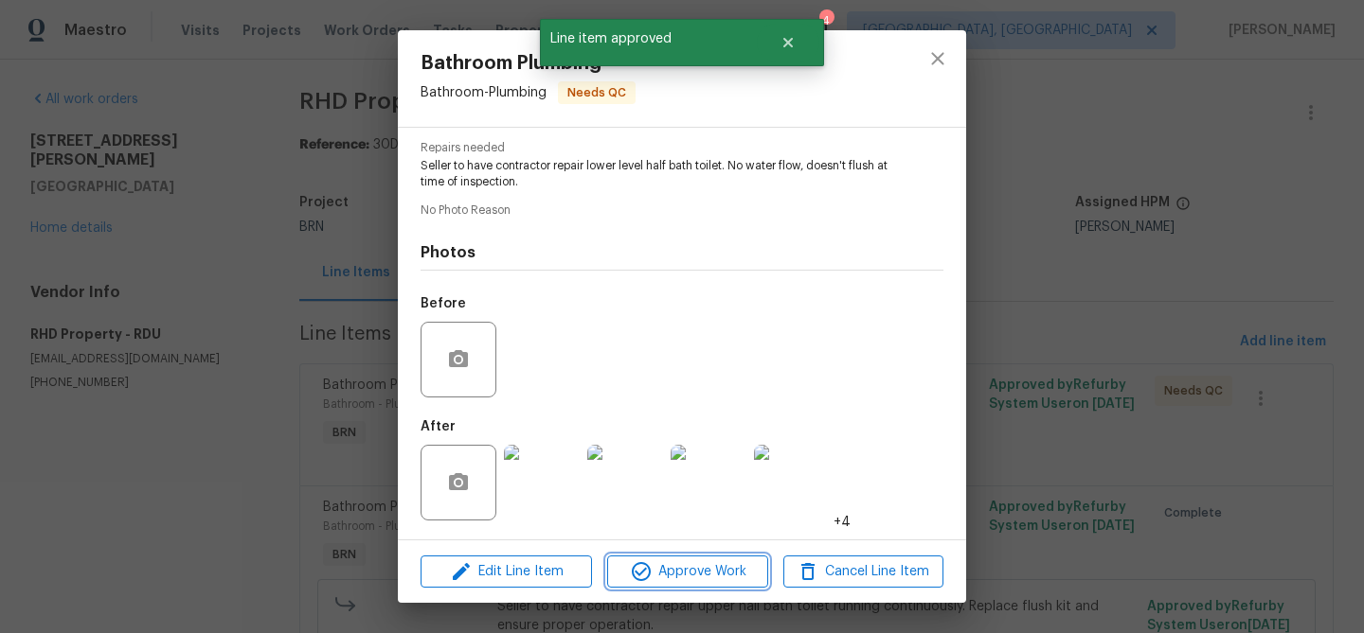
click at [650, 585] on button "Approve Work" at bounding box center [687, 572] width 160 height 33
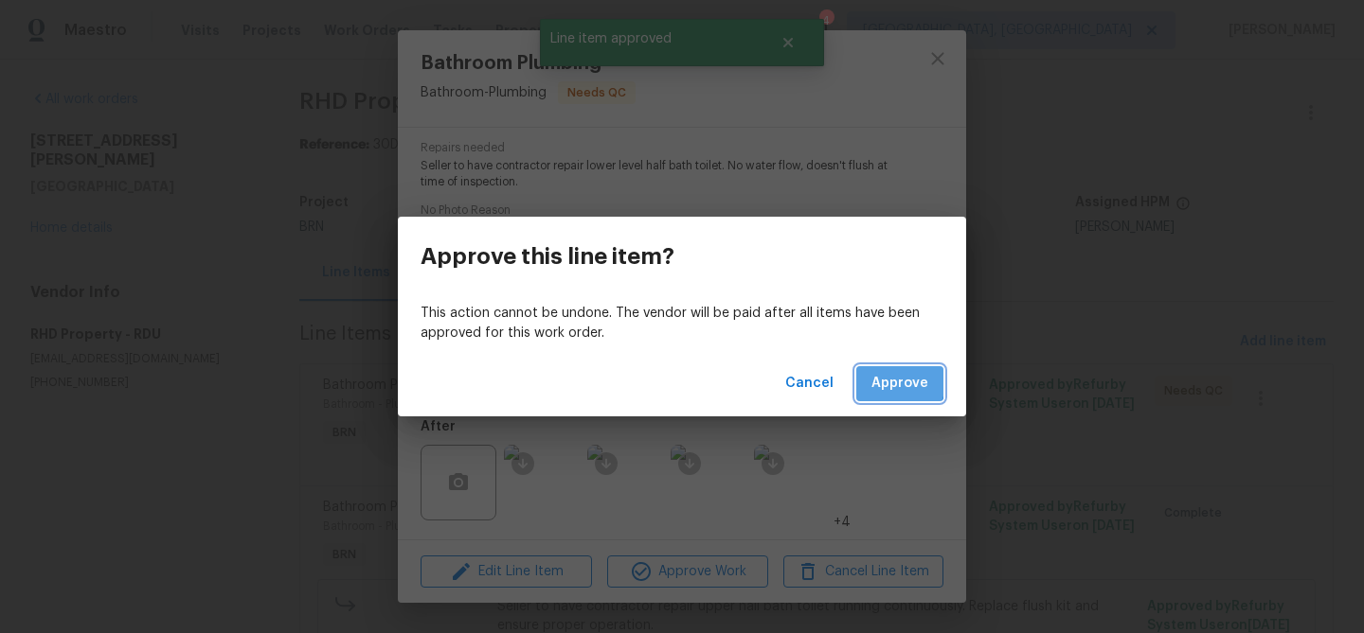
click at [890, 382] on span "Approve" at bounding box center [899, 384] width 57 height 24
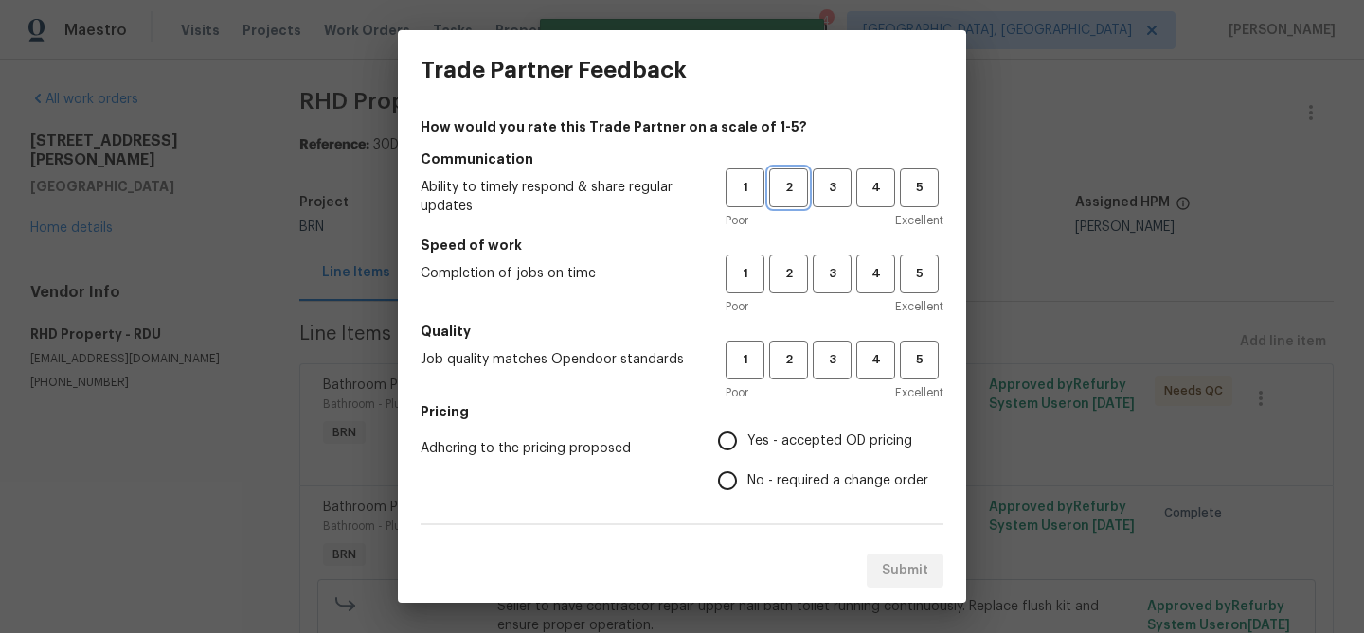
click at [787, 196] on span "2" at bounding box center [788, 188] width 35 height 22
click at [793, 268] on span "2" at bounding box center [788, 274] width 35 height 22
click at [788, 344] on button "2" at bounding box center [788, 360] width 39 height 39
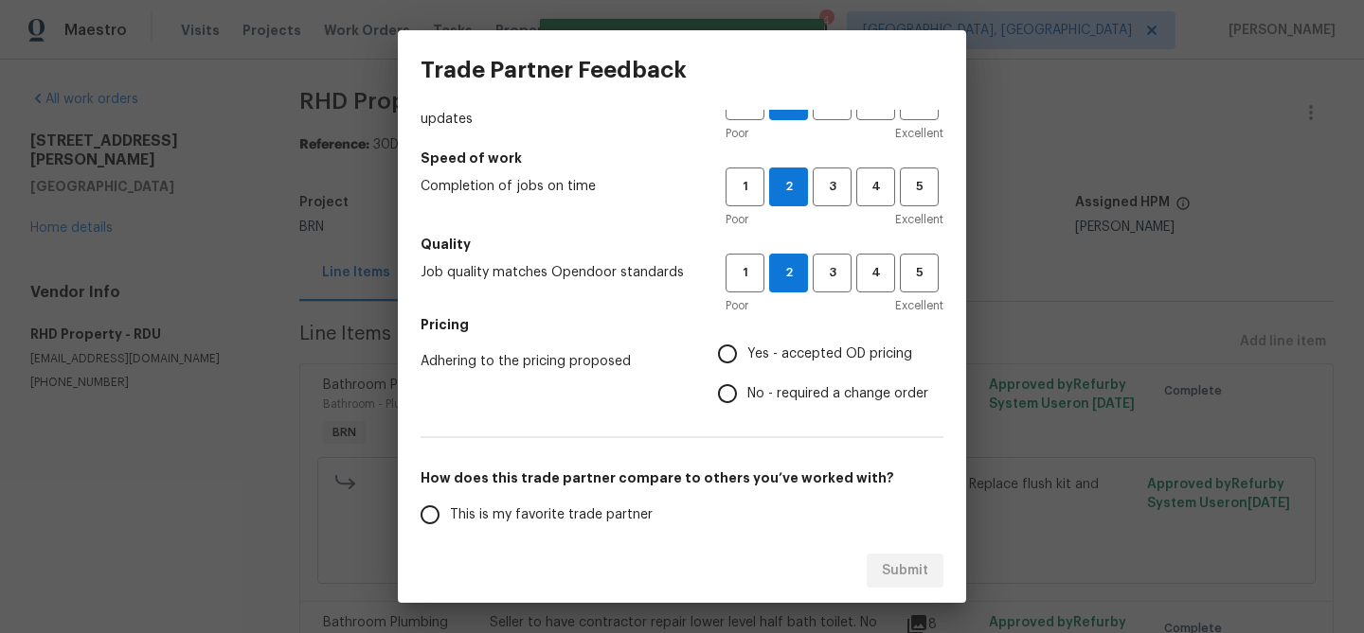
click at [725, 387] on input "No - required a change order" at bounding box center [727, 394] width 40 height 40
radio input "true"
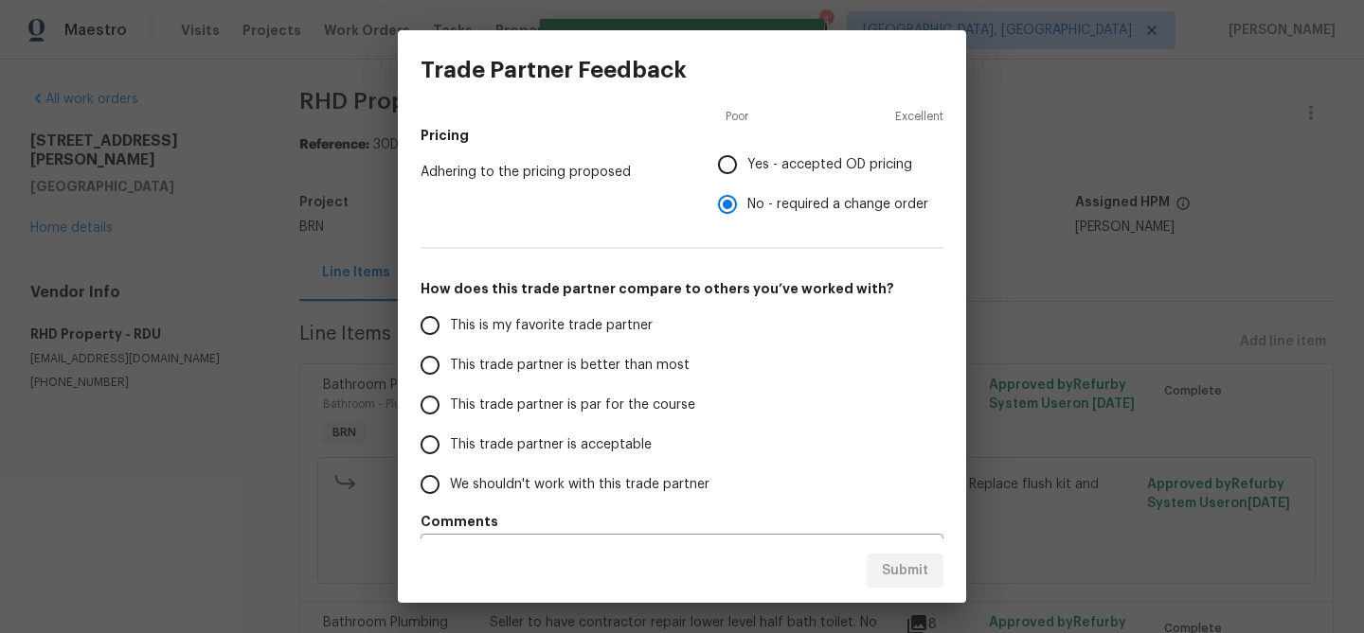
scroll to position [294, 0]
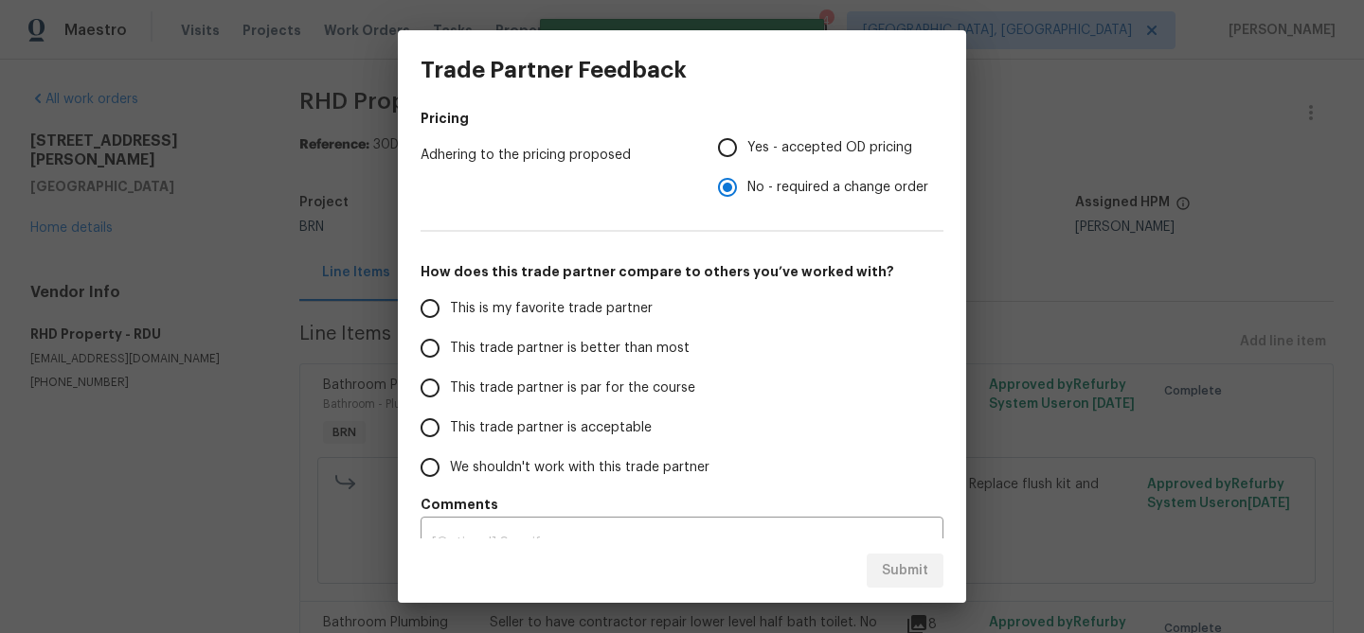
click at [500, 388] on span "This trade partner is par for the course" at bounding box center [572, 389] width 245 height 20
click at [450, 388] on input "This trade partner is par for the course" at bounding box center [430, 388] width 40 height 40
click at [903, 567] on span "Submit" at bounding box center [905, 572] width 46 height 24
radio input "true"
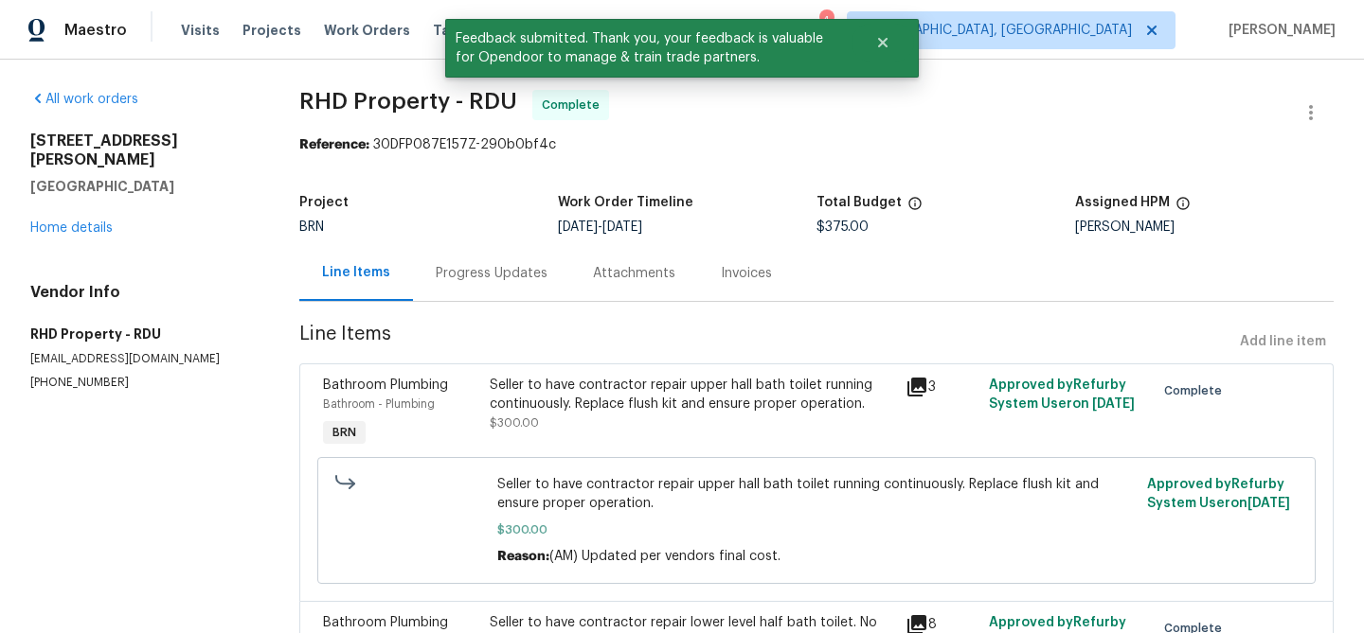
click at [477, 309] on section "RHD Property - RDU Complete Reference: 30DFP087E157Z-290b0bf4c Project BRN Work…" at bounding box center [816, 418] width 1034 height 657
click at [482, 286] on div "Progress Updates" at bounding box center [491, 273] width 157 height 56
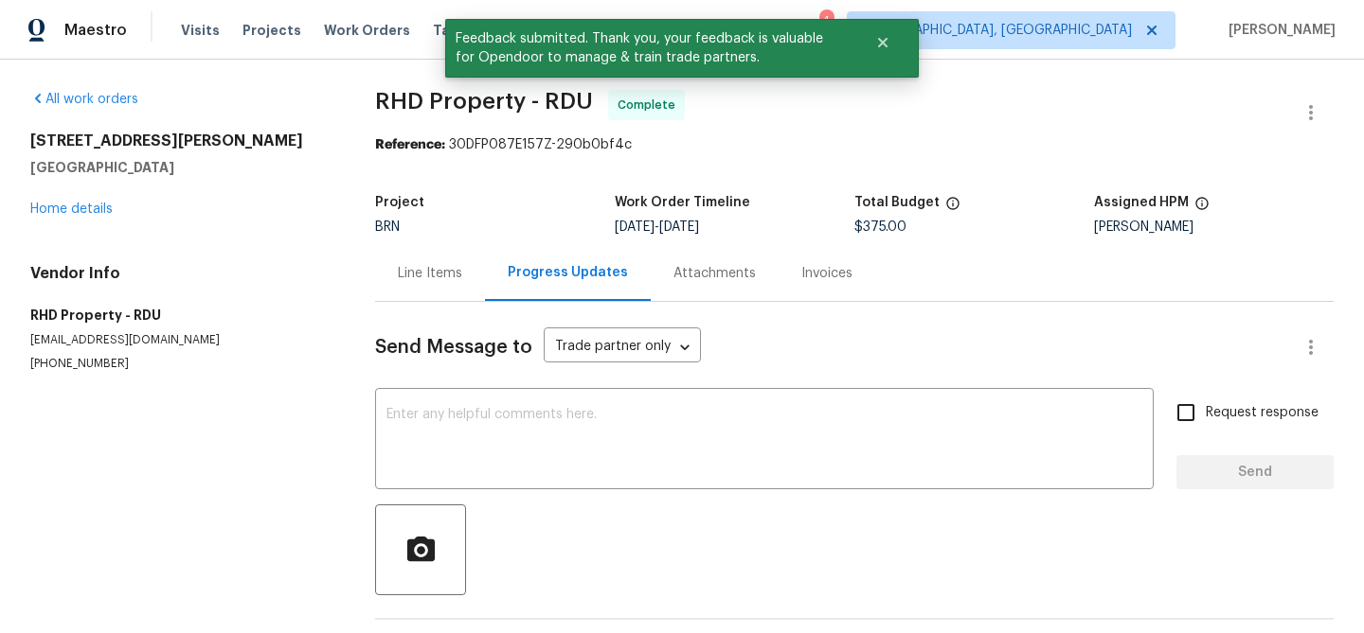
scroll to position [112, 0]
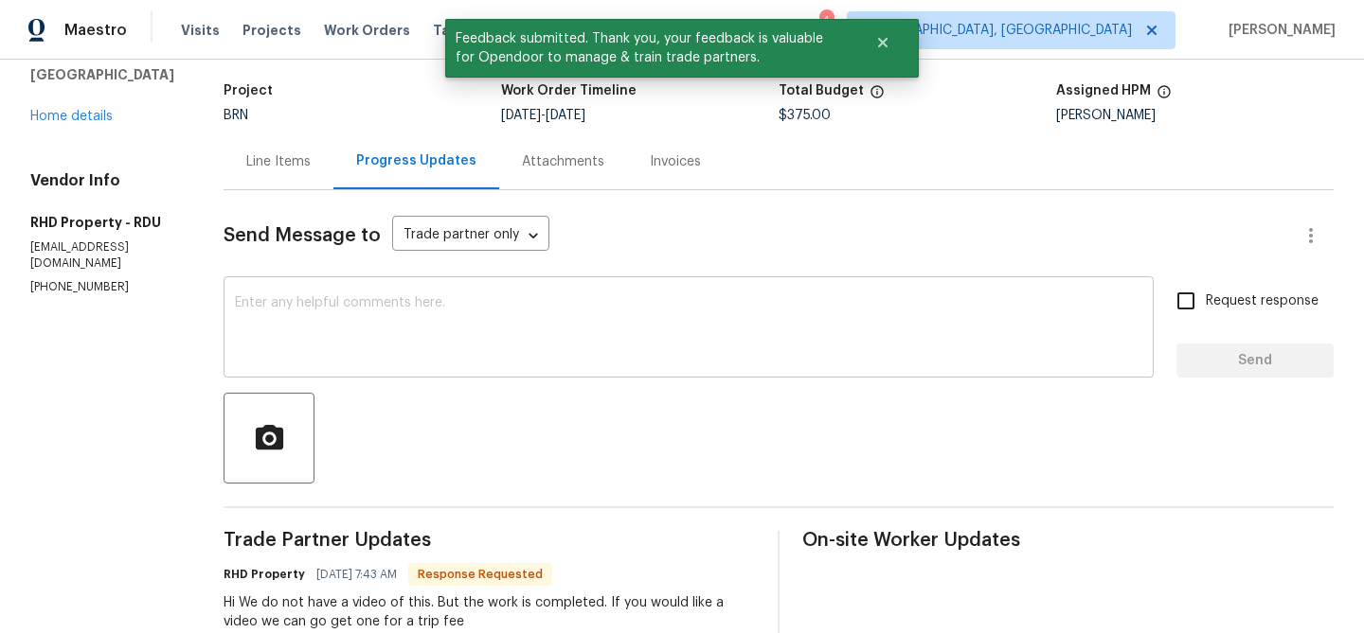
click at [442, 365] on div "x ​" at bounding box center [688, 329] width 930 height 97
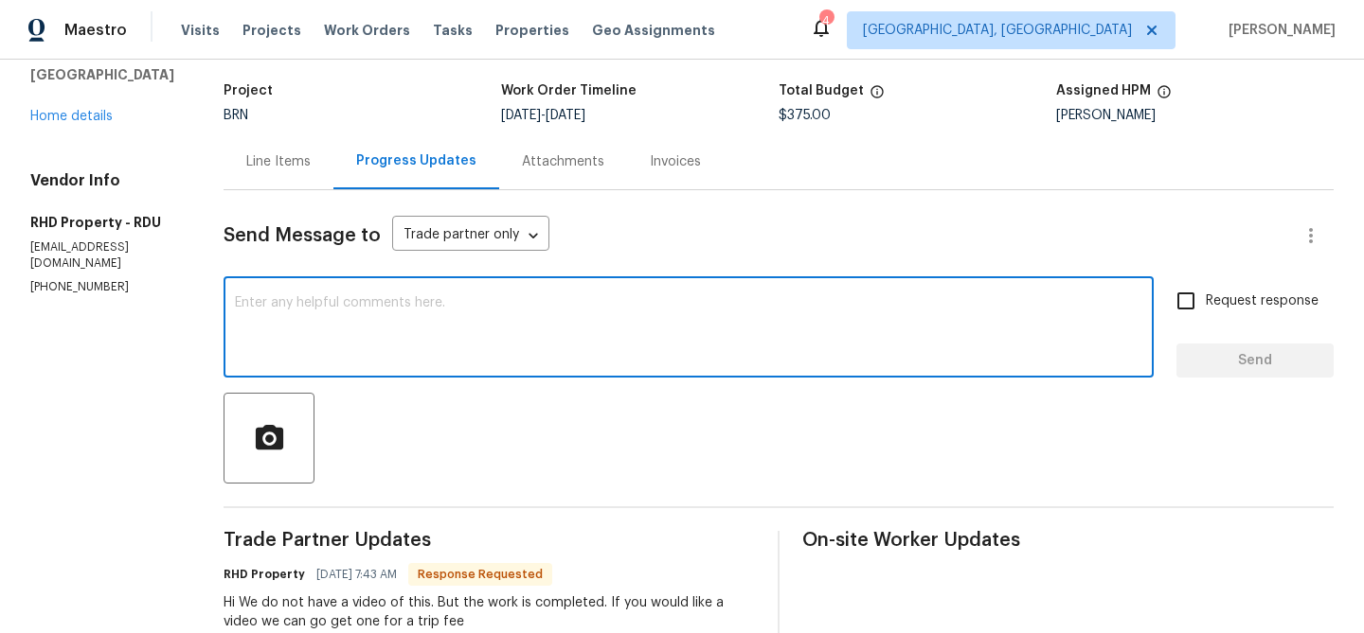
paste textarea "WO is approved, Please upload the invoice under the invoice section.Thanks"
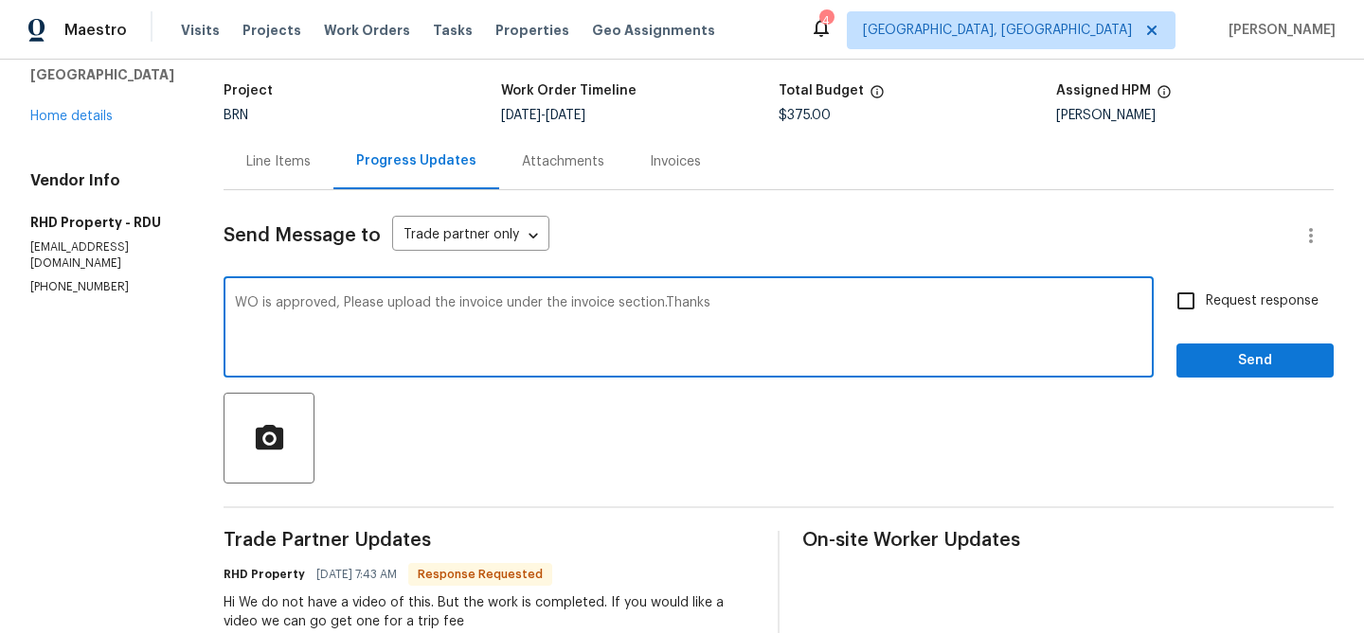
click at [479, 304] on textarea "WO is approved, Please upload the invoice under the invoice section.Thanks" at bounding box center [688, 329] width 907 height 66
type textarea "WO is approved, Please upload the detailed invoice under the invoice section.Th…"
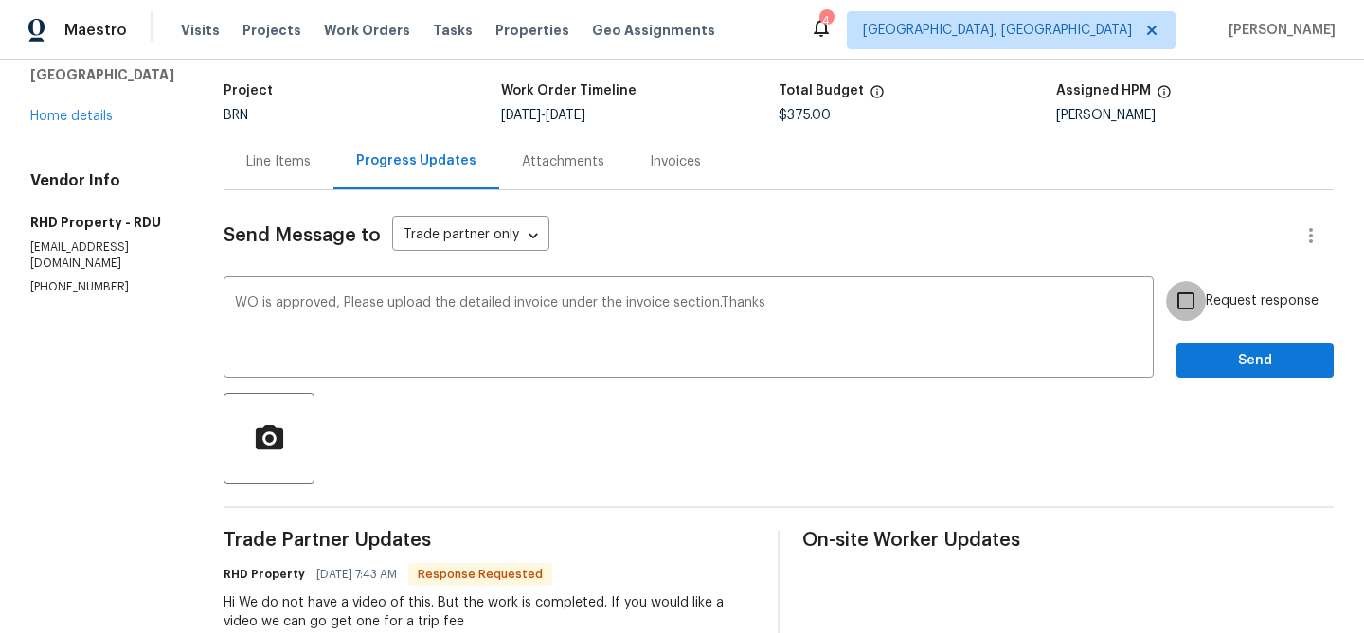
click at [1169, 293] on input "Request response" at bounding box center [1186, 301] width 40 height 40
checkbox input "true"
click at [1201, 339] on div "Request response Send" at bounding box center [1254, 329] width 157 height 97
click at [1191, 368] on button "Send" at bounding box center [1254, 361] width 157 height 35
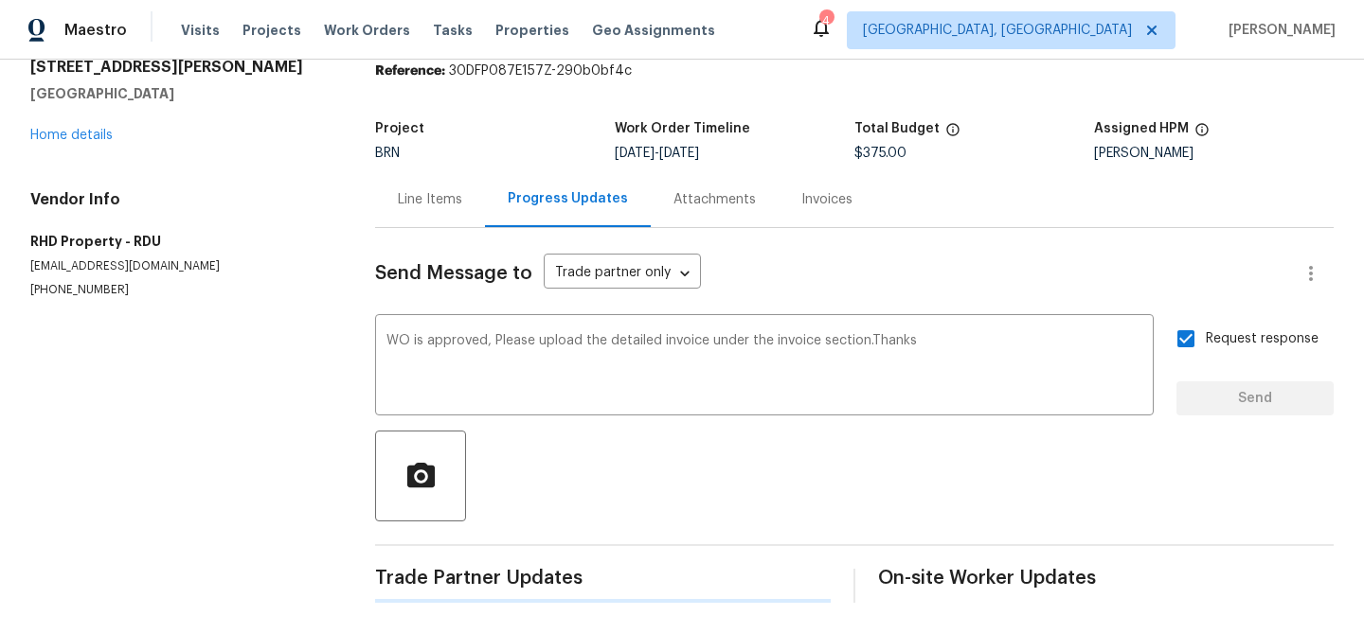
scroll to position [0, 0]
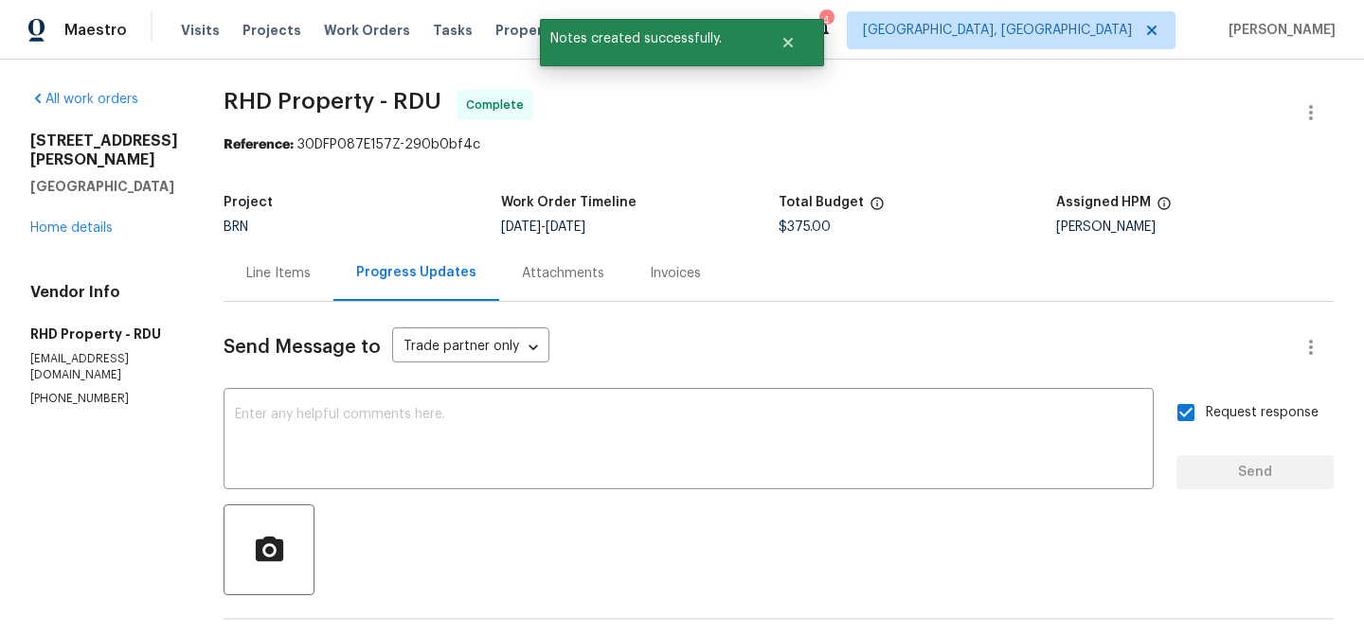
click at [327, 257] on div "Line Items" at bounding box center [278, 273] width 110 height 56
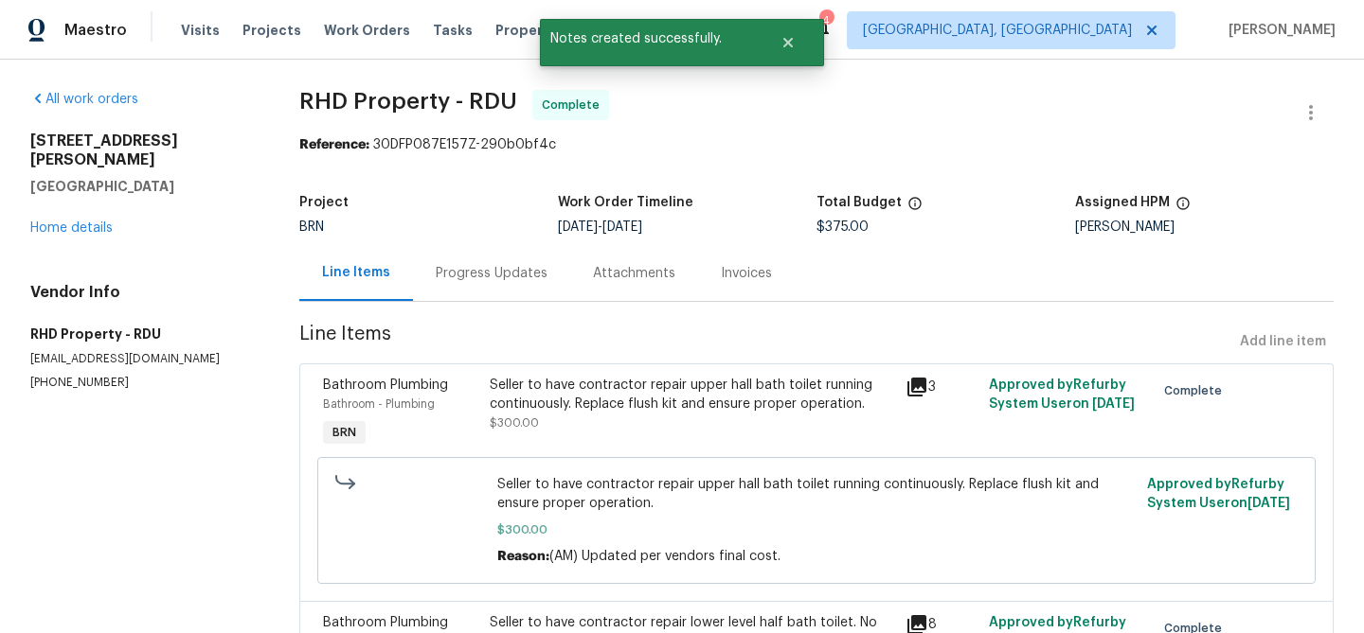
click at [559, 363] on section "RHD Property - RDU Complete Reference: 30DFP087E157Z-290b0bf4c Project BRN Work…" at bounding box center [816, 418] width 1034 height 657
click at [533, 401] on div "Seller to have contractor repair upper hall bath toilet running continuously. R…" at bounding box center [692, 395] width 404 height 38
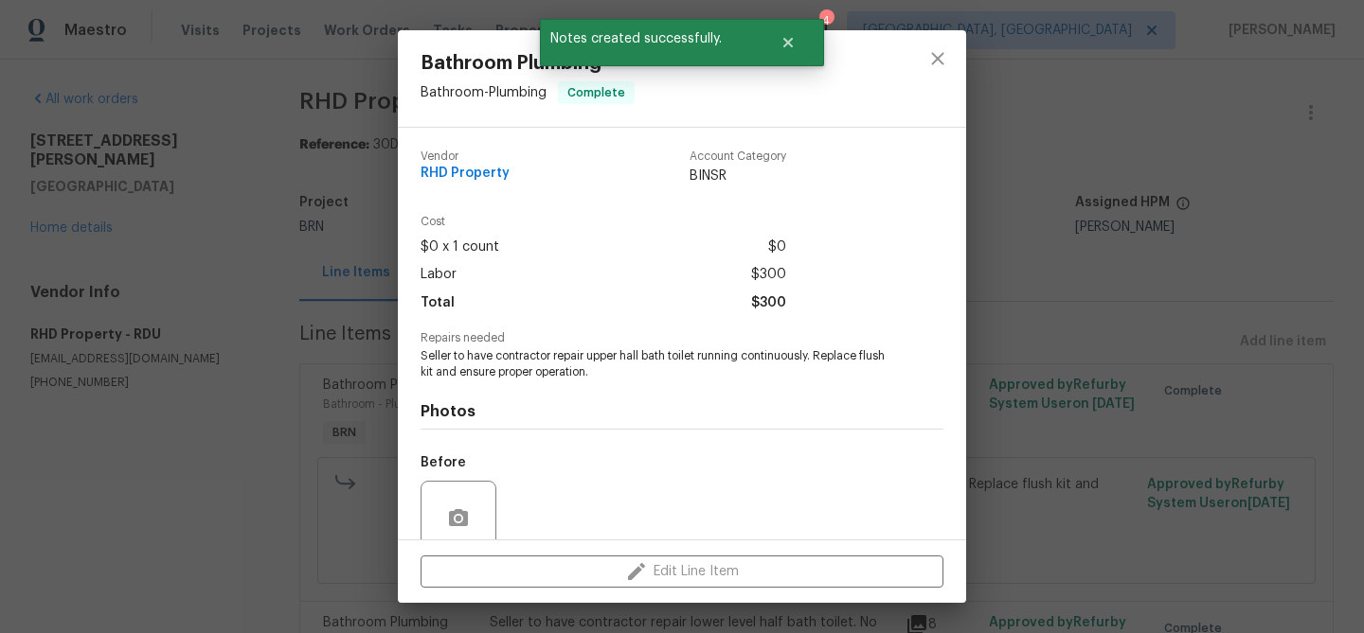
click at [493, 398] on div "Photos Before After" at bounding box center [681, 536] width 523 height 312
click at [464, 375] on span "Seller to have contractor repair upper hall bath toilet running continuously. R…" at bounding box center [655, 364] width 471 height 32
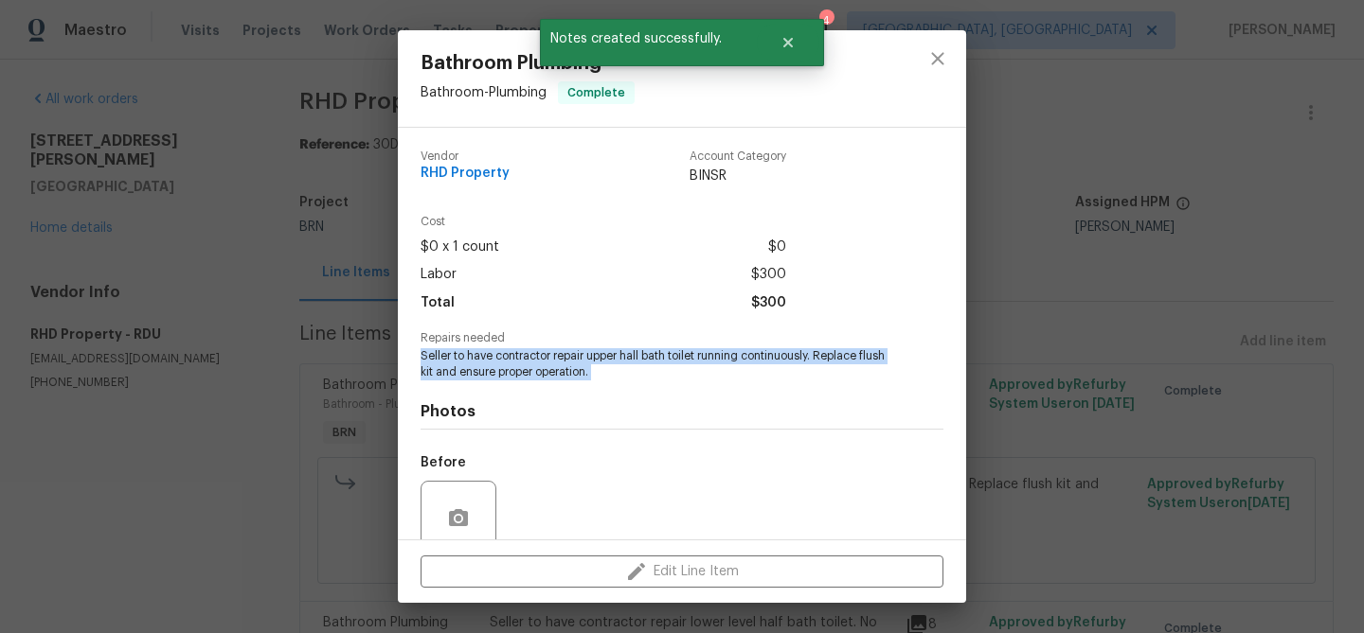
click at [464, 375] on span "Seller to have contractor repair upper hall bath toilet running continuously. R…" at bounding box center [655, 364] width 471 height 32
copy span "Seller to have contractor repair upper hall bath toilet running continuously. R…"
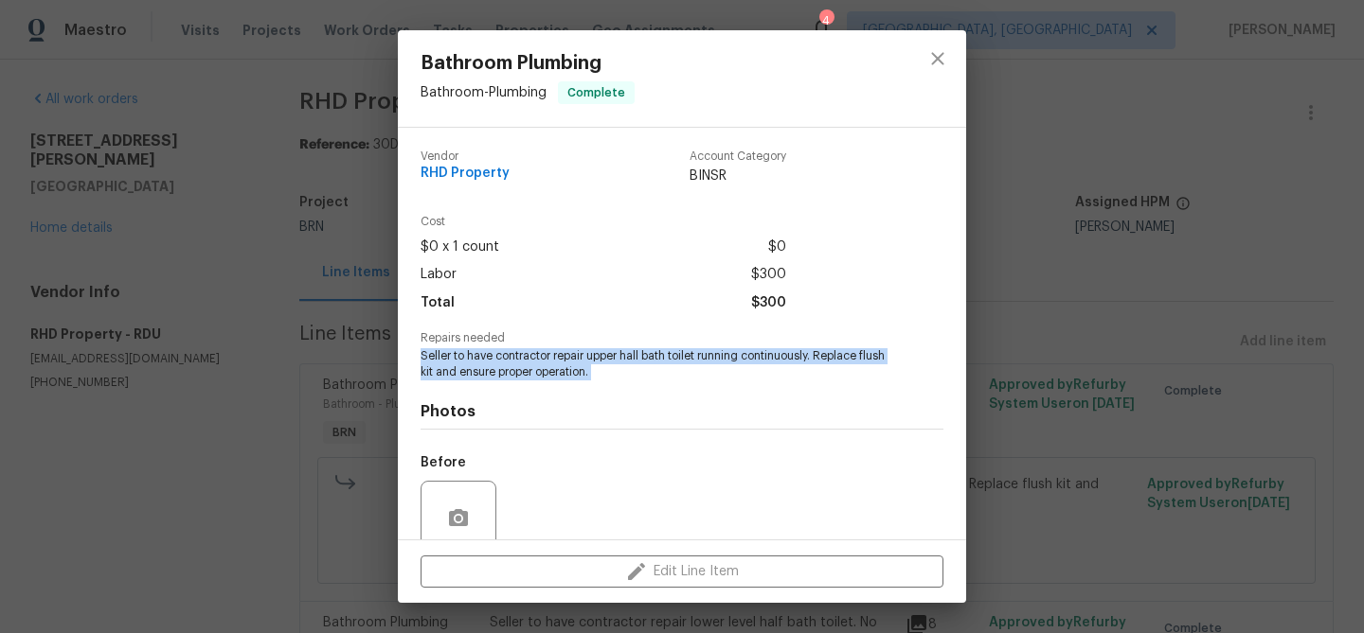
scroll to position [159, 0]
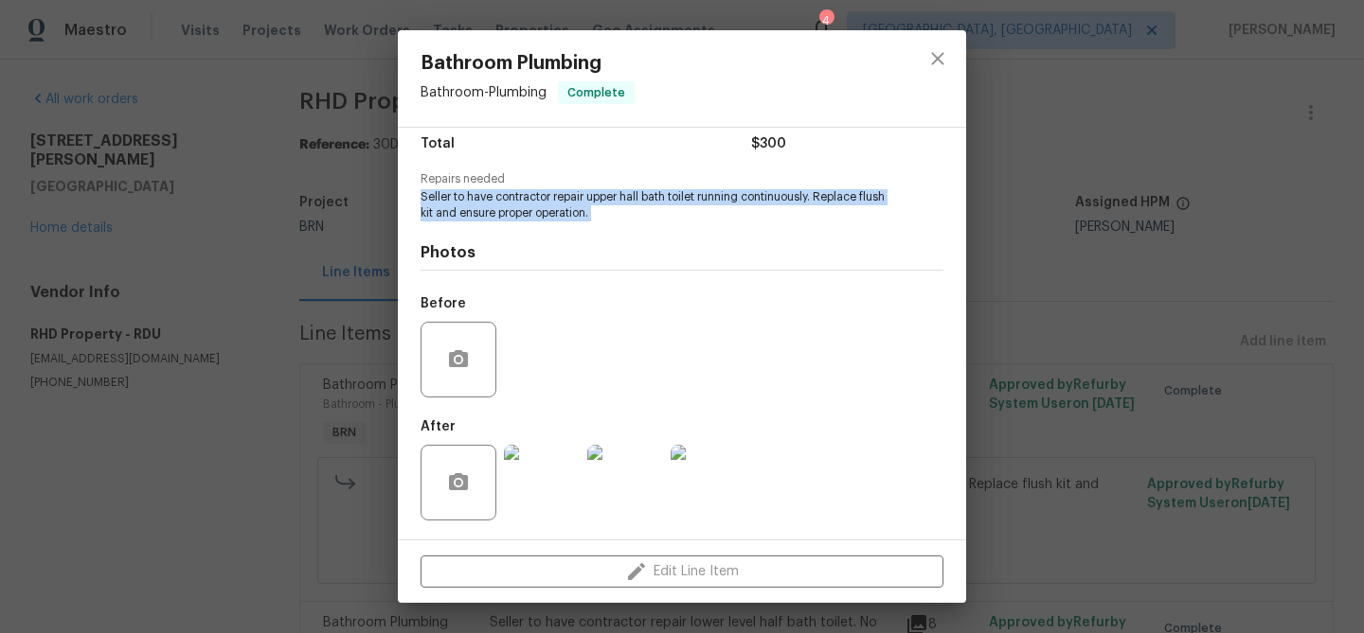
click at [544, 460] on img at bounding box center [542, 483] width 76 height 76
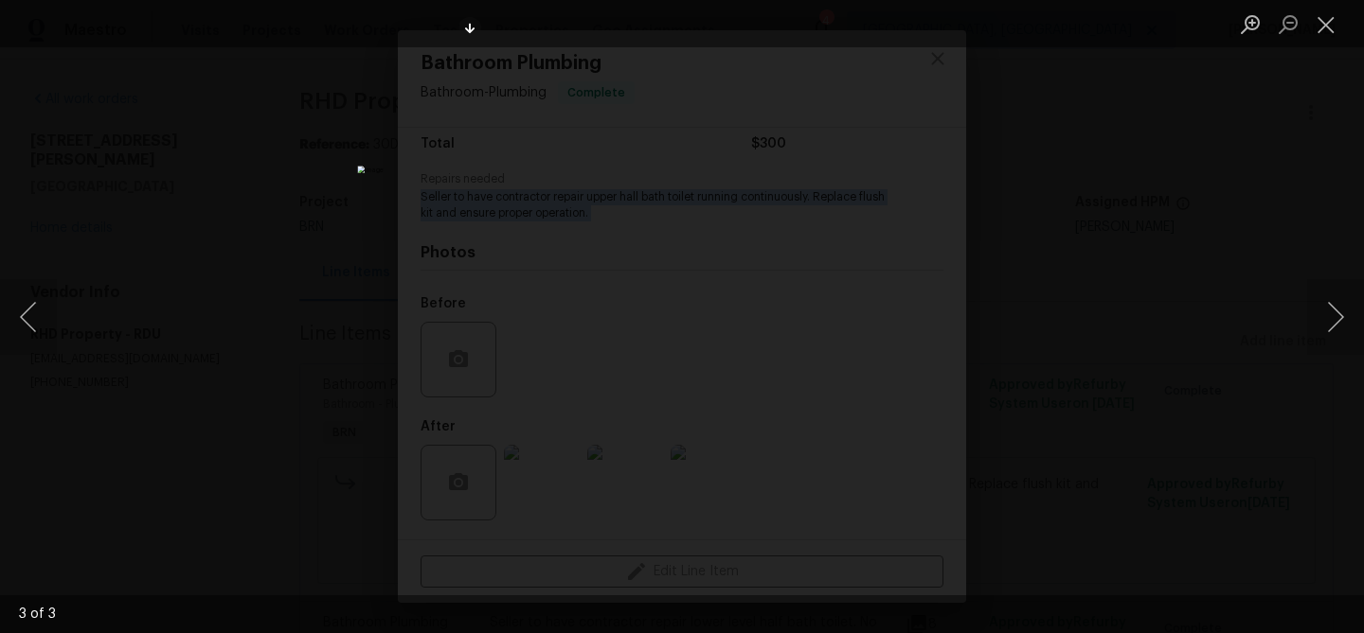
click at [209, 168] on div "Lightbox" at bounding box center [682, 316] width 1364 height 633
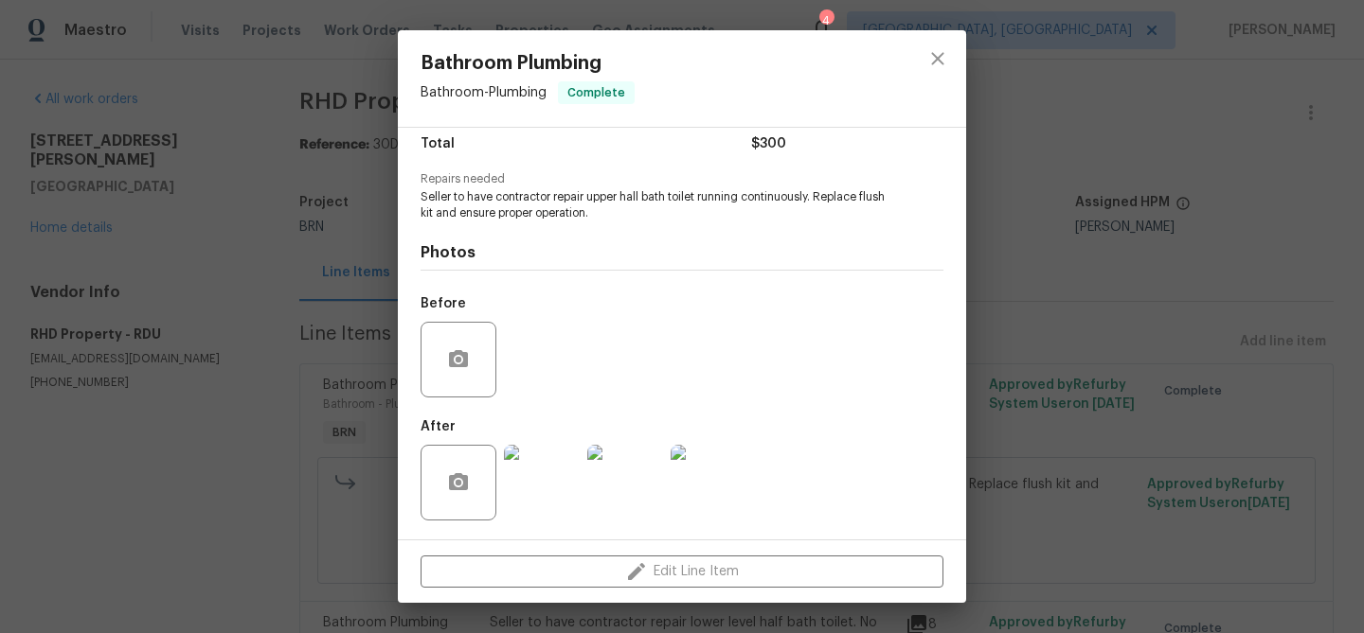
click at [300, 268] on div "Bathroom Plumbing Bathroom - Plumbing Complete Vendor RHD Property Account Cate…" at bounding box center [682, 316] width 1364 height 633
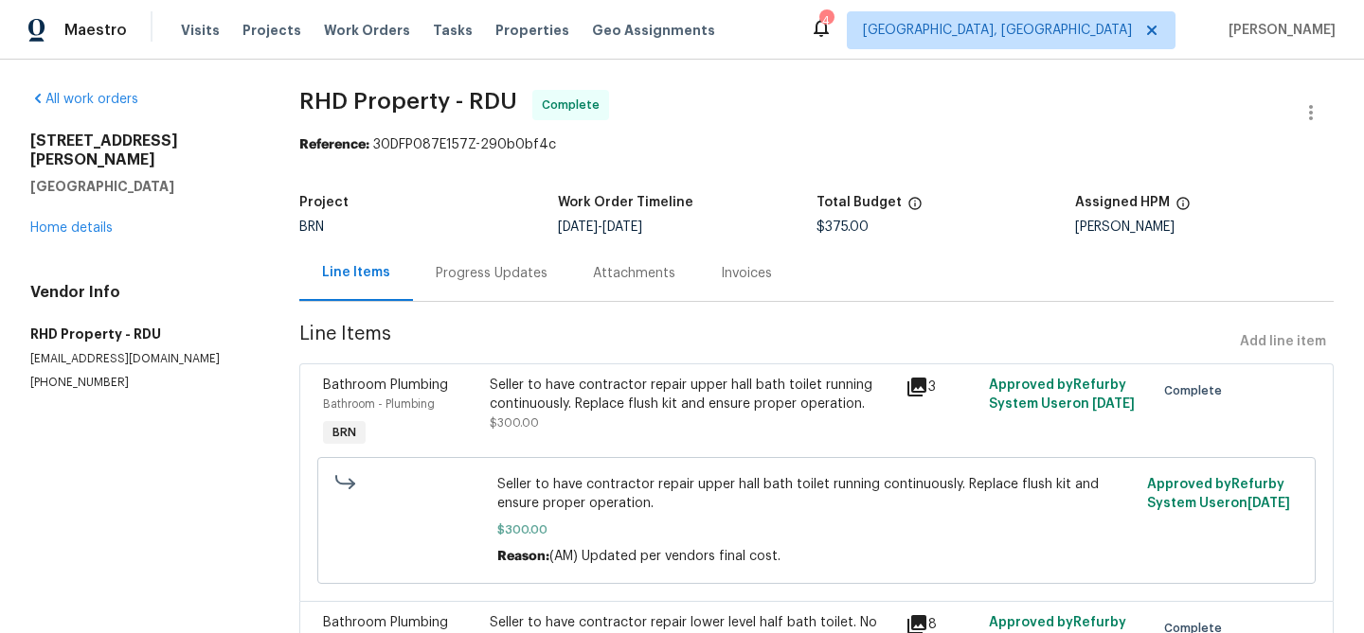
scroll to position [145, 0]
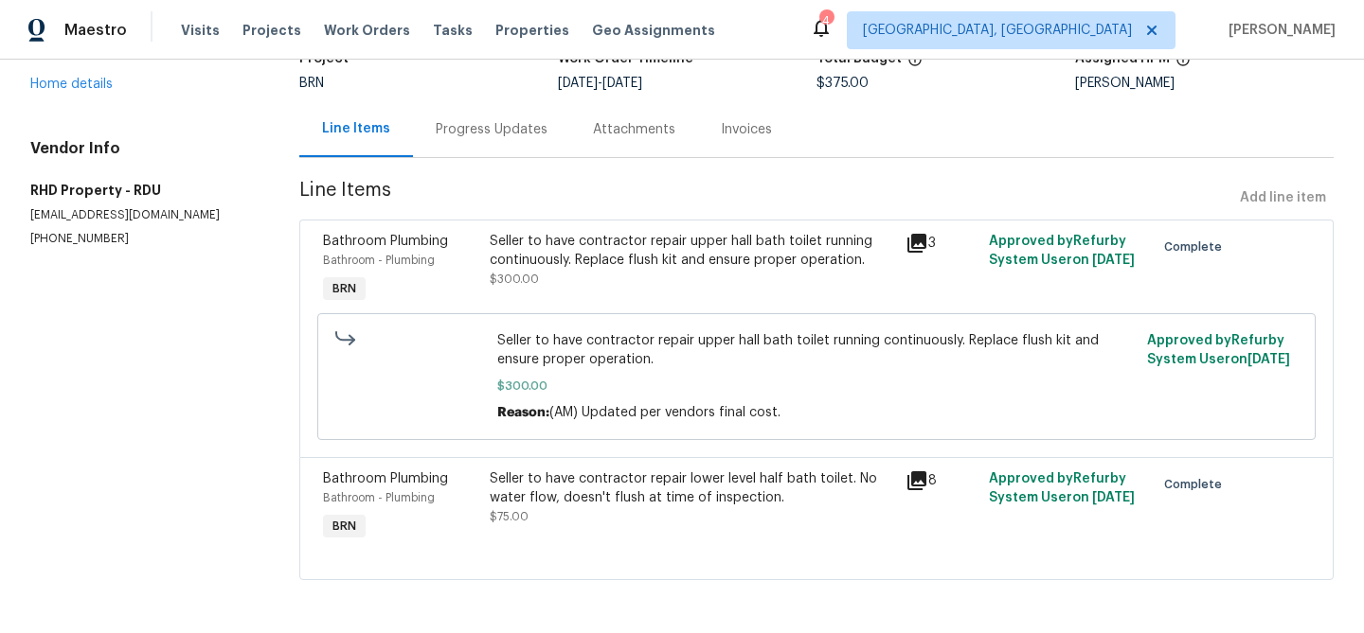
click at [585, 486] on div "Seller to have contractor repair lower level half bath toilet. No water flow, d…" at bounding box center [692, 489] width 404 height 38
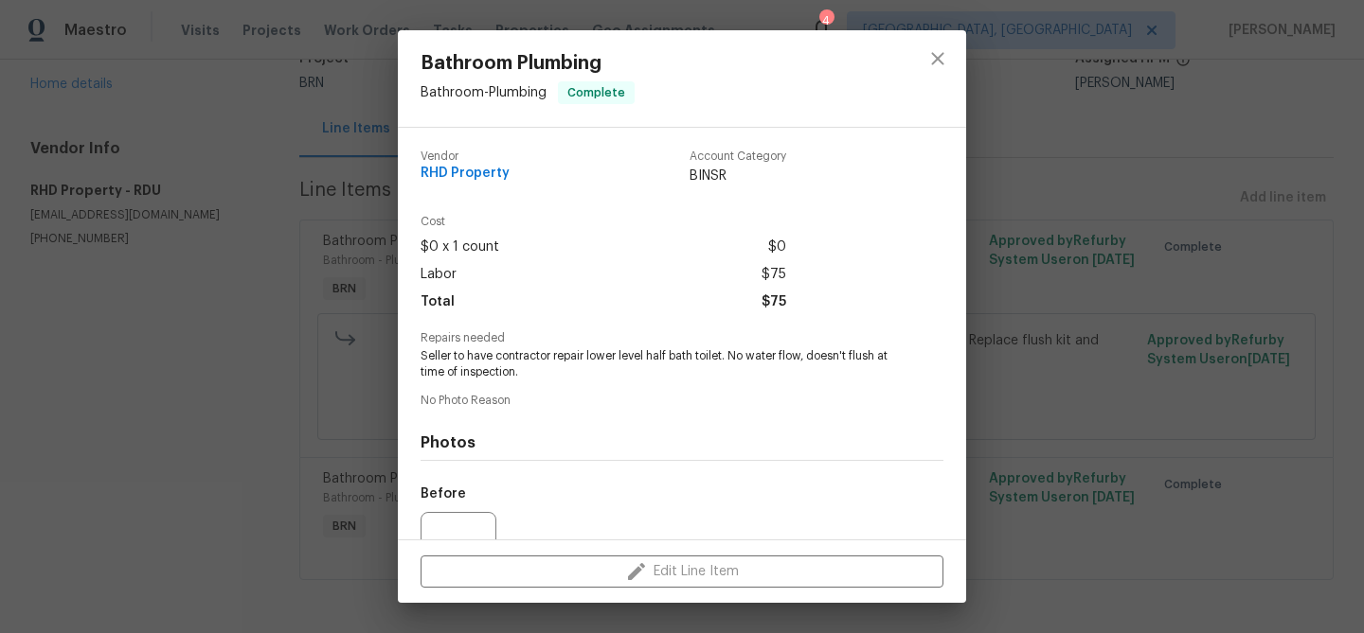
click at [479, 349] on span "Seller to have contractor repair lower level half bath toilet. No water flow, d…" at bounding box center [655, 364] width 471 height 32
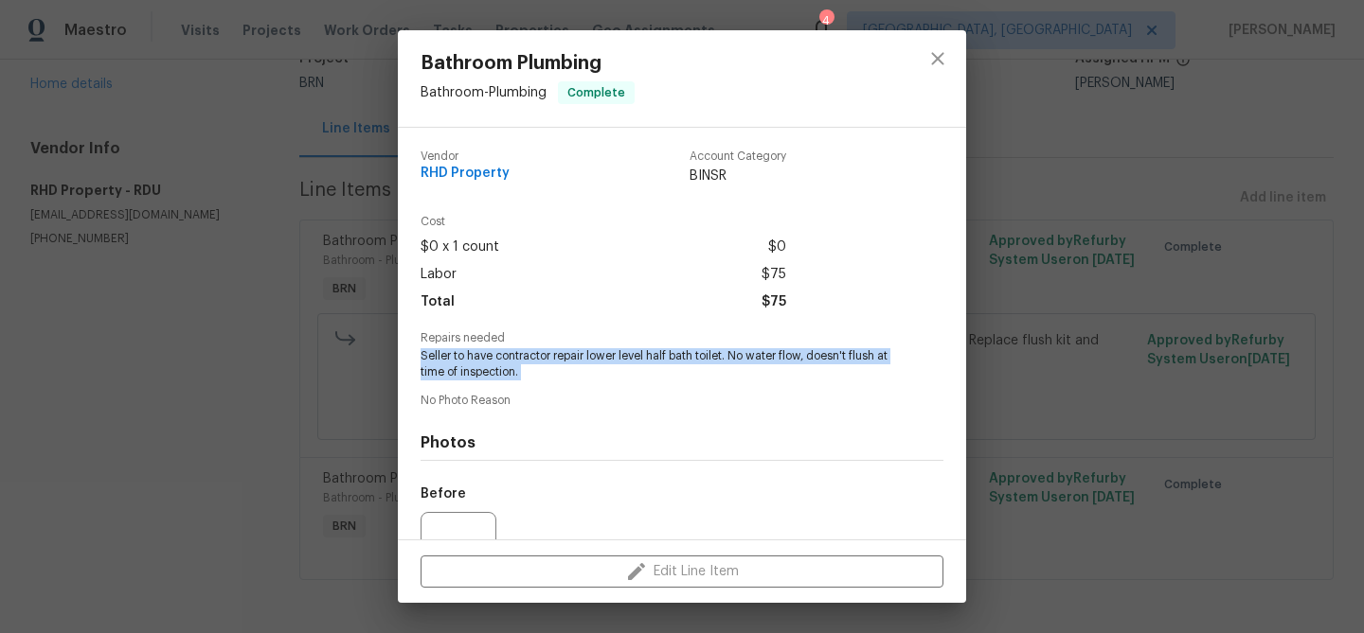
click at [479, 349] on span "Seller to have contractor repair lower level half bath toilet. No water flow, d…" at bounding box center [655, 364] width 471 height 32
copy span "Seller to have contractor repair lower level half bath toilet. No water flow, d…"
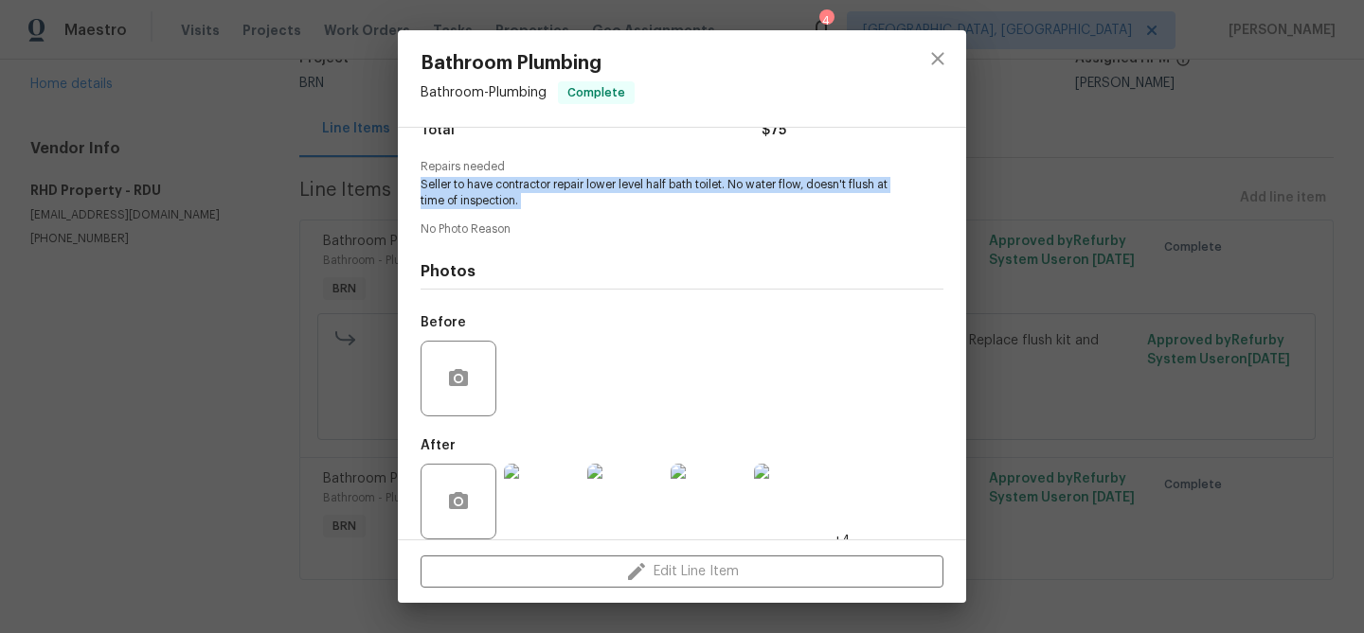
scroll to position [190, 0]
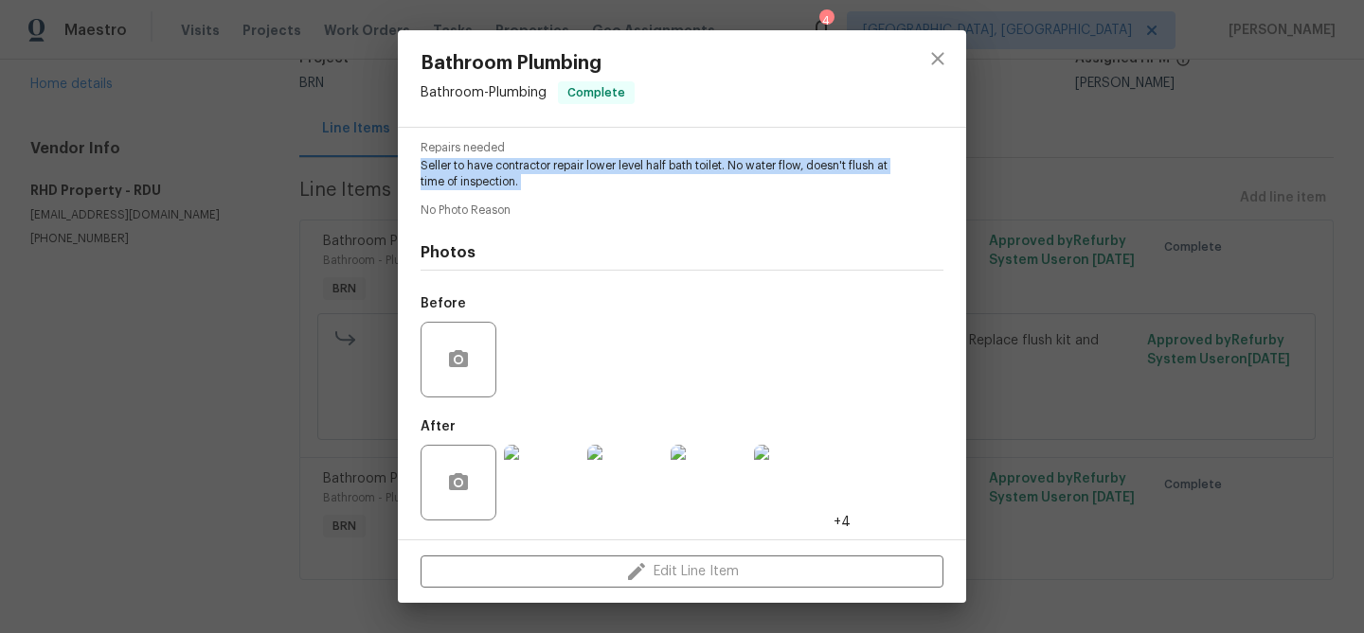
click at [527, 476] on img at bounding box center [542, 483] width 76 height 76
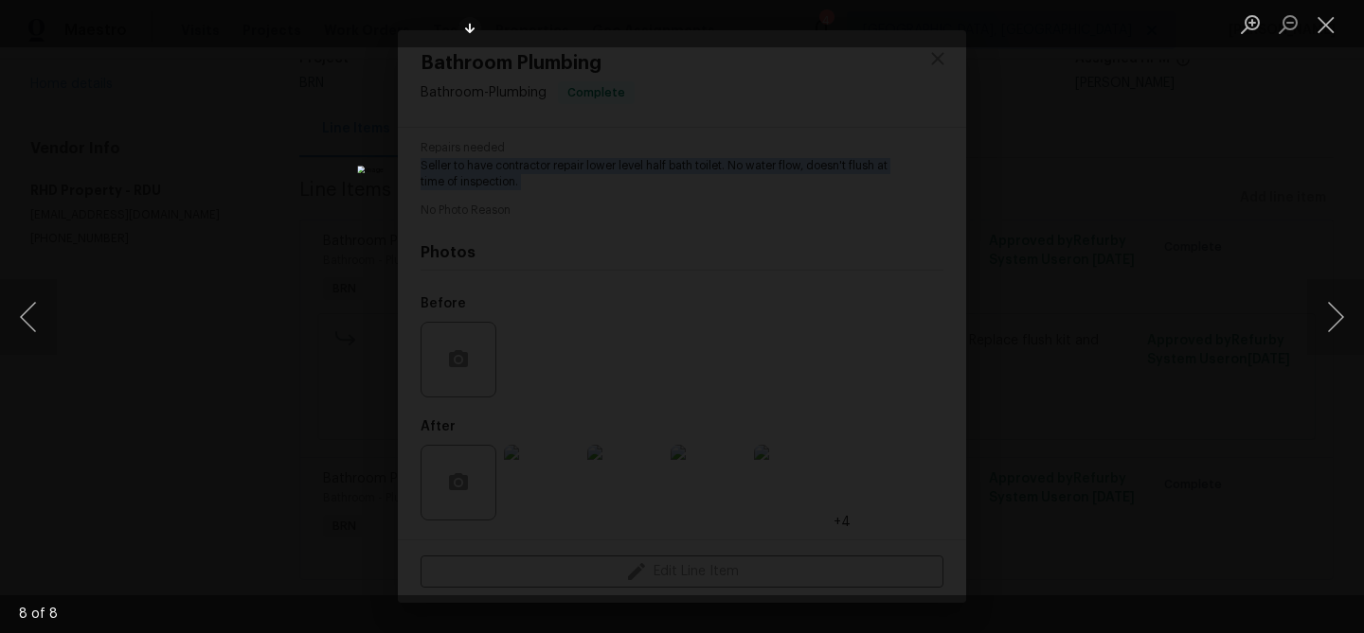
click at [247, 142] on div "Lightbox" at bounding box center [682, 316] width 1364 height 633
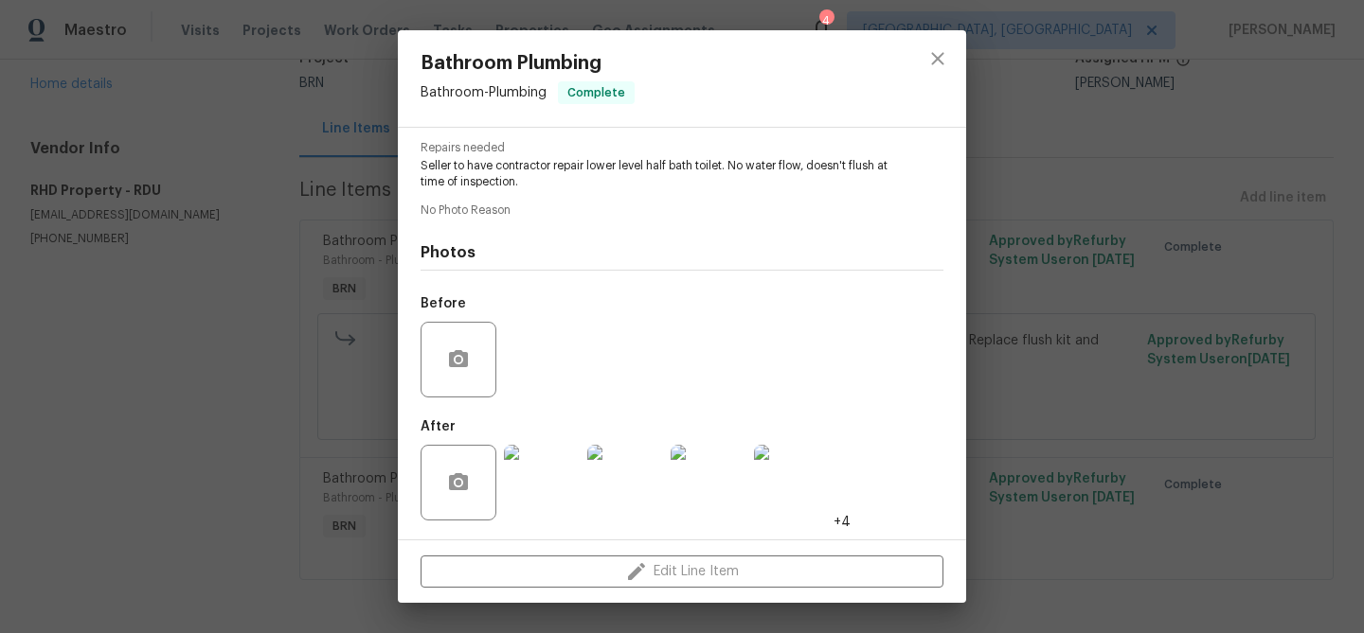
click at [277, 96] on div "Bathroom Plumbing Bathroom - Plumbing Complete Vendor RHD Property Account Cate…" at bounding box center [682, 316] width 1364 height 633
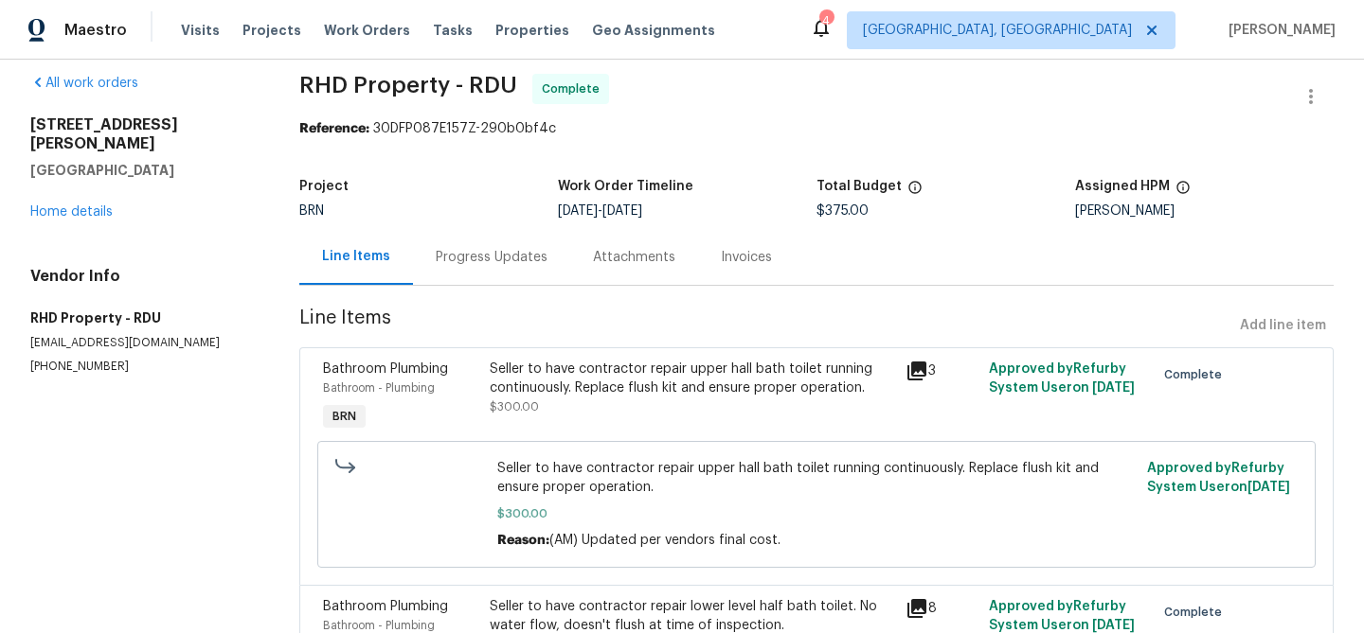
scroll to position [0, 0]
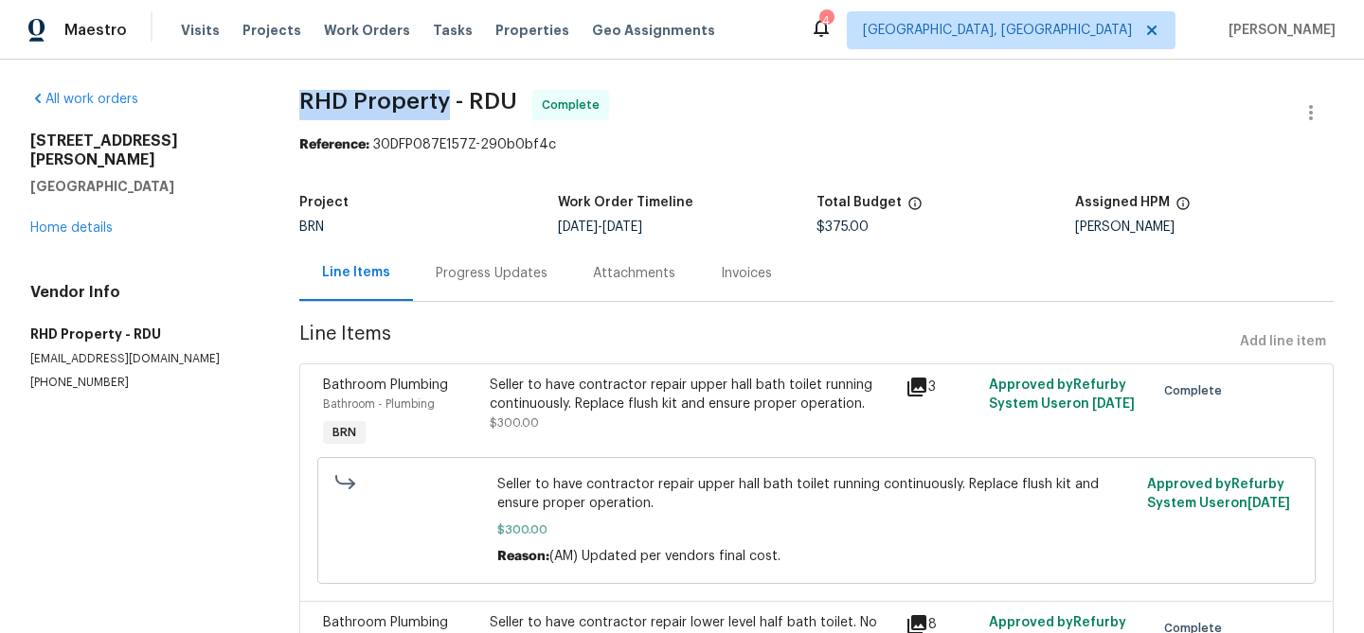
drag, startPoint x: 291, startPoint y: 97, endPoint x: 447, endPoint y: 98, distance: 156.2
click at [447, 98] on div "All work orders 3804 Prince Noah Loop Wake Forest, NC 27587 Home details Vendor…" at bounding box center [682, 419] width 1364 height 718
copy span "RHD Property"
click at [732, 270] on div "Invoices" at bounding box center [746, 273] width 51 height 19
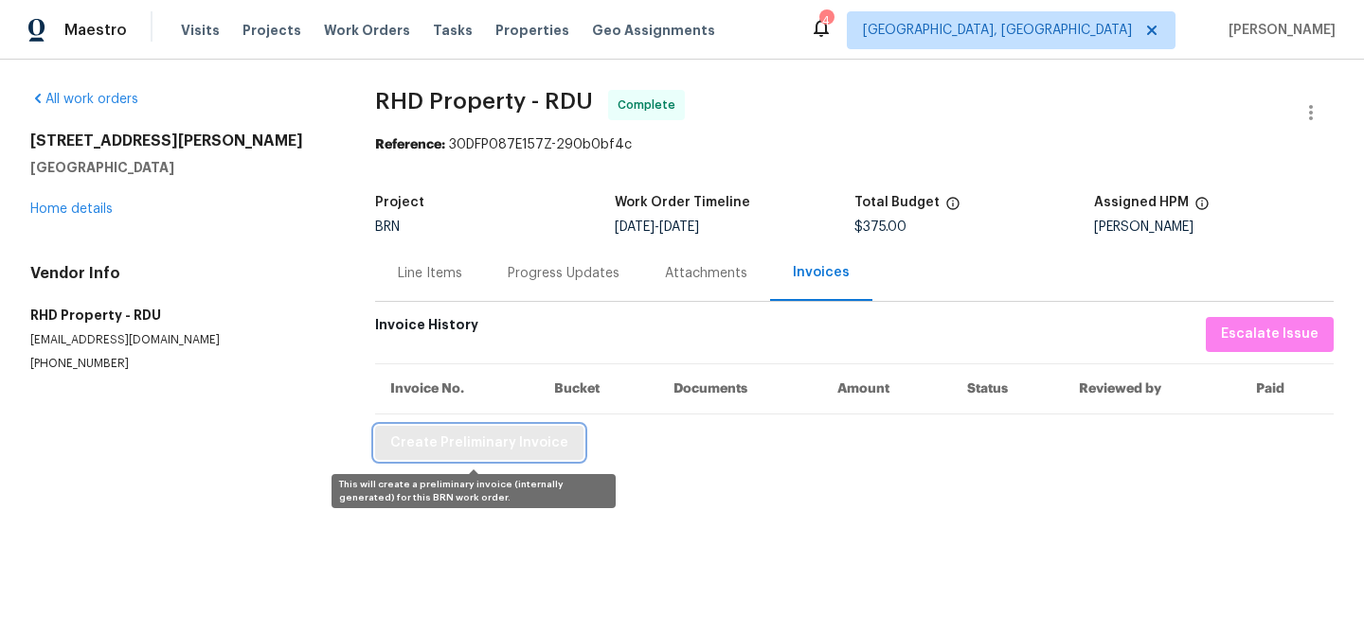
click at [456, 445] on span "Create Preliminary Invoice" at bounding box center [479, 444] width 178 height 24
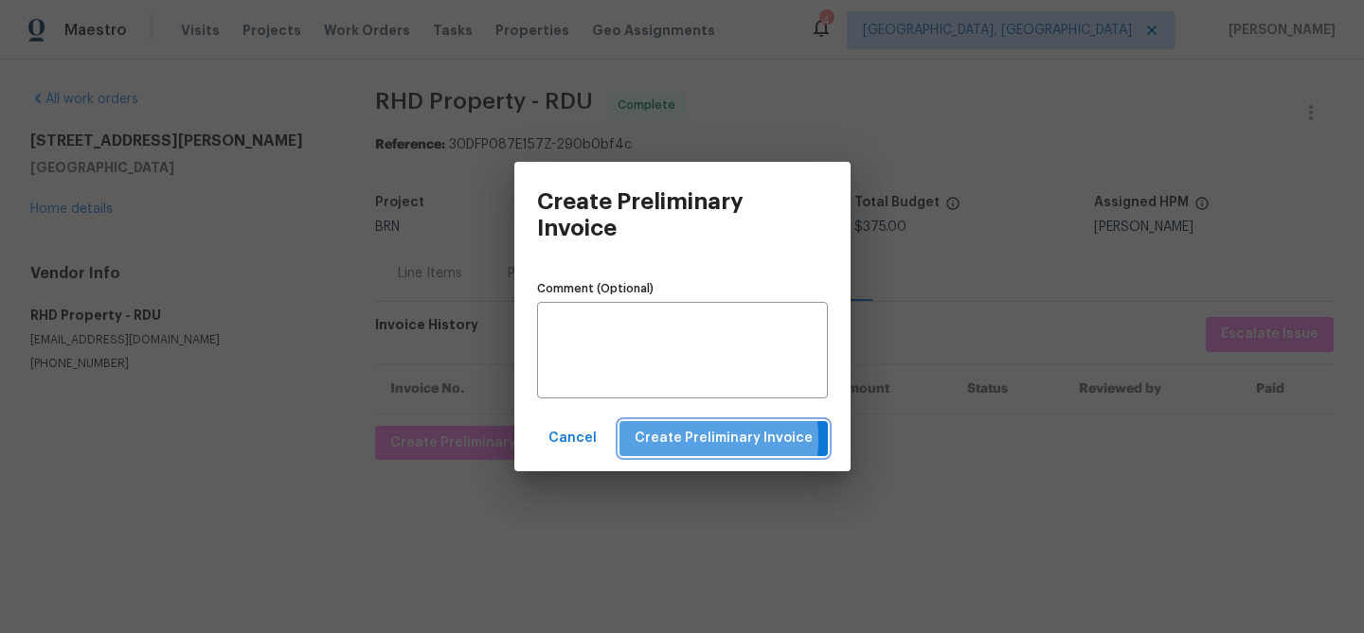
click at [658, 440] on span "Create Preliminary Invoice" at bounding box center [723, 439] width 178 height 24
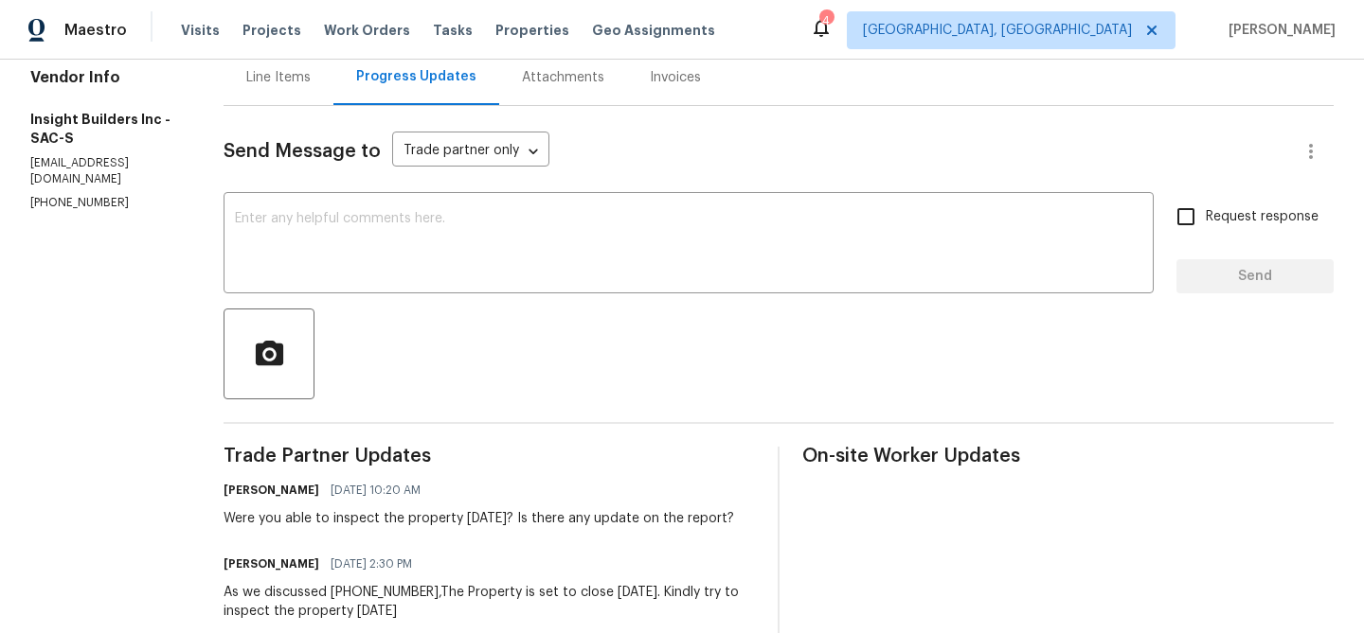
scroll to position [220, 0]
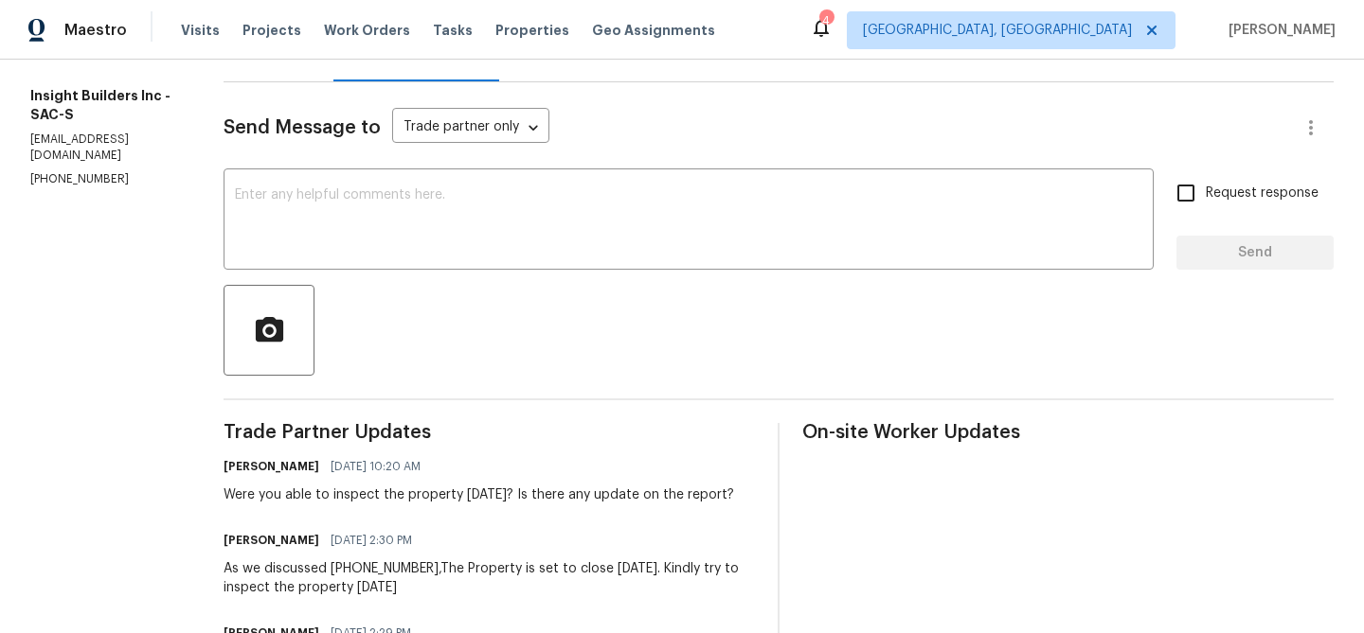
click at [42, 171] on p "[PHONE_NUMBER]" at bounding box center [104, 179] width 148 height 16
copy p "[PHONE_NUMBER]"
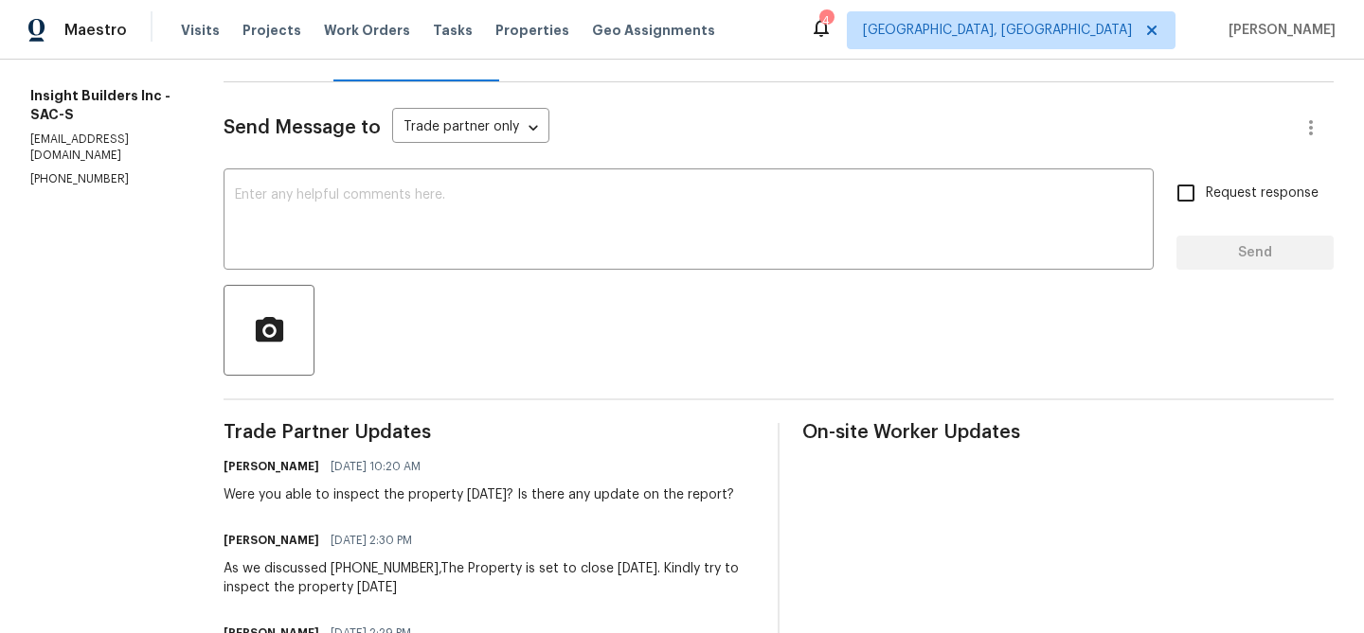
click at [62, 138] on p "[EMAIL_ADDRESS][DOMAIN_NAME]" at bounding box center [104, 148] width 148 height 32
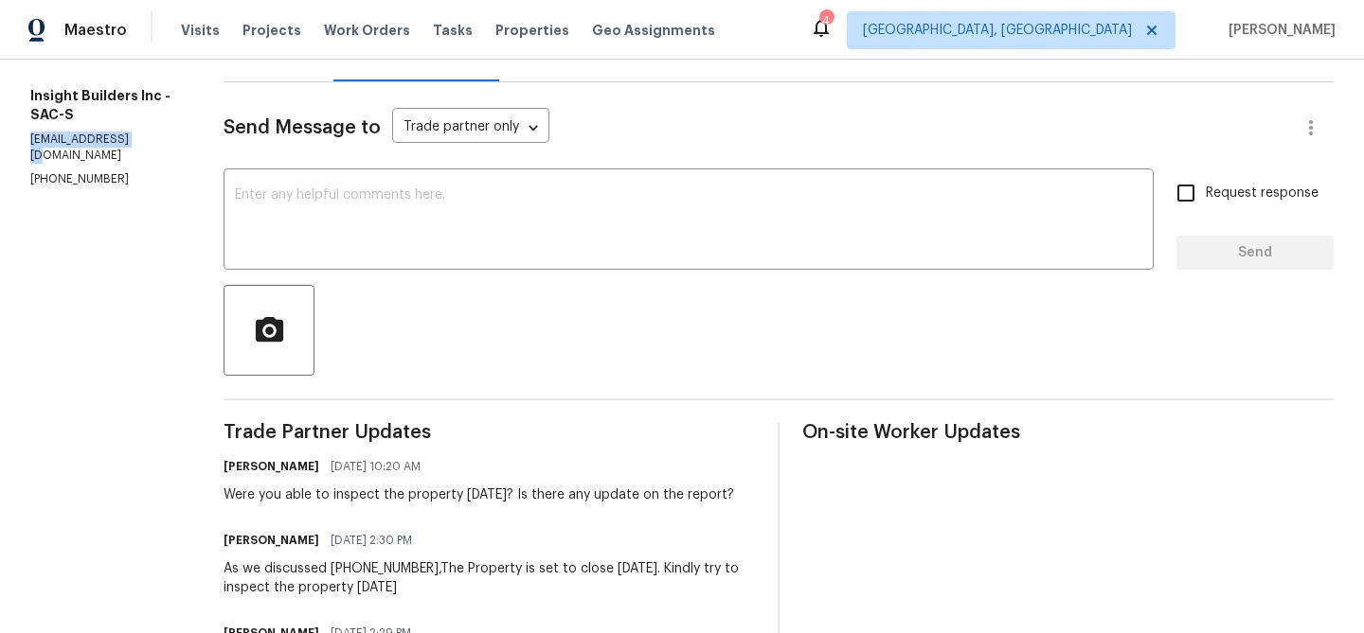
click at [62, 138] on p "insightbuildersca@gmail.com" at bounding box center [104, 148] width 148 height 32
copy p "insightbuildersca"
click at [112, 134] on p "insightbuildersca@gmail.com" at bounding box center [104, 148] width 148 height 32
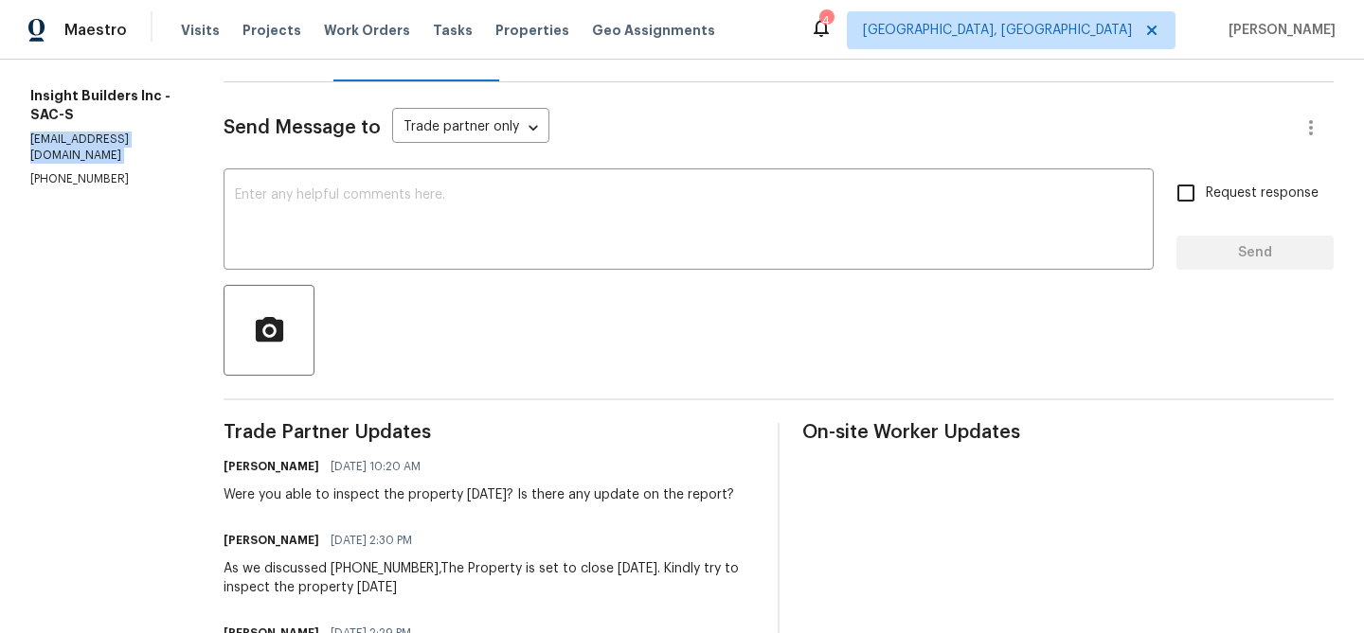
click at [112, 134] on p "insightbuildersca@gmail.com" at bounding box center [104, 148] width 148 height 32
copy p "insightbuildersca@gmail.com"
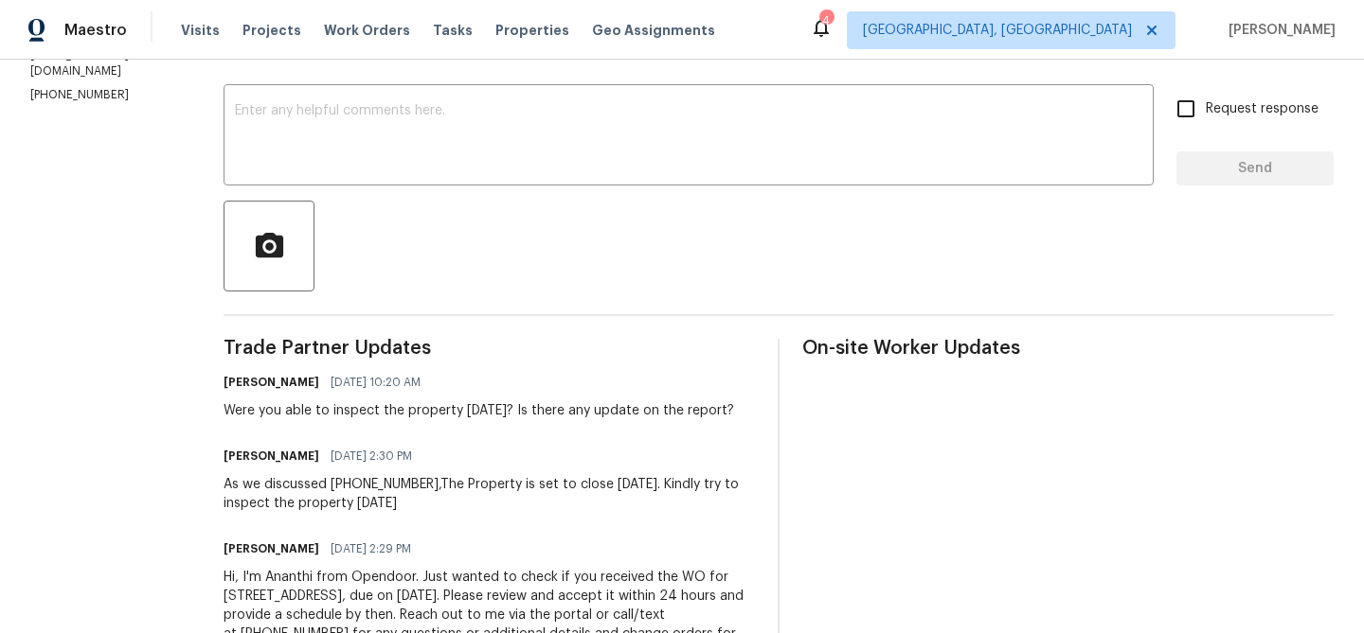
click at [305, 413] on div "Were you able to inspect the property yesterday? Is there any update on the rep…" at bounding box center [478, 410] width 510 height 19
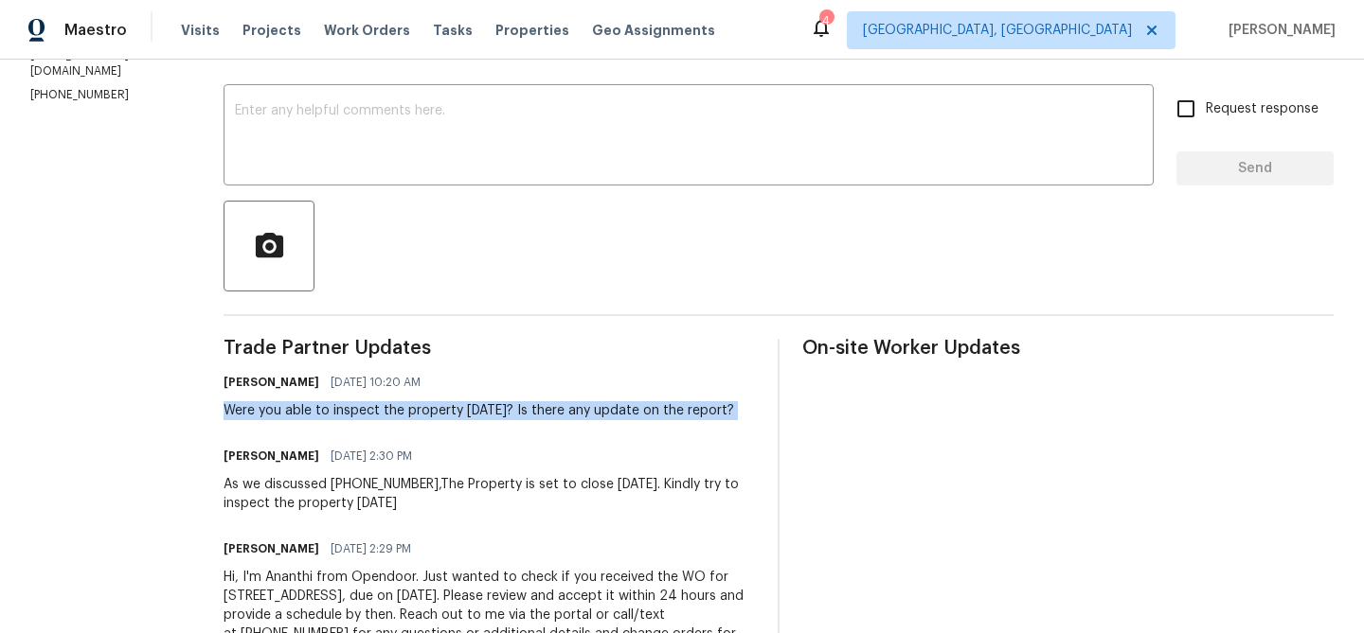
click at [305, 413] on div "Were you able to inspect the property yesterday? Is there any update on the rep…" at bounding box center [478, 410] width 510 height 19
copy div "Were you able to inspect the property yesterday? Is there any update on the rep…"
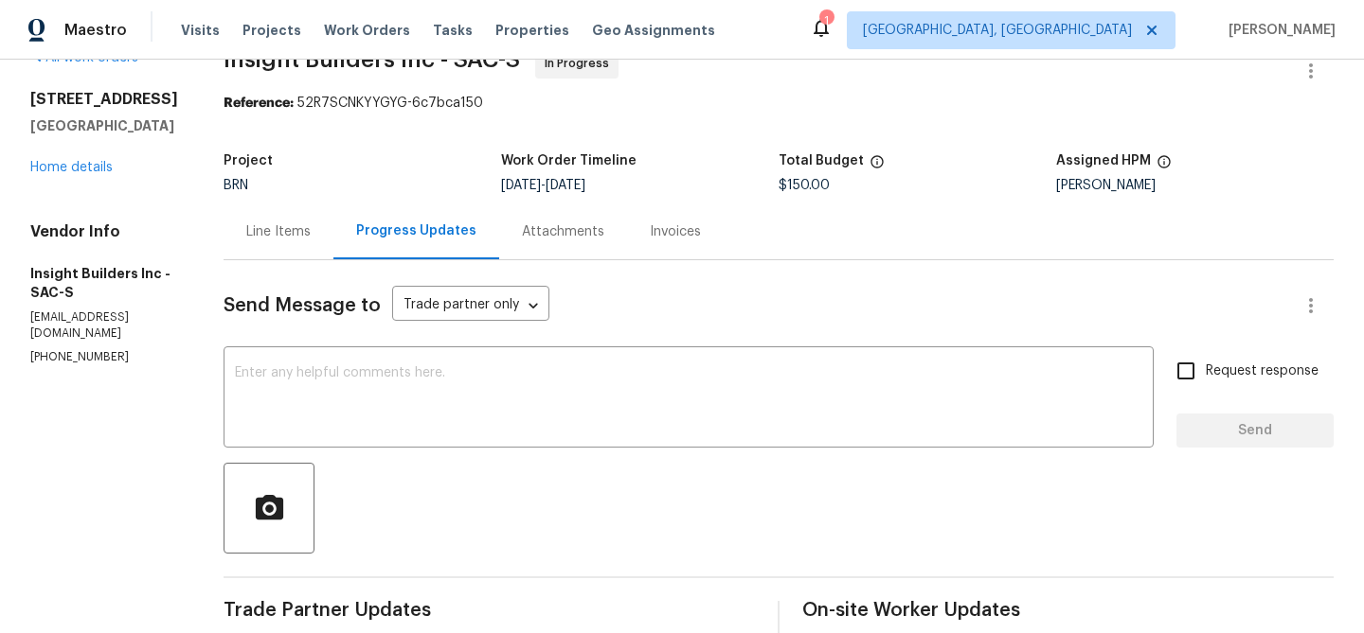
scroll to position [96, 0]
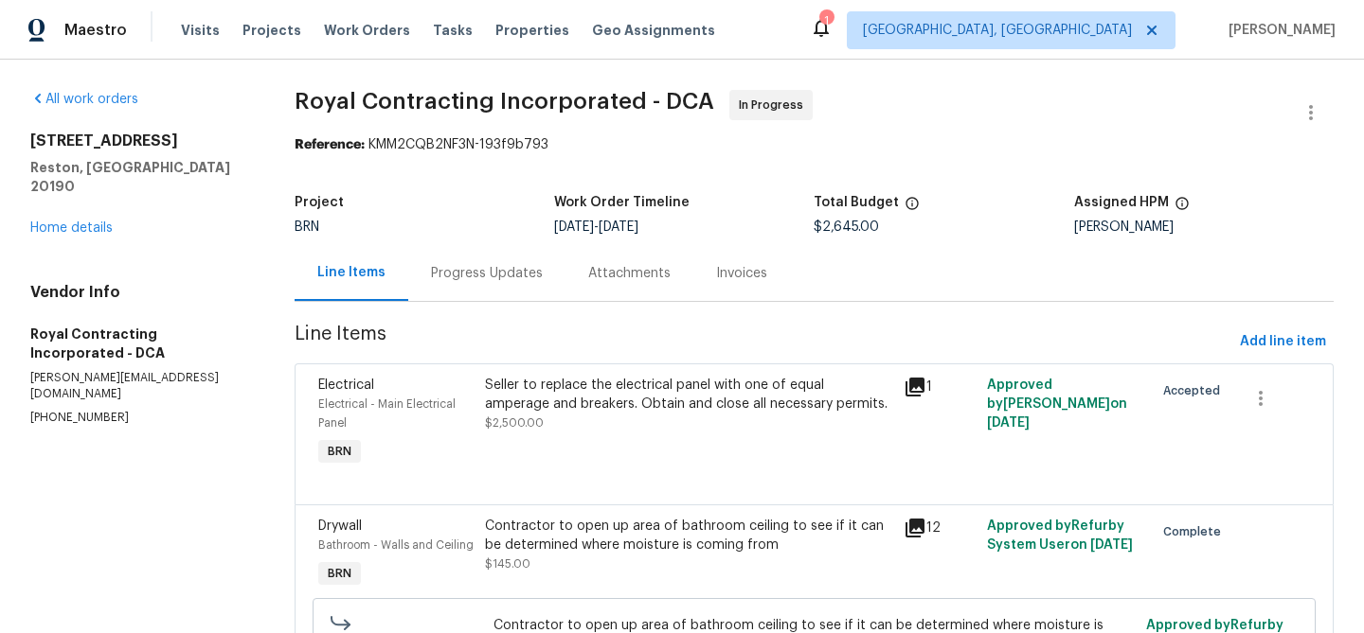
click at [495, 250] on div "Progress Updates" at bounding box center [486, 273] width 157 height 56
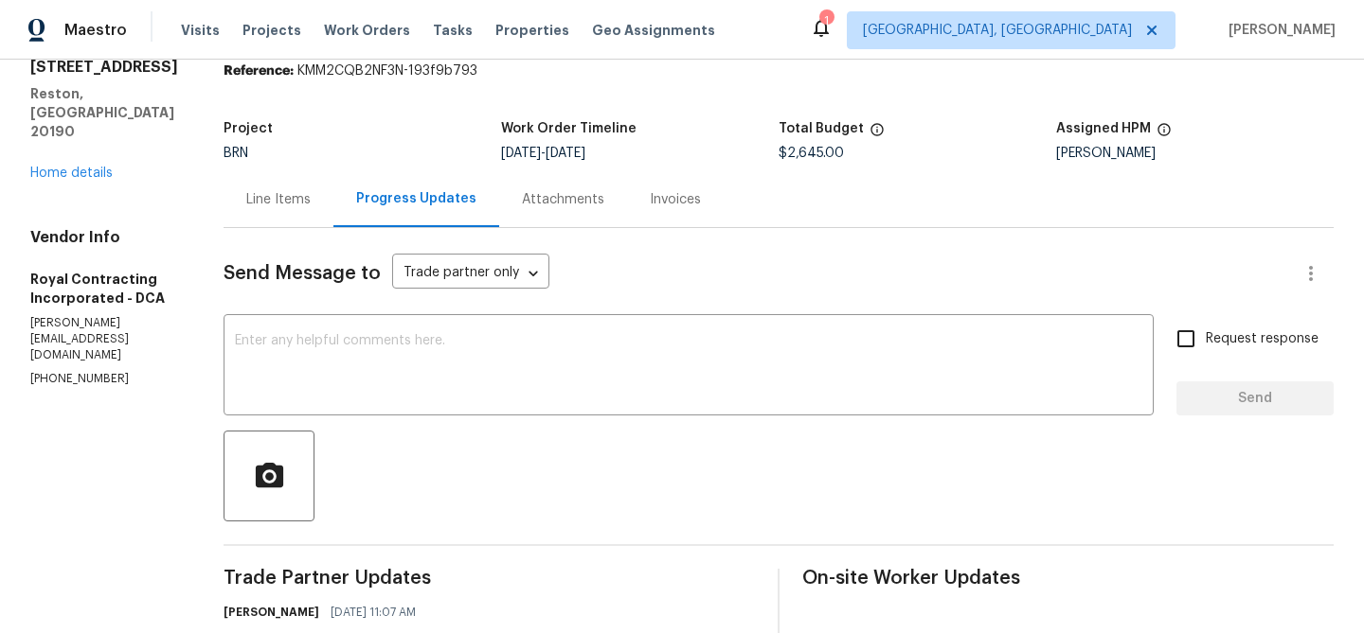
scroll to position [171, 0]
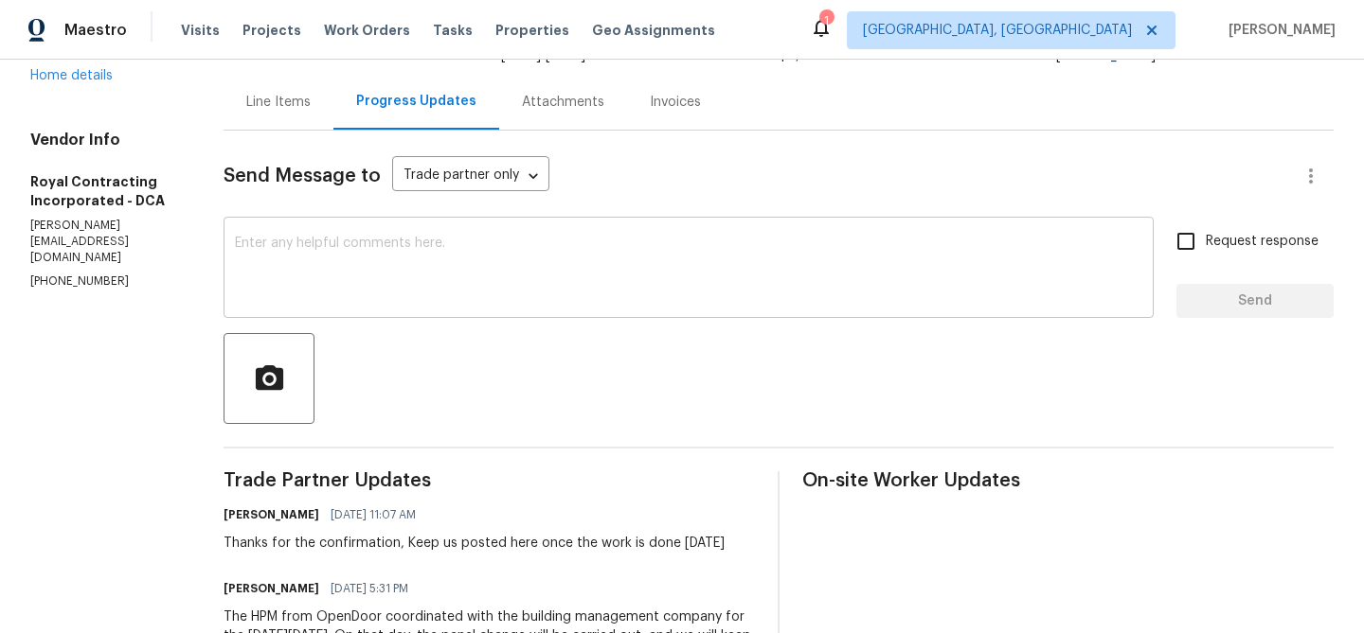
click at [410, 317] on div "x ​" at bounding box center [688, 270] width 930 height 97
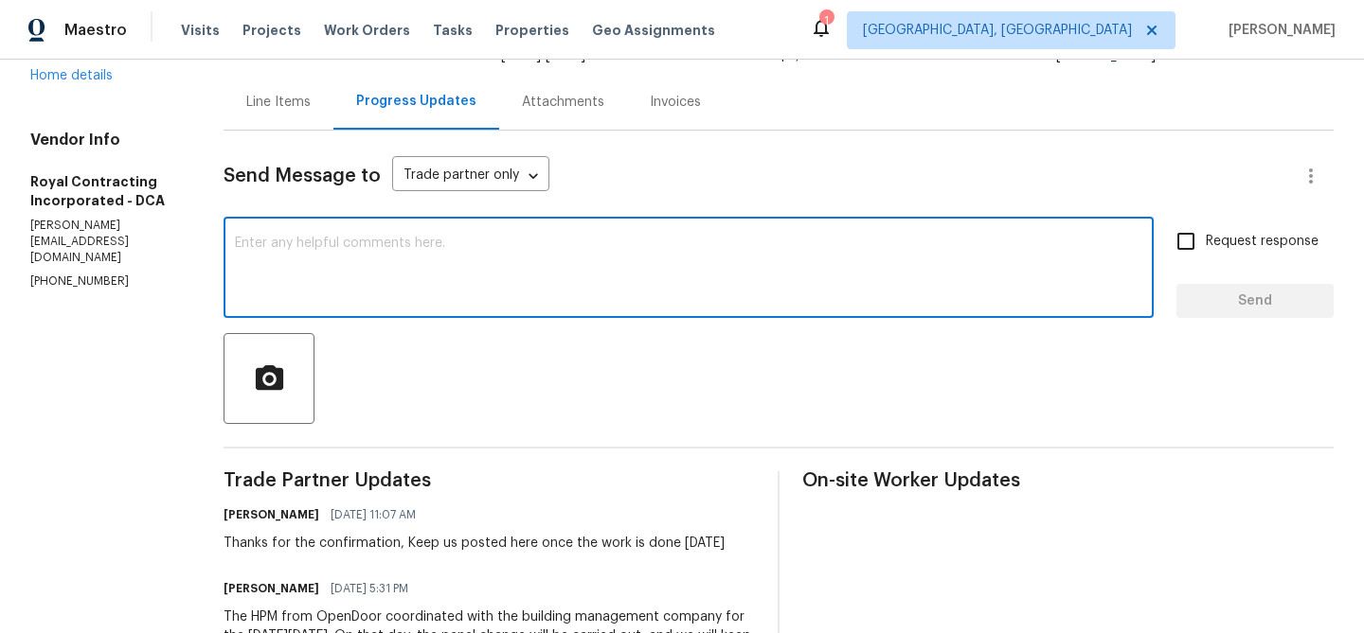
type textarea "J"
click at [291, 248] on textarea "Here is the Buyer contact information" at bounding box center [688, 270] width 907 height 66
paste textarea "Realtor [PERSON_NAME] [EMAIL_ADDRESS][DOMAIN_NAME] [PHONE_NUMBER]."
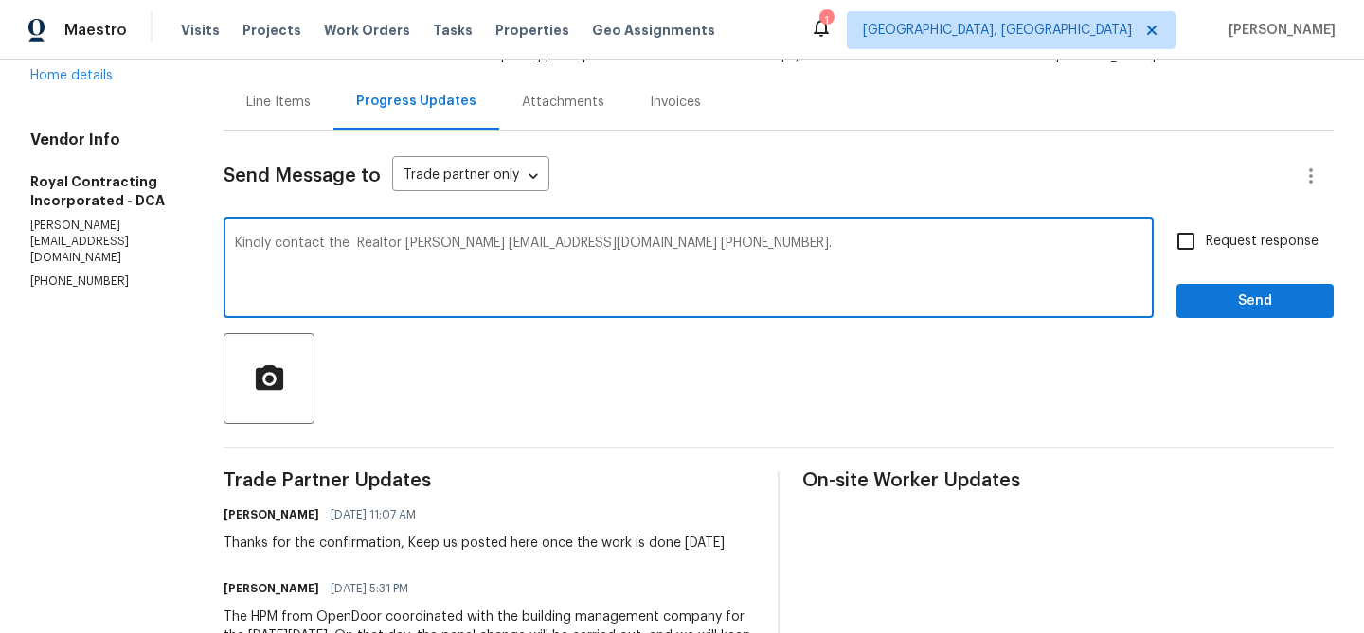
click at [377, 242] on textarea "Kindly contact the Realtor [PERSON_NAME] [EMAIL_ADDRESS][DOMAIN_NAME] [PHONE_NU…" at bounding box center [688, 270] width 907 height 66
click at [797, 245] on textarea "Kindly contact the Realtor [PERSON_NAME] [EMAIL_ADDRESS][DOMAIN_NAME] [PHONE_NU…" at bounding box center [688, 270] width 907 height 66
type textarea "Kindly contact the Realtor [PERSON_NAME] [EMAIL_ADDRESS][DOMAIN_NAME] [PHONE_NU…"
click at [1263, 235] on span "Request response" at bounding box center [1261, 242] width 113 height 20
click at [1205, 235] on input "Request response" at bounding box center [1186, 242] width 40 height 40
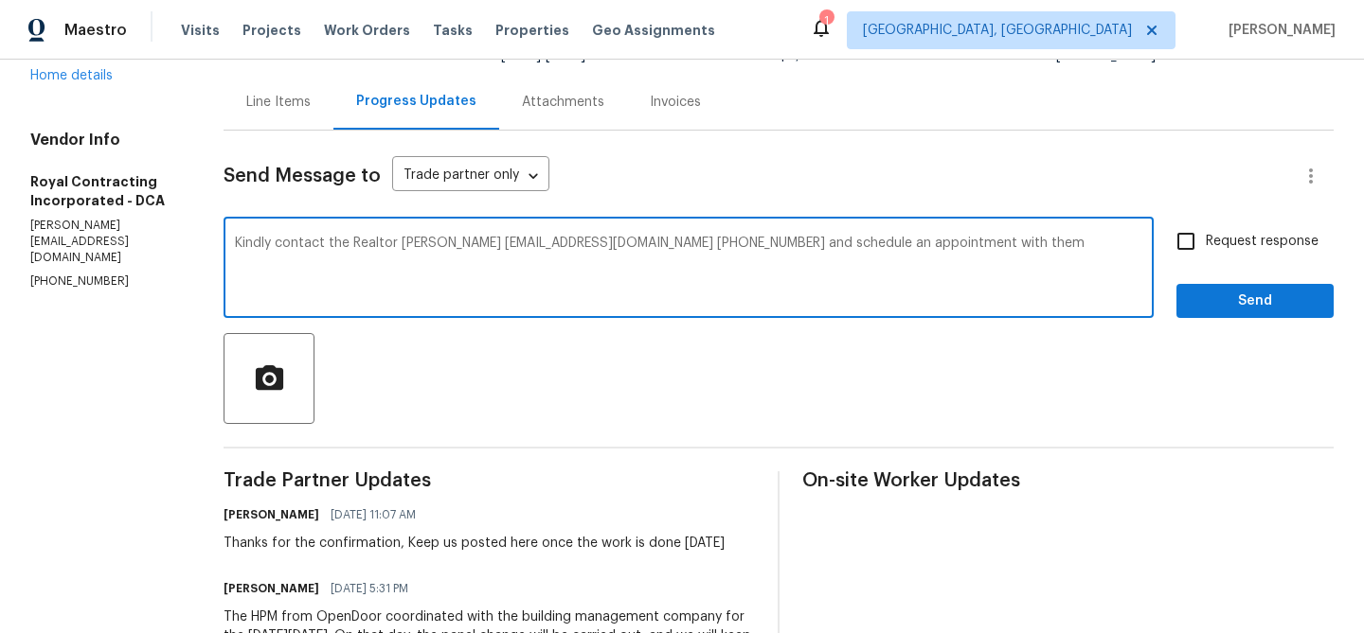
checkbox input "true"
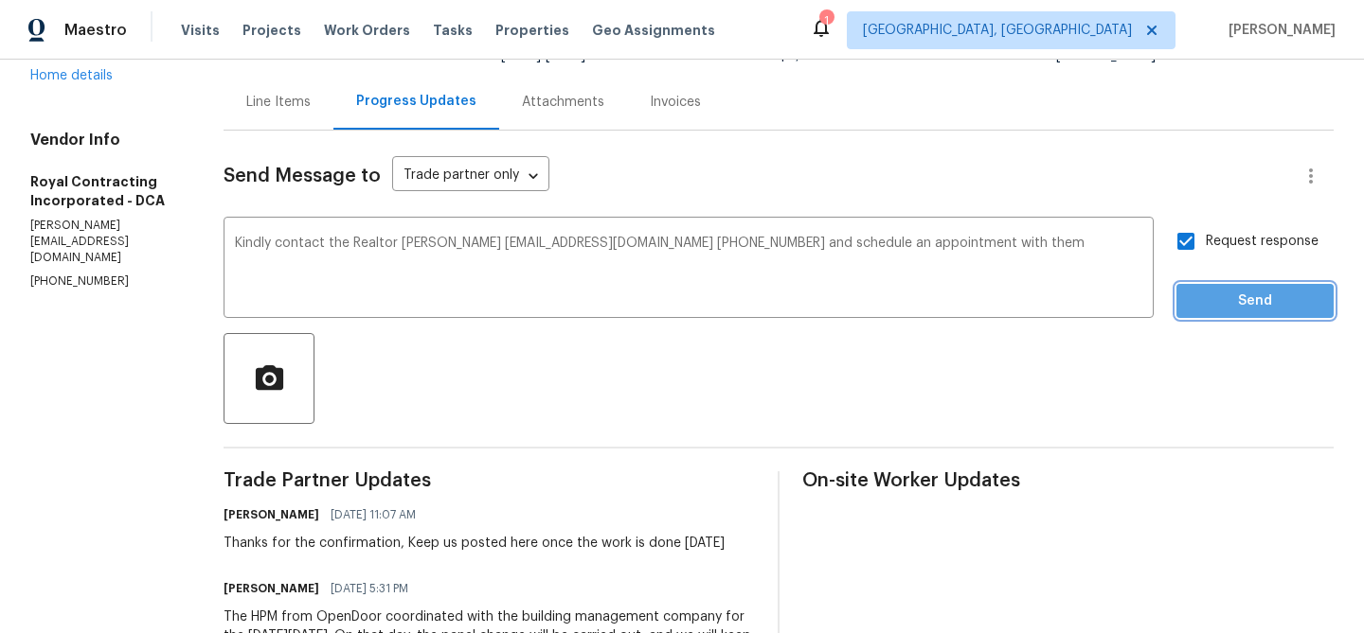
click at [1223, 308] on span "Send" at bounding box center [1254, 302] width 127 height 24
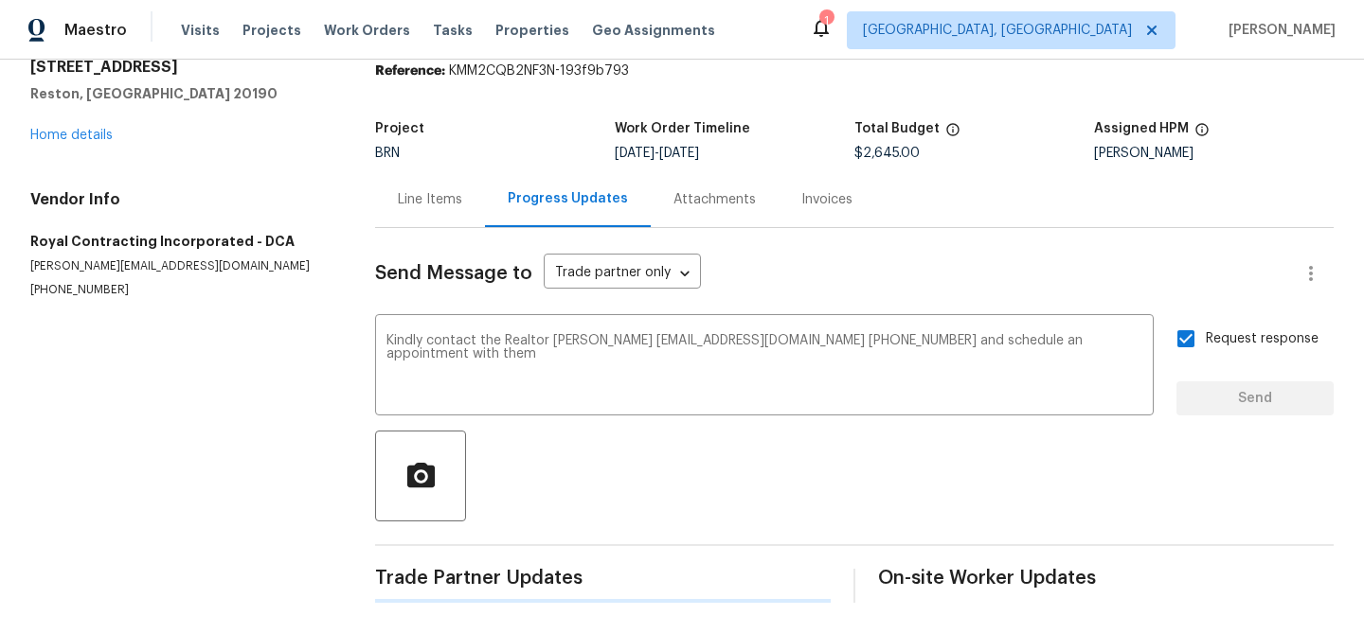
scroll to position [0, 0]
